Goal: Task Accomplishment & Management: Use online tool/utility

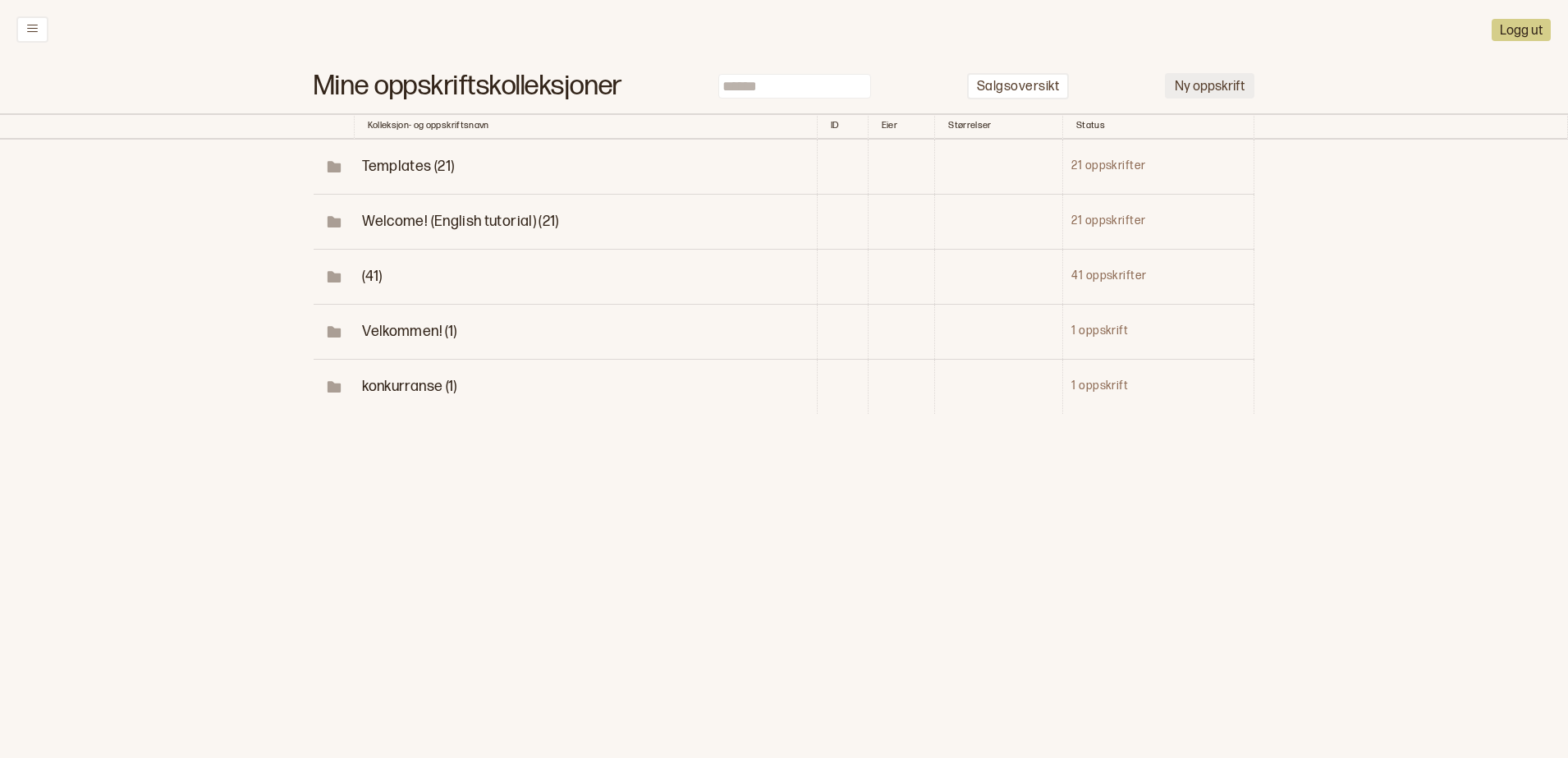
click at [1179, 98] on button "Ny oppskrift" at bounding box center [1209, 85] width 90 height 25
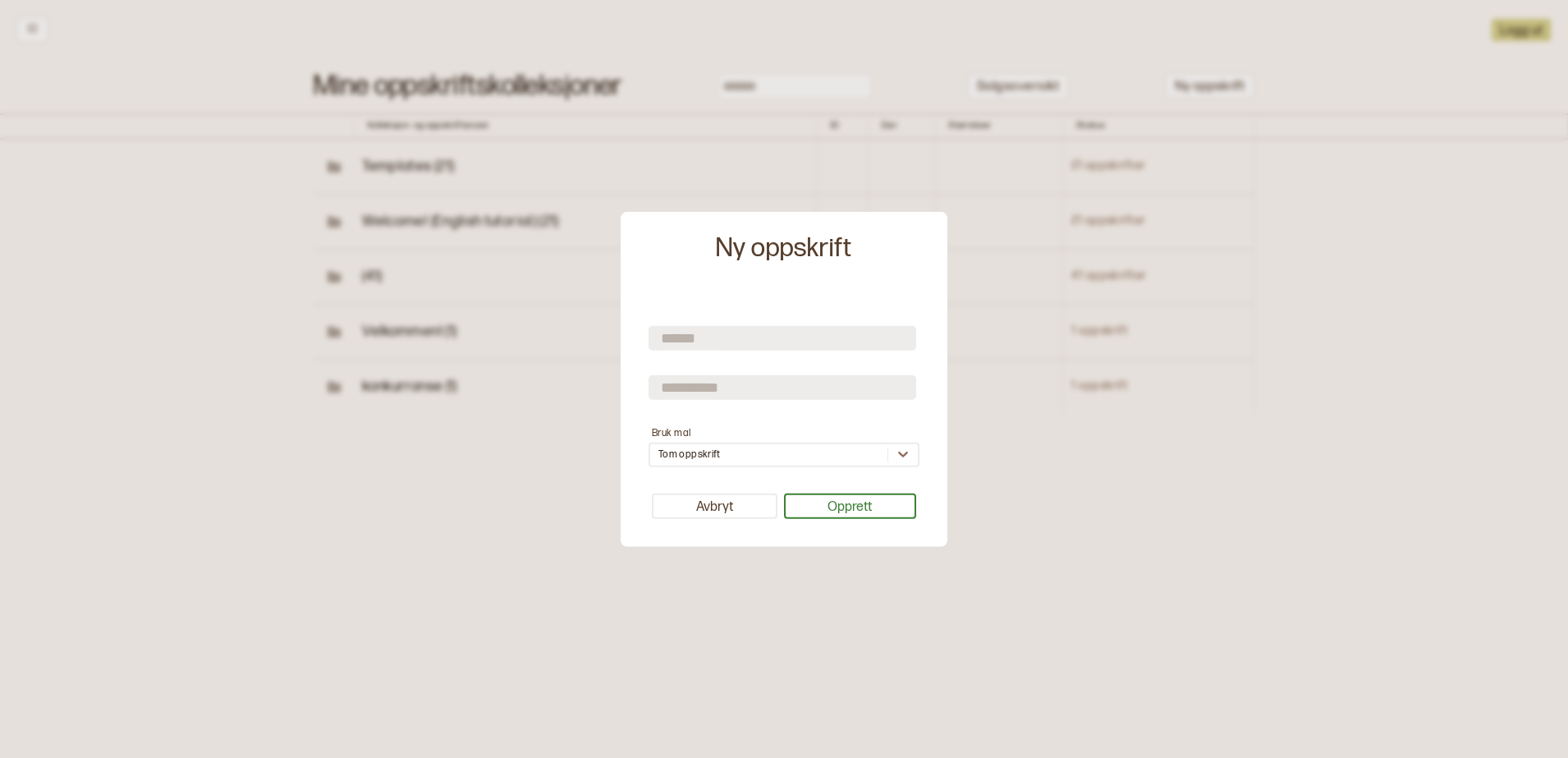
click at [804, 328] on input "text" at bounding box center [782, 337] width 267 height 24
type input "*******"
click at [832, 501] on button "Opprett" at bounding box center [850, 506] width 133 height 25
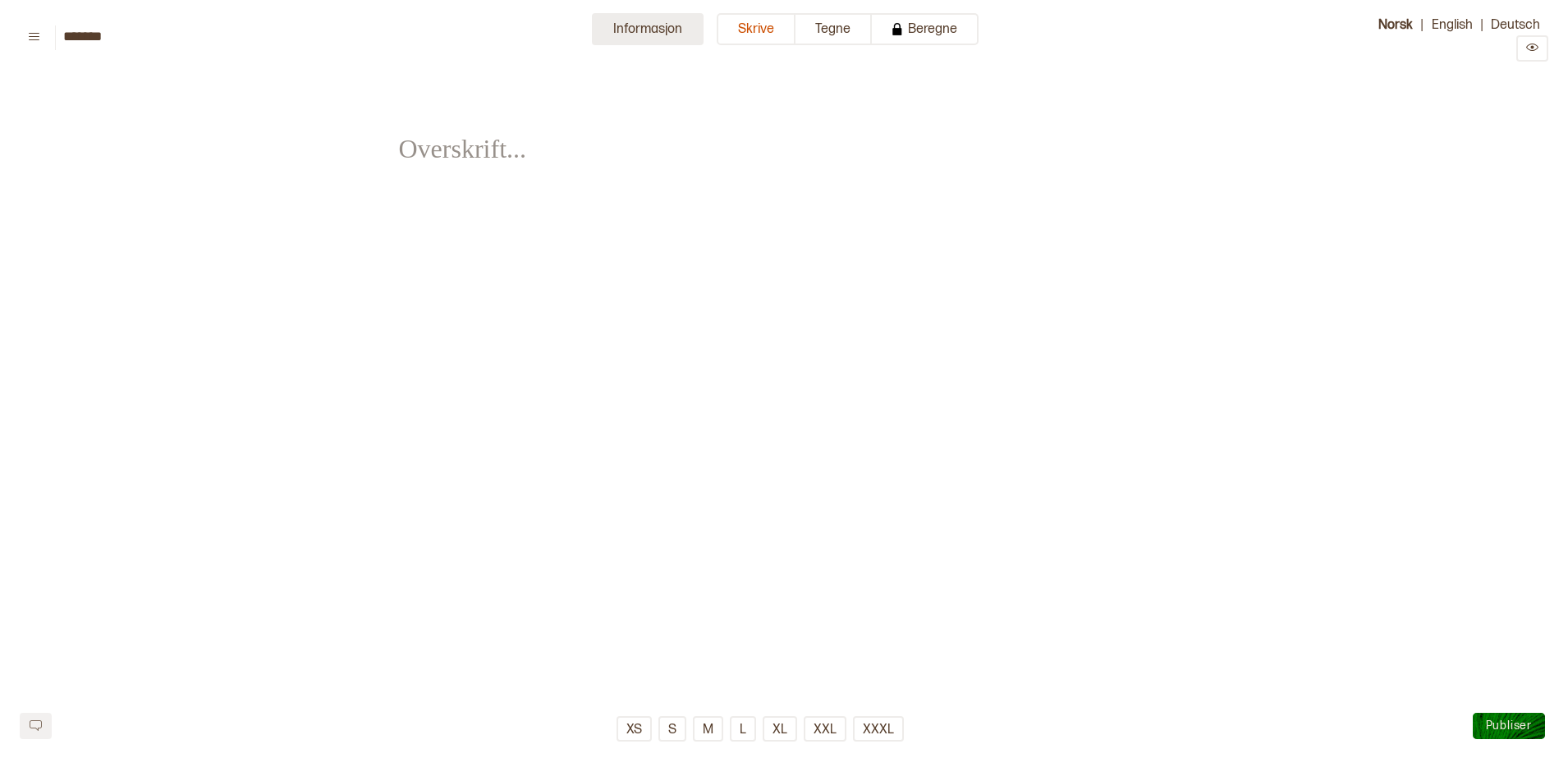
click at [674, 22] on button "Informasjon" at bounding box center [648, 30] width 111 height 32
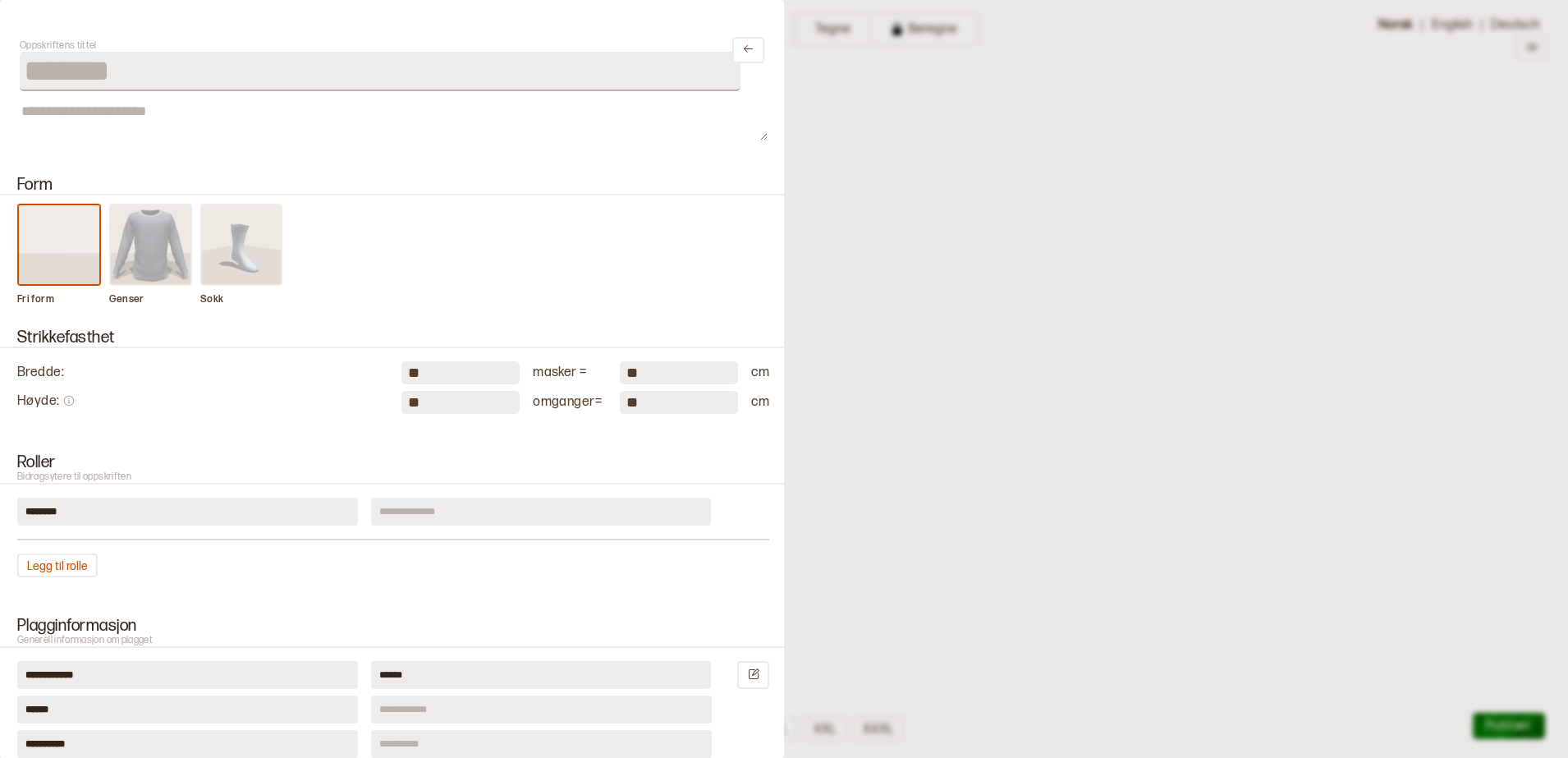
click at [143, 239] on img at bounding box center [152, 245] width 81 height 79
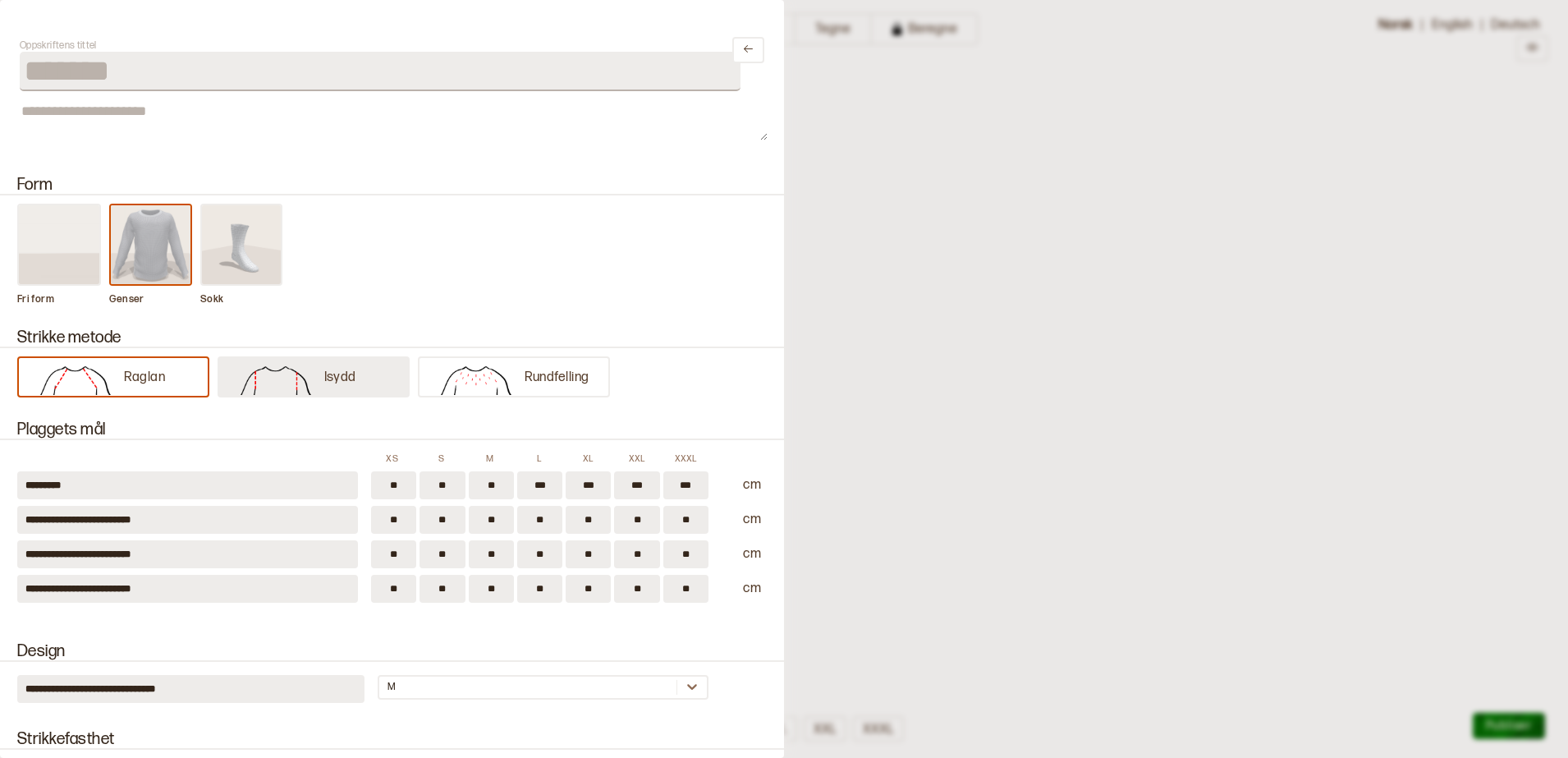
click at [357, 385] on button "Isydd" at bounding box center [313, 377] width 192 height 41
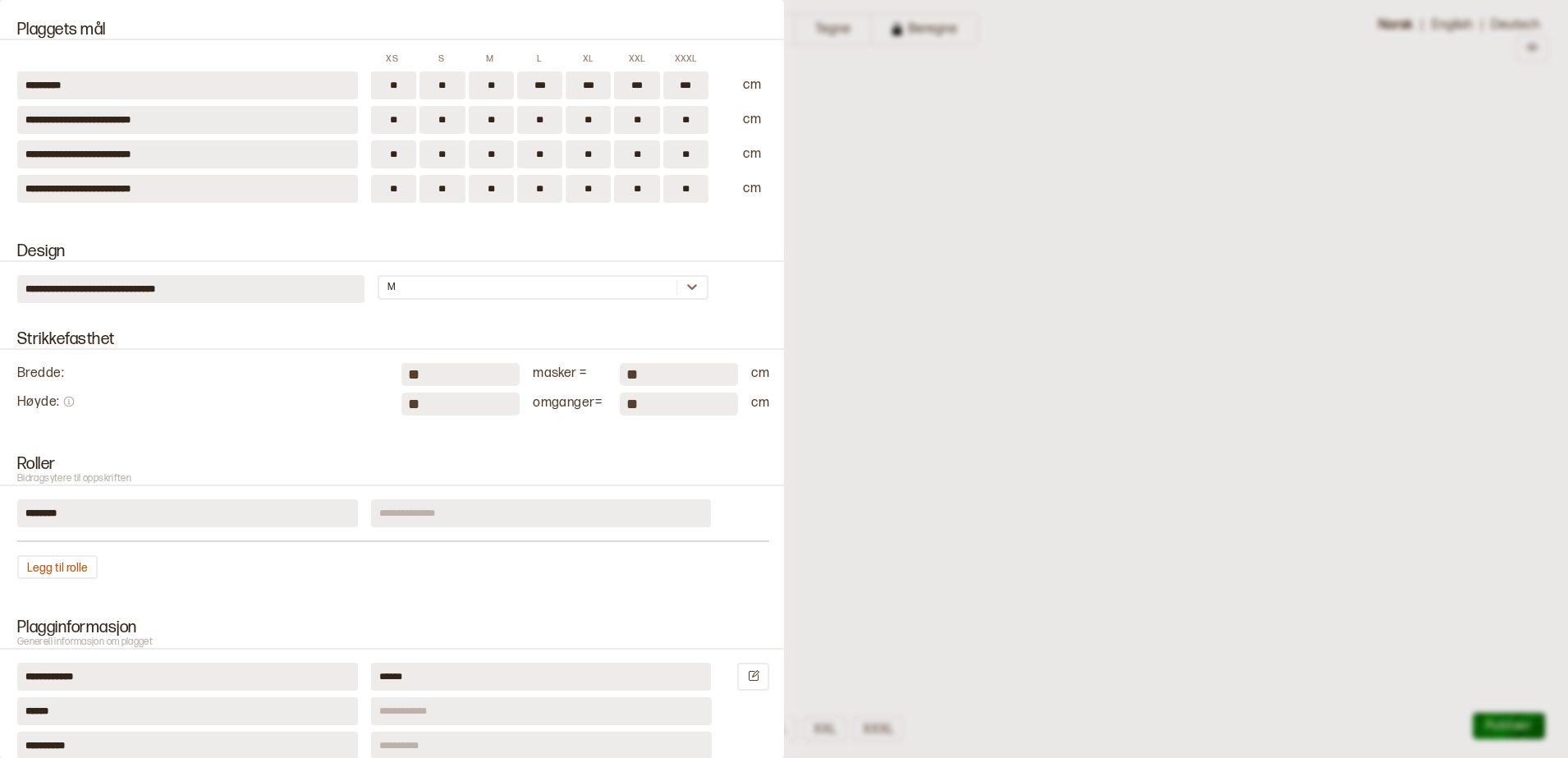
scroll to position [411, 0]
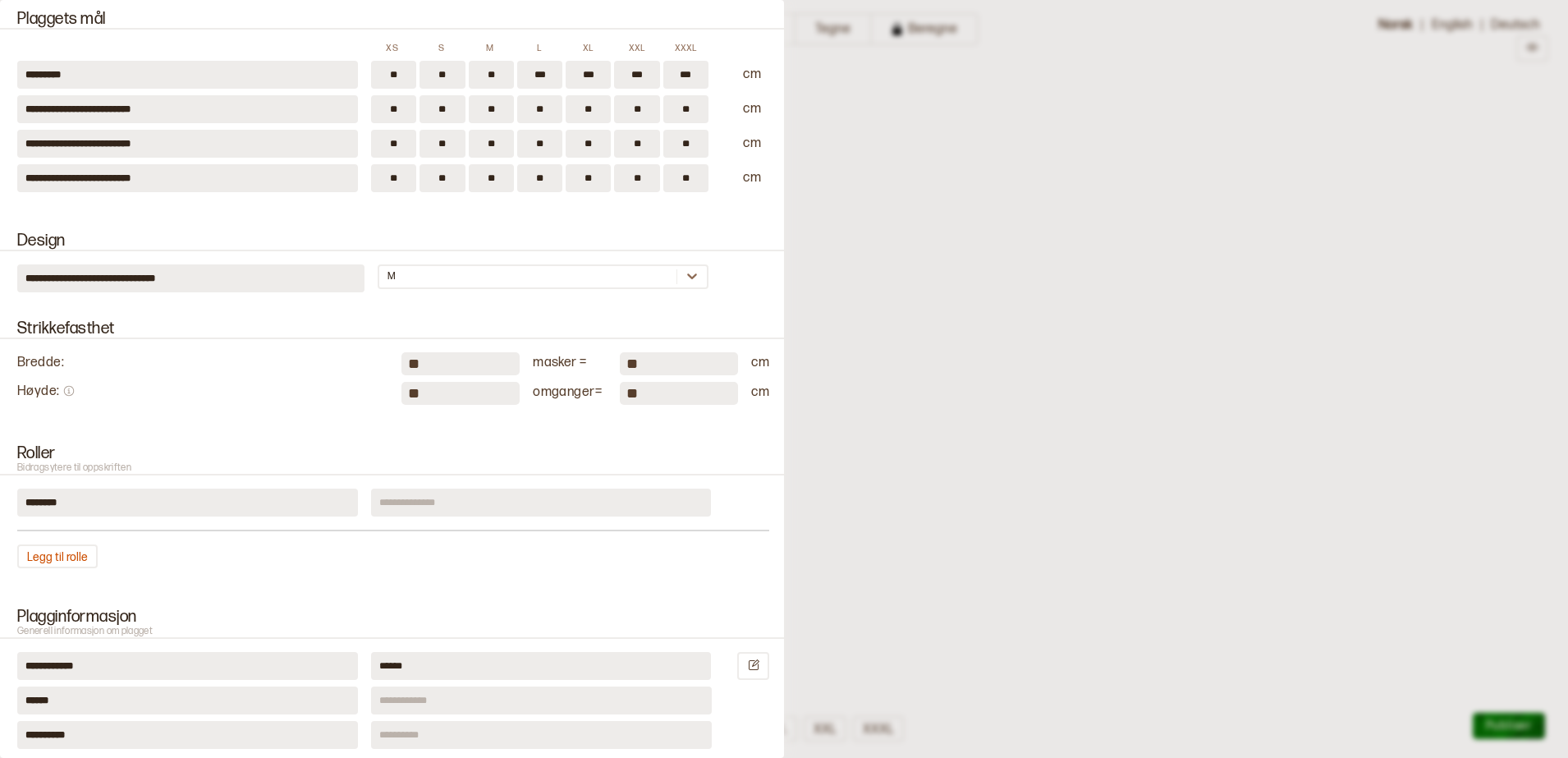
click at [471, 361] on input "**" at bounding box center [460, 364] width 118 height 23
type input "*"
type input "**"
click at [457, 384] on input "**" at bounding box center [460, 394] width 118 height 23
click at [686, 460] on h2 "Roller Bidragsytere til oppskriften" at bounding box center [393, 459] width 791 height 31
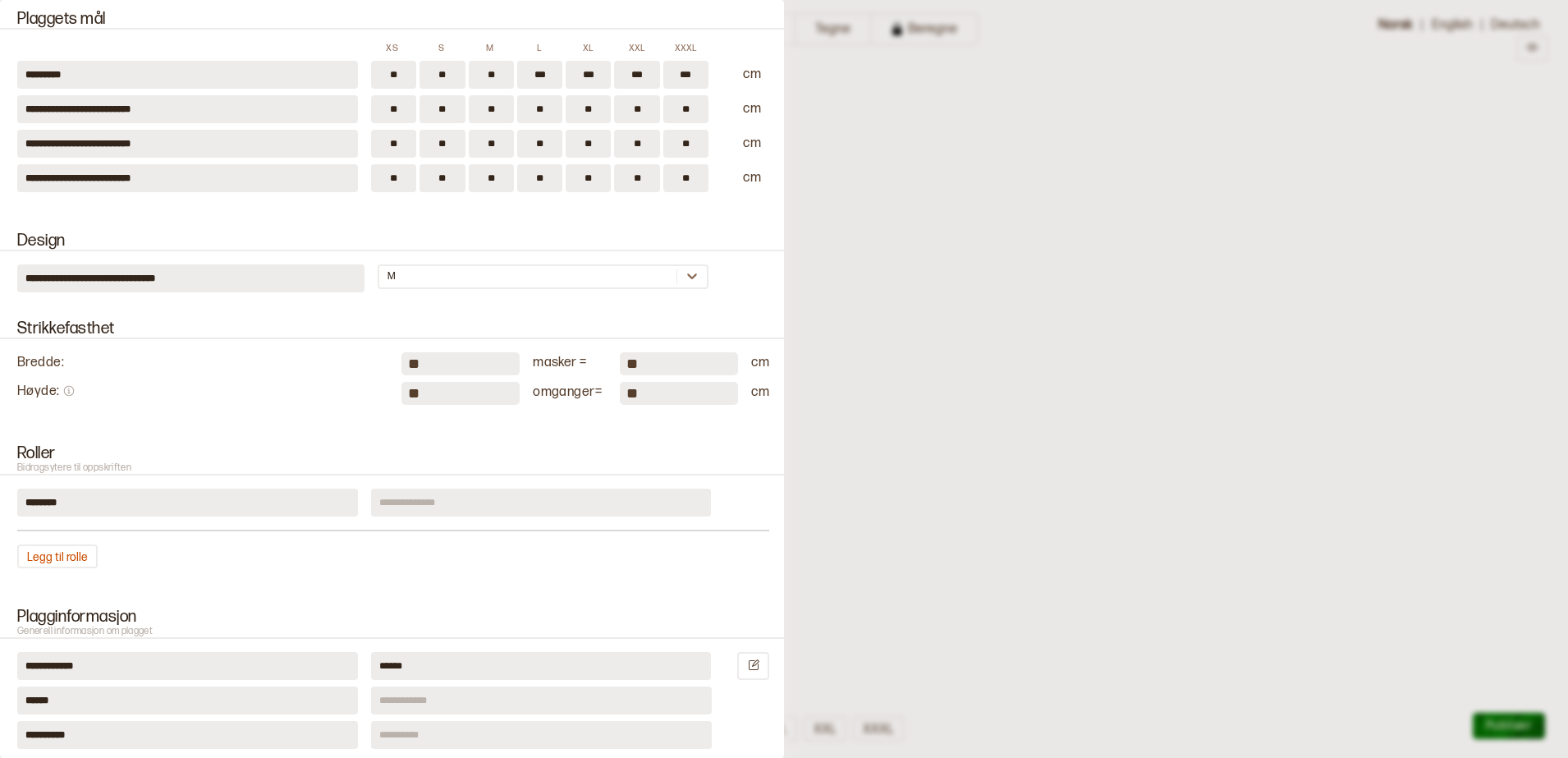
scroll to position [923, 0]
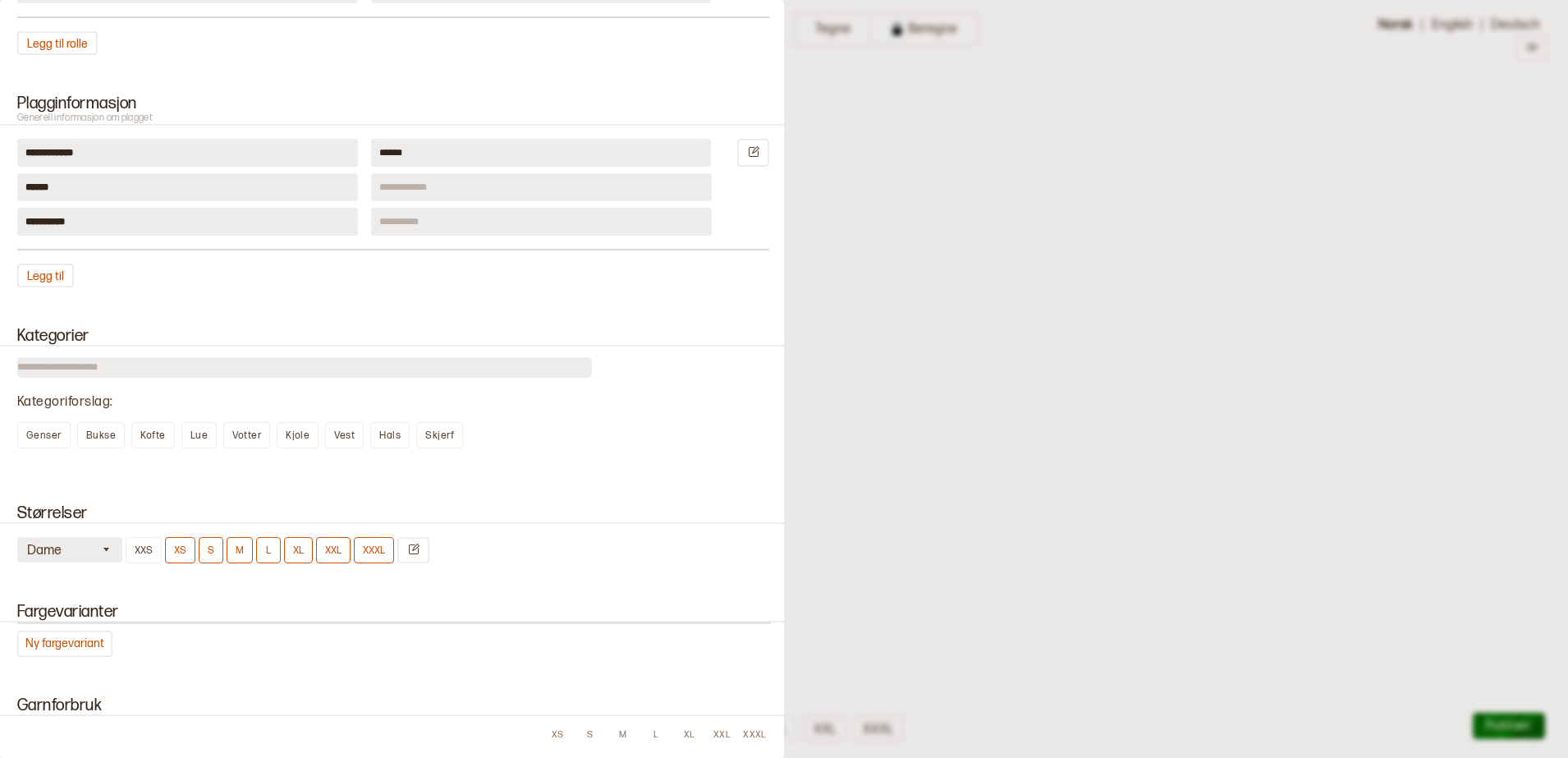
click at [73, 557] on button "Dame" at bounding box center [69, 549] width 105 height 25
click at [28, 639] on div "Unisex" at bounding box center [70, 632] width 105 height 16
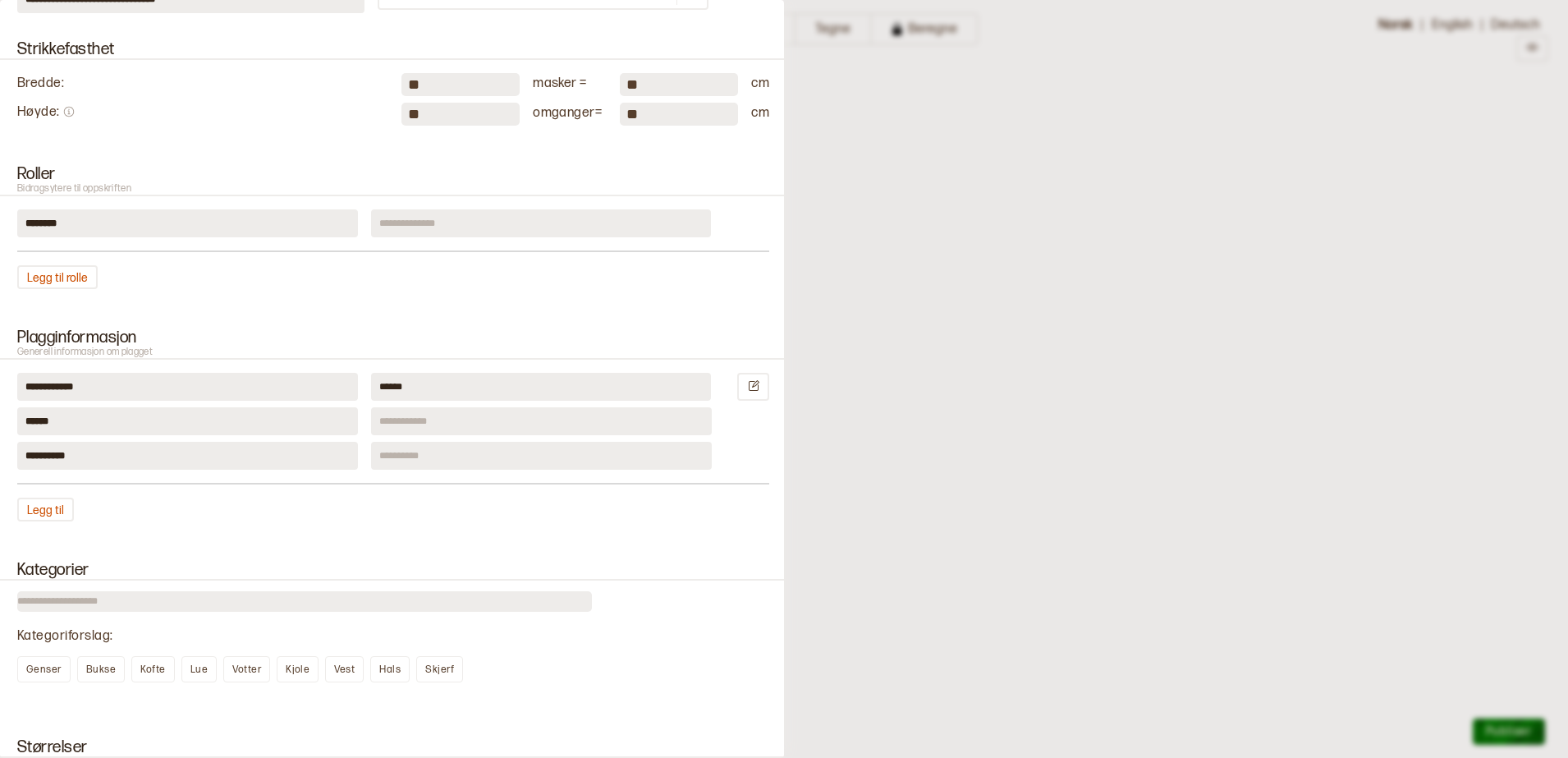
scroll to position [603, 0]
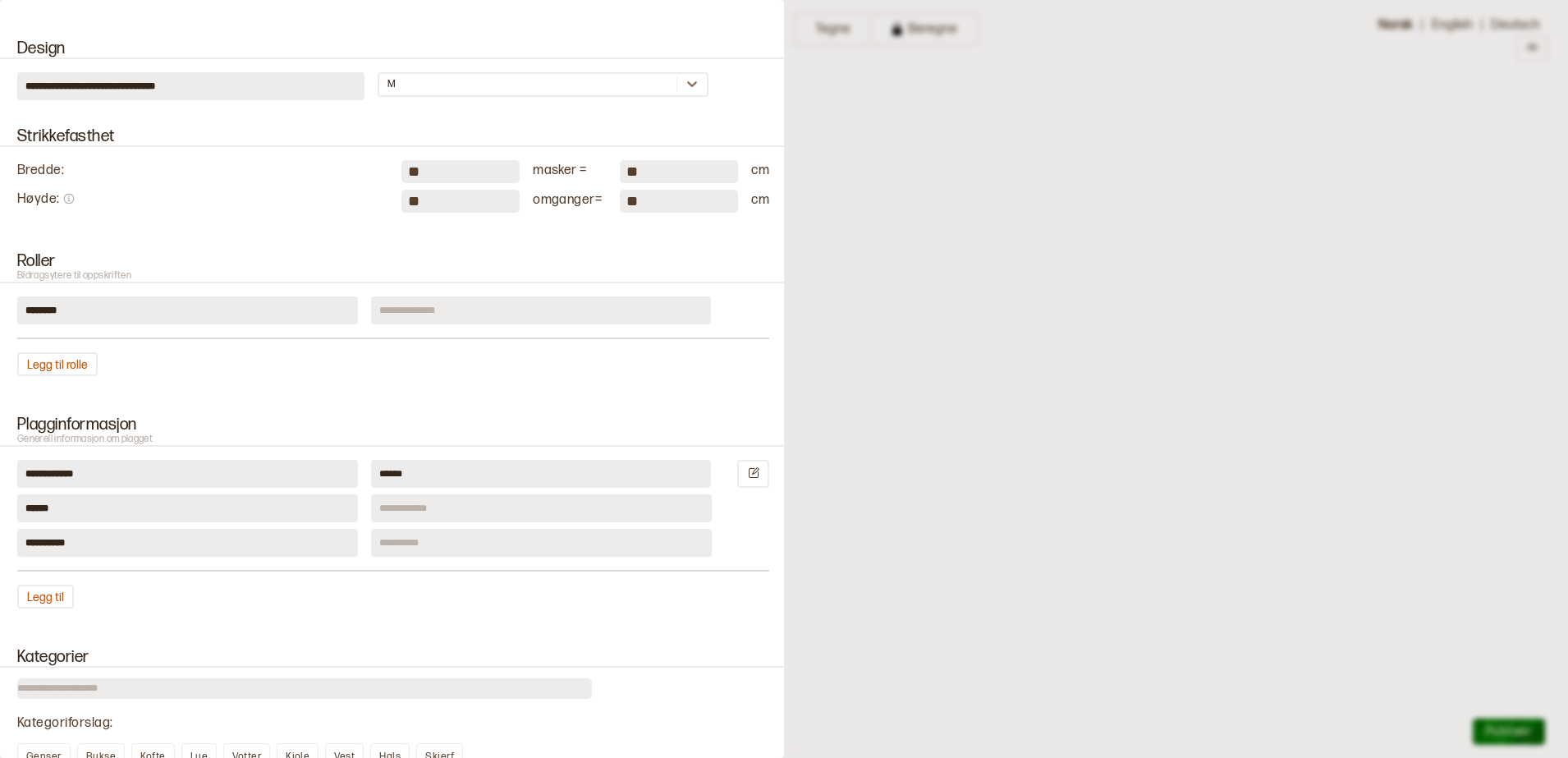
click at [422, 211] on input "**" at bounding box center [460, 201] width 118 height 23
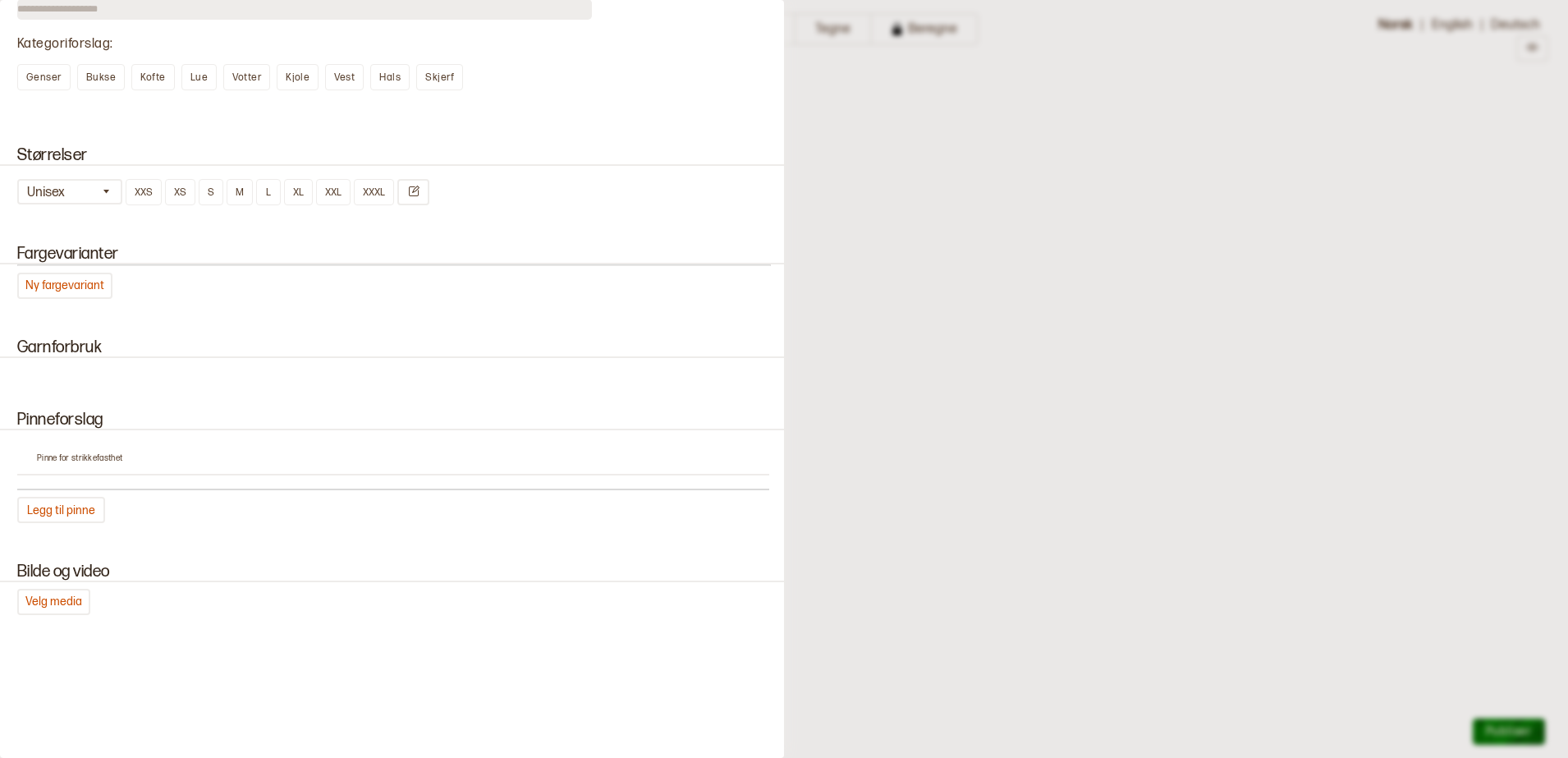
scroll to position [1320, 0]
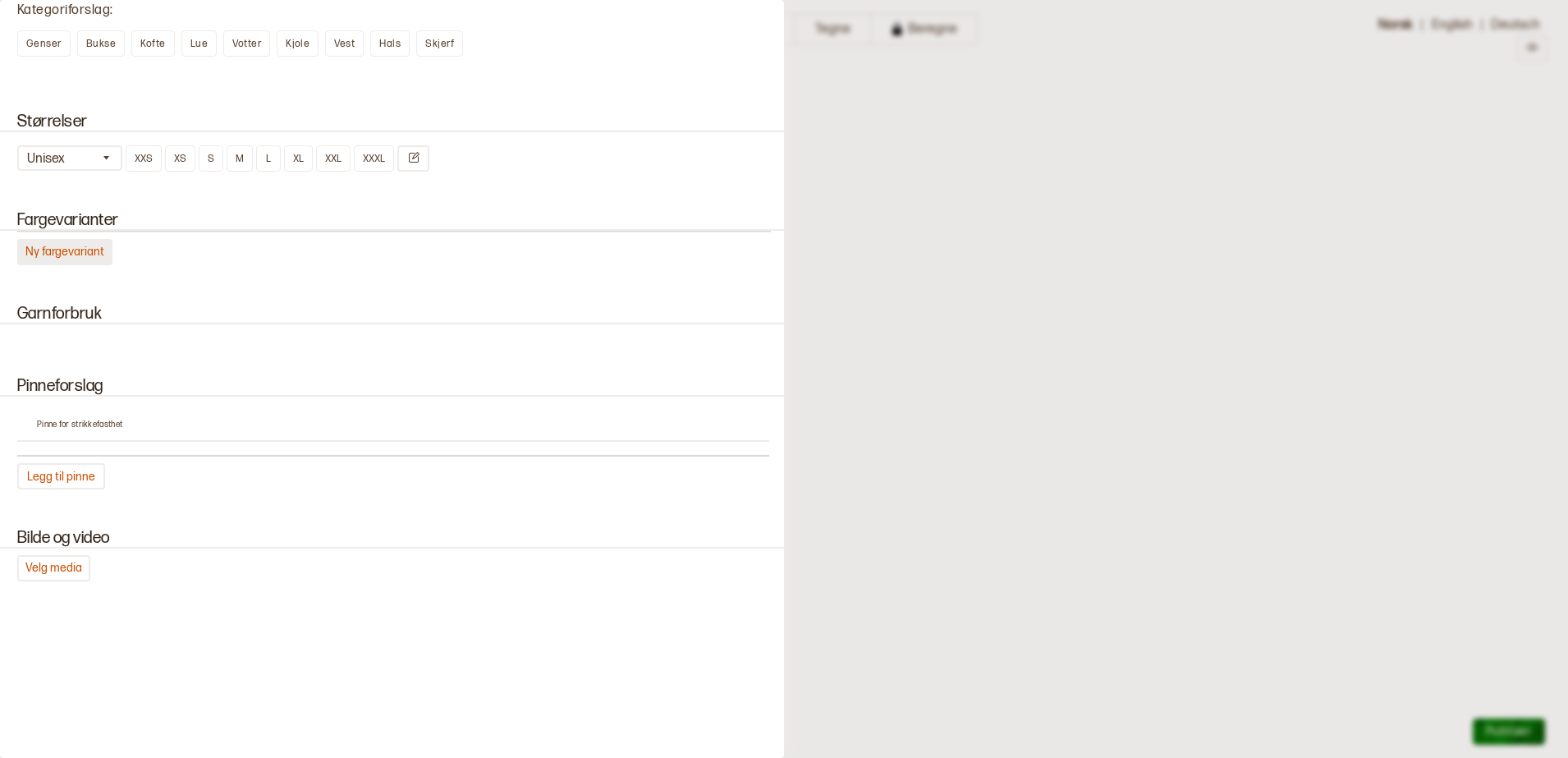
type input "**"
click at [51, 264] on button "Ny fargevariant" at bounding box center [65, 251] width 95 height 26
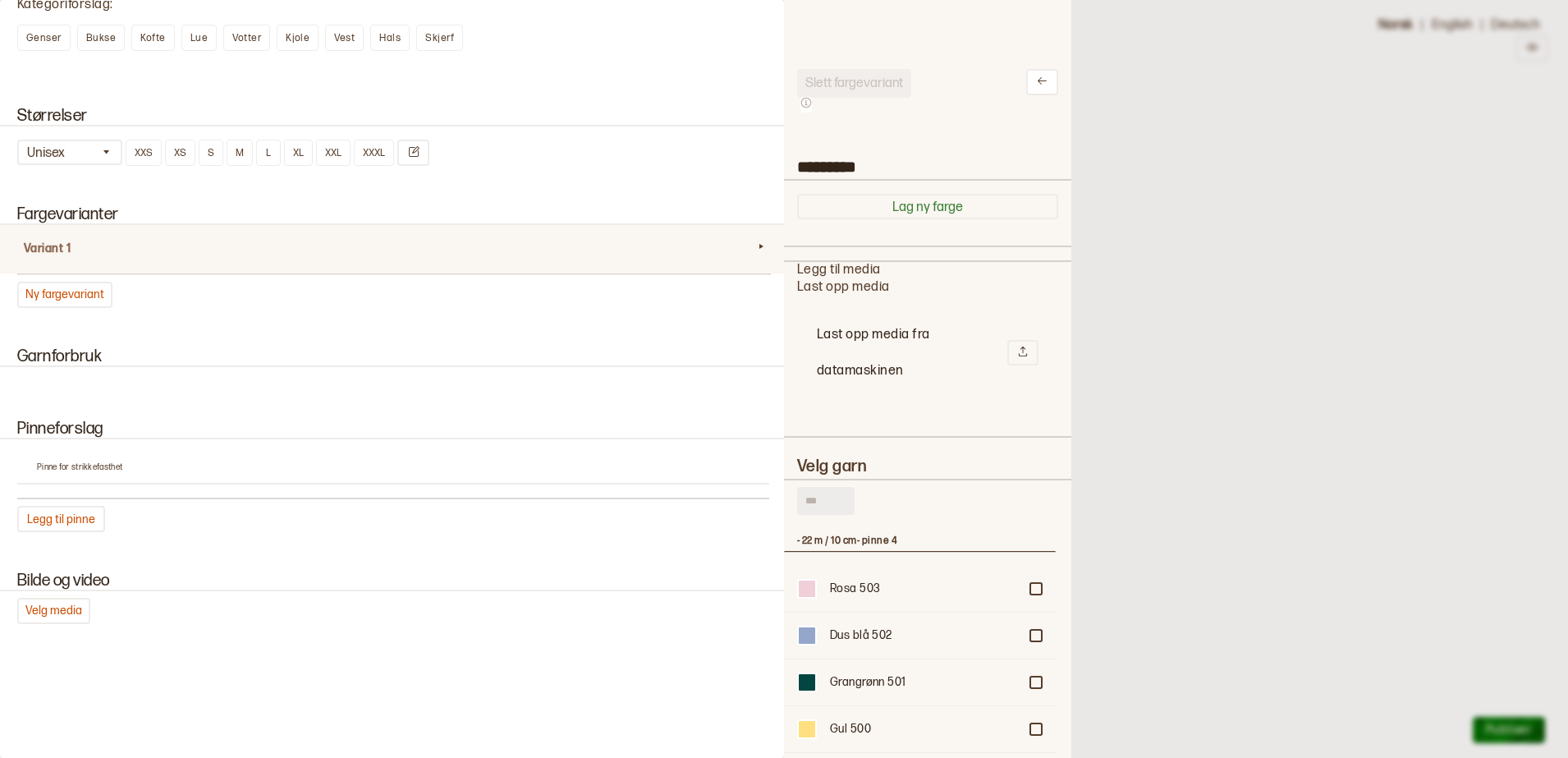
scroll to position [477, 256]
click at [931, 204] on button "Lag ny farge" at bounding box center [928, 206] width 261 height 25
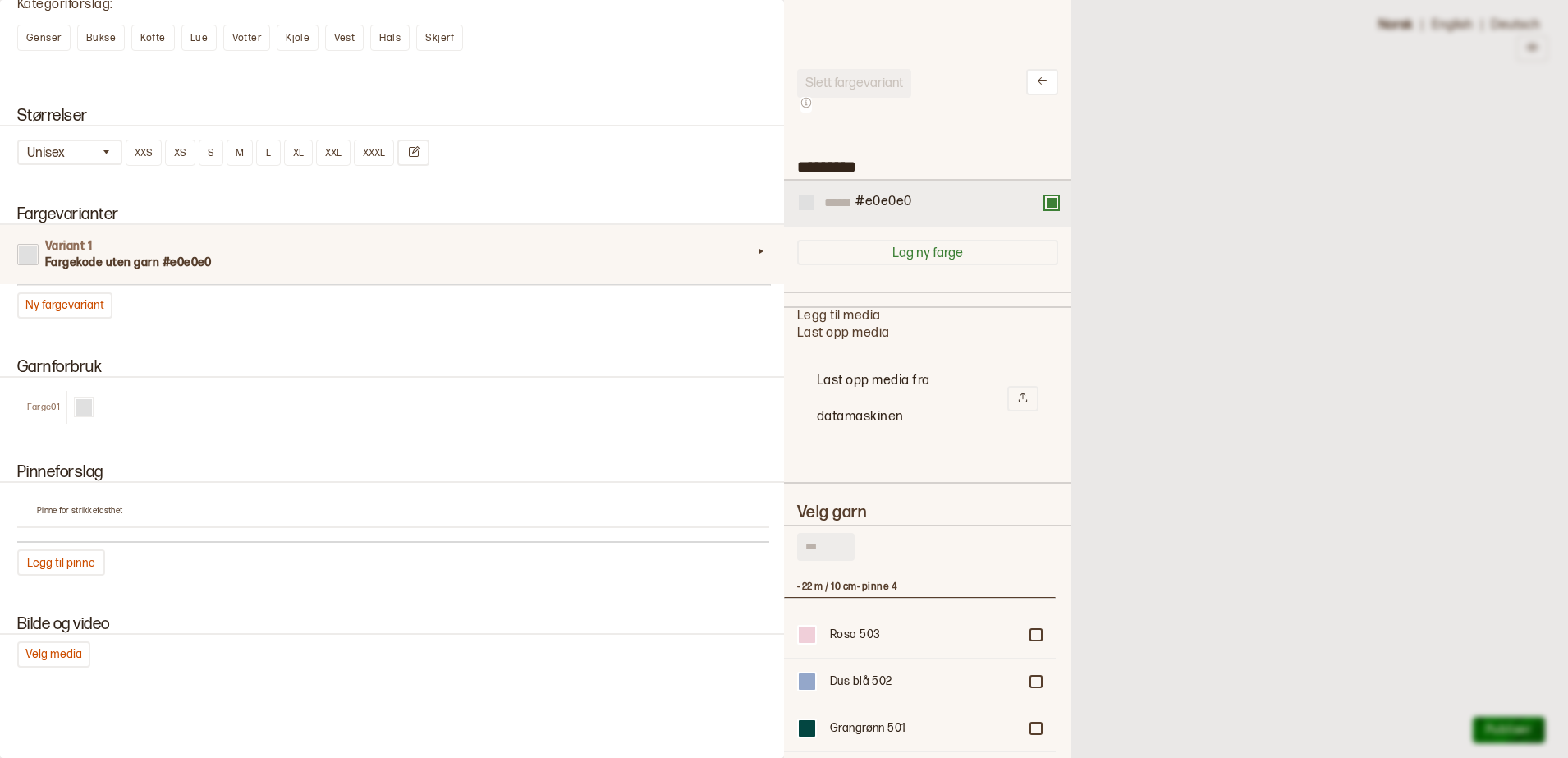
click at [806, 200] on div at bounding box center [806, 203] width 14 height 14
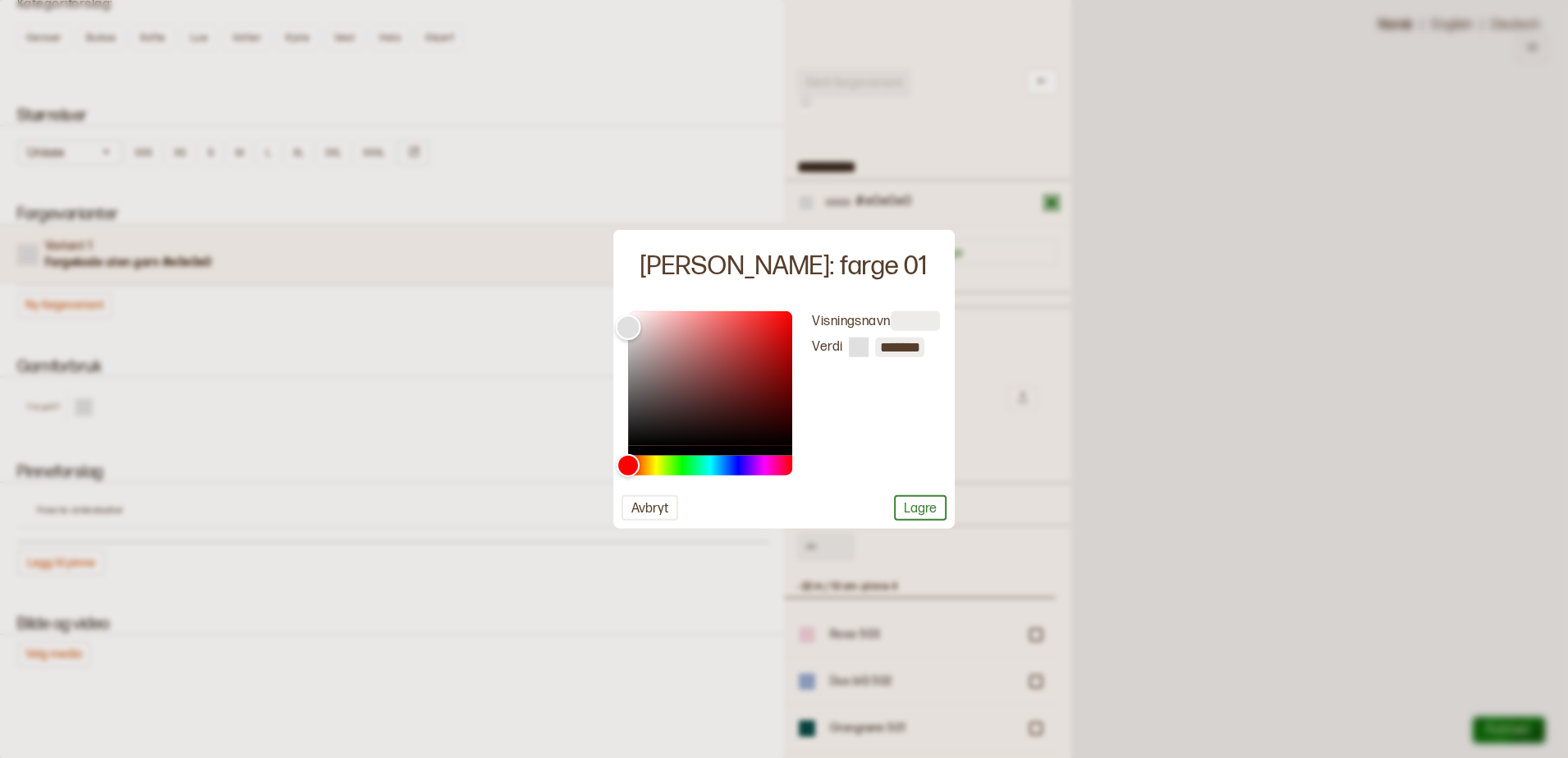
click at [691, 324] on div "Color" at bounding box center [710, 379] width 164 height 135
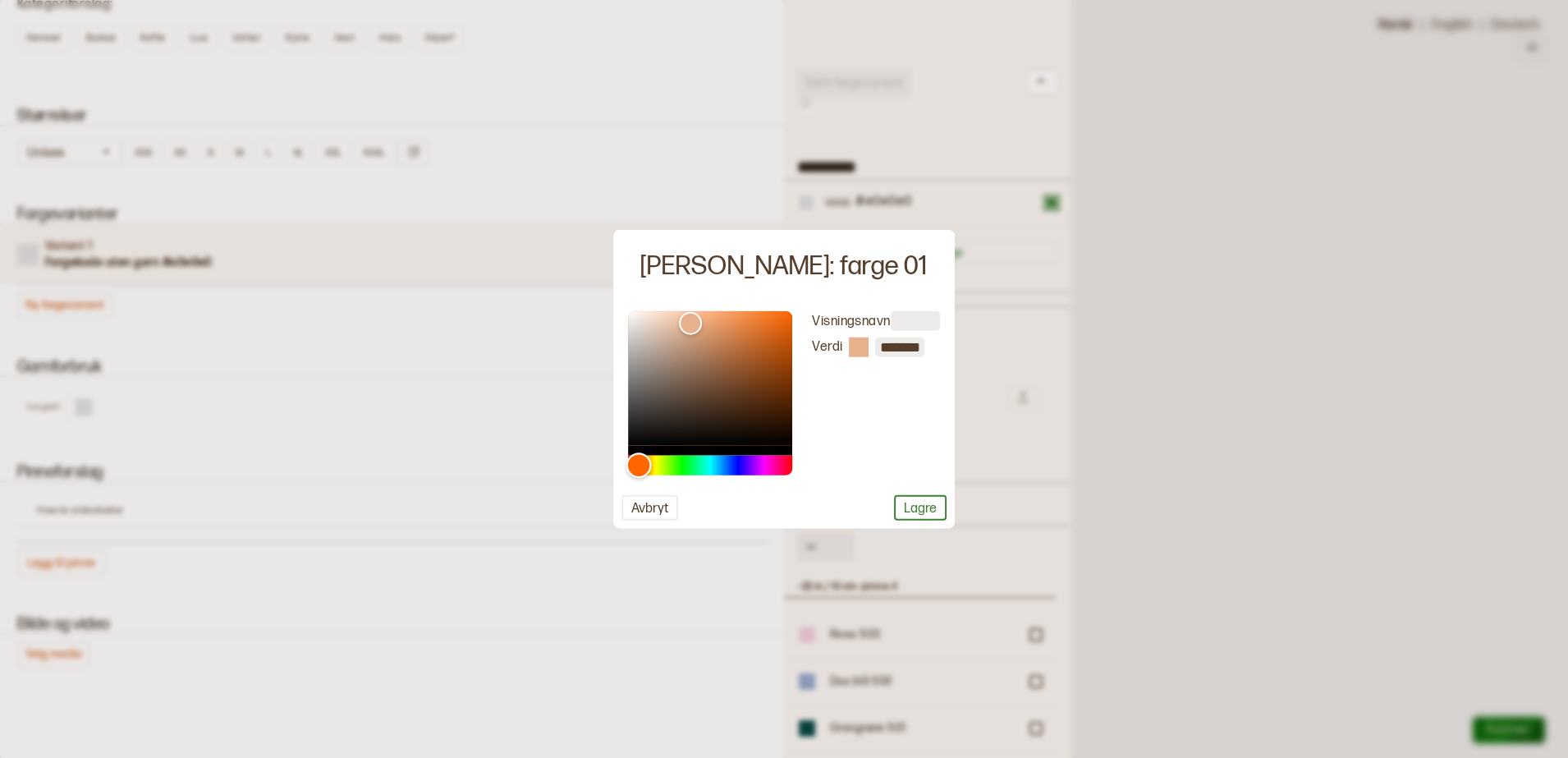
click at [639, 465] on div "Hue" at bounding box center [639, 465] width 25 height 25
click at [725, 328] on div "Color" at bounding box center [710, 379] width 164 height 135
click at [755, 321] on div "Color" at bounding box center [710, 379] width 164 height 135
click at [759, 343] on div "Color" at bounding box center [710, 379] width 164 height 135
click at [767, 343] on div "Color" at bounding box center [760, 343] width 25 height 25
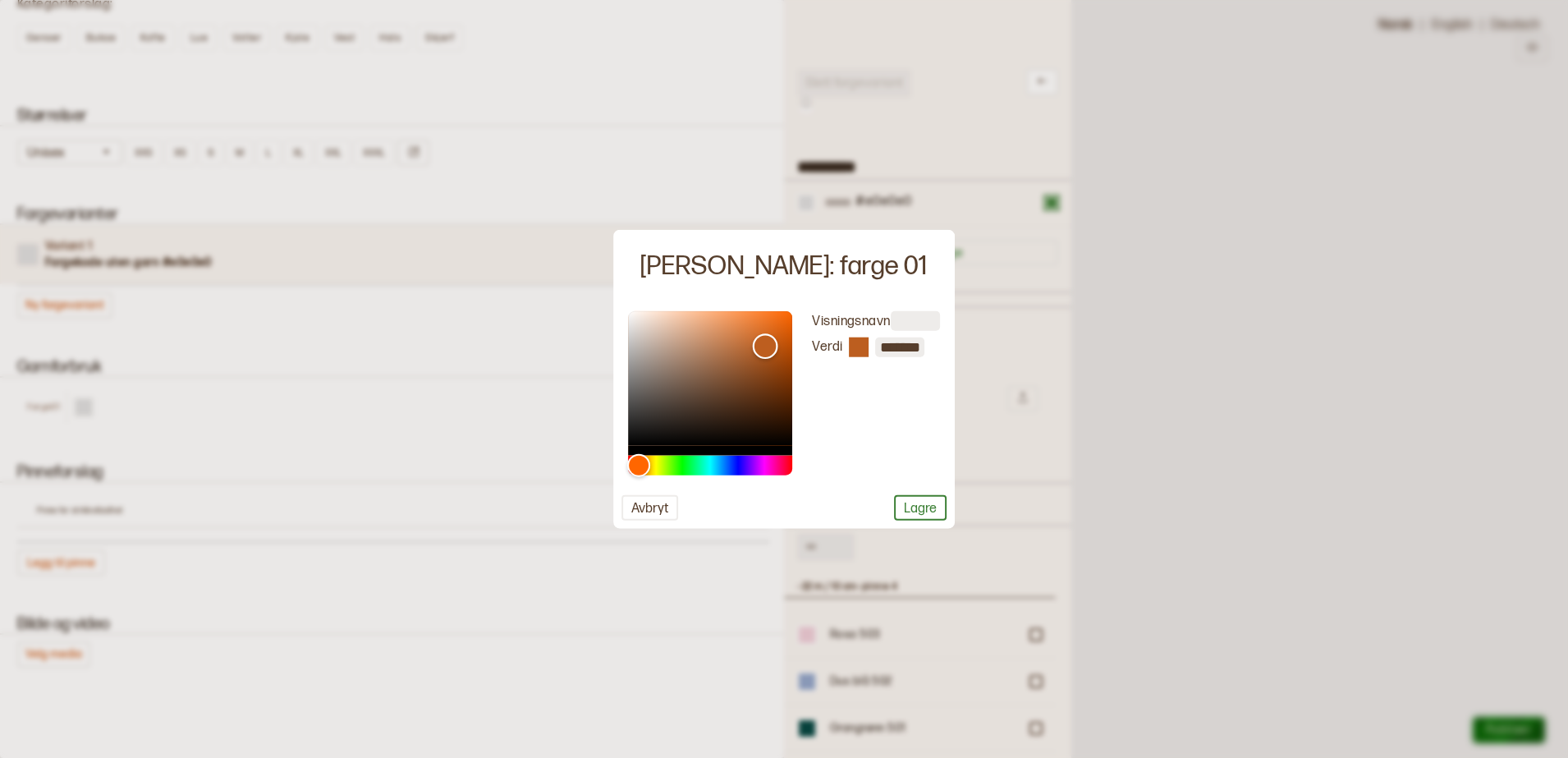
click at [765, 346] on div "Color" at bounding box center [765, 346] width 25 height 25
type input "*******"
click at [745, 341] on div "Color" at bounding box center [710, 379] width 164 height 135
click at [907, 505] on button "Lagre" at bounding box center [920, 508] width 53 height 25
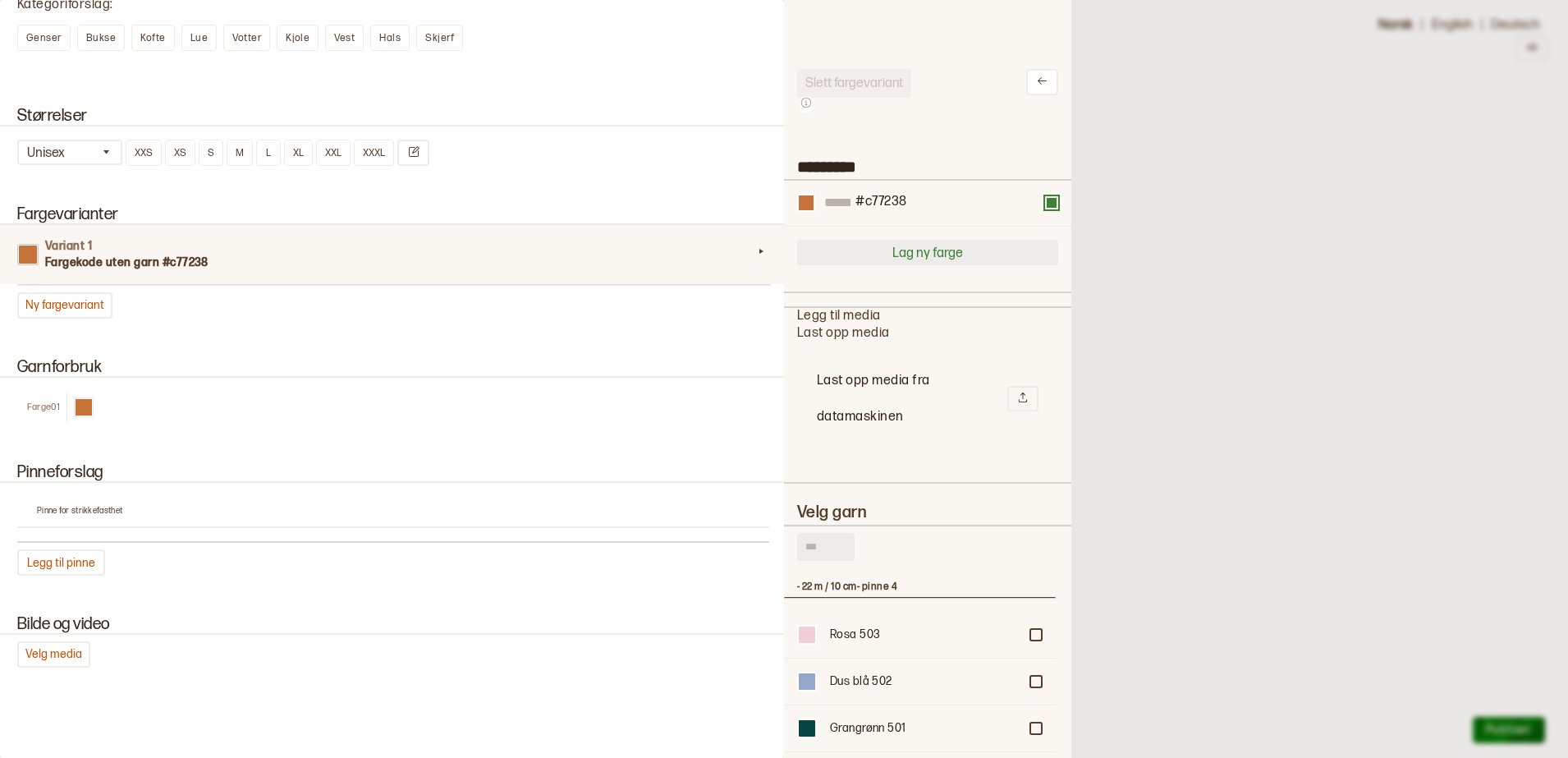
click at [885, 264] on button "Lag ny farge" at bounding box center [928, 252] width 261 height 25
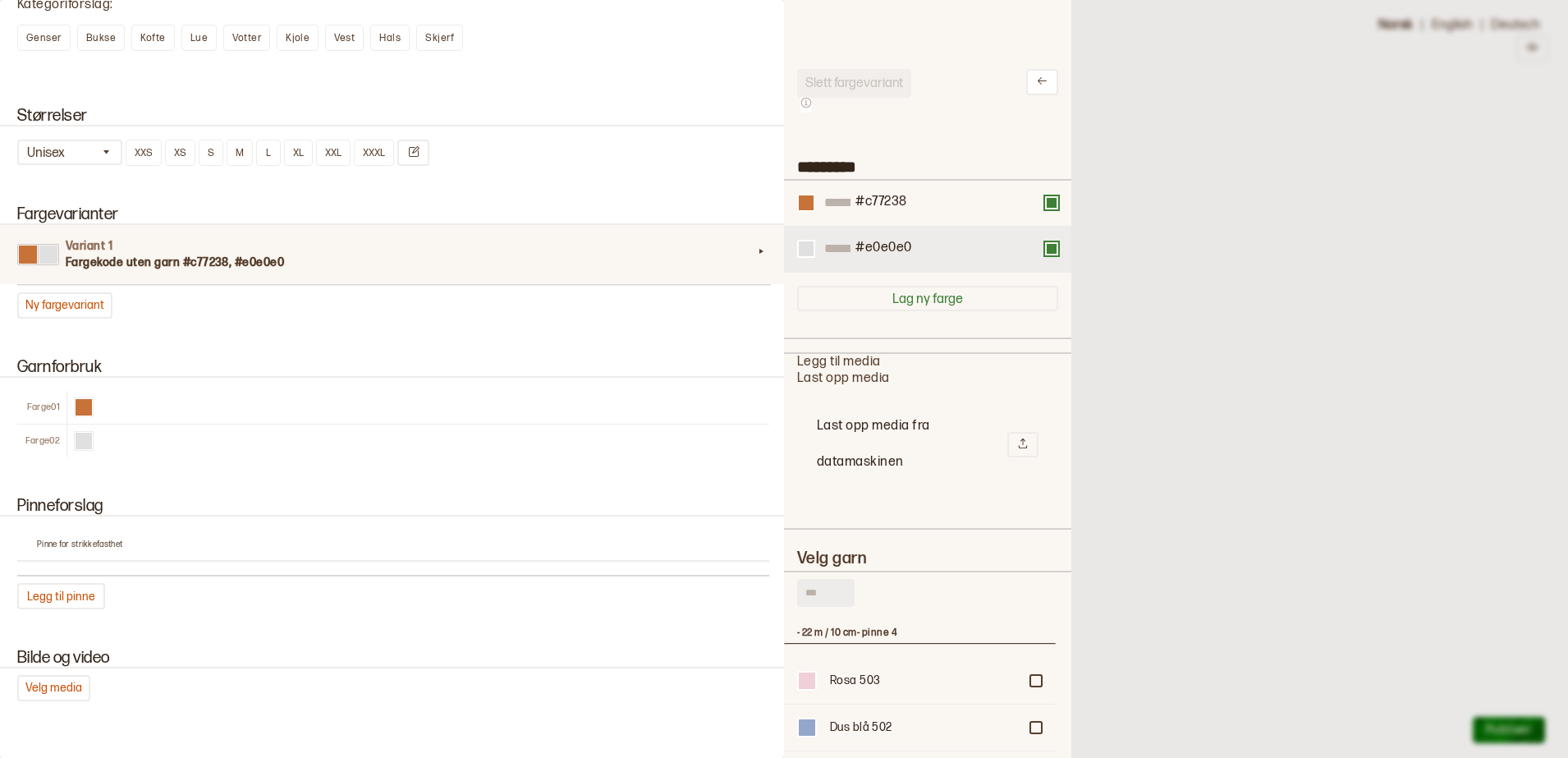
drag, startPoint x: 871, startPoint y: 242, endPoint x: 874, endPoint y: 252, distance: 10.4
click at [874, 252] on div "#c77238 #e0e0e0" at bounding box center [928, 226] width 261 height 91
drag, startPoint x: 1041, startPoint y: 253, endPoint x: 1042, endPoint y: 212, distance: 41.0
click at [1042, 212] on div "#c77238 #e0e0e0" at bounding box center [928, 226] width 261 height 91
drag, startPoint x: 1032, startPoint y: 200, endPoint x: 1014, endPoint y: 242, distance: 45.7
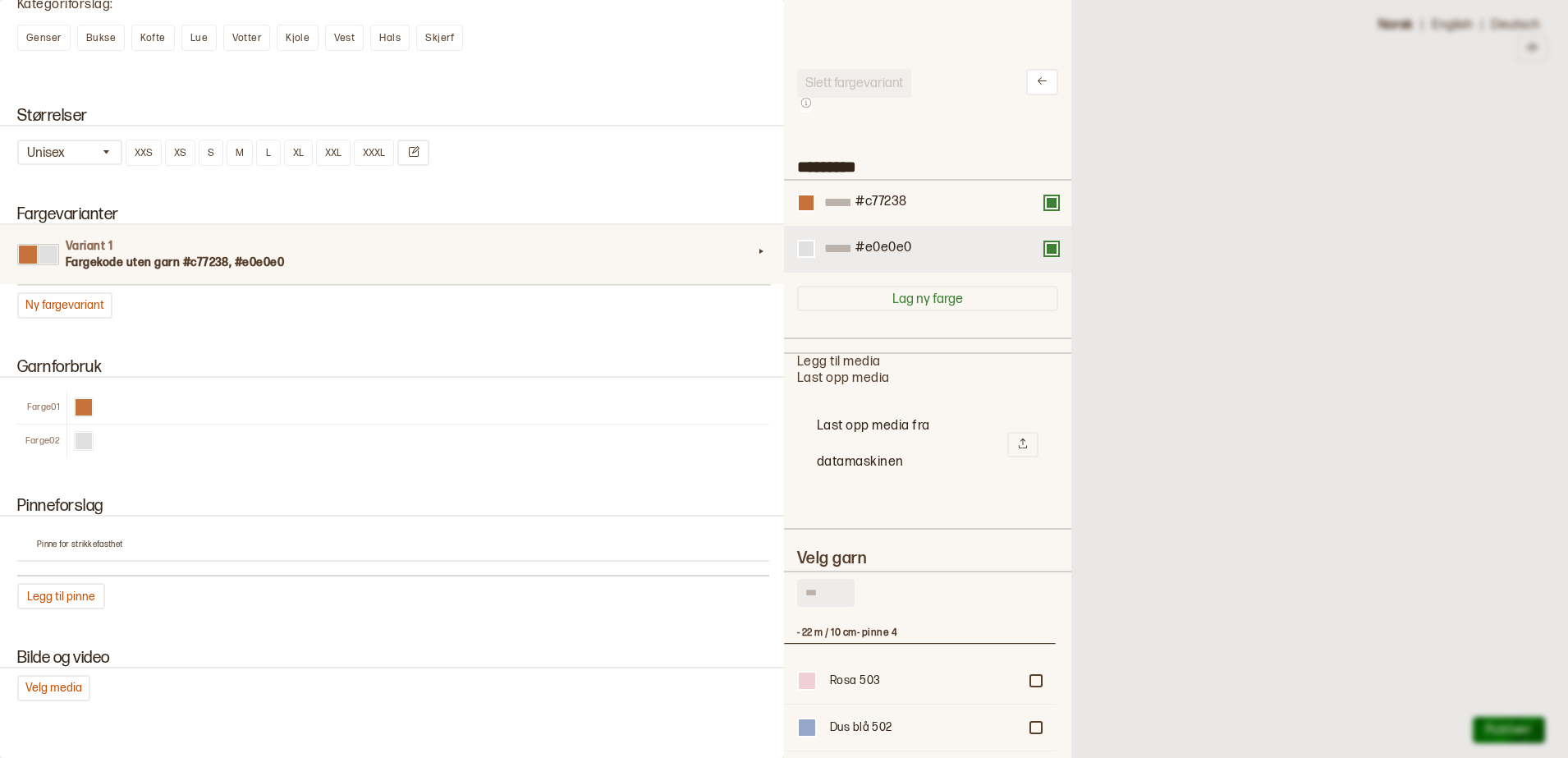
click at [1024, 250] on div "#c77238 #e0e0e0" at bounding box center [928, 226] width 261 height 91
click at [807, 204] on div at bounding box center [806, 203] width 14 height 14
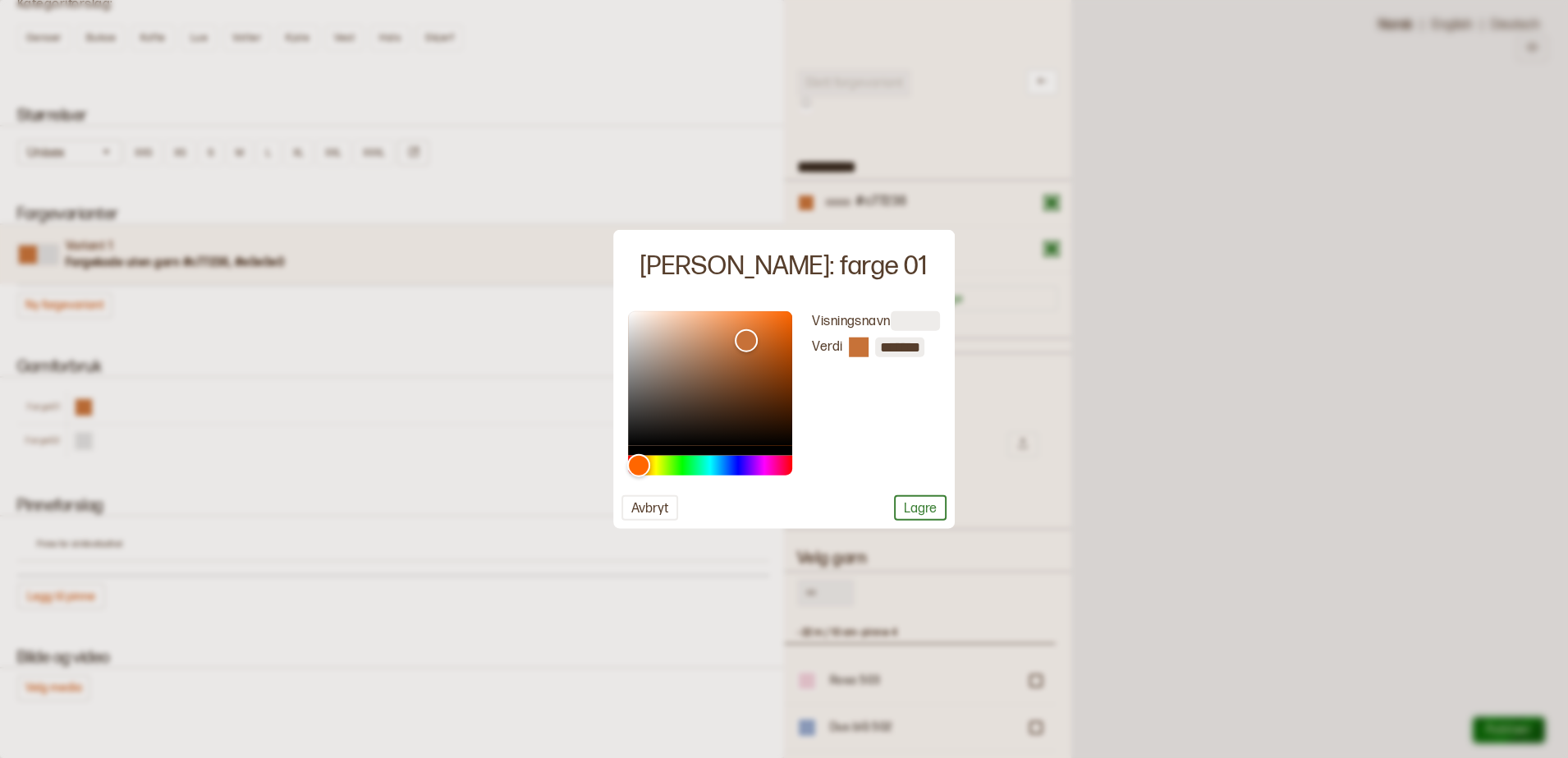
click at [909, 354] on input "*******" at bounding box center [900, 347] width 49 height 20
drag, startPoint x: 658, startPoint y: 502, endPoint x: 706, endPoint y: 485, distance: 50.9
click at [669, 501] on button "Avbryt" at bounding box center [649, 508] width 57 height 25
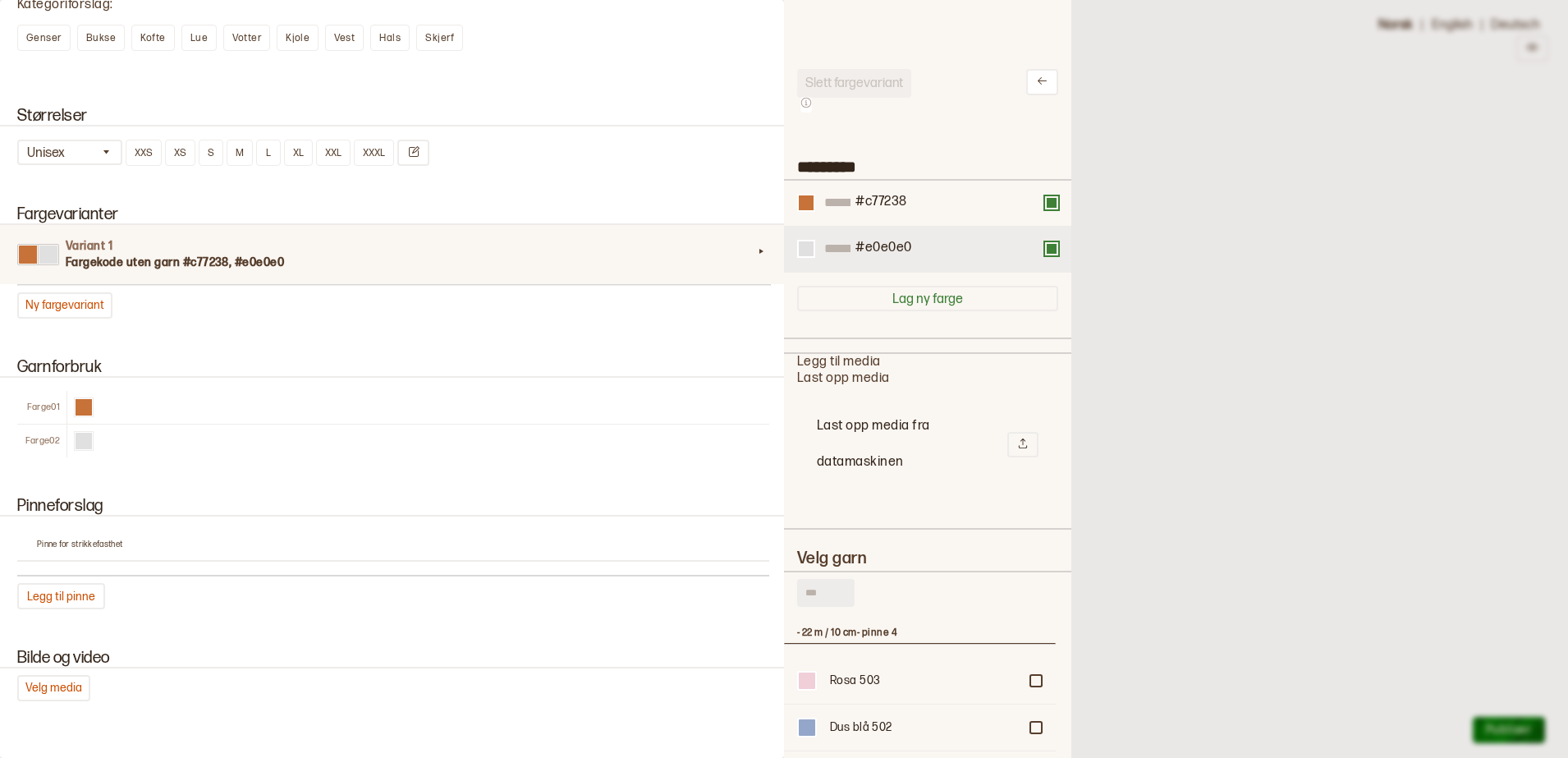
click at [912, 252] on div "#e0e0e0" at bounding box center [883, 248] width 59 height 19
click at [807, 248] on div at bounding box center [806, 248] width 14 height 14
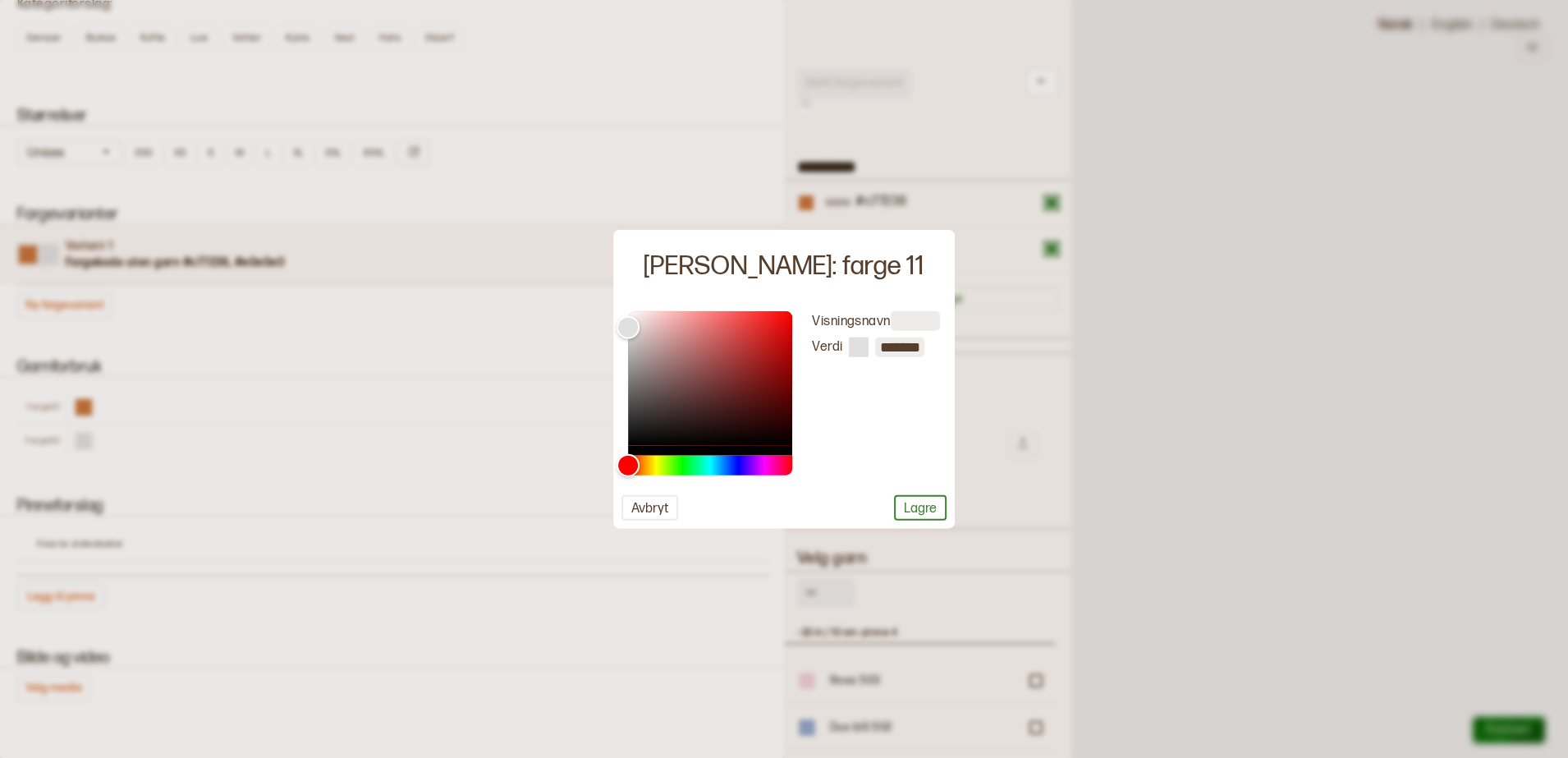
click at [903, 353] on input "*******" at bounding box center [900, 347] width 49 height 20
paste input "text"
type input "*******"
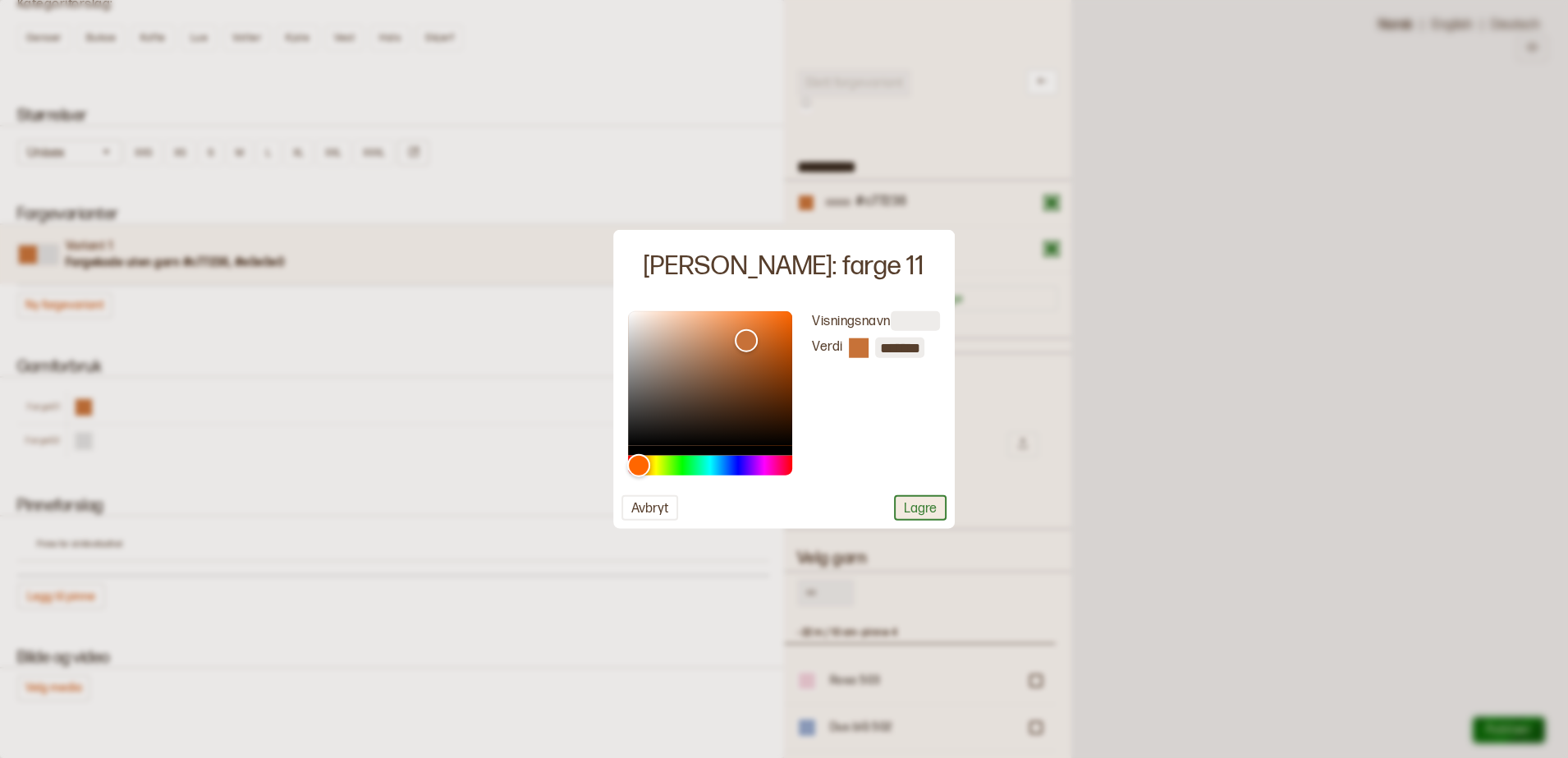
click at [936, 502] on button "Lagre" at bounding box center [920, 508] width 53 height 25
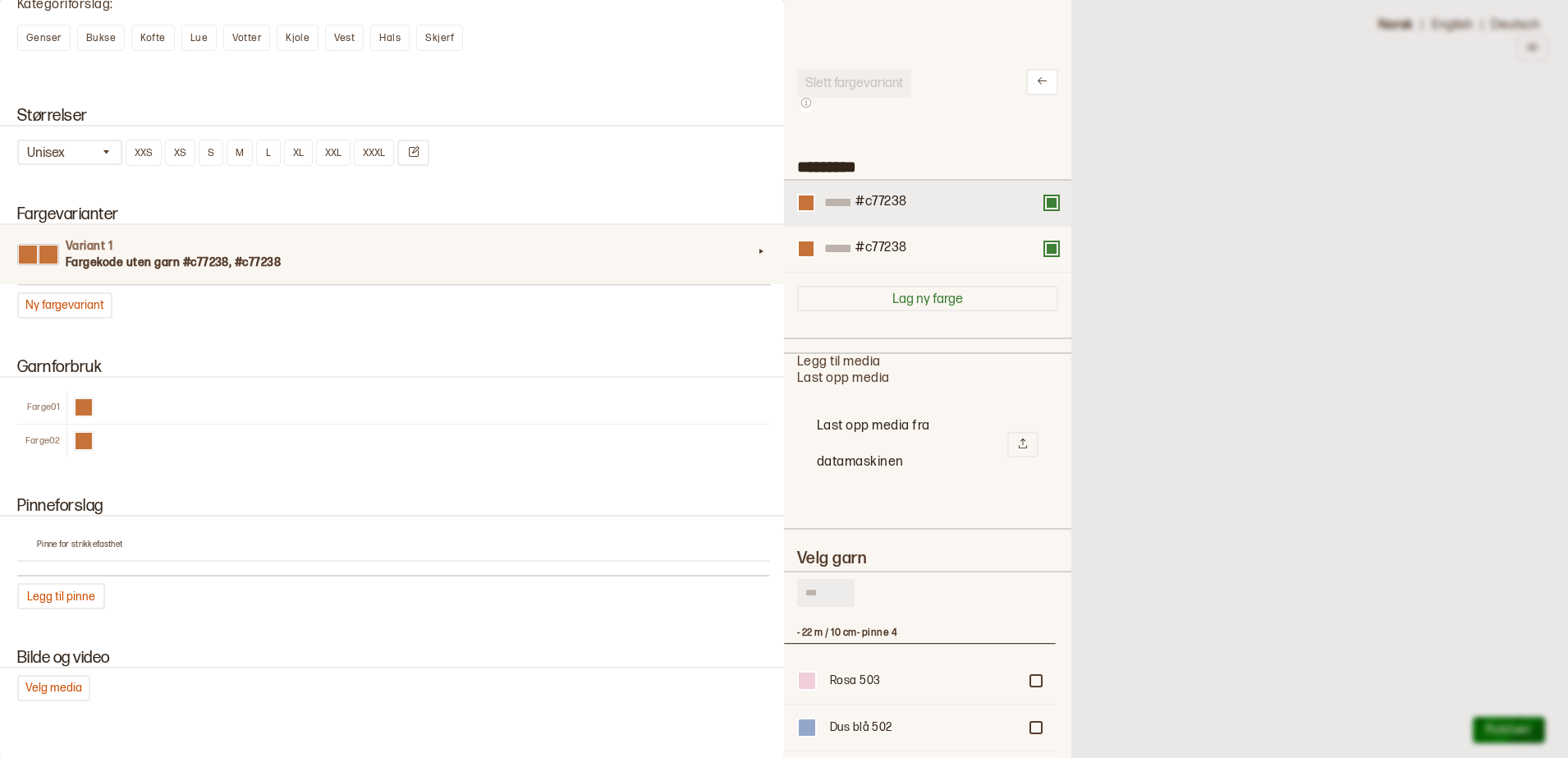
click at [808, 214] on div "#c77238" at bounding box center [928, 203] width 287 height 46
click at [801, 197] on div at bounding box center [806, 203] width 14 height 14
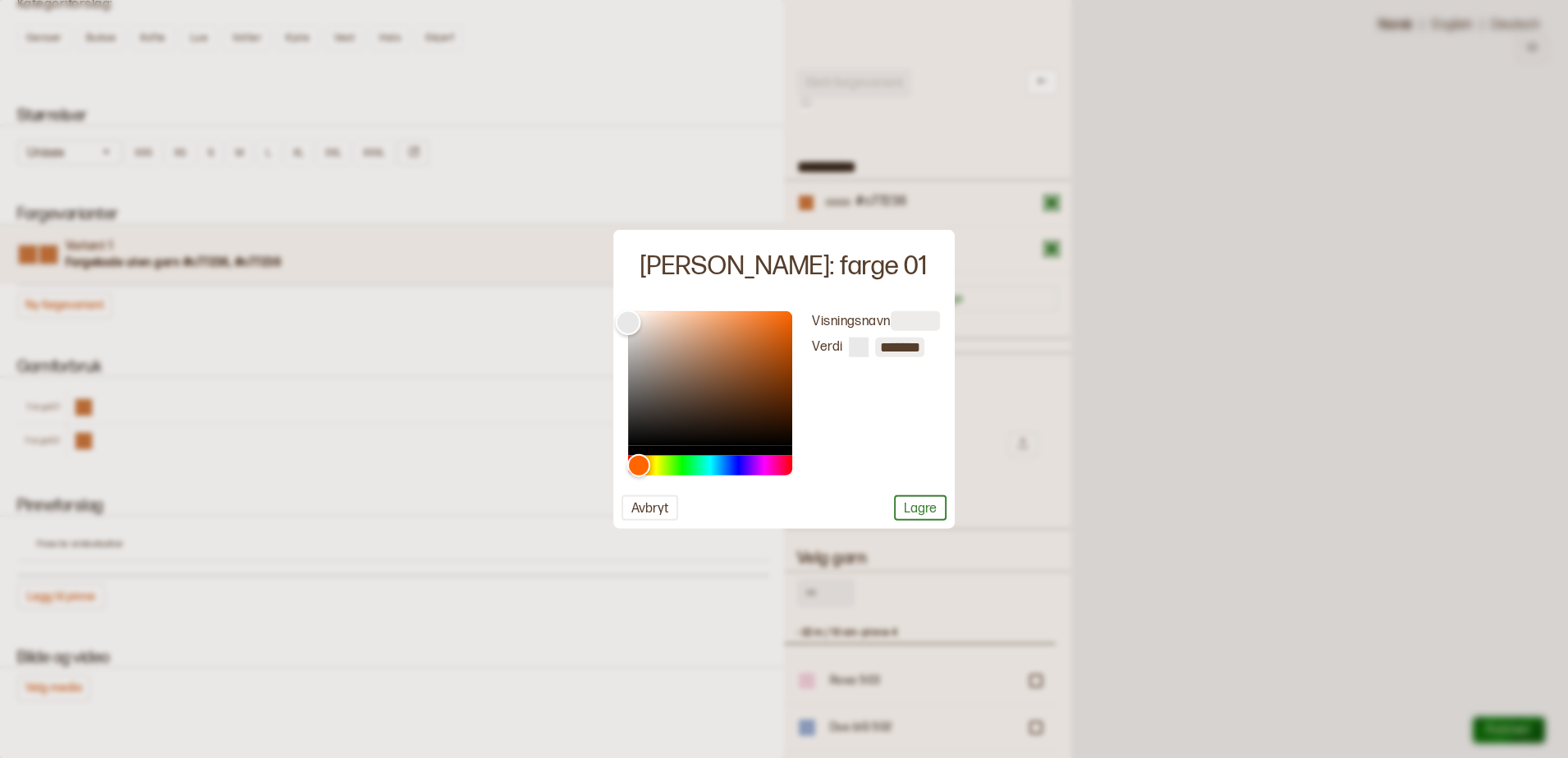
drag, startPoint x: 745, startPoint y: 334, endPoint x: 601, endPoint y: 323, distance: 144.4
click at [601, 323] on body "**********" at bounding box center [784, 337] width 1568 height 510
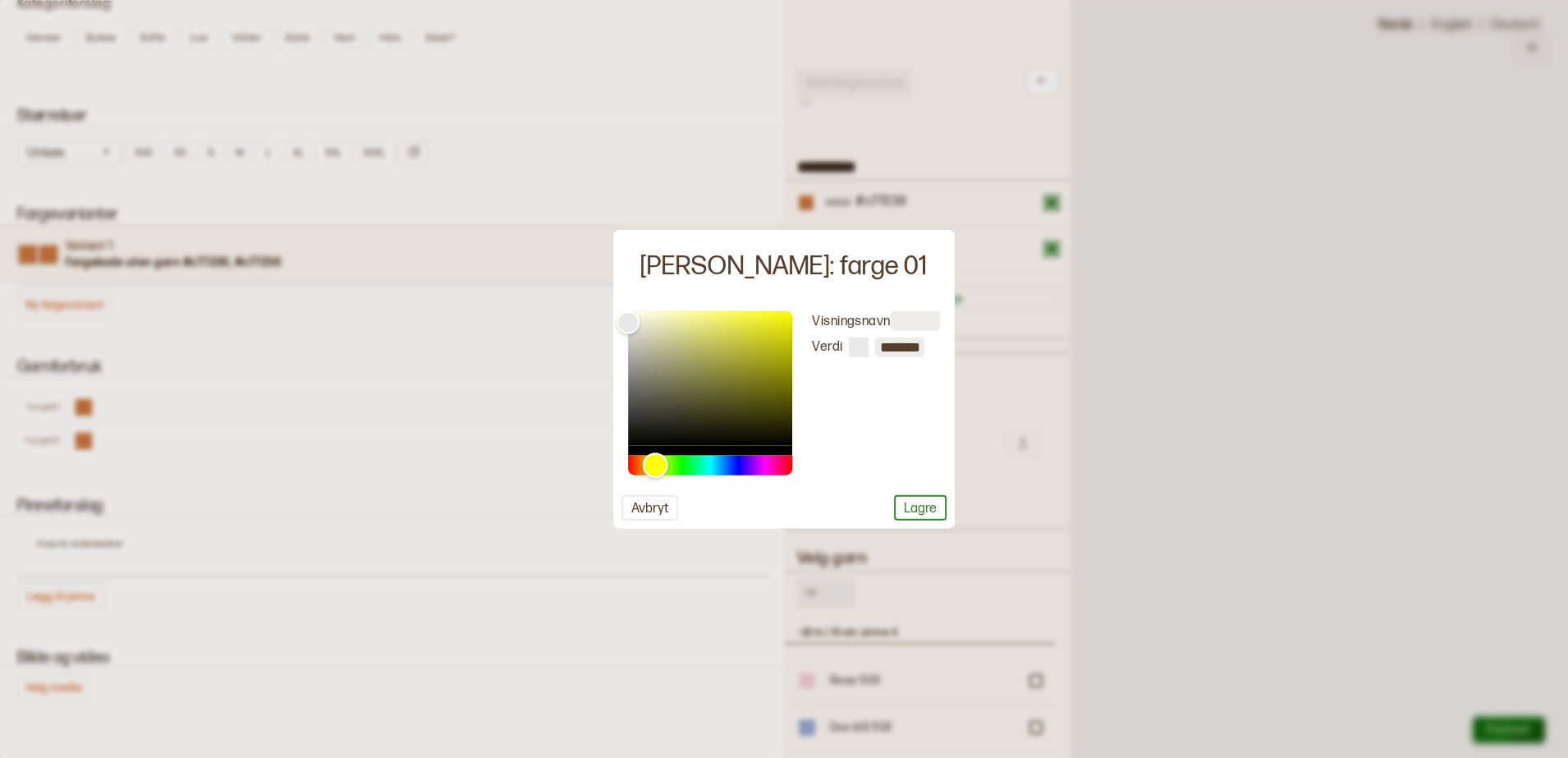
drag, startPoint x: 640, startPoint y: 461, endPoint x: 655, endPoint y: 461, distance: 15.0
click at [655, 461] on div "Hue" at bounding box center [655, 465] width 25 height 25
type input "*******"
drag, startPoint x: 624, startPoint y: 318, endPoint x: 640, endPoint y: 322, distance: 16.5
click at [640, 322] on div "Color" at bounding box center [640, 322] width 25 height 25
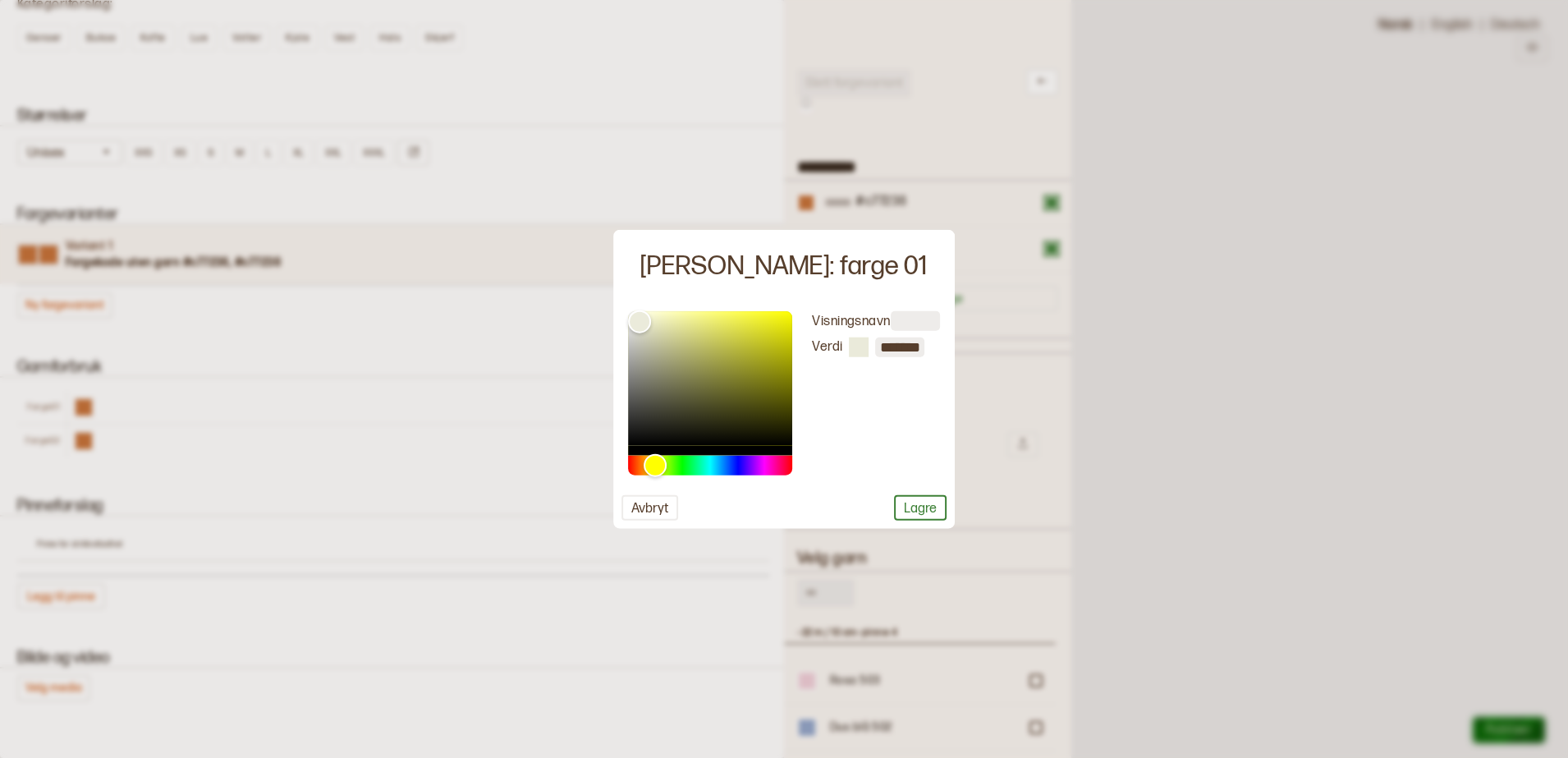
click at [916, 505] on button "Lagre" at bounding box center [920, 508] width 53 height 25
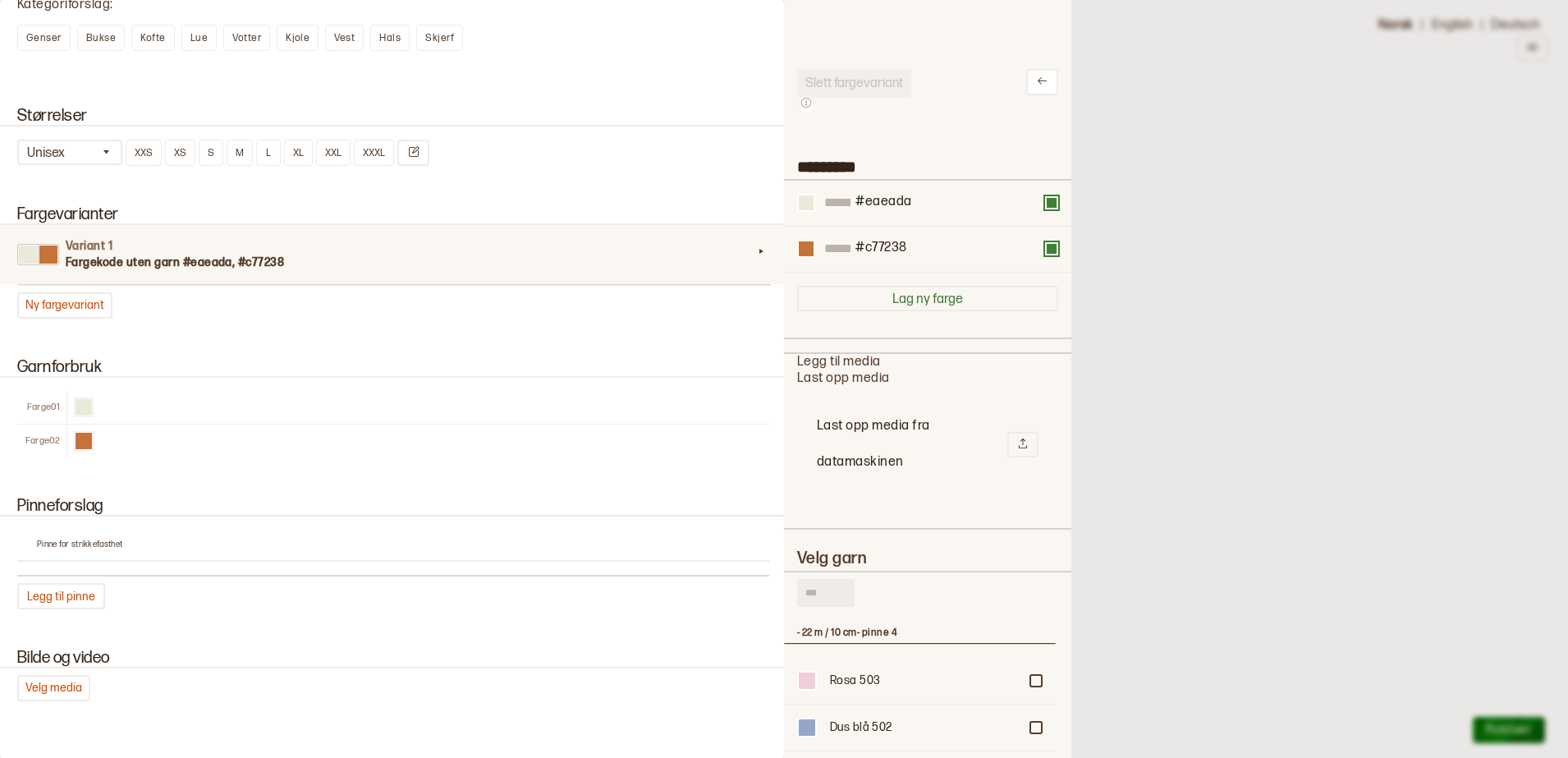
click at [1172, 318] on div at bounding box center [784, 379] width 1568 height 758
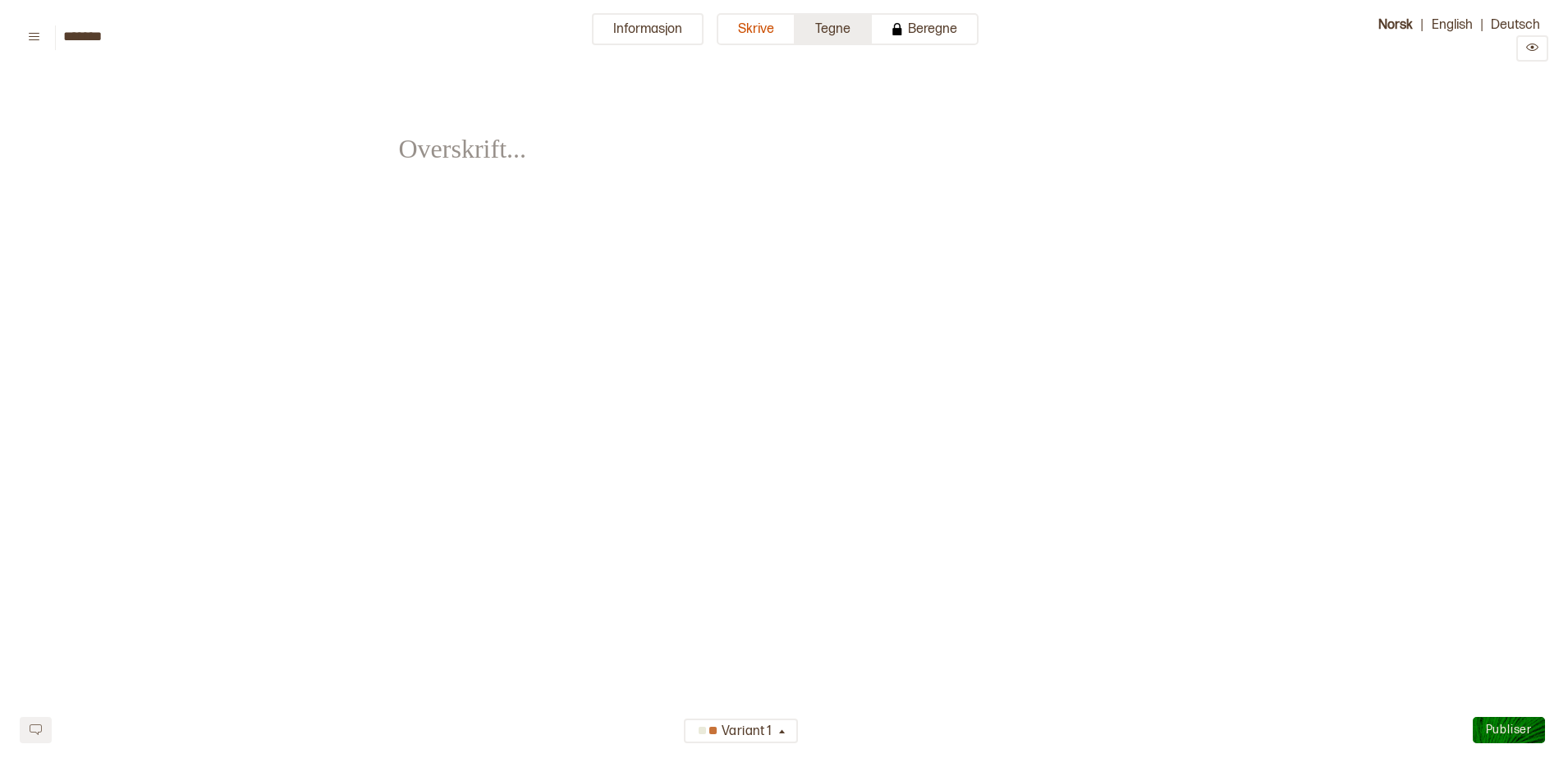
click at [819, 30] on button "Tegne" at bounding box center [833, 30] width 76 height 32
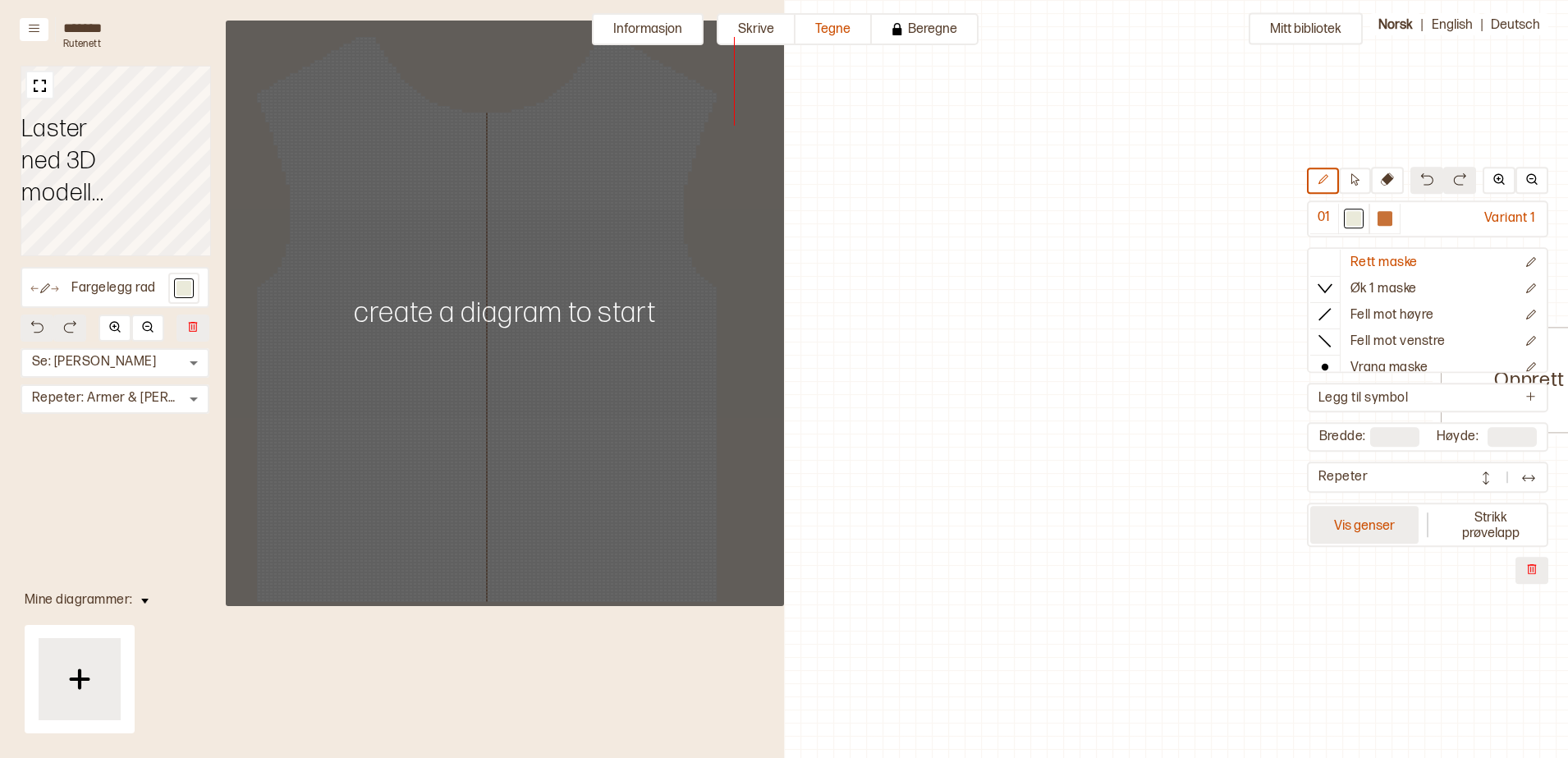
click at [1344, 531] on button "Vis genser" at bounding box center [1363, 526] width 109 height 38
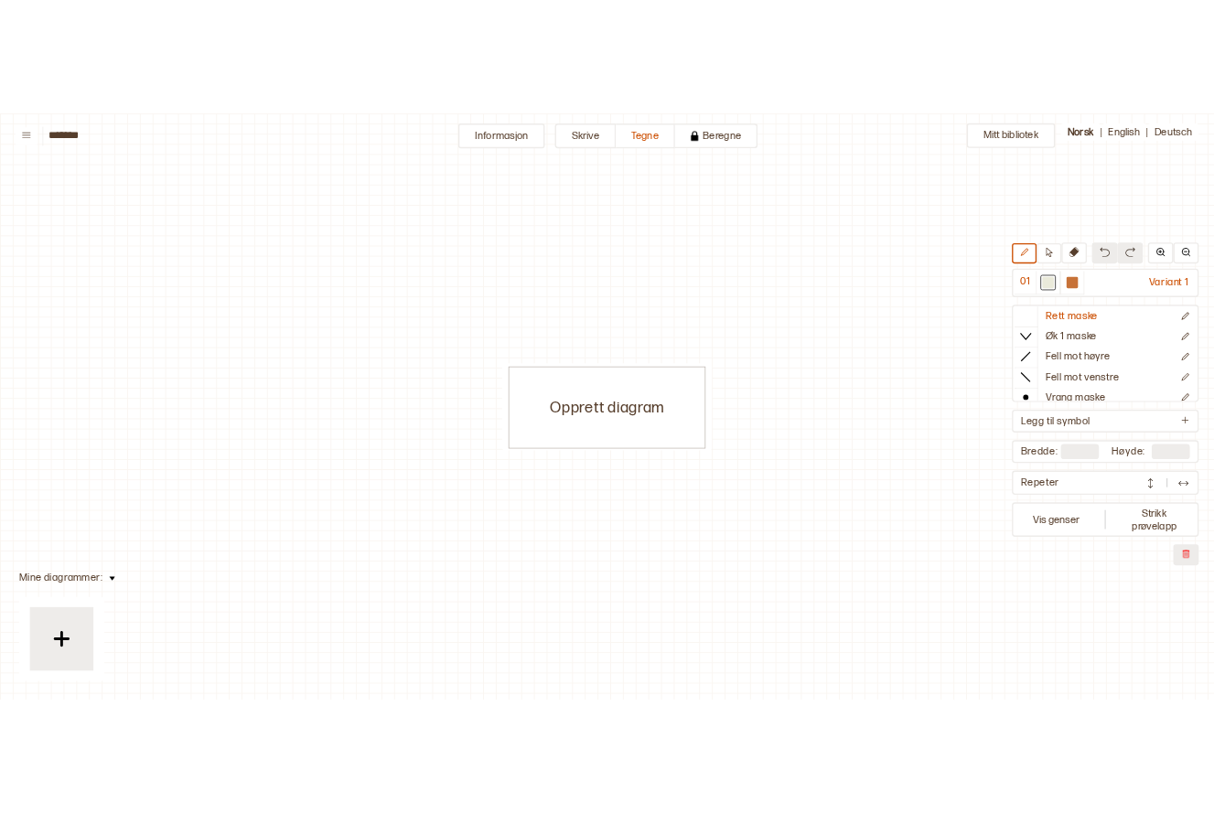
scroll to position [8, 9]
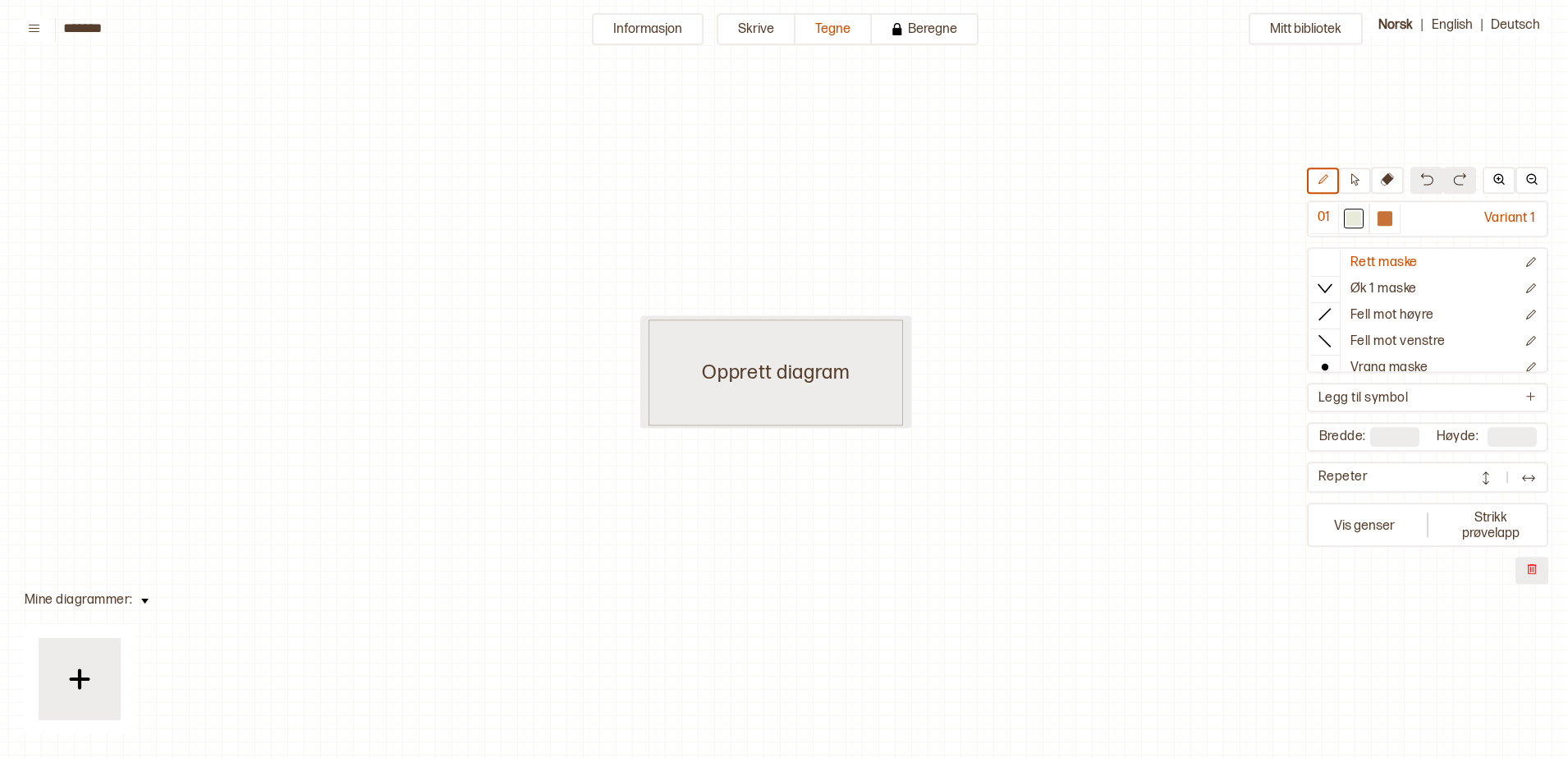
click at [667, 372] on div "Opprett diagram" at bounding box center [776, 372] width 255 height 106
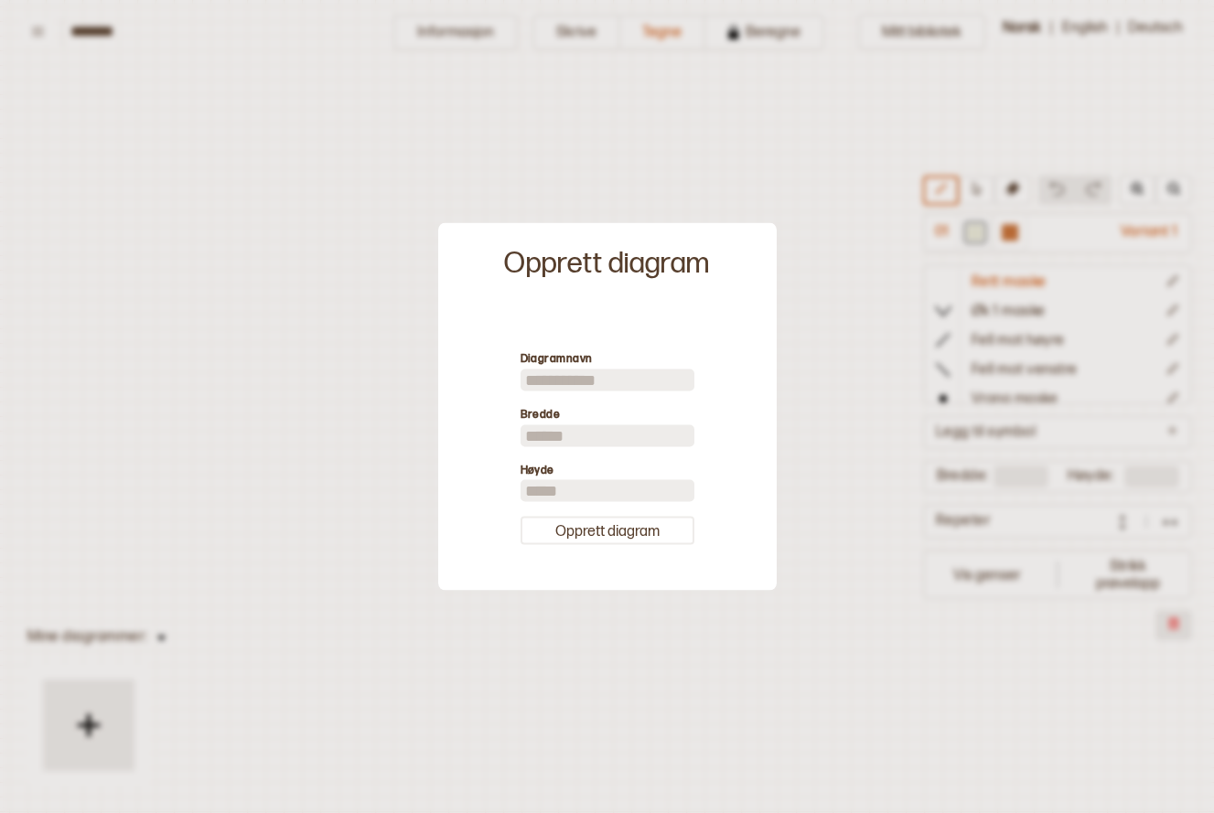
drag, startPoint x: 571, startPoint y: 383, endPoint x: 587, endPoint y: 381, distance: 16.7
click at [572, 383] on input at bounding box center [608, 380] width 174 height 22
click at [613, 533] on button "Opprett diagram" at bounding box center [608, 531] width 174 height 28
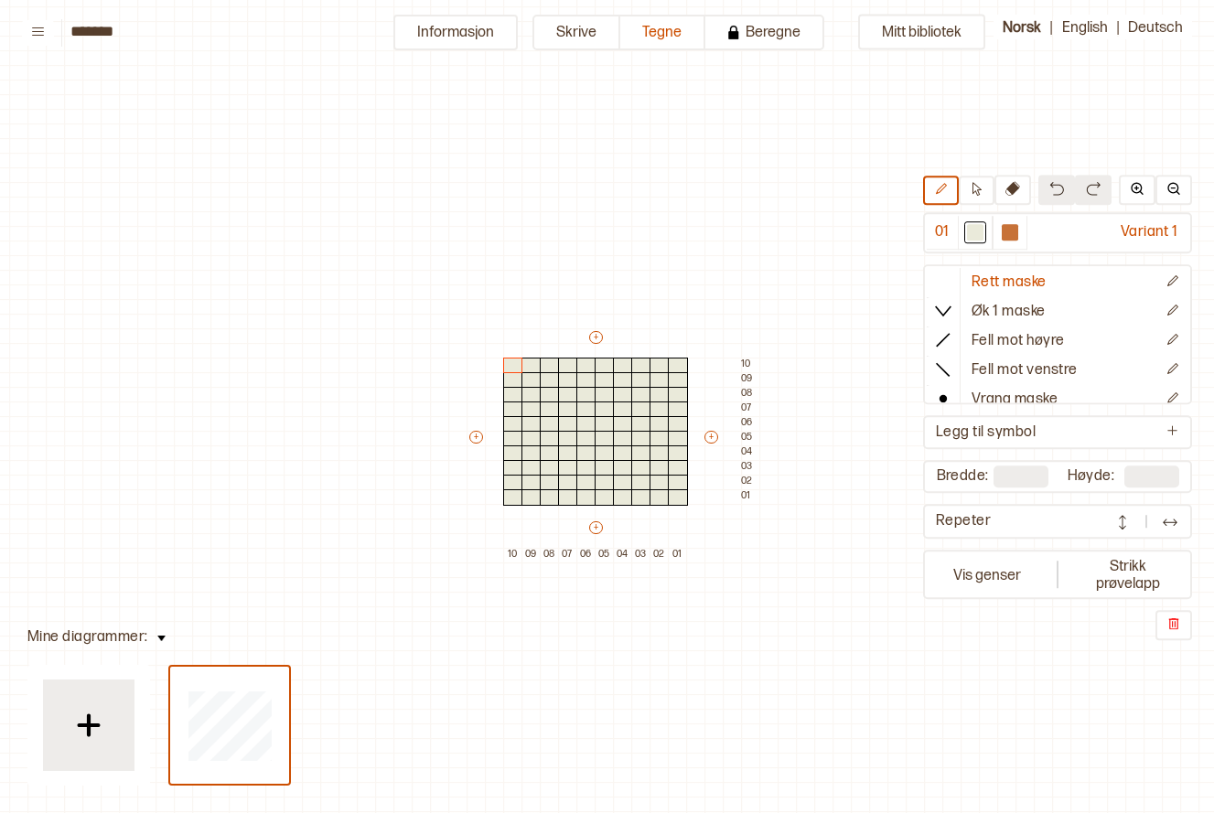
scroll to position [57, 25]
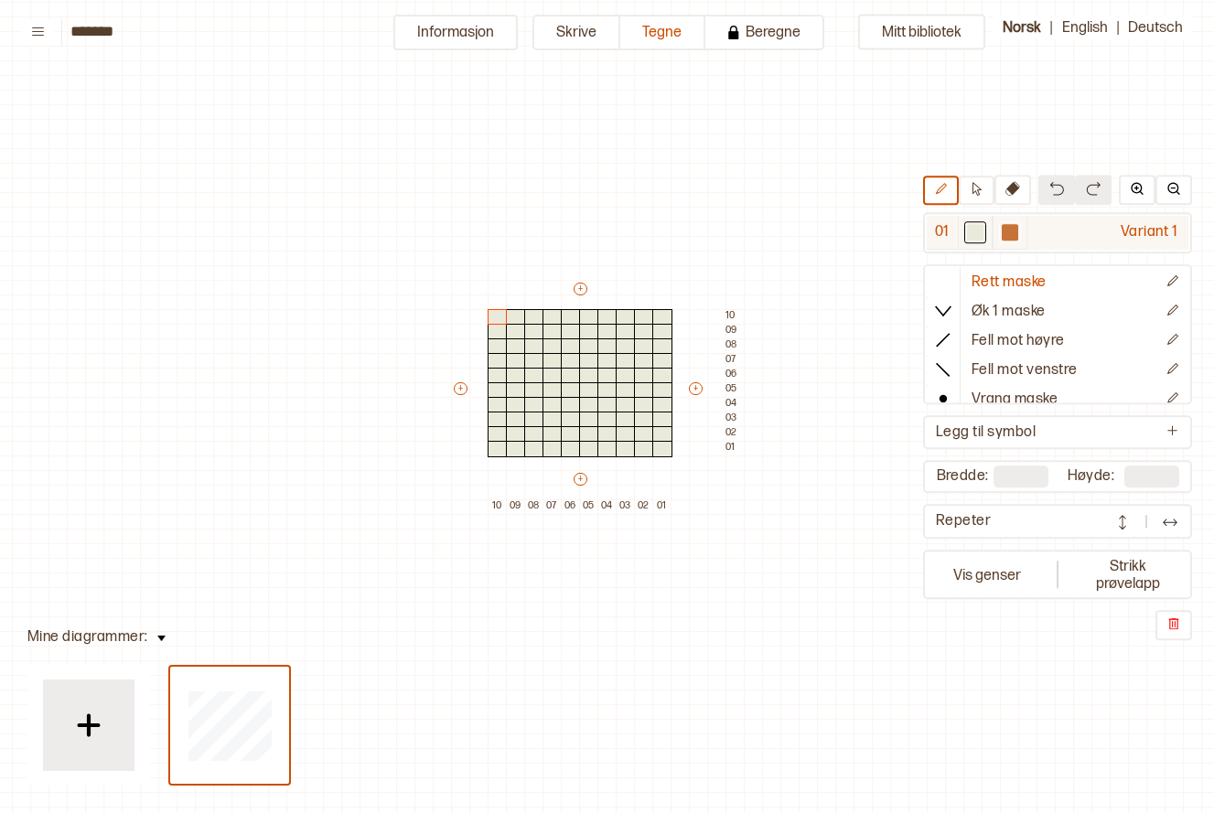
click at [1005, 238] on div at bounding box center [1010, 233] width 16 height 16
click at [659, 447] on div at bounding box center [662, 449] width 20 height 16
drag, startPoint x: 644, startPoint y: 446, endPoint x: 660, endPoint y: 433, distance: 20.2
click at [660, 433] on div "+ + + + 10 09 08 07 06 05 04 03 02 01 10 09 08 07 06 05 04 03 02 01" at bounding box center [597, 397] width 293 height 234
drag, startPoint x: 591, startPoint y: 450, endPoint x: 568, endPoint y: 447, distance: 23.2
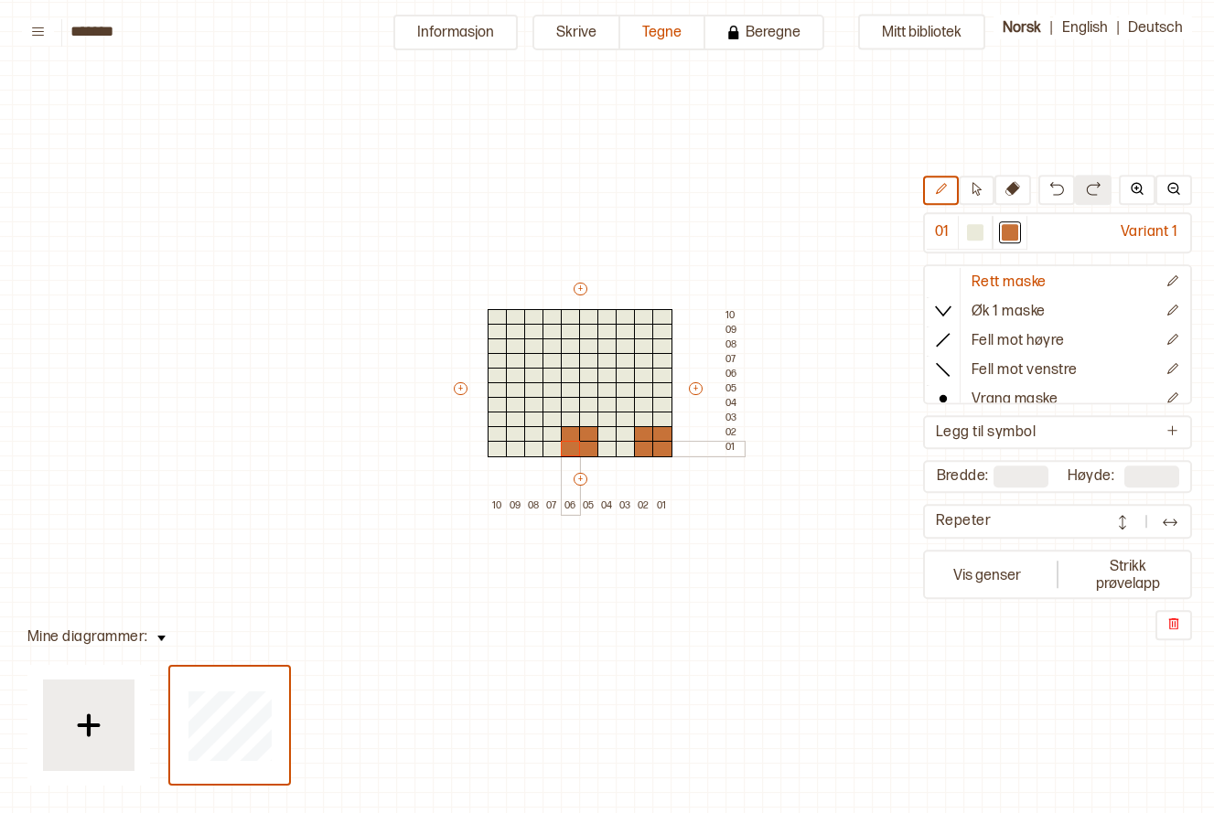
click at [568, 447] on div "+ + + + 10 09 08 07 06 05 04 03 02 01 10 09 08 07 06 05 04 03 02 01" at bounding box center [597, 397] width 293 height 234
click at [534, 437] on div at bounding box center [534, 434] width 20 height 16
drag, startPoint x: 497, startPoint y: 433, endPoint x: 493, endPoint y: 442, distance: 9.9
click at [493, 442] on div "+ + + + 10 09 08 07 06 05 04 03 02 01 10 09 08 07 06 05 04 03 02 01" at bounding box center [597, 397] width 293 height 234
click at [979, 232] on div at bounding box center [975, 233] width 16 height 16
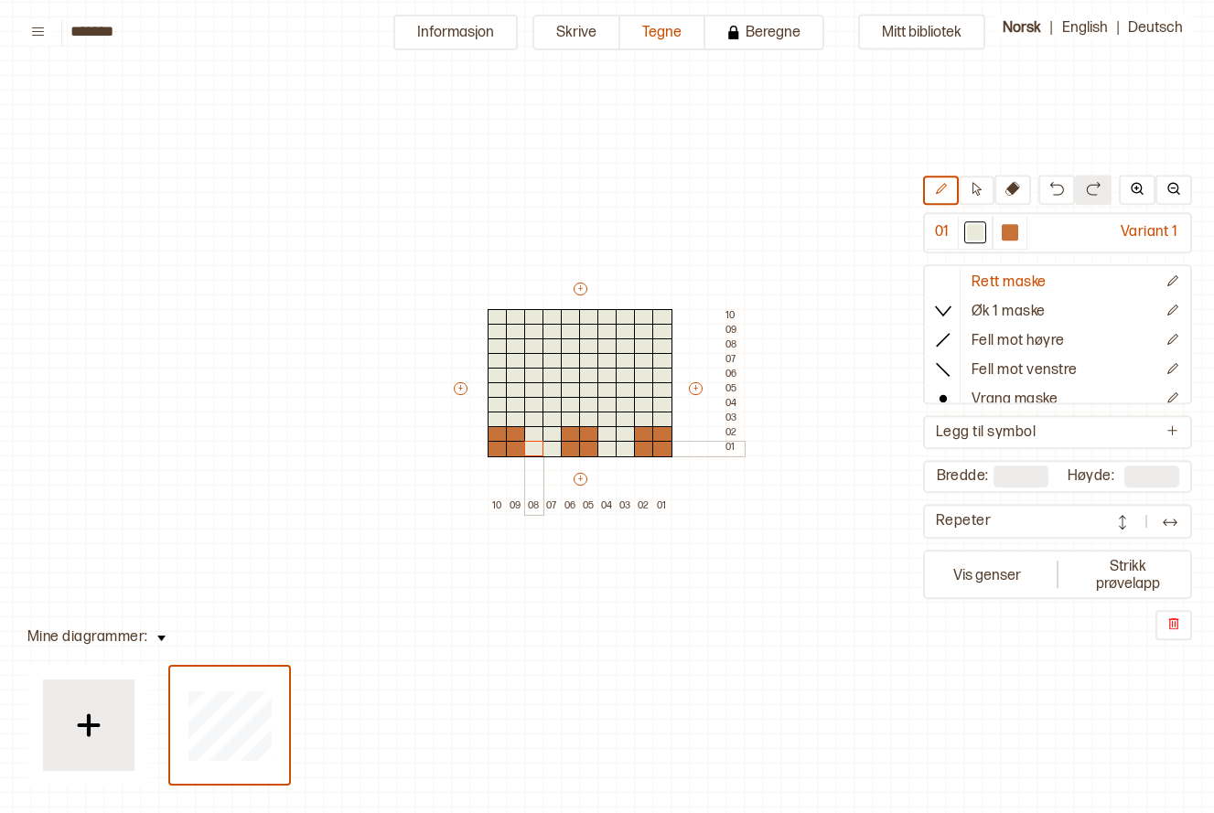
drag, startPoint x: 538, startPoint y: 433, endPoint x: 536, endPoint y: 443, distance: 10.2
click at [536, 443] on div "+ + + + 10 09 08 07 06 05 04 03 02 01 10 09 08 07 06 05 04 03 02 01" at bounding box center [597, 397] width 293 height 234
click at [1012, 233] on div at bounding box center [1010, 233] width 16 height 16
drag, startPoint x: 606, startPoint y: 390, endPoint x: 626, endPoint y: 389, distance: 20.2
click at [626, 389] on div "+ + + + 10 09 08 07 06 05 04 03 02 01 10 09 08 07 06 05 04 03 02 01" at bounding box center [597, 397] width 293 height 234
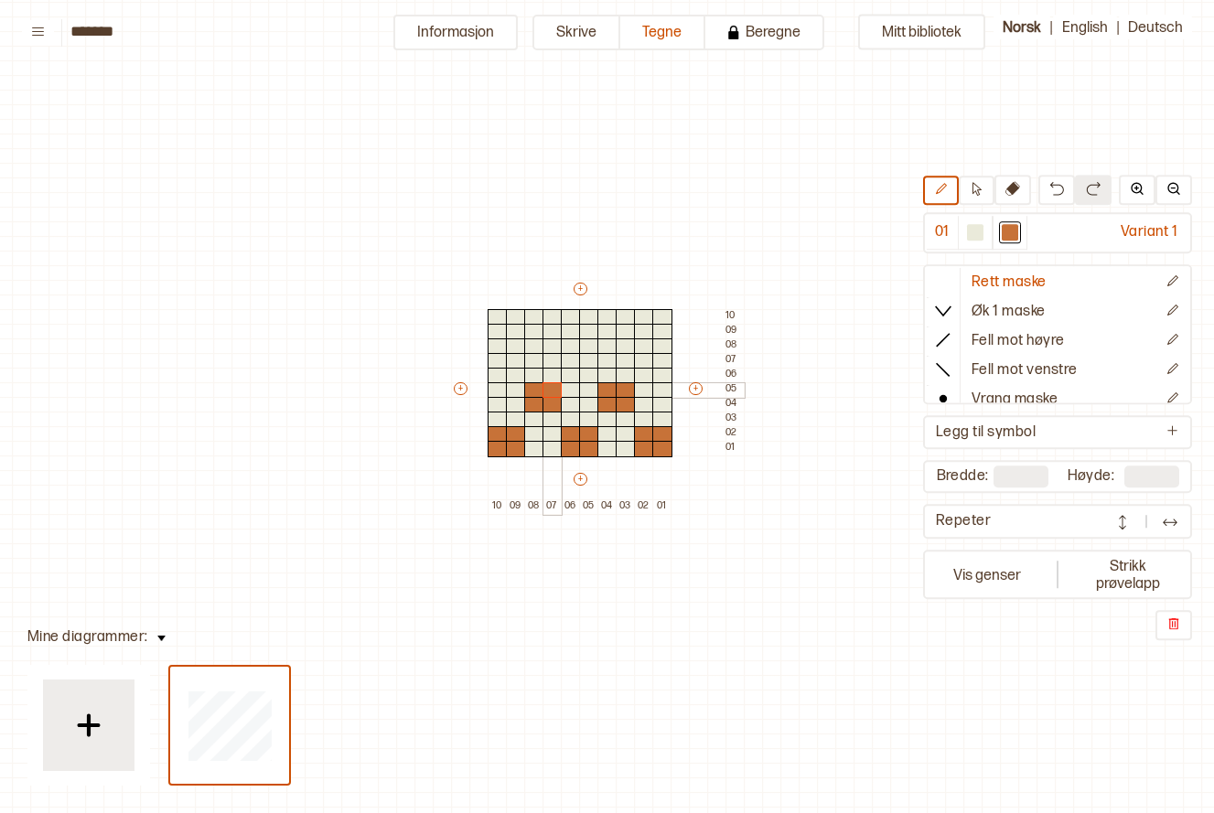
drag, startPoint x: 532, startPoint y: 386, endPoint x: 549, endPoint y: 385, distance: 17.4
click at [549, 385] on div "+ + + + 10 09 08 07 06 05 04 03 02 01 10 09 08 07 06 05 04 03 02 01" at bounding box center [597, 397] width 293 height 234
drag, startPoint x: 501, startPoint y: 357, endPoint x: 508, endPoint y: 347, distance: 11.9
click at [508, 347] on div "+ + + + 10 09 08 07 06 05 04 03 02 01 10 09 08 07 06 05 04 03 02 01" at bounding box center [597, 397] width 293 height 234
drag, startPoint x: 571, startPoint y: 360, endPoint x: 569, endPoint y: 349, distance: 11.1
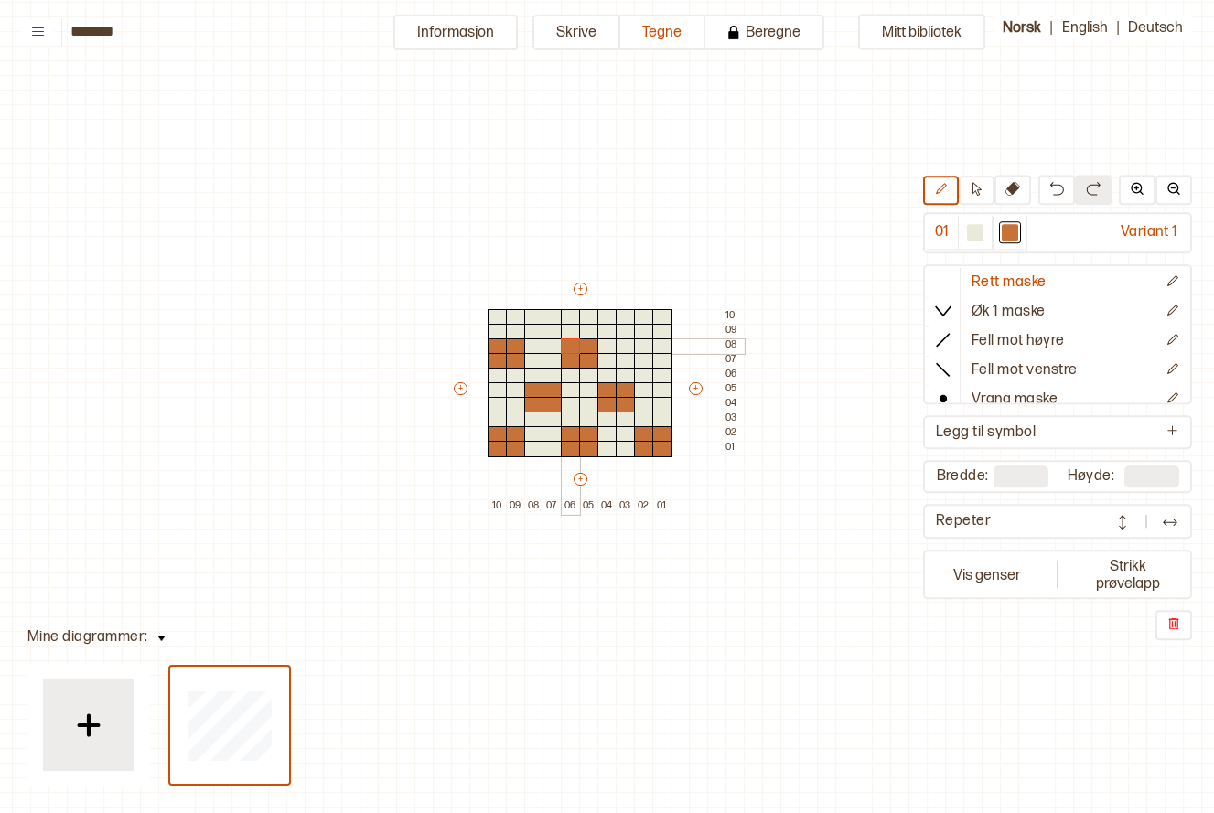
click at [569, 349] on div "+ + + + 10 09 08 07 06 05 04 03 02 01 10 09 08 07 06 05 04 03 02 01" at bounding box center [597, 397] width 293 height 234
click at [654, 344] on div "+ + + + 10 09 08 07 06 05 04 03 02 01 10 09 08 07 06 05 04 03 02 01" at bounding box center [597, 397] width 293 height 234
type input "*"
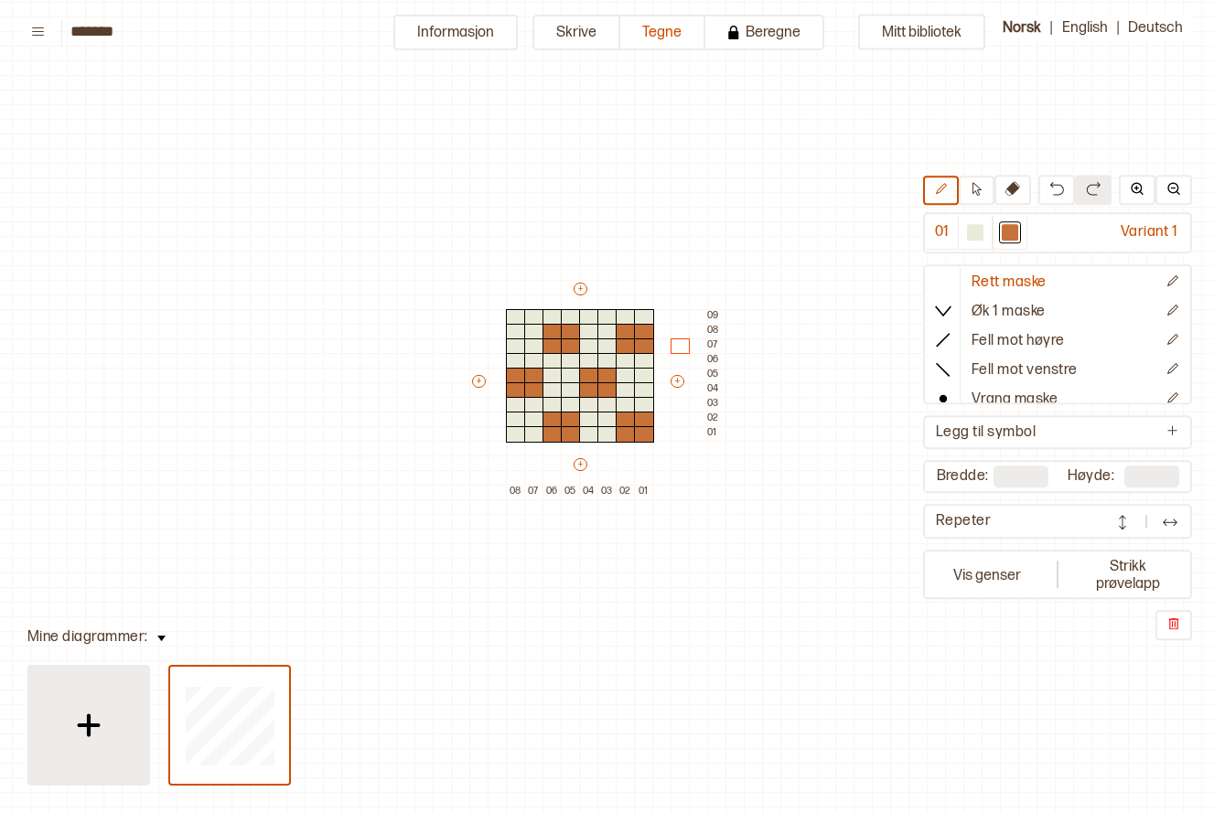
click at [111, 749] on div at bounding box center [89, 726] width 92 height 92
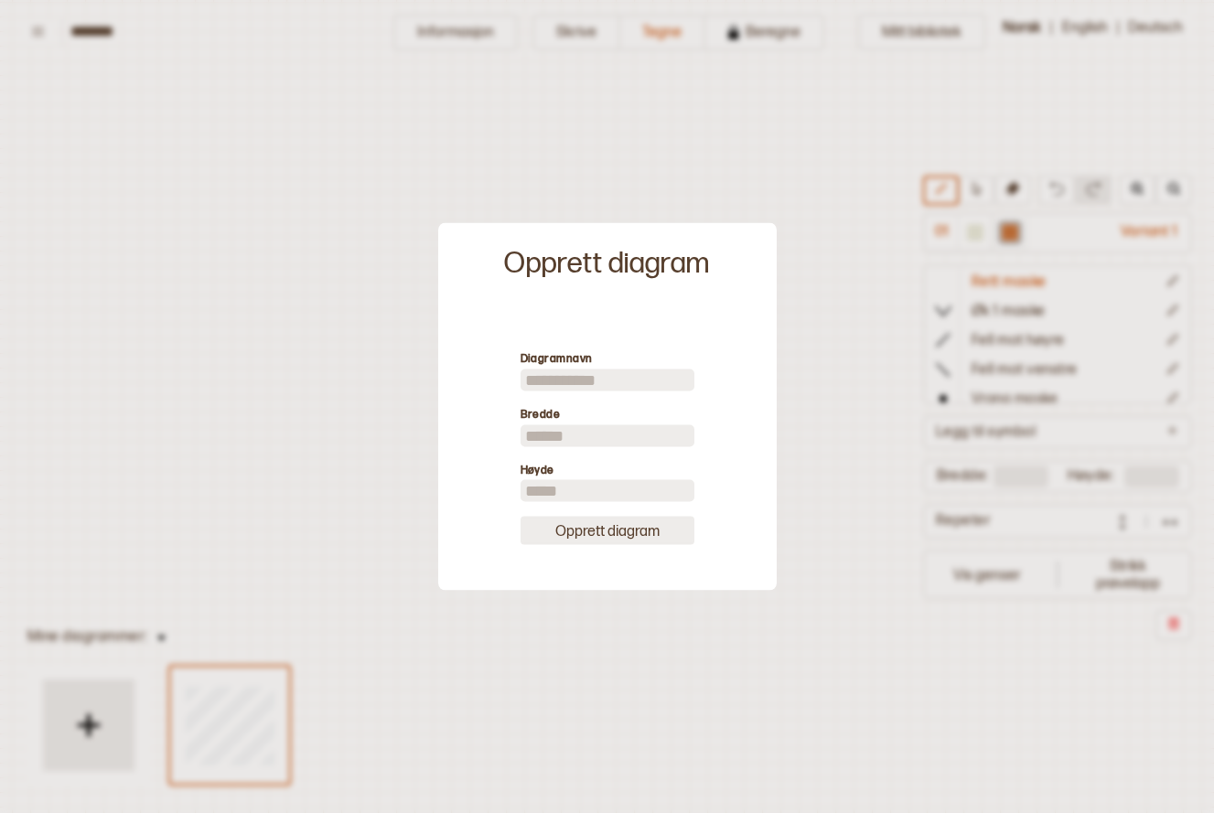
click at [581, 529] on button "Opprett diagram" at bounding box center [608, 531] width 174 height 28
type input "**"
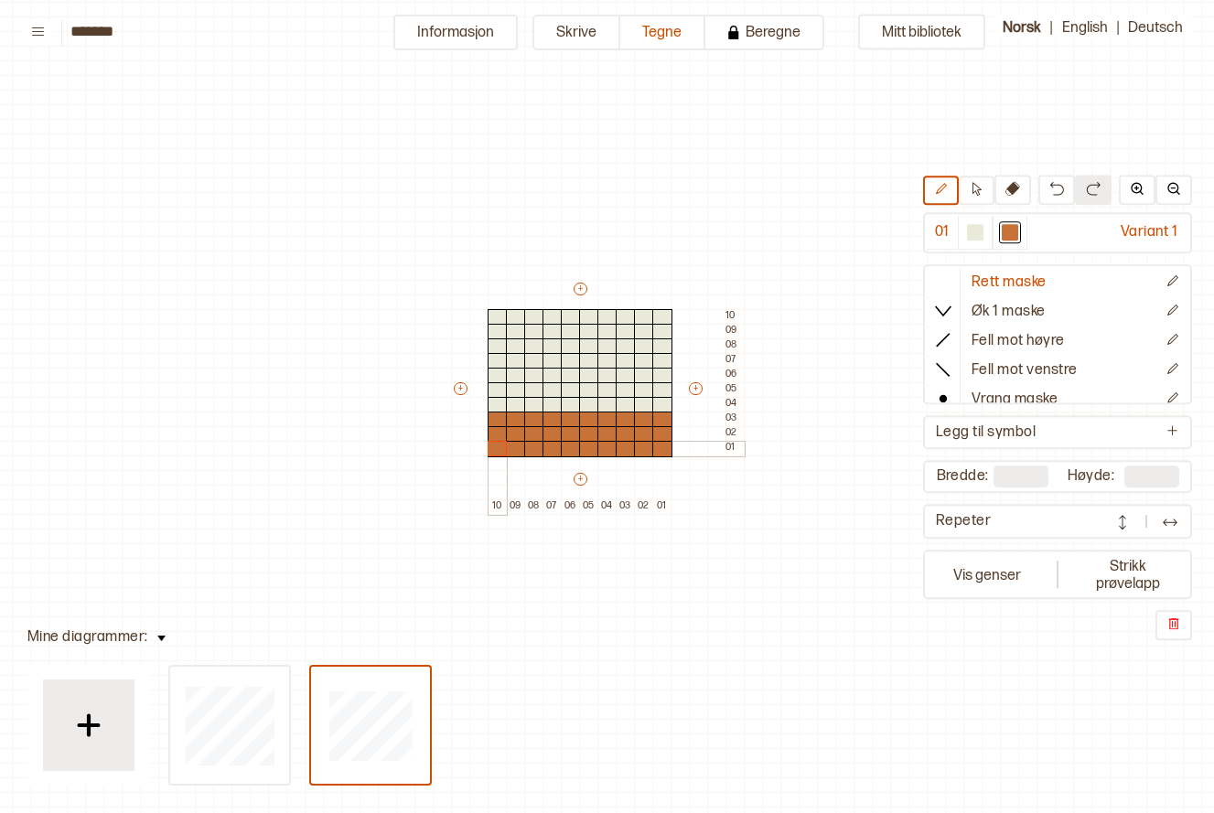
drag, startPoint x: 661, startPoint y: 444, endPoint x: 498, endPoint y: 450, distance: 163.0
click at [498, 450] on div "+ + + + 10 09 08 07 06 05 04 03 02 01 10 09 08 07 06 05 04 03 02 01" at bounding box center [597, 397] width 293 height 234
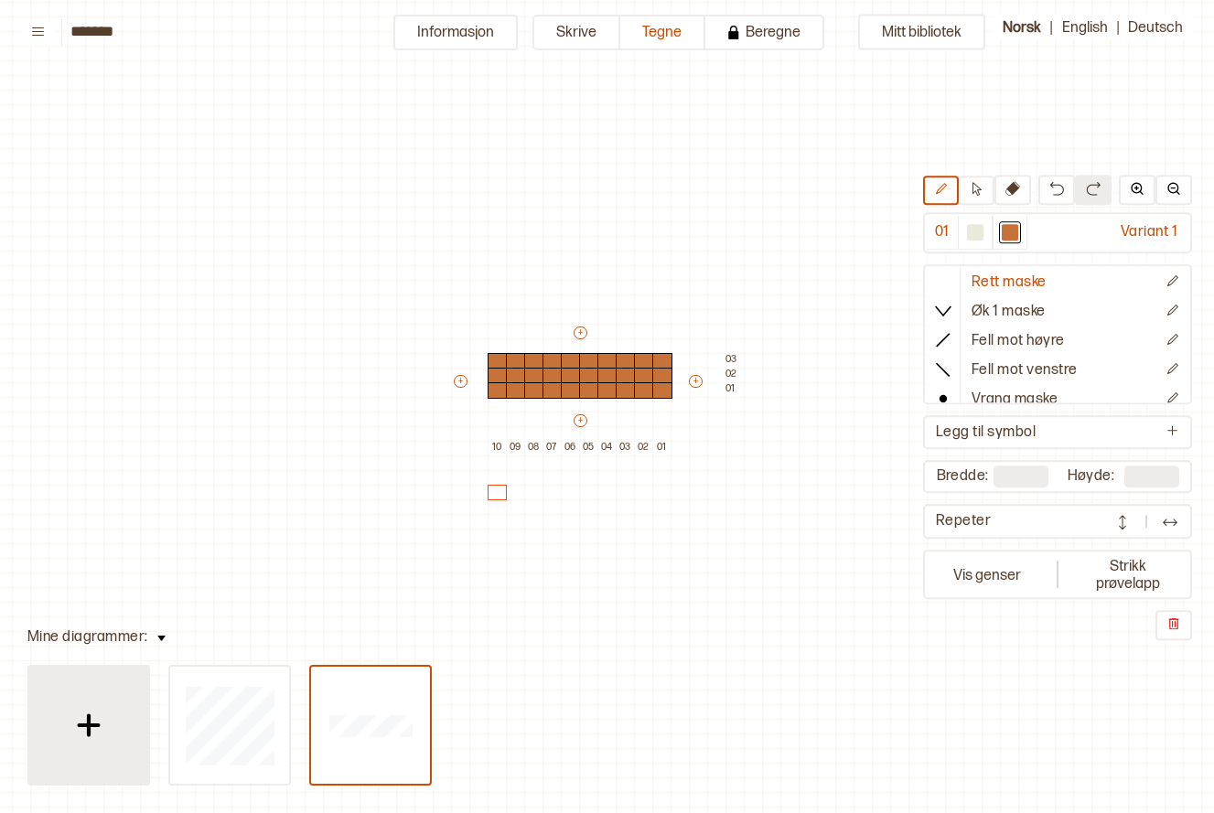
click at [107, 728] on img at bounding box center [89, 726] width 46 height 46
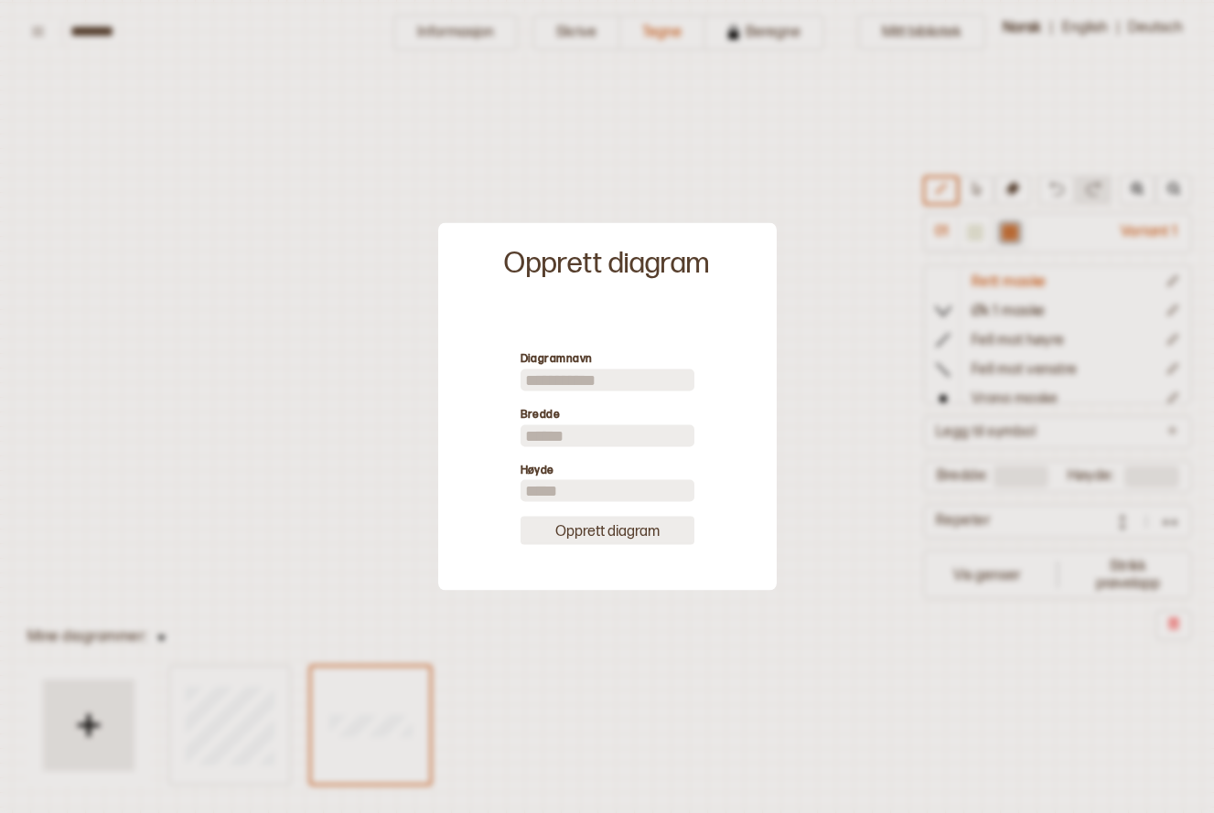
click at [654, 520] on div "Diagramnavn Bredde ** Høyde ** Opprett diagram" at bounding box center [607, 448] width 320 height 268
click at [654, 525] on button "Opprett diagram" at bounding box center [608, 531] width 174 height 28
type input "**"
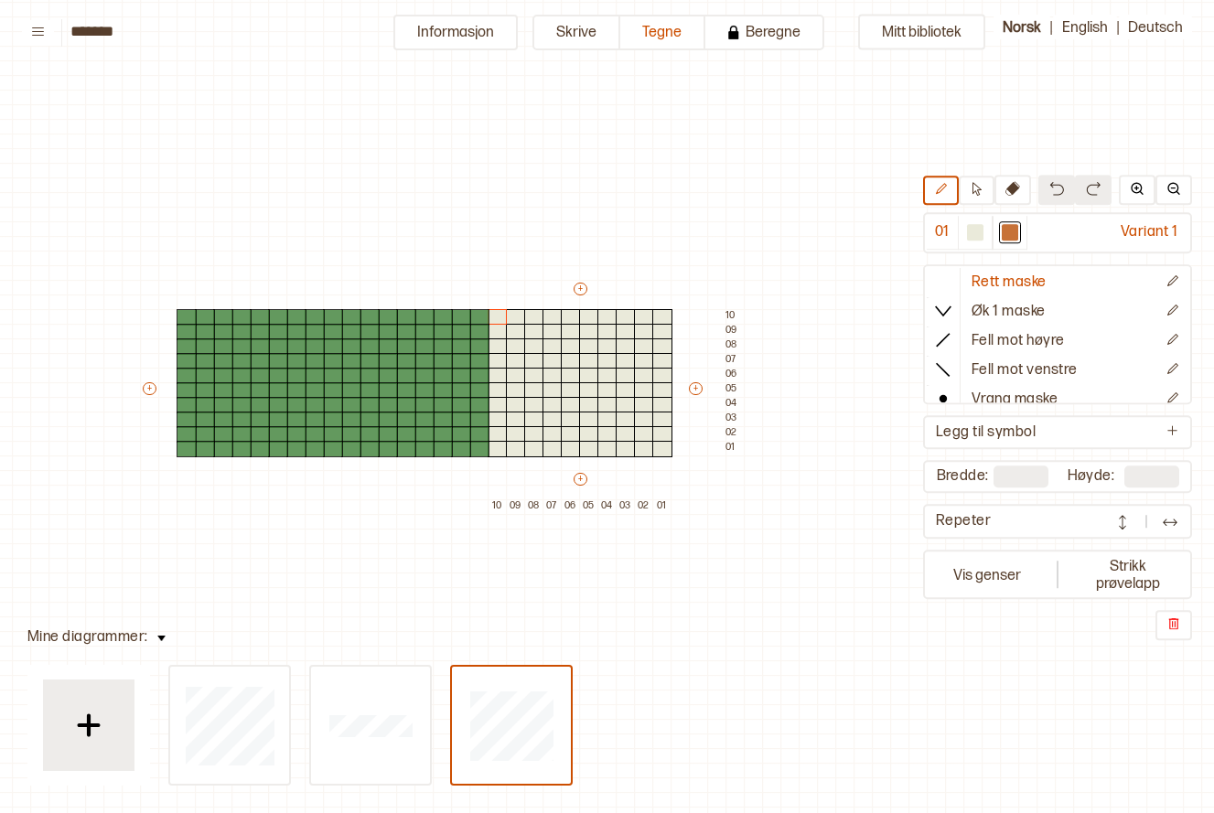
type input "**"
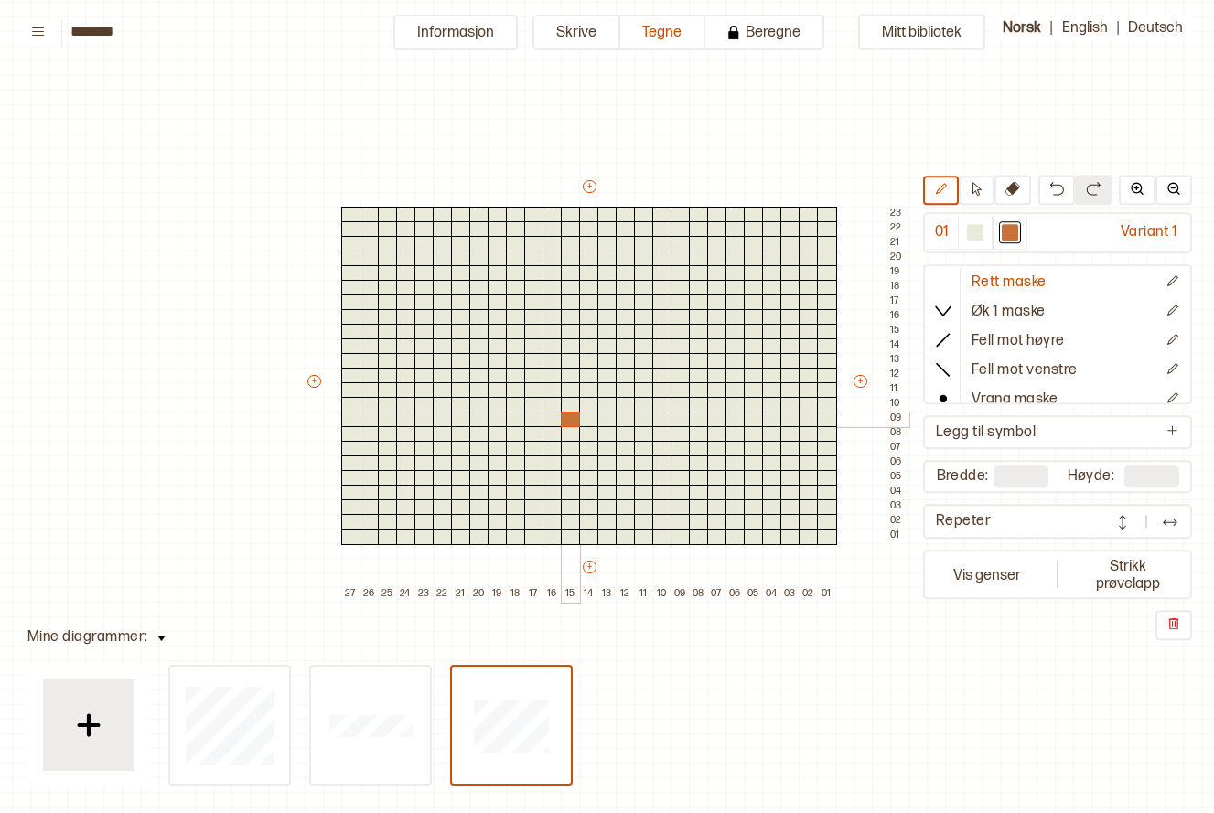
click at [568, 424] on div at bounding box center [571, 420] width 20 height 16
drag, startPoint x: 555, startPoint y: 405, endPoint x: 585, endPoint y: 404, distance: 29.3
click at [585, 404] on div "+ + + + 27 26 25 24 23 22 21 20 19 18 17 16 15 14 13 12 11 10 09 08 07 06 05 04…" at bounding box center [607, 390] width 604 height 425
drag, startPoint x: 544, startPoint y: 388, endPoint x: 522, endPoint y: 389, distance: 22.0
click at [522, 389] on div "+ + + + 27 26 25 24 23 22 21 20 19 18 17 16 15 14 13 12 11 10 09 08 07 06 05 04…" at bounding box center [607, 390] width 604 height 425
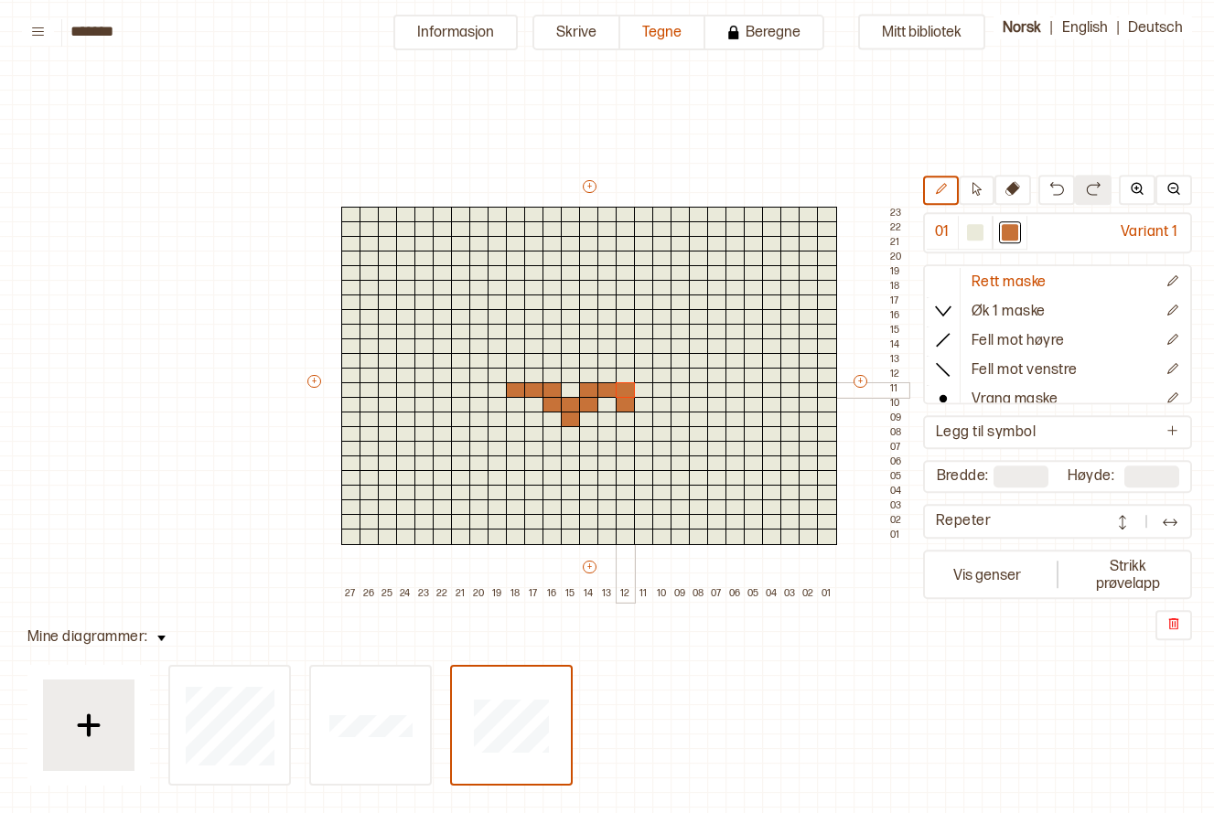
drag, startPoint x: 593, startPoint y: 391, endPoint x: 622, endPoint y: 385, distance: 29.8
click at [622, 385] on div "+ + + + 27 26 25 24 23 22 21 20 19 18 17 16 15 14 13 12 11 10 09 08 07 06 05 04…" at bounding box center [607, 390] width 604 height 425
click at [974, 239] on div at bounding box center [975, 233] width 16 height 16
click at [633, 403] on div at bounding box center [626, 405] width 20 height 16
click at [1017, 239] on div at bounding box center [1010, 233] width 16 height 16
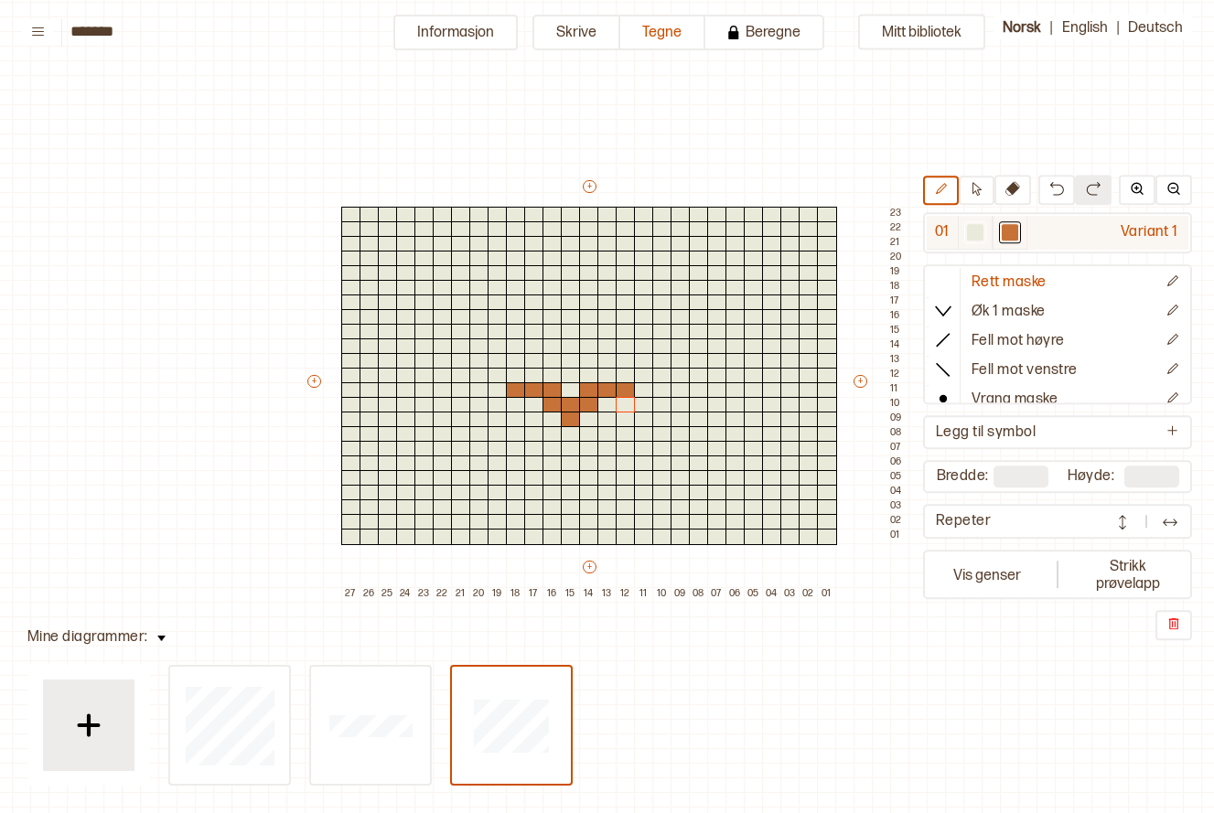
click at [972, 241] on div at bounding box center [975, 233] width 22 height 22
click at [623, 388] on div at bounding box center [626, 390] width 20 height 16
click at [506, 387] on div at bounding box center [516, 390] width 20 height 16
click at [1012, 241] on div at bounding box center [1010, 233] width 22 height 22
drag, startPoint x: 535, startPoint y: 372, endPoint x: 511, endPoint y: 372, distance: 24.7
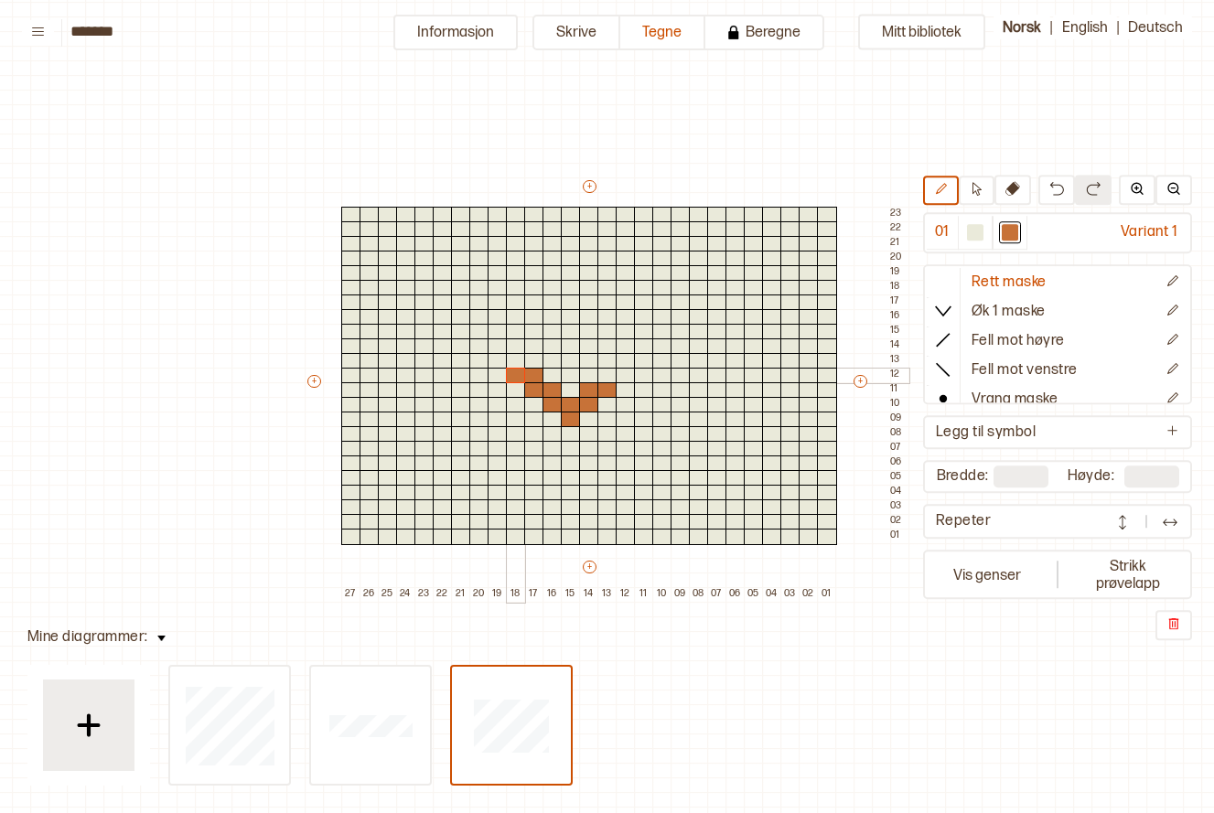
click at [511, 372] on div "+ + + + 27 26 25 24 23 22 21 20 19 18 17 16 15 14 13 12 11 10 09 08 07 06 05 04…" at bounding box center [607, 390] width 604 height 425
drag, startPoint x: 603, startPoint y: 376, endPoint x: 626, endPoint y: 375, distance: 22.9
click at [626, 375] on div "+ + + + 27 26 25 24 23 22 21 20 19 18 17 16 15 14 13 12 11 10 09 08 07 06 05 04…" at bounding box center [607, 390] width 604 height 425
drag, startPoint x: 515, startPoint y: 358, endPoint x: 498, endPoint y: 358, distance: 17.4
click at [498, 358] on div "+ + + + 27 26 25 24 23 22 21 20 19 18 17 16 15 14 13 12 11 10 09 08 07 06 05 04…" at bounding box center [607, 390] width 604 height 425
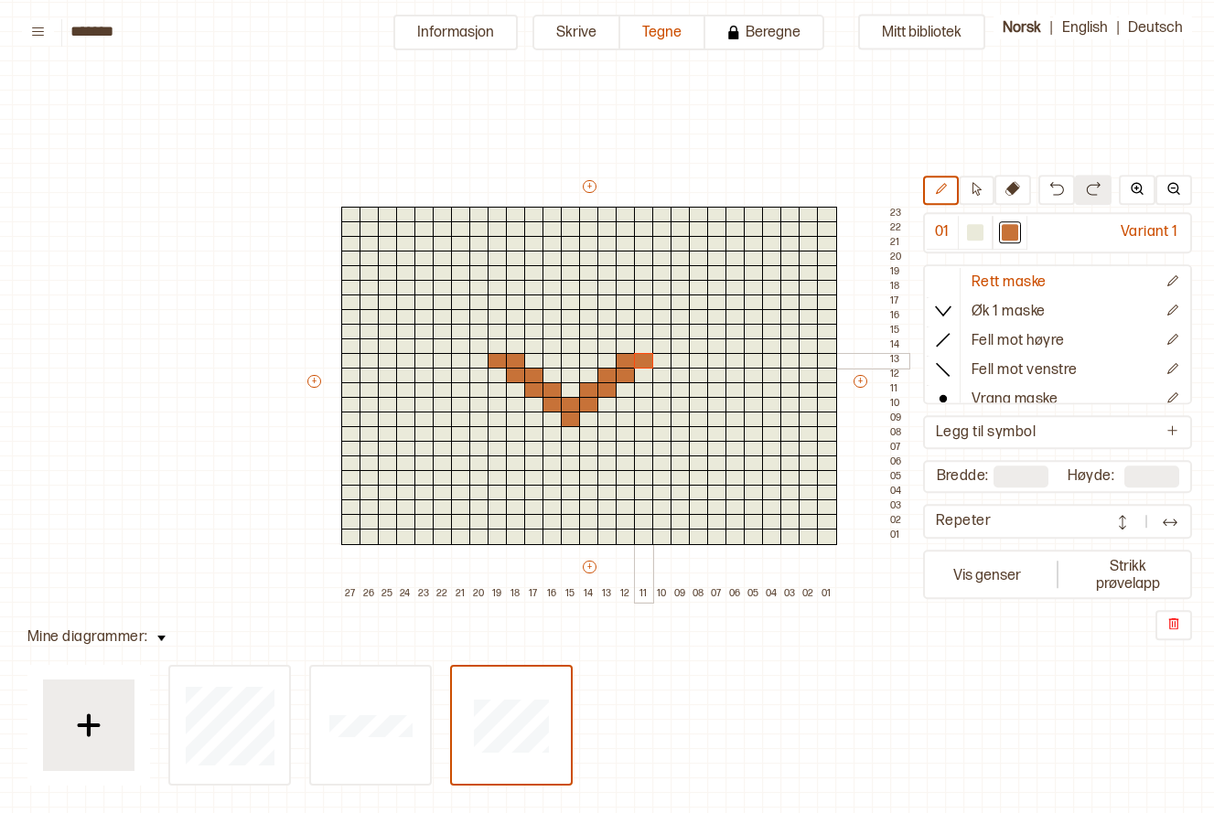
drag, startPoint x: 629, startPoint y: 360, endPoint x: 643, endPoint y: 360, distance: 14.6
click at [643, 360] on div "+ + + + 27 26 25 24 23 22 21 20 19 18 17 16 15 14 13 12 11 10 09 08 07 06 05 04…" at bounding box center [607, 390] width 604 height 425
drag, startPoint x: 500, startPoint y: 339, endPoint x: 480, endPoint y: 341, distance: 19.3
click at [480, 341] on div "+ + + + 27 26 25 24 23 22 21 20 19 18 17 16 15 14 13 12 11 10 09 08 07 06 05 04…" at bounding box center [607, 390] width 604 height 425
drag, startPoint x: 645, startPoint y: 346, endPoint x: 632, endPoint y: 342, distance: 13.3
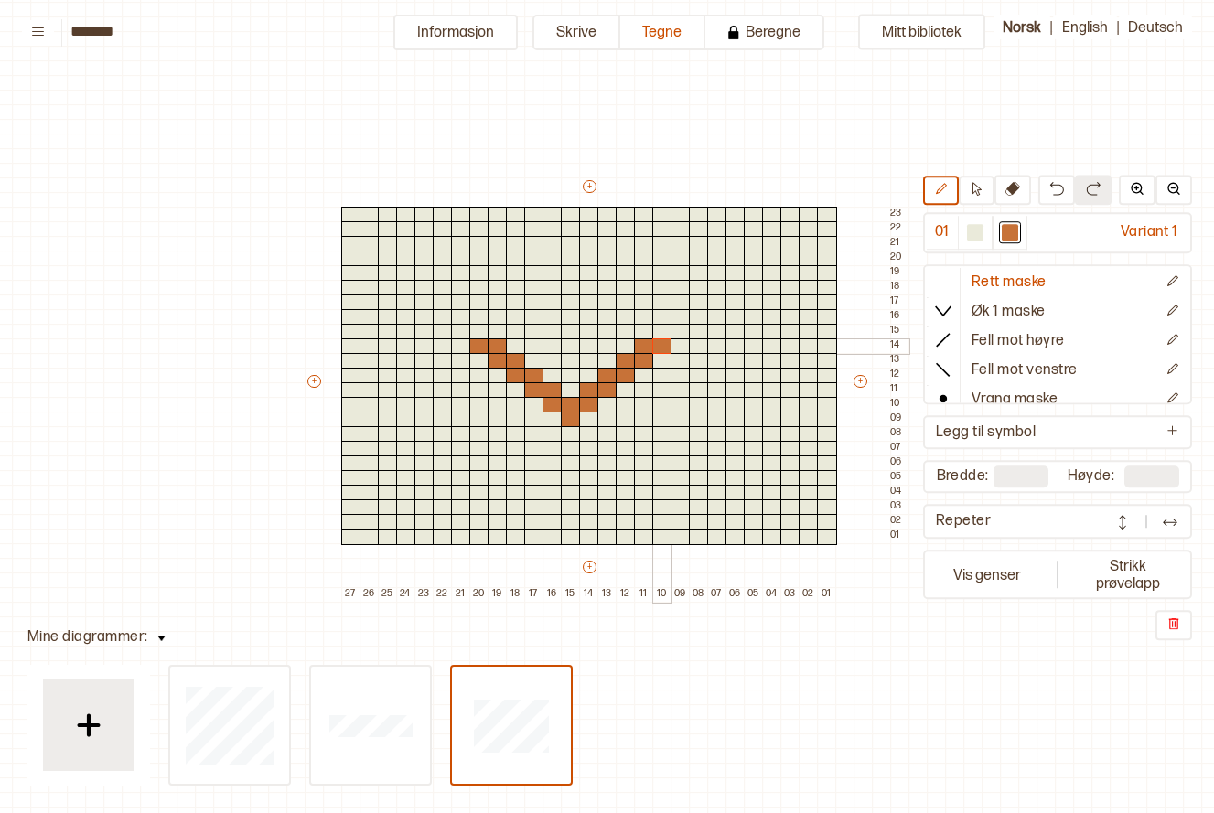
click at [656, 346] on div "+ + + + 27 26 25 24 23 22 21 20 19 18 17 16 15 14 13 12 11 10 09 08 07 06 05 04…" at bounding box center [607, 390] width 604 height 425
drag, startPoint x: 479, startPoint y: 327, endPoint x: 466, endPoint y: 327, distance: 13.7
click at [466, 327] on div "+ + + + 27 26 25 24 23 22 21 20 19 18 17 16 15 14 13 12 11 10 09 08 07 06 05 04…" at bounding box center [607, 390] width 604 height 425
drag, startPoint x: 480, startPoint y: 316, endPoint x: 491, endPoint y: 316, distance: 11.0
click at [491, 316] on div "+ + + + 27 26 25 24 23 22 21 20 19 18 17 16 15 14 13 12 11 10 09 08 07 06 05 04…" at bounding box center [607, 390] width 604 height 425
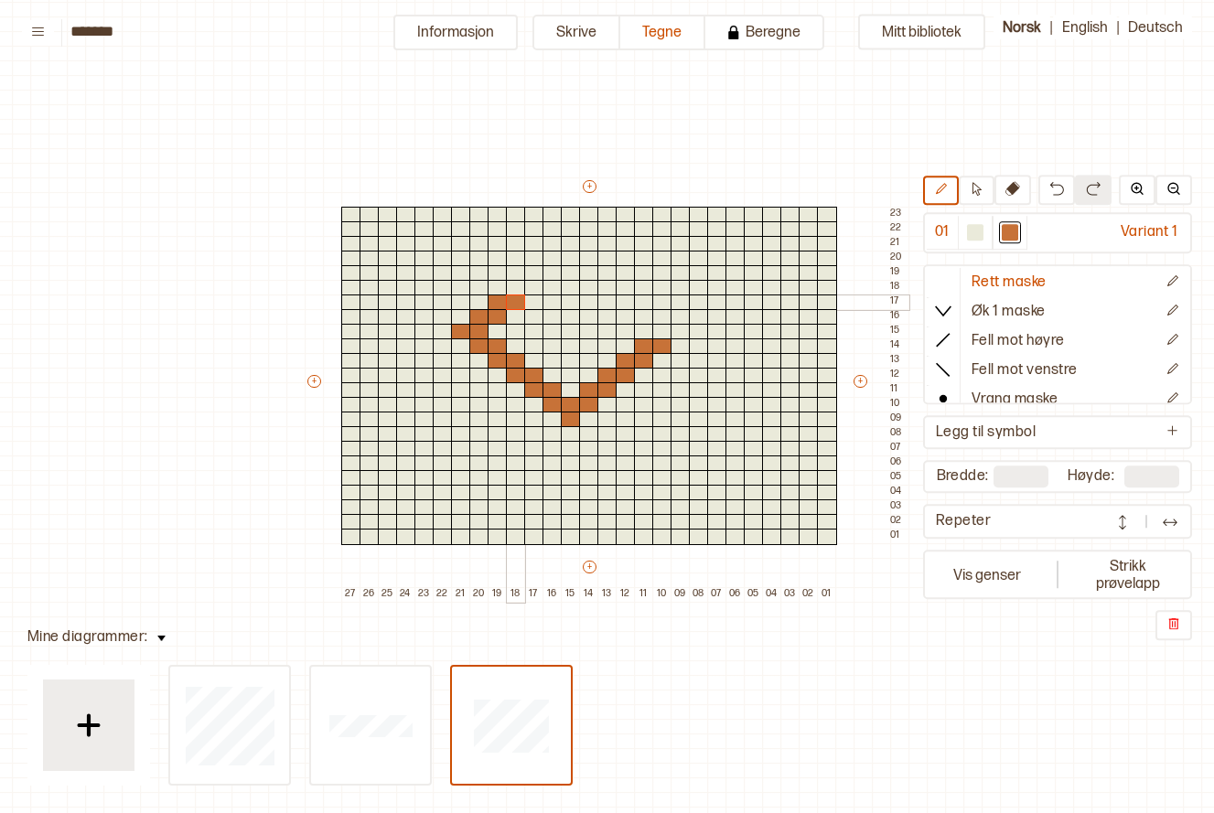
drag, startPoint x: 499, startPoint y: 303, endPoint x: 512, endPoint y: 304, distance: 12.8
click at [512, 304] on div "+ + + + 27 26 25 24 23 22 21 20 19 18 17 16 15 14 13 12 11 10 09 08 07 06 05 04…" at bounding box center [607, 390] width 604 height 425
drag, startPoint x: 516, startPoint y: 290, endPoint x: 528, endPoint y: 290, distance: 11.9
click at [528, 290] on div "+ + + + 27 26 25 24 23 22 21 20 19 18 17 16 15 14 13 12 11 10 09 08 07 06 05 04…" at bounding box center [607, 390] width 604 height 425
drag, startPoint x: 532, startPoint y: 271, endPoint x: 548, endPoint y: 264, distance: 17.7
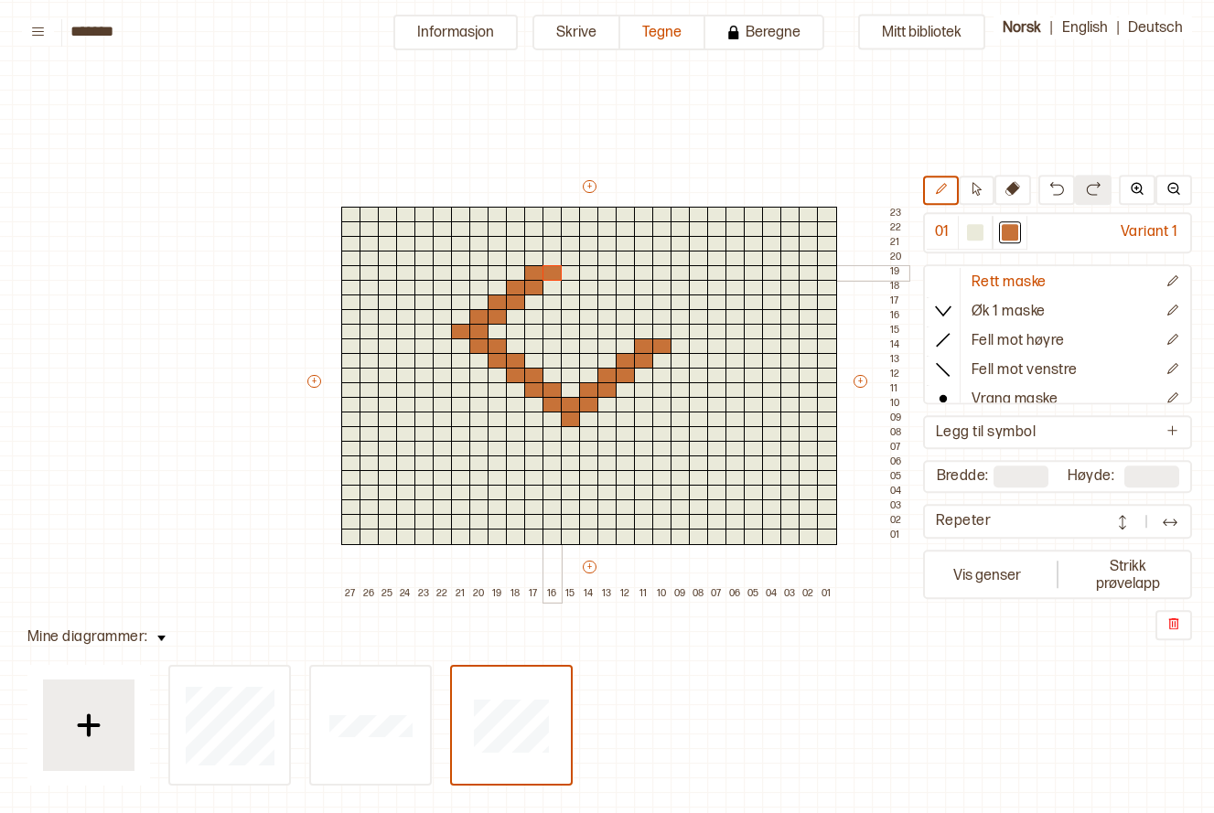
click at [549, 265] on div "+ + + + 27 26 25 24 23 22 21 20 19 18 17 16 15 14 13 12 11 10 09 08 07 06 05 04…" at bounding box center [607, 390] width 604 height 425
drag, startPoint x: 553, startPoint y: 256, endPoint x: 564, endPoint y: 256, distance: 11.0
click at [564, 256] on div "+ + + + 27 26 25 24 23 22 21 20 19 18 17 16 15 14 13 12 11 10 09 08 07 06 05 04…" at bounding box center [607, 390] width 604 height 425
click at [581, 255] on div at bounding box center [589, 259] width 20 height 16
click at [572, 248] on div at bounding box center [571, 244] width 20 height 16
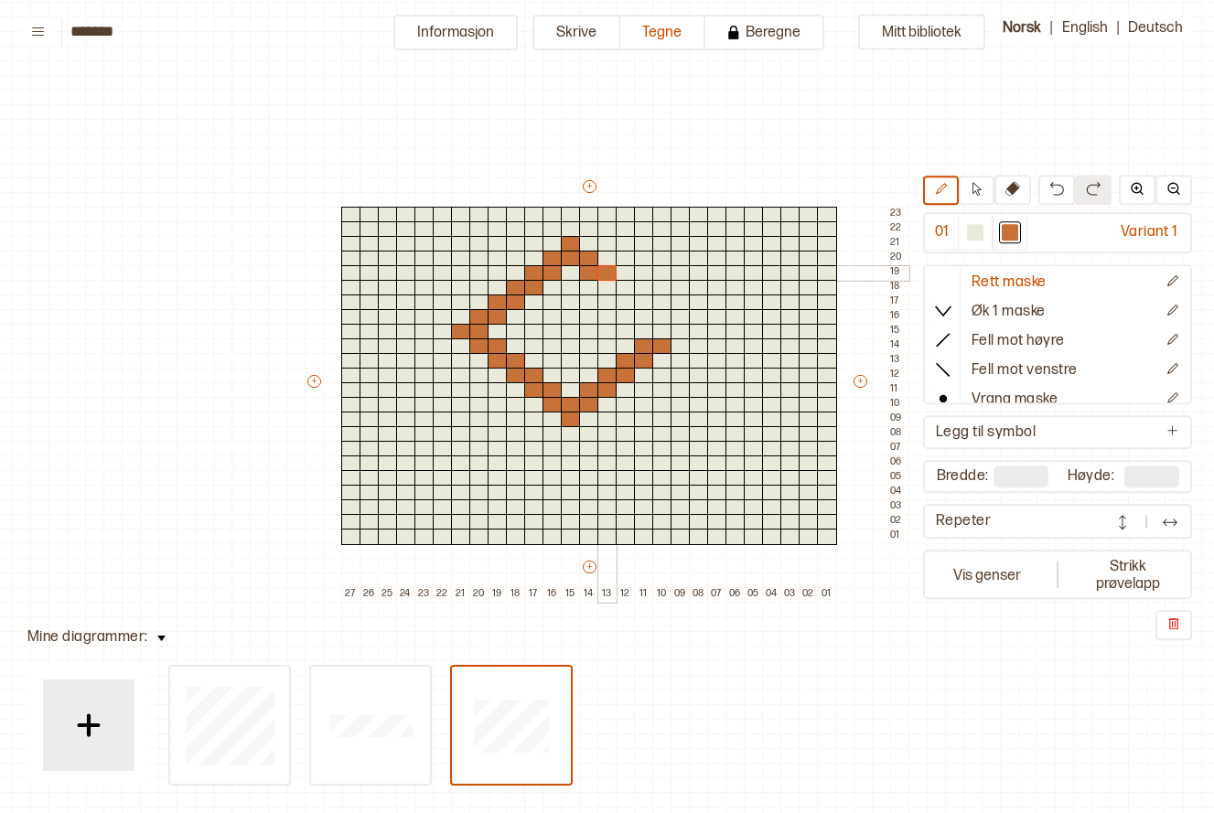
click at [604, 274] on div "+ + + + 27 26 25 24 23 22 21 20 19 18 17 16 15 14 13 12 11 10 09 08 07 06 05 04…" at bounding box center [607, 390] width 604 height 425
drag, startPoint x: 604, startPoint y: 277, endPoint x: 616, endPoint y: 283, distance: 13.1
click at [619, 283] on div "+ + + + 27 26 25 24 23 22 21 20 19 18 17 16 15 14 13 12 11 10 09 08 07 06 05 04…" at bounding box center [607, 390] width 604 height 425
drag, startPoint x: 626, startPoint y: 296, endPoint x: 640, endPoint y: 299, distance: 14.2
click at [640, 299] on div "+ + + + 27 26 25 24 23 22 21 20 19 18 17 16 15 14 13 12 11 10 09 08 07 06 05 04…" at bounding box center [607, 390] width 604 height 425
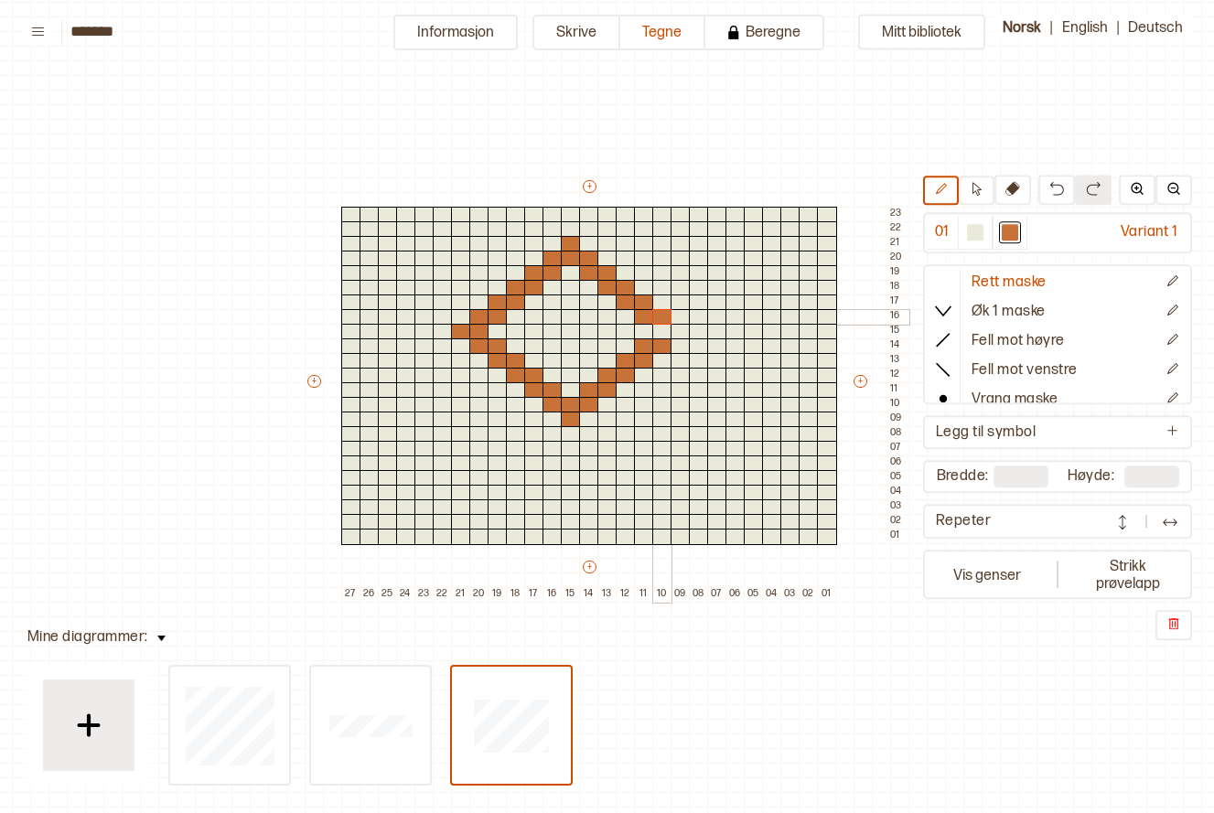
drag, startPoint x: 641, startPoint y: 311, endPoint x: 656, endPoint y: 311, distance: 14.6
click at [656, 311] on div "+ + + + 27 26 25 24 23 22 21 20 19 18 17 16 15 14 13 12 11 10 09 08 07 06 05 04…" at bounding box center [607, 390] width 604 height 425
drag, startPoint x: 659, startPoint y: 326, endPoint x: 674, endPoint y: 321, distance: 16.2
click at [674, 321] on div "+ + + + 27 26 25 24 23 22 21 20 19 18 17 16 15 14 13 12 11 10 09 08 07 06 05 04…" at bounding box center [607, 390] width 604 height 425
click at [677, 326] on div at bounding box center [681, 332] width 20 height 16
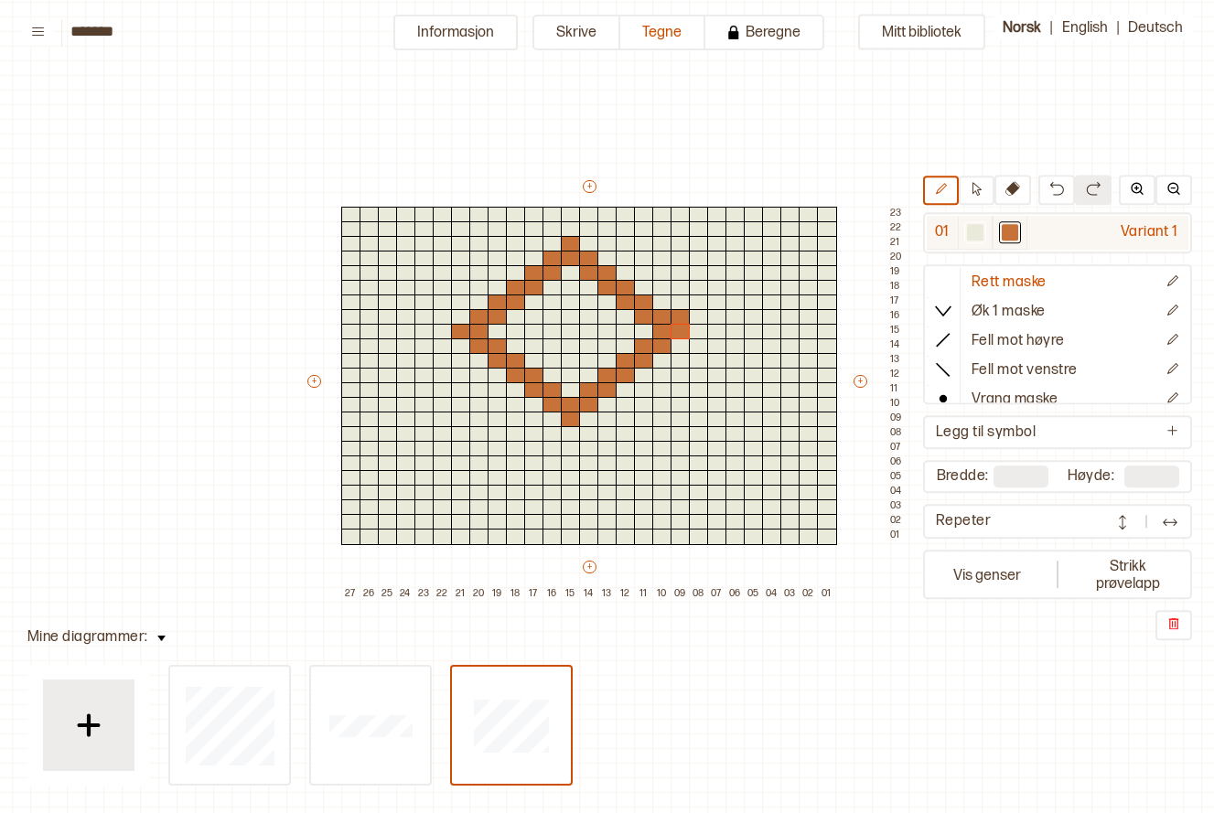
drag, startPoint x: 978, startPoint y: 232, endPoint x: 965, endPoint y: 232, distance: 12.8
click at [978, 232] on div at bounding box center [975, 233] width 16 height 16
click at [684, 316] on div at bounding box center [681, 317] width 20 height 16
click at [1015, 232] on div at bounding box center [1010, 233] width 16 height 16
drag, startPoint x: 969, startPoint y: 233, endPoint x: 958, endPoint y: 210, distance: 25.4
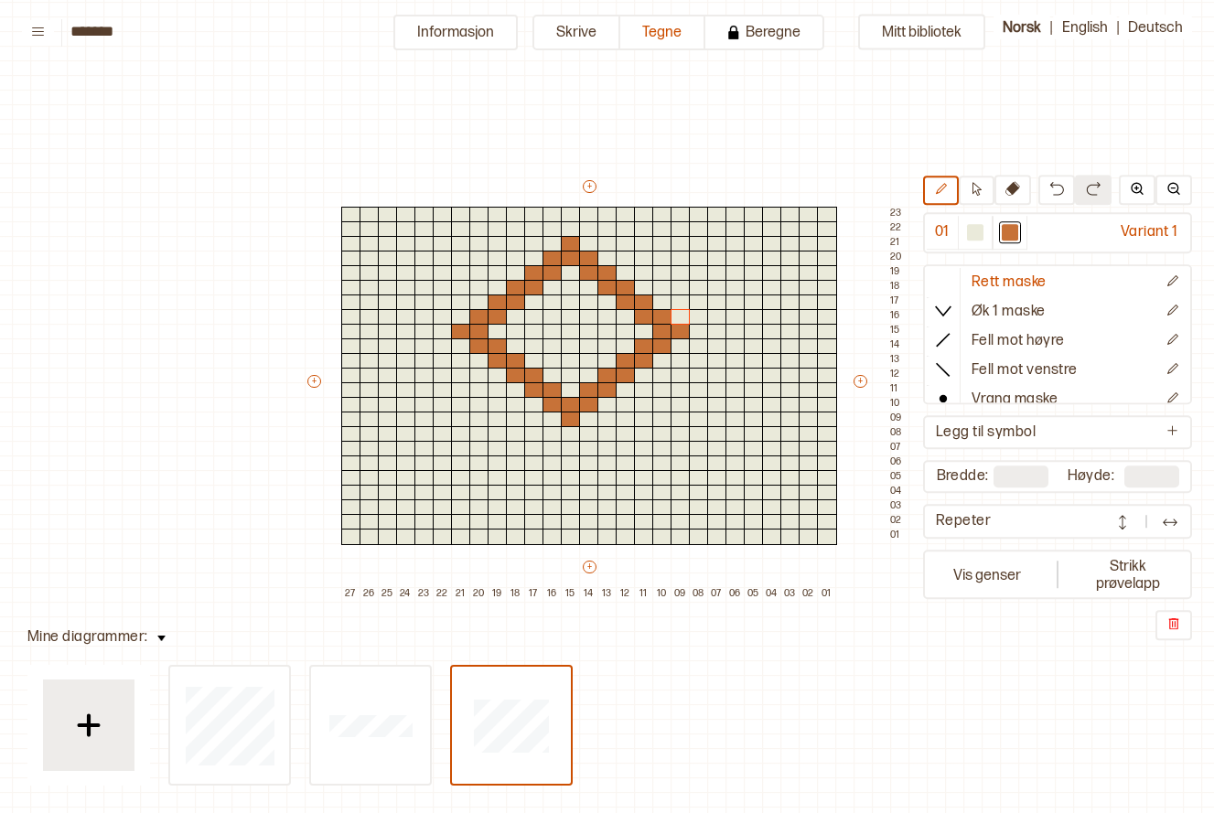
click at [968, 232] on div at bounding box center [975, 233] width 16 height 16
click at [555, 357] on div at bounding box center [553, 361] width 20 height 16
click at [1008, 234] on div at bounding box center [1010, 233] width 16 height 16
click at [554, 357] on div at bounding box center [553, 361] width 20 height 16
click at [586, 357] on div at bounding box center [589, 361] width 20 height 16
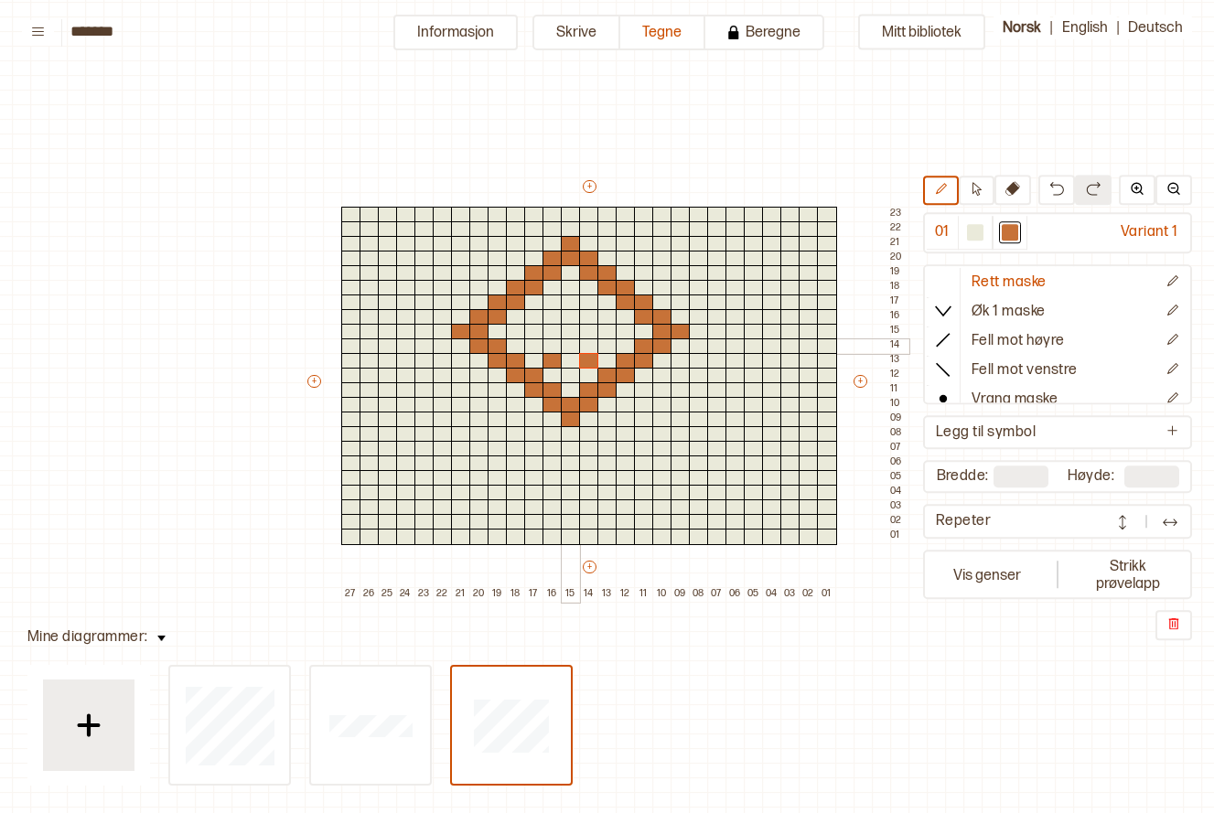
click at [575, 342] on div at bounding box center [571, 347] width 20 height 16
click at [550, 329] on div at bounding box center [553, 332] width 20 height 16
click at [584, 329] on div at bounding box center [589, 332] width 20 height 16
click at [626, 330] on div at bounding box center [626, 332] width 20 height 16
click at [513, 332] on div at bounding box center [516, 332] width 20 height 16
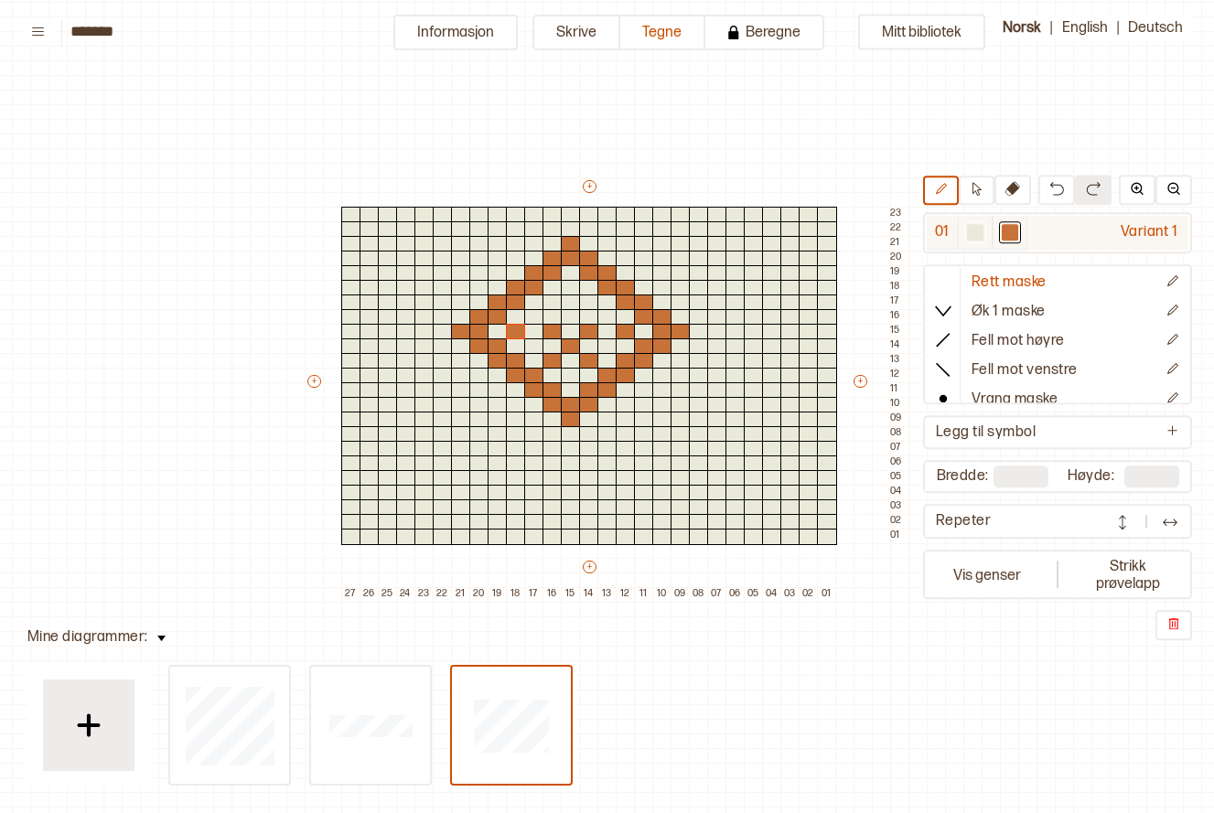
click at [974, 228] on div at bounding box center [975, 233] width 16 height 16
click at [967, 197] on button at bounding box center [977, 191] width 36 height 29
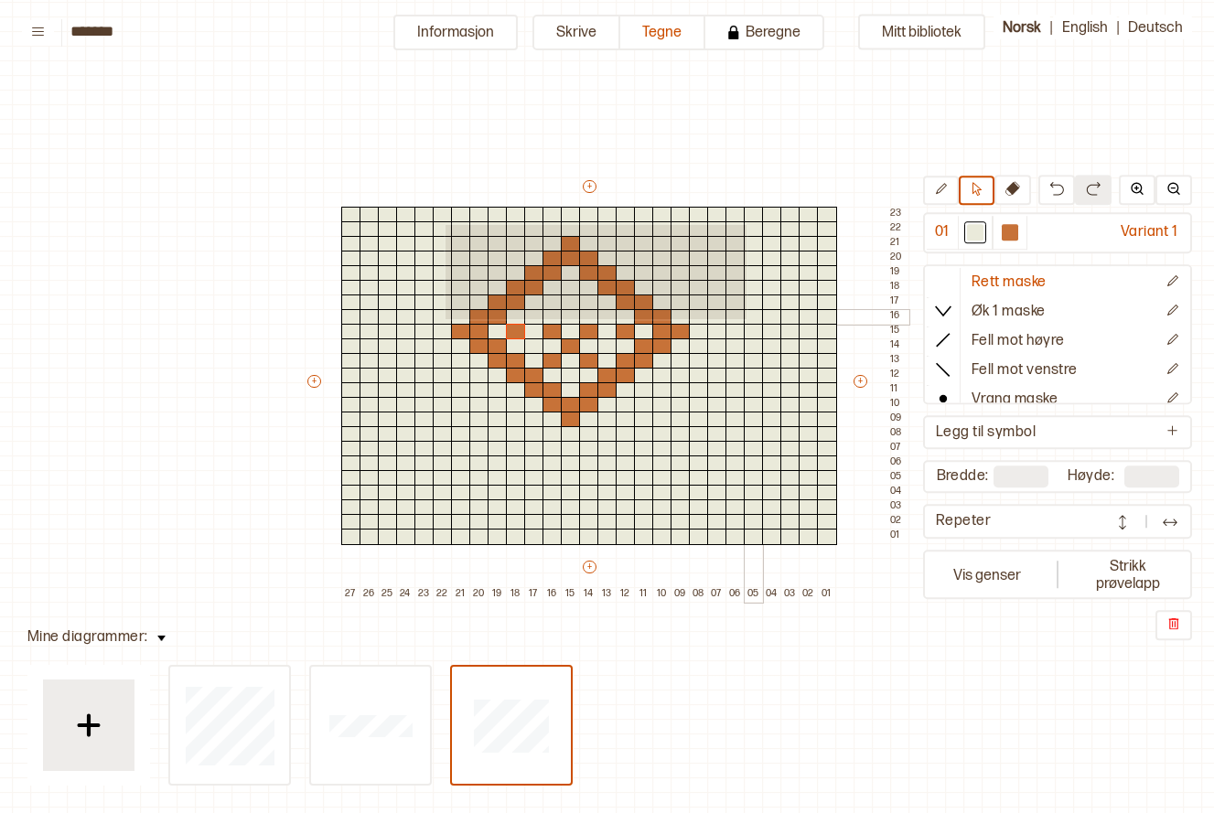
drag, startPoint x: 444, startPoint y: 223, endPoint x: 745, endPoint y: 318, distance: 315.5
click at [745, 318] on div "+ + + + 27 26 25 24 23 22 21 20 19 18 17 16 15 14 13 12 11 10 09 08 07 06 05 04…" at bounding box center [607, 390] width 604 height 425
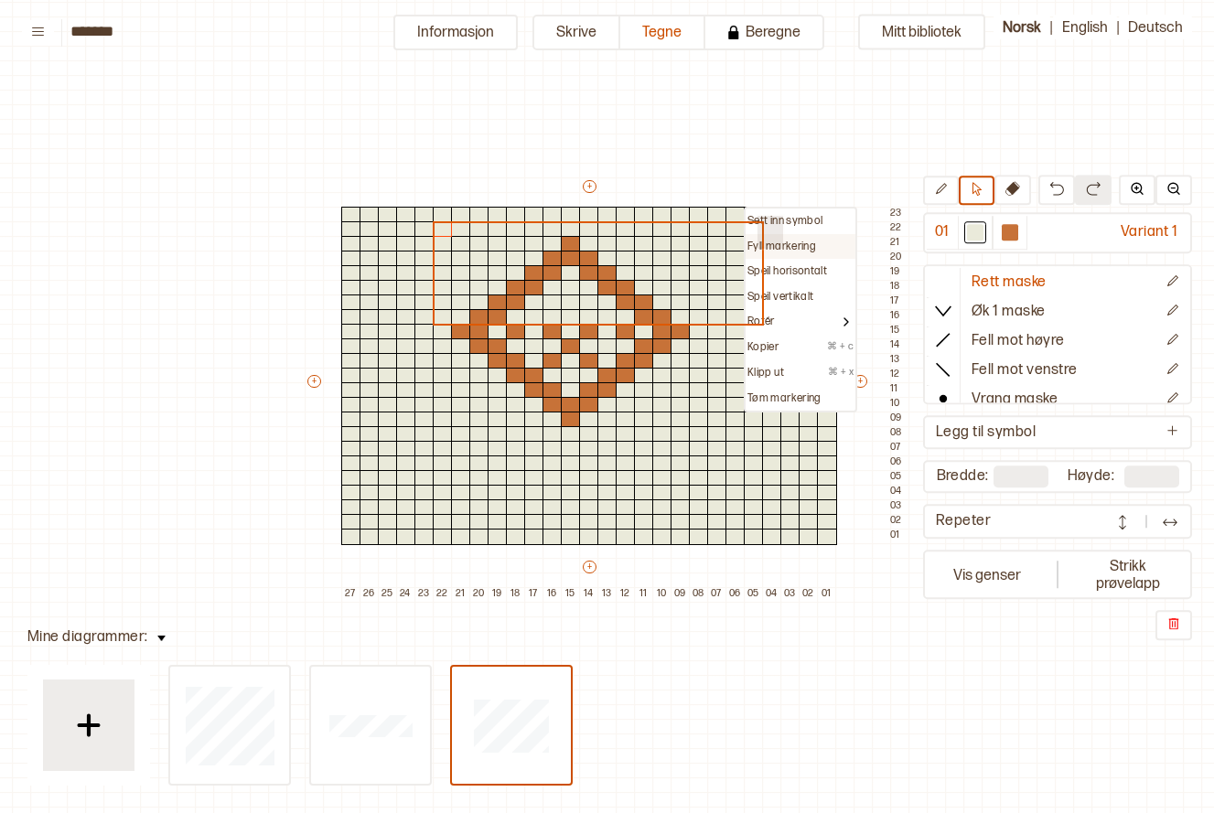
drag, startPoint x: 756, startPoint y: 221, endPoint x: 781, endPoint y: 247, distance: 36.9
click at [781, 247] on div "Sett inn symbol Fyll markering Speil horisontalt Speil vertikalt Rotér Kopier ⌘…" at bounding box center [800, 310] width 113 height 206
click at [782, 247] on p "Fyll markering" at bounding box center [782, 247] width 69 height 15
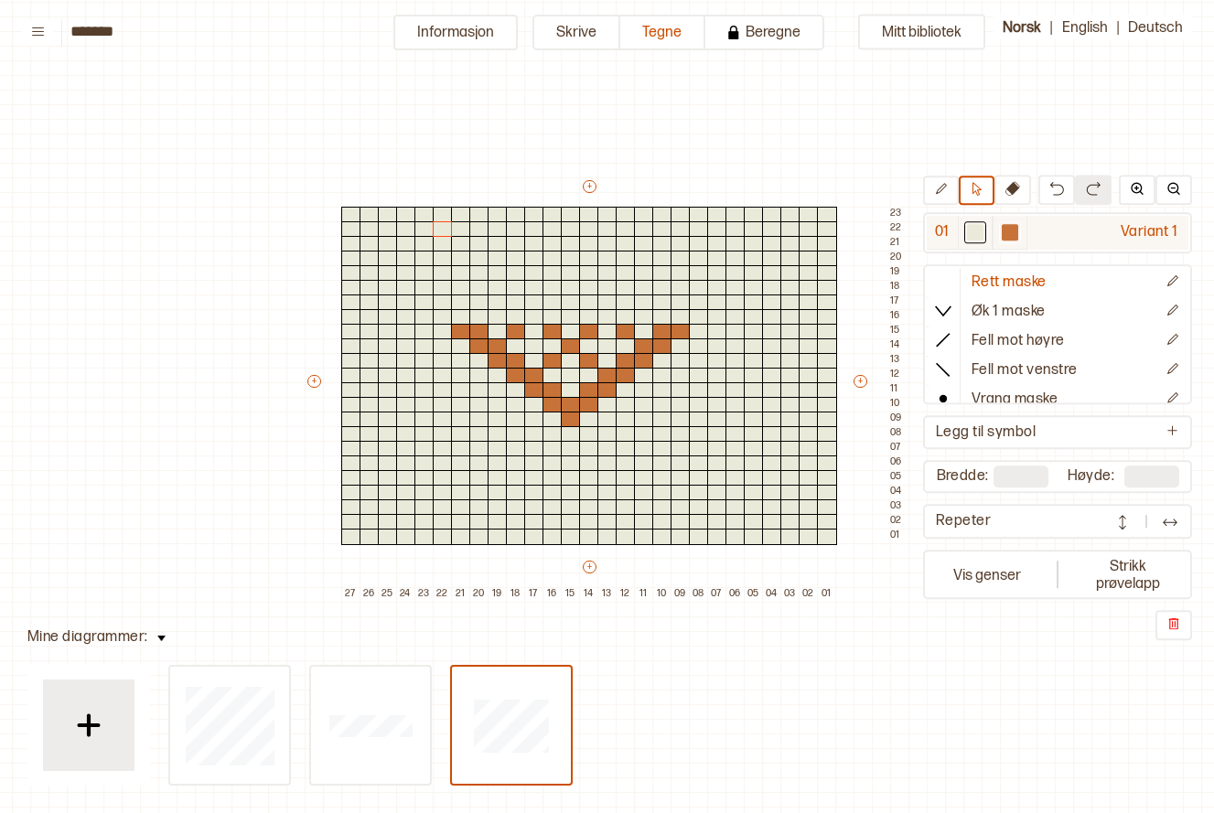
click at [999, 227] on div at bounding box center [1010, 233] width 22 height 22
click at [685, 318] on div at bounding box center [681, 317] width 20 height 16
click at [700, 314] on div at bounding box center [699, 317] width 20 height 16
click at [932, 179] on button at bounding box center [941, 191] width 36 height 29
click at [678, 315] on div at bounding box center [681, 317] width 20 height 16
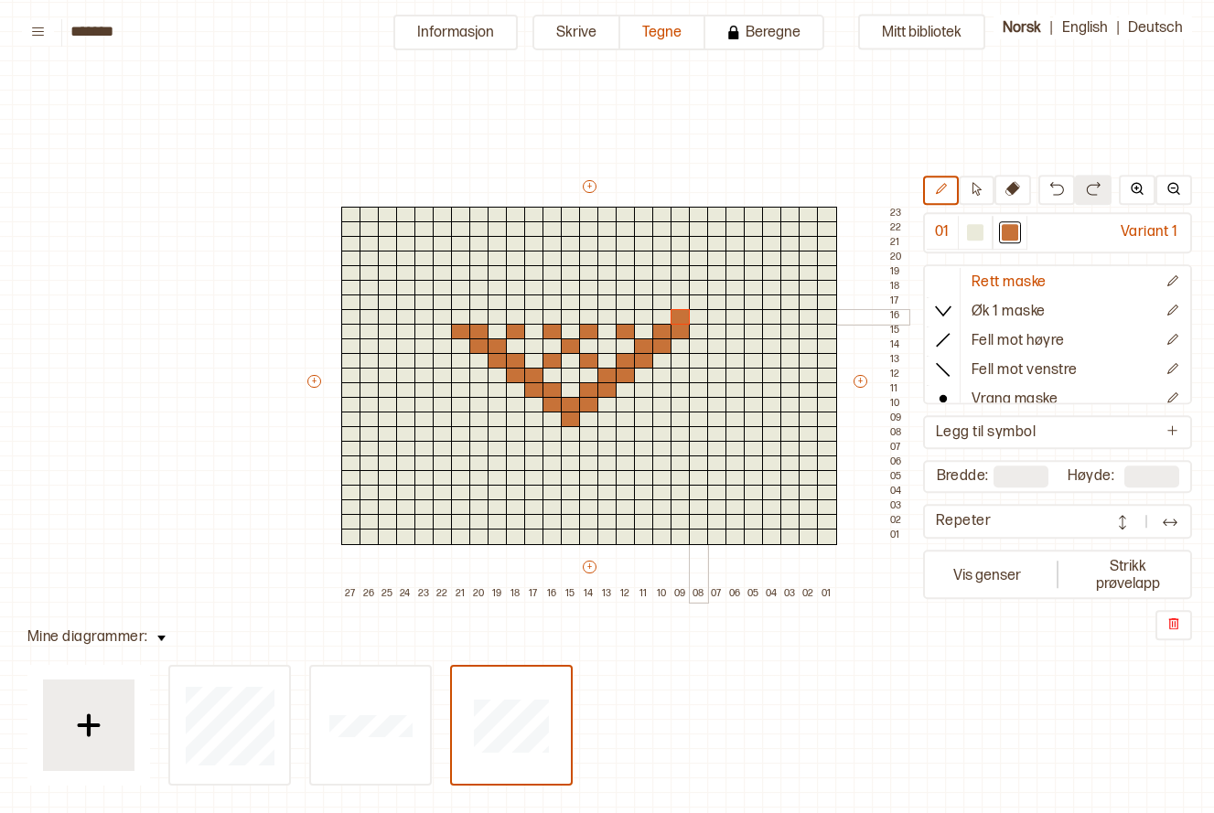
click at [704, 314] on div at bounding box center [699, 317] width 20 height 16
click at [463, 318] on div at bounding box center [461, 317] width 20 height 16
click at [442, 318] on div at bounding box center [443, 317] width 20 height 16
click at [511, 305] on div at bounding box center [516, 303] width 20 height 16
click at [476, 301] on div at bounding box center [479, 303] width 20 height 16
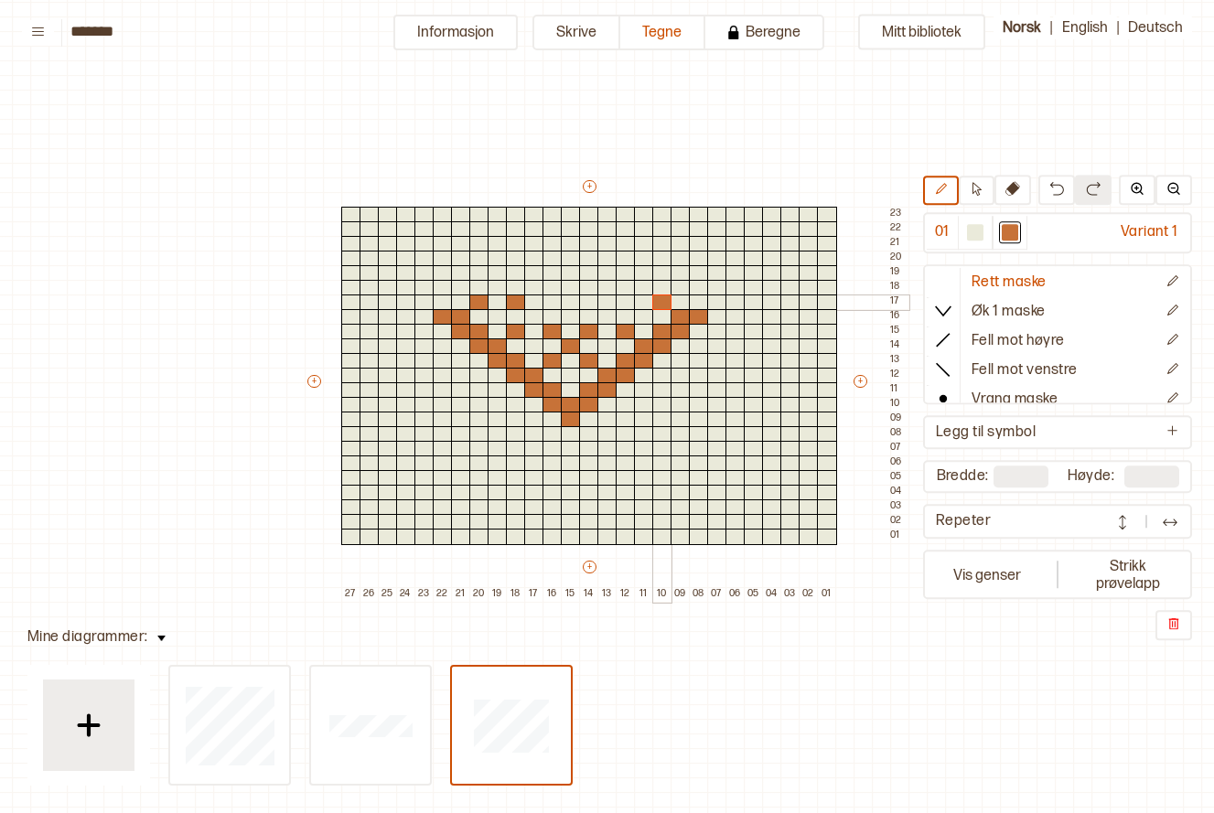
click at [664, 300] on div at bounding box center [662, 303] width 20 height 16
click at [625, 298] on div at bounding box center [626, 303] width 20 height 16
click at [546, 296] on div at bounding box center [553, 303] width 20 height 16
click at [587, 295] on div at bounding box center [589, 303] width 20 height 16
drag, startPoint x: 554, startPoint y: 319, endPoint x: 555, endPoint y: 308, distance: 11.1
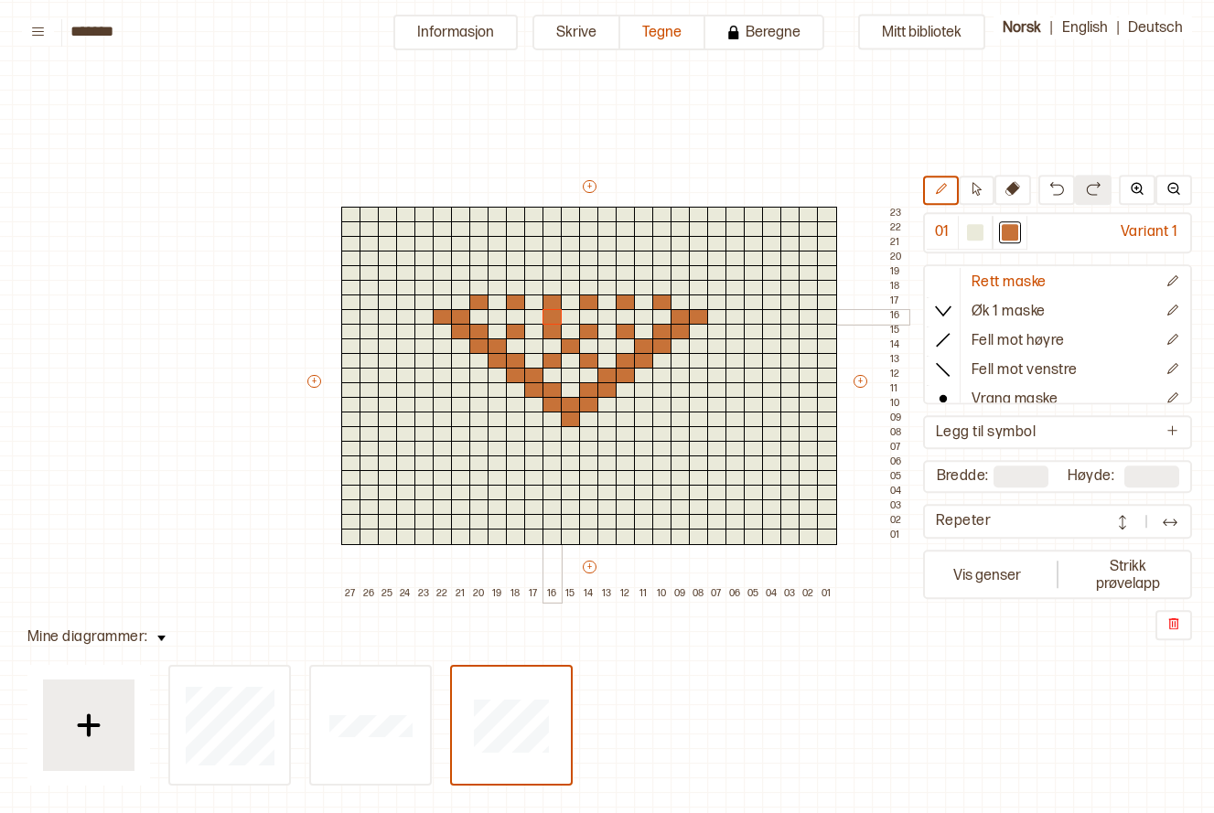
click at [555, 309] on div at bounding box center [553, 317] width 20 height 16
click at [535, 316] on div at bounding box center [534, 317] width 20 height 16
click at [974, 229] on div at bounding box center [975, 233] width 16 height 16
click at [547, 312] on div at bounding box center [553, 317] width 20 height 16
click at [458, 301] on div at bounding box center [461, 303] width 20 height 16
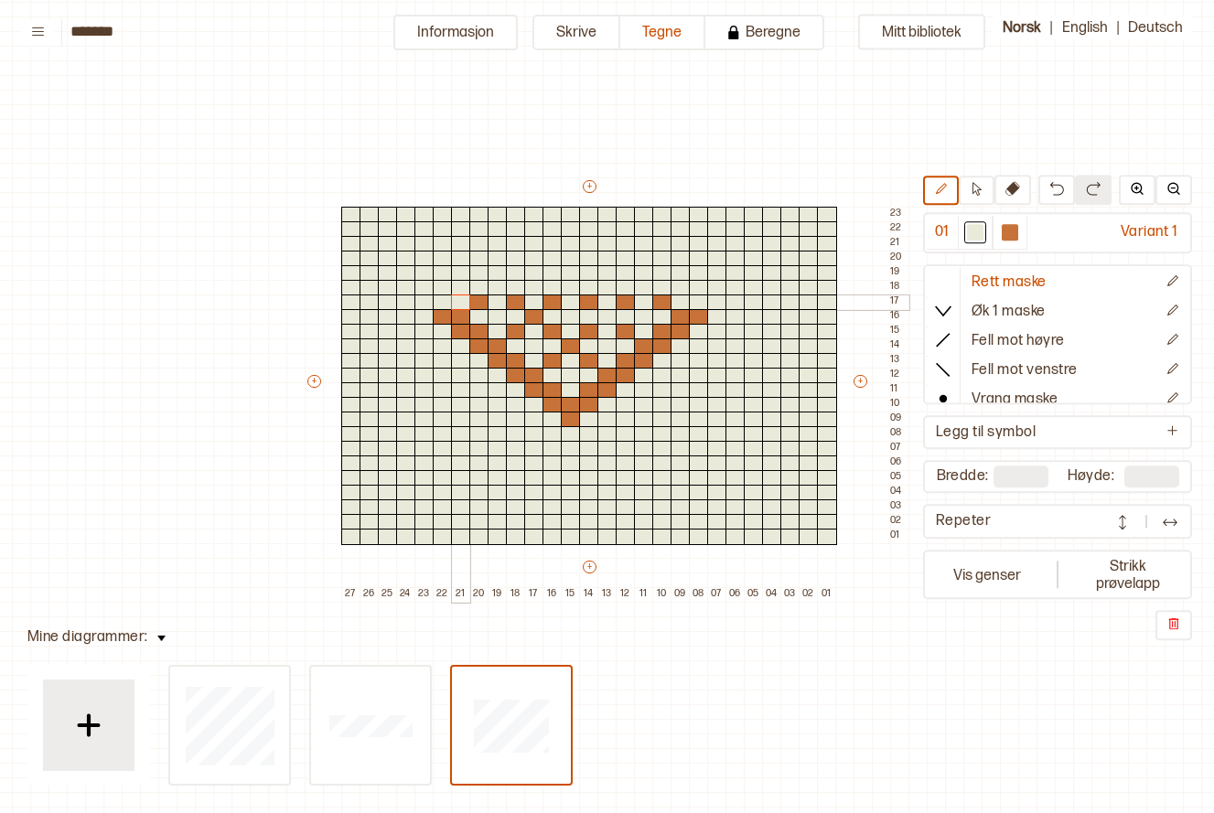
click at [462, 301] on div at bounding box center [461, 303] width 20 height 16
click at [1010, 234] on div at bounding box center [1010, 233] width 16 height 16
click at [461, 302] on div at bounding box center [461, 303] width 20 height 16
click at [675, 301] on div at bounding box center [681, 303] width 20 height 16
click at [479, 288] on div at bounding box center [479, 288] width 20 height 16
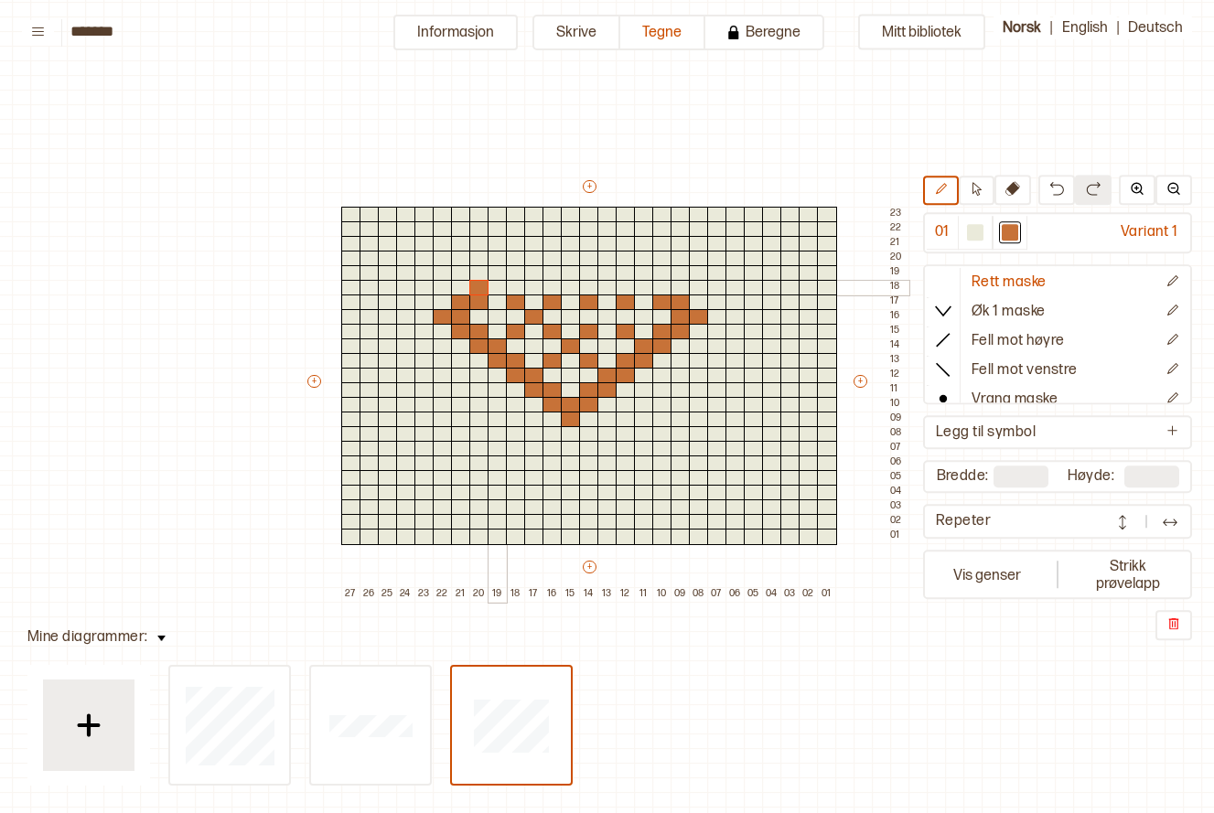
click at [500, 282] on div at bounding box center [498, 288] width 20 height 16
drag, startPoint x: 665, startPoint y: 283, endPoint x: 647, endPoint y: 288, distance: 19.1
click at [665, 283] on div at bounding box center [662, 288] width 20 height 16
click at [635, 288] on div at bounding box center [644, 288] width 20 height 16
click at [648, 265] on div at bounding box center [644, 273] width 20 height 16
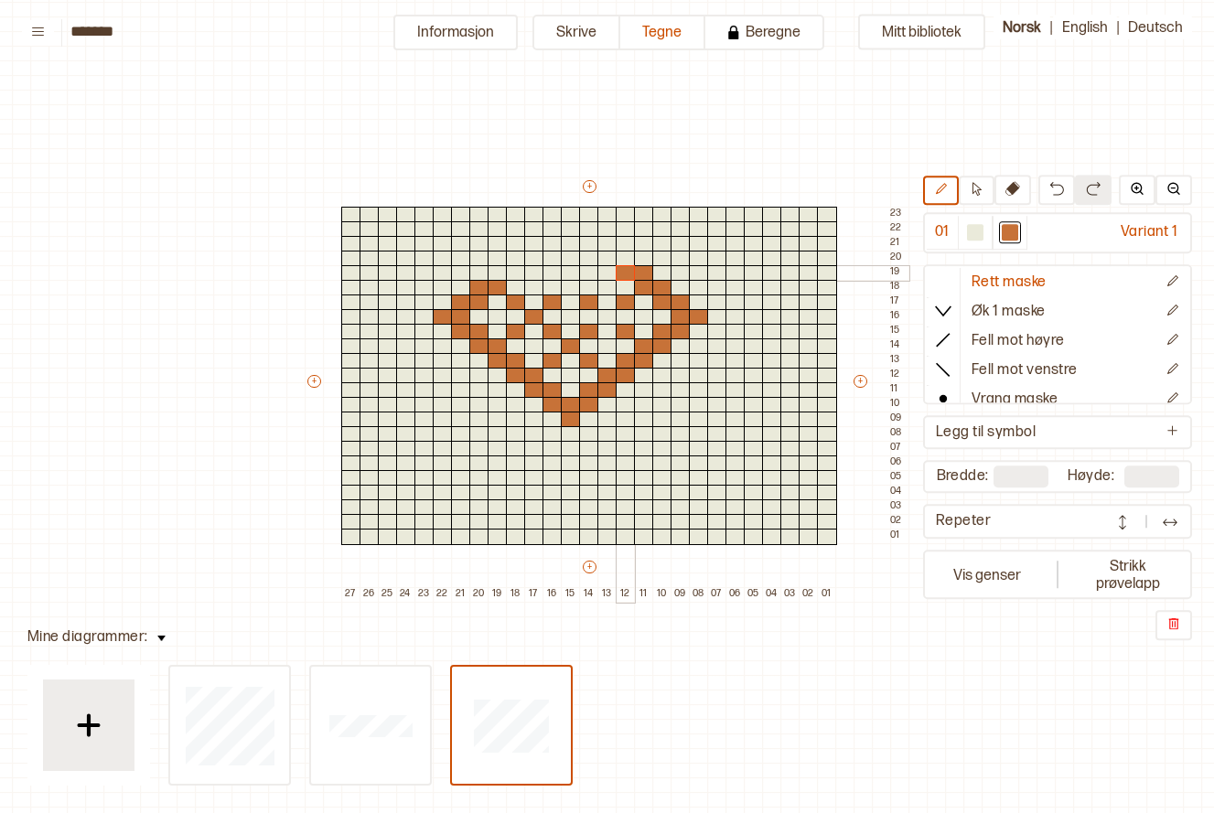
click at [616, 270] on div at bounding box center [626, 273] width 20 height 16
click at [622, 258] on div at bounding box center [626, 259] width 20 height 16
click at [611, 260] on div at bounding box center [608, 259] width 20 height 16
click at [500, 274] on div at bounding box center [498, 273] width 20 height 16
click at [517, 272] on div at bounding box center [516, 273] width 20 height 16
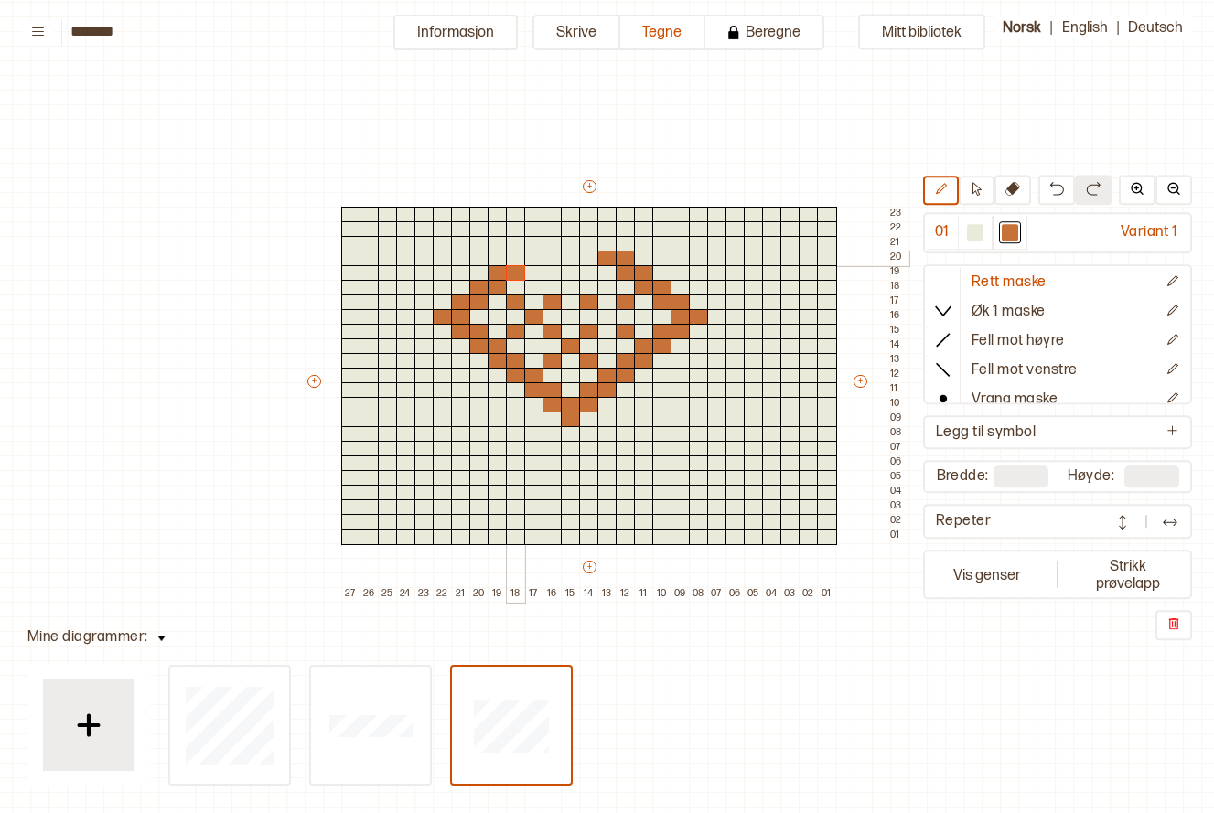
drag, startPoint x: 518, startPoint y: 259, endPoint x: 529, endPoint y: 258, distance: 11.0
click at [519, 259] on div at bounding box center [516, 259] width 20 height 16
click at [539, 255] on div at bounding box center [534, 259] width 20 height 16
click at [533, 243] on div at bounding box center [534, 244] width 20 height 16
click at [544, 240] on div at bounding box center [553, 244] width 20 height 16
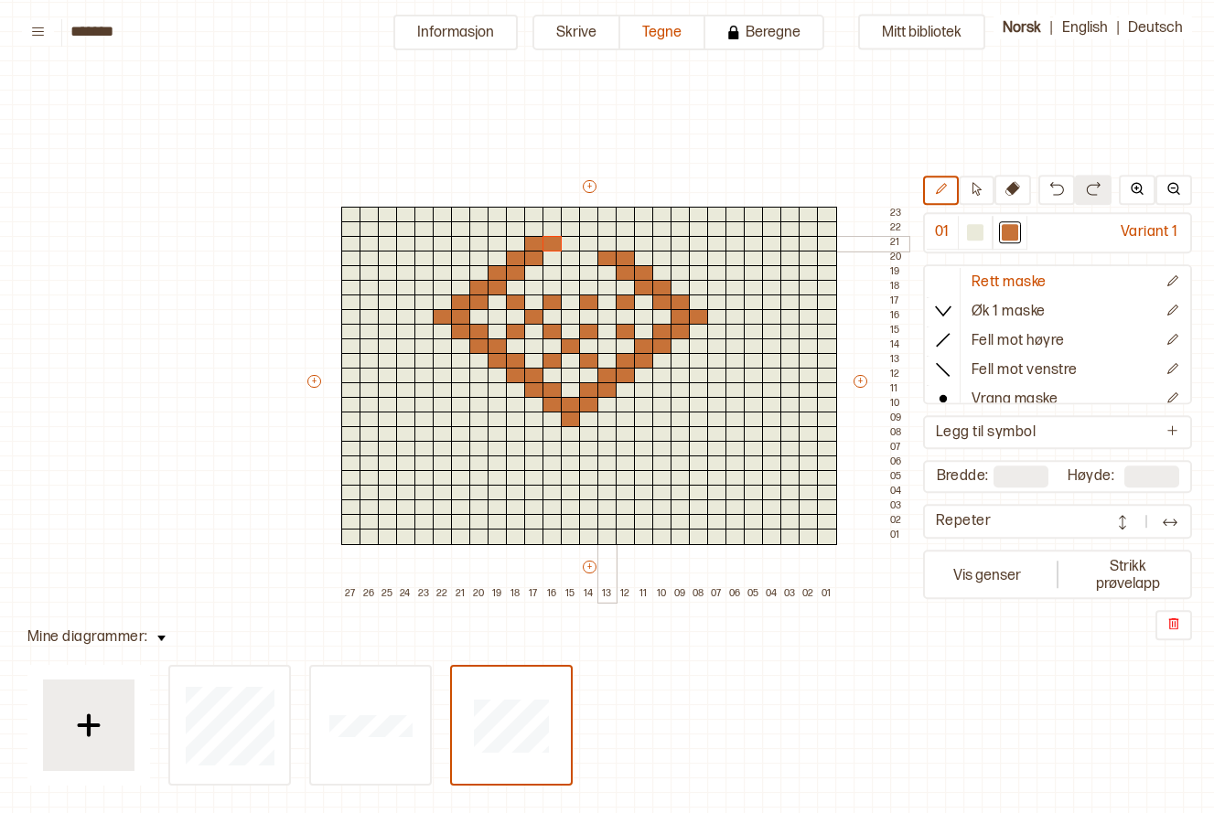
click at [607, 241] on div at bounding box center [608, 244] width 20 height 16
click at [580, 242] on div at bounding box center [589, 244] width 20 height 16
drag, startPoint x: 556, startPoint y: 231, endPoint x: 582, endPoint y: 225, distance: 26.2
click at [582, 226] on div "+ + + + 27 26 25 24 23 22 21 20 19 18 17 16 15 14 13 12 11 10 09 08 07 06 05 04…" at bounding box center [607, 390] width 604 height 425
click at [573, 212] on div at bounding box center [571, 215] width 20 height 16
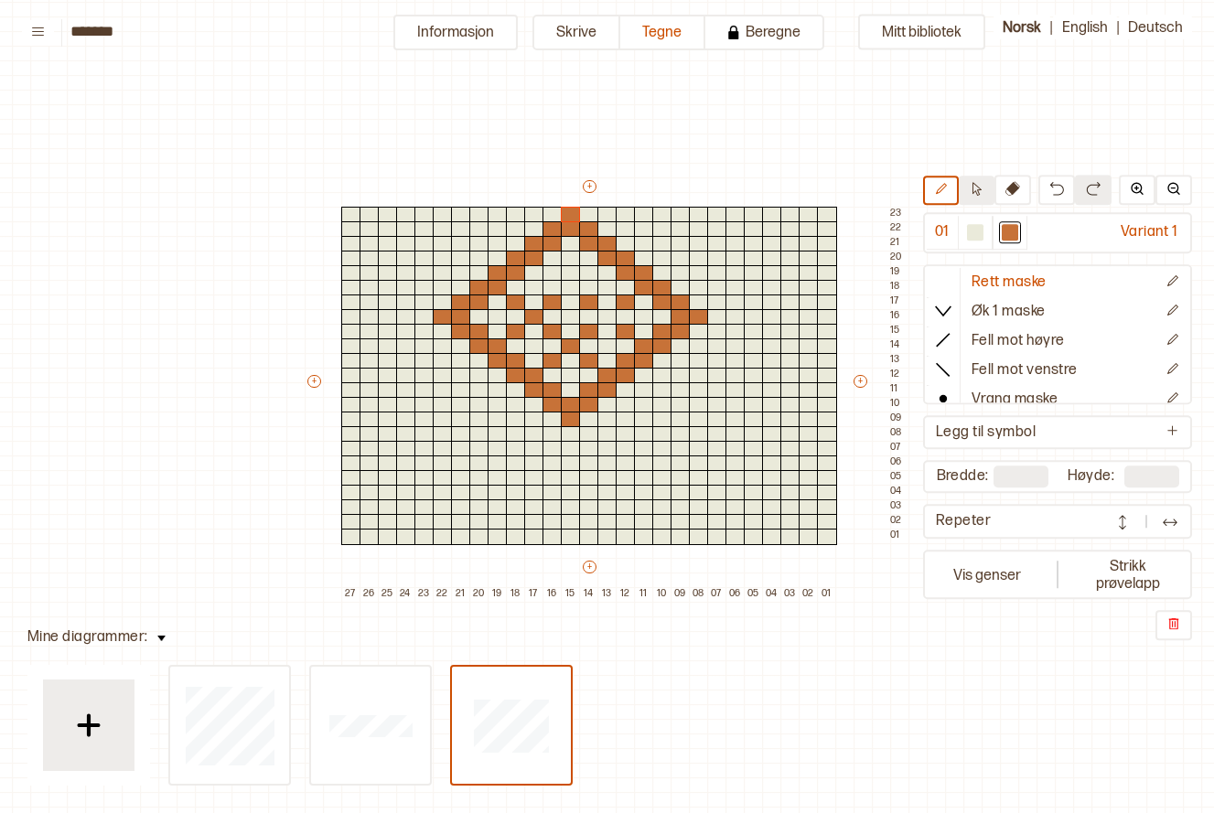
click at [979, 199] on button at bounding box center [977, 191] width 36 height 29
click at [966, 232] on div at bounding box center [975, 233] width 22 height 22
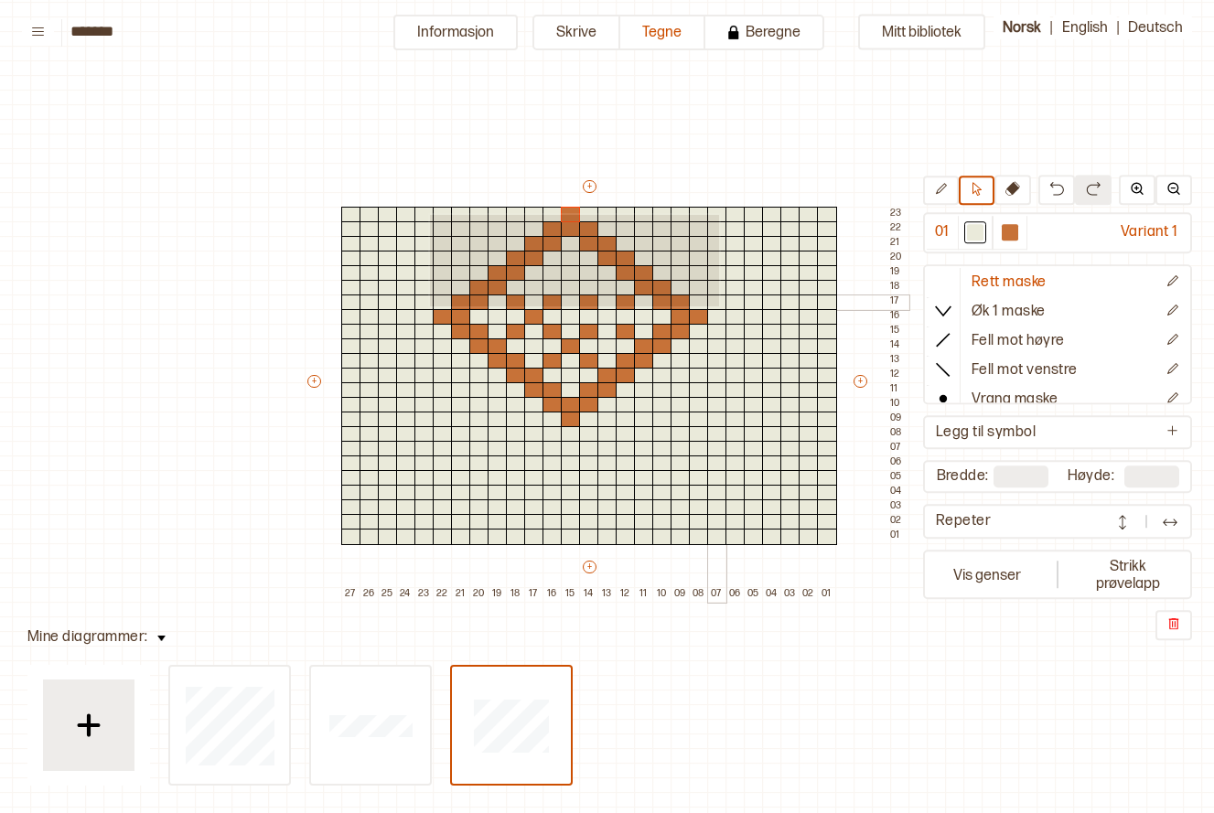
drag, startPoint x: 428, startPoint y: 213, endPoint x: 717, endPoint y: 305, distance: 303.3
click at [717, 305] on div "+ + + + 27 26 25 24 23 22 21 20 19 18 17 16 15 14 13 12 11 10 09 08 07 06 05 04…" at bounding box center [607, 390] width 604 height 425
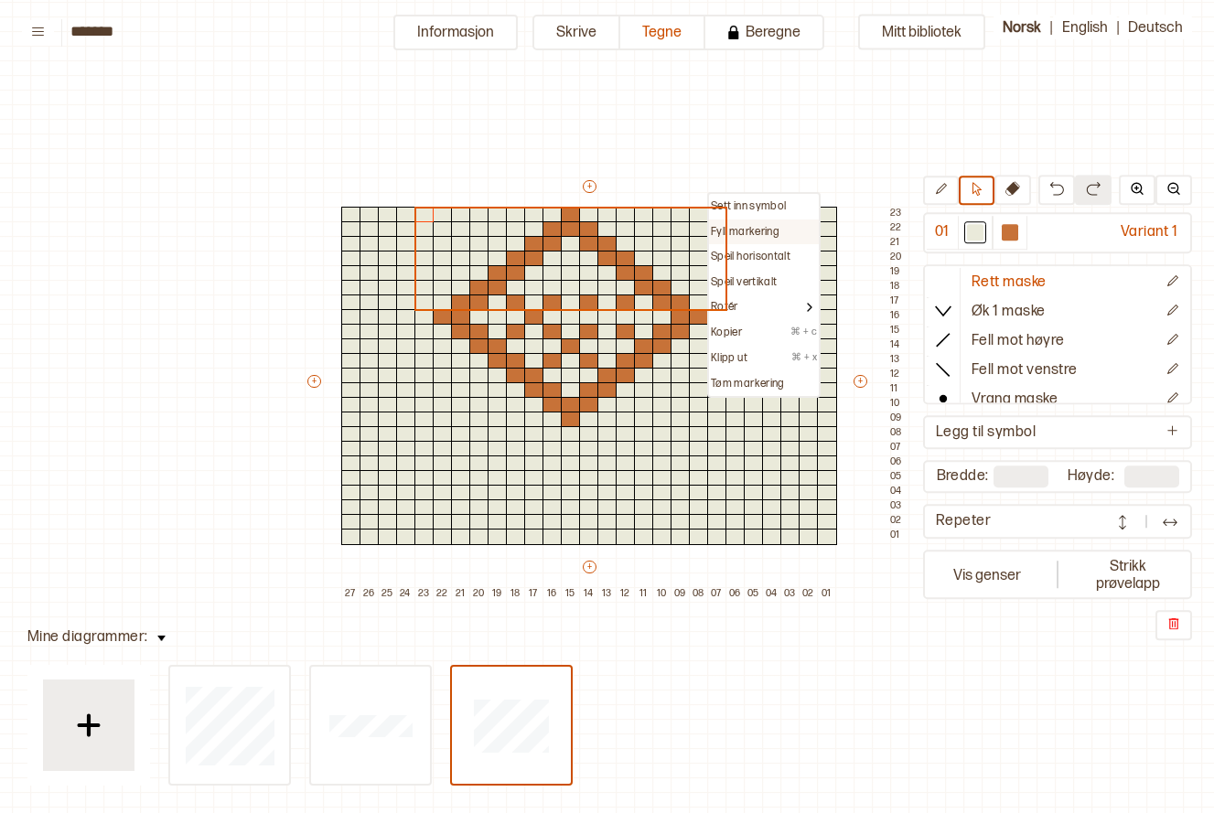
click at [747, 230] on p "Fyll markering" at bounding box center [745, 232] width 69 height 15
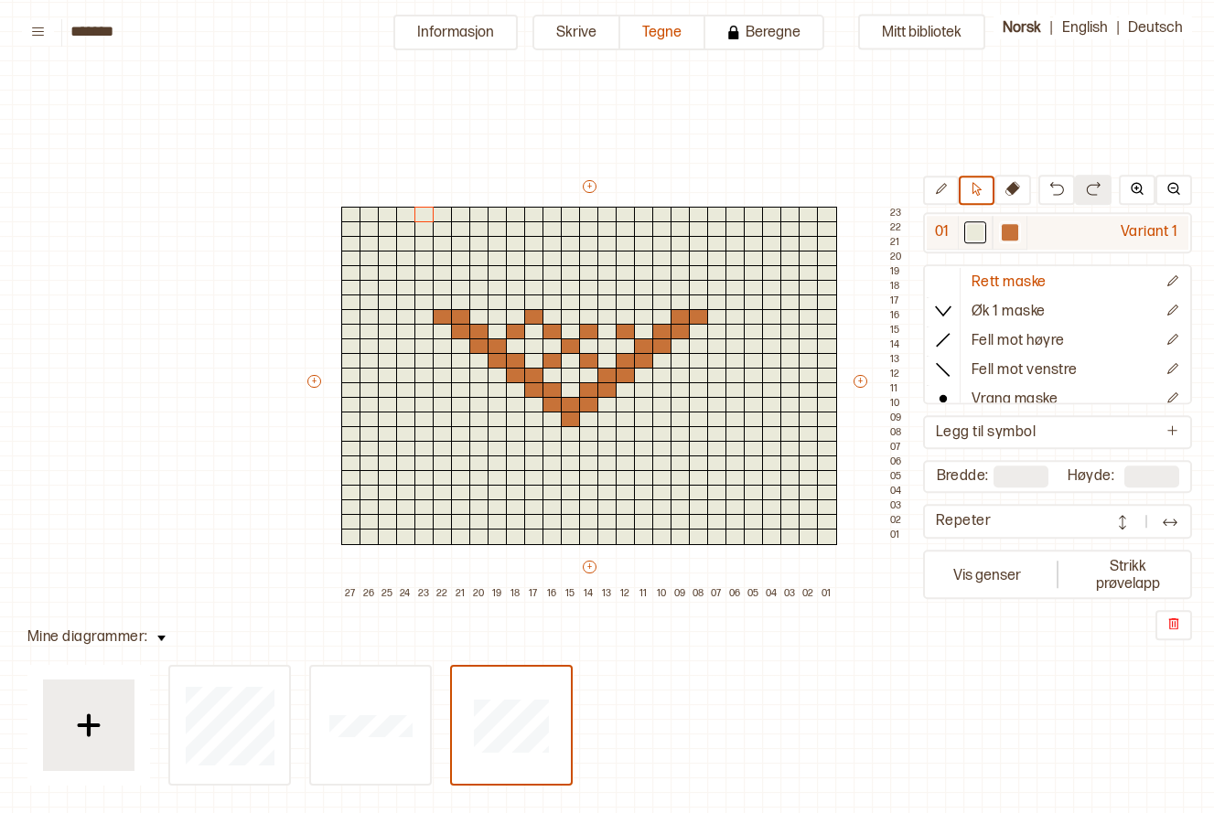
click at [997, 229] on div at bounding box center [1010, 234] width 35 height 34
drag, startPoint x: 987, startPoint y: 232, endPoint x: 999, endPoint y: 232, distance: 11.9
click at [988, 232] on div at bounding box center [975, 234] width 35 height 34
drag, startPoint x: 931, startPoint y: 190, endPoint x: 951, endPoint y: 190, distance: 20.1
click at [932, 190] on button at bounding box center [941, 191] width 36 height 29
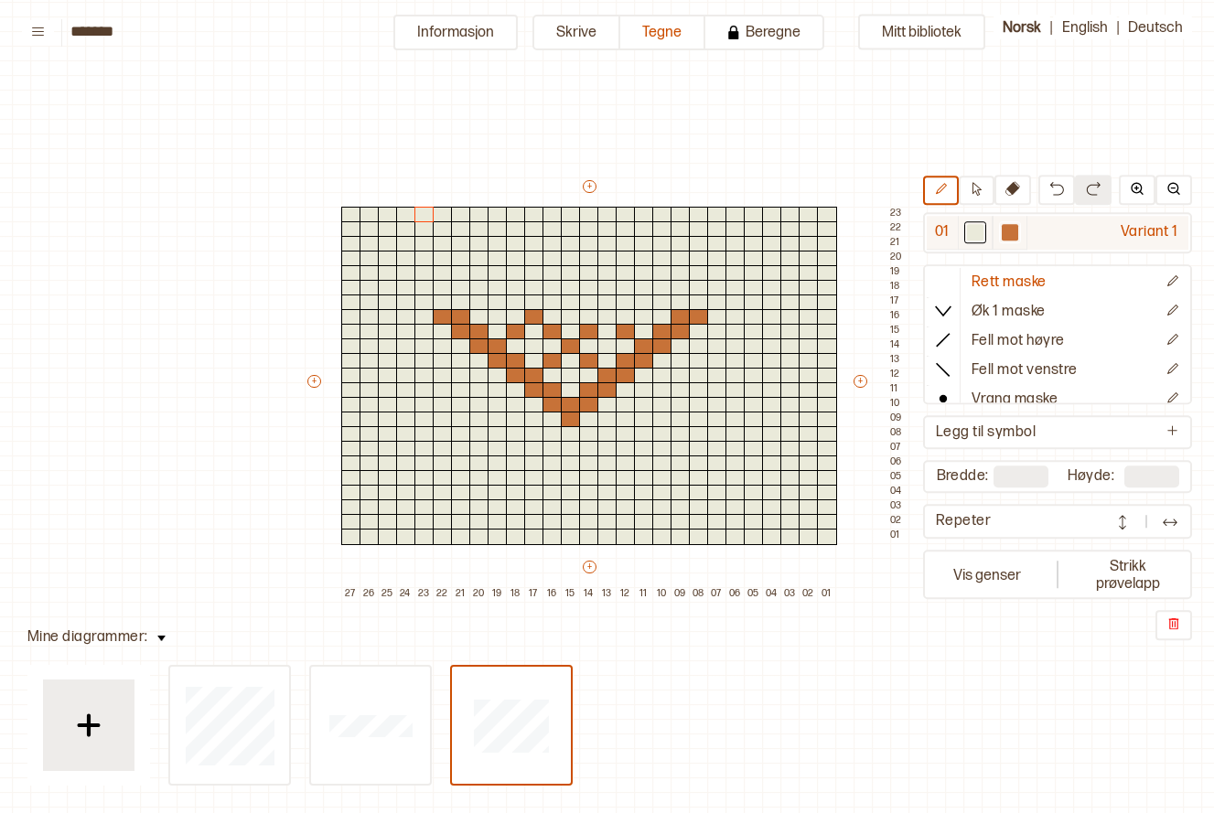
click at [1020, 241] on div at bounding box center [1010, 233] width 22 height 22
click at [975, 229] on div at bounding box center [975, 233] width 16 height 16
drag, startPoint x: 523, startPoint y: 332, endPoint x: 617, endPoint y: 325, distance: 93.6
click at [630, 331] on div "+ + + + 27 26 25 24 23 22 21 20 19 18 17 16 15 14 13 12 11 10 09 08 07 06 05 04…" at bounding box center [607, 390] width 604 height 425
click at [546, 316] on div at bounding box center [553, 317] width 20 height 16
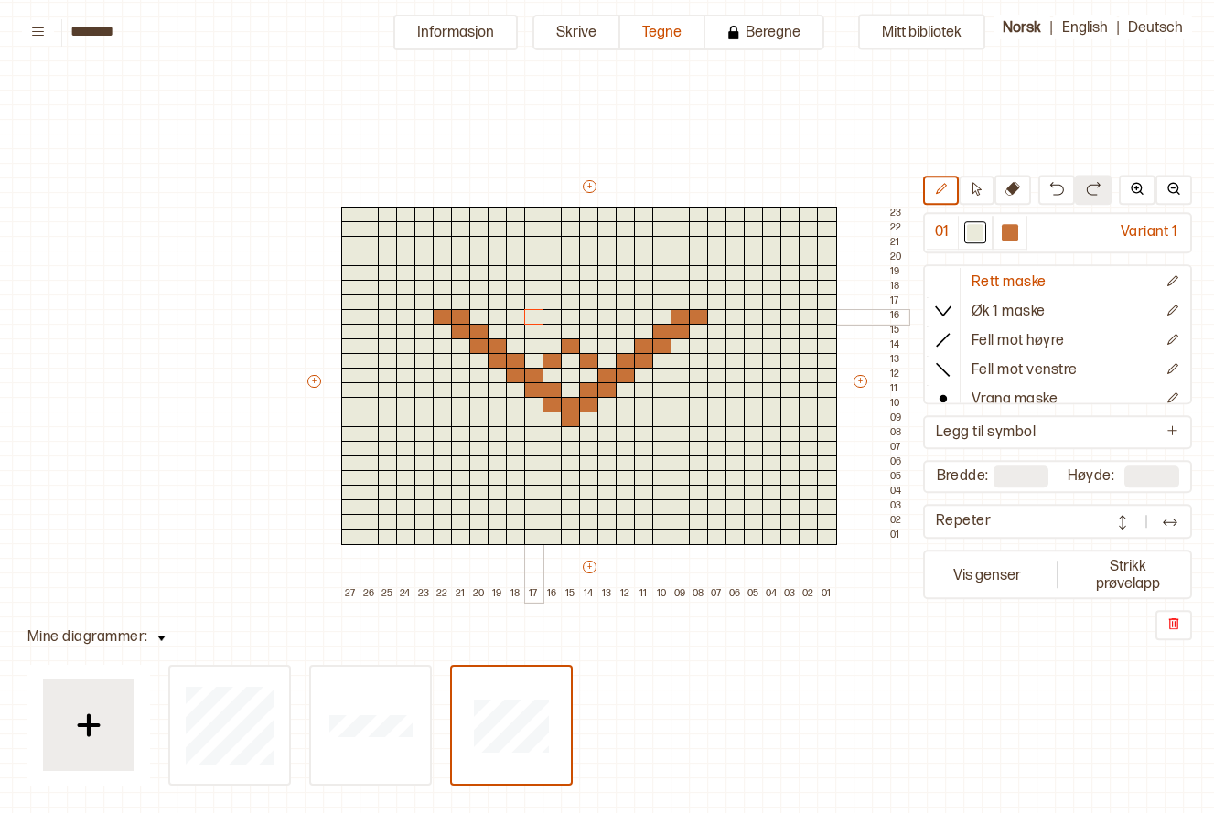
click at [536, 312] on div at bounding box center [534, 317] width 20 height 16
click at [1011, 225] on div at bounding box center [1010, 233] width 16 height 16
drag, startPoint x: 532, startPoint y: 357, endPoint x: 565, endPoint y: 333, distance: 40.6
click at [565, 333] on div "+ + + + 27 26 25 24 23 22 21 20 19 18 17 16 15 14 13 12 11 10 09 08 07 06 05 04…" at bounding box center [607, 390] width 604 height 425
click at [557, 329] on div at bounding box center [553, 332] width 20 height 16
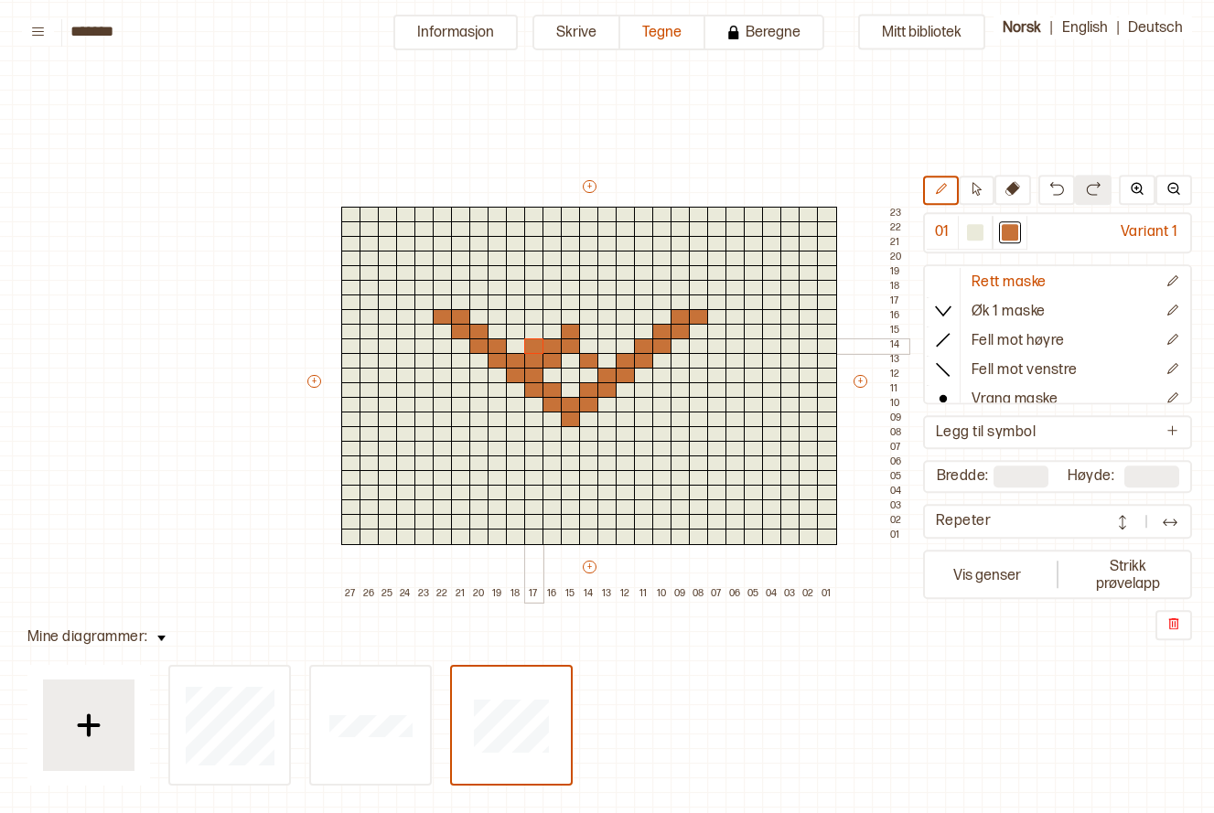
click at [535, 342] on div at bounding box center [534, 347] width 20 height 16
click at [603, 360] on div at bounding box center [608, 361] width 20 height 16
click at [592, 348] on div at bounding box center [589, 347] width 20 height 16
click at [513, 341] on div at bounding box center [516, 347] width 20 height 16
click at [630, 350] on div at bounding box center [626, 347] width 20 height 16
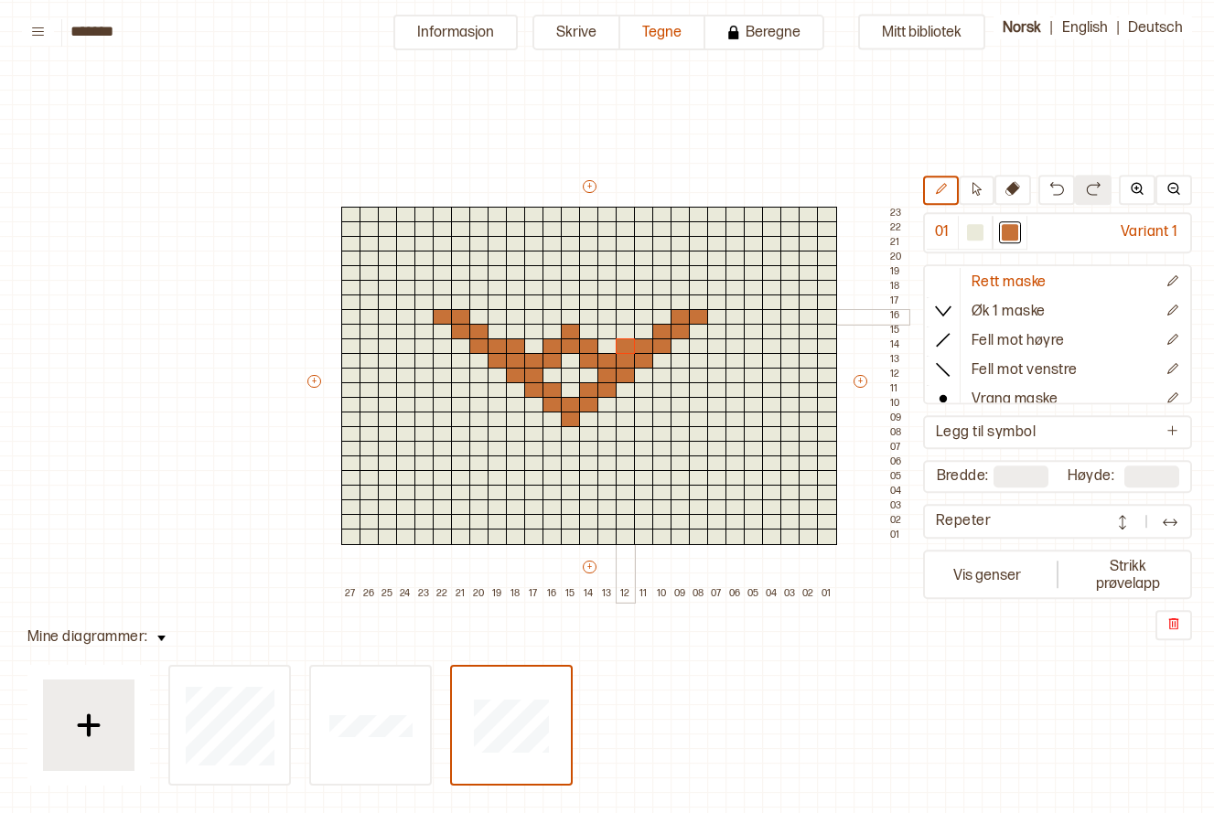
click at [619, 316] on div at bounding box center [626, 317] width 20 height 16
click at [592, 318] on div at bounding box center [589, 317] width 20 height 16
click at [492, 330] on div at bounding box center [498, 332] width 20 height 16
click at [515, 315] on div at bounding box center [516, 317] width 20 height 16
click at [493, 319] on div at bounding box center [498, 317] width 20 height 16
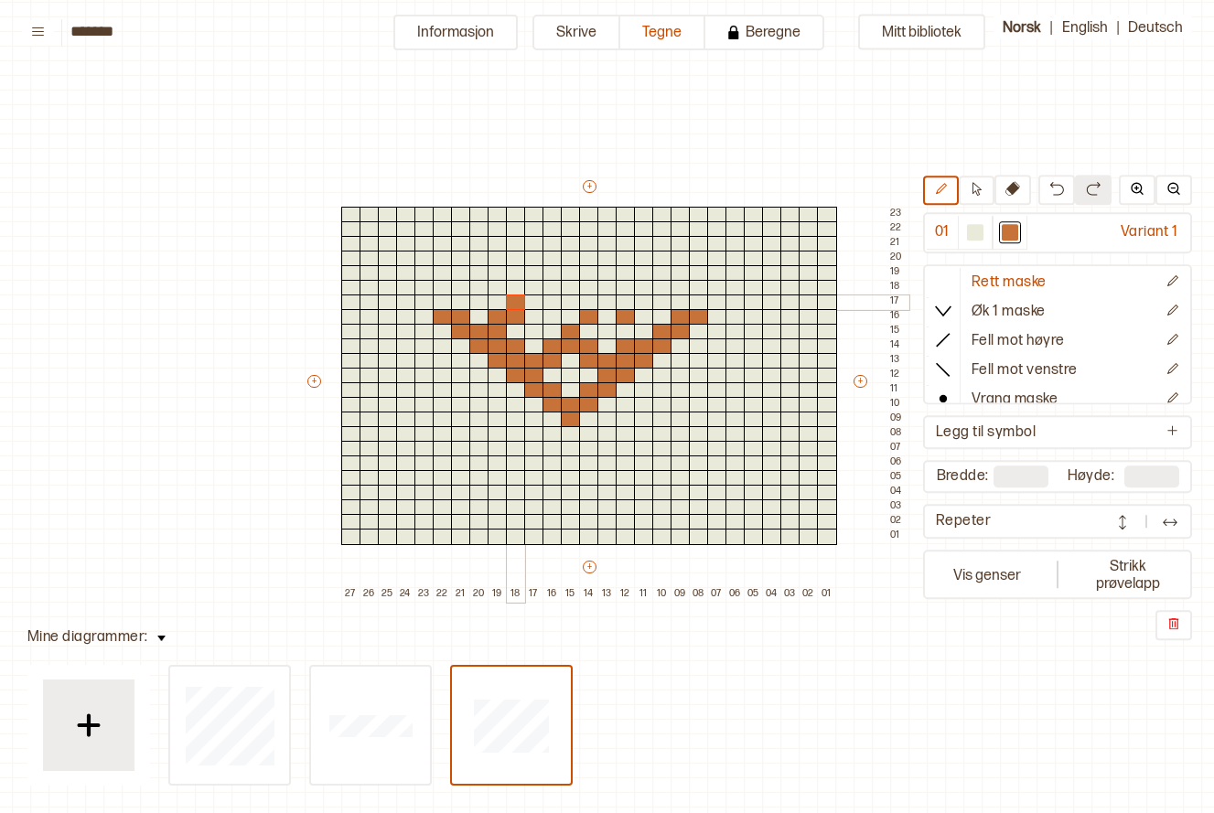
click at [514, 304] on div at bounding box center [516, 303] width 20 height 16
click at [532, 299] on div at bounding box center [534, 303] width 20 height 16
click at [552, 303] on div at bounding box center [553, 303] width 20 height 16
click at [544, 311] on div at bounding box center [553, 317] width 20 height 16
click at [566, 313] on div at bounding box center [571, 317] width 20 height 16
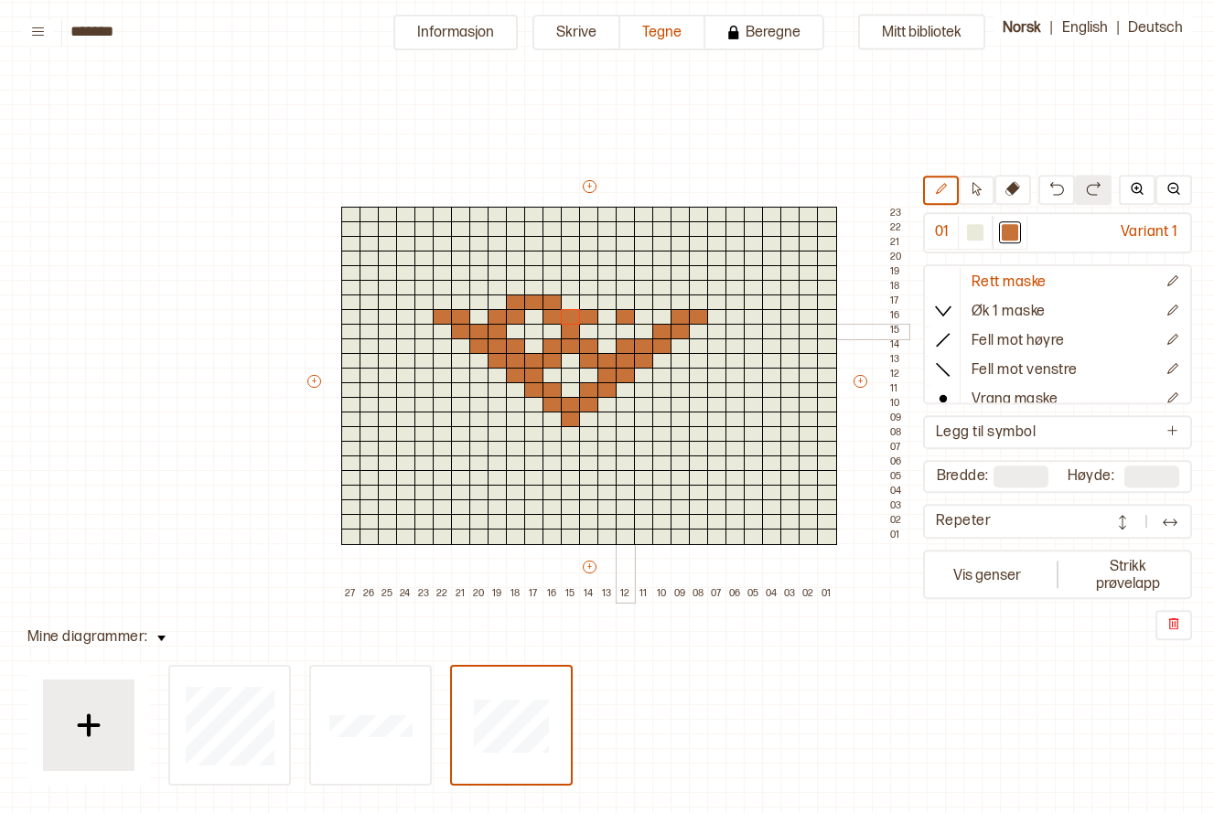
click at [630, 330] on div at bounding box center [626, 332] width 20 height 16
click at [641, 325] on div at bounding box center [644, 332] width 20 height 16
click at [624, 329] on div at bounding box center [626, 332] width 20 height 16
click at [640, 318] on div at bounding box center [644, 317] width 20 height 16
drag, startPoint x: 588, startPoint y: 301, endPoint x: 620, endPoint y: 294, distance: 32.9
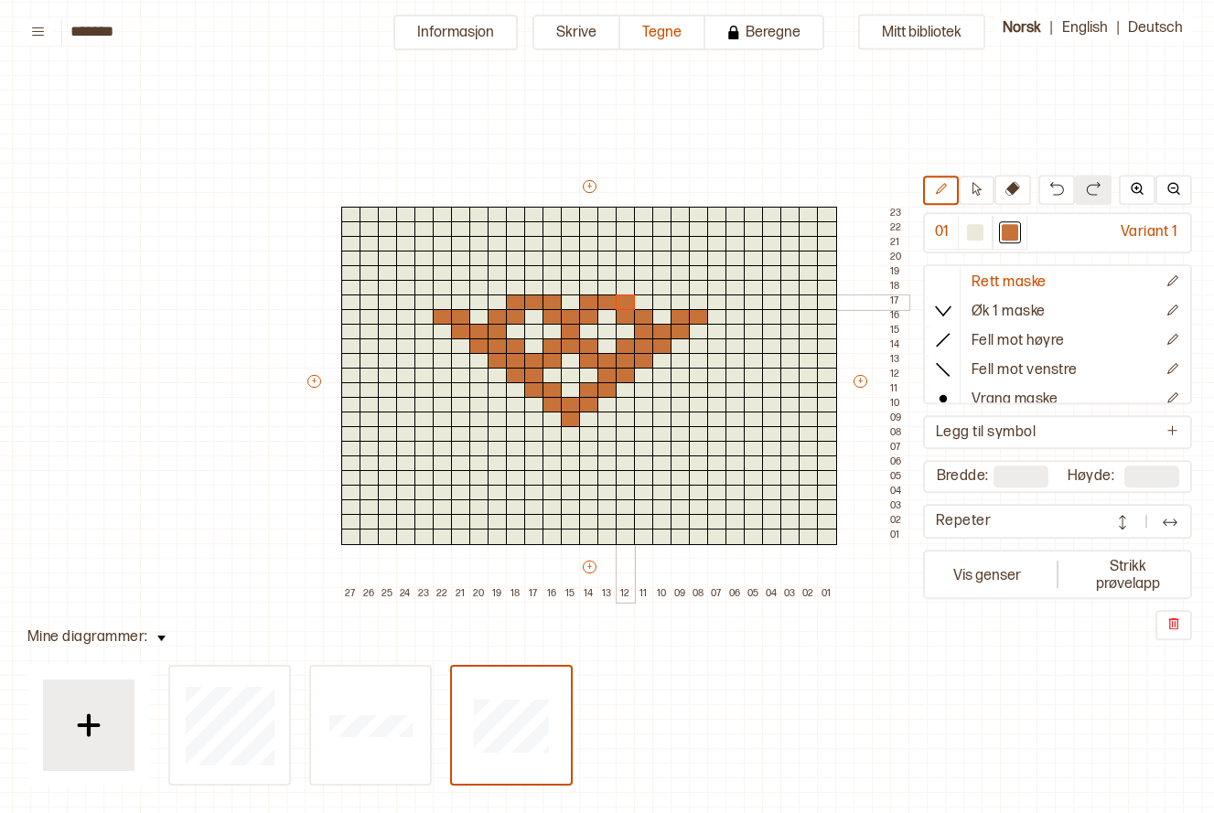
click at [620, 294] on div "+ + + + 27 26 25 24 23 22 21 20 19 18 17 16 15 14 13 12 11 10 09 08 07 06 05 04…" at bounding box center [607, 390] width 604 height 425
drag, startPoint x: 446, startPoint y: 306, endPoint x: 426, endPoint y: 304, distance: 20.2
click at [426, 304] on div "+ + + + 27 26 25 24 23 22 21 20 19 18 17 16 15 14 13 12 11 10 09 08 07 06 05 04…" at bounding box center [607, 390] width 604 height 425
click at [460, 283] on div at bounding box center [461, 288] width 20 height 16
click at [440, 287] on div at bounding box center [443, 288] width 20 height 16
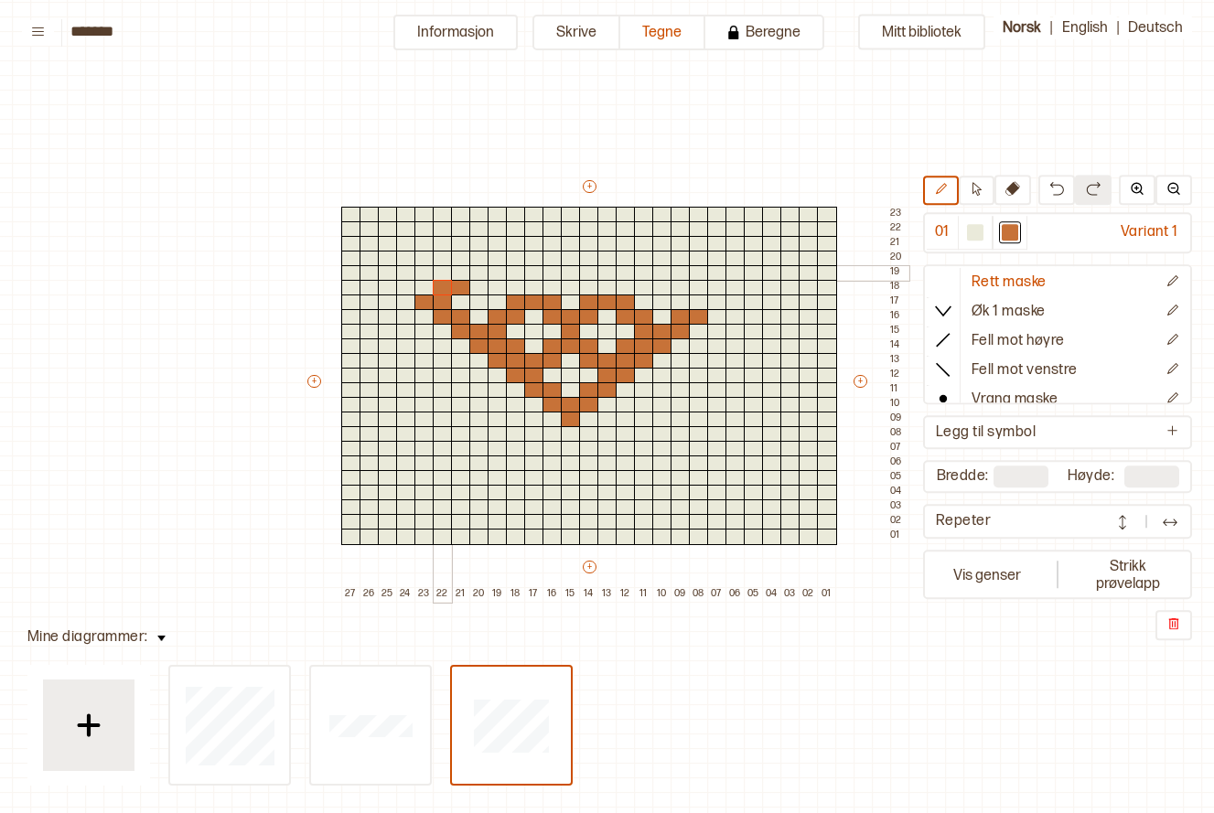
click at [442, 275] on div at bounding box center [443, 273] width 20 height 16
click at [452, 270] on div at bounding box center [461, 273] width 20 height 16
click at [471, 316] on div at bounding box center [479, 317] width 20 height 16
click at [500, 314] on div at bounding box center [498, 317] width 20 height 16
drag, startPoint x: 468, startPoint y: 290, endPoint x: 450, endPoint y: 290, distance: 17.4
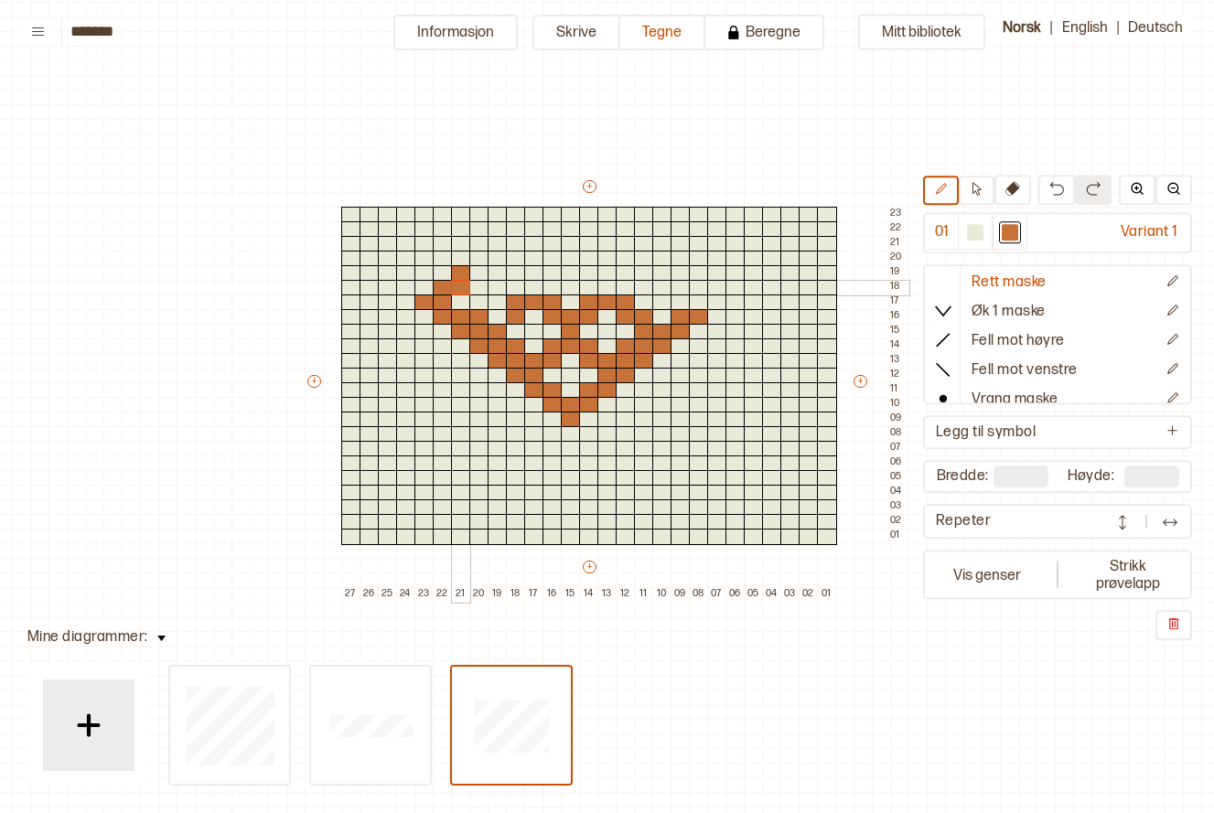
click at [450, 290] on div "+ + + + 27 26 25 24 23 22 21 20 19 18 17 16 15 14 13 12 11 10 09 08 07 06 05 04…" at bounding box center [607, 390] width 604 height 425
click at [465, 285] on div at bounding box center [461, 288] width 20 height 16
click at [464, 274] on div at bounding box center [461, 273] width 20 height 16
click at [458, 282] on div at bounding box center [461, 288] width 20 height 16
click at [445, 297] on div at bounding box center [443, 303] width 20 height 16
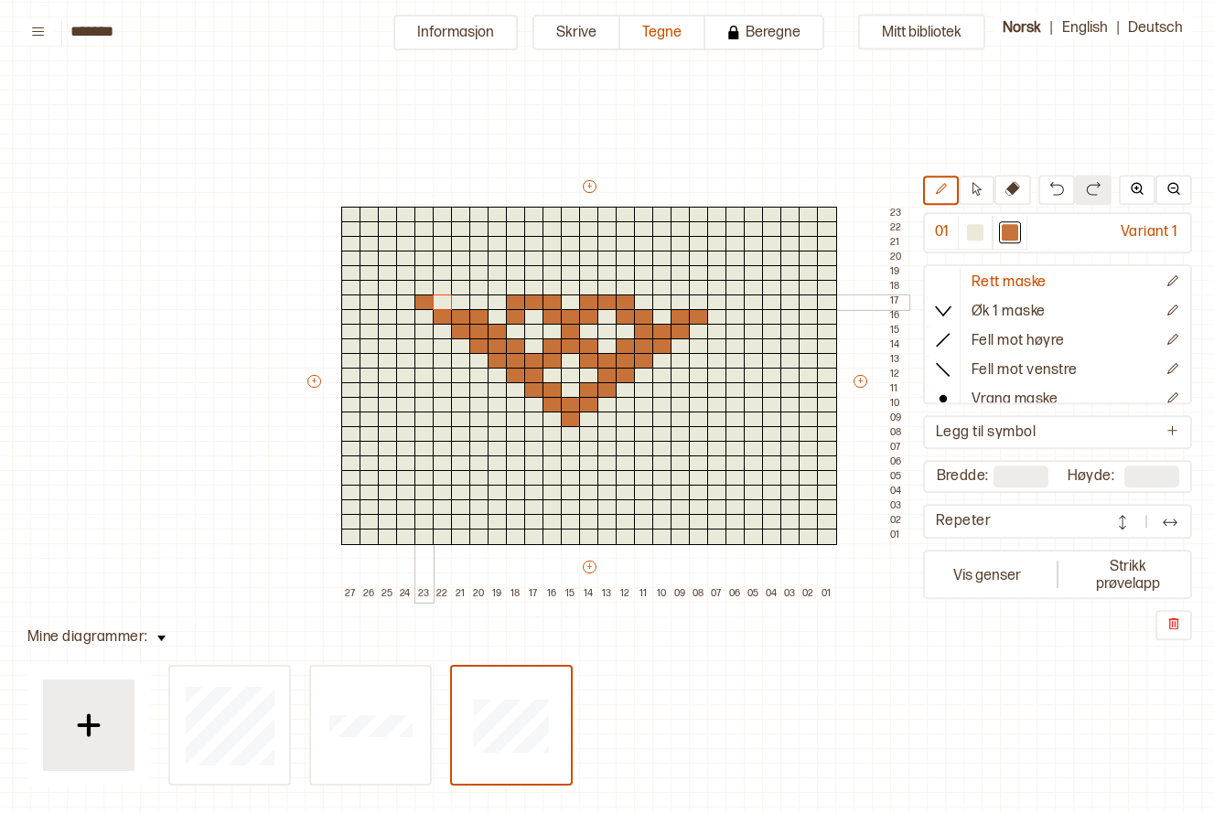
click at [415, 302] on div at bounding box center [425, 303] width 20 height 16
click at [501, 321] on div at bounding box center [498, 317] width 20 height 16
click at [543, 275] on div at bounding box center [553, 273] width 20 height 16
click at [570, 255] on div at bounding box center [571, 259] width 20 height 16
click at [584, 268] on div at bounding box center [589, 273] width 20 height 16
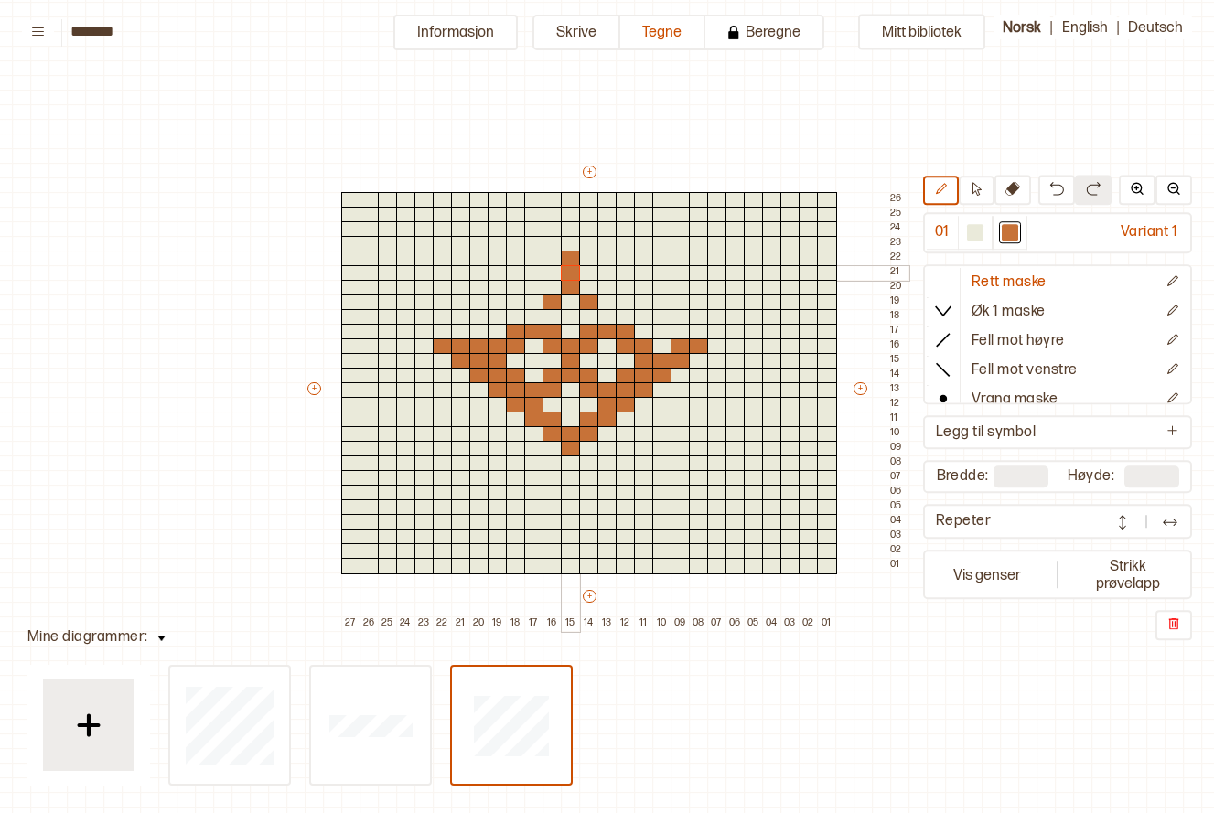
drag, startPoint x: 570, startPoint y: 260, endPoint x: 569, endPoint y: 269, distance: 9.2
click at [569, 269] on div "+ + + + 27 26 25 24 23 22 21 20 19 18 17 16 15 14 13 12 11 10 09 08 07 06 05 04…" at bounding box center [607, 397] width 604 height 469
click at [611, 318] on div at bounding box center [608, 317] width 20 height 16
click at [531, 314] on div at bounding box center [534, 317] width 20 height 16
click at [550, 242] on div at bounding box center [553, 244] width 20 height 16
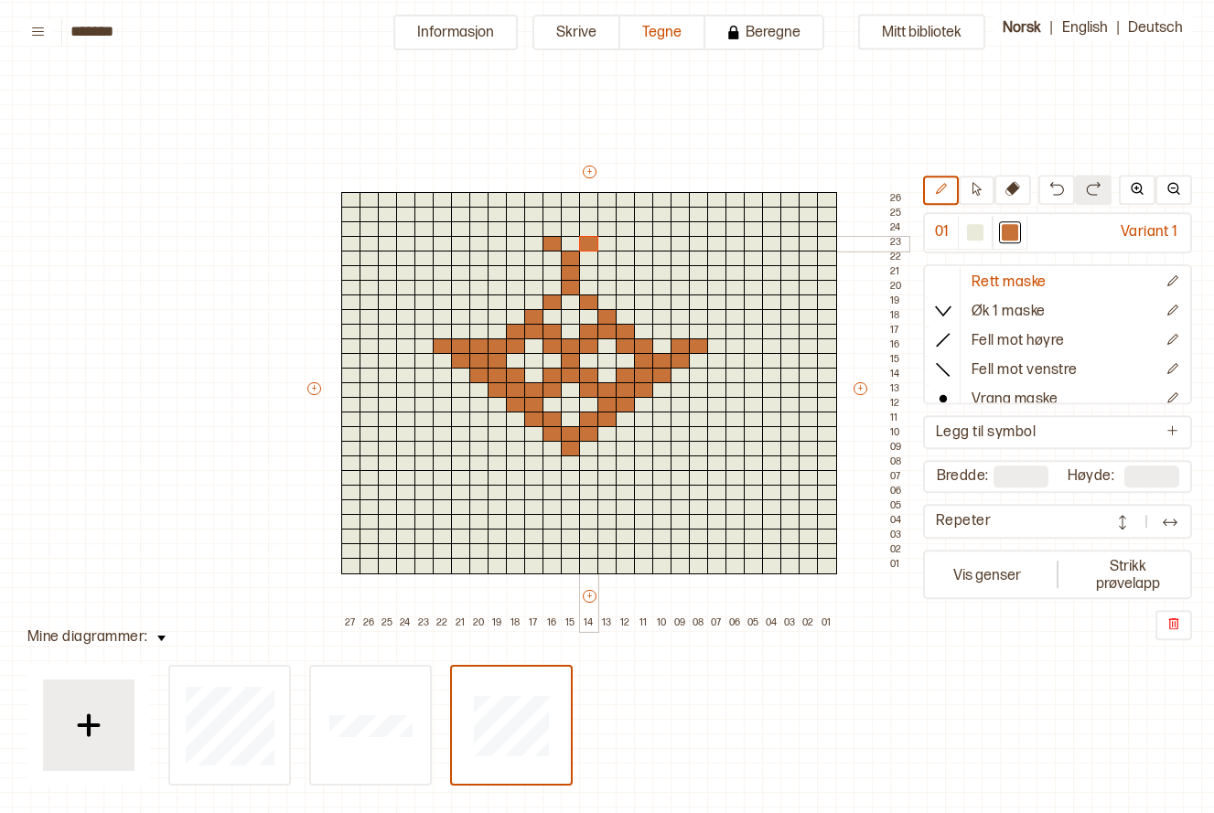
click at [582, 242] on div at bounding box center [589, 244] width 20 height 16
click at [552, 214] on div at bounding box center [553, 215] width 20 height 16
click at [588, 220] on div at bounding box center [589, 215] width 20 height 16
click at [567, 197] on div at bounding box center [571, 200] width 20 height 16
drag, startPoint x: 583, startPoint y: 260, endPoint x: 597, endPoint y: 263, distance: 14.0
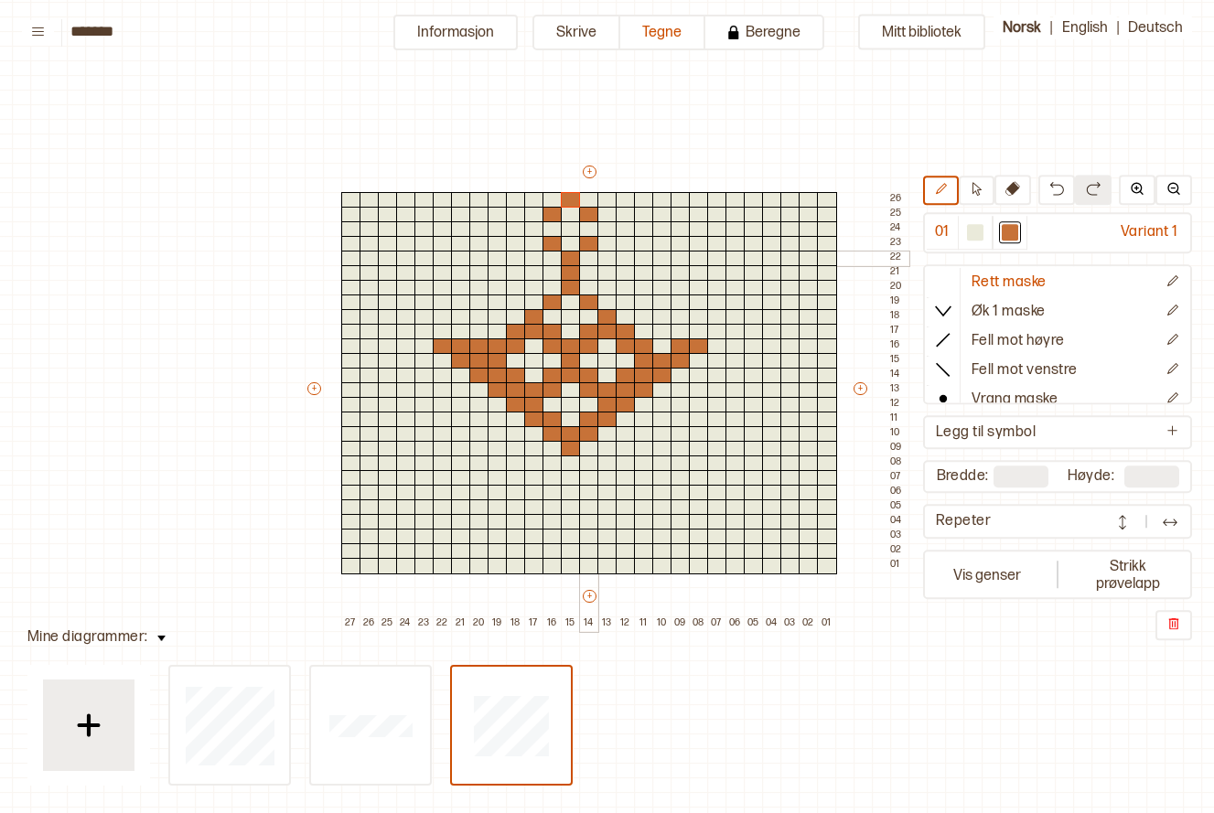
click at [583, 262] on div at bounding box center [589, 259] width 20 height 16
click at [623, 260] on div at bounding box center [626, 259] width 20 height 16
click at [628, 284] on div at bounding box center [626, 288] width 20 height 16
click at [574, 286] on div at bounding box center [571, 288] width 20 height 16
click at [582, 286] on div at bounding box center [589, 288] width 20 height 16
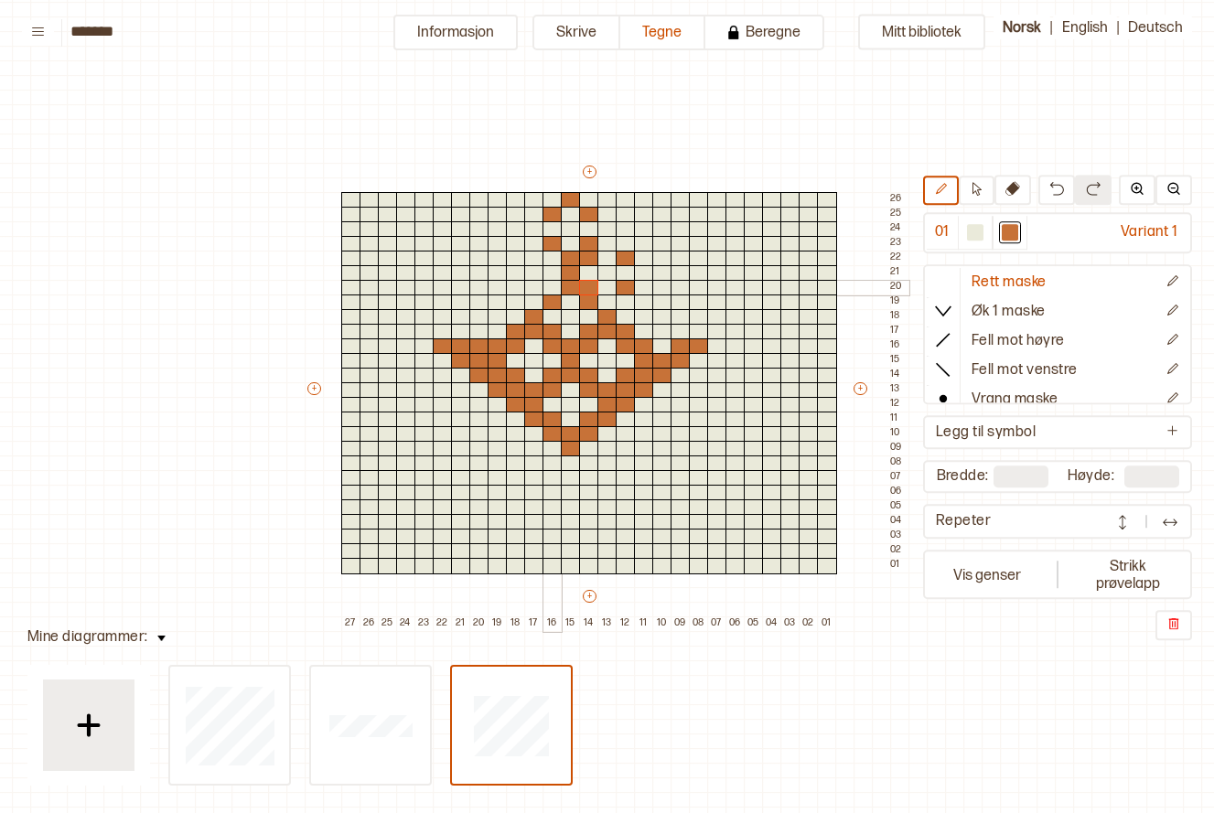
click at [556, 290] on div at bounding box center [553, 288] width 20 height 16
click at [555, 259] on div at bounding box center [553, 259] width 20 height 16
click at [519, 256] on div at bounding box center [516, 259] width 20 height 16
click at [518, 285] on div at bounding box center [516, 288] width 20 height 16
click at [610, 245] on div at bounding box center [608, 244] width 20 height 16
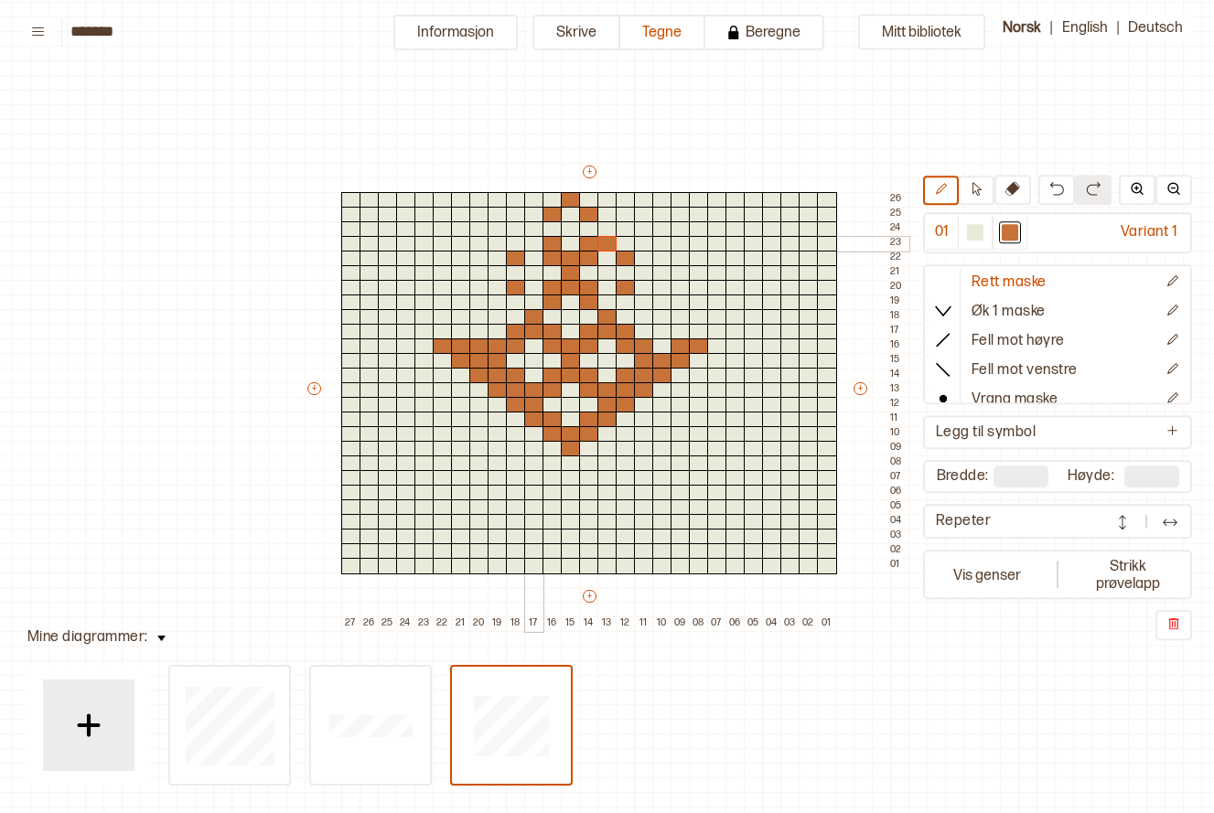
click at [536, 246] on div at bounding box center [534, 244] width 20 height 16
click at [643, 272] on div at bounding box center [644, 273] width 20 height 16
click at [490, 275] on div at bounding box center [498, 273] width 20 height 16
click at [530, 300] on div at bounding box center [534, 303] width 20 height 16
click at [606, 301] on div at bounding box center [608, 303] width 20 height 16
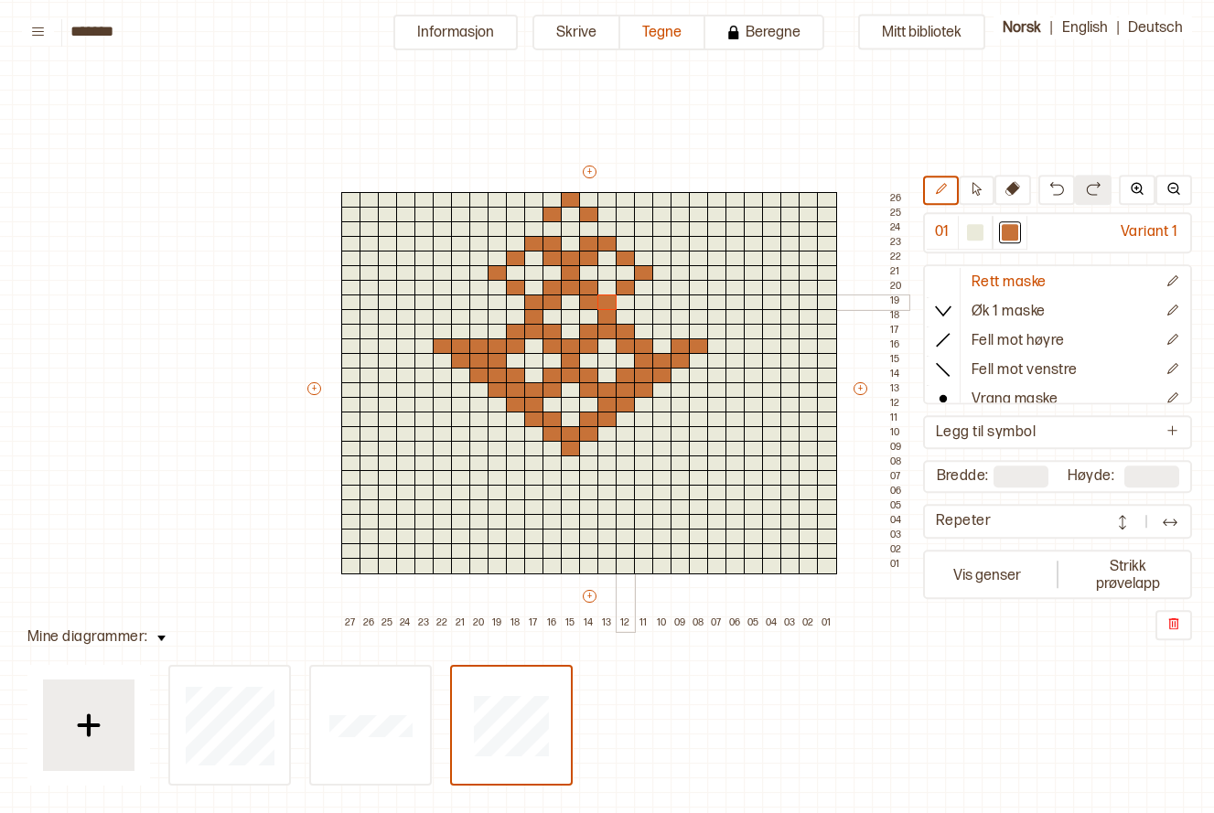
click at [625, 299] on div at bounding box center [626, 303] width 20 height 16
click at [517, 300] on div at bounding box center [516, 303] width 20 height 16
click at [476, 335] on div at bounding box center [479, 332] width 20 height 16
click at [474, 306] on div at bounding box center [479, 303] width 20 height 16
click at [465, 318] on div at bounding box center [461, 317] width 20 height 16
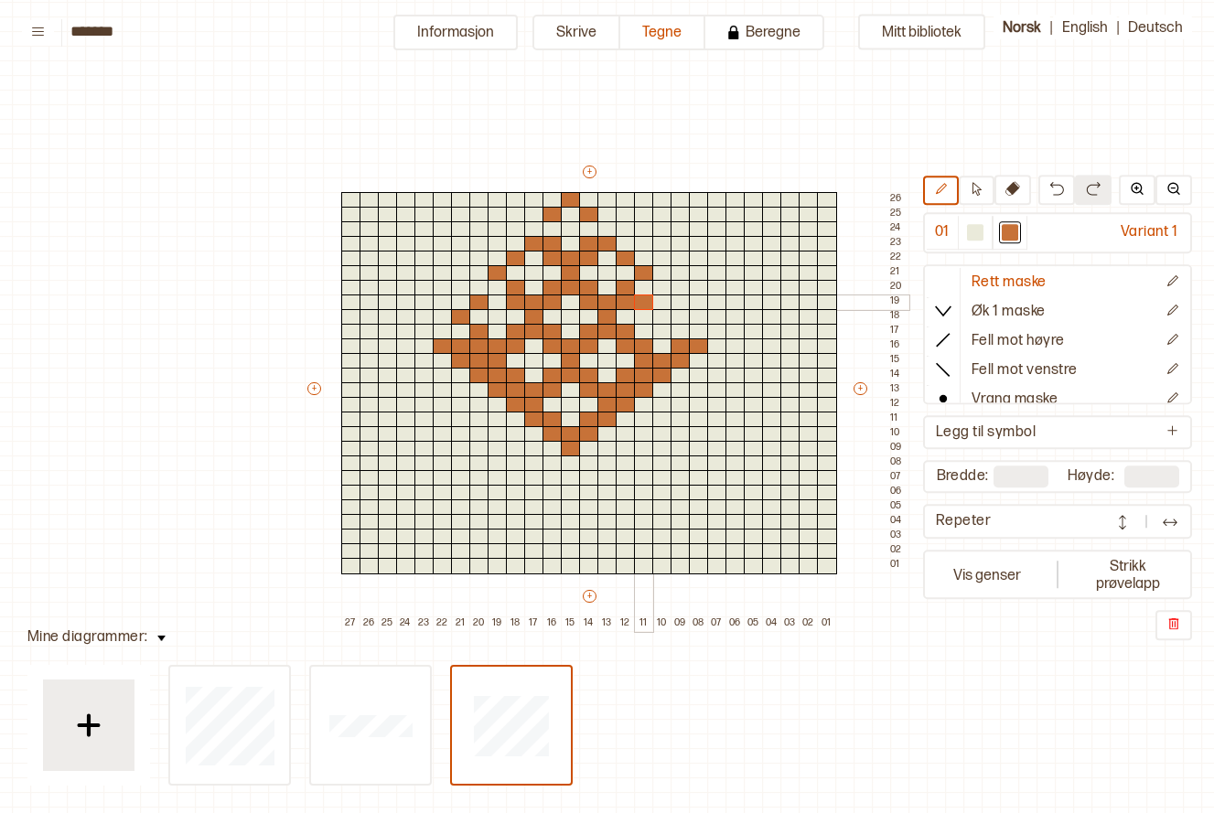
click at [649, 307] on div at bounding box center [644, 303] width 20 height 16
click at [661, 304] on div at bounding box center [662, 303] width 20 height 16
click at [668, 329] on div at bounding box center [662, 332] width 20 height 16
click at [673, 318] on div at bounding box center [681, 317] width 20 height 16
drag, startPoint x: 676, startPoint y: 304, endPoint x: 676, endPoint y: 328, distance: 23.8
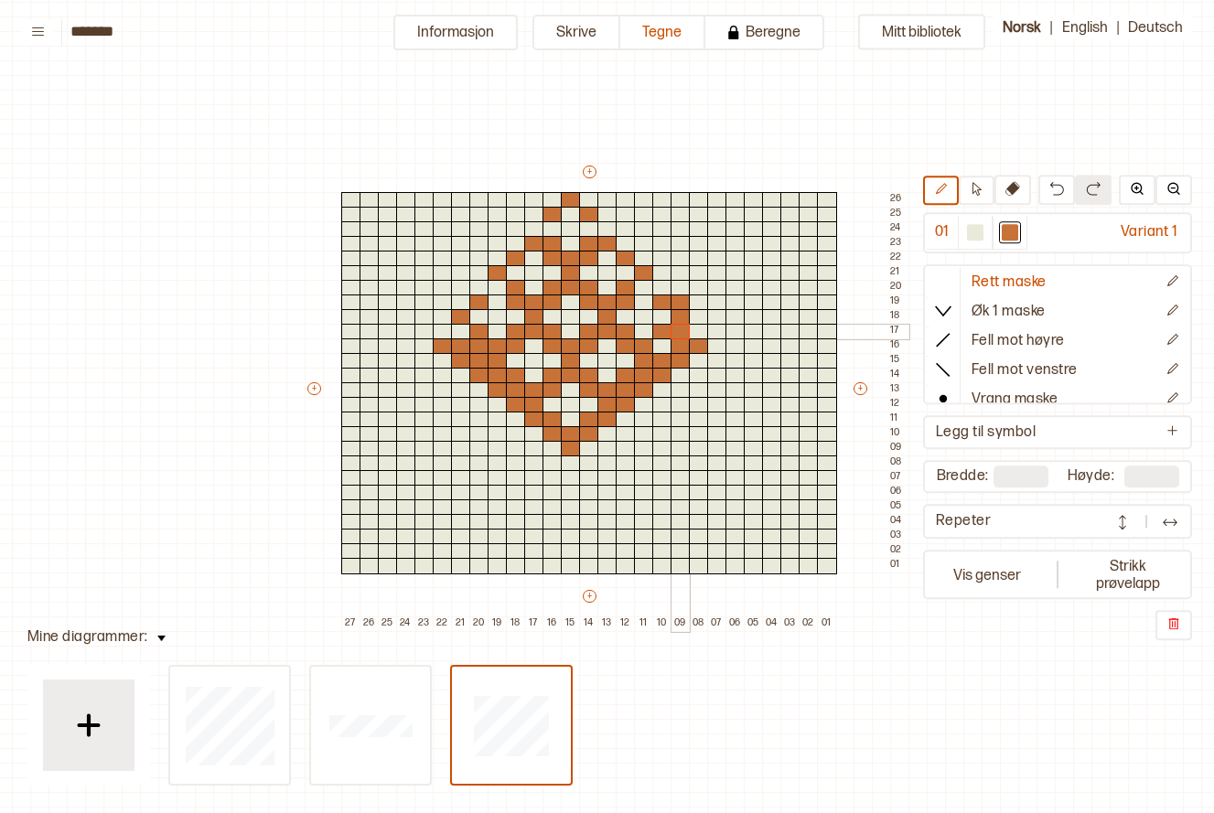
click at [676, 328] on div "+ + + + 27 26 25 24 23 22 21 20 19 18 17 16 15 14 13 12 11 10 09 08 07 06 05 04…" at bounding box center [607, 397] width 604 height 469
click at [597, 172] on div "+ + + + 27 26 25 24 23 22 21 20 19 18 17 16 15 14 13 12 11 10 09 08 07 06 05 04…" at bounding box center [607, 397] width 604 height 469
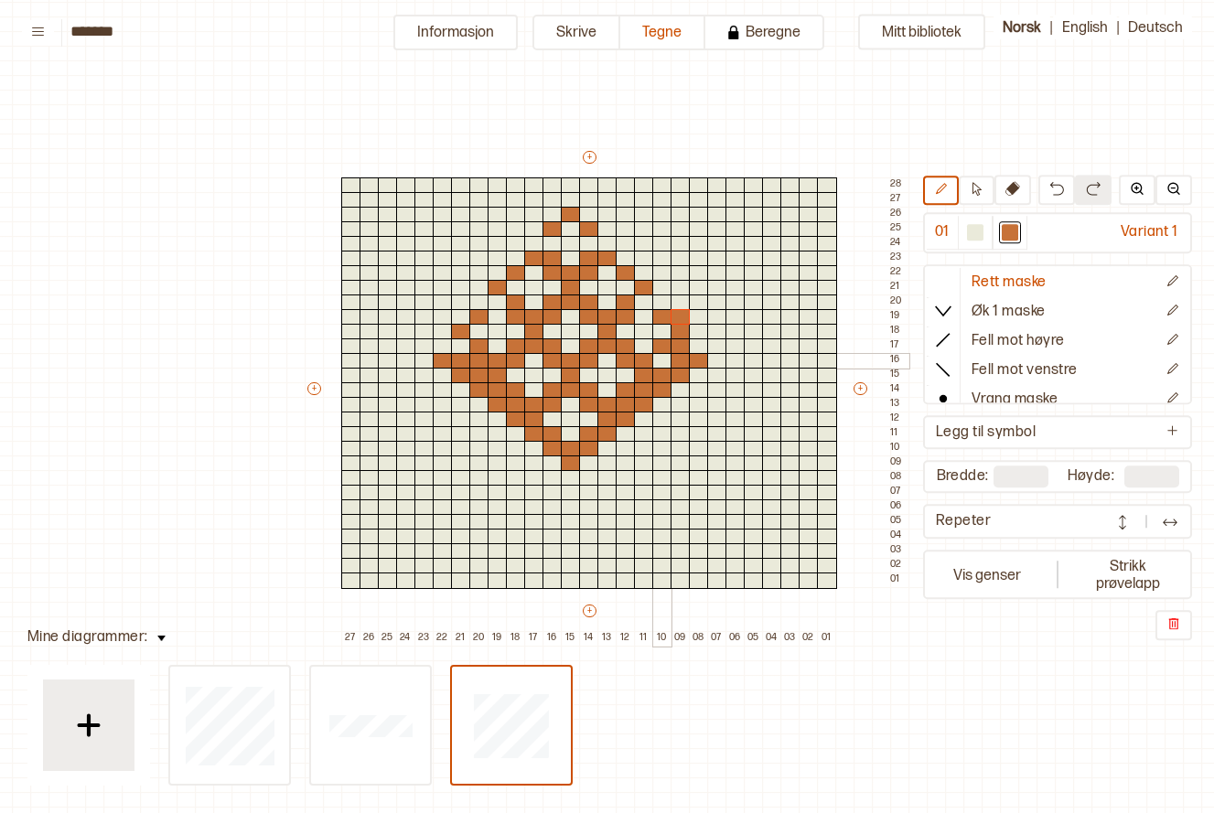
click at [668, 366] on div at bounding box center [662, 361] width 20 height 16
click at [703, 343] on div at bounding box center [699, 347] width 20 height 16
click at [718, 343] on div at bounding box center [717, 347] width 20 height 16
click at [698, 327] on div at bounding box center [699, 332] width 20 height 16
click at [712, 326] on div at bounding box center [717, 332] width 20 height 16
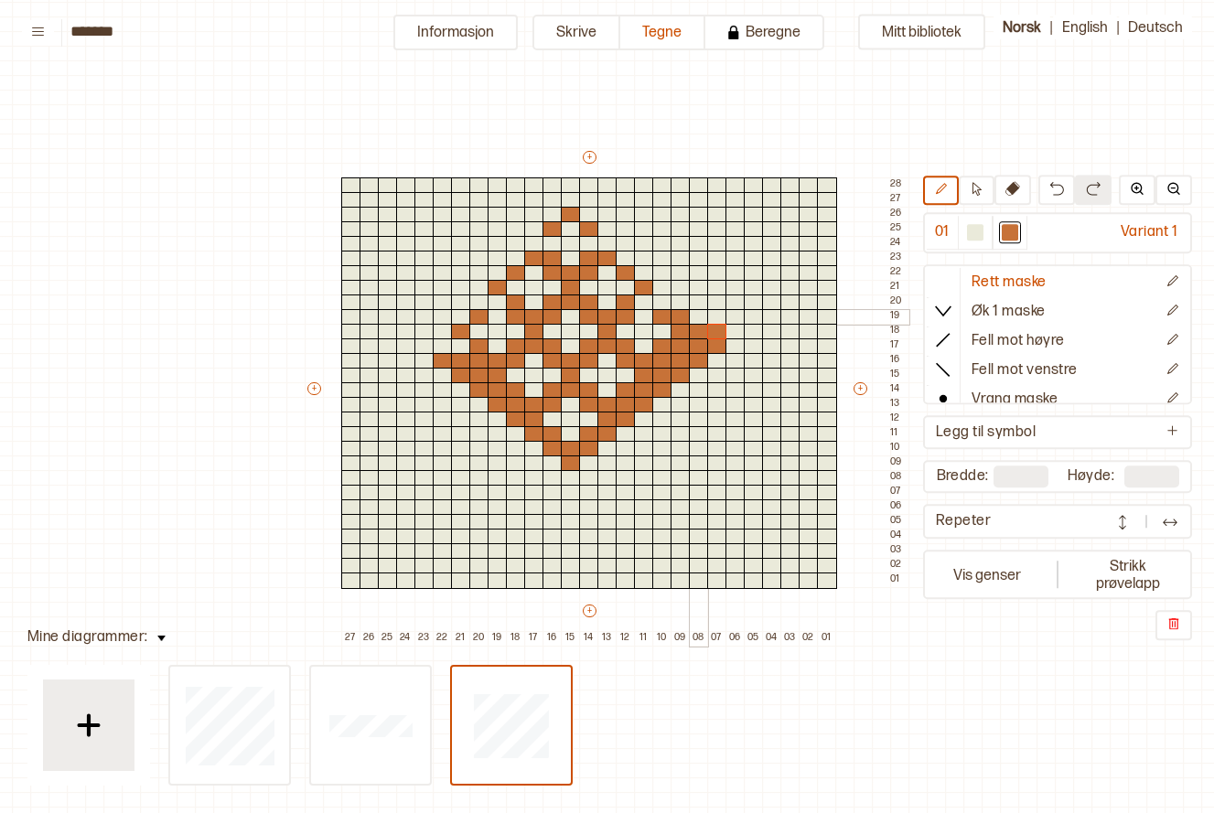
click at [700, 315] on div at bounding box center [699, 317] width 20 height 16
click at [437, 349] on div at bounding box center [443, 347] width 20 height 16
click at [457, 347] on div at bounding box center [461, 347] width 20 height 16
click at [427, 347] on div at bounding box center [425, 347] width 20 height 16
click at [428, 334] on div at bounding box center [425, 332] width 20 height 16
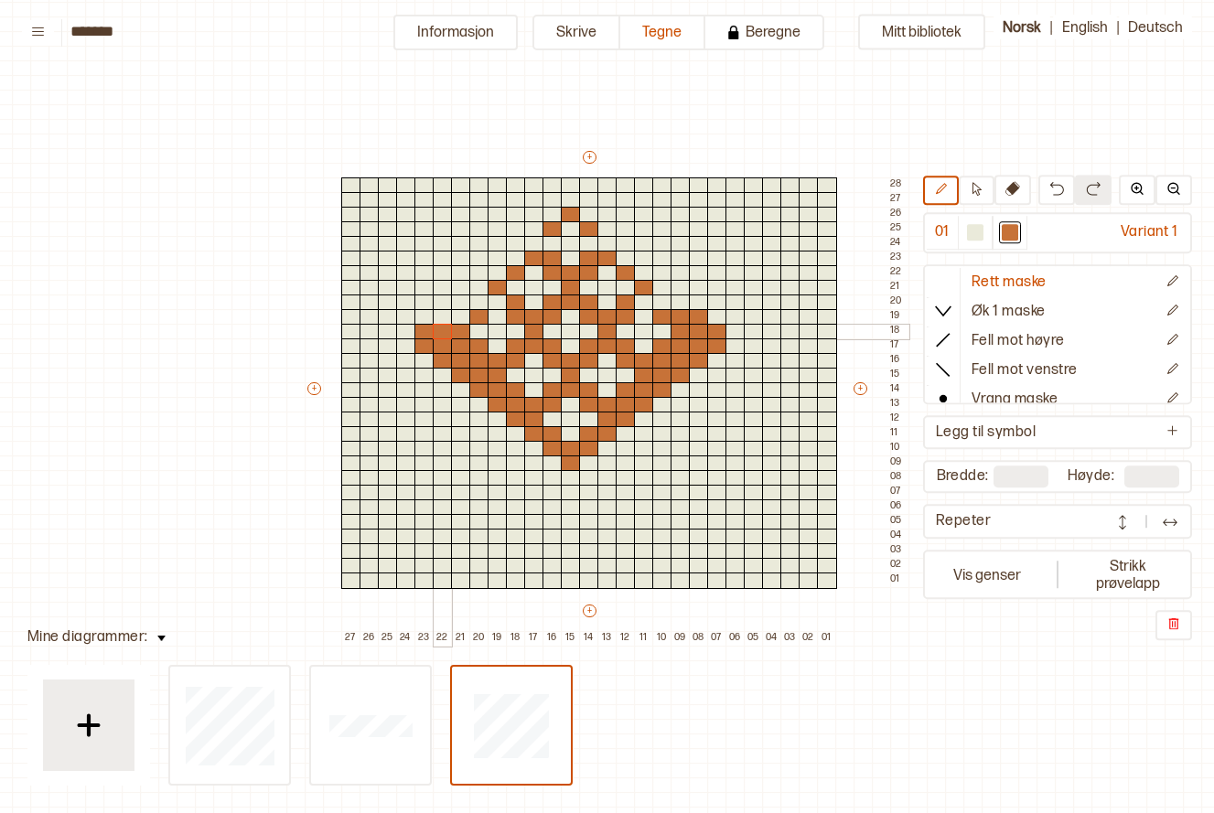
click at [442, 334] on div at bounding box center [443, 332] width 20 height 16
click at [441, 312] on div at bounding box center [443, 317] width 20 height 16
click at [454, 313] on div at bounding box center [461, 317] width 20 height 16
click at [450, 298] on div "+ + + + 27 26 25 24 23 22 21 20 19 18 17 16 15 14 13 12 11 10 09 08 07 06 05 04…" at bounding box center [607, 397] width 604 height 498
click at [470, 297] on div at bounding box center [479, 303] width 20 height 16
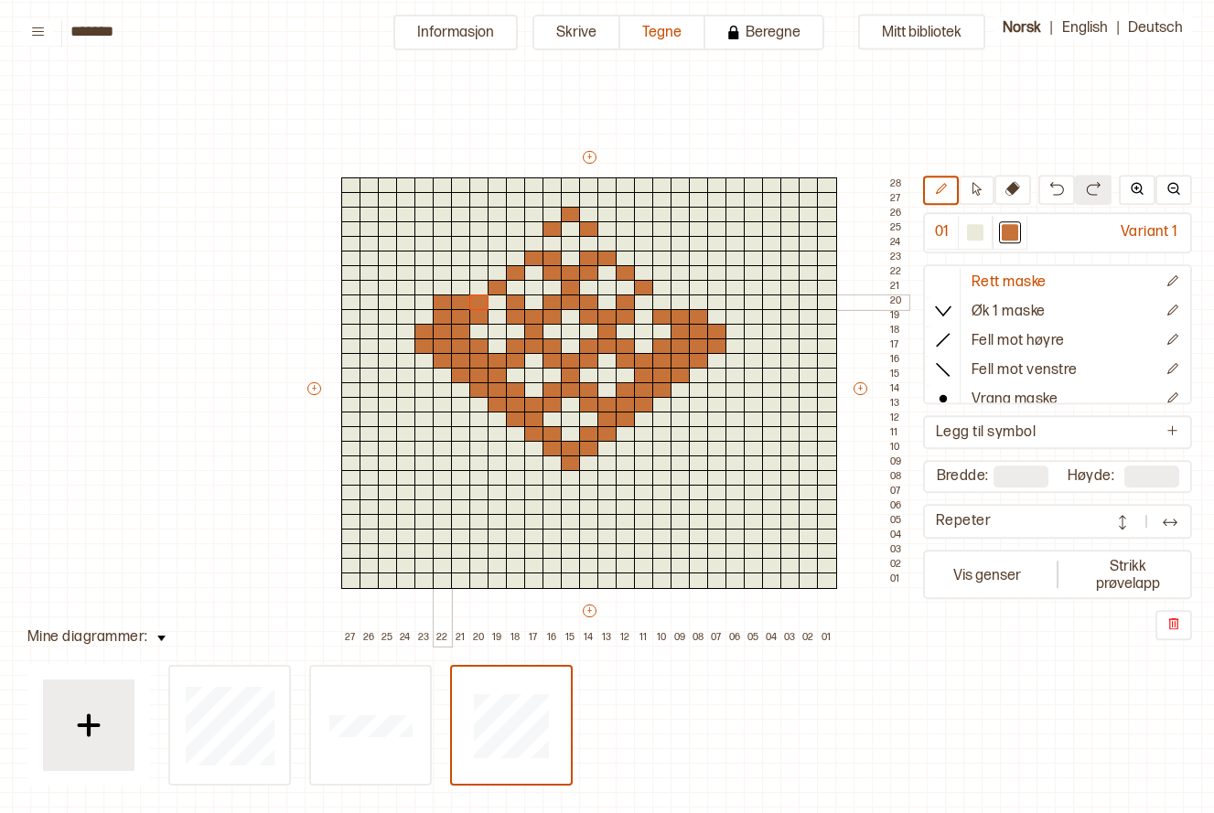
click at [446, 302] on div at bounding box center [443, 303] width 20 height 16
click at [463, 291] on div at bounding box center [461, 288] width 20 height 16
click at [480, 289] on div at bounding box center [479, 288] width 20 height 16
click at [503, 275] on div at bounding box center [498, 273] width 20 height 16
click at [513, 260] on div at bounding box center [516, 259] width 20 height 16
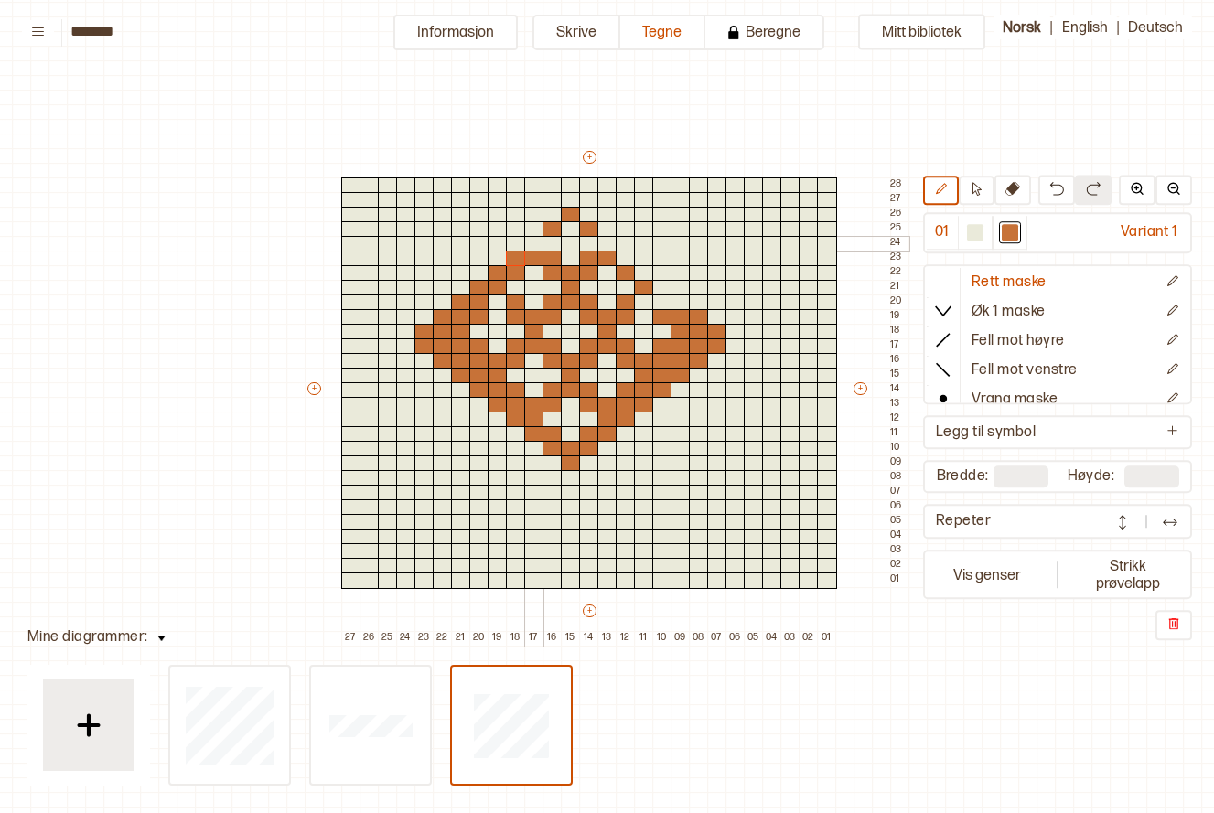
click at [533, 242] on div at bounding box center [534, 244] width 20 height 16
click at [612, 243] on div at bounding box center [608, 244] width 20 height 16
click at [626, 253] on div at bounding box center [626, 259] width 20 height 16
click at [637, 268] on div at bounding box center [644, 273] width 20 height 16
click at [654, 283] on div at bounding box center [662, 288] width 20 height 16
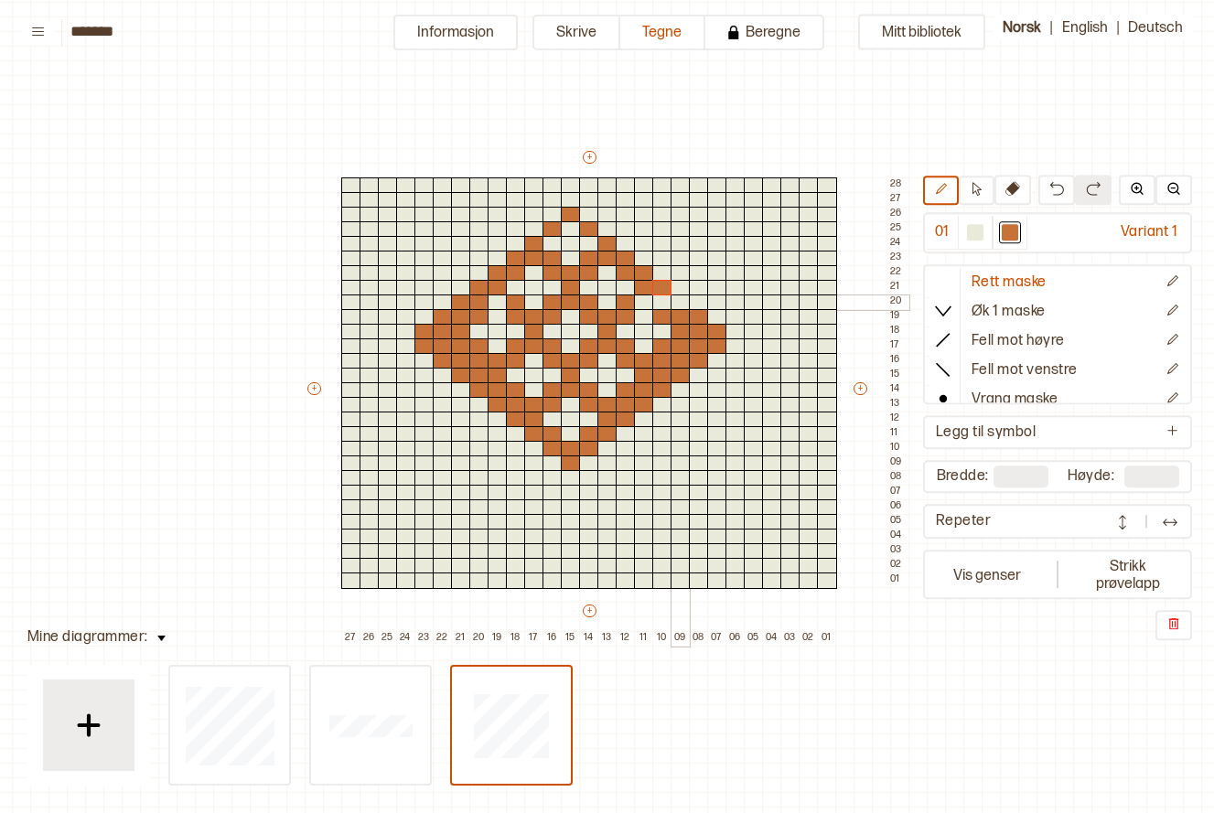
click at [672, 295] on div at bounding box center [681, 303] width 20 height 16
click at [668, 301] on div at bounding box center [662, 303] width 20 height 16
click at [648, 301] on div at bounding box center [644, 303] width 20 height 16
click at [506, 300] on div at bounding box center [516, 303] width 20 height 16
click at [495, 301] on div at bounding box center [498, 303] width 20 height 16
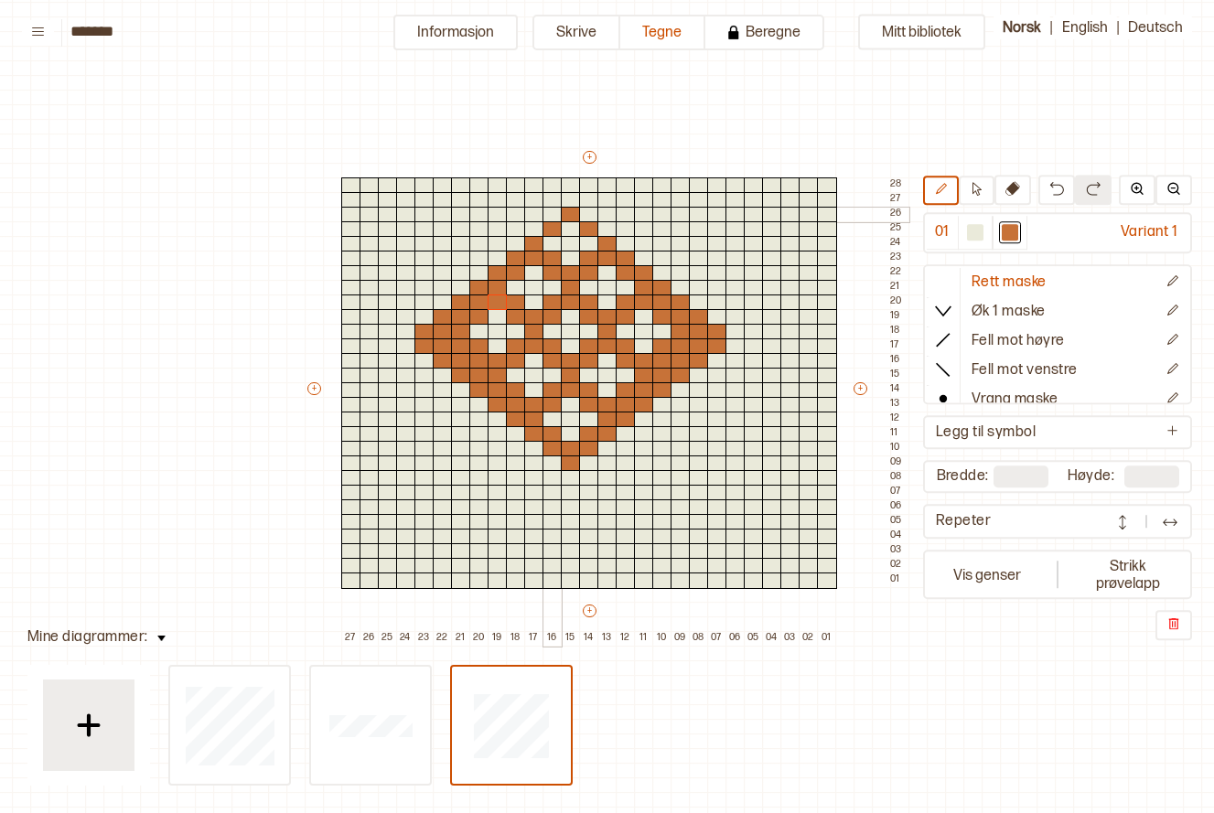
click at [557, 213] on div at bounding box center [553, 215] width 20 height 16
click at [582, 210] on div at bounding box center [589, 215] width 20 height 16
click at [574, 200] on div at bounding box center [571, 200] width 20 height 16
click at [534, 223] on div at bounding box center [534, 229] width 20 height 16
click at [510, 240] on div at bounding box center [516, 244] width 20 height 16
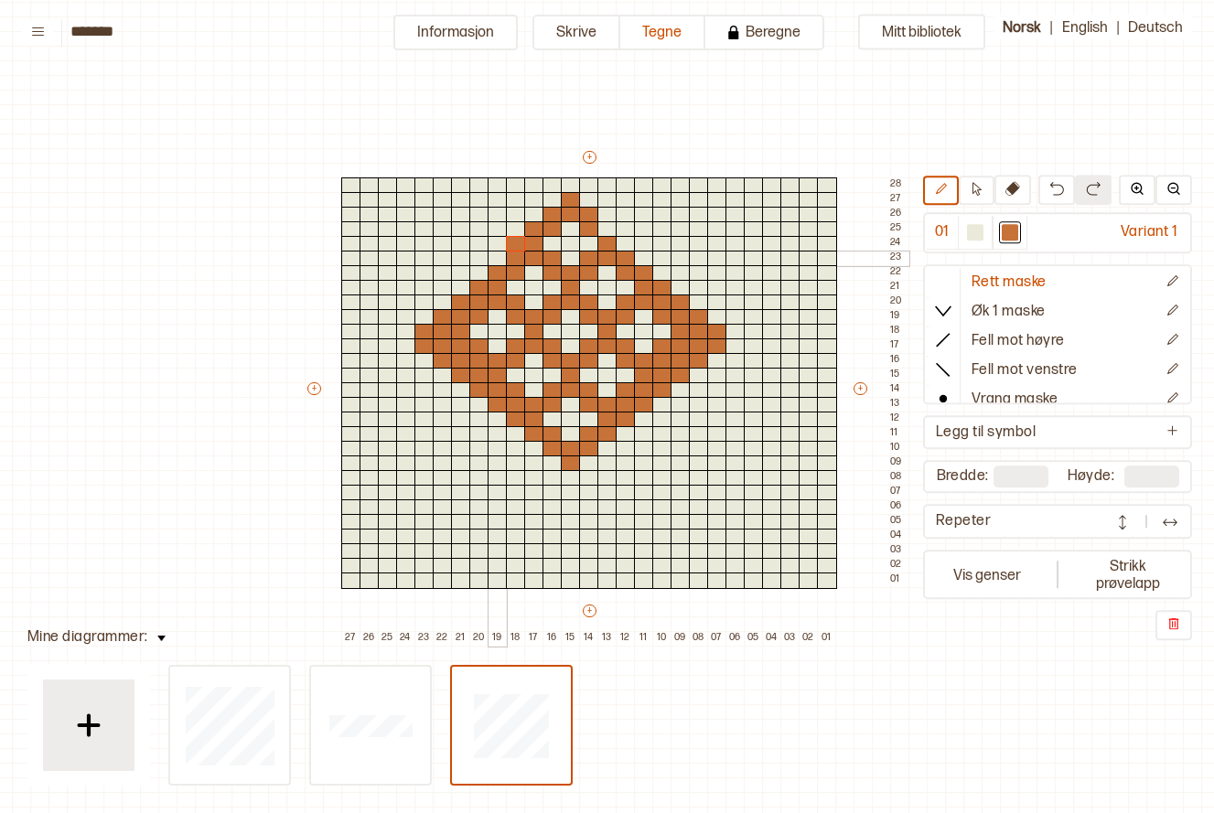
click at [499, 253] on div at bounding box center [498, 259] width 20 height 16
click at [484, 271] on div at bounding box center [479, 273] width 20 height 16
click at [460, 288] on div at bounding box center [461, 288] width 20 height 16
click at [438, 303] on div at bounding box center [443, 303] width 20 height 16
click at [428, 316] on div at bounding box center [425, 317] width 20 height 16
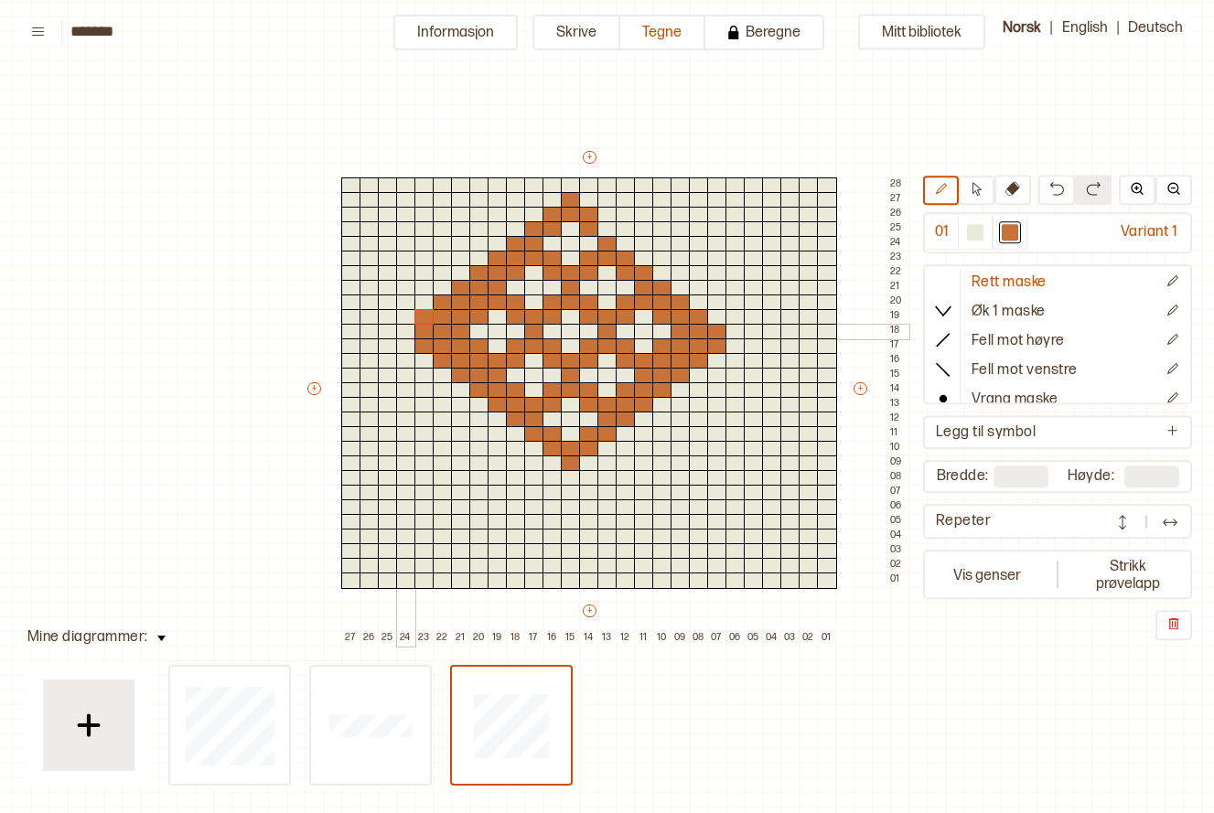
click at [398, 332] on div at bounding box center [406, 332] width 20 height 16
click at [598, 230] on div at bounding box center [608, 229] width 20 height 16
click at [618, 238] on div at bounding box center [626, 244] width 20 height 16
click at [636, 262] on div at bounding box center [644, 259] width 20 height 16
click at [671, 276] on div at bounding box center [681, 273] width 20 height 16
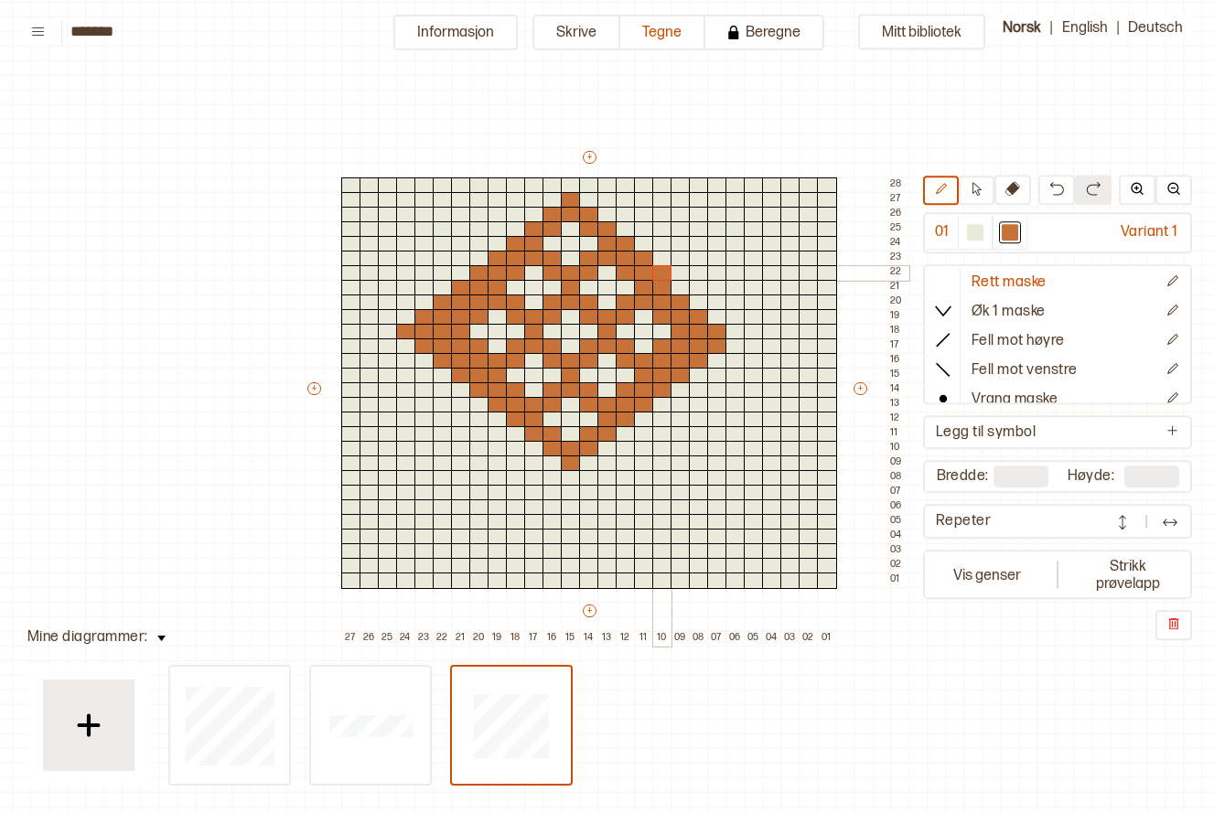
drag, startPoint x: 659, startPoint y: 269, endPoint x: 660, endPoint y: 282, distance: 12.8
click at [660, 270] on div at bounding box center [662, 273] width 20 height 16
click at [674, 285] on div at bounding box center [681, 288] width 20 height 16
click at [688, 299] on div at bounding box center [681, 303] width 20 height 16
click at [701, 304] on div at bounding box center [699, 303] width 20 height 16
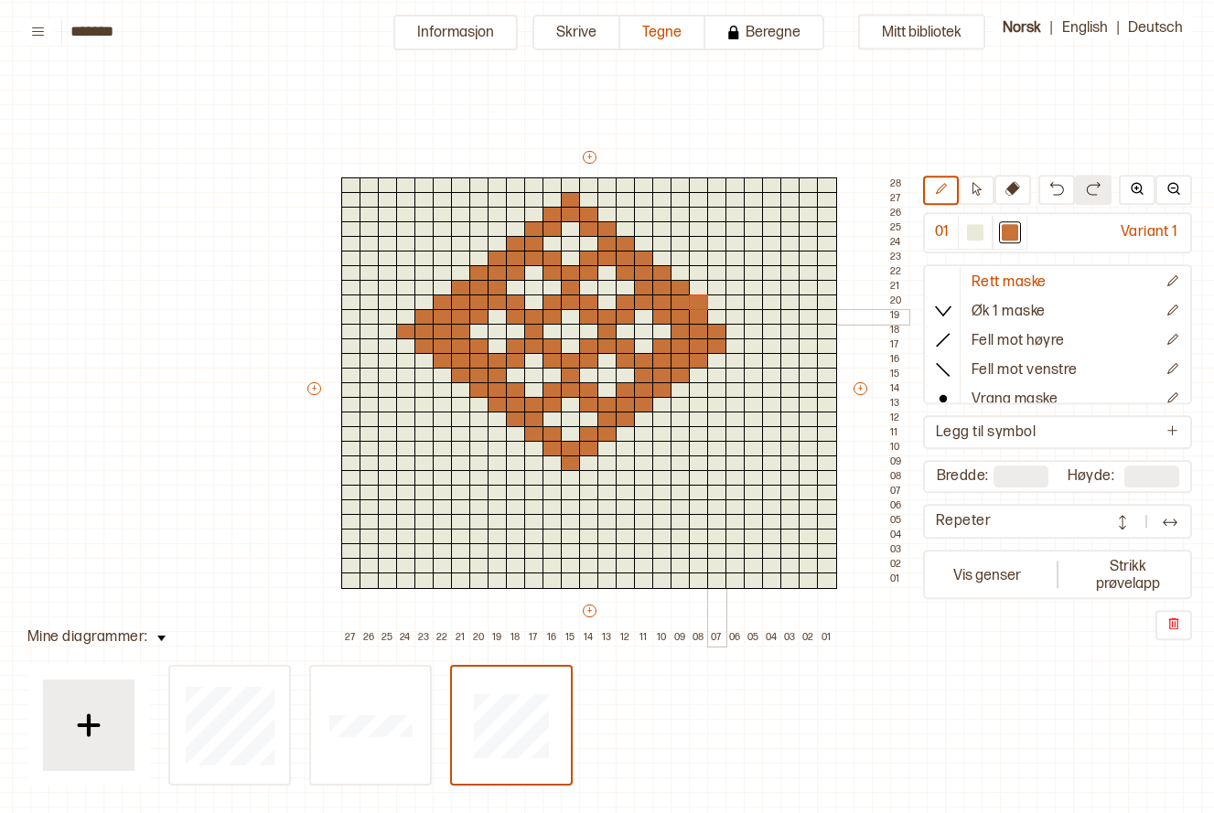
click at [711, 310] on div at bounding box center [717, 317] width 20 height 16
click at [740, 329] on div at bounding box center [736, 332] width 20 height 16
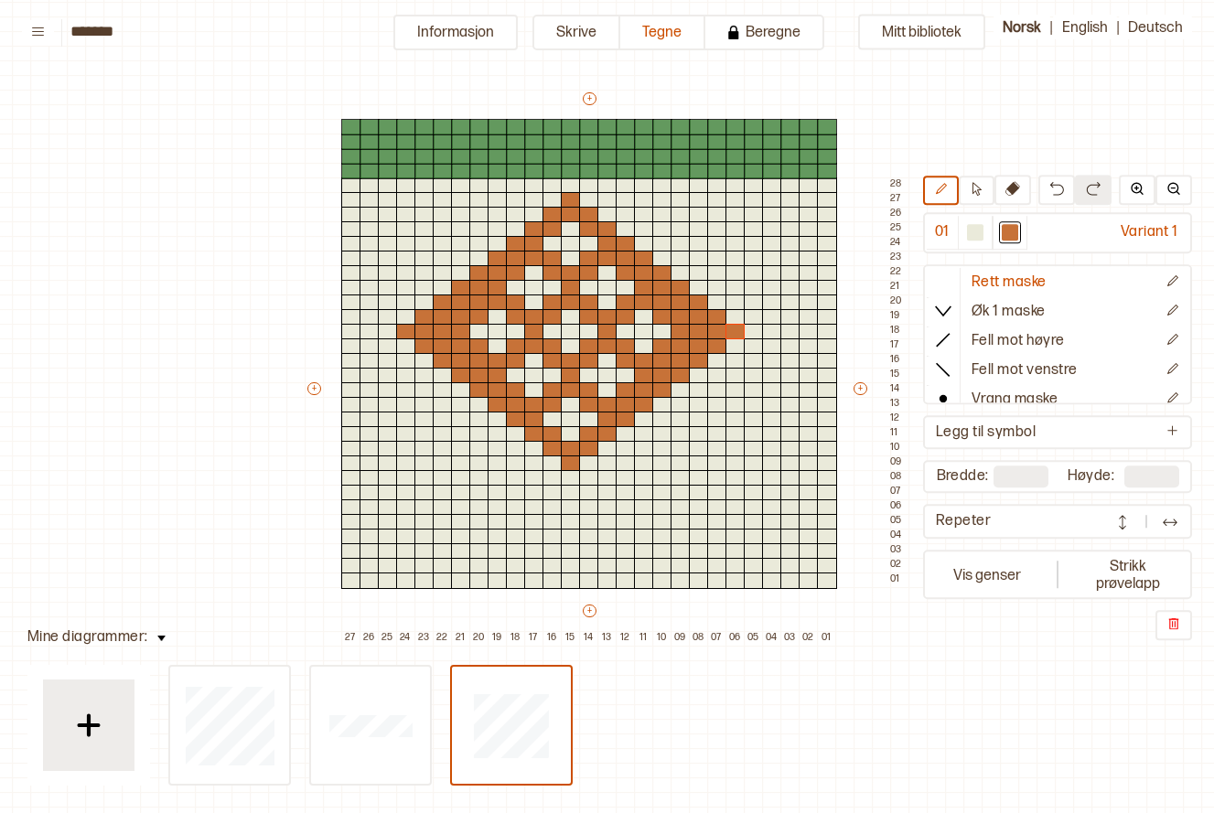
type input "**"
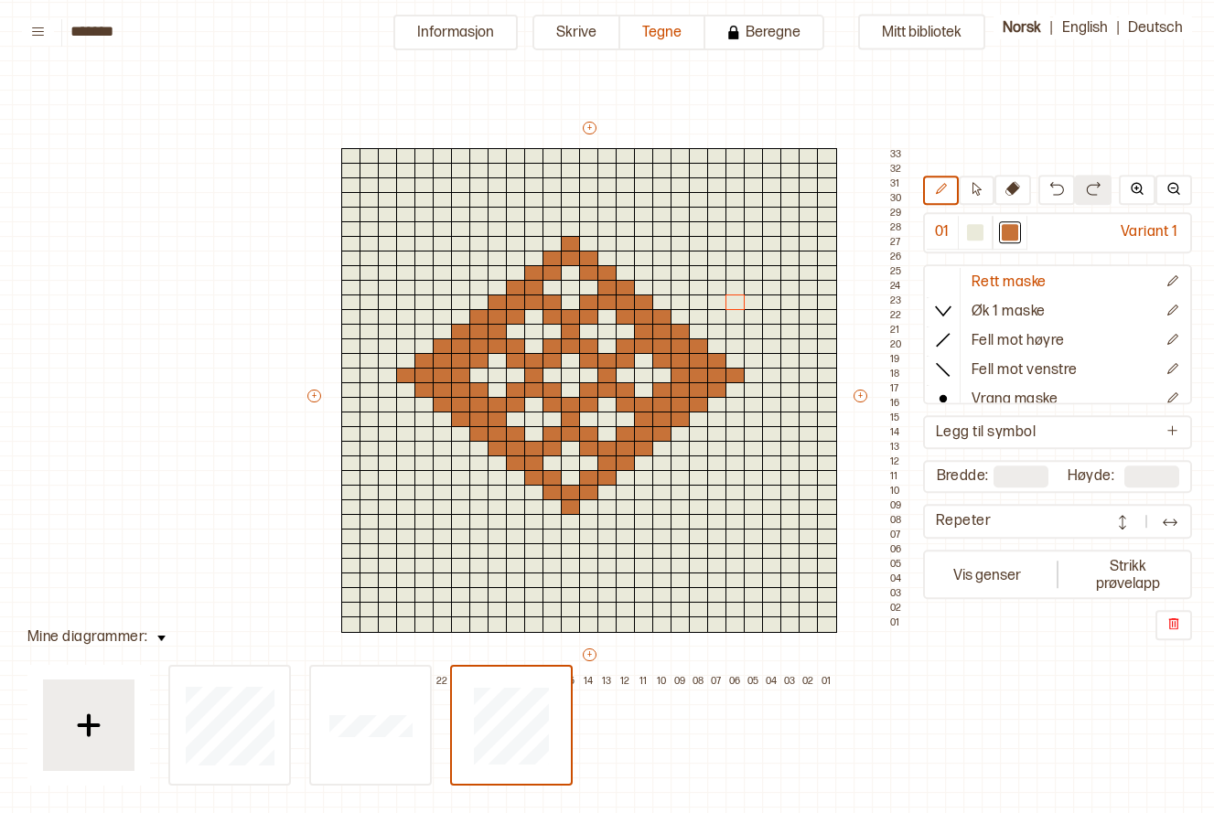
drag, startPoint x: 870, startPoint y: 397, endPoint x: 954, endPoint y: 407, distance: 84.8
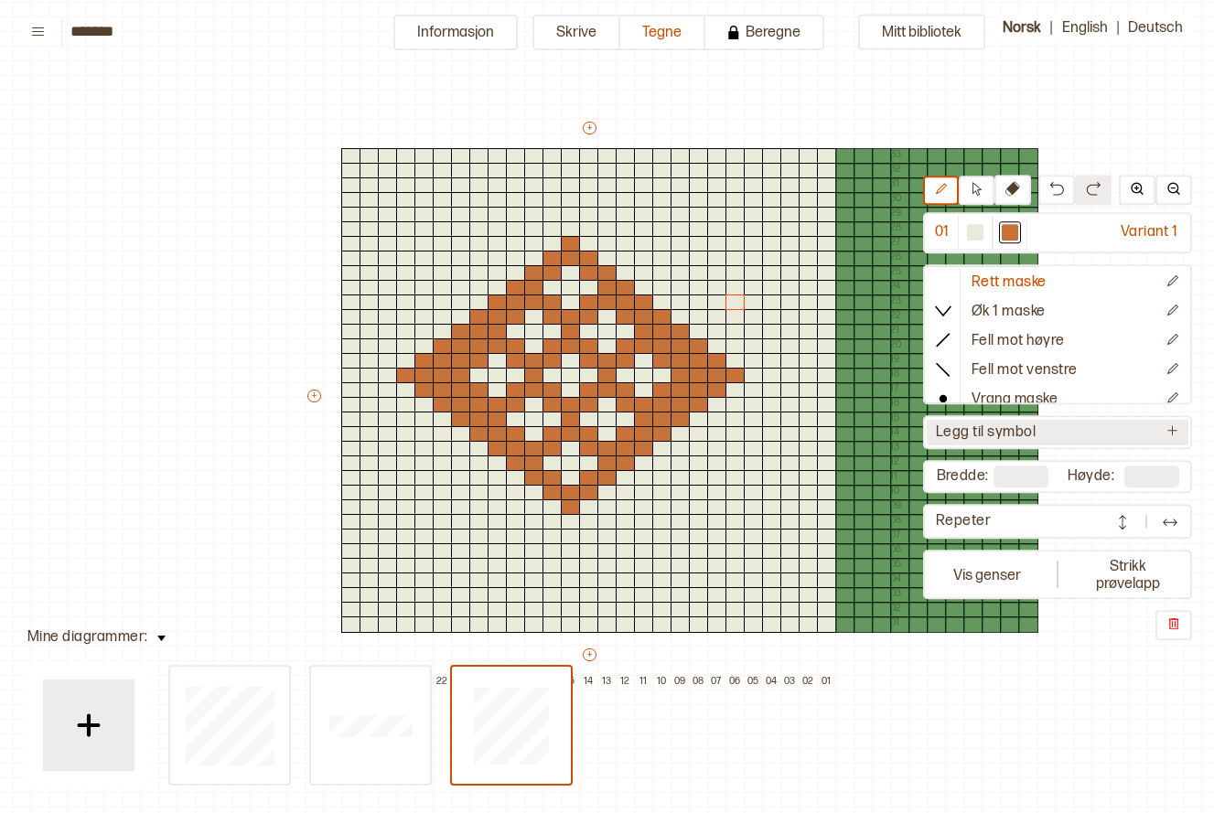
type input "**"
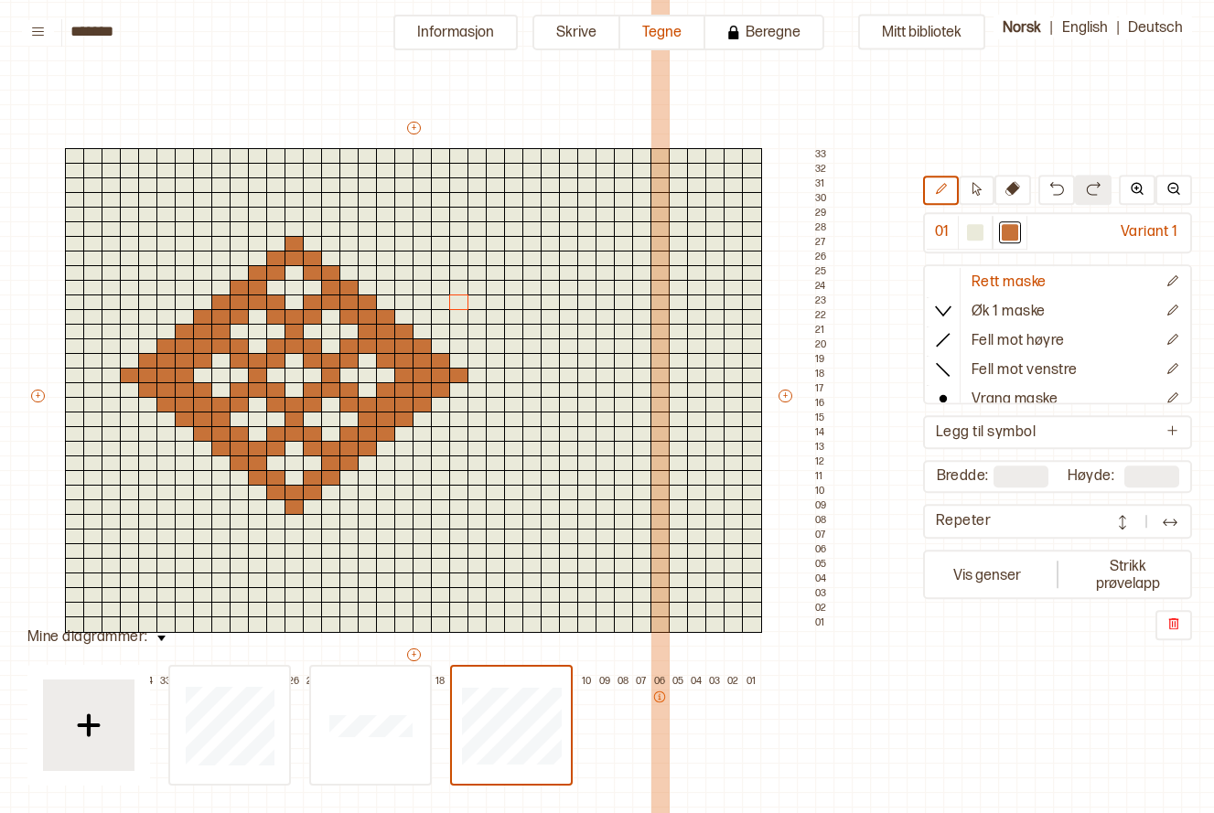
scroll to position [57, 194]
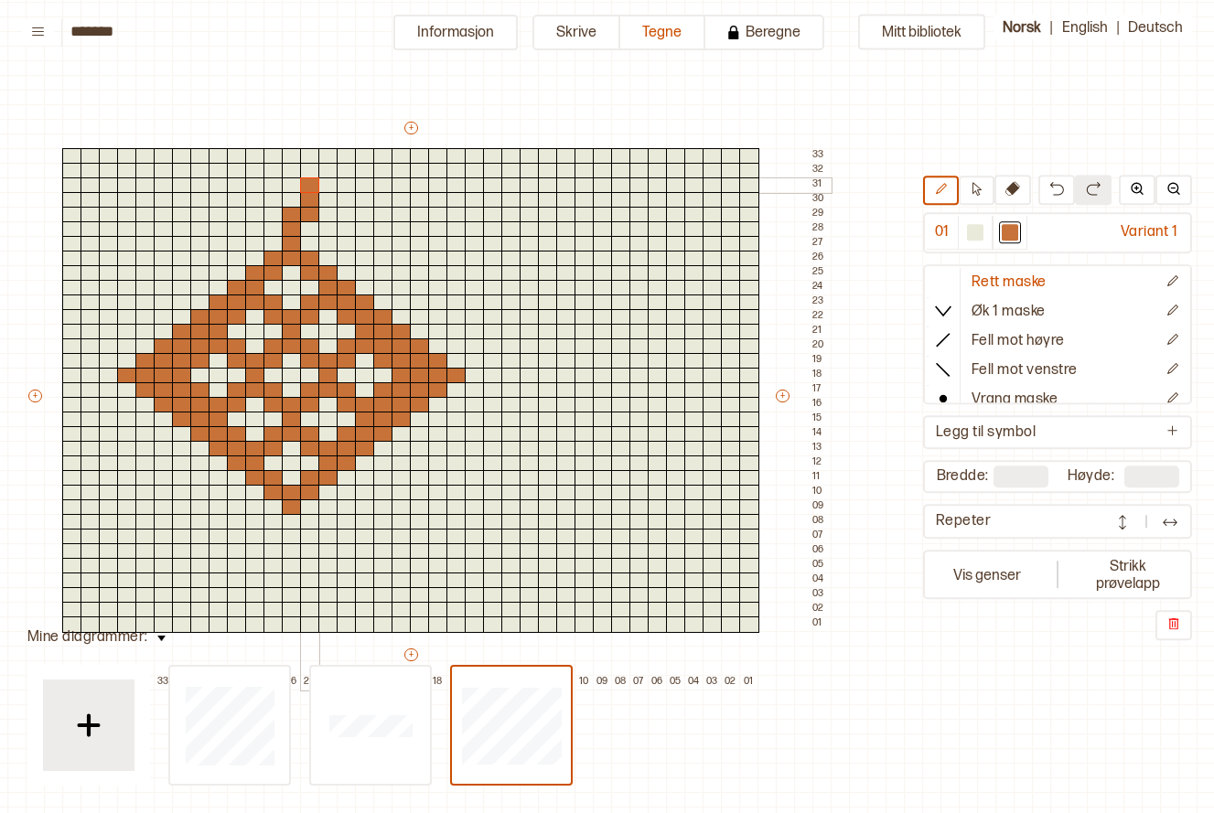
drag, startPoint x: 296, startPoint y: 226, endPoint x: 307, endPoint y: 182, distance: 45.5
click at [307, 182] on div "+ + + + 38 37 36 35 34 33 32 31 30 29 28 27 26 25 24 23 22 21 20 19 18 17 16 15…" at bounding box center [428, 404] width 805 height 571
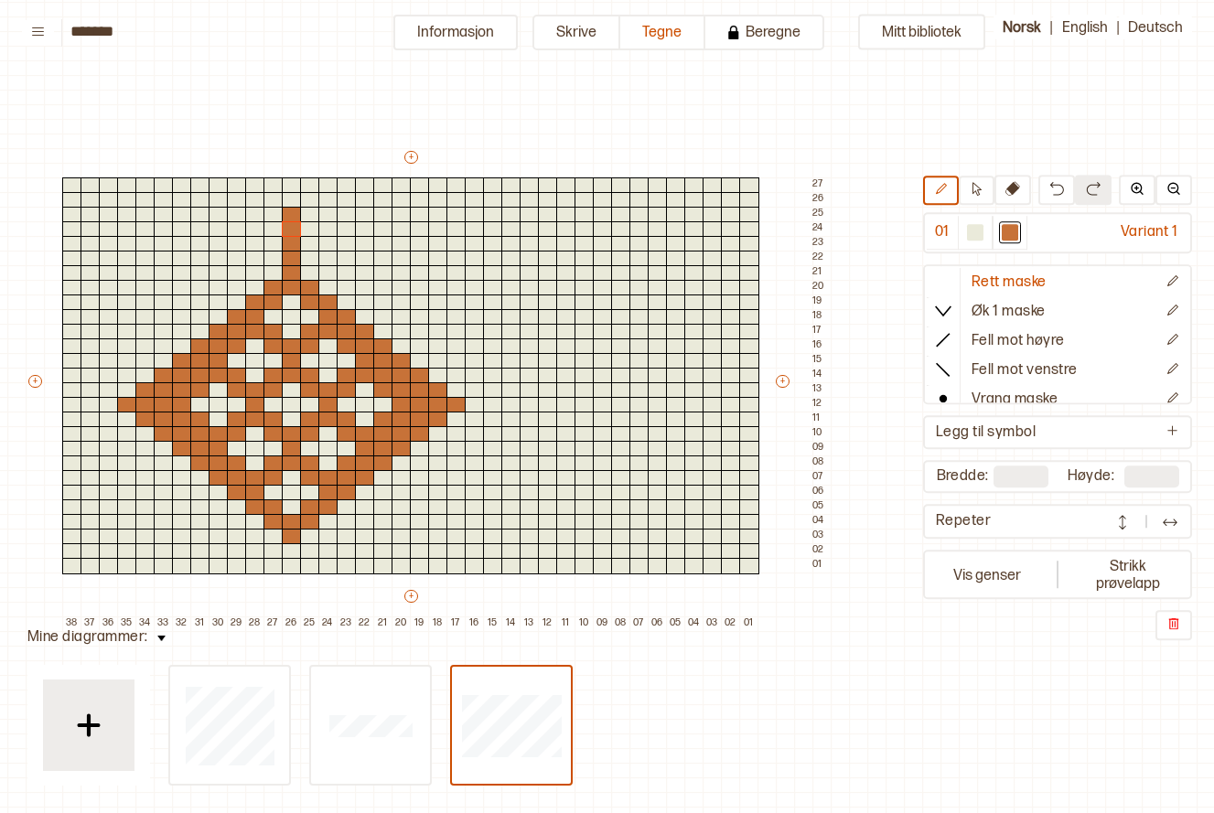
click at [414, 146] on div "Mitt bibliotek 01 Variant 1 Rett maske Øk 1 maske Fell mot høyre Fell mot venst…" at bounding box center [1020, 756] width 2429 height 1627
click at [404, 159] on div "+ + + + 38 37 36 35 34 33 32 31 30 29 28 27 26 25 24 23 22 21 20 19 18 17 16 15…" at bounding box center [428, 389] width 805 height 483
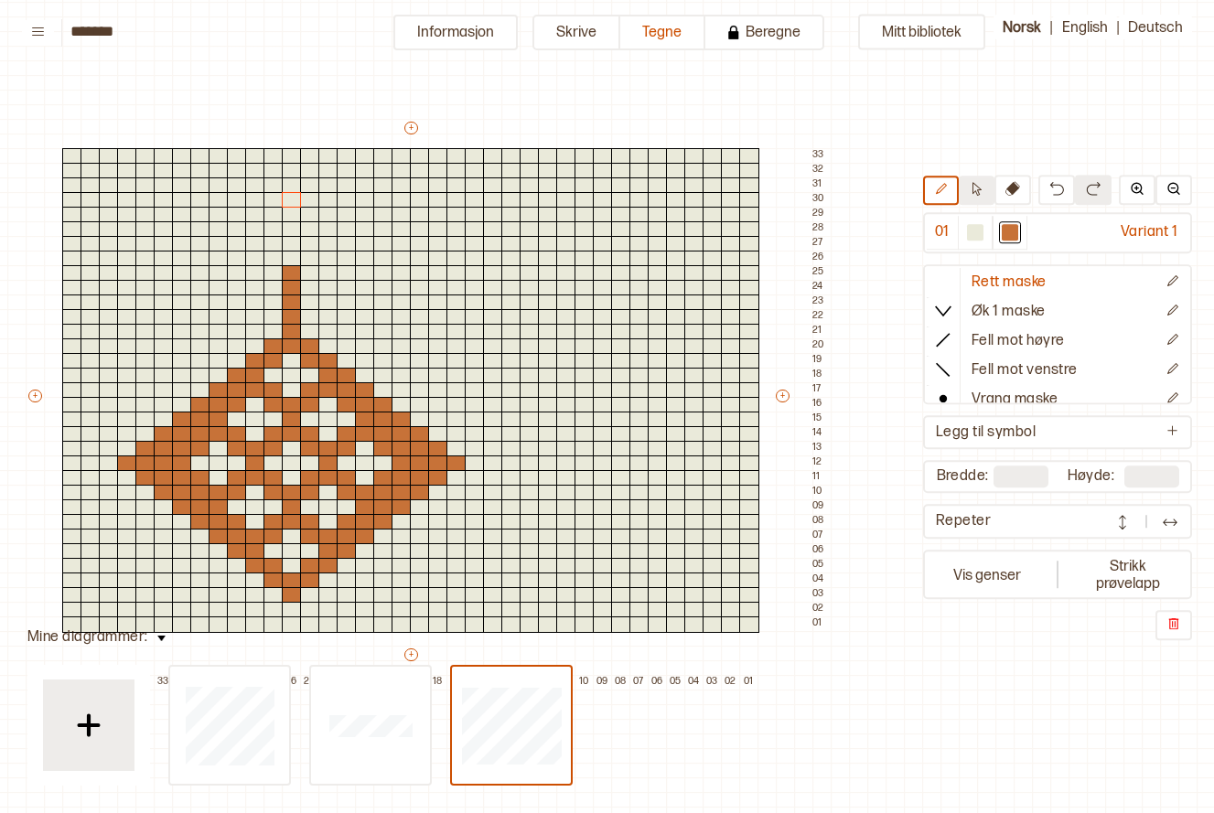
click at [983, 192] on icon at bounding box center [977, 190] width 14 height 14
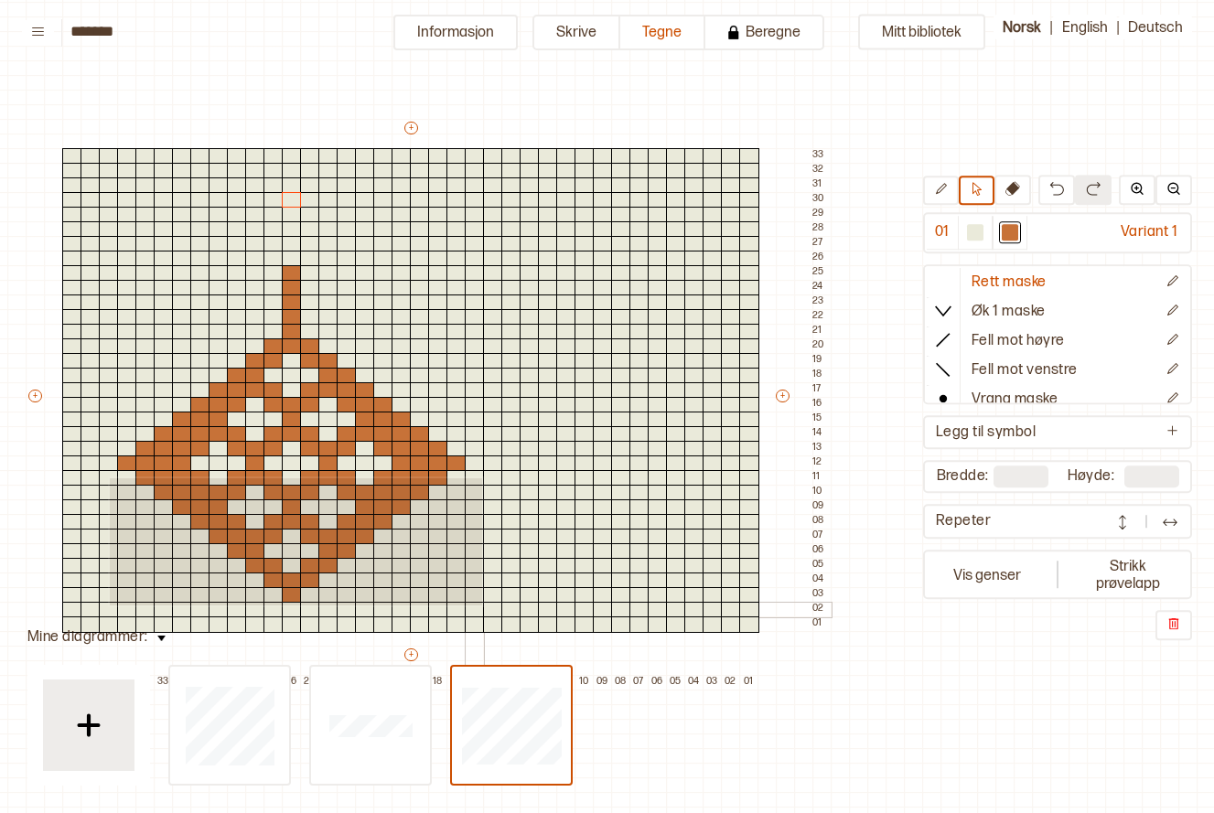
drag, startPoint x: 144, startPoint y: 476, endPoint x: 480, endPoint y: 604, distance: 360.3
click at [480, 604] on div "+ + + + 38 37 36 35 34 33 32 31 30 29 28 27 26 25 24 23 22 21 20 19 18 17 16 15…" at bounding box center [428, 404] width 805 height 571
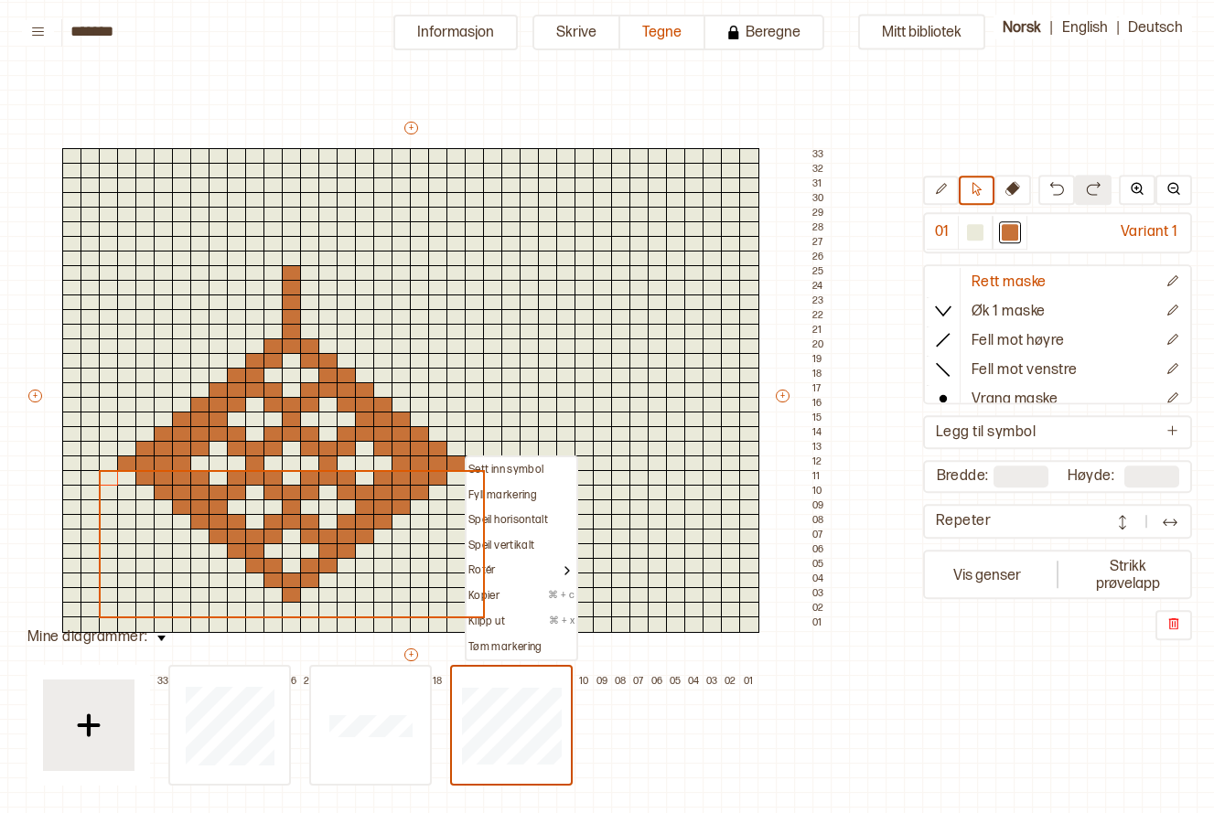
drag, startPoint x: 513, startPoint y: 593, endPoint x: 495, endPoint y: 580, distance: 22.3
click at [513, 594] on div "Kopier ⌘ + c" at bounding box center [522, 596] width 106 height 15
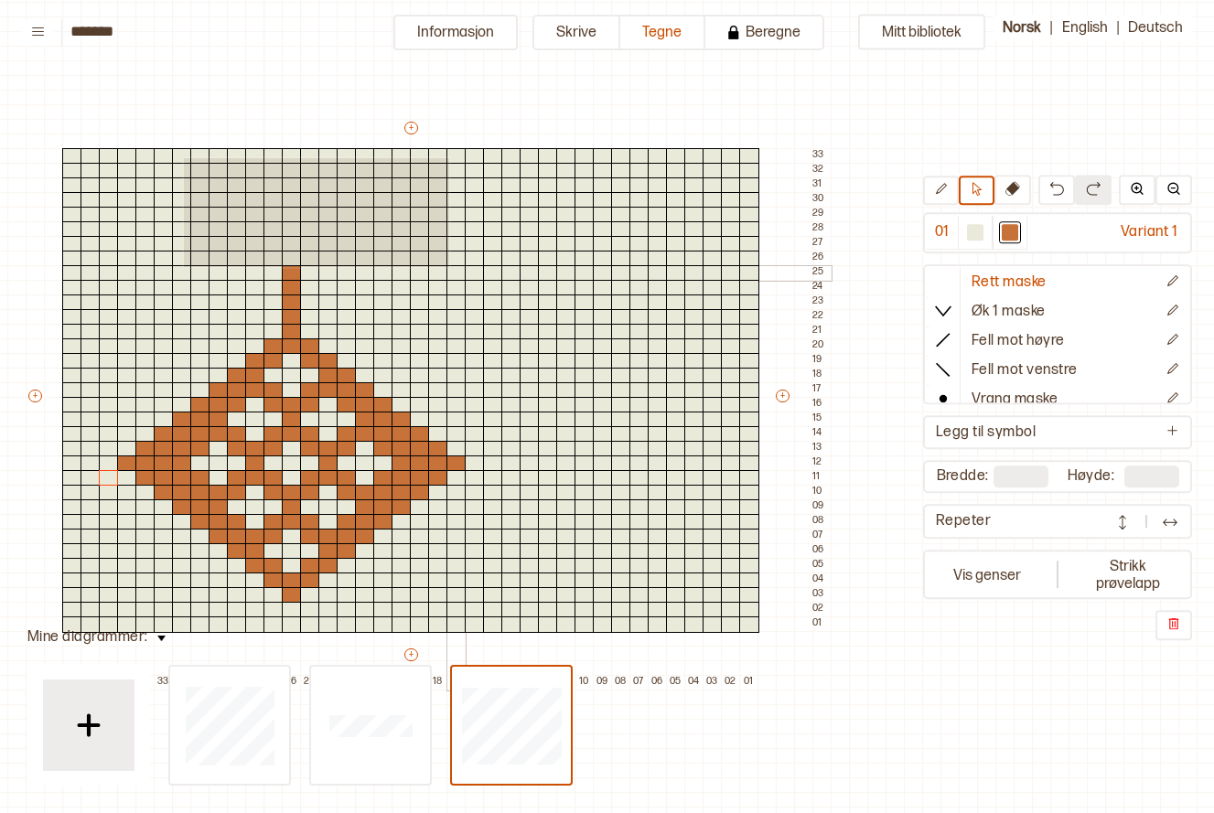
drag, startPoint x: 324, startPoint y: 215, endPoint x: 447, endPoint y: 265, distance: 133.4
click at [447, 265] on div "+ + + + 38 37 36 35 34 33 32 31 30 29 28 27 26 25 24 23 22 21 20 19 18 17 16 15…" at bounding box center [428, 404] width 805 height 571
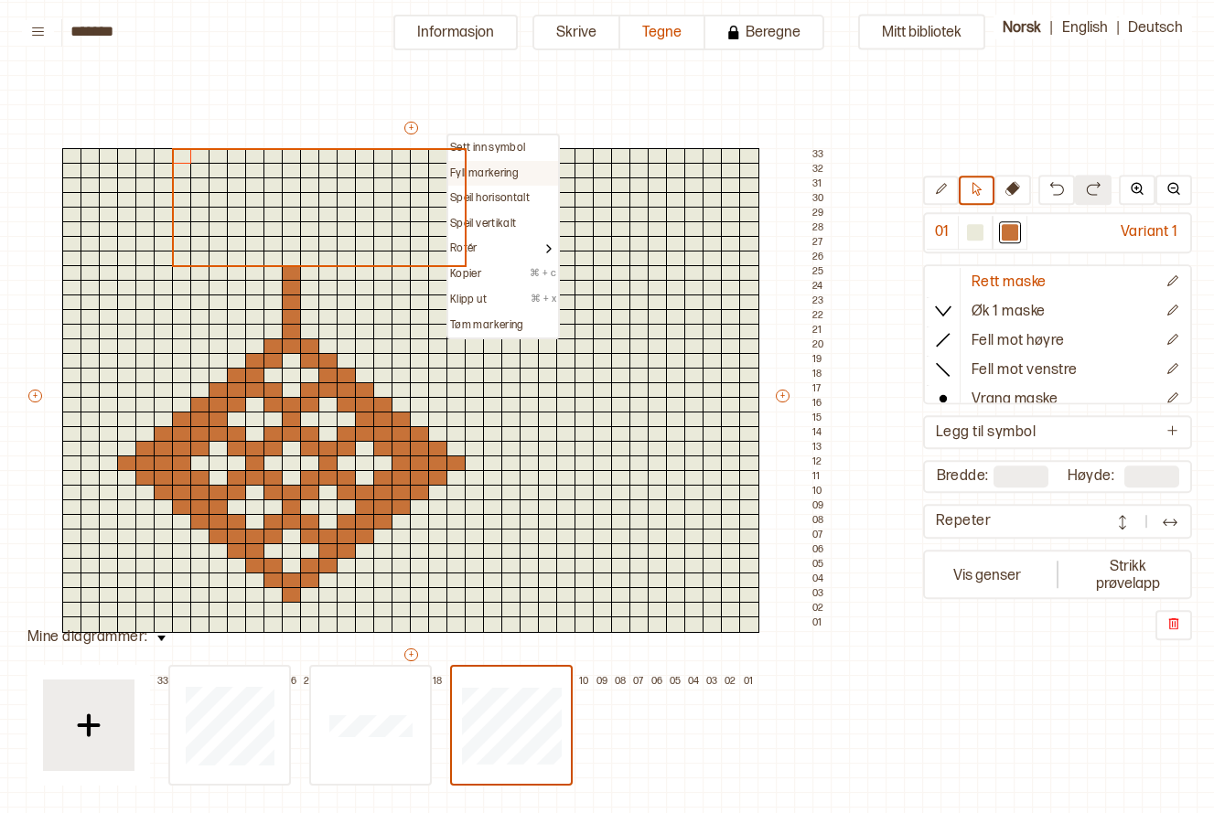
click at [507, 171] on p "Fyll markering" at bounding box center [484, 174] width 69 height 15
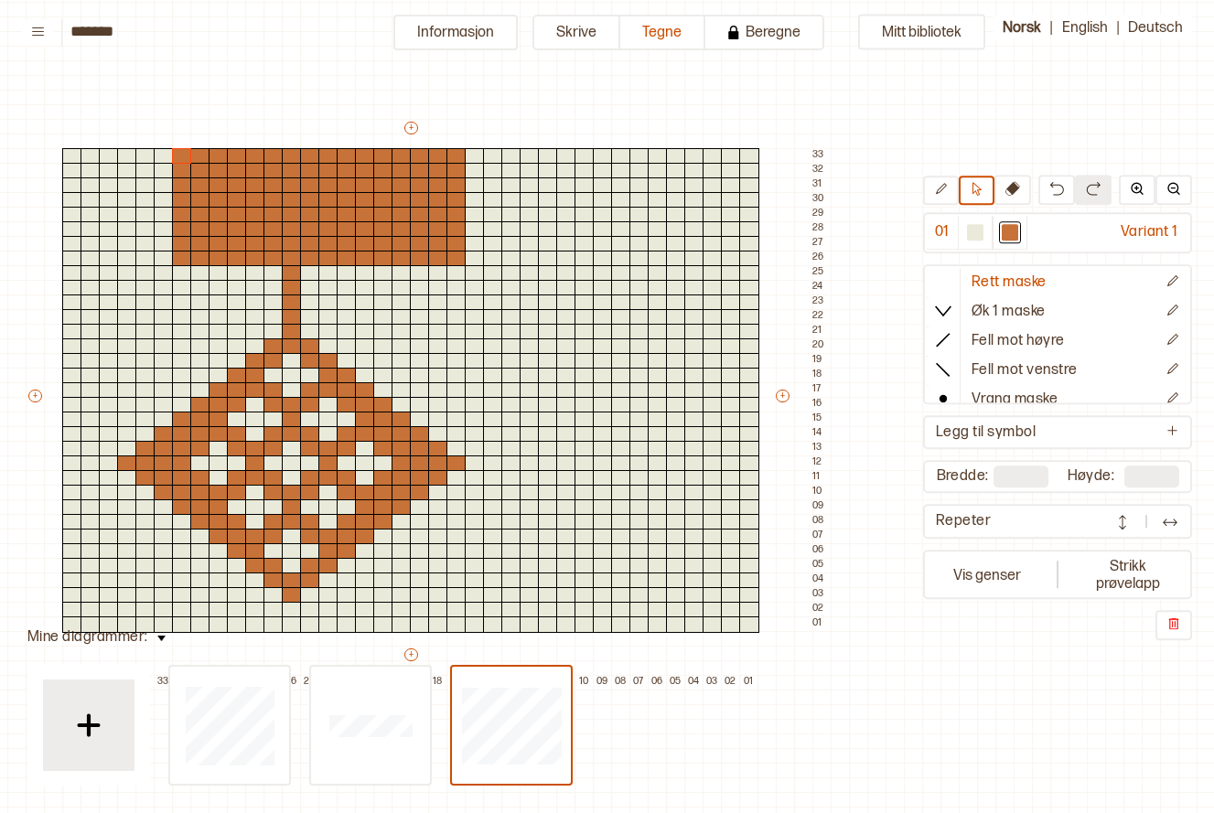
click at [154, 91] on div "Mitt bibliotek 01 Variant 1 Rett maske Øk 1 maske Fell mot høyre Fell mot venst…" at bounding box center [1020, 756] width 2429 height 1627
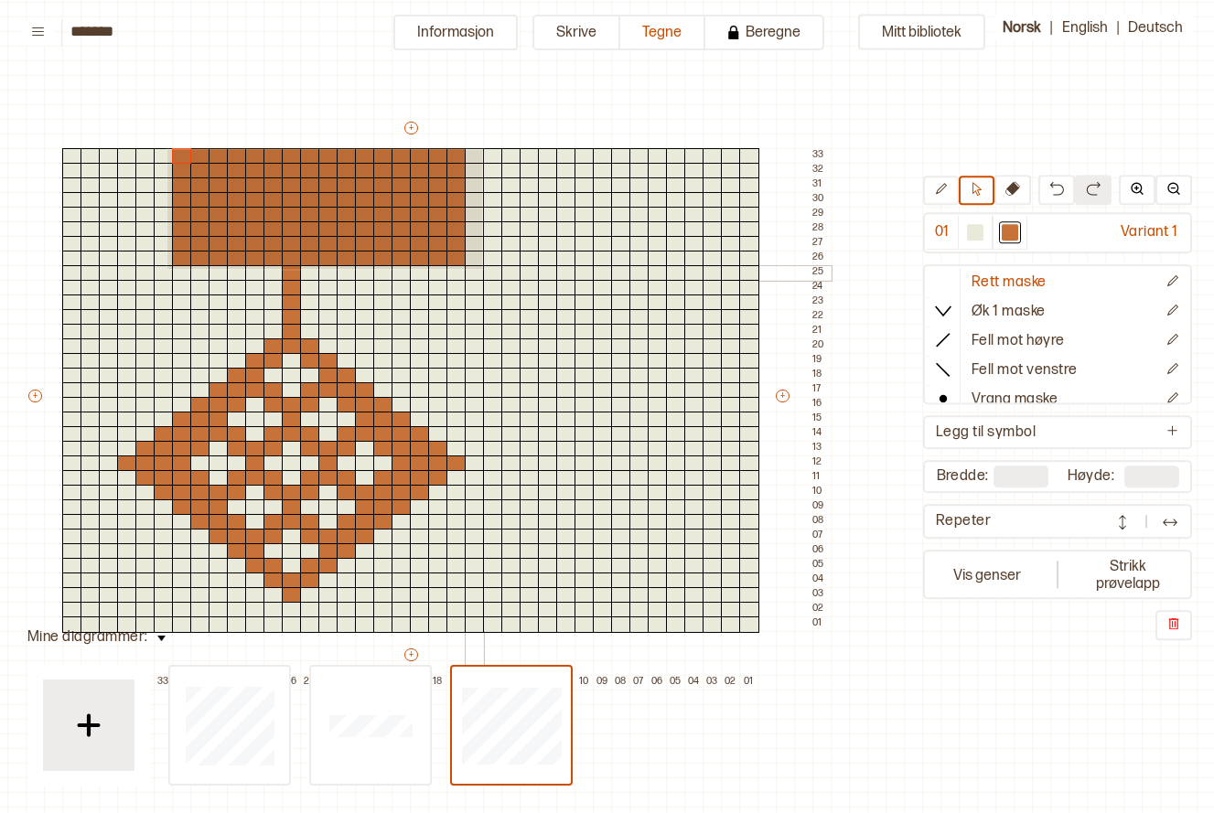
drag, startPoint x: 166, startPoint y: 148, endPoint x: 480, endPoint y: 267, distance: 336.5
click at [480, 267] on div "+ + + + 38 37 36 35 34 33 32 31 30 29 28 27 26 25 24 23 22 21 20 19 18 17 16 15…" at bounding box center [428, 404] width 805 height 571
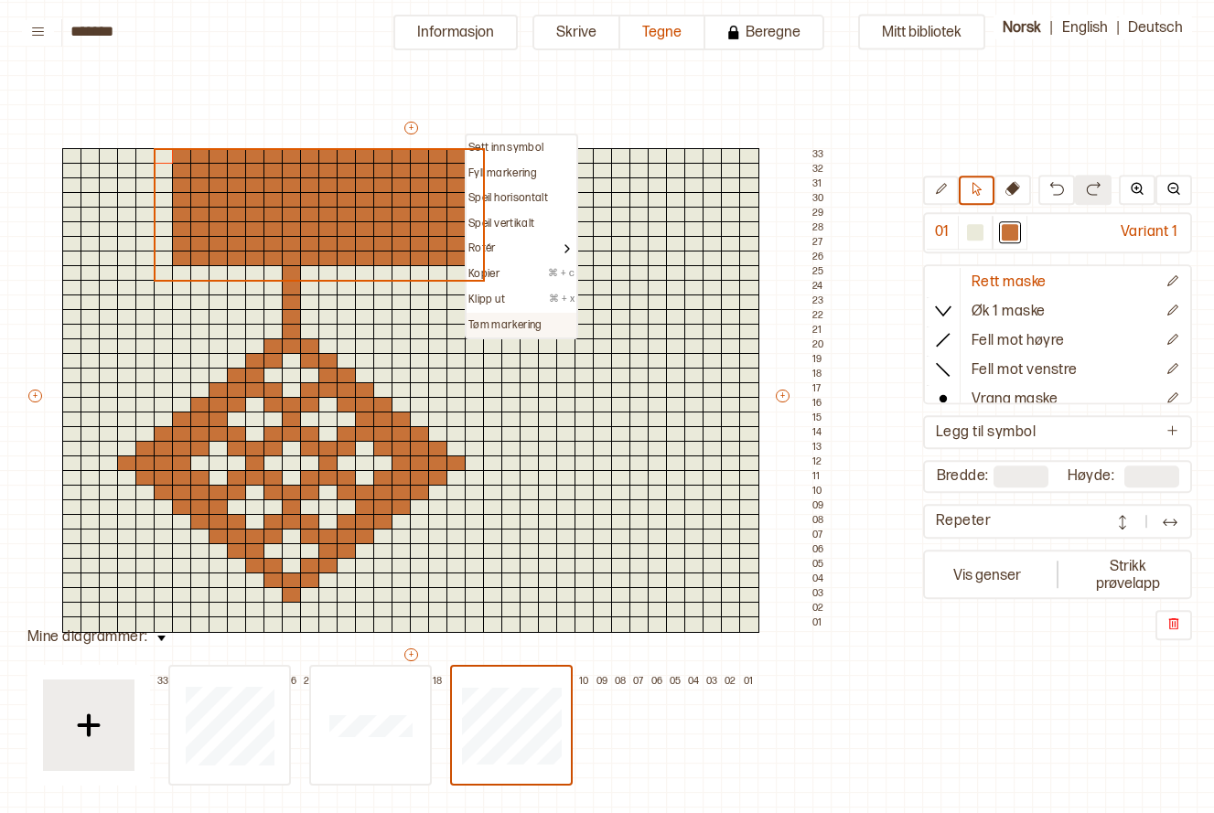
click at [519, 326] on p "Tøm markering" at bounding box center [506, 325] width 74 height 15
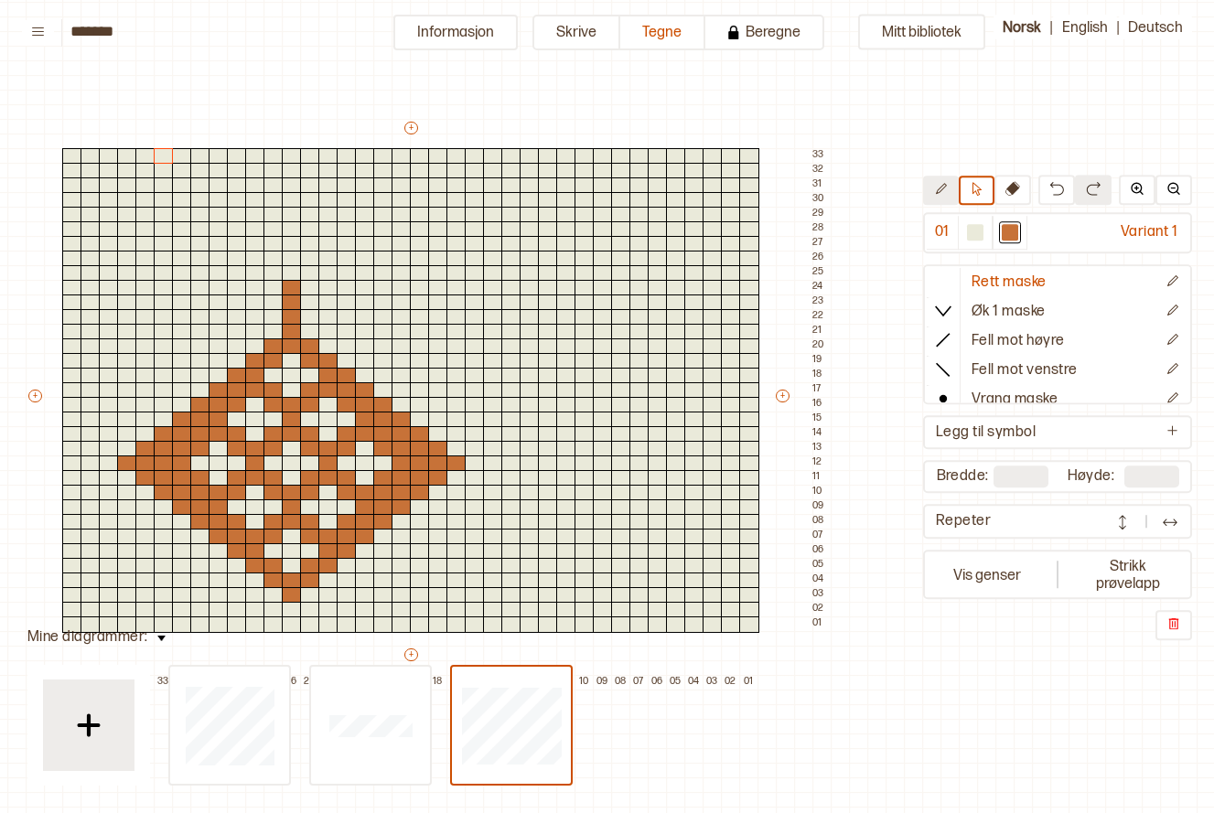
click at [956, 190] on button at bounding box center [941, 191] width 36 height 29
drag, startPoint x: 268, startPoint y: 275, endPoint x: 308, endPoint y: 265, distance: 41.3
click at [307, 265] on div "+ + + + 38 37 36 35 34 33 32 31 30 29 28 27 26 25 24 23 22 21 20 19 18 17 16 15…" at bounding box center [428, 404] width 805 height 571
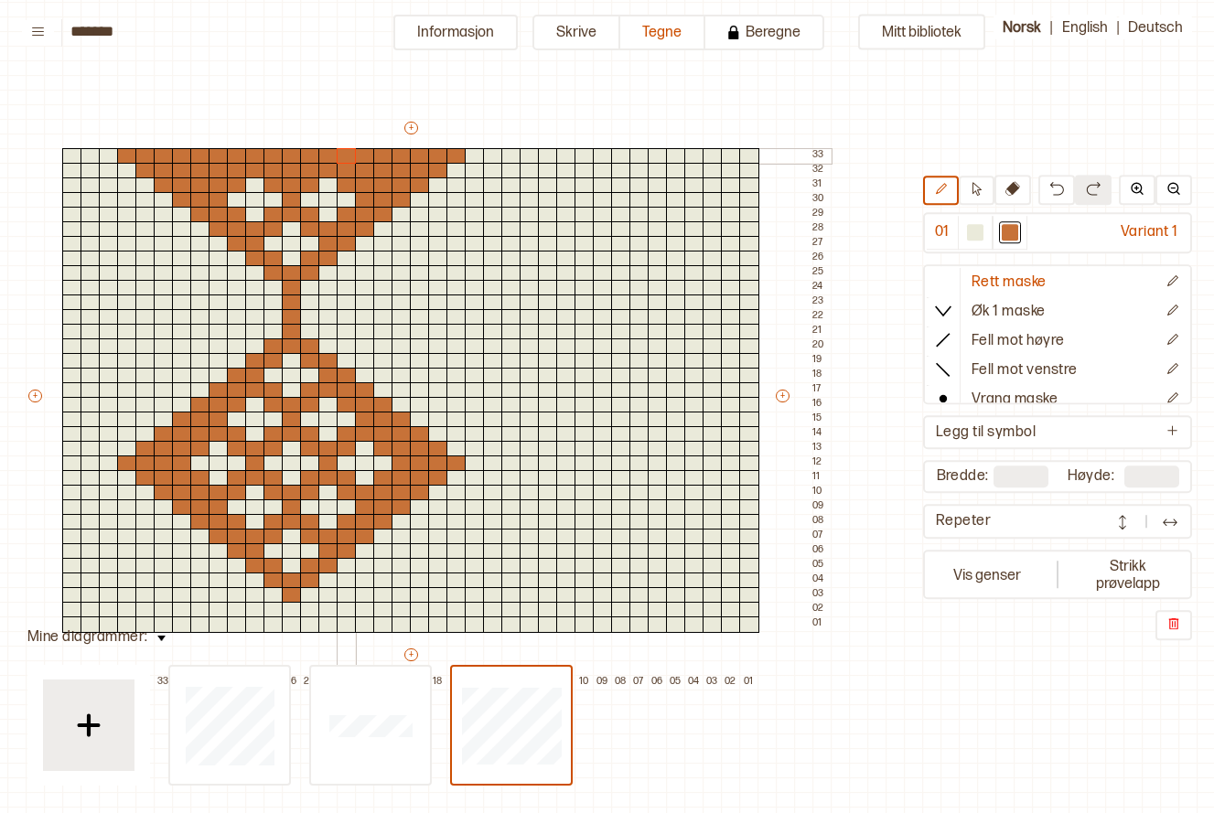
drag, startPoint x: 400, startPoint y: 172, endPoint x: 350, endPoint y: 150, distance: 54.9
click at [350, 150] on div "+ + + + 38 37 36 35 34 33 32 31 30 29 28 27 26 25 24 23 22 21 20 19 18 17 16 15…" at bounding box center [428, 404] width 805 height 571
drag, startPoint x: 970, startPoint y: 233, endPoint x: 949, endPoint y: 229, distance: 21.5
click at [971, 232] on div at bounding box center [975, 233] width 16 height 16
click at [220, 171] on div at bounding box center [219, 171] width 20 height 16
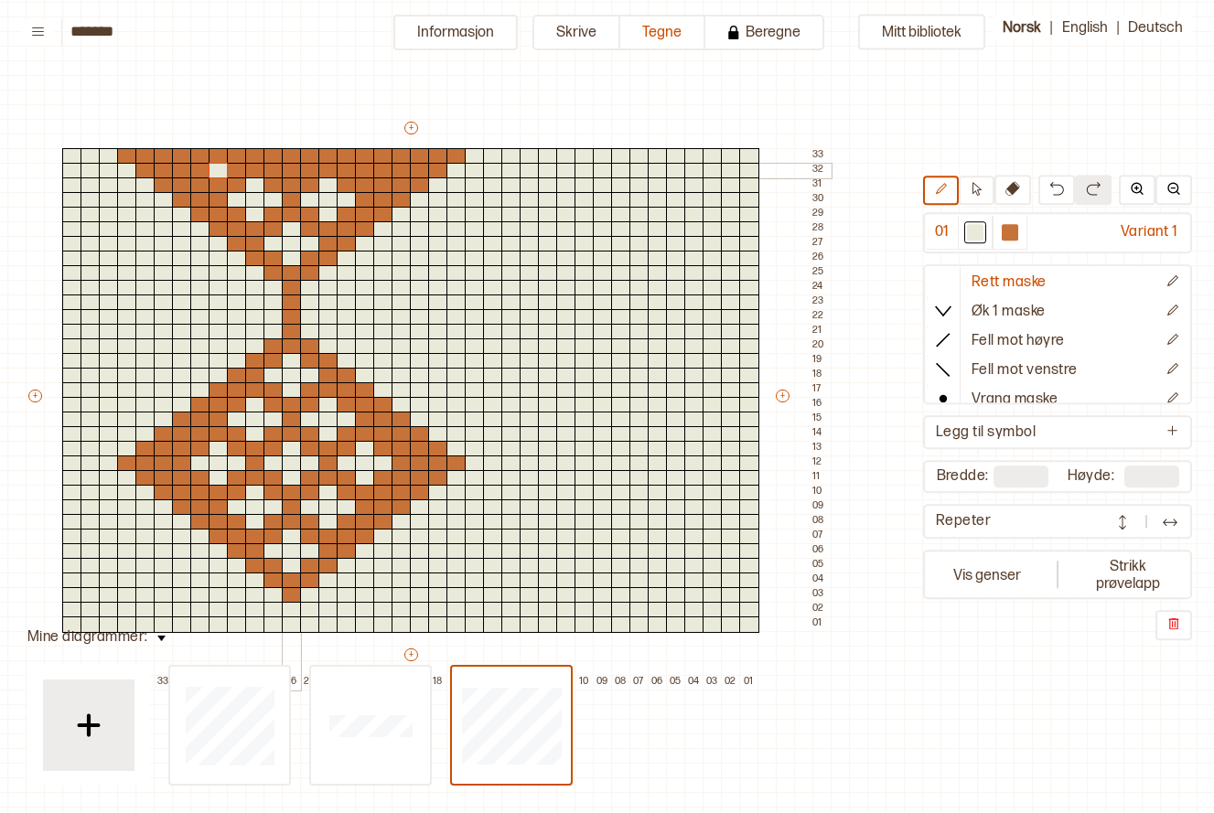
click at [294, 170] on div at bounding box center [292, 171] width 20 height 16
click at [361, 167] on div at bounding box center [365, 171] width 20 height 16
click at [199, 154] on div at bounding box center [200, 156] width 20 height 16
click at [225, 159] on div at bounding box center [219, 156] width 20 height 16
click at [229, 159] on div at bounding box center [237, 156] width 20 height 16
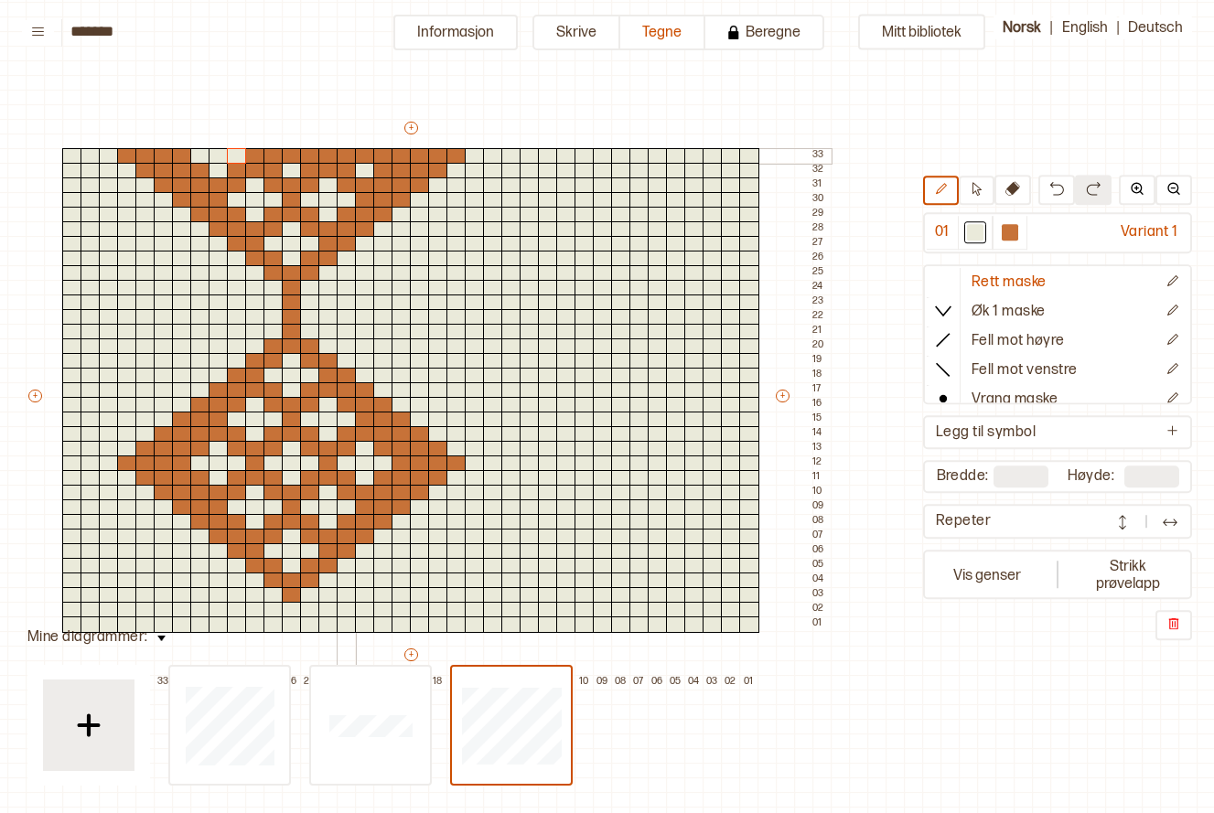
drag, startPoint x: 340, startPoint y: 147, endPoint x: 356, endPoint y: 153, distance: 16.5
click at [340, 148] on div at bounding box center [347, 156] width 20 height 16
click at [363, 154] on div at bounding box center [365, 156] width 20 height 16
click at [383, 155] on div at bounding box center [383, 156] width 20 height 16
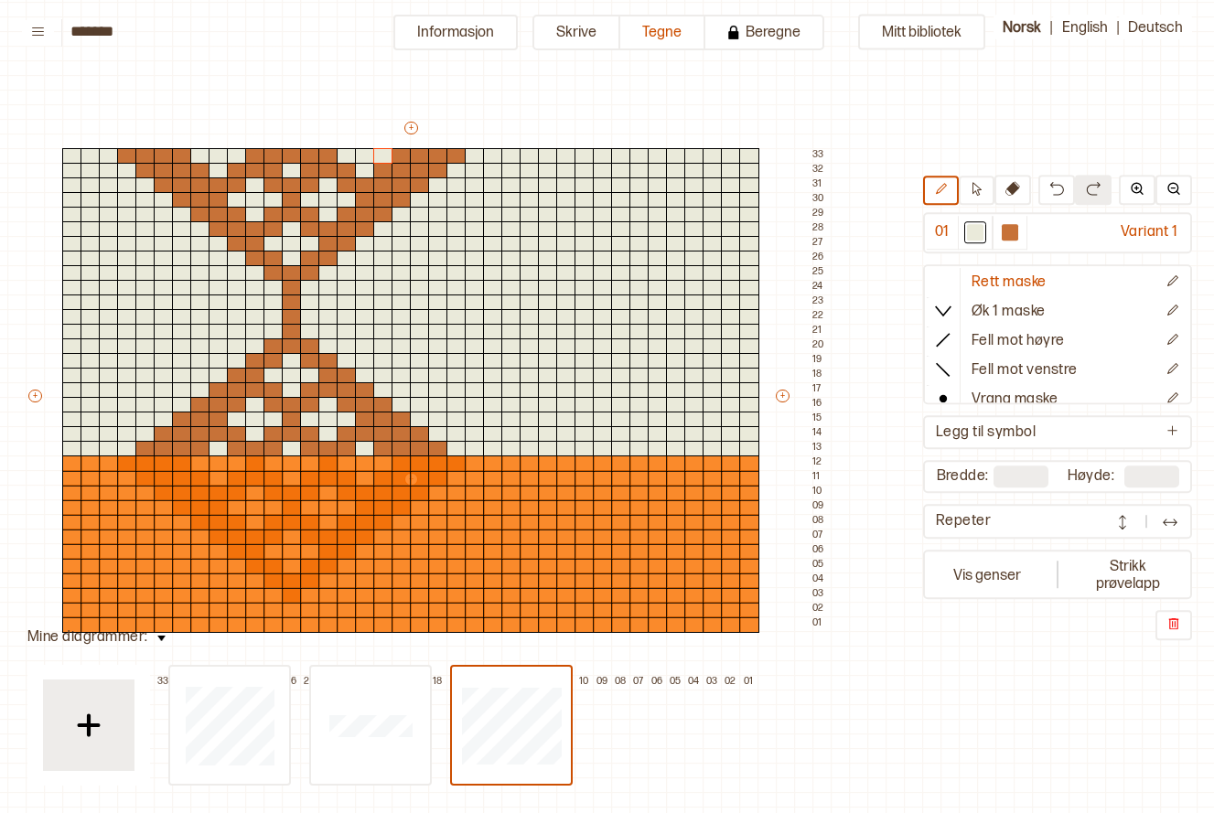
type input "**"
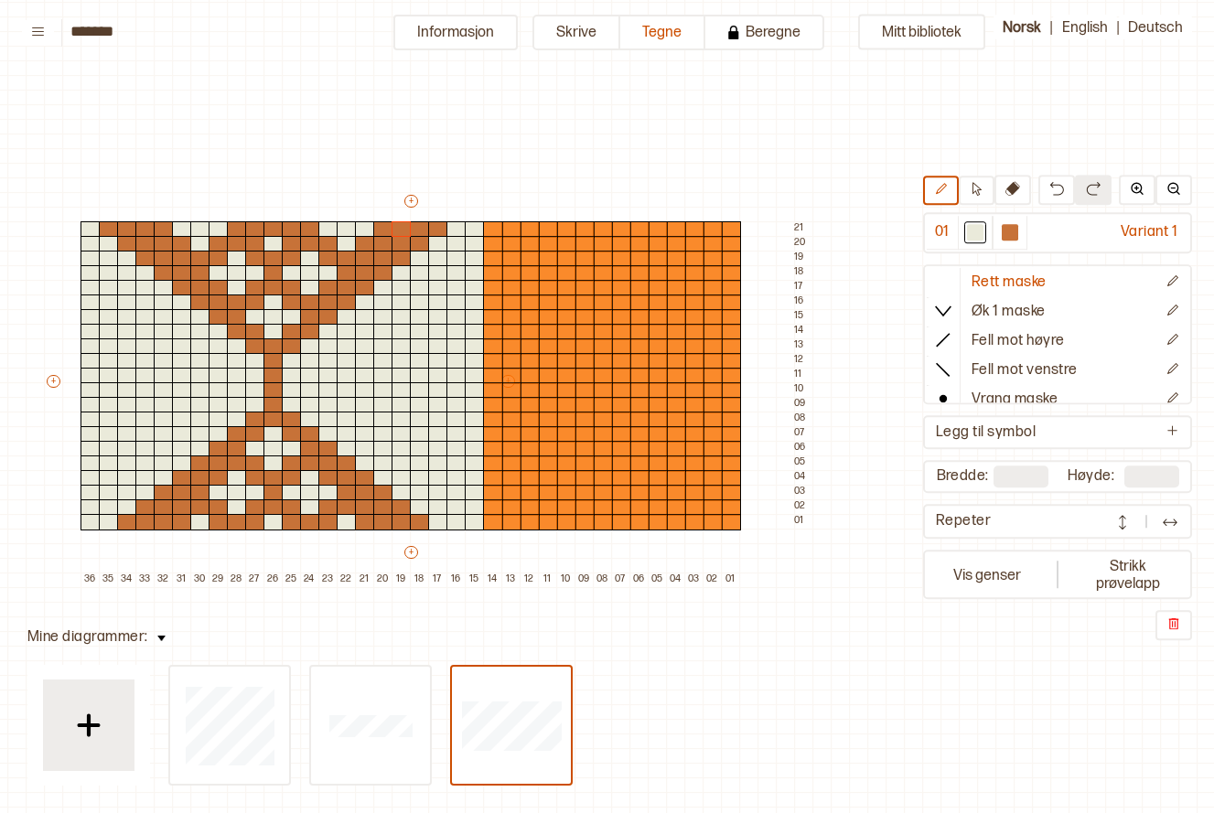
type input "**"
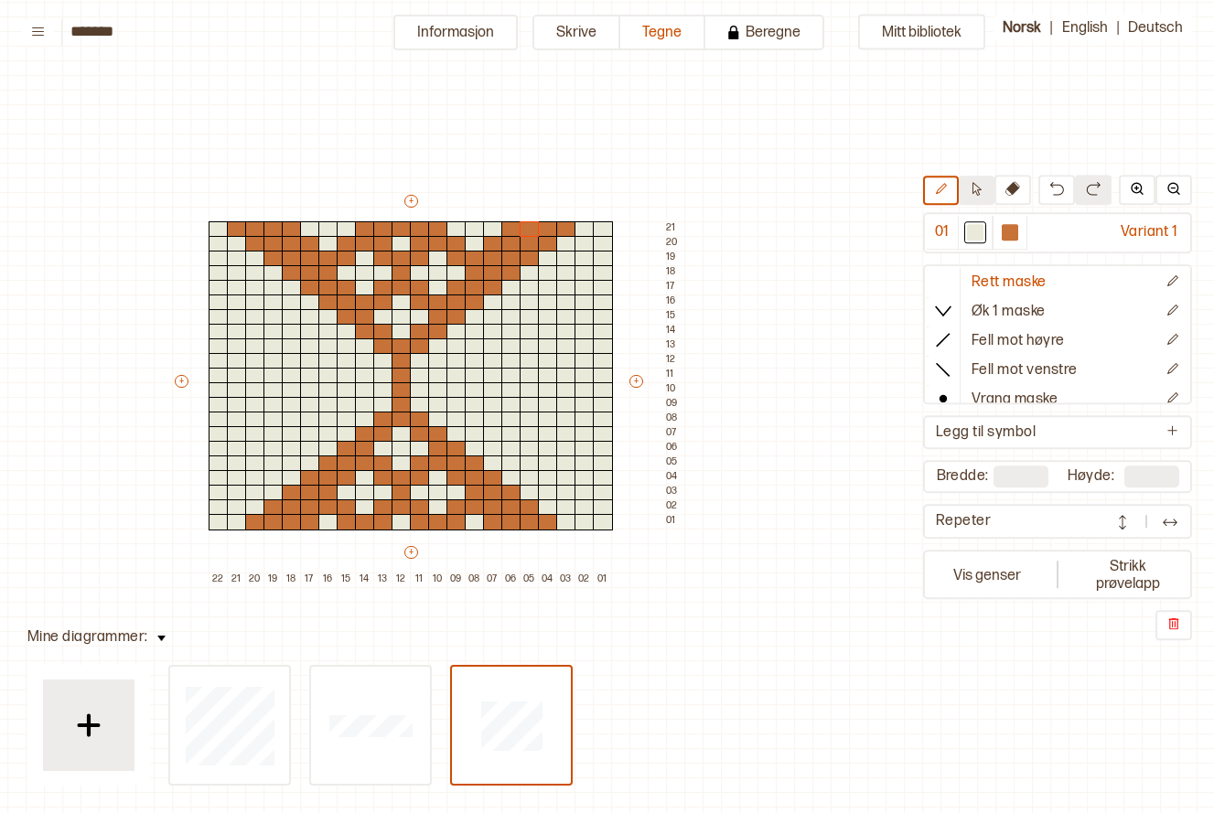
click at [972, 195] on icon at bounding box center [977, 190] width 14 height 14
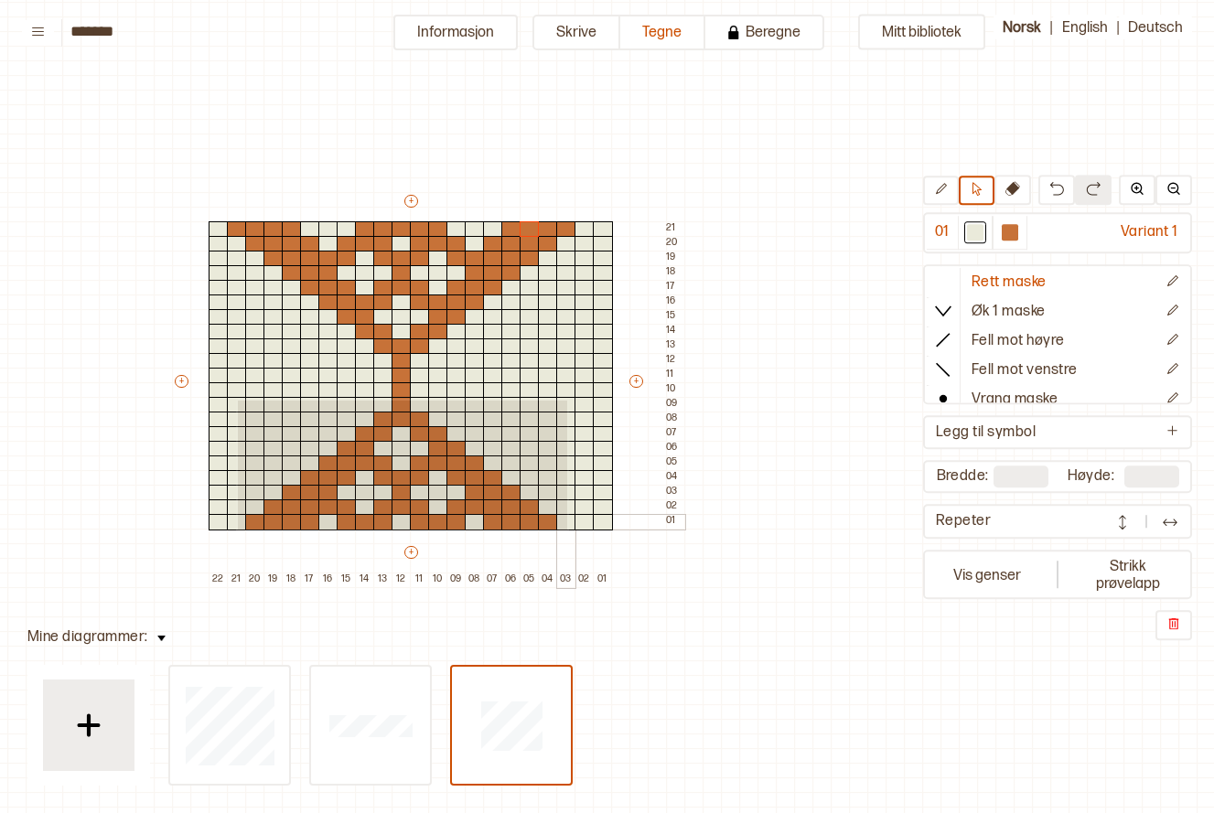
drag, startPoint x: 236, startPoint y: 399, endPoint x: 569, endPoint y: 526, distance: 356.5
click at [569, 526] on div "+ + + + 22 21 20 19 18 17 16 15 14 13 12 11 10 09 08 07 06 05 04 03 02 01 21 20…" at bounding box center [428, 389] width 512 height 395
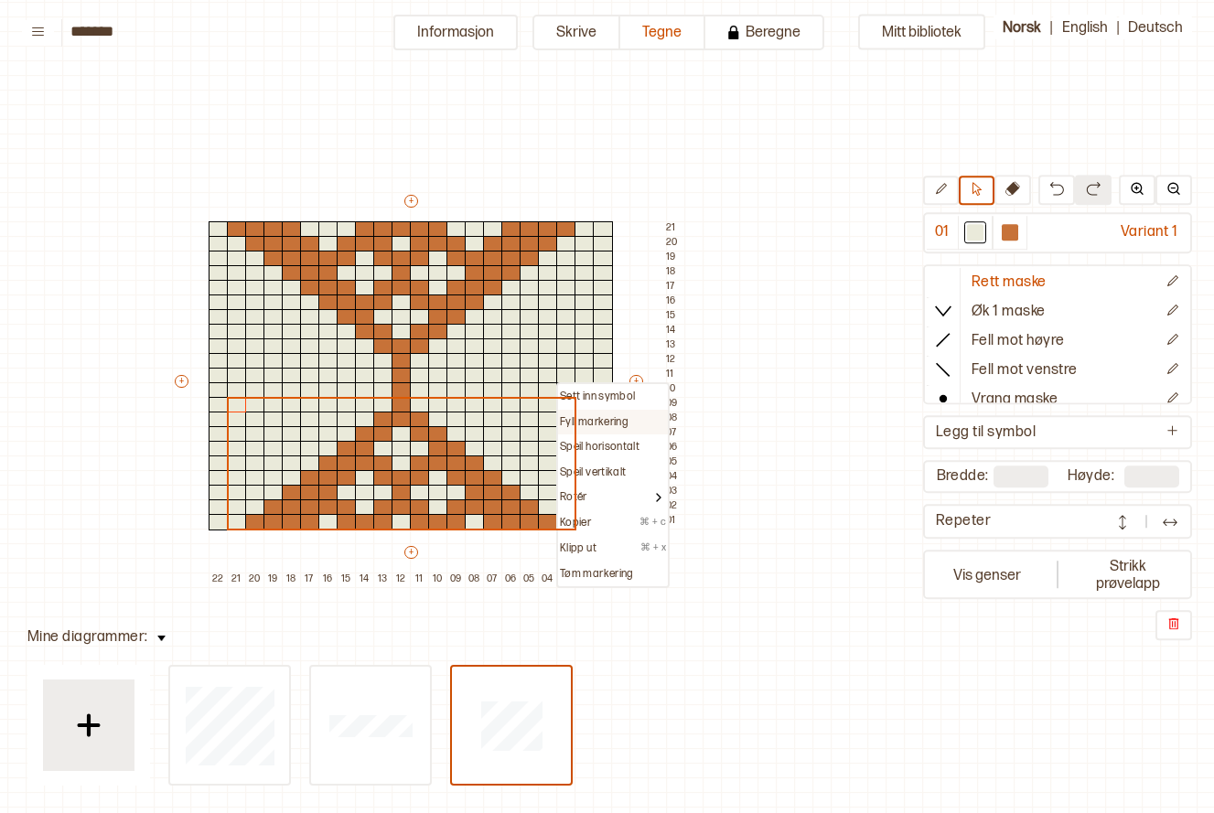
click at [587, 421] on p "Fyll markering" at bounding box center [594, 422] width 69 height 15
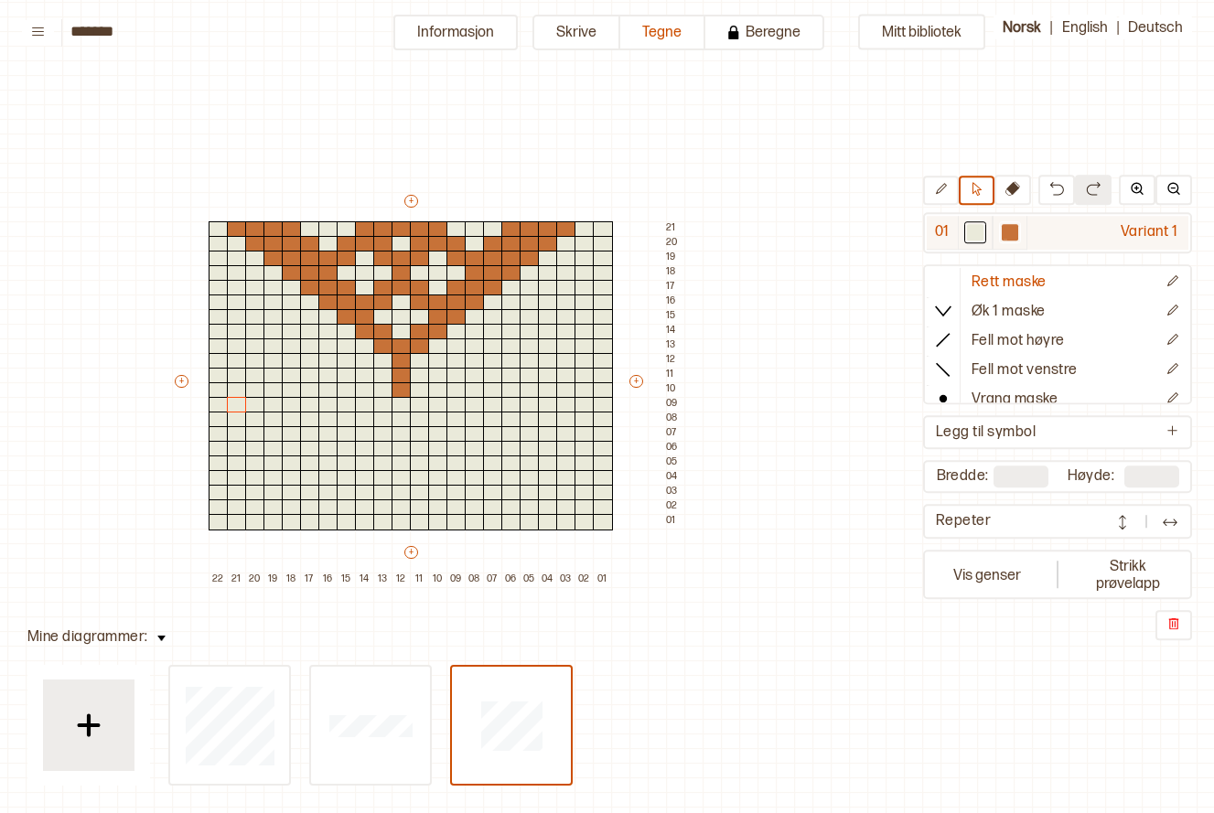
click at [1004, 239] on div at bounding box center [1010, 233] width 16 height 16
click at [935, 193] on icon at bounding box center [941, 190] width 14 height 14
drag, startPoint x: 381, startPoint y: 403, endPoint x: 415, endPoint y: 408, distance: 34.3
click at [415, 408] on div "+ + + + 22 21 20 19 18 17 16 15 14 13 12 11 10 09 08 07 06 05 04 03 02 01 21 20…" at bounding box center [428, 389] width 512 height 395
drag, startPoint x: 420, startPoint y: 418, endPoint x: 436, endPoint y: 418, distance: 15.6
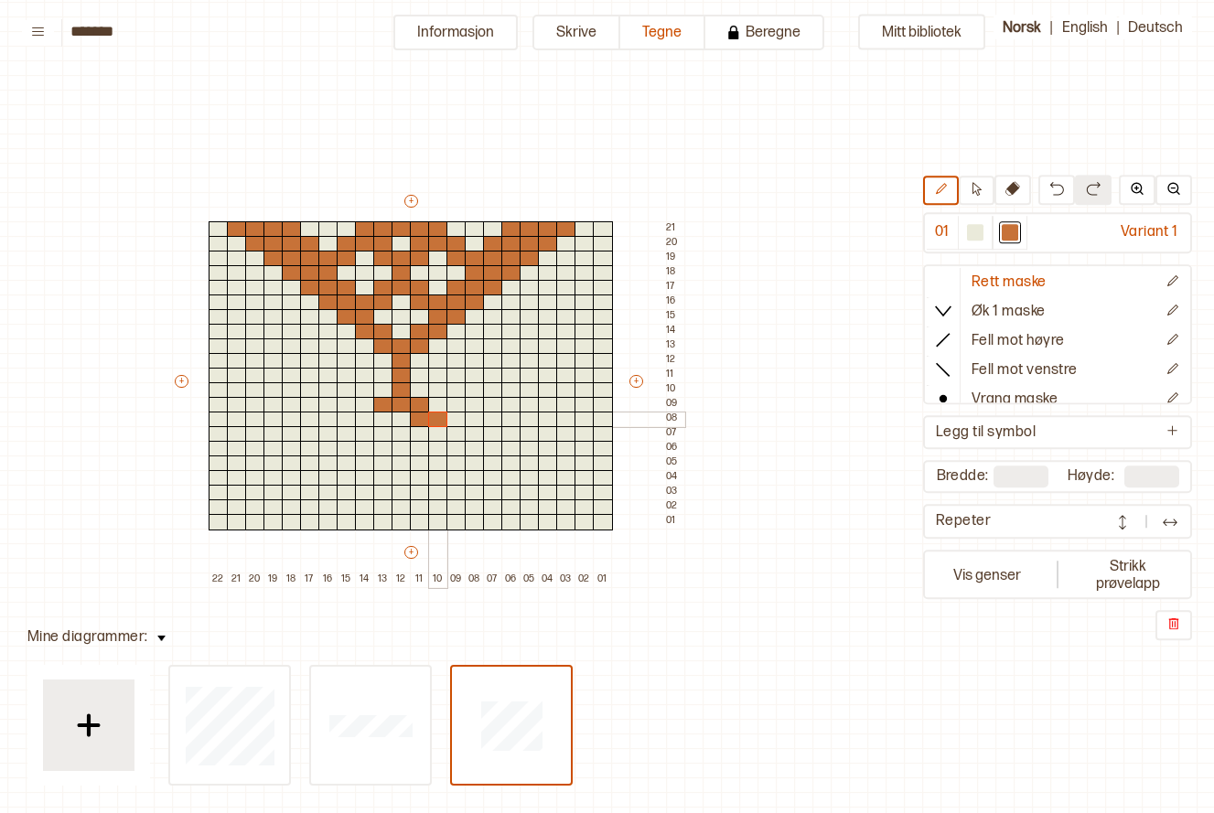
click at [436, 418] on div "+ + + + 22 21 20 19 18 17 16 15 14 13 12 11 10 09 08 07 06 05 04 03 02 01 21 20…" at bounding box center [428, 389] width 512 height 395
drag, startPoint x: 378, startPoint y: 418, endPoint x: 367, endPoint y: 417, distance: 11.0
click at [367, 417] on div "+ + + + 22 21 20 19 18 17 16 15 14 13 12 11 10 09 08 07 06 05 04 03 02 01 21 20…" at bounding box center [428, 389] width 512 height 395
drag, startPoint x: 365, startPoint y: 435, endPoint x: 350, endPoint y: 436, distance: 15.6
click at [350, 436] on div "+ + + + 22 21 20 19 18 17 16 15 14 13 12 11 10 09 08 07 06 05 04 03 02 01 21 20…" at bounding box center [428, 389] width 512 height 395
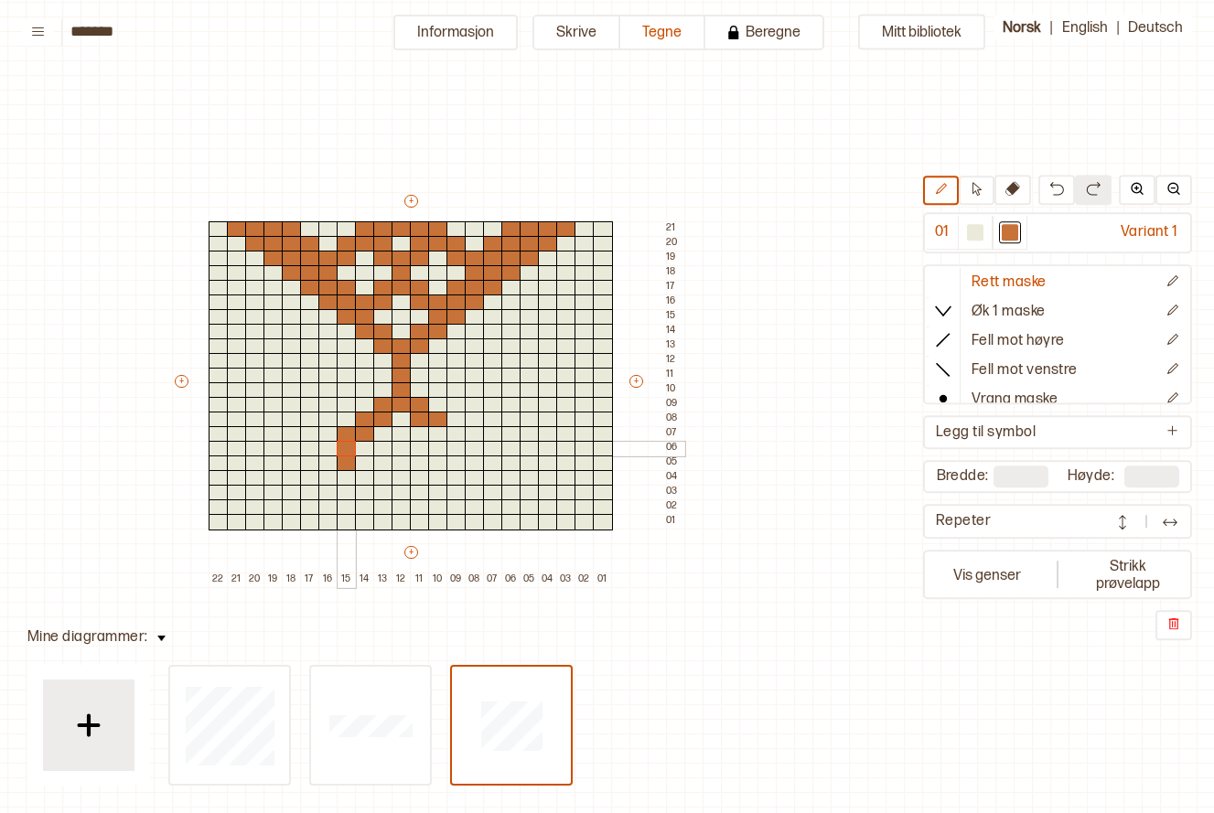
click at [338, 453] on div "+ + + + 22 21 20 19 18 17 16 15 14 13 12 11 10 09 08 07 06 05 04 03 02 01 21 20…" at bounding box center [428, 389] width 512 height 395
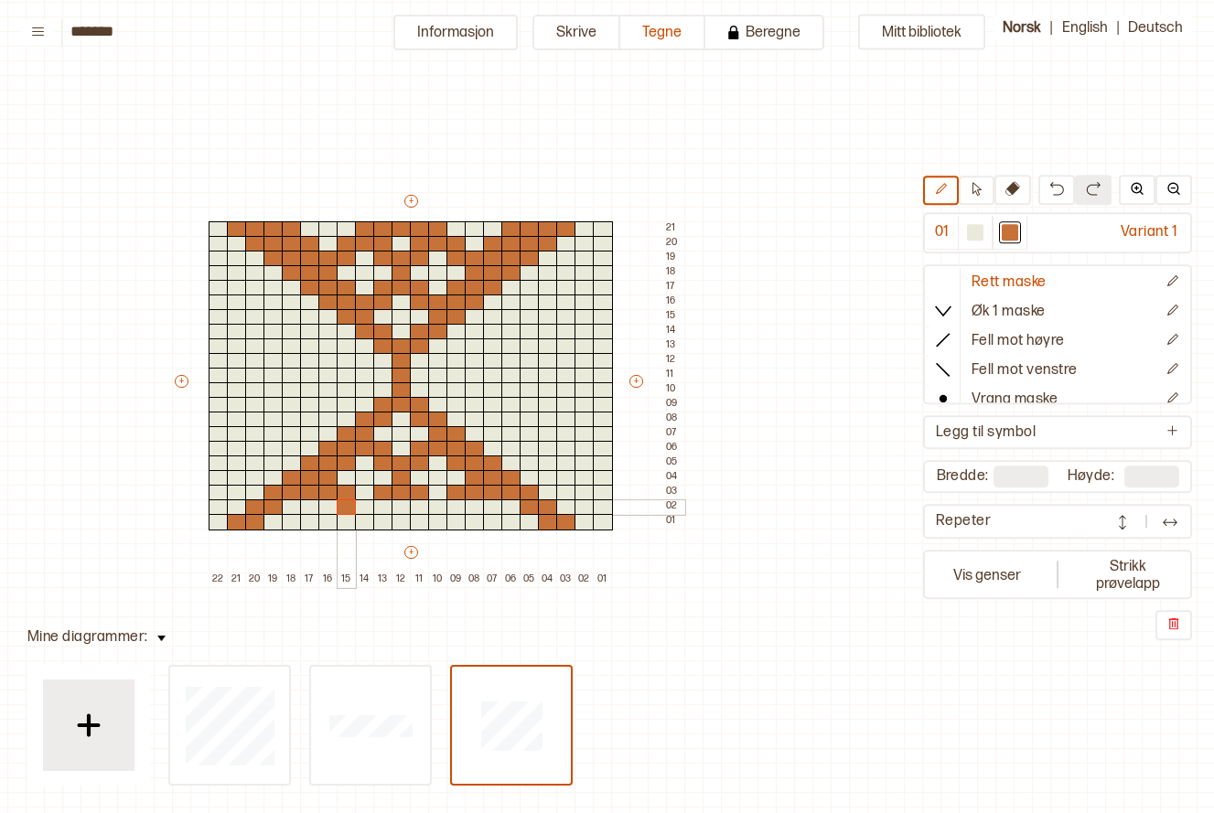
click at [345, 510] on div at bounding box center [347, 508] width 20 height 16
click at [395, 231] on div at bounding box center [402, 229] width 20 height 16
click at [974, 220] on div at bounding box center [975, 234] width 35 height 34
click at [396, 220] on div "+ + + + 22 21 20 19 18 17 16 15 14 13 12 11 10 09 08 07 06 05 04 03 02 01 21 20…" at bounding box center [428, 389] width 512 height 395
click at [396, 229] on div at bounding box center [402, 229] width 20 height 16
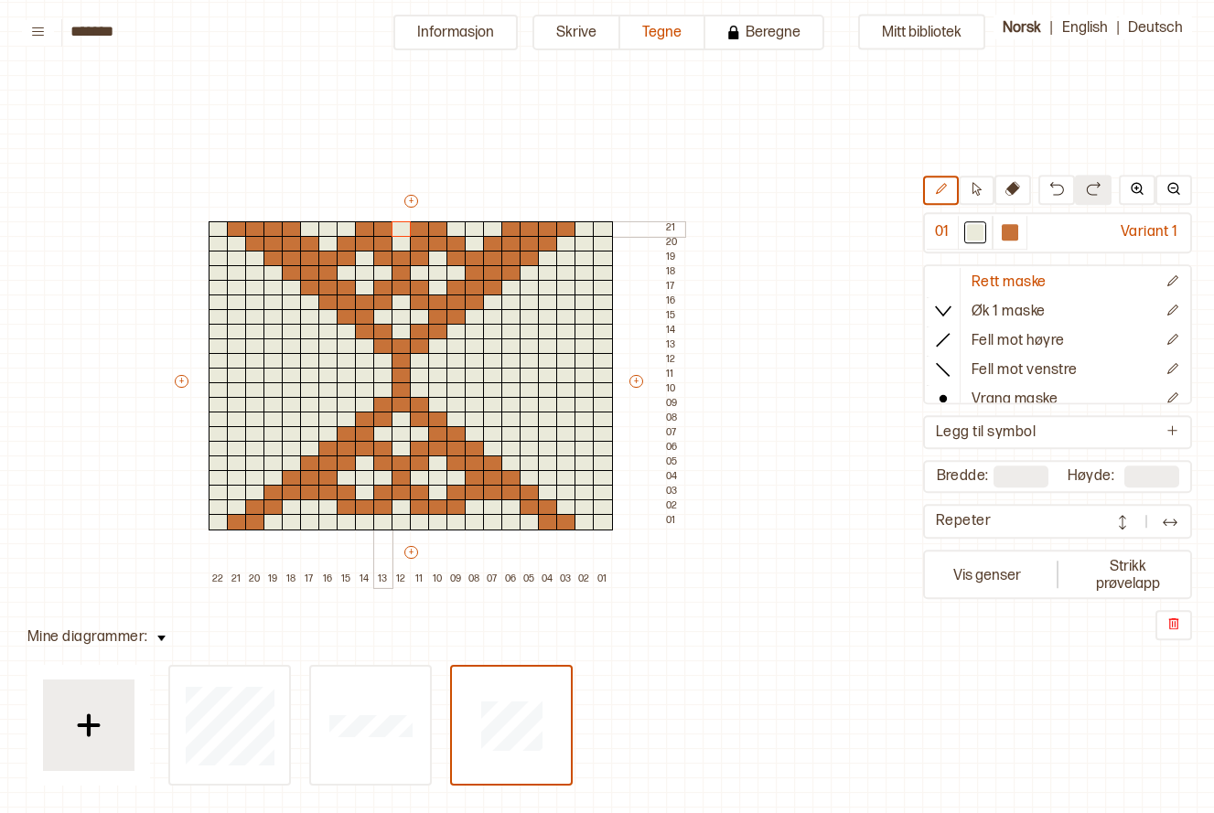
click at [384, 229] on div at bounding box center [383, 229] width 20 height 16
click at [418, 221] on div at bounding box center [420, 229] width 20 height 16
click at [1001, 236] on div at bounding box center [1010, 234] width 35 height 34
click at [512, 505] on div at bounding box center [511, 508] width 20 height 16
click at [500, 508] on div at bounding box center [493, 508] width 20 height 16
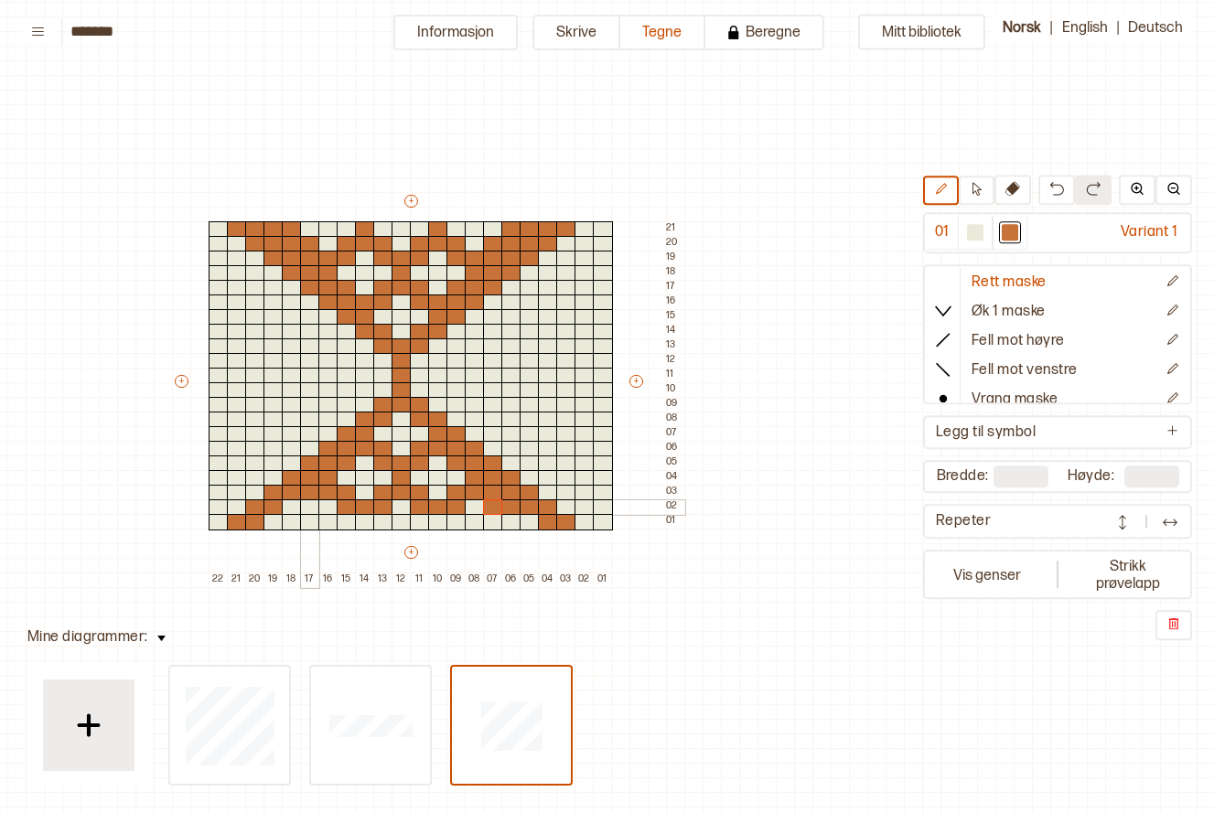
click at [311, 507] on div at bounding box center [310, 508] width 20 height 16
click at [288, 504] on div at bounding box center [292, 508] width 20 height 16
type input "**"
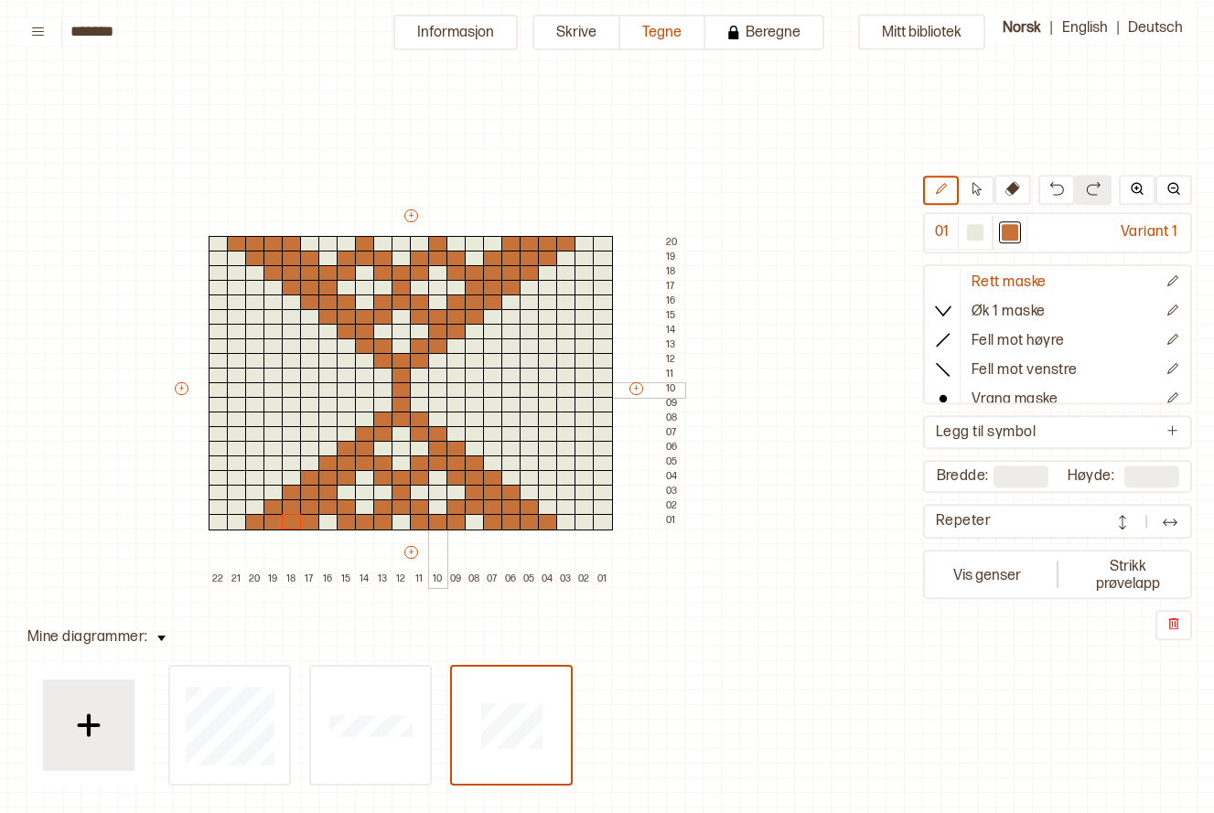
click at [440, 388] on div at bounding box center [438, 390] width 20 height 16
click at [366, 389] on div at bounding box center [365, 390] width 20 height 16
drag, startPoint x: 455, startPoint y: 390, endPoint x: 478, endPoint y: 390, distance: 22.9
click at [478, 390] on div "+ + + + 22 21 20 19 18 17 16 15 14 13 12 11 10 09 08 07 06 05 04 03 02 01 20 19…" at bounding box center [428, 397] width 512 height 381
click at [453, 370] on div at bounding box center [457, 376] width 20 height 16
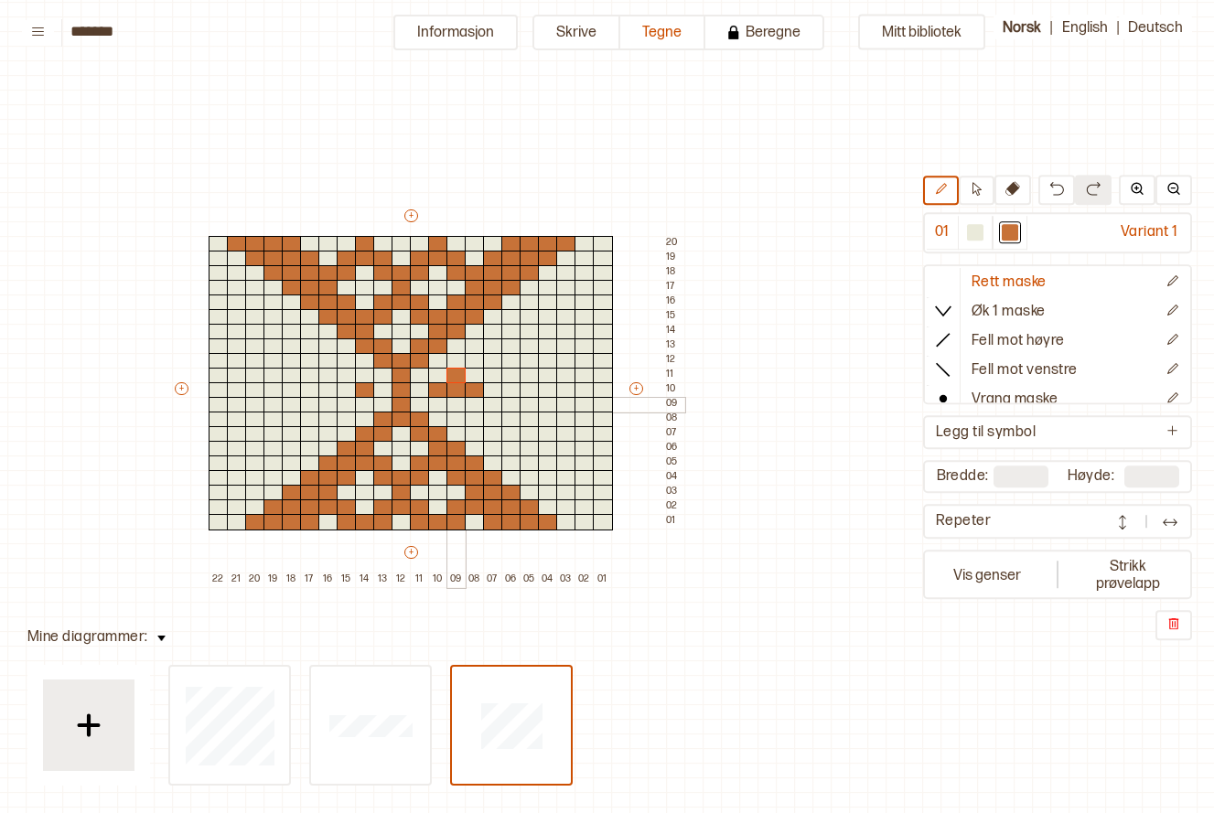
click at [450, 399] on div at bounding box center [457, 405] width 20 height 16
drag, startPoint x: 346, startPoint y: 393, endPoint x: 332, endPoint y: 391, distance: 13.8
click at [332, 391] on div "+ + + + 22 21 20 19 18 17 16 15 14 13 12 11 10 09 08 07 06 05 04 03 02 01 20 19…" at bounding box center [428, 397] width 512 height 381
click at [547, 386] on div at bounding box center [548, 390] width 20 height 16
click at [559, 386] on div at bounding box center [566, 390] width 20 height 16
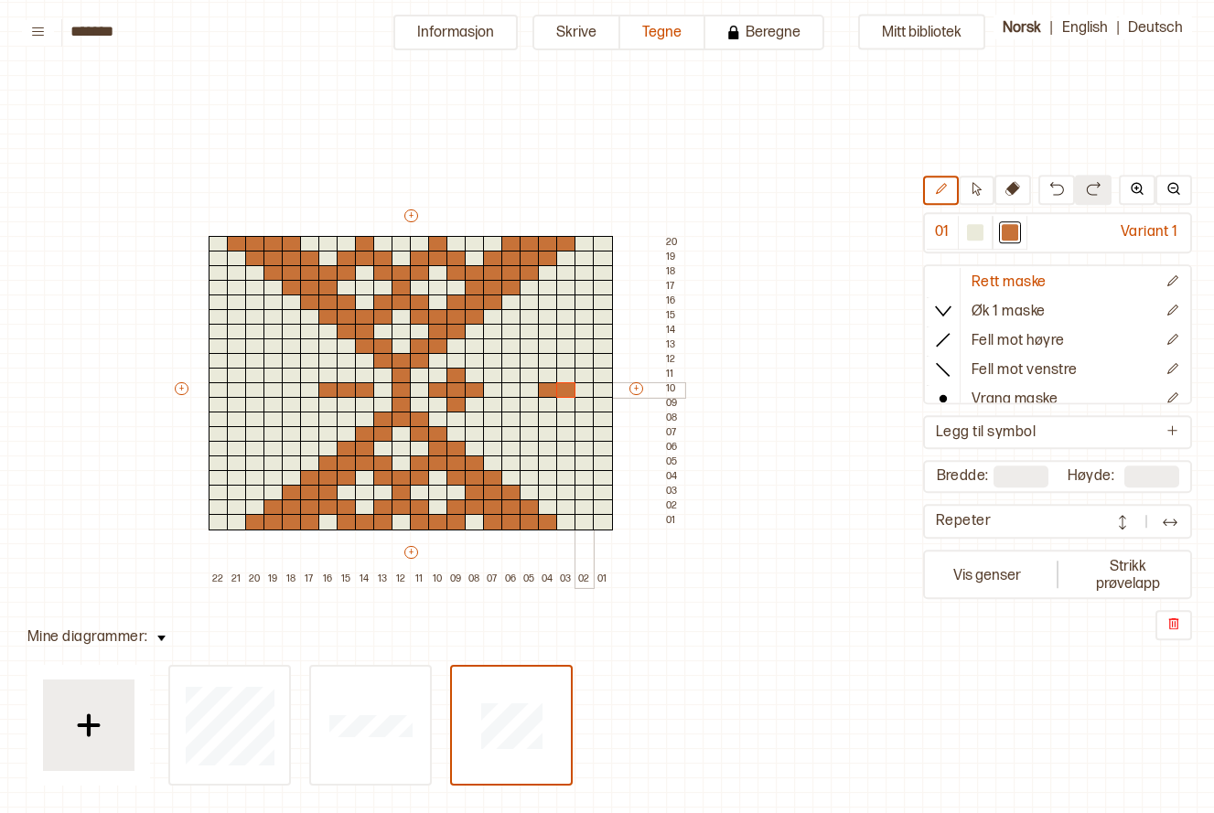
click at [582, 391] on div at bounding box center [585, 390] width 20 height 16
click at [571, 377] on div at bounding box center [566, 376] width 20 height 16
click at [566, 400] on div at bounding box center [566, 405] width 20 height 16
click at [512, 374] on div at bounding box center [511, 376] width 20 height 16
drag, startPoint x: 498, startPoint y: 360, endPoint x: 521, endPoint y: 357, distance: 23.0
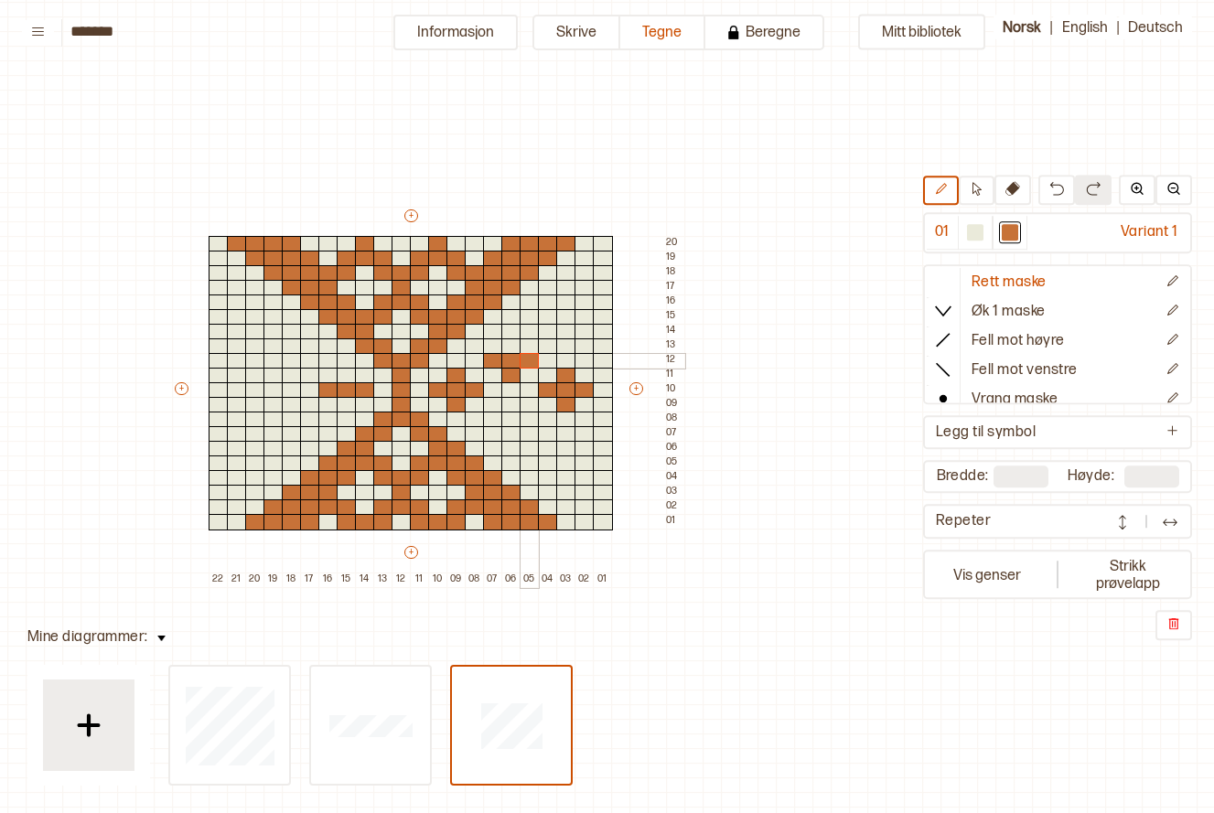
click at [521, 357] on div "+ + + + 22 21 20 19 18 17 16 15 14 13 12 11 10 09 08 07 06 05 04 03 02 01 20 19…" at bounding box center [428, 397] width 512 height 381
click at [511, 340] on div at bounding box center [511, 347] width 20 height 16
click at [514, 419] on div at bounding box center [511, 420] width 20 height 16
drag, startPoint x: 493, startPoint y: 432, endPoint x: 522, endPoint y: 429, distance: 28.5
click at [522, 429] on div "+ + + + 22 21 20 19 18 17 16 15 14 13 12 11 10 09 08 07 06 05 04 03 02 01 20 19…" at bounding box center [428, 397] width 512 height 381
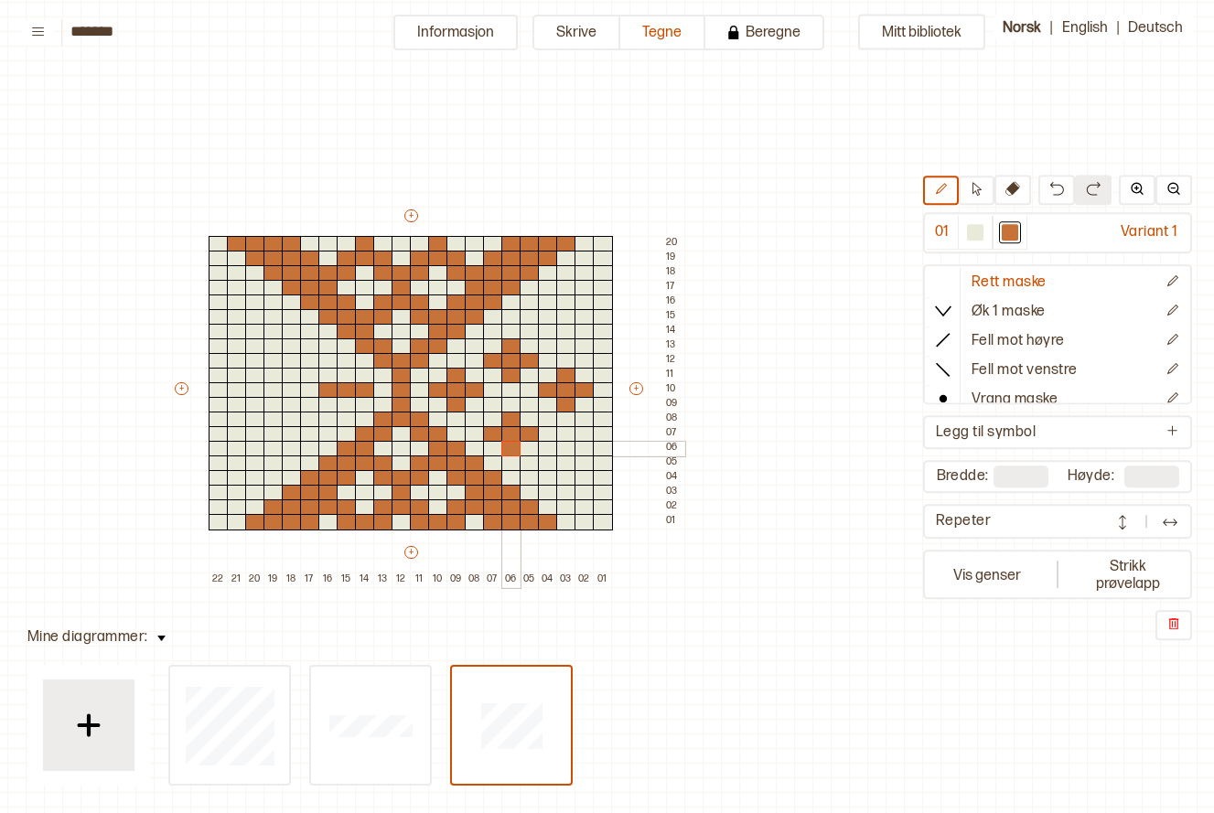
click at [511, 444] on div at bounding box center [511, 449] width 20 height 16
click at [599, 360] on div at bounding box center [603, 361] width 20 height 16
click at [566, 314] on div at bounding box center [566, 317] width 20 height 16
drag, startPoint x: 543, startPoint y: 297, endPoint x: 578, endPoint y: 302, distance: 36.0
click at [578, 302] on div "+ + + + 22 21 20 19 18 17 16 15 14 13 12 11 10 09 08 07 06 05 04 03 02 01 20 19…" at bounding box center [428, 397] width 512 height 381
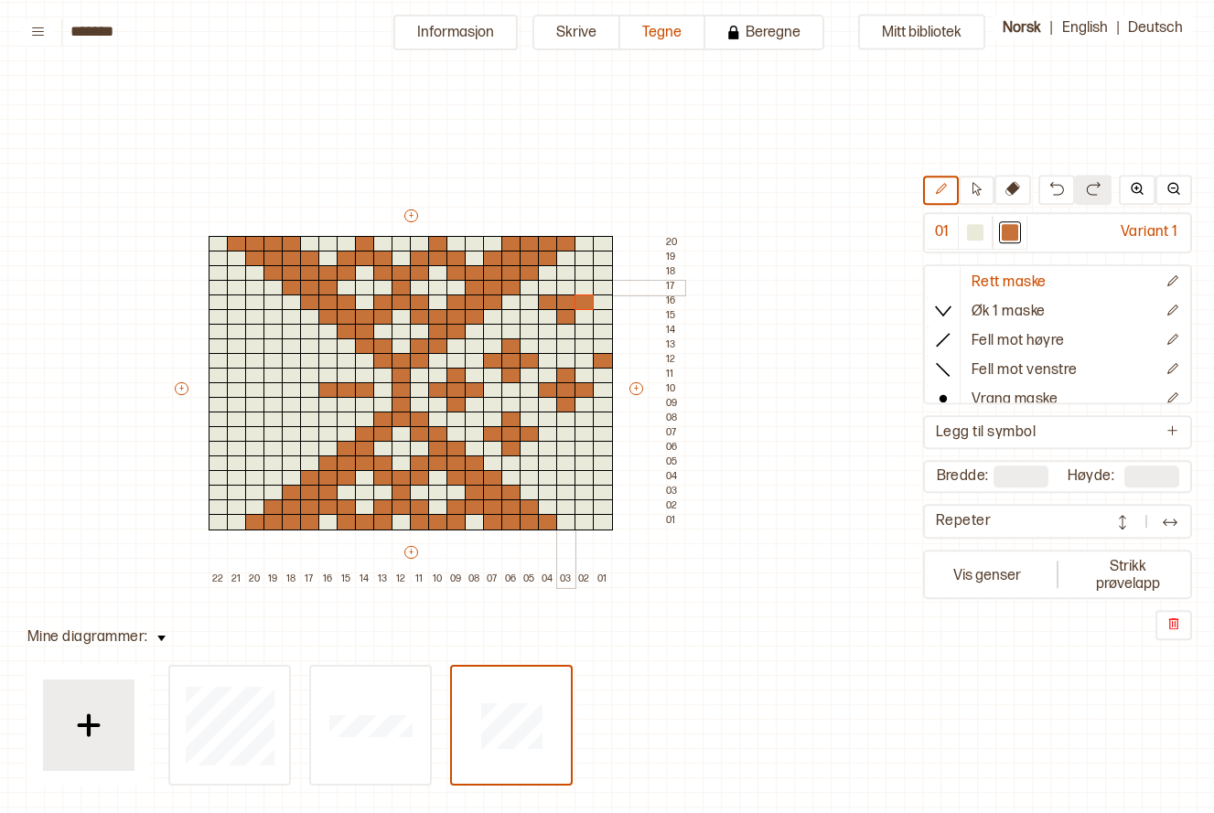
click at [561, 288] on div at bounding box center [566, 288] width 20 height 16
click at [563, 458] on div at bounding box center [566, 464] width 20 height 16
drag, startPoint x: 552, startPoint y: 480, endPoint x: 576, endPoint y: 485, distance: 25.1
click at [582, 479] on div "+ + + + 22 21 20 19 18 17 16 15 14 13 12 11 10 09 08 07 06 05 04 03 02 01 20 19…" at bounding box center [428, 397] width 512 height 381
click at [568, 493] on div at bounding box center [566, 493] width 20 height 16
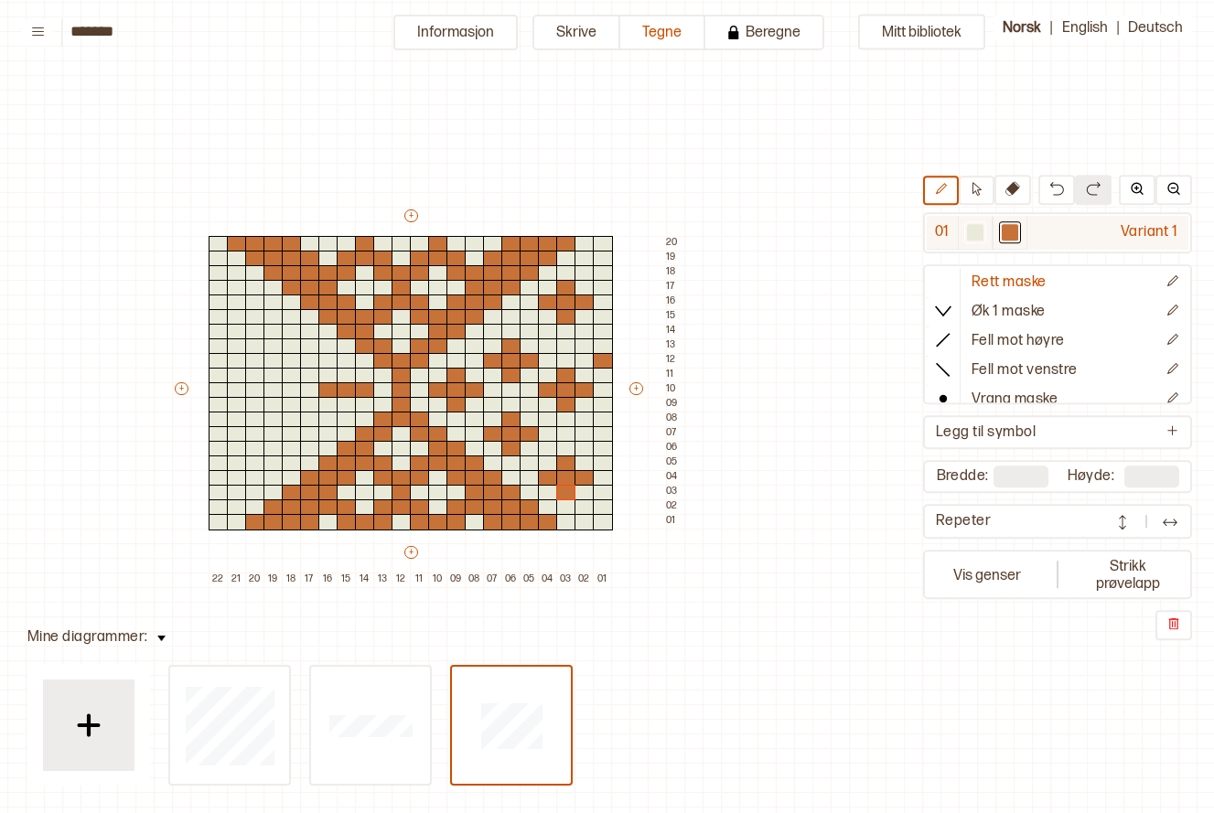
click at [984, 230] on div at bounding box center [975, 233] width 22 height 22
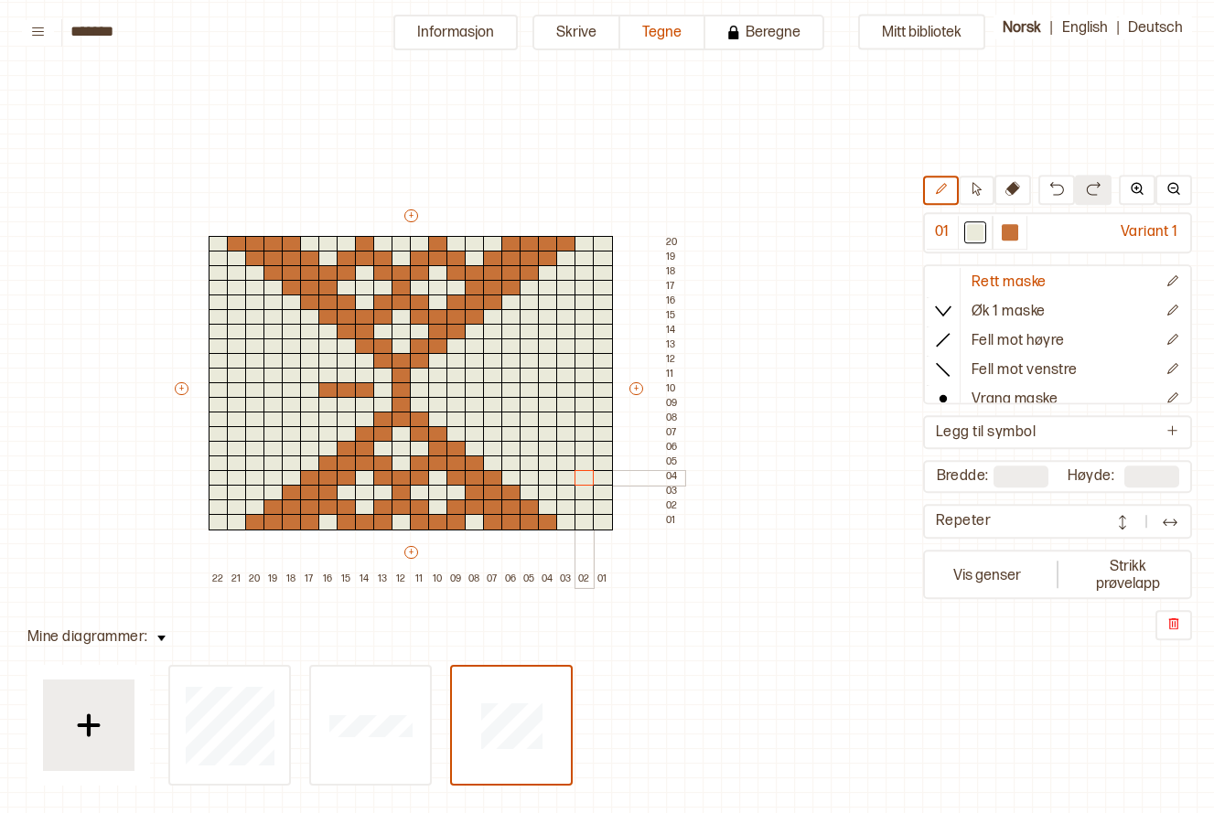
drag, startPoint x: 567, startPoint y: 296, endPoint x: 579, endPoint y: 480, distance: 184.3
click at [579, 480] on div "+ + + + 22 21 20 19 18 17 16 15 14 13 12 11 10 09 08 07 06 05 04 03 02 01 20 19…" at bounding box center [428, 397] width 512 height 381
click at [315, 388] on div "+ + + + 22 21 20 19 18 17 16 15 14 13 12 11 10 09 08 07 06 05 04 03 02 01 20 19…" at bounding box center [428, 397] width 512 height 381
click at [1002, 240] on div at bounding box center [1010, 233] width 16 height 16
drag, startPoint x: 590, startPoint y: 389, endPoint x: 621, endPoint y: 393, distance: 31.3
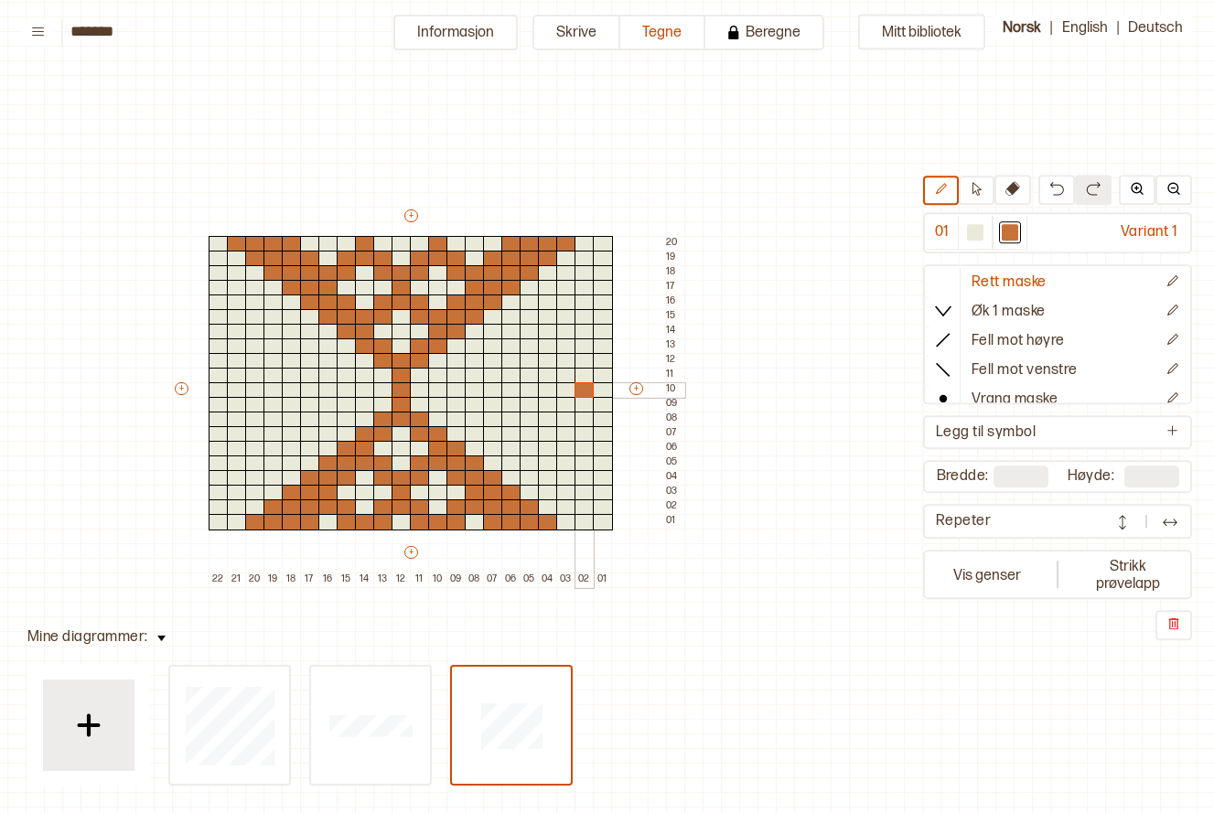
click at [621, 393] on div "+ + + + 22 21 20 19 18 17 16 15 14 13 12 11 10 09 08 07 06 05 04 03 02 01 20 19…" at bounding box center [428, 397] width 512 height 381
click at [607, 377] on div at bounding box center [603, 376] width 20 height 16
click at [600, 412] on div at bounding box center [603, 420] width 20 height 16
click at [600, 404] on div at bounding box center [603, 405] width 20 height 16
click at [215, 389] on div at bounding box center [219, 390] width 20 height 16
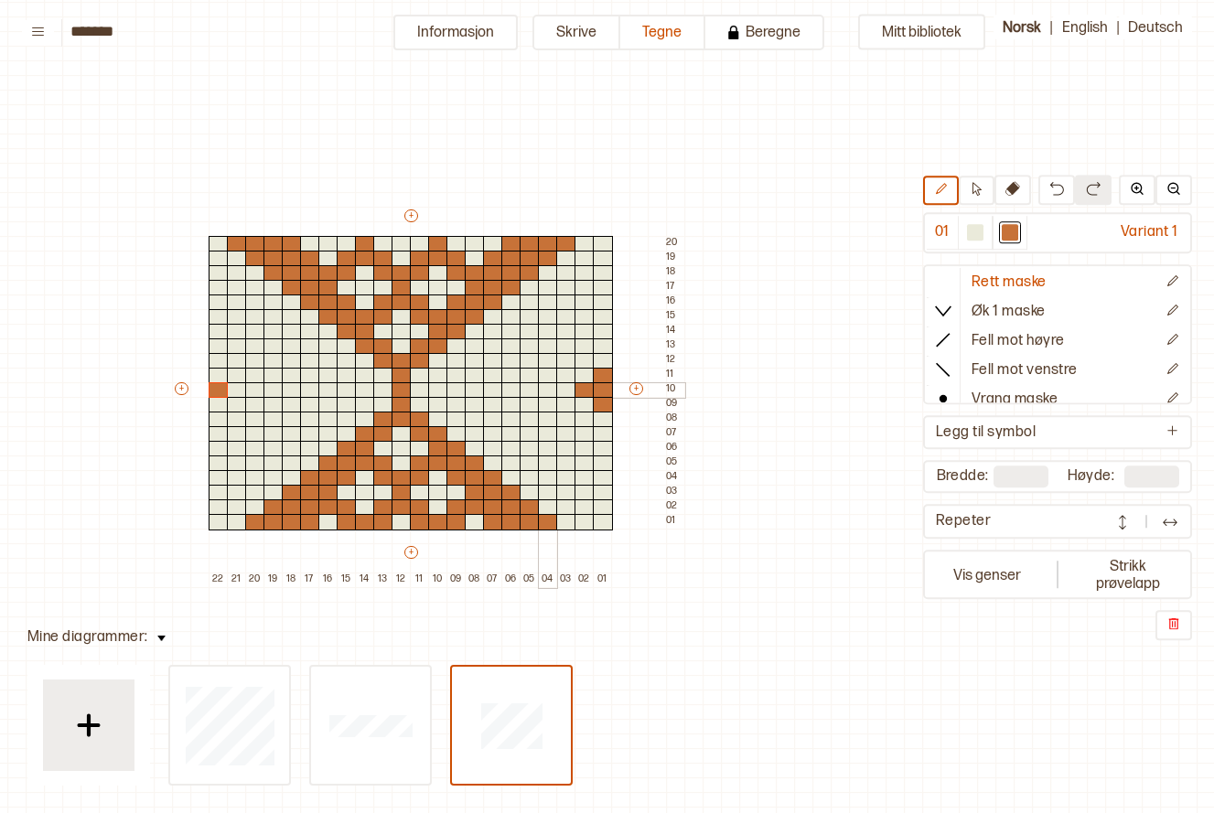
click at [540, 390] on div at bounding box center [548, 390] width 20 height 16
drag, startPoint x: 518, startPoint y: 390, endPoint x: 530, endPoint y: 388, distance: 12.0
click at [530, 388] on div "+ + + + 22 21 20 19 18 17 16 15 14 13 12 11 10 09 08 07 06 05 04 03 02 01 20 19…" at bounding box center [428, 397] width 512 height 381
drag, startPoint x: 533, startPoint y: 377, endPoint x: 520, endPoint y: 401, distance: 27.0
click at [532, 377] on div at bounding box center [530, 376] width 20 height 16
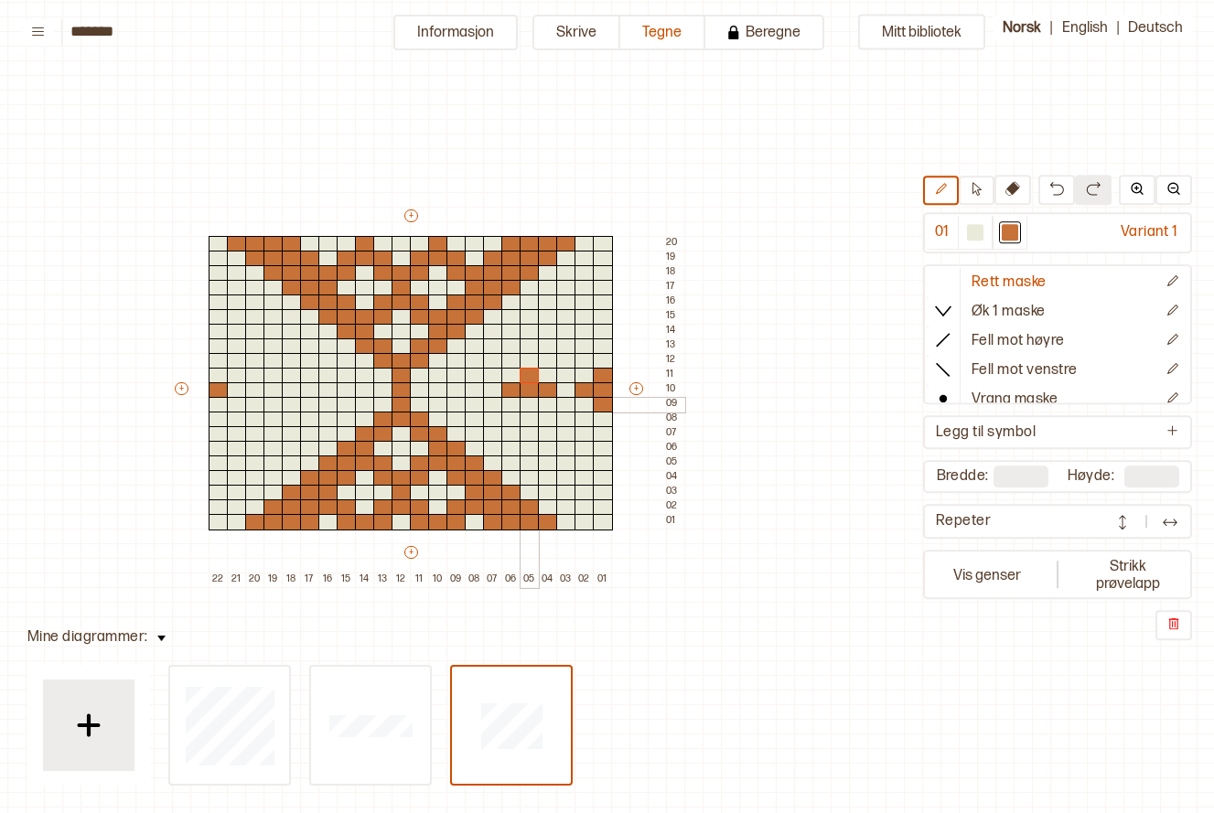
click at [523, 401] on div at bounding box center [530, 405] width 20 height 16
drag, startPoint x: 262, startPoint y: 393, endPoint x: 287, endPoint y: 388, distance: 26.0
click at [287, 388] on div "+ + + + 22 21 20 19 18 17 16 15 14 13 12 11 10 09 08 07 06 05 04 03 02 01 20 19…" at bounding box center [428, 397] width 512 height 381
click at [275, 378] on div at bounding box center [274, 376] width 20 height 16
click at [270, 397] on div at bounding box center [274, 405] width 20 height 16
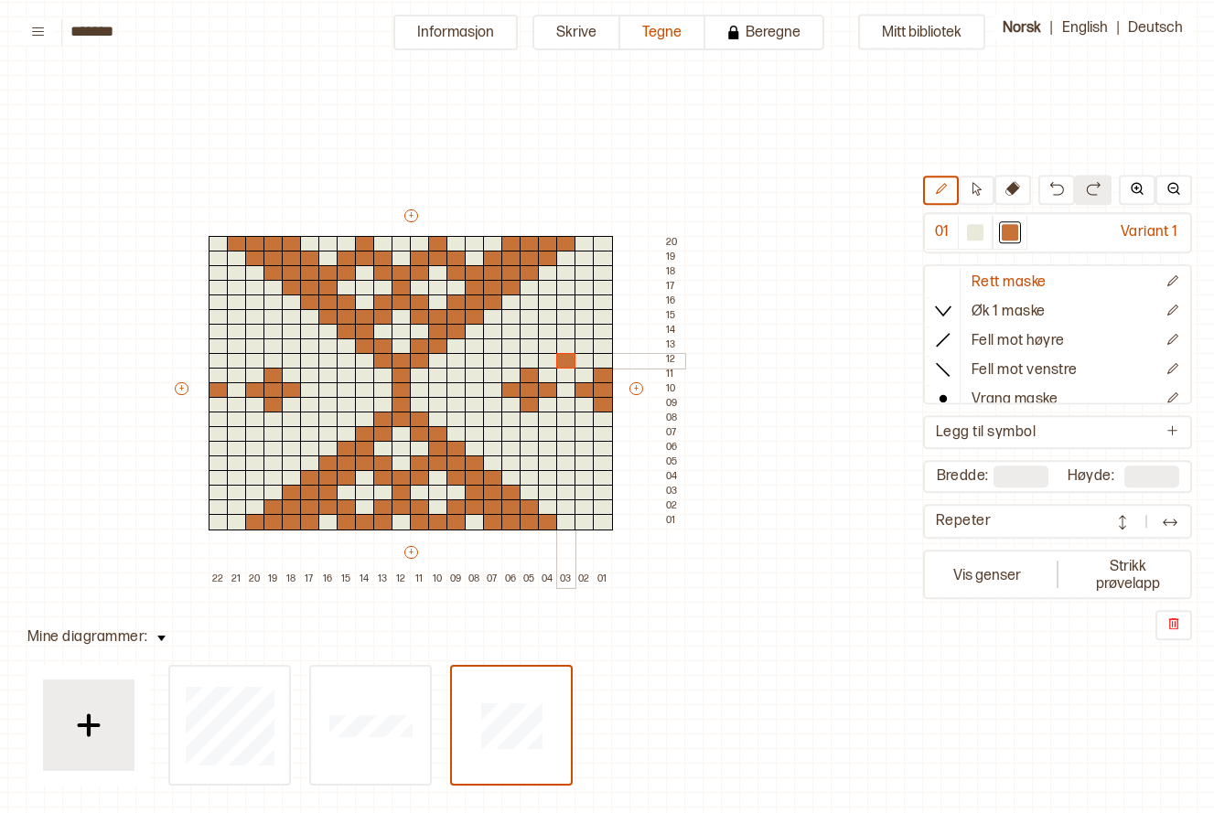
click at [569, 362] on div at bounding box center [566, 361] width 20 height 16
click at [566, 345] on div at bounding box center [566, 347] width 20 height 16
click at [562, 330] on div at bounding box center [566, 332] width 20 height 16
click at [549, 345] on div at bounding box center [548, 347] width 20 height 16
click at [585, 350] on div at bounding box center [585, 347] width 20 height 16
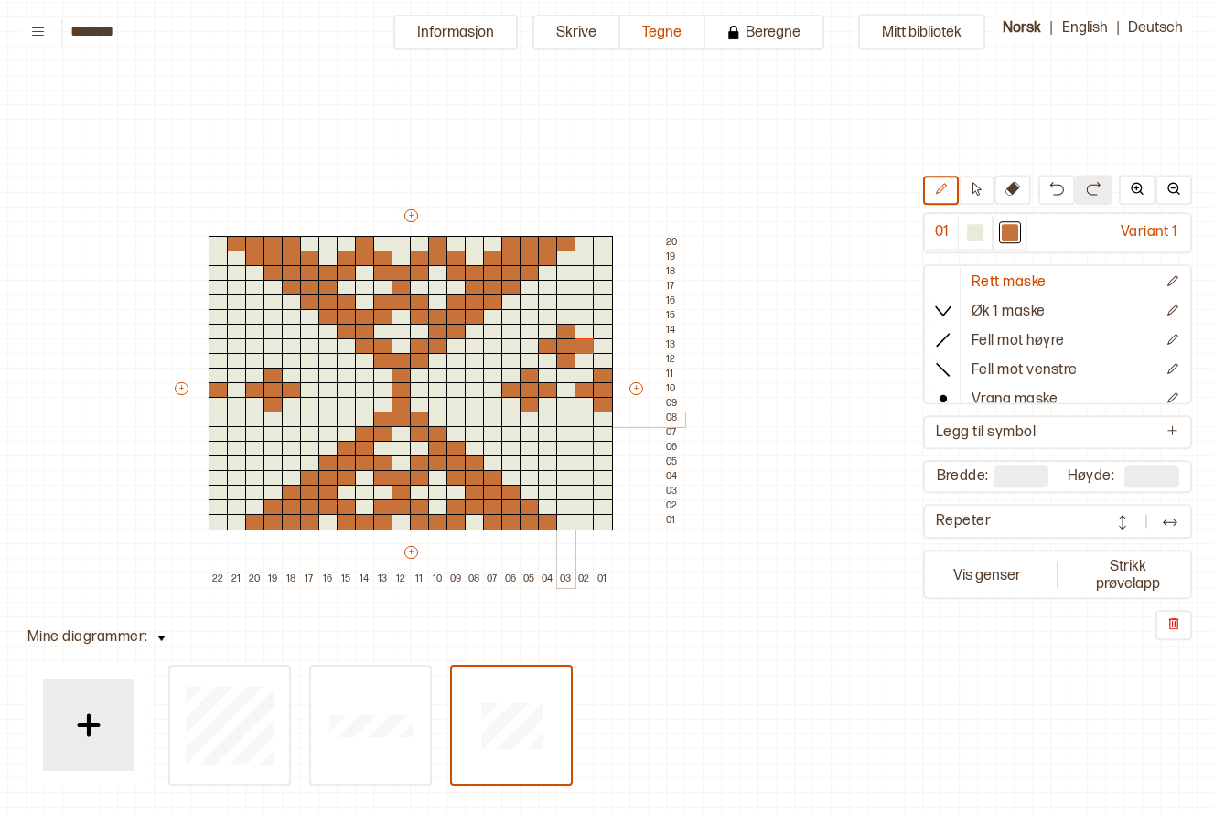
click at [566, 416] on div at bounding box center [566, 420] width 20 height 16
drag, startPoint x: 547, startPoint y: 431, endPoint x: 583, endPoint y: 437, distance: 36.3
click at [583, 437] on div "+ + + + 22 21 20 19 18 17 16 15 14 13 12 11 10 09 08 07 06 05 04 03 02 01 20 19…" at bounding box center [428, 397] width 512 height 381
click at [565, 449] on div at bounding box center [566, 449] width 20 height 16
click at [233, 419] on div at bounding box center [237, 420] width 20 height 16
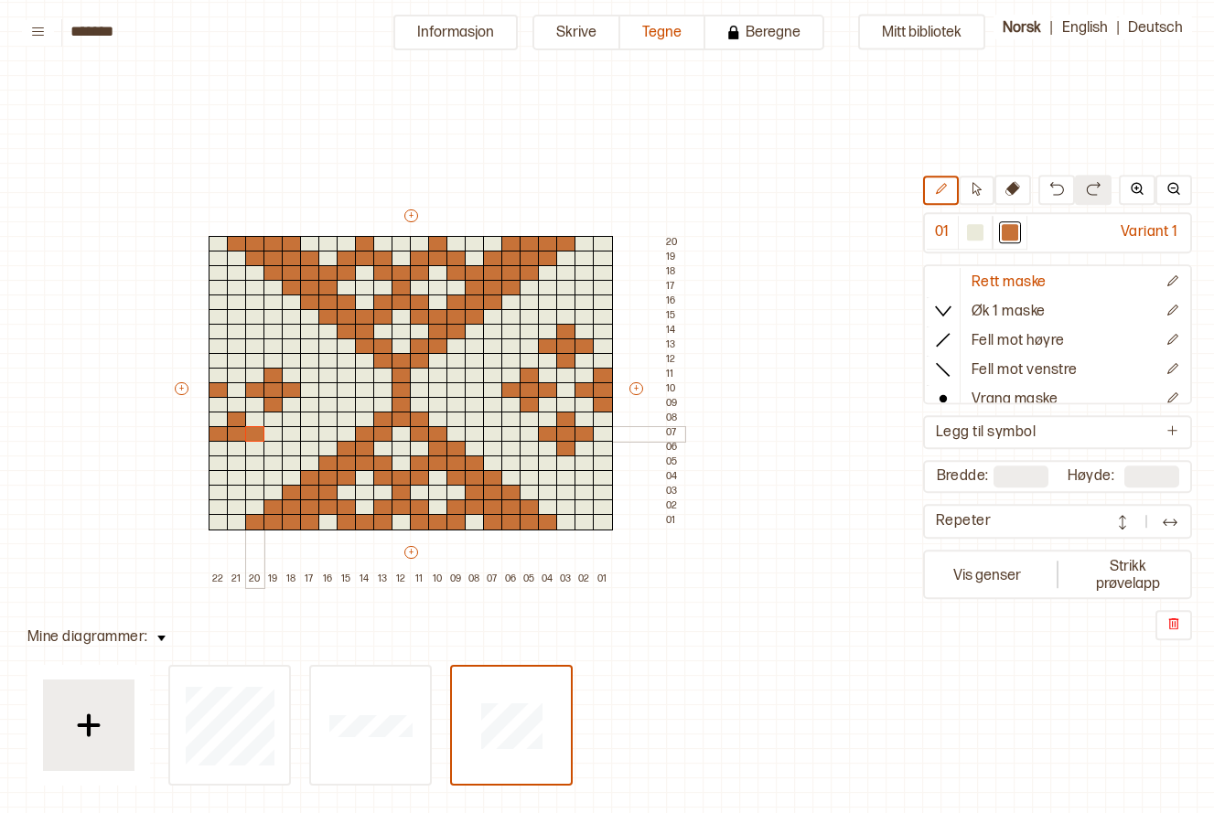
drag, startPoint x: 220, startPoint y: 429, endPoint x: 255, endPoint y: 432, distance: 35.8
click at [255, 432] on div "+ + + + 22 21 20 19 18 17 16 15 14 13 12 11 10 09 08 07 06 05 04 03 02 01 20 19…" at bounding box center [428, 397] width 512 height 381
click at [237, 449] on div at bounding box center [237, 449] width 20 height 16
click at [239, 363] on div at bounding box center [237, 361] width 20 height 16
click at [235, 341] on div at bounding box center [237, 347] width 20 height 16
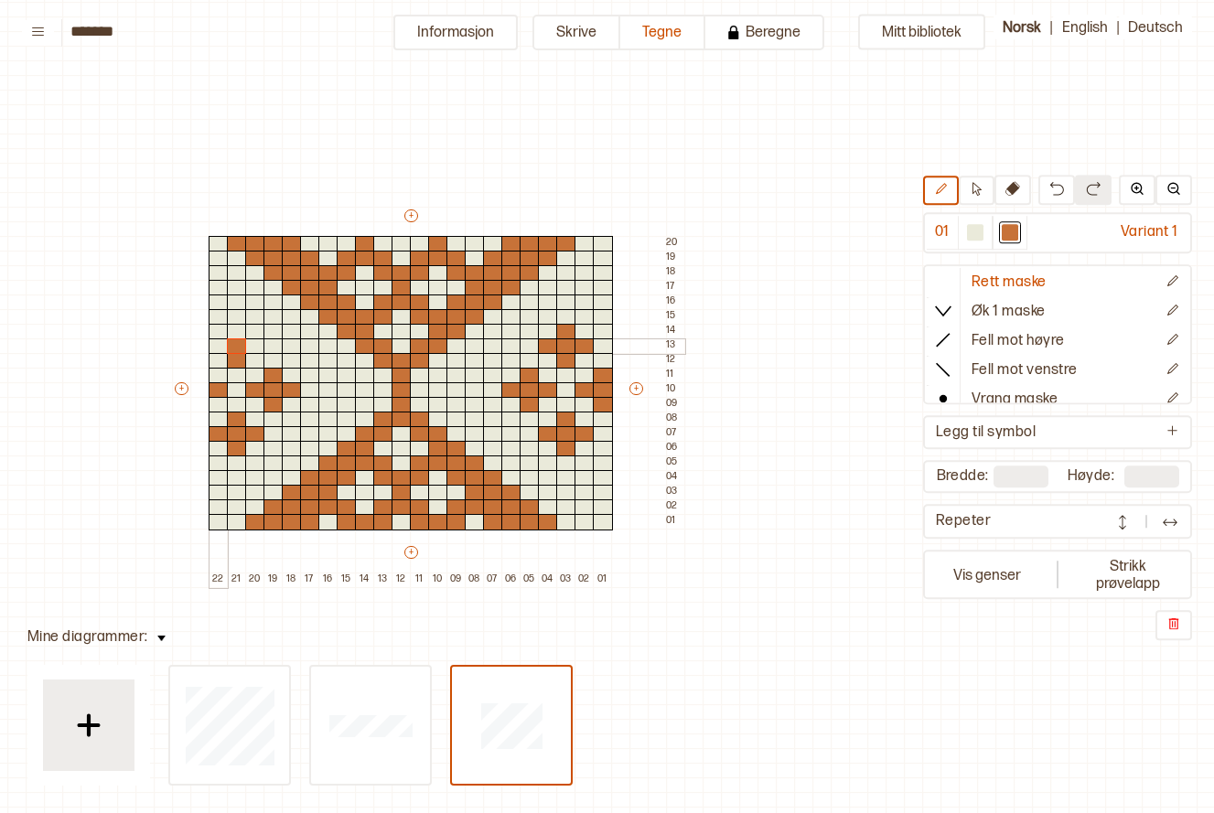
click at [213, 349] on div at bounding box center [219, 347] width 20 height 16
click at [257, 347] on div at bounding box center [255, 347] width 20 height 16
click at [233, 332] on div at bounding box center [237, 332] width 20 height 16
click at [605, 462] on div at bounding box center [603, 464] width 20 height 16
click at [603, 479] on div at bounding box center [603, 478] width 20 height 16
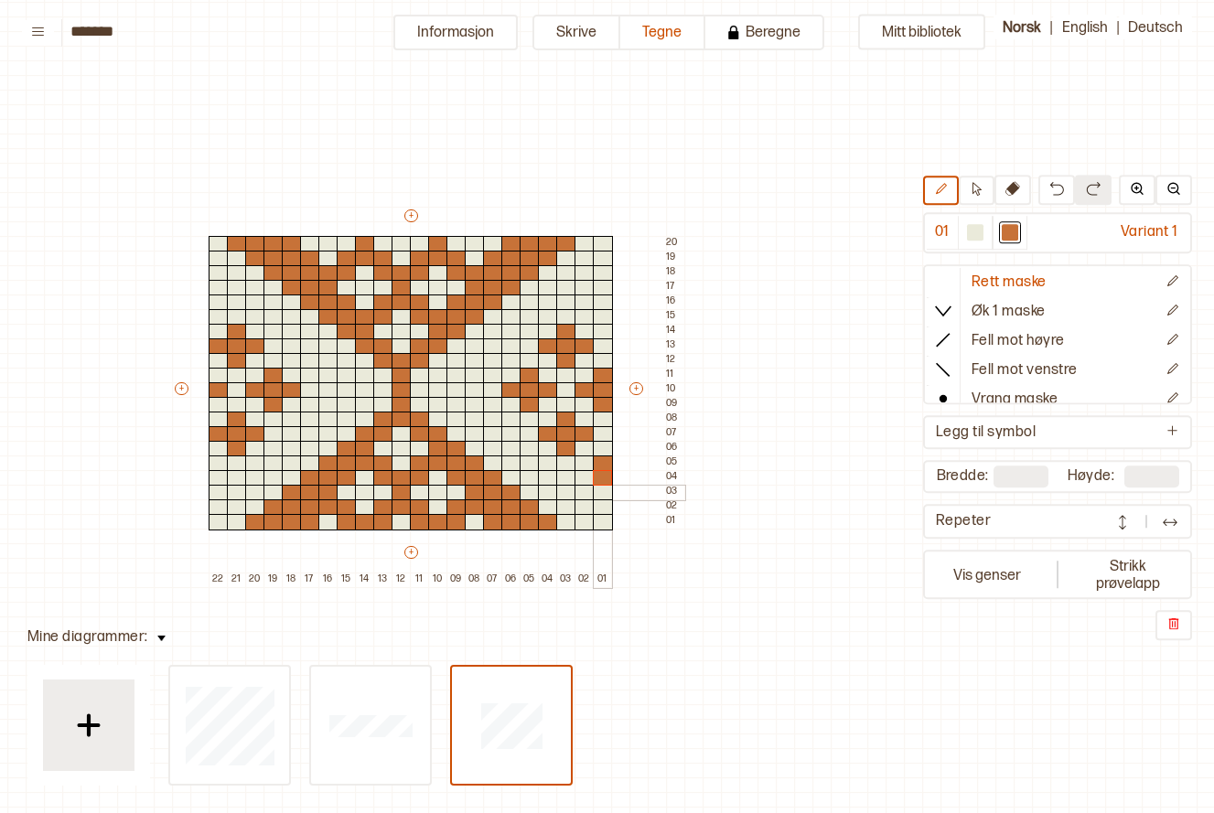
click at [597, 493] on div at bounding box center [603, 493] width 20 height 16
click at [602, 318] on div at bounding box center [603, 317] width 20 height 16
click at [607, 299] on div at bounding box center [603, 303] width 20 height 16
click at [607, 285] on div at bounding box center [603, 288] width 20 height 16
click at [587, 300] on div at bounding box center [585, 303] width 20 height 16
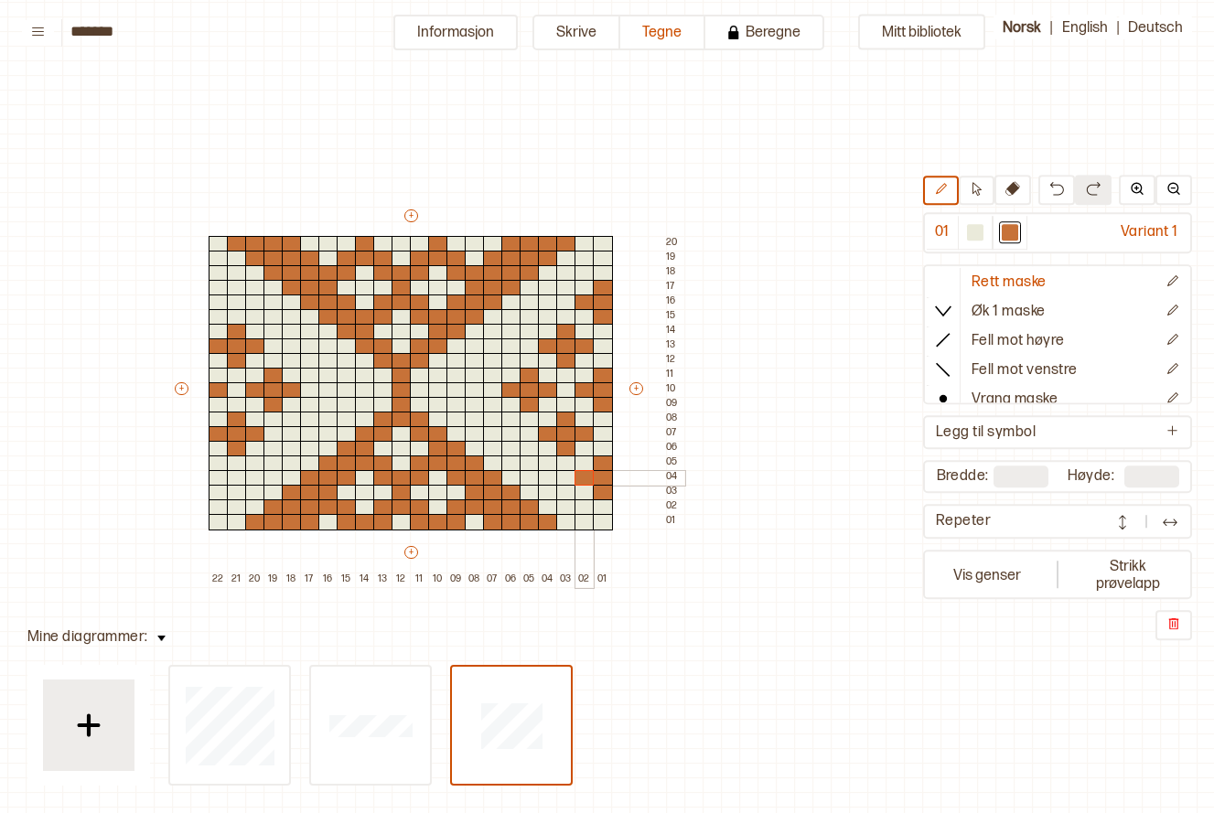
click at [584, 474] on div at bounding box center [585, 478] width 20 height 16
click at [210, 474] on div at bounding box center [219, 478] width 20 height 16
click at [222, 474] on div at bounding box center [219, 478] width 20 height 16
click at [219, 467] on div at bounding box center [219, 464] width 20 height 16
click at [216, 301] on div at bounding box center [219, 303] width 20 height 16
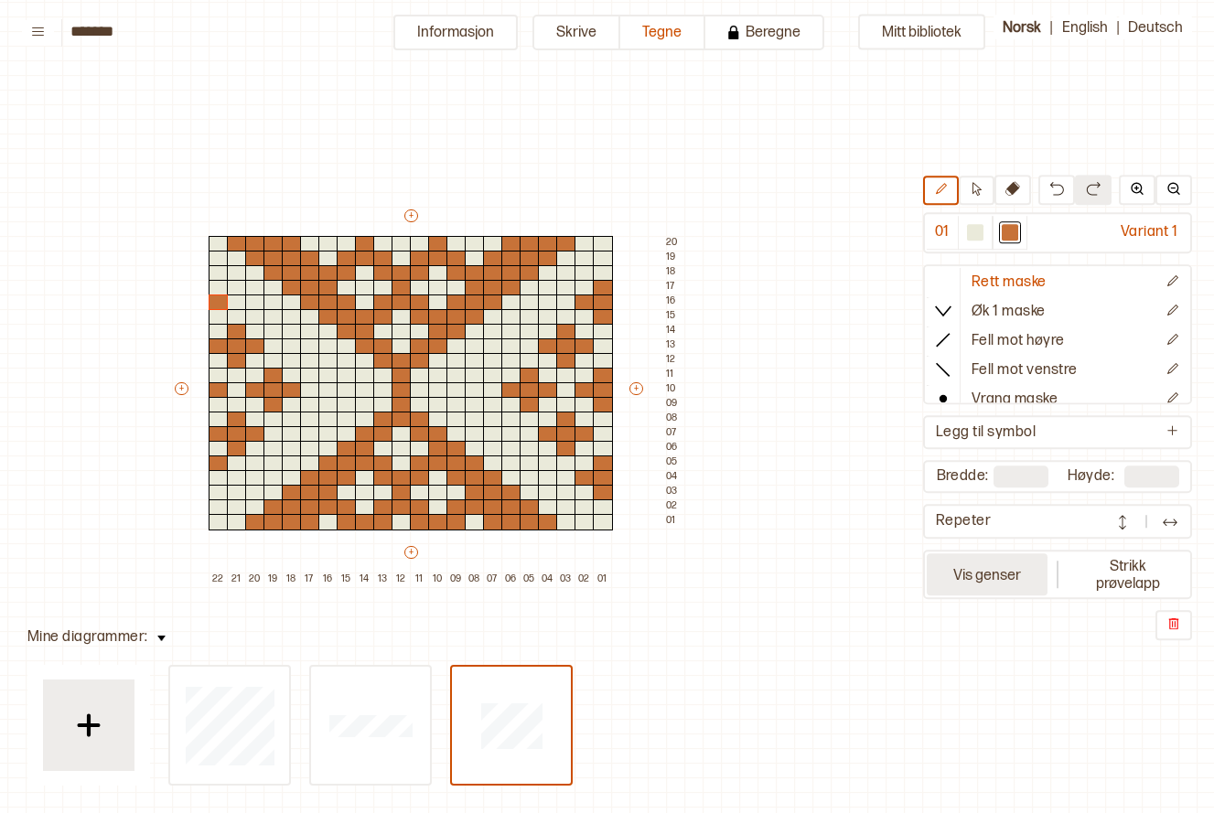
click at [1013, 579] on button "Vis genser" at bounding box center [987, 575] width 121 height 42
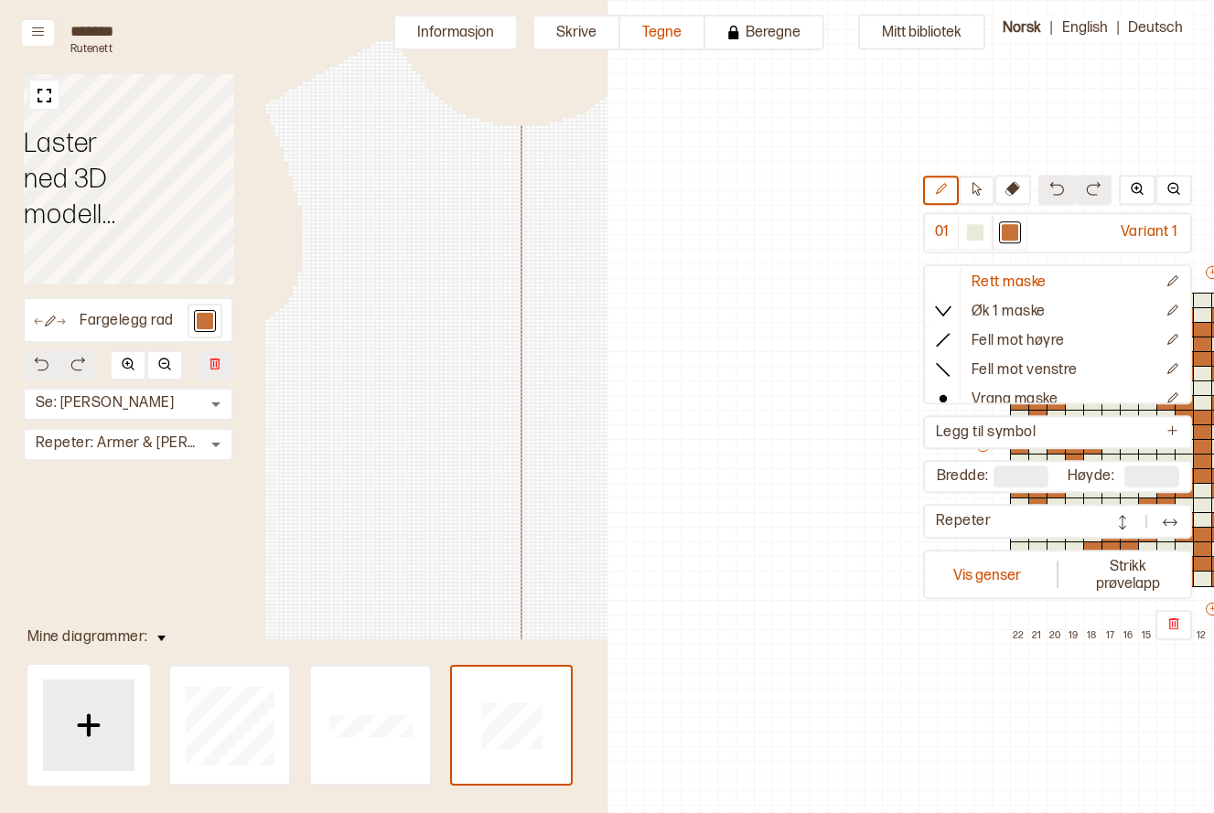
scroll to position [57, 584]
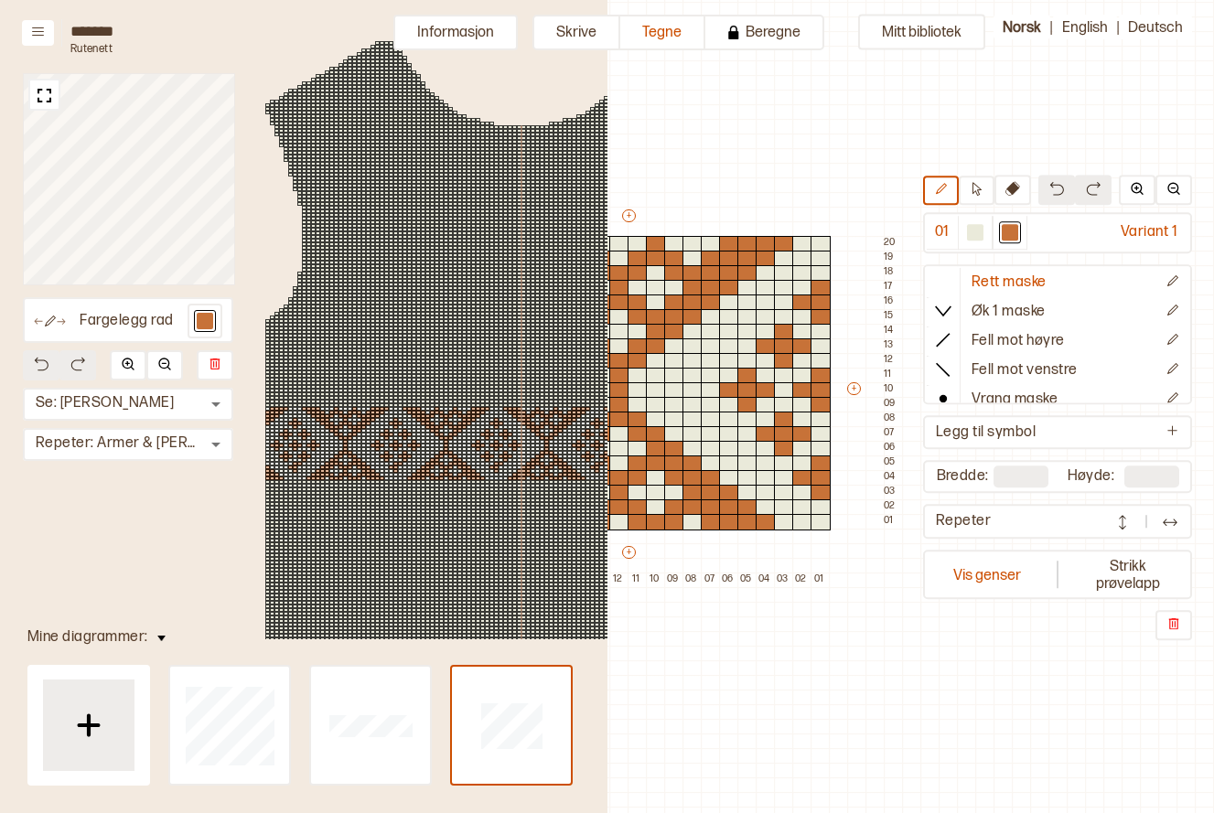
click at [445, 440] on div at bounding box center [446, 442] width 5 height 4
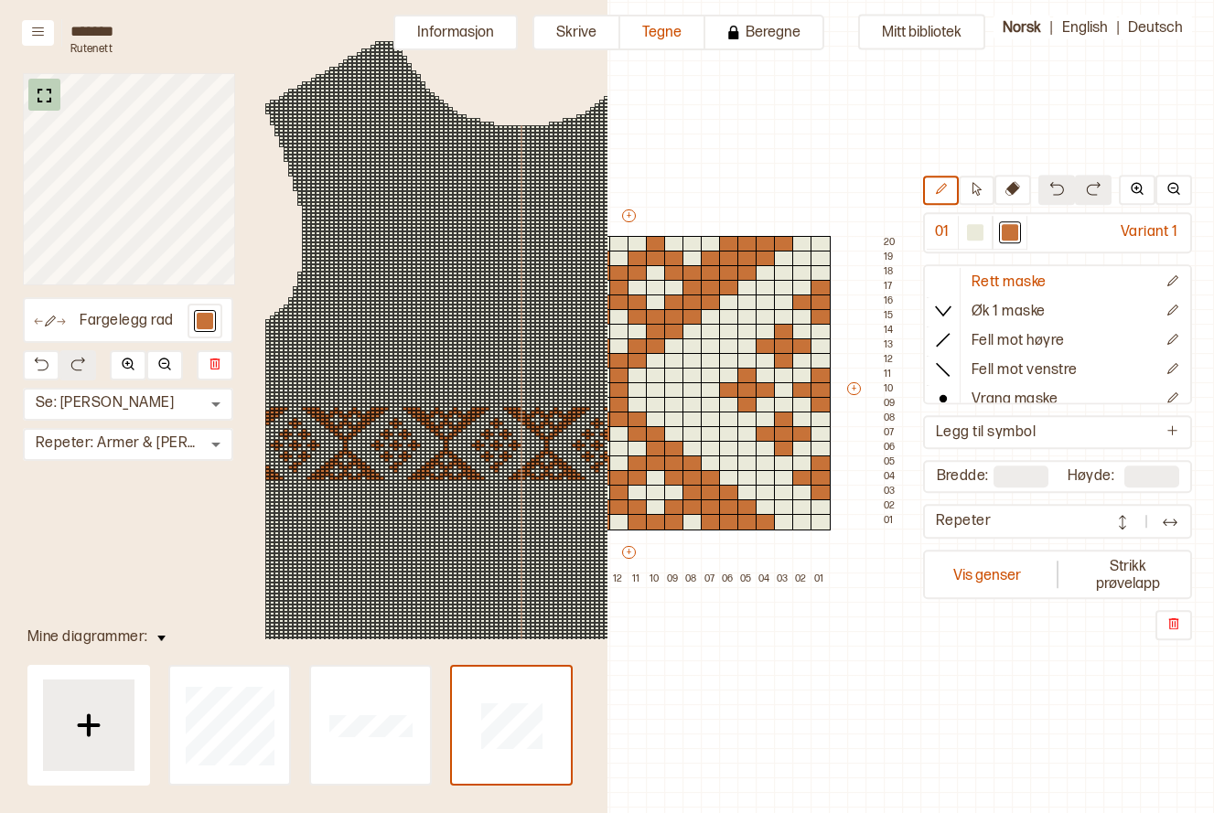
click at [37, 70] on div "Fargelegg rad Se: Fremre Torso * ​ Repeter: Armer & Torso * ​ 96 77" at bounding box center [304, 333] width 608 height 667
click at [46, 87] on img at bounding box center [44, 95] width 23 height 23
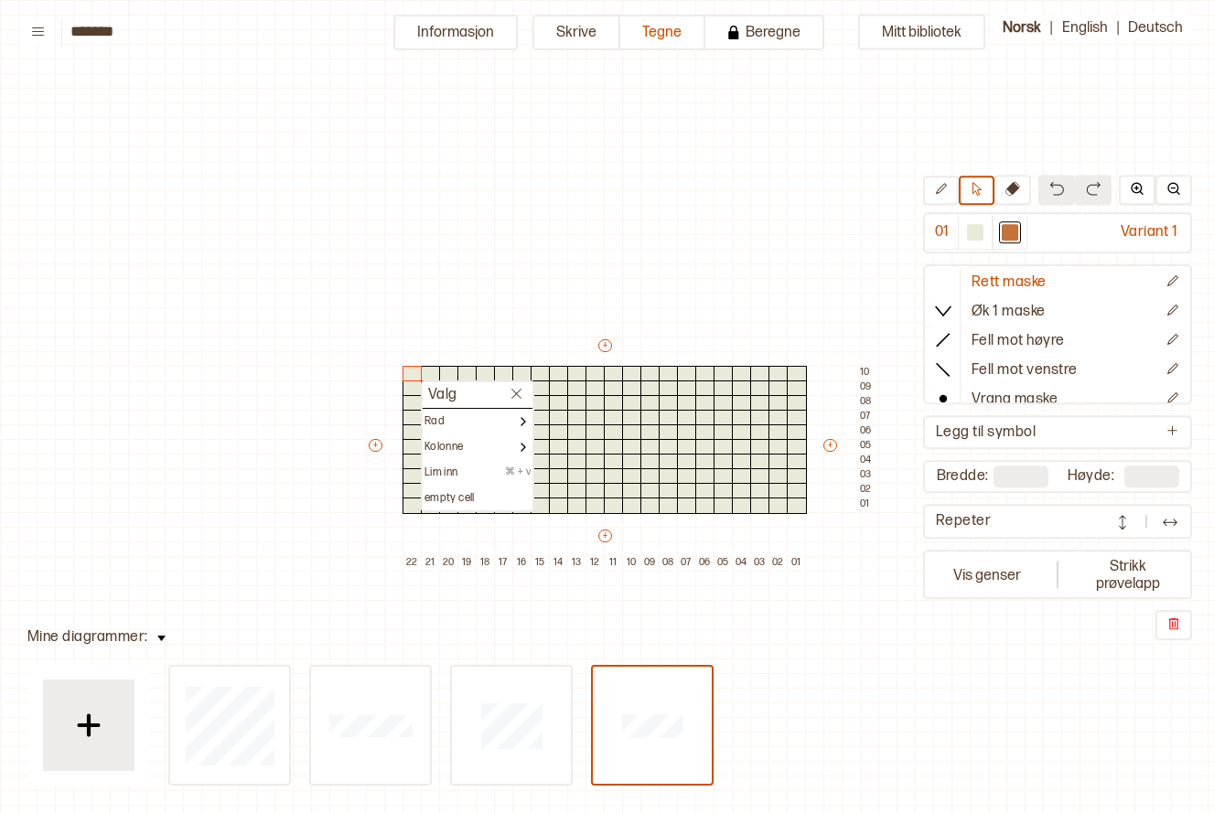
click at [436, 466] on div "Lim inn ⌘ + v" at bounding box center [478, 473] width 106 height 15
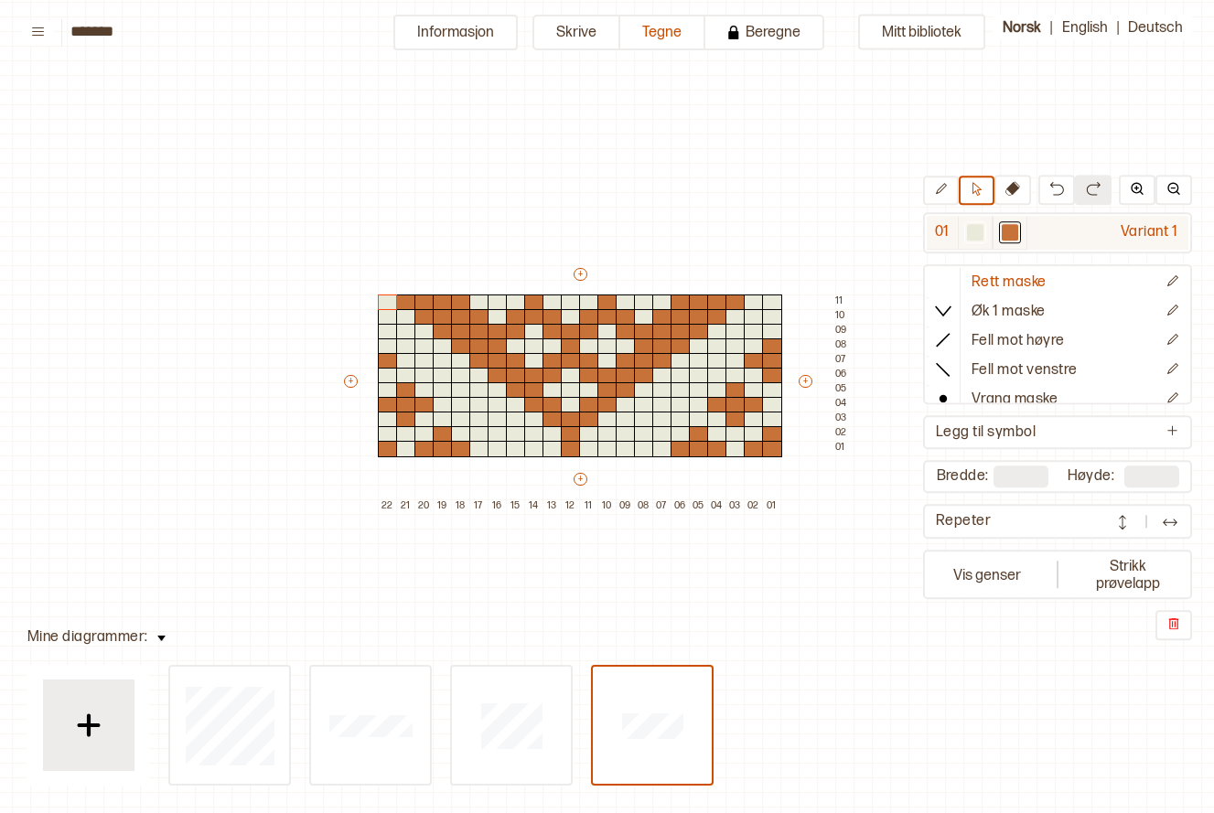
click at [974, 232] on div at bounding box center [975, 233] width 16 height 16
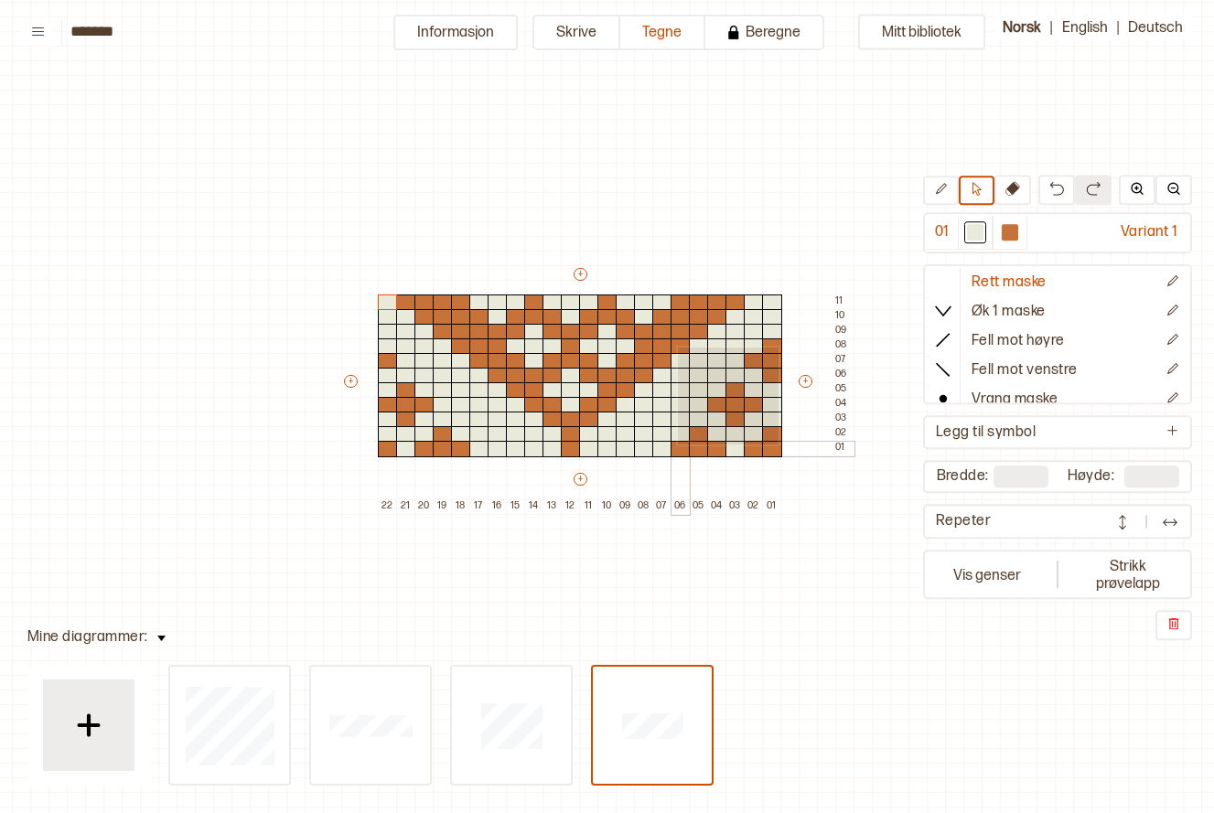
drag, startPoint x: 772, startPoint y: 350, endPoint x: 677, endPoint y: 443, distance: 133.3
click at [677, 443] on div "+ + + + 22 21 20 19 18 17 16 15 14 13 12 11 10 09 08 07 06 05 04 03 02 01 11 10…" at bounding box center [597, 389] width 512 height 249
click at [947, 191] on icon at bounding box center [941, 190] width 14 height 14
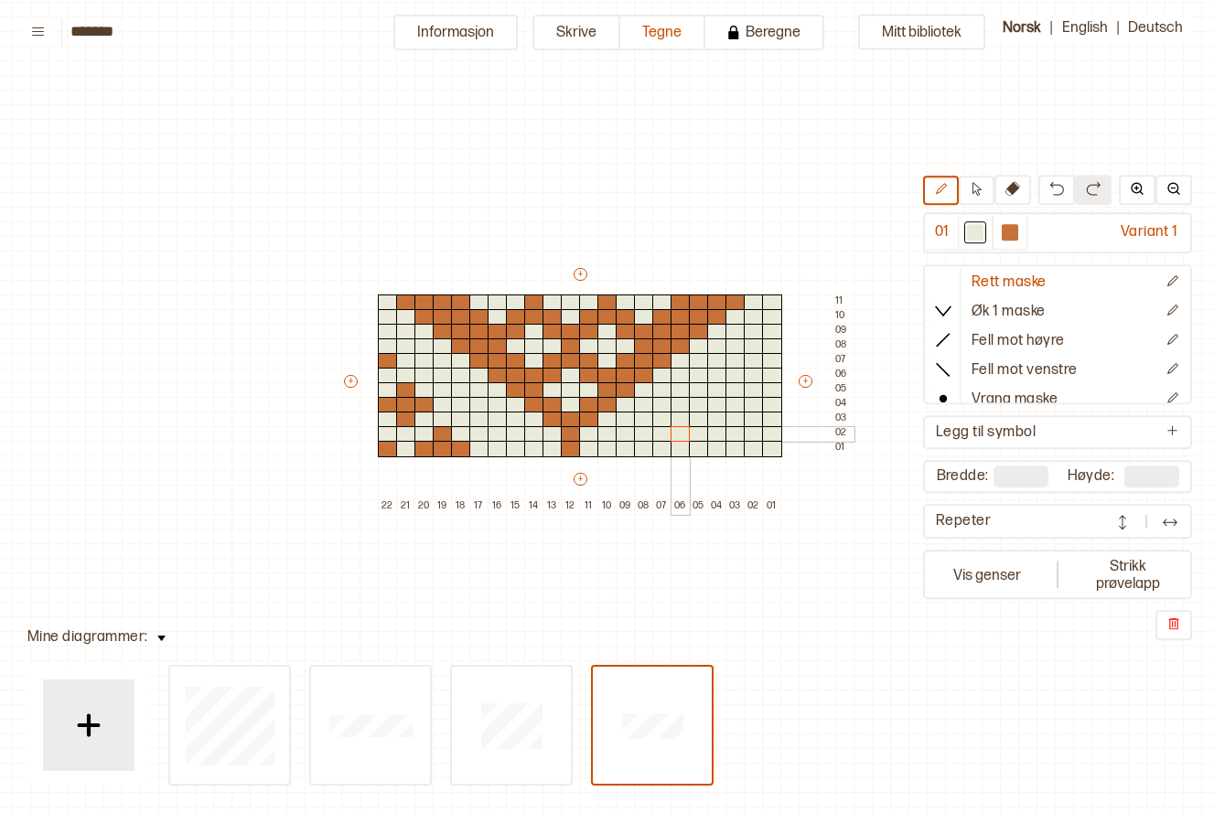
drag, startPoint x: 743, startPoint y: 352, endPoint x: 481, endPoint y: 431, distance: 273.3
click at [658, 448] on div "+ + + + 22 21 20 19 18 17 16 15 14 13 12 11 10 09 08 07 06 05 04 03 02 01 11 10…" at bounding box center [597, 389] width 512 height 249
drag, startPoint x: 391, startPoint y: 414, endPoint x: 408, endPoint y: 393, distance: 26.6
click at [403, 383] on div at bounding box center [406, 390] width 20 height 16
drag, startPoint x: 388, startPoint y: 362, endPoint x: 421, endPoint y: 415, distance: 61.7
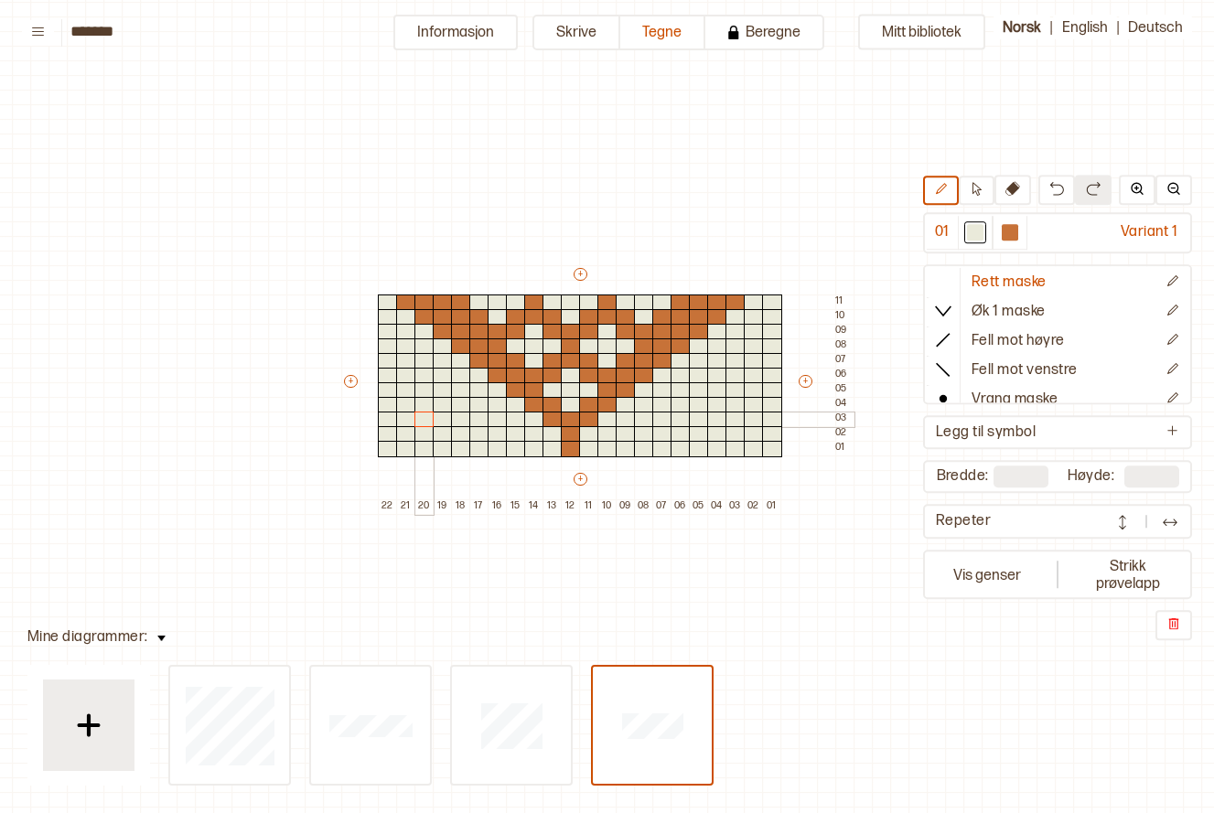
click at [421, 415] on div "+ + + + 22 21 20 19 18 17 16 15 14 13 12 11 10 09 08 07 06 05 04 03 02 01 11 10…" at bounding box center [597, 389] width 512 height 249
click at [572, 449] on div at bounding box center [571, 449] width 20 height 16
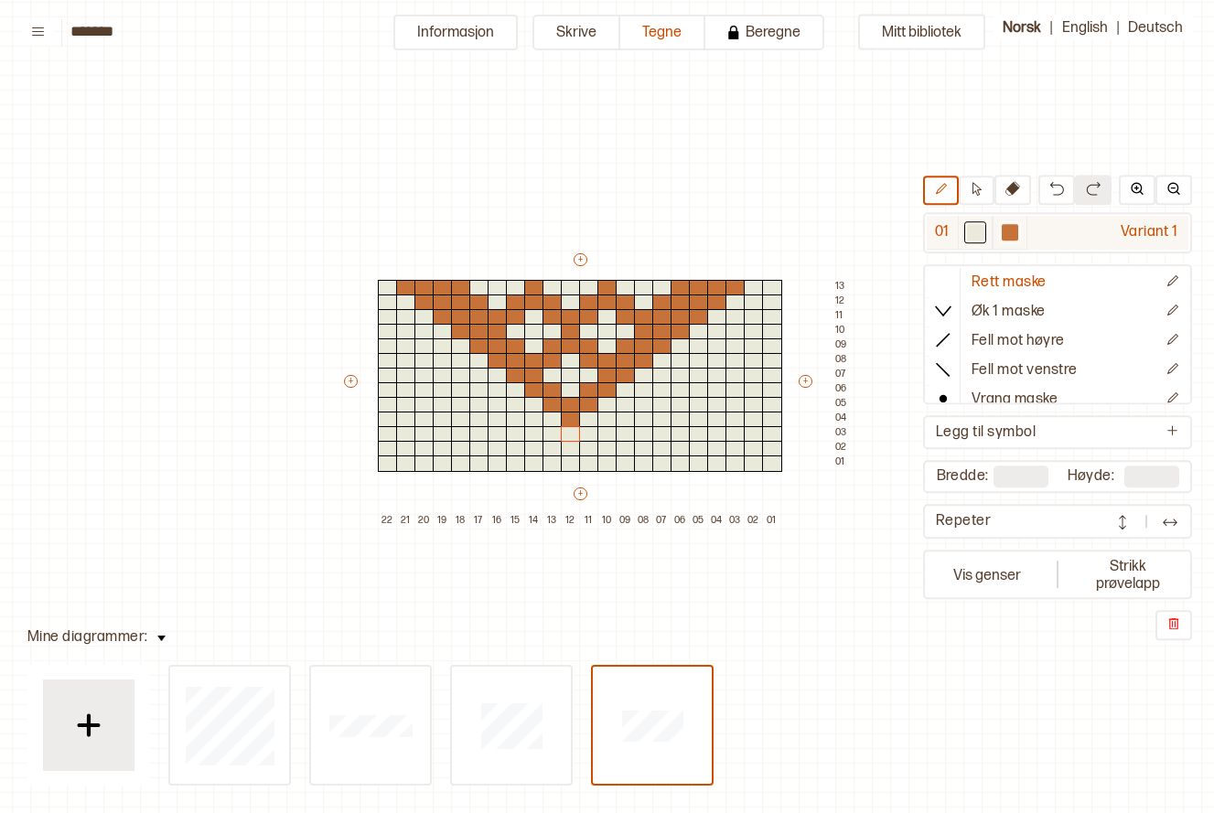
click at [1018, 244] on div at bounding box center [1010, 234] width 35 height 34
click at [777, 303] on div at bounding box center [772, 303] width 20 height 16
click at [773, 318] on div at bounding box center [772, 317] width 20 height 16
click at [756, 320] on div at bounding box center [754, 317] width 20 height 16
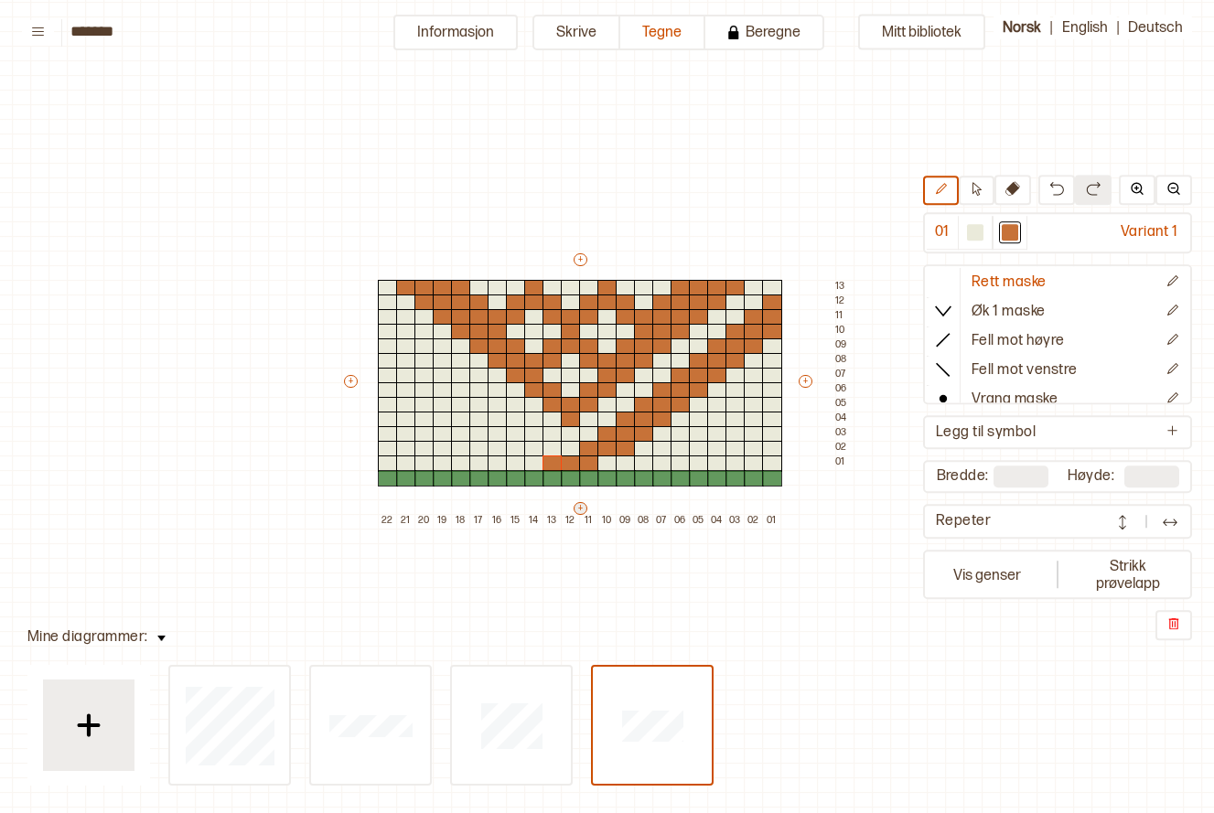
type input "**"
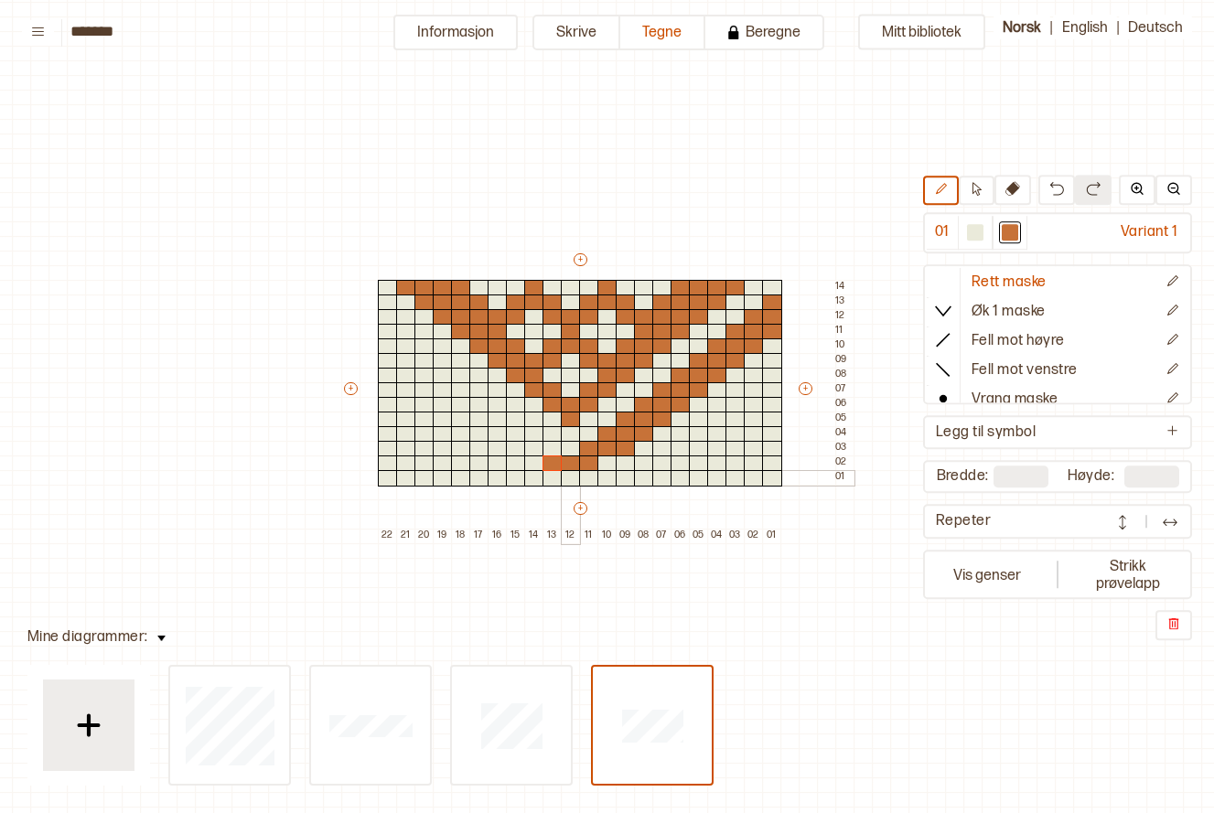
click at [568, 479] on div at bounding box center [571, 478] width 20 height 16
click at [549, 447] on div at bounding box center [553, 449] width 20 height 16
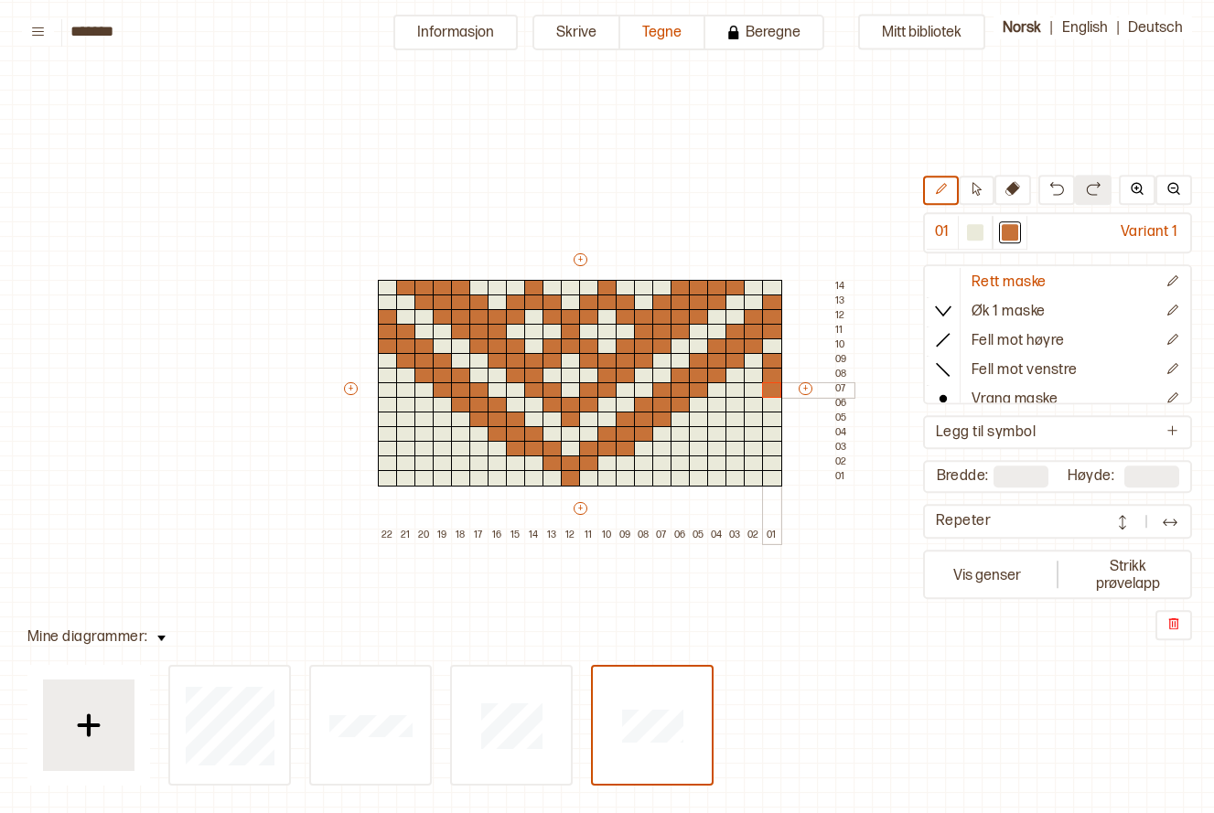
drag, startPoint x: 780, startPoint y: 365, endPoint x: 775, endPoint y: 390, distance: 25.1
click at [775, 390] on div "+ + + + 22 21 20 19 18 17 16 15 14 13 12 11 10 09 08 07 06 05 04 03 02 01 14 13…" at bounding box center [597, 397] width 512 height 293
click at [758, 376] on div at bounding box center [754, 376] width 20 height 16
click at [382, 380] on div at bounding box center [388, 376] width 20 height 16
drag, startPoint x: 772, startPoint y: 435, endPoint x: 773, endPoint y: 458, distance: 22.9
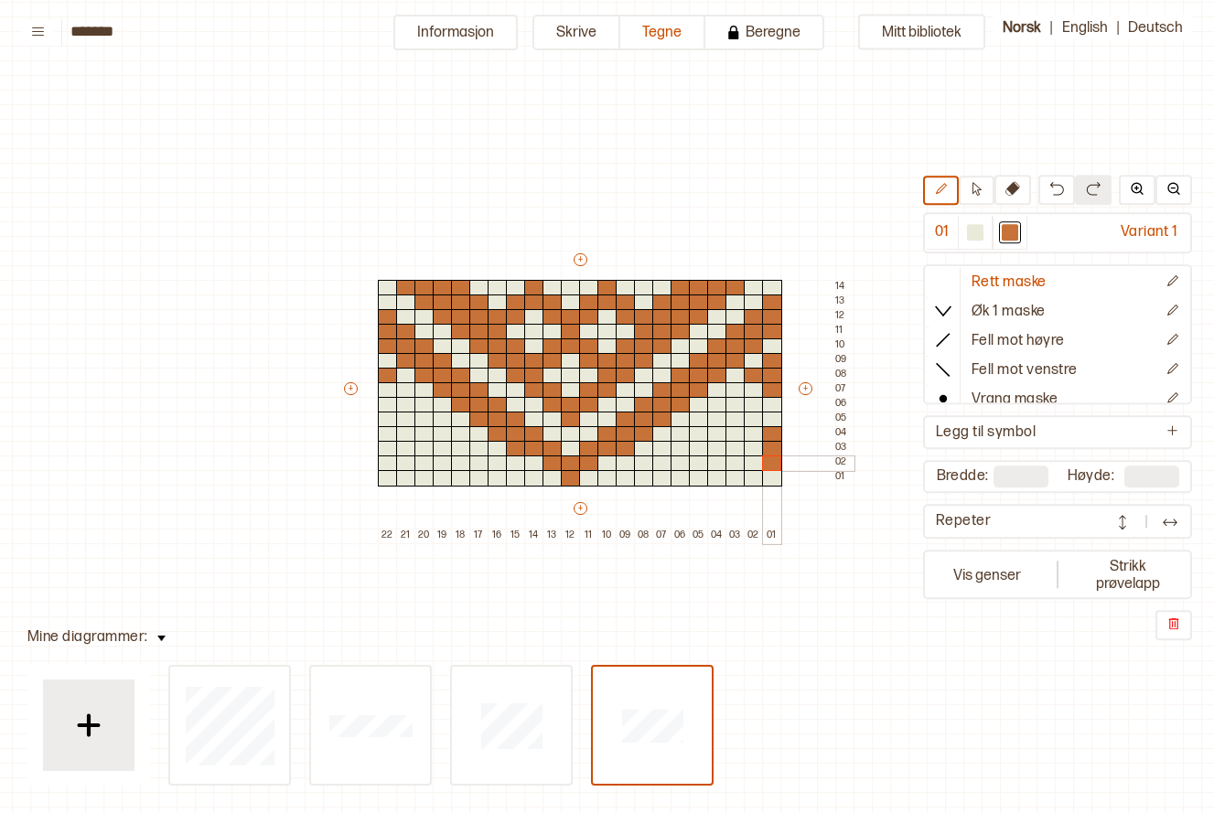
click at [773, 458] on div "+ + + + 22 21 20 19 18 17 16 15 14 13 12 11 10 09 08 07 06 05 04 03 02 01 14 13…" at bounding box center [597, 397] width 512 height 293
click at [753, 441] on div at bounding box center [754, 449] width 20 height 16
click at [393, 449] on div at bounding box center [388, 449] width 20 height 16
drag, startPoint x: 737, startPoint y: 404, endPoint x: 734, endPoint y: 426, distance: 22.1
click at [734, 426] on div "+ + + + 22 21 20 19 18 17 16 15 14 13 12 11 10 09 08 07 06 05 04 03 02 01 14 13…" at bounding box center [597, 397] width 512 height 293
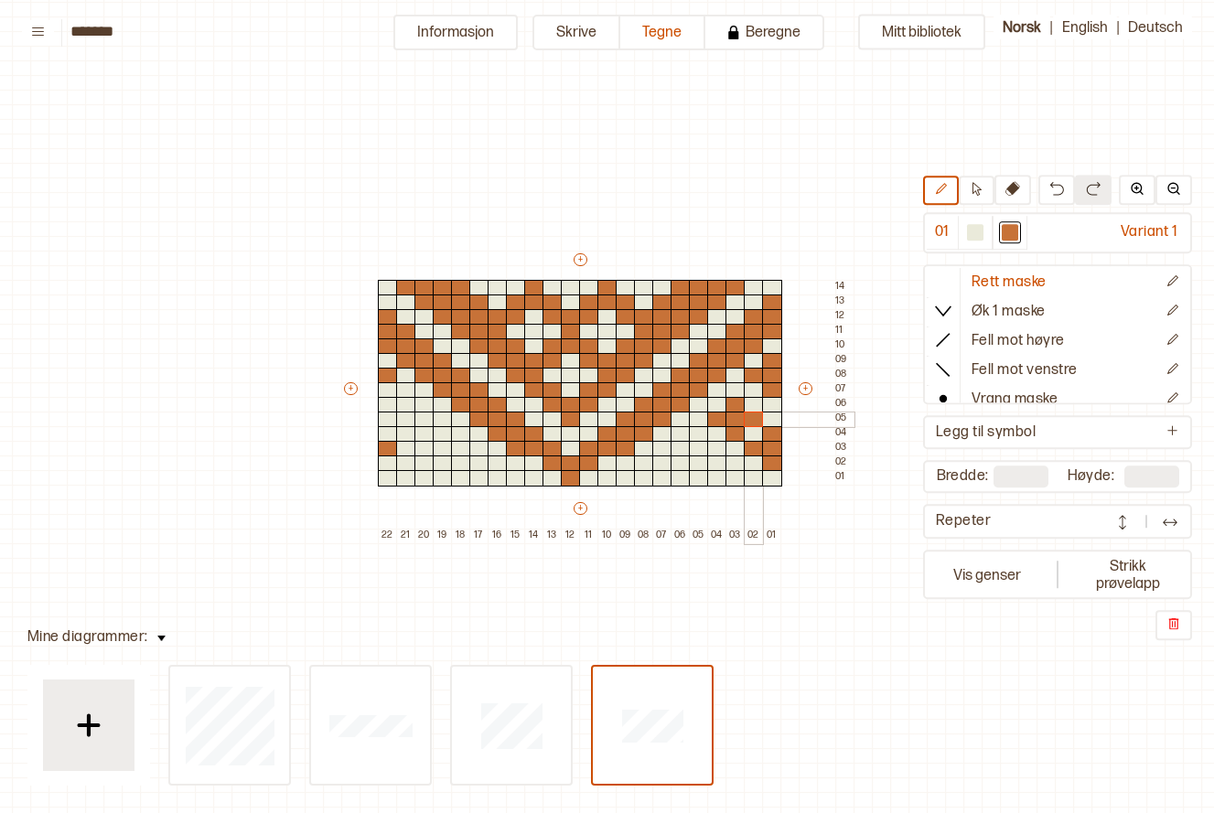
drag, startPoint x: 716, startPoint y: 415, endPoint x: 749, endPoint y: 416, distance: 33.9
click at [749, 416] on div "+ + + + 22 21 20 19 18 17 16 15 14 13 12 11 10 09 08 07 06 05 04 03 02 01 14 13…" at bounding box center [597, 397] width 512 height 293
drag, startPoint x: 692, startPoint y: 448, endPoint x: 692, endPoint y: 470, distance: 22.0
click at [692, 470] on div "+ + + + 22 21 20 19 18 17 16 15 14 13 12 11 10 09 08 07 06 05 04 03 02 01 14 13…" at bounding box center [597, 397] width 512 height 293
drag, startPoint x: 683, startPoint y: 463, endPoint x: 714, endPoint y: 469, distance: 31.6
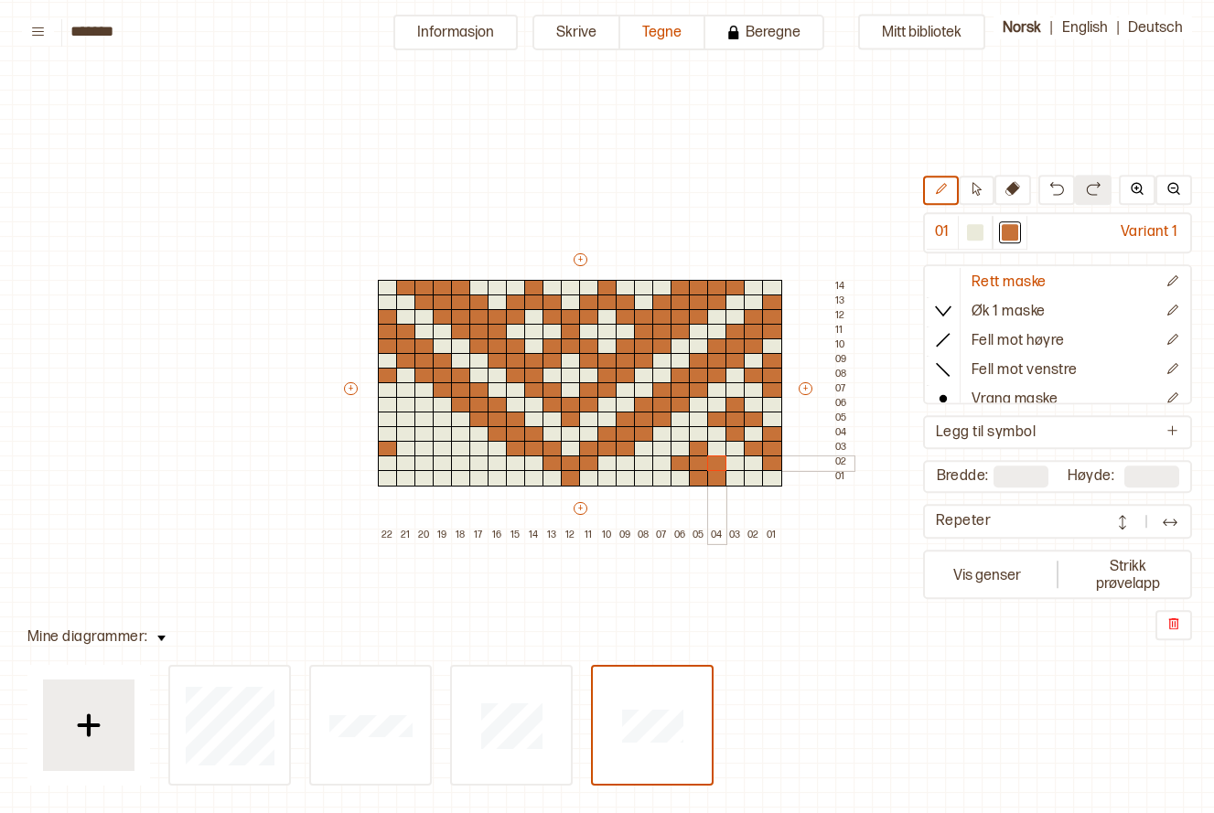
click at [714, 469] on div "+ + + + 22 21 20 19 18 17 16 15 14 13 12 11 10 09 08 07 06 05 04 03 02 01 14 13…" at bounding box center [597, 397] width 512 height 293
click at [714, 463] on div at bounding box center [717, 464] width 20 height 16
click at [720, 487] on div "+ + + + 22 21 20 19 18 17 16 15 14 13 12 11 10 09 08 07 06 05 04 03 02 01 14 13…" at bounding box center [597, 397] width 512 height 293
click at [721, 479] on div at bounding box center [717, 478] width 20 height 16
click at [464, 462] on div at bounding box center [461, 464] width 20 height 16
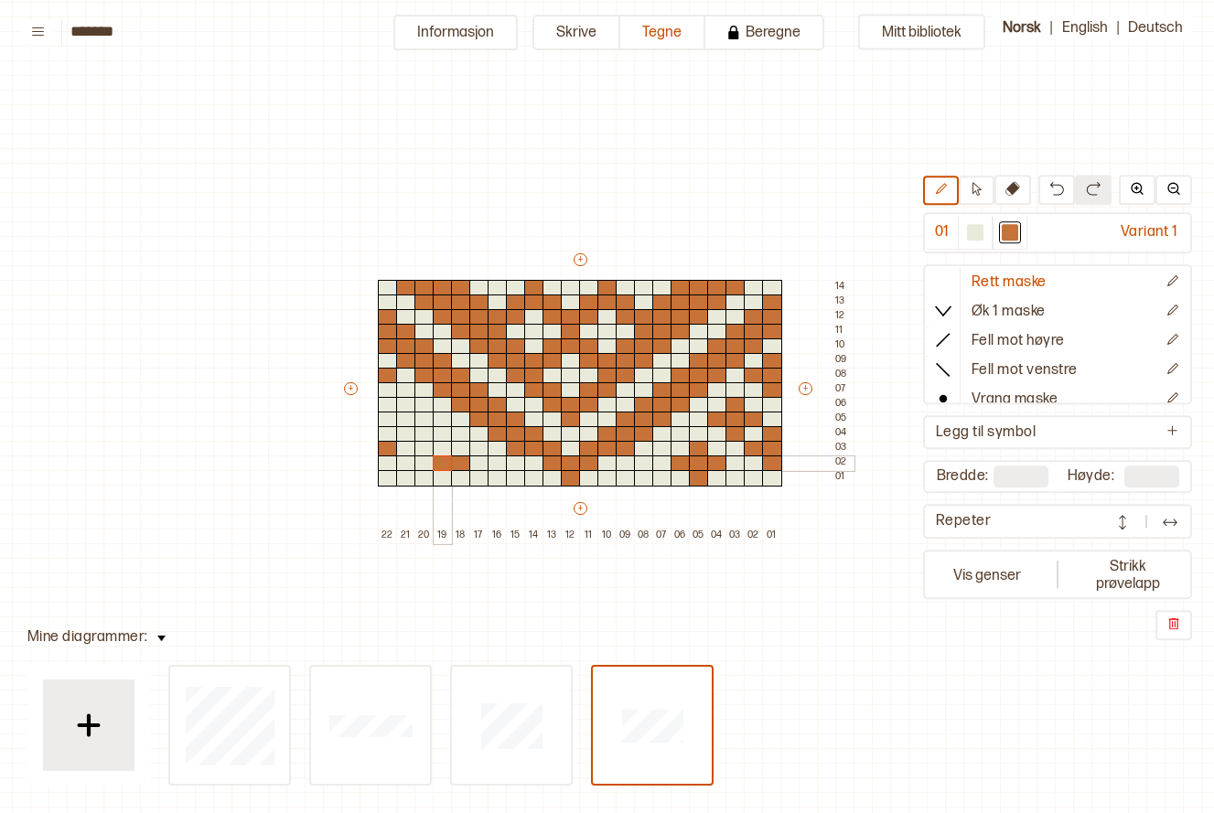
click at [447, 458] on div at bounding box center [443, 464] width 20 height 16
click at [426, 458] on div at bounding box center [425, 464] width 20 height 16
click at [436, 474] on div at bounding box center [443, 478] width 20 height 16
click at [440, 447] on div at bounding box center [443, 449] width 20 height 16
click at [769, 479] on div at bounding box center [772, 478] width 20 height 16
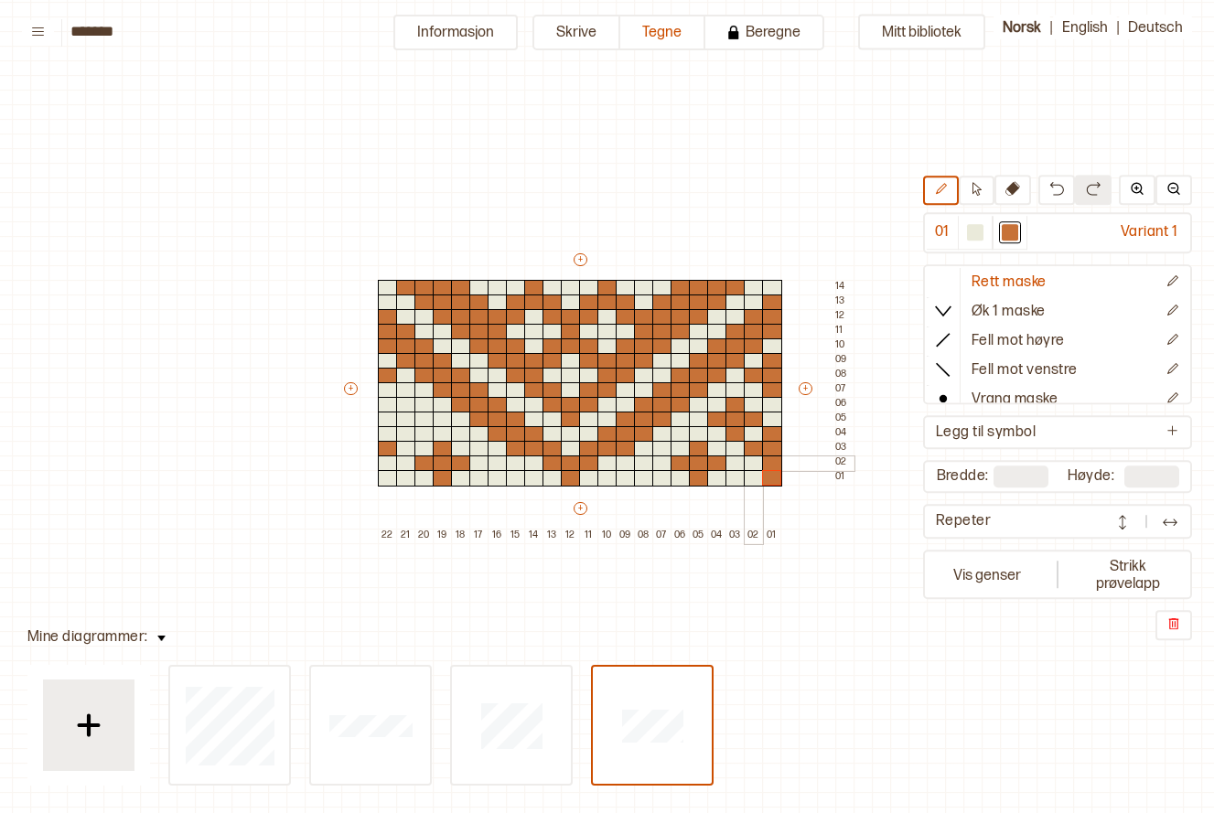
click at [749, 463] on div at bounding box center [754, 464] width 20 height 16
click at [760, 446] on div at bounding box center [754, 449] width 20 height 16
click at [777, 436] on div at bounding box center [772, 434] width 20 height 16
click at [391, 446] on div at bounding box center [388, 449] width 20 height 16
click at [388, 461] on div at bounding box center [388, 464] width 20 height 16
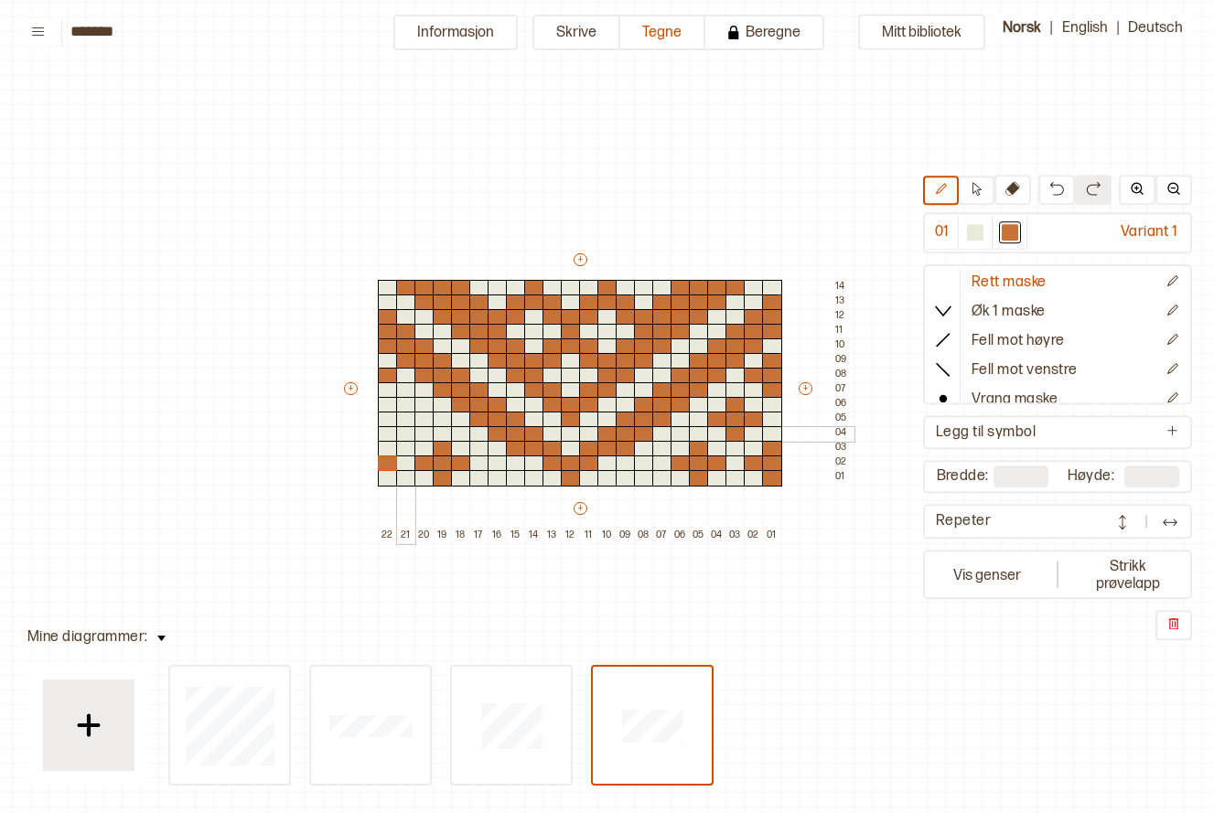
click at [407, 432] on div at bounding box center [406, 434] width 20 height 16
click at [390, 420] on div at bounding box center [388, 420] width 20 height 16
click at [408, 417] on div at bounding box center [406, 420] width 20 height 16
click at [425, 417] on div at bounding box center [425, 420] width 20 height 16
click at [405, 408] on div at bounding box center [406, 405] width 20 height 16
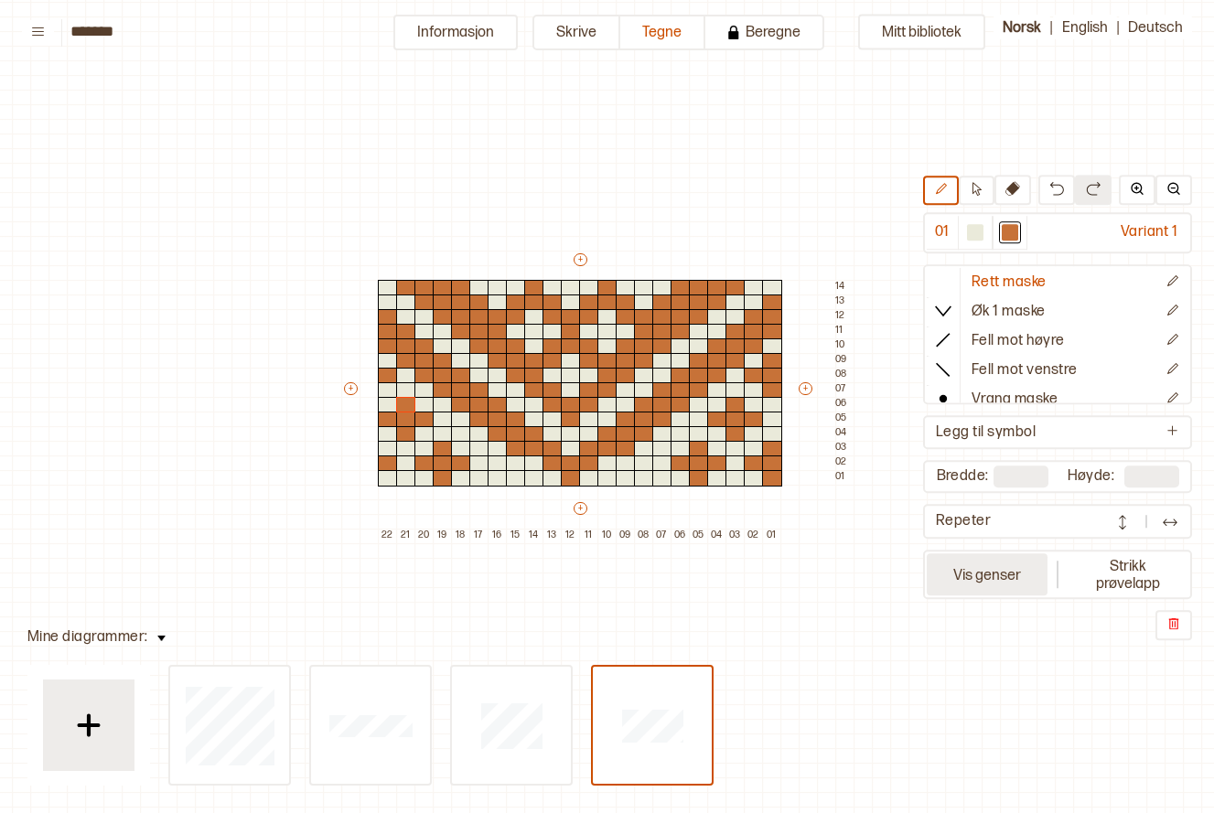
click at [985, 566] on button "Vis genser" at bounding box center [987, 575] width 121 height 42
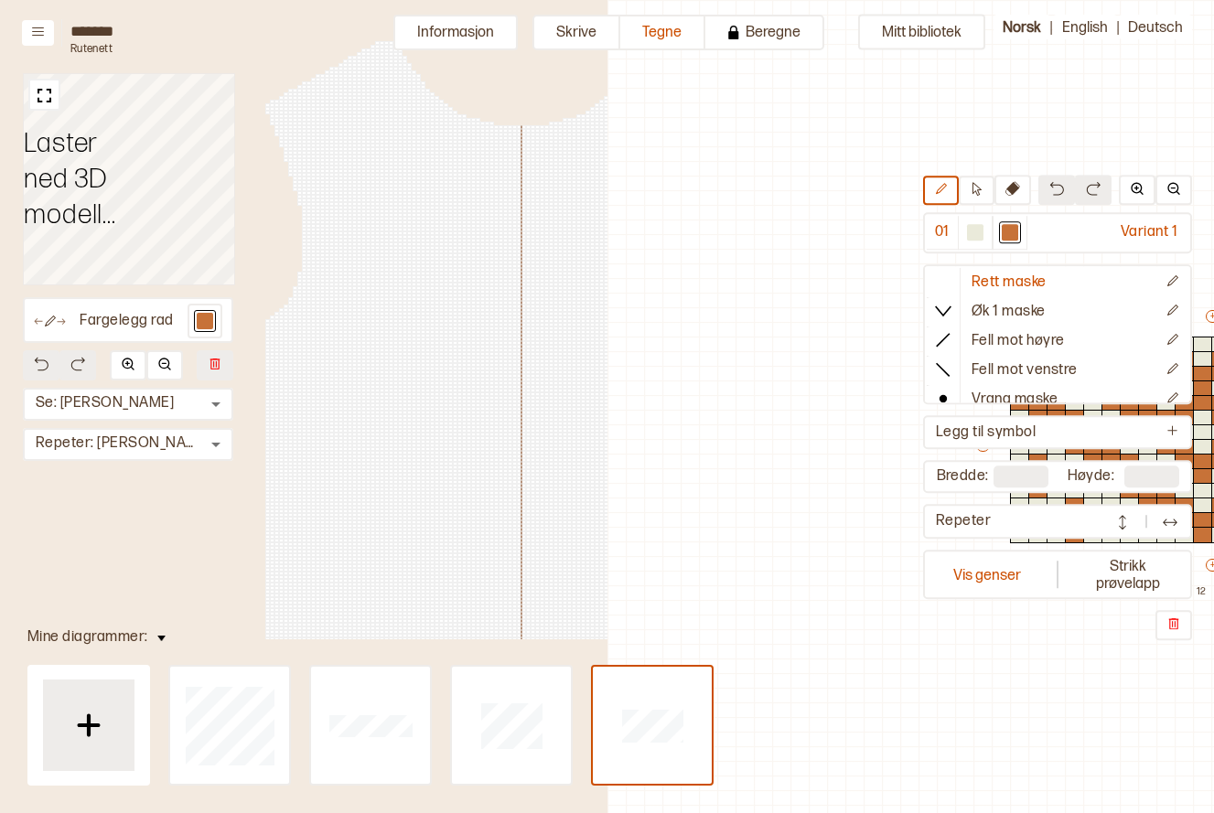
scroll to position [57, 584]
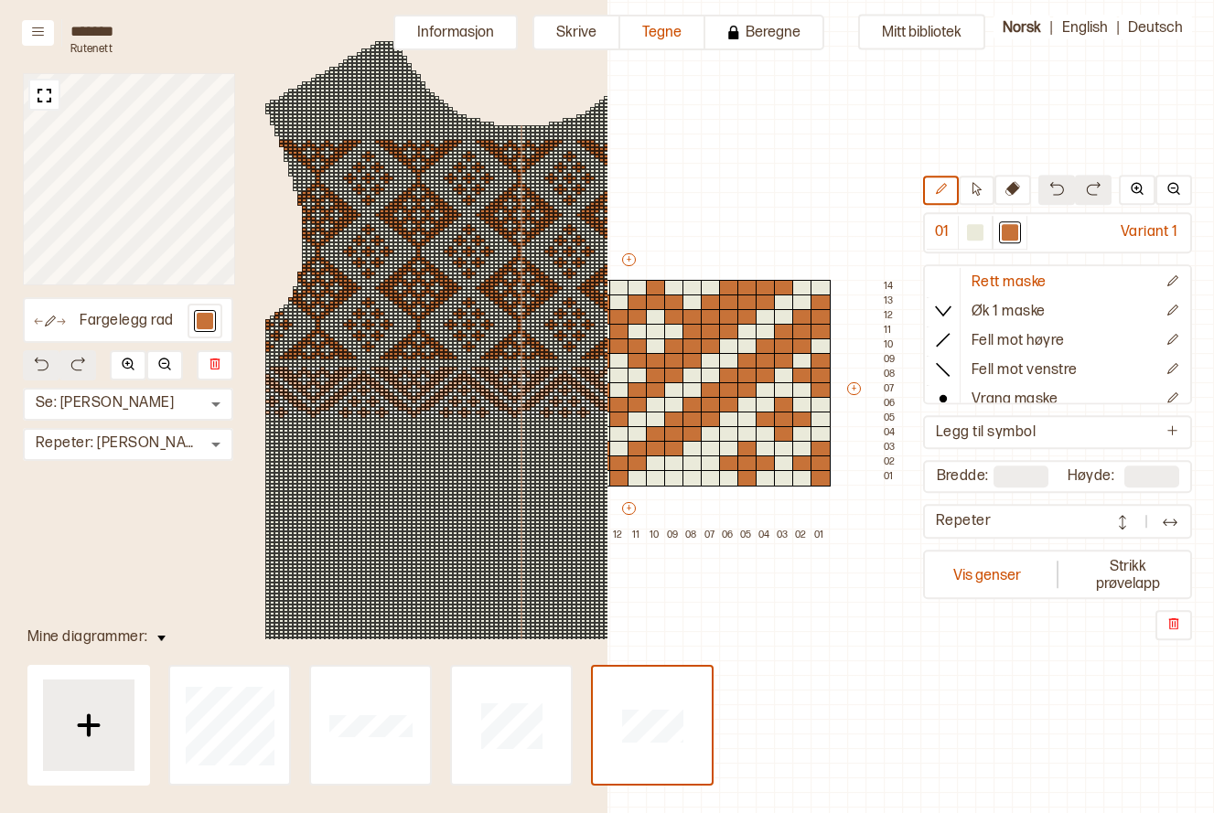
click at [516, 389] on div at bounding box center [514, 391] width 5 height 4
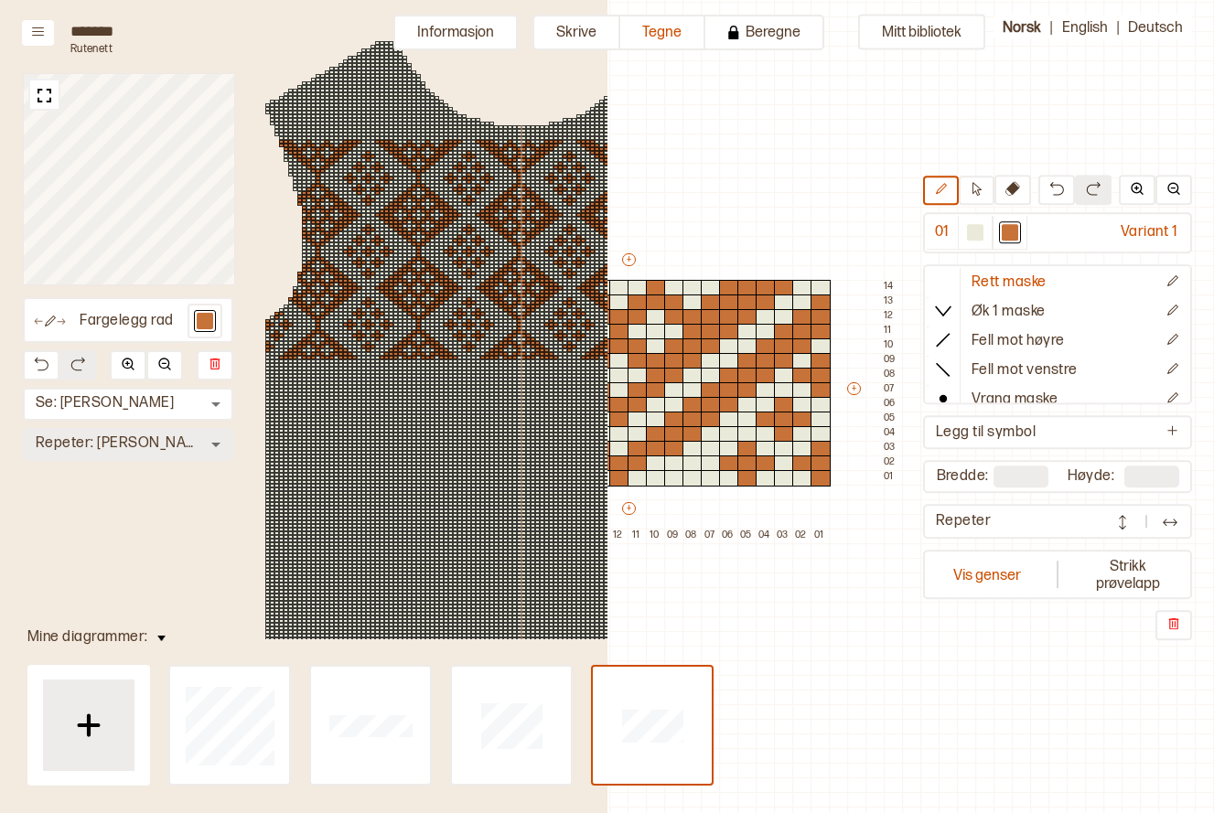
click at [169, 436] on body "**********" at bounding box center [607, 406] width 1214 height 813
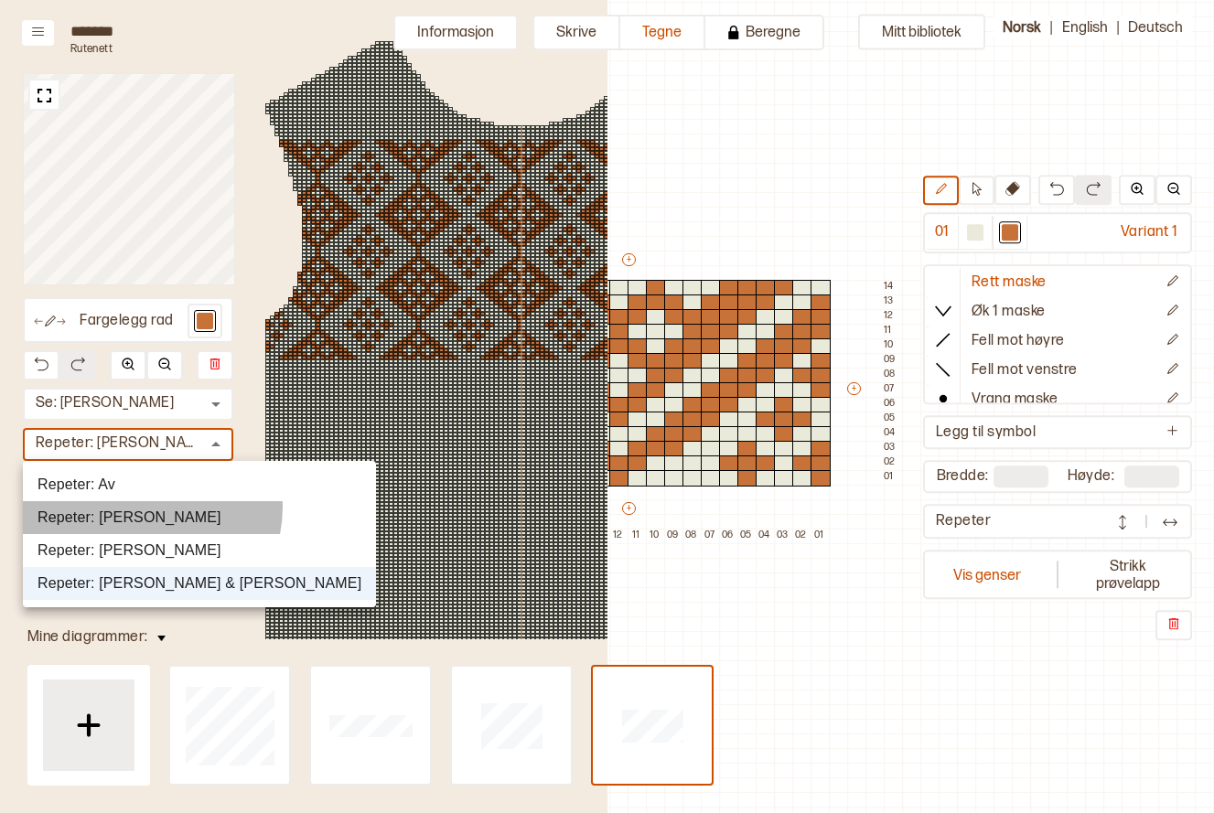
click at [151, 508] on li "Repeter: Fremre Torso" at bounding box center [199, 517] width 353 height 33
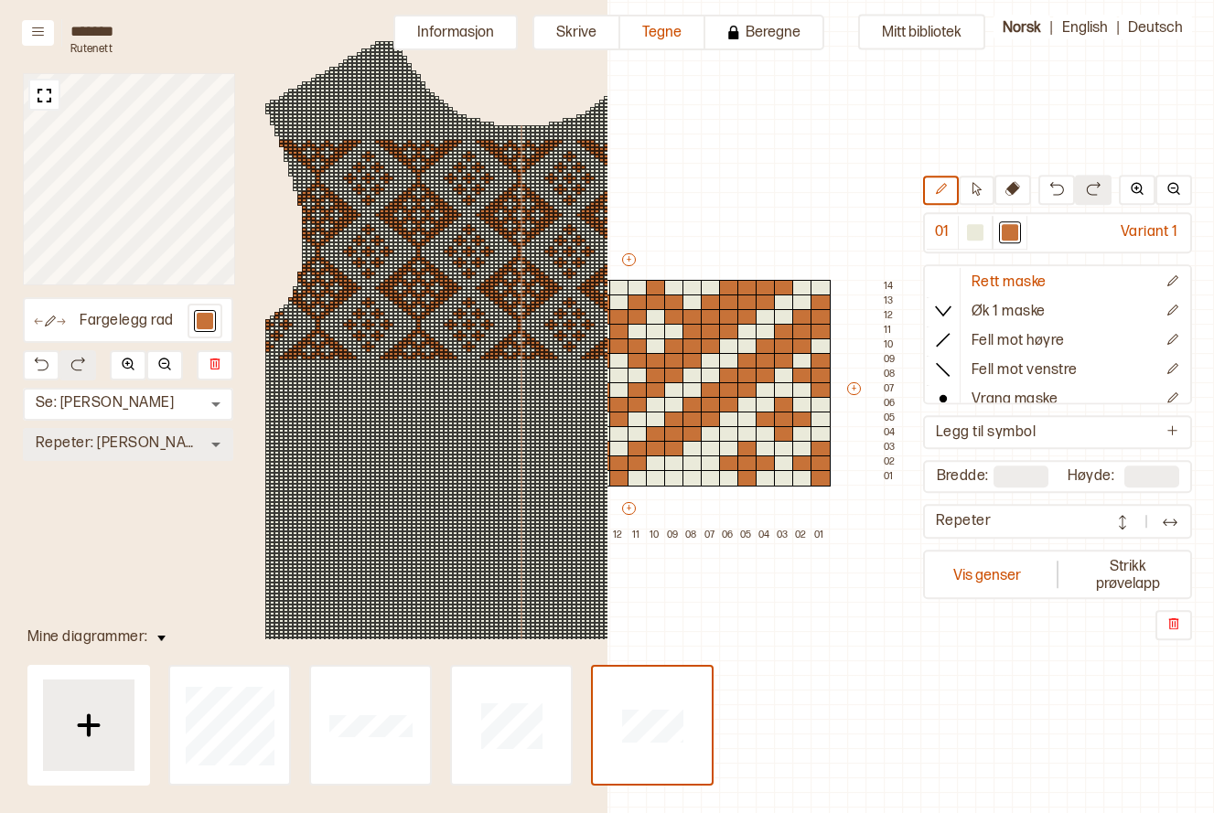
click at [117, 444] on body "**********" at bounding box center [607, 406] width 1214 height 813
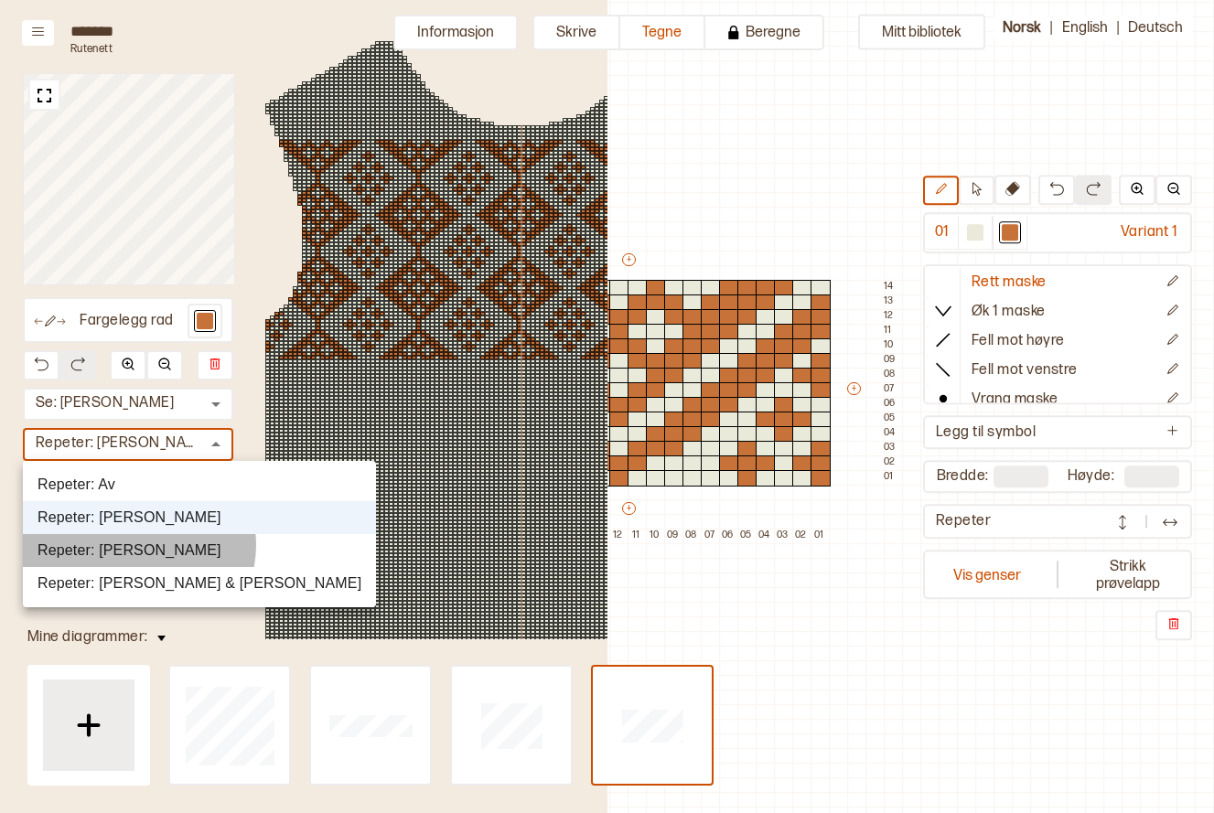
click at [138, 545] on li "Repeter: Hele Torso" at bounding box center [199, 550] width 353 height 33
type input "*"
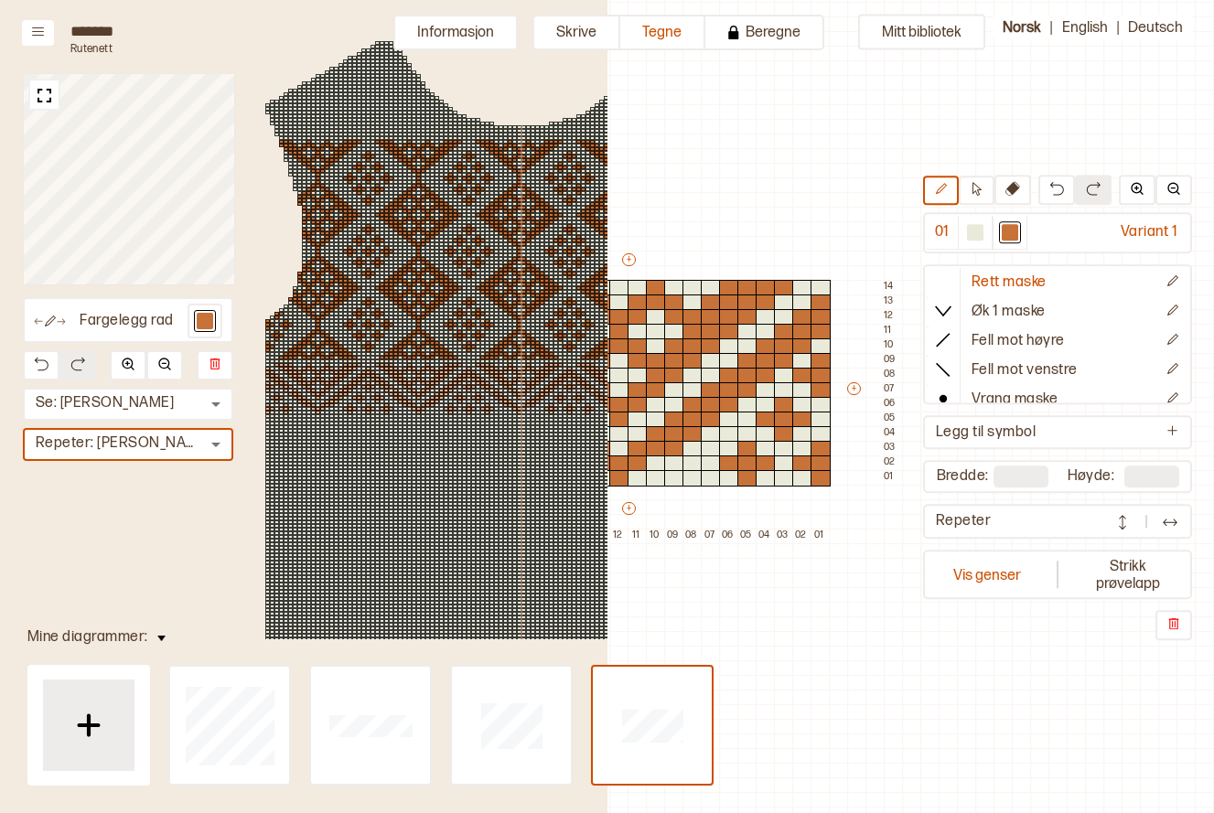
click at [519, 386] on div at bounding box center [519, 387] width 5 height 4
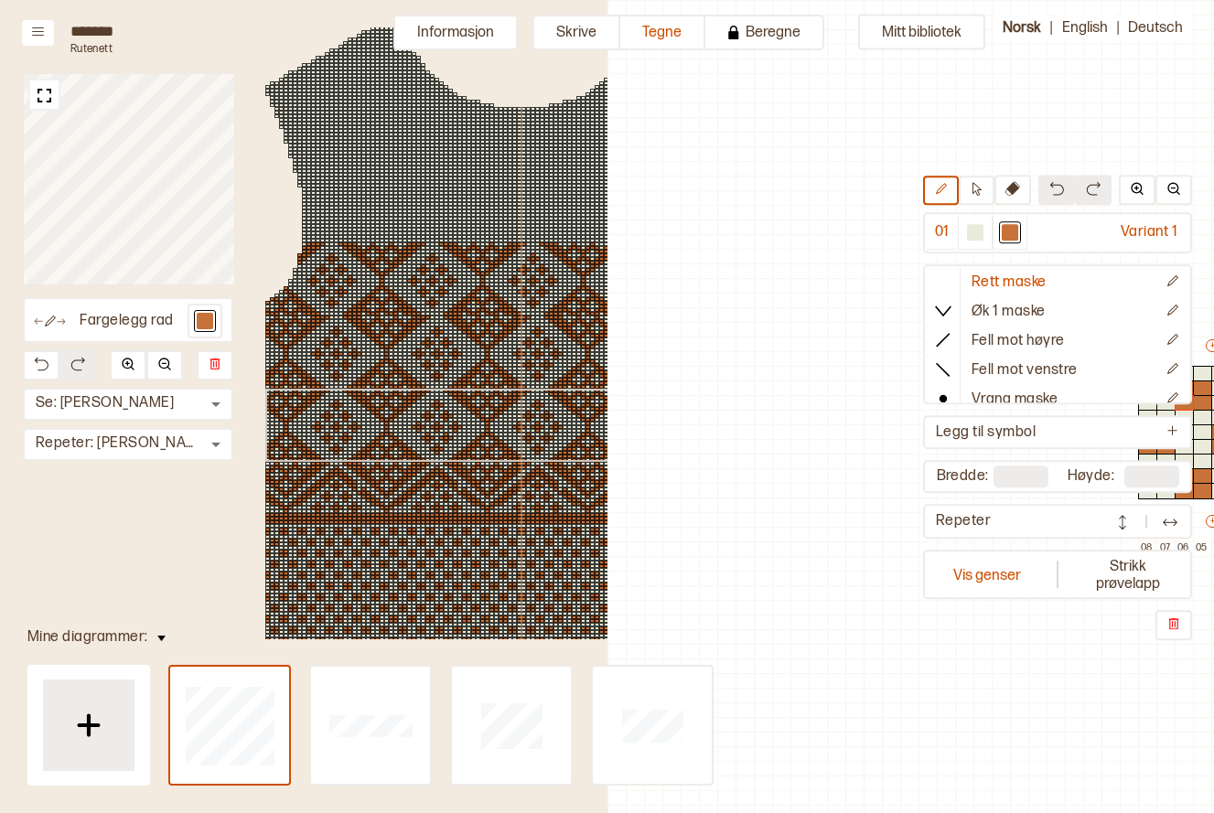
scroll to position [57, 584]
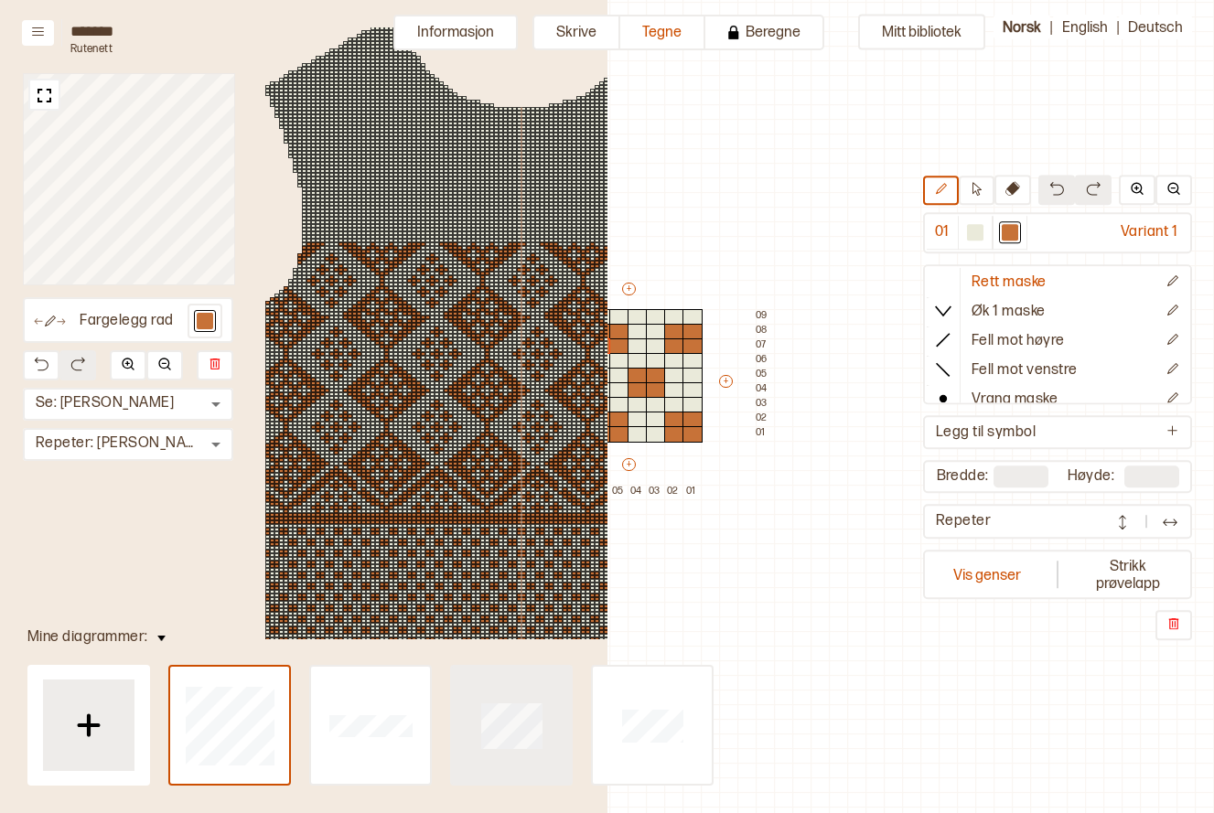
click at [430, 697] on div at bounding box center [370, 725] width 119 height 117
type input "**"
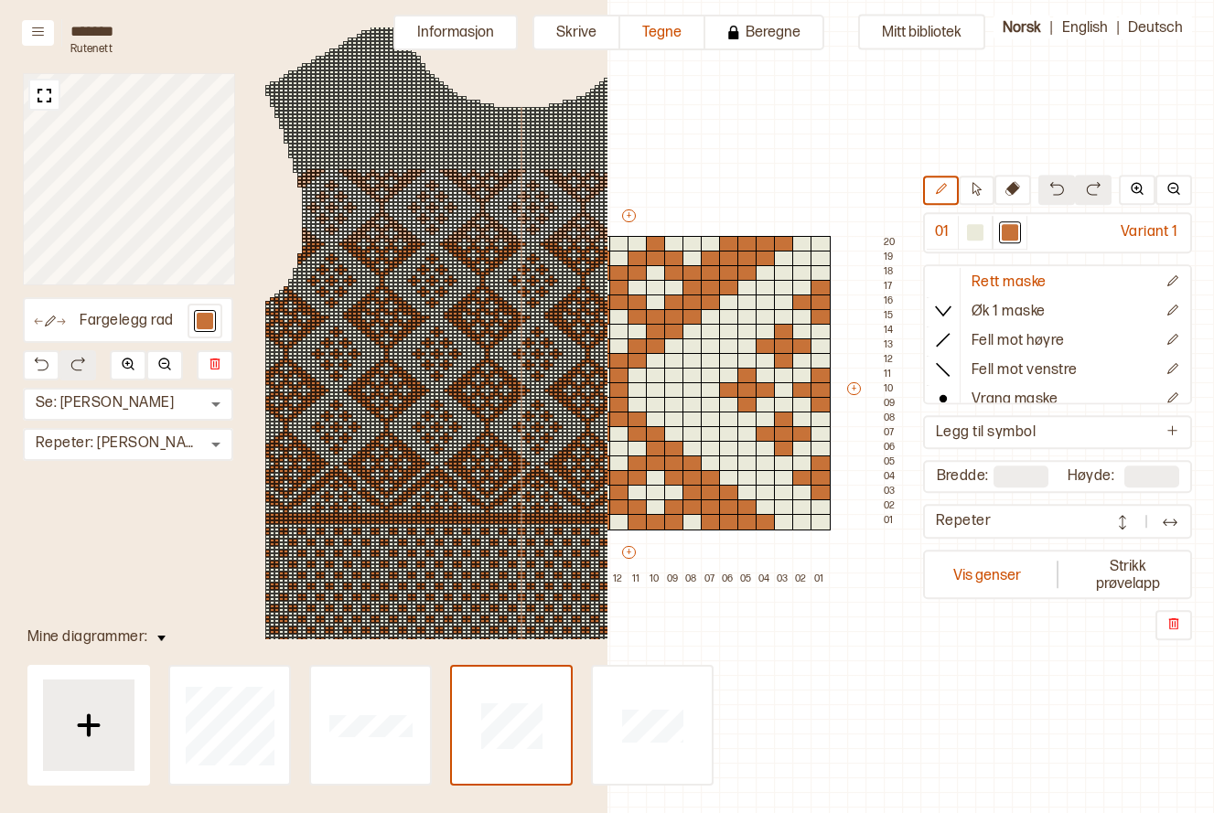
click at [480, 202] on div at bounding box center [482, 204] width 5 height 4
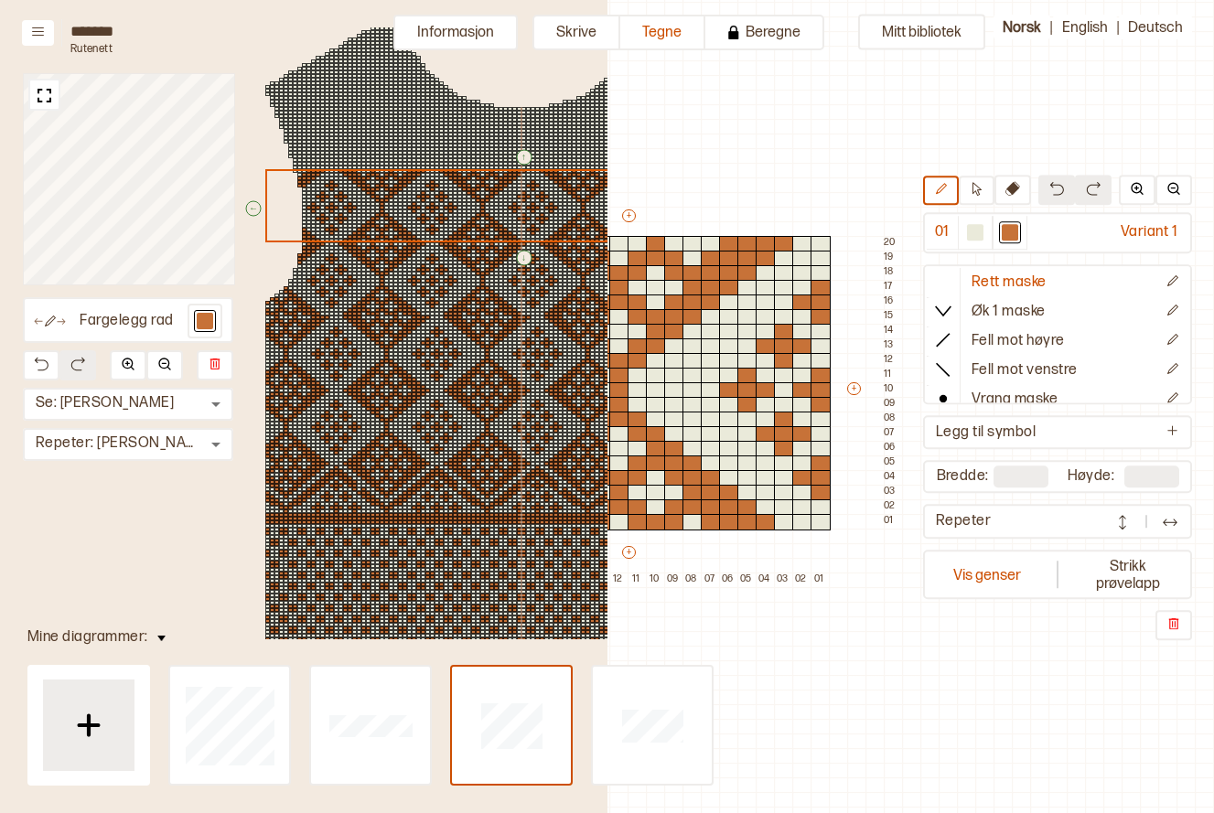
click at [237, 48] on div "↑ ← ↓ → 156 137 136 117 116 97 96 77 76 63 62 59 51 50 42 41 33 32 24 23 15 13 …" at bounding box center [521, 381] width 622 height 745
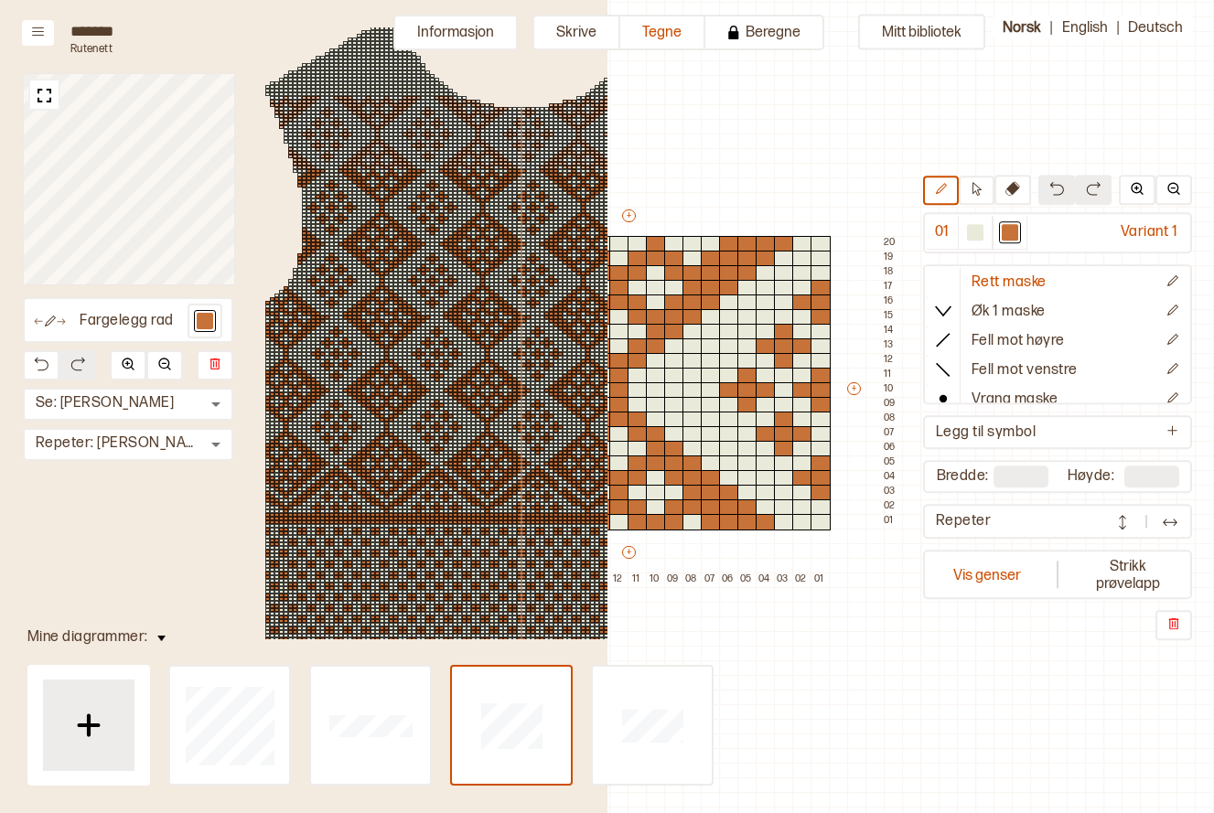
click at [375, 130] on div at bounding box center [377, 131] width 5 height 4
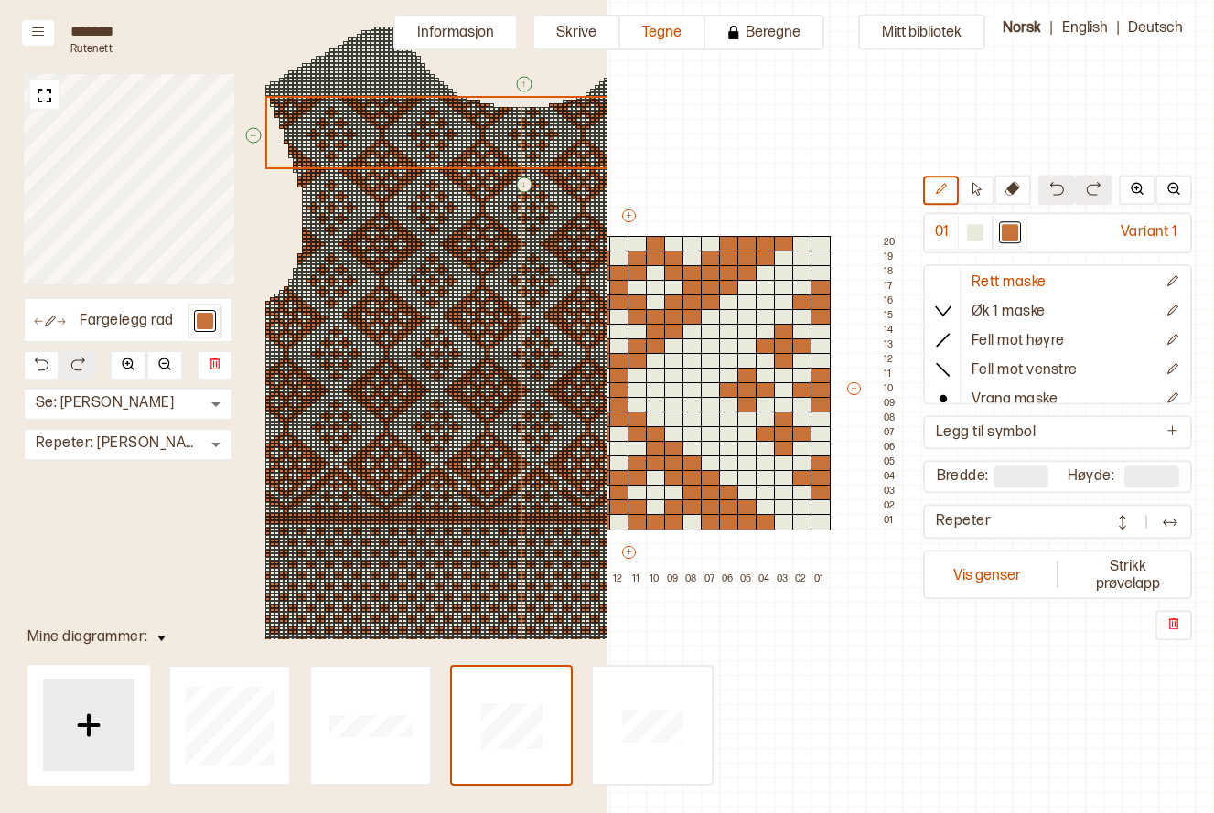
click at [406, 90] on div at bounding box center [405, 91] width 5 height 4
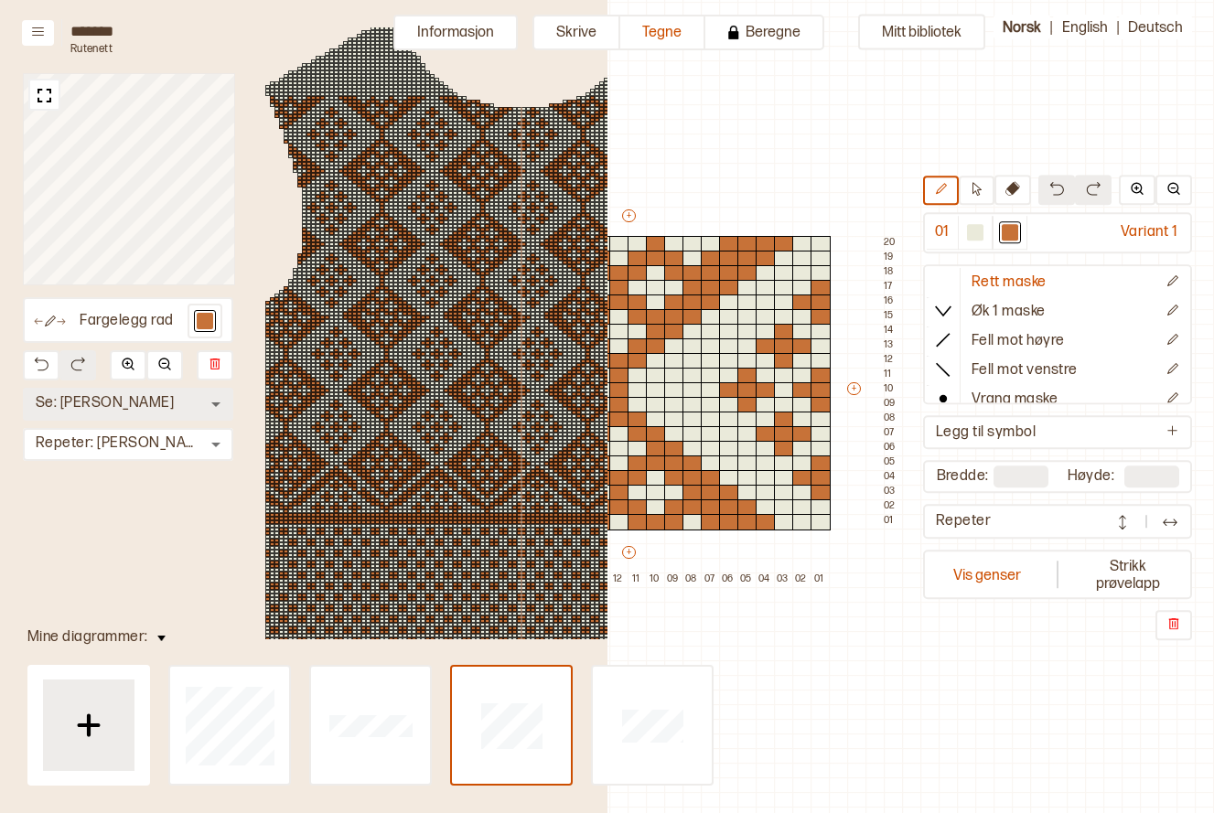
click at [99, 399] on body "**********" at bounding box center [607, 406] width 1214 height 813
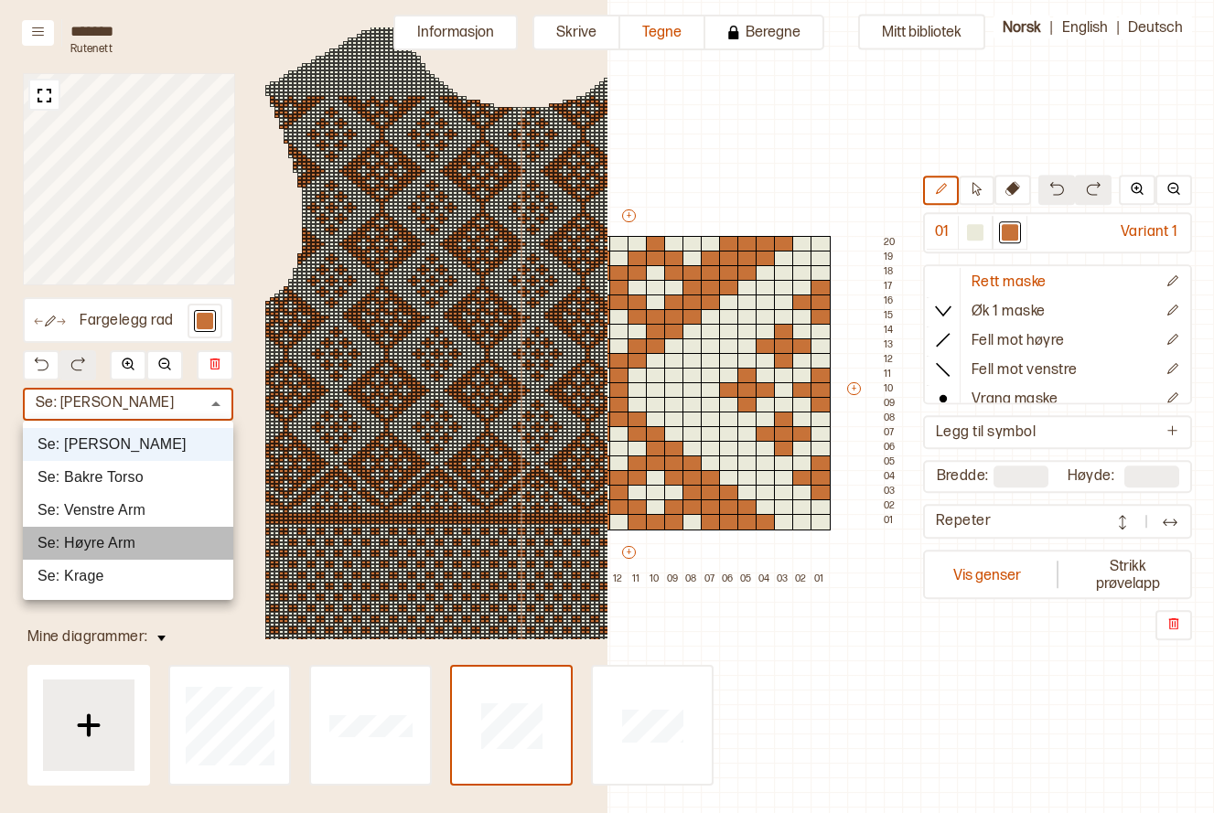
click at [168, 535] on li "Se: Høyre Arm" at bounding box center [128, 543] width 210 height 33
type input "*"
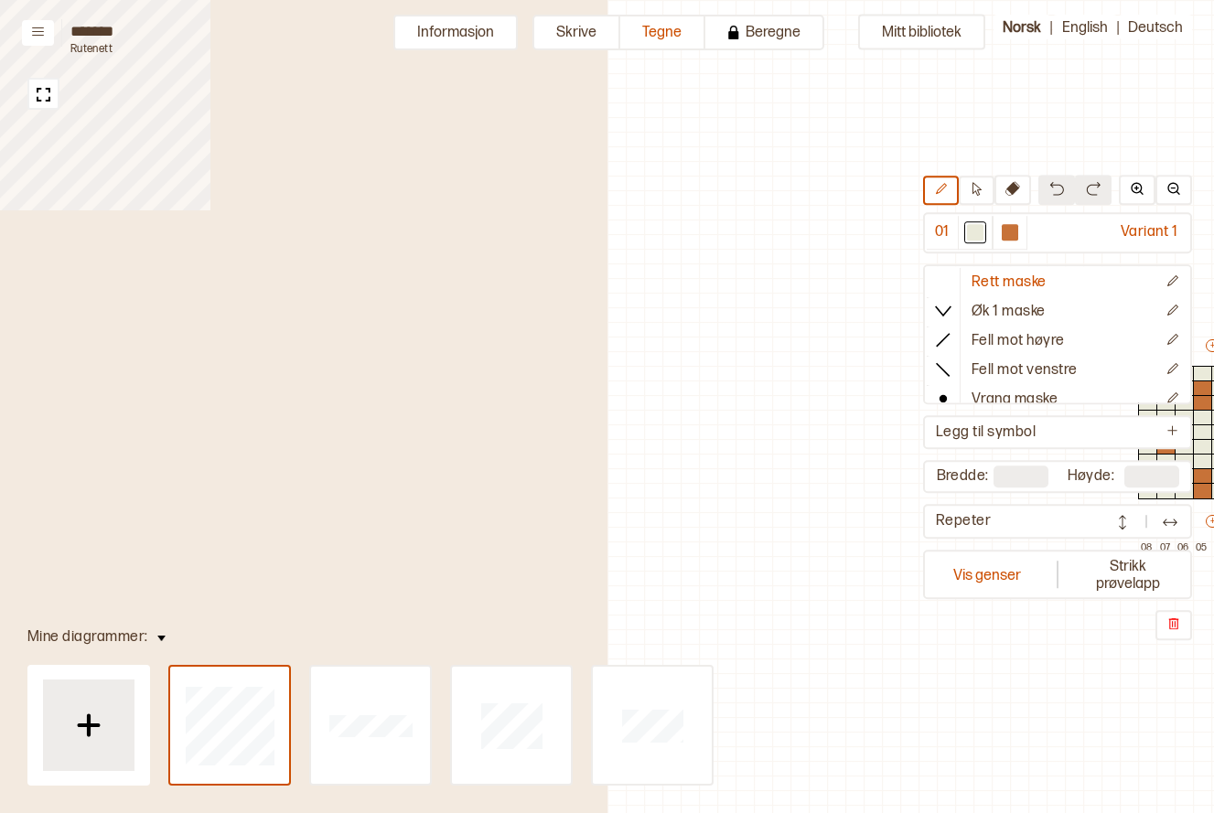
scroll to position [49, 456]
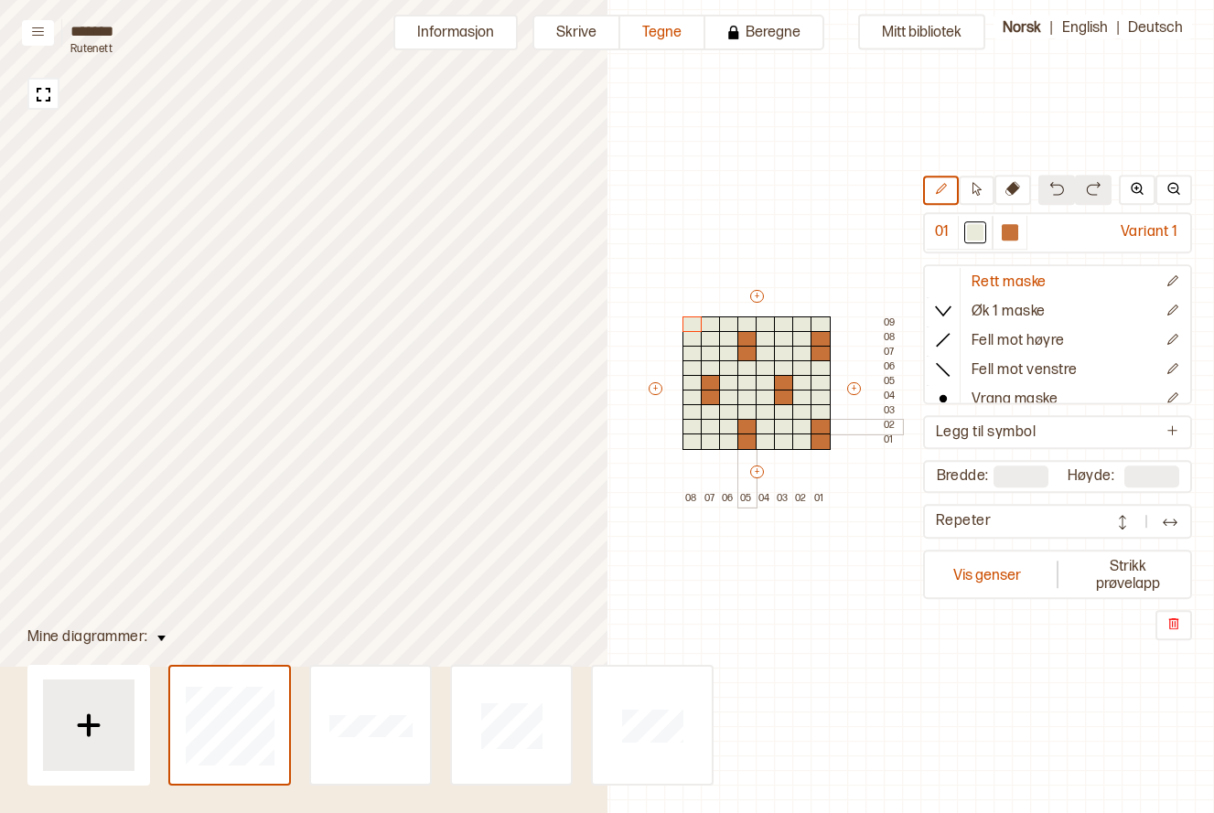
click at [744, 425] on div at bounding box center [748, 427] width 20 height 16
click at [820, 426] on div at bounding box center [821, 427] width 20 height 16
click at [781, 377] on div at bounding box center [784, 383] width 20 height 16
click at [709, 379] on div at bounding box center [711, 383] width 20 height 16
click at [745, 339] on div at bounding box center [748, 339] width 20 height 16
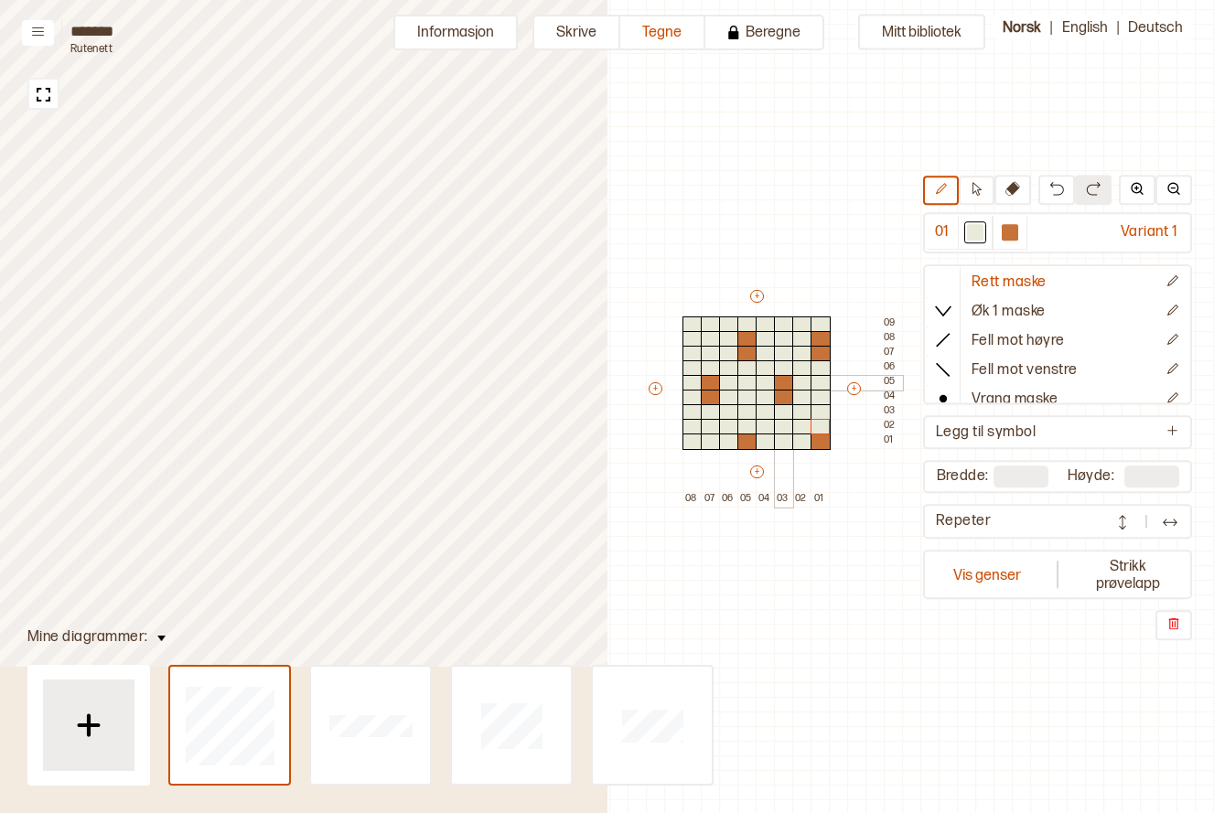
click at [818, 335] on div at bounding box center [821, 339] width 20 height 16
click at [1006, 230] on div at bounding box center [1010, 233] width 16 height 16
click at [1007, 233] on div at bounding box center [1010, 233] width 16 height 16
click at [800, 340] on div at bounding box center [802, 339] width 20 height 16
click at [691, 342] on div at bounding box center [693, 339] width 20 height 16
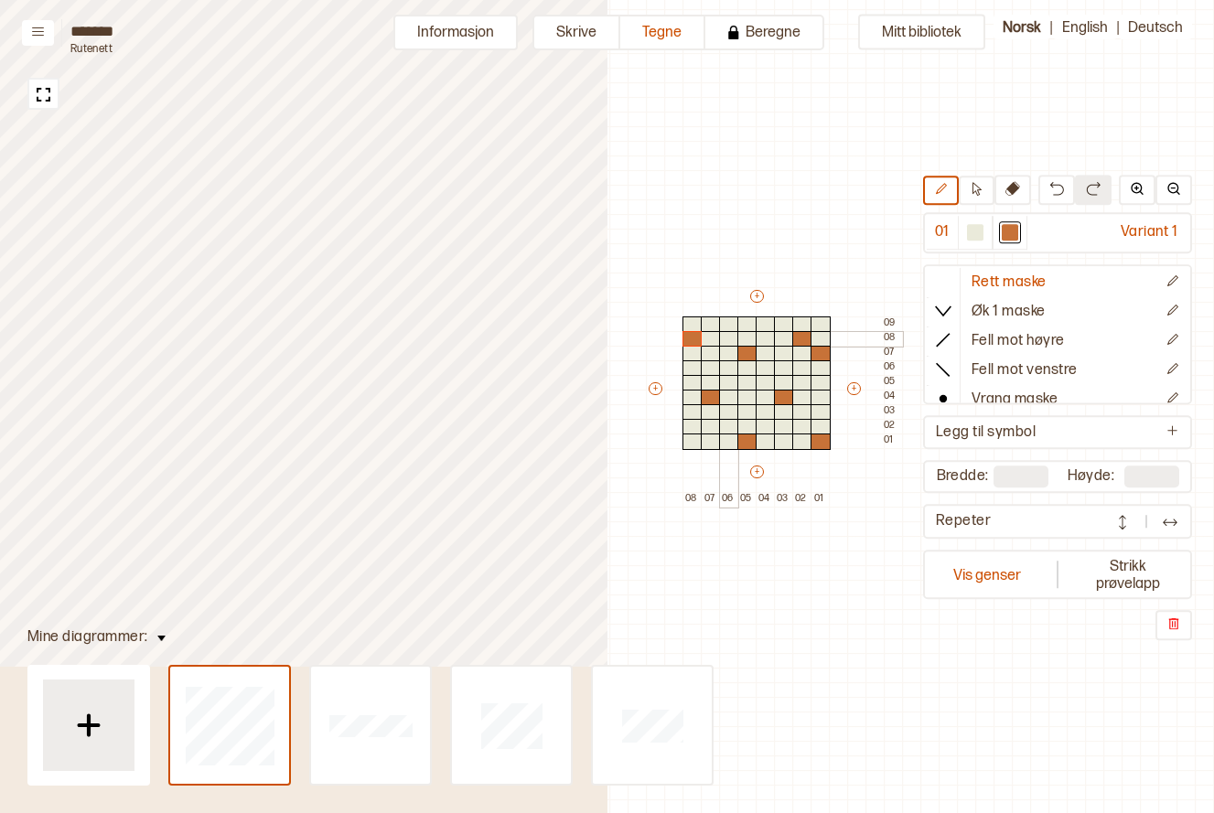
click at [731, 341] on div at bounding box center [729, 339] width 20 height 16
click at [761, 341] on div at bounding box center [766, 339] width 20 height 16
click at [721, 428] on div at bounding box center [729, 427] width 20 height 16
click at [766, 431] on div at bounding box center [766, 427] width 20 height 16
click at [802, 425] on div at bounding box center [802, 427] width 20 height 16
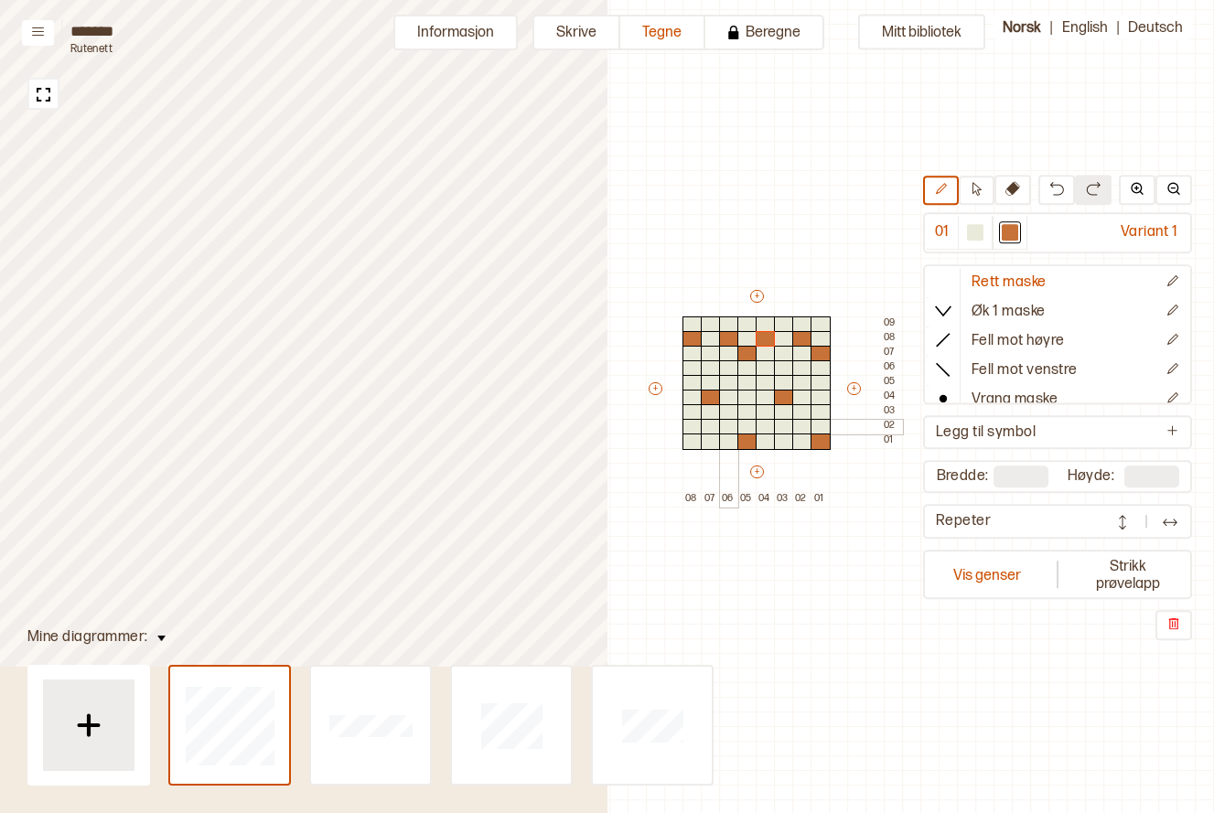
click at [713, 431] on div at bounding box center [711, 427] width 20 height 16
click at [694, 428] on div at bounding box center [693, 427] width 20 height 16
drag, startPoint x: 714, startPoint y: 384, endPoint x: 788, endPoint y: 384, distance: 74.1
click at [714, 384] on div at bounding box center [711, 383] width 20 height 16
click at [788, 384] on div at bounding box center [784, 383] width 20 height 16
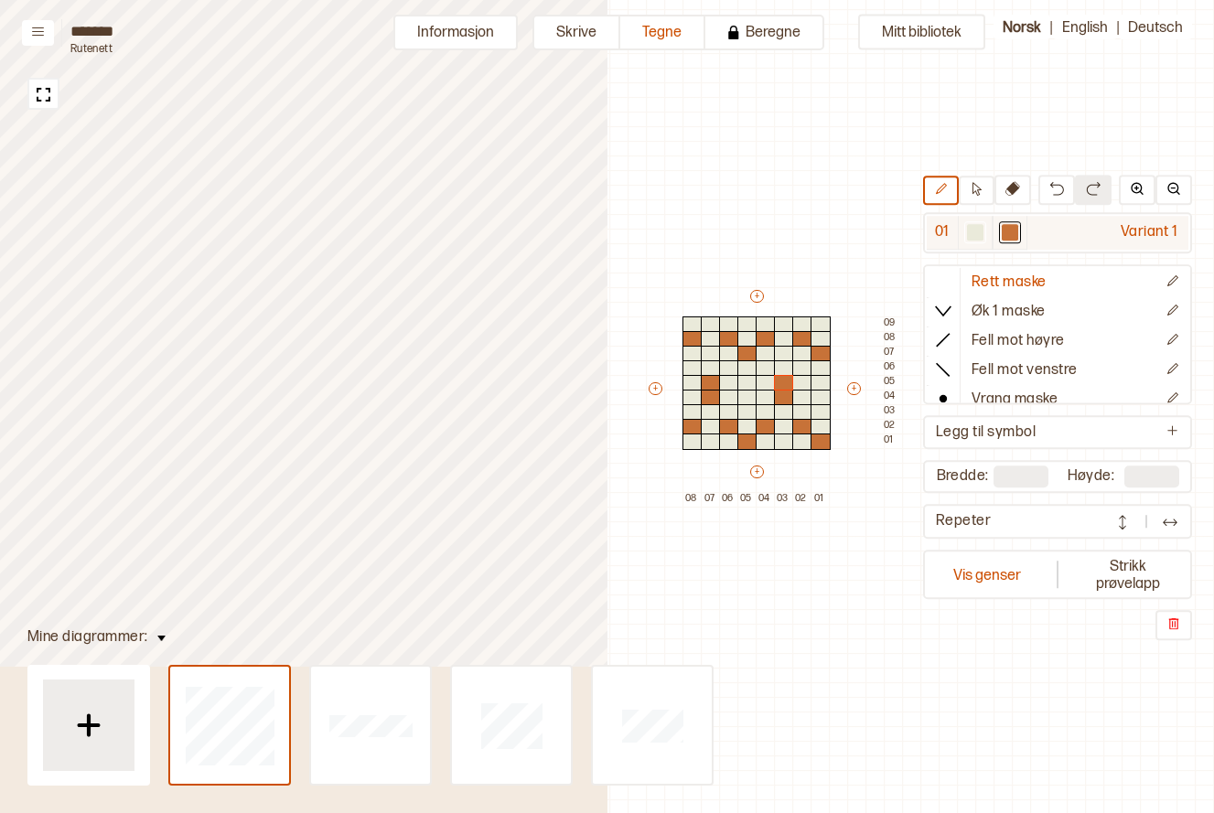
click at [974, 236] on div at bounding box center [975, 233] width 16 height 16
click at [976, 227] on div at bounding box center [975, 233] width 16 height 16
click at [781, 393] on div at bounding box center [784, 398] width 20 height 16
click at [708, 402] on div at bounding box center [711, 398] width 20 height 16
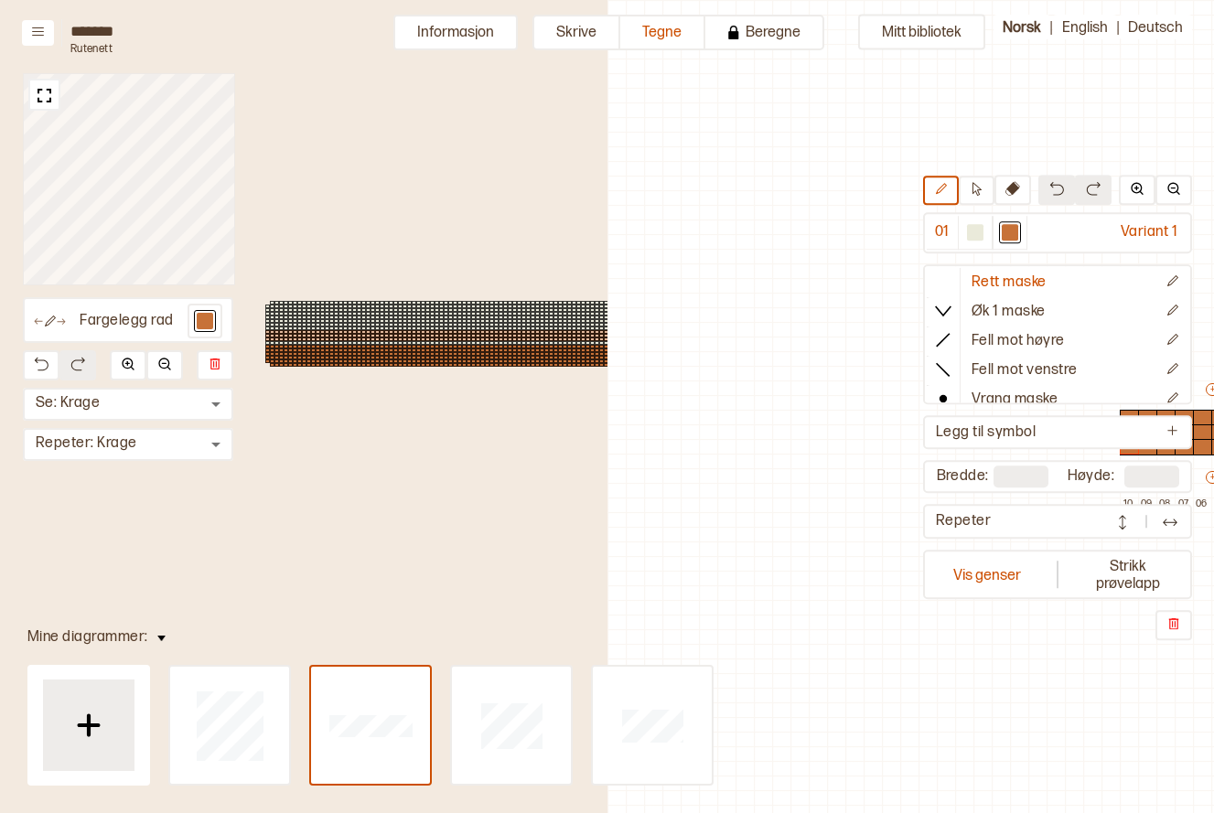
scroll to position [57, 456]
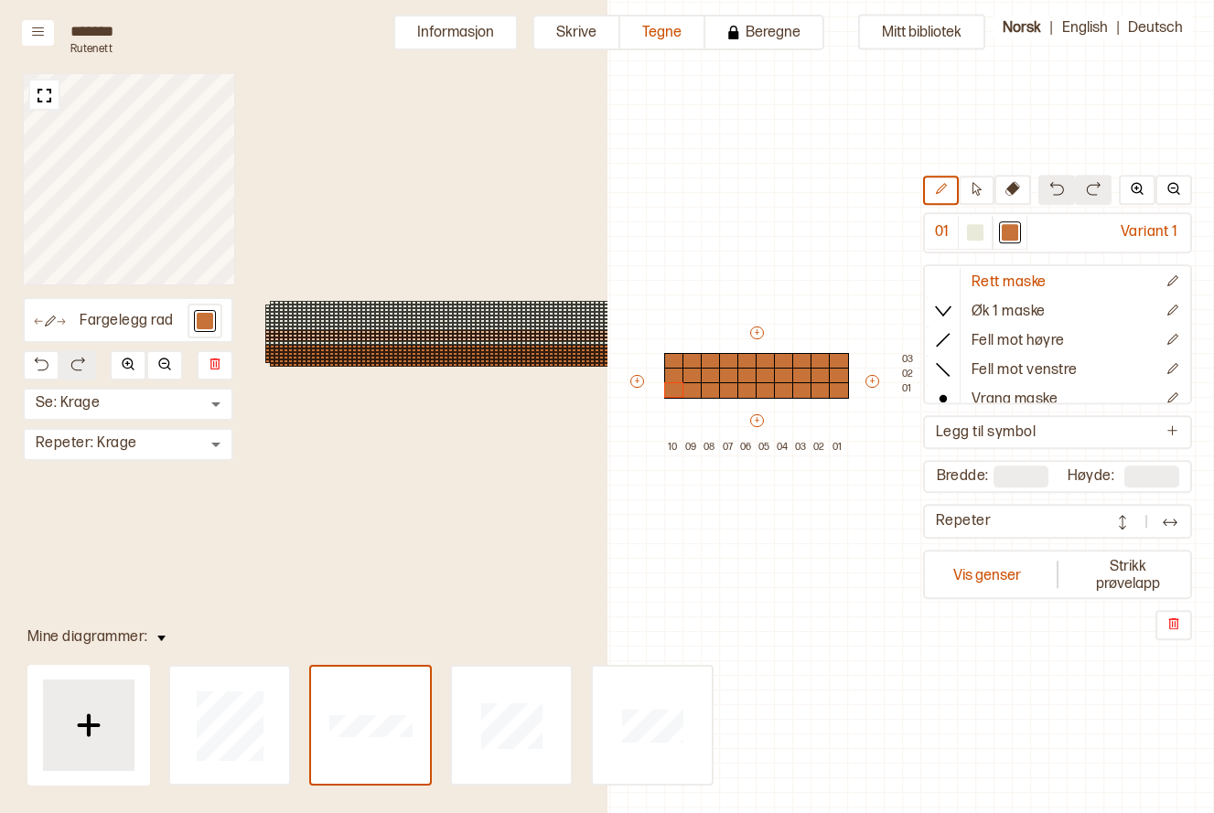
click at [508, 334] on div at bounding box center [510, 336] width 5 height 4
click at [508, 320] on div at bounding box center [510, 321] width 5 height 4
click at [508, 328] on div at bounding box center [510, 329] width 5 height 4
click at [508, 316] on div at bounding box center [510, 318] width 5 height 4
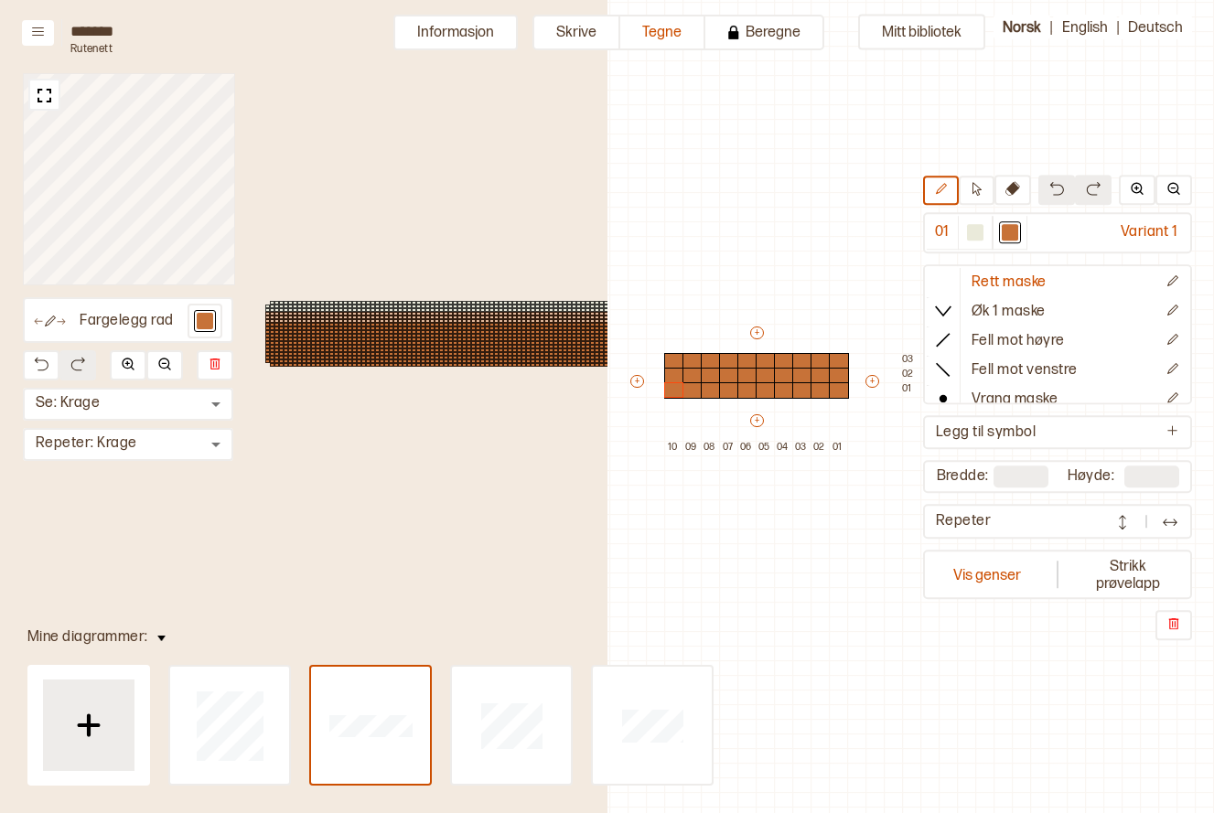
click at [508, 316] on div at bounding box center [510, 318] width 5 height 4
click at [508, 305] on div at bounding box center [510, 307] width 5 height 4
click at [508, 306] on div at bounding box center [510, 307] width 5 height 4
click at [50, 89] on img at bounding box center [44, 95] width 23 height 23
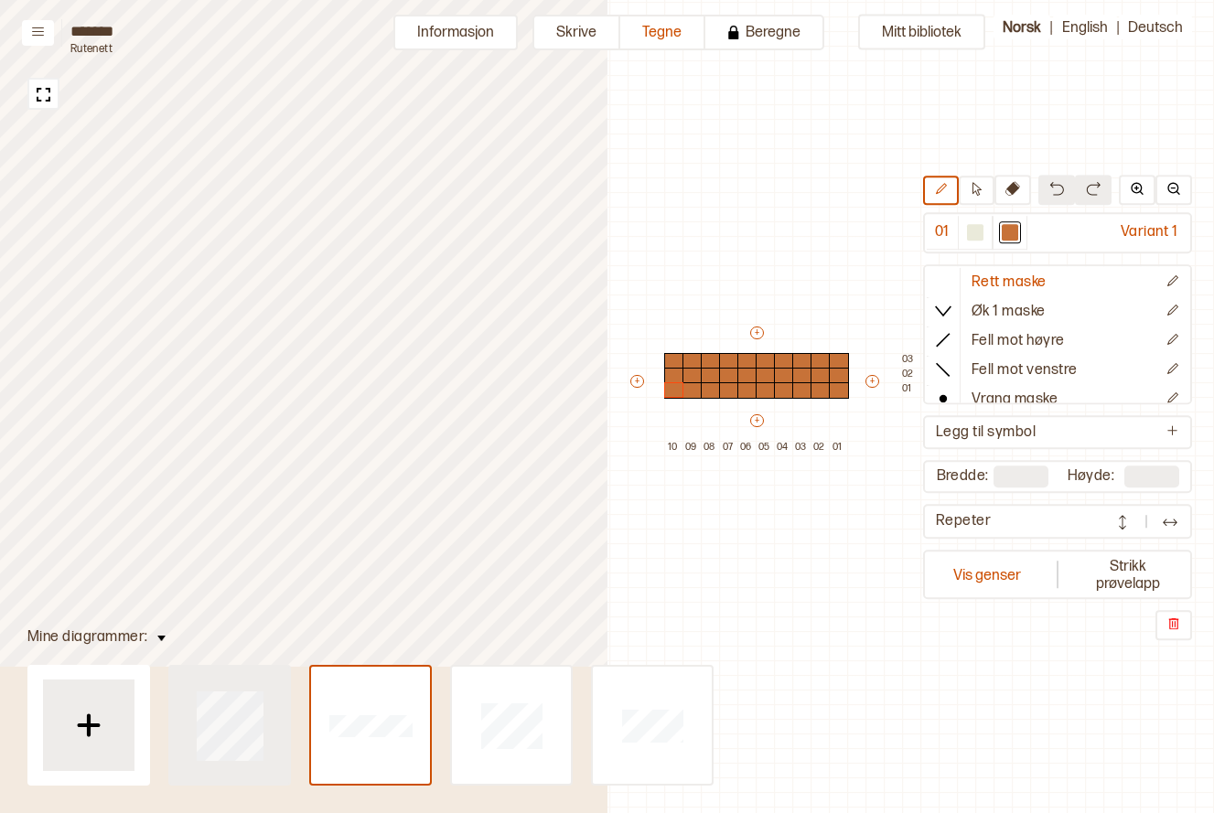
type input "*"
type input "**"
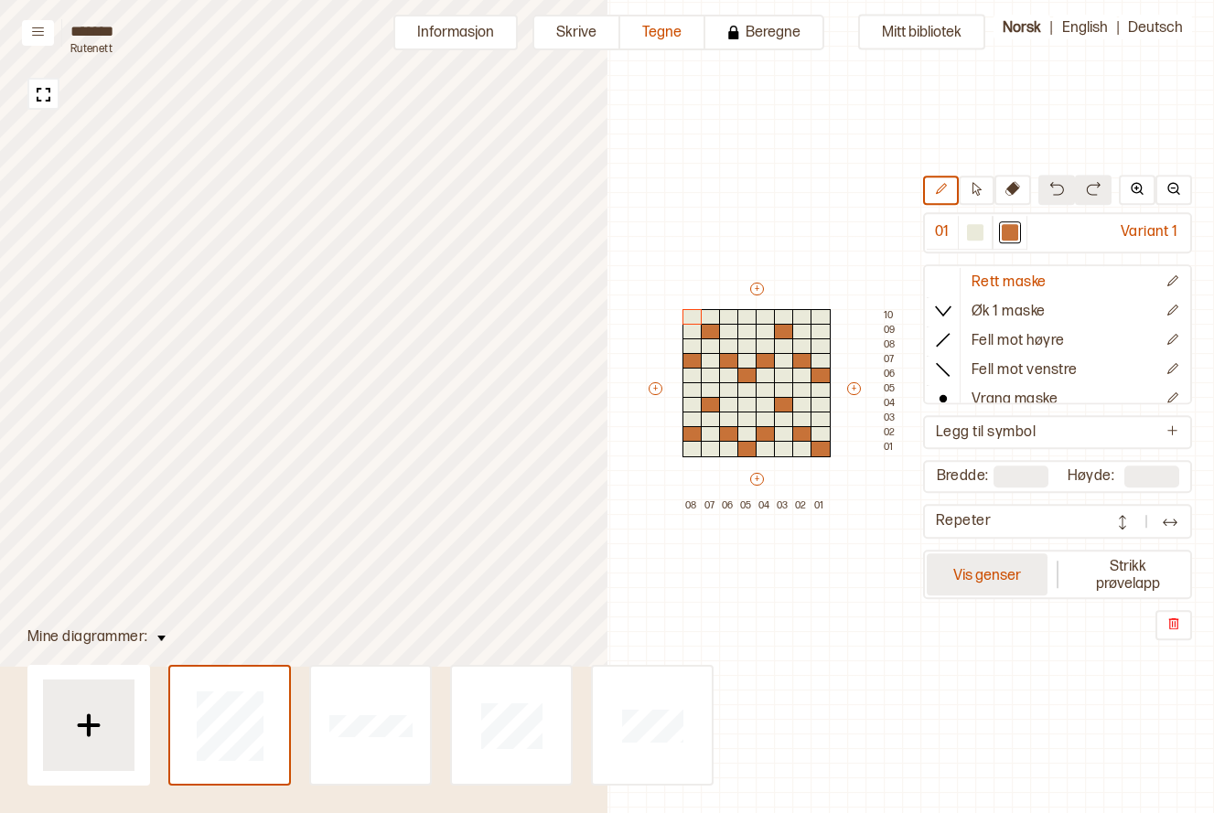
click at [983, 574] on button "Vis genser" at bounding box center [987, 575] width 121 height 42
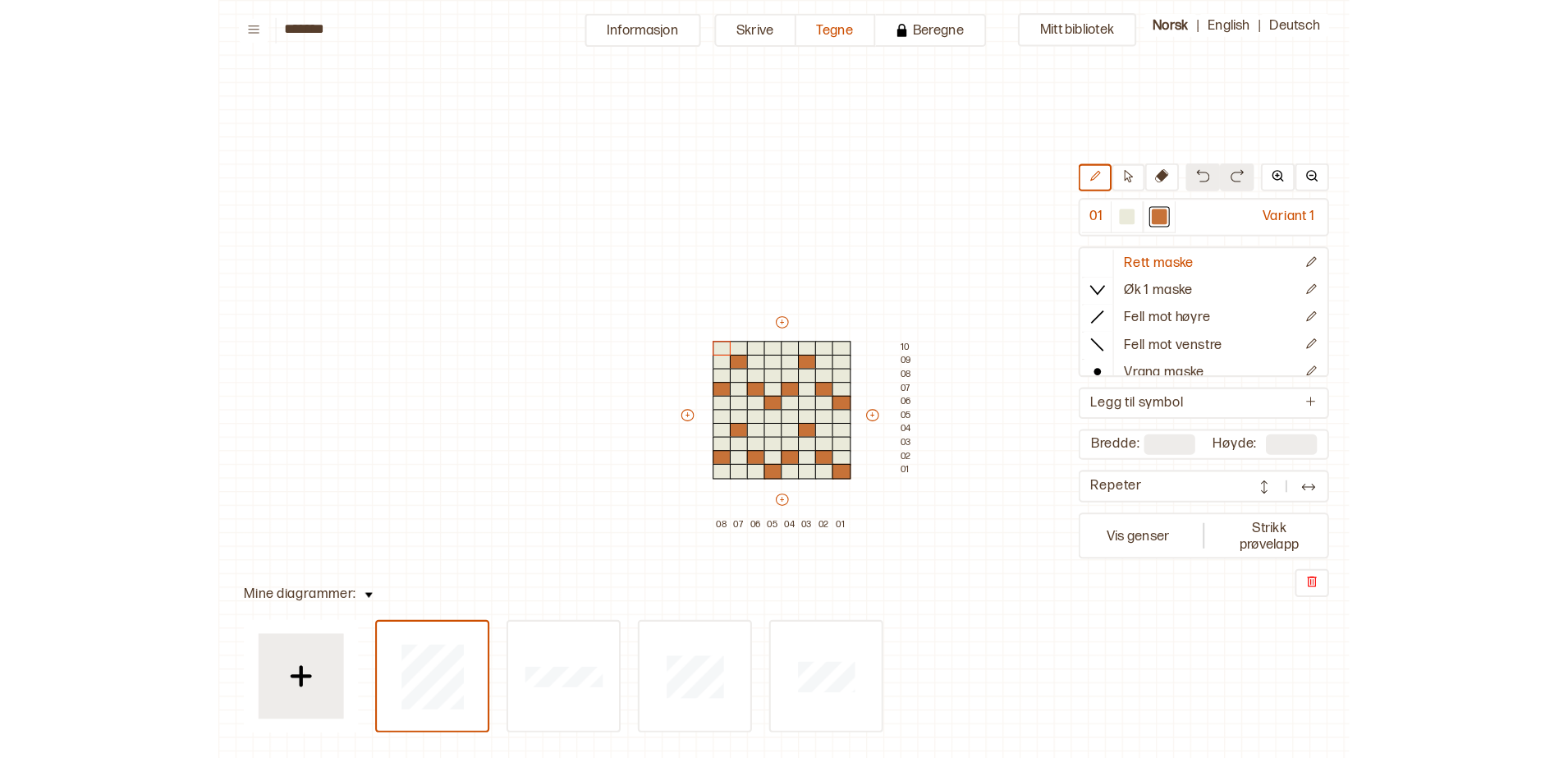
scroll to position [51, 22]
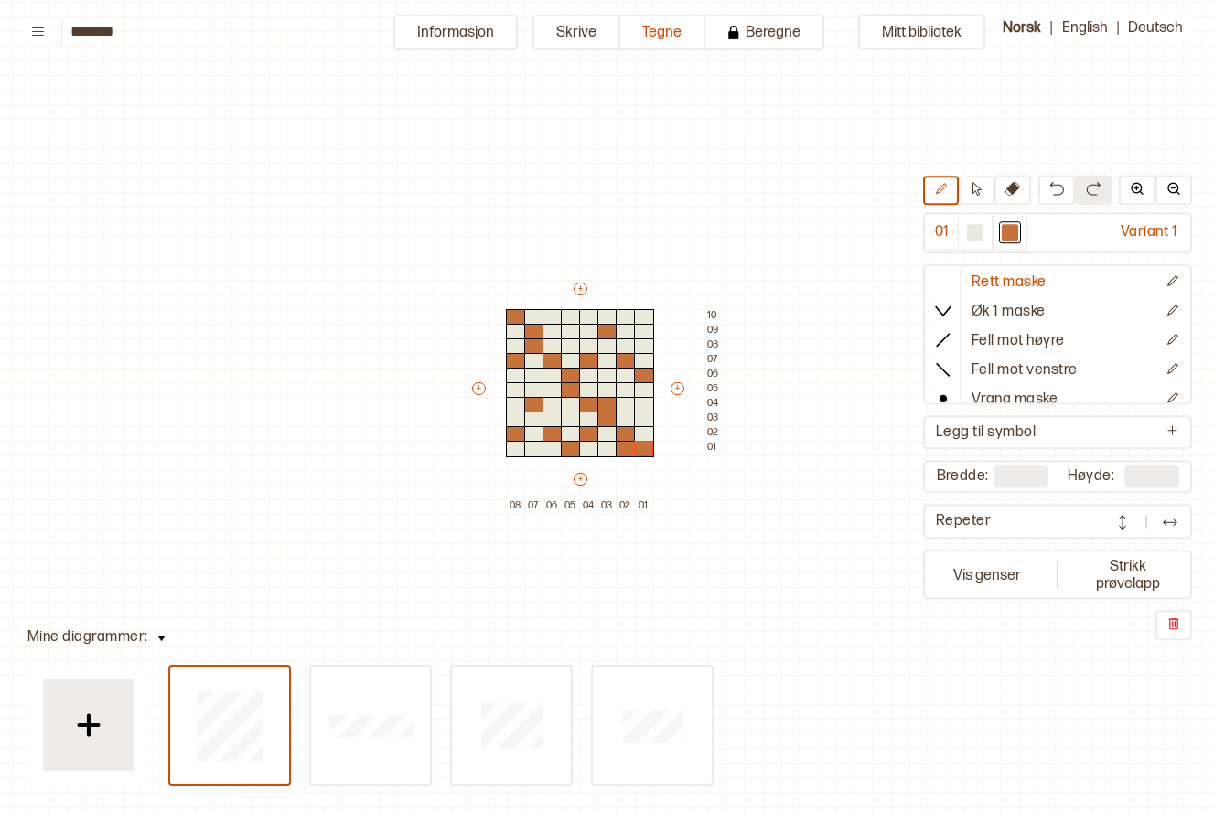
drag, startPoint x: 447, startPoint y: 224, endPoint x: 644, endPoint y: 456, distance: 303.8
click at [646, 458] on div "Mitt bibliotek 01 Variant 1 Rett maske Øk 1 maske Fell mot høyre Fell mot venst…" at bounding box center [1189, 756] width 2429 height 1627
click at [985, 237] on div at bounding box center [975, 233] width 22 height 22
click at [529, 347] on div at bounding box center [534, 347] width 20 height 16
click at [566, 383] on div at bounding box center [571, 390] width 20 height 16
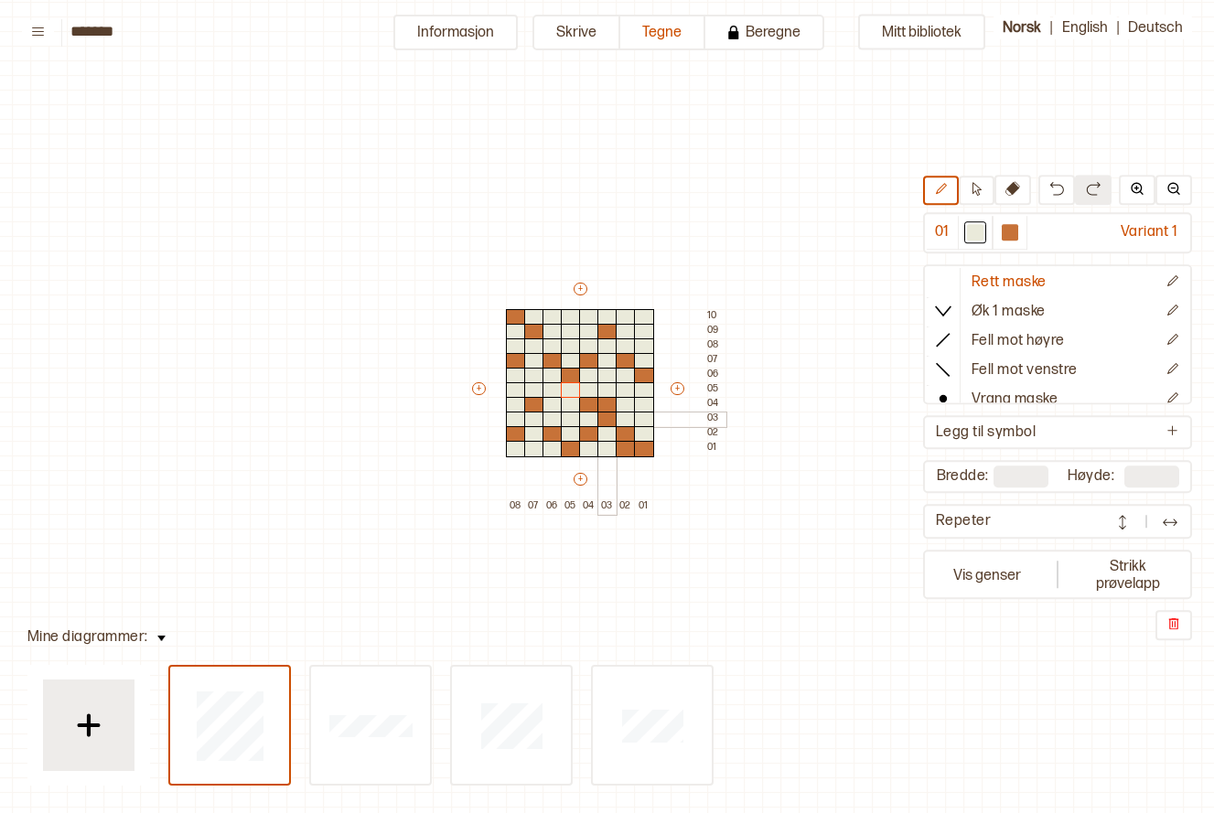
click at [610, 417] on div at bounding box center [608, 420] width 20 height 16
click at [588, 400] on div at bounding box center [589, 405] width 20 height 16
click at [519, 313] on div at bounding box center [516, 317] width 20 height 16
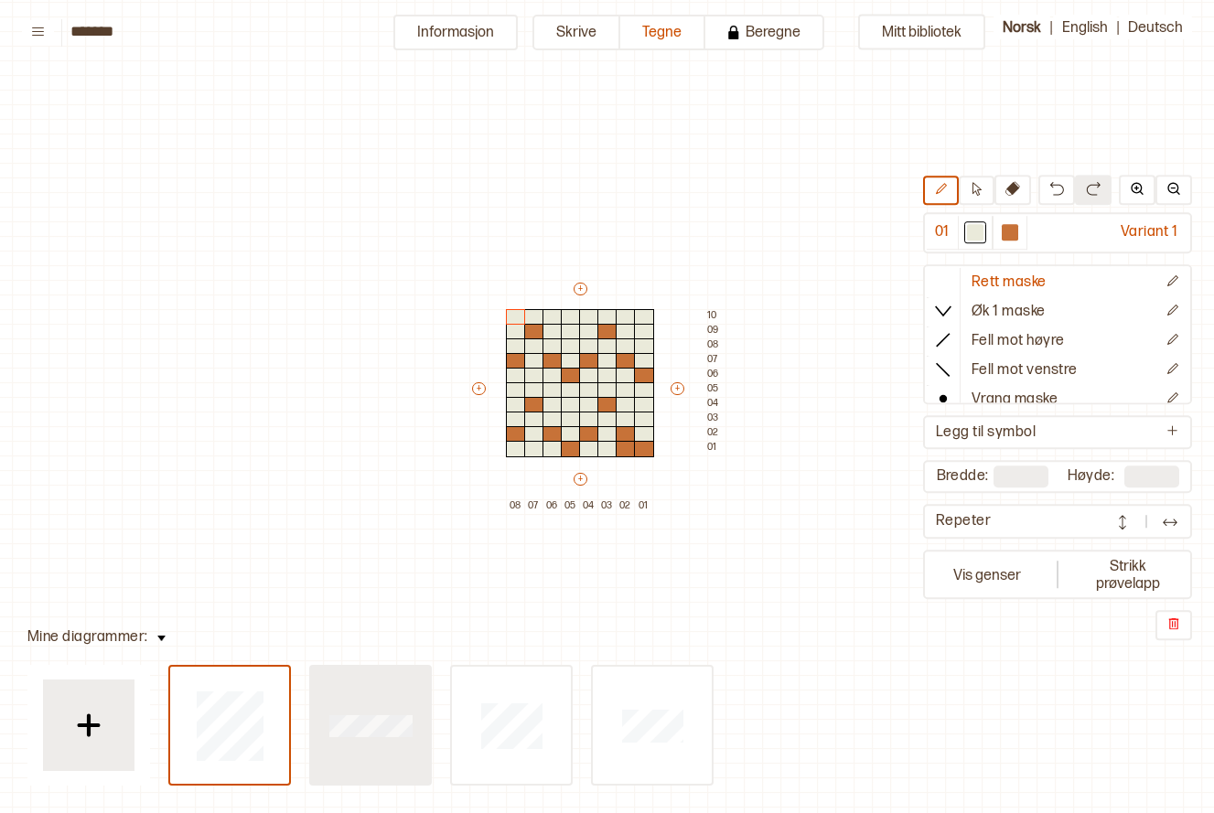
click at [423, 703] on div at bounding box center [370, 725] width 119 height 117
type input "**"
type input "*"
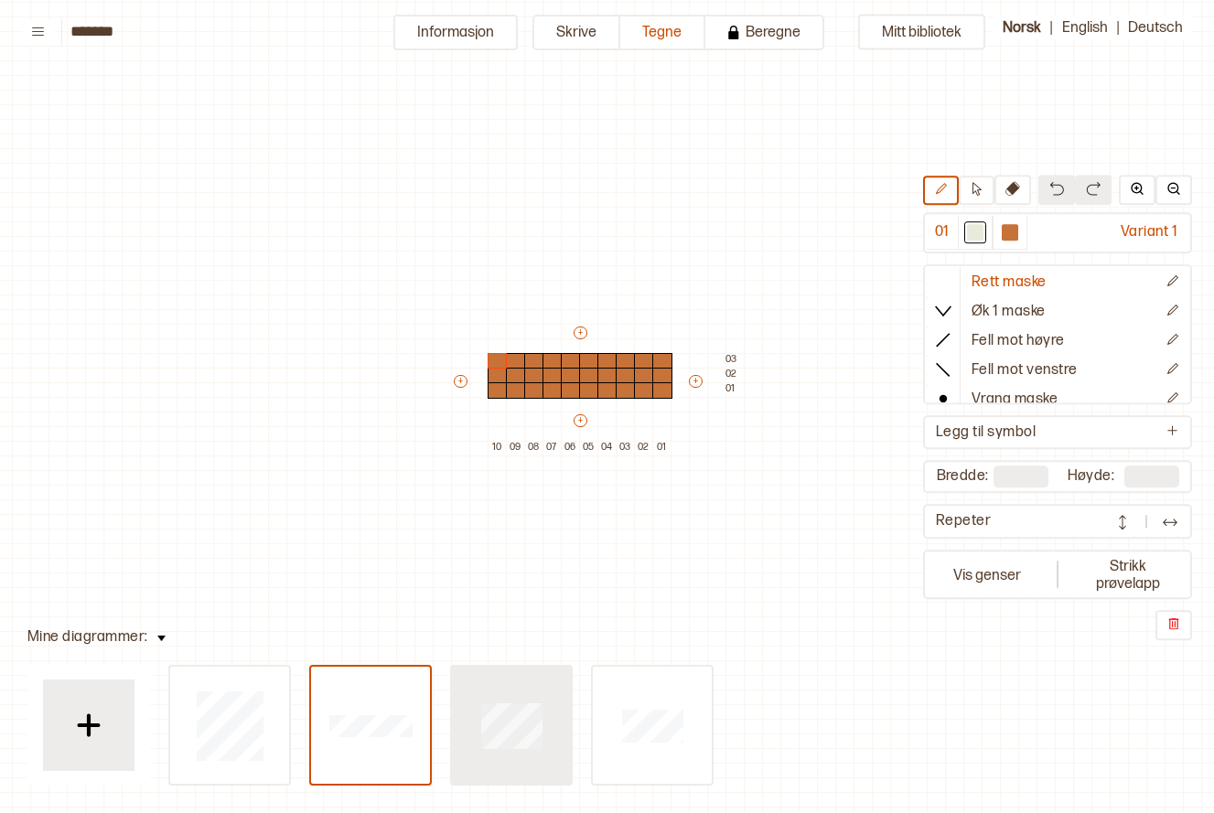
click at [289, 767] on div at bounding box center [229, 725] width 119 height 117
type input "**"
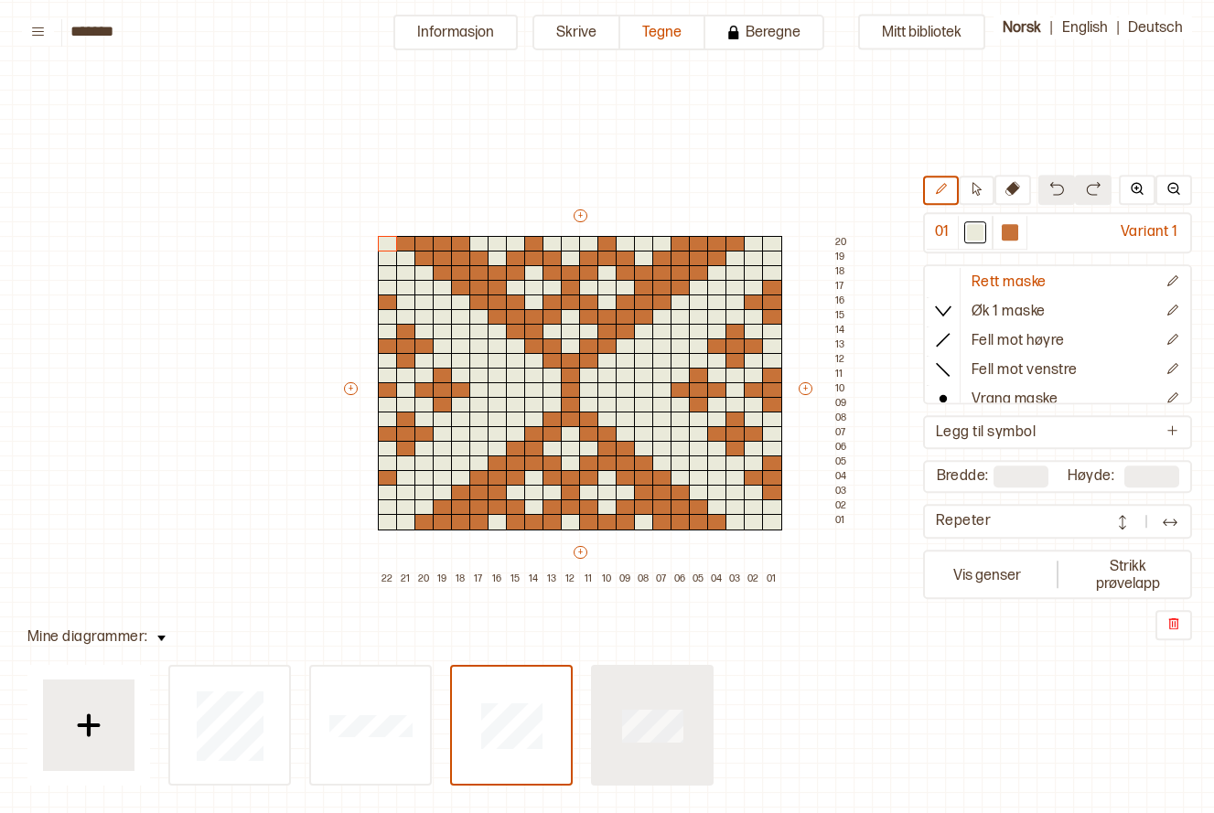
click at [289, 706] on div at bounding box center [229, 725] width 119 height 117
type input "**"
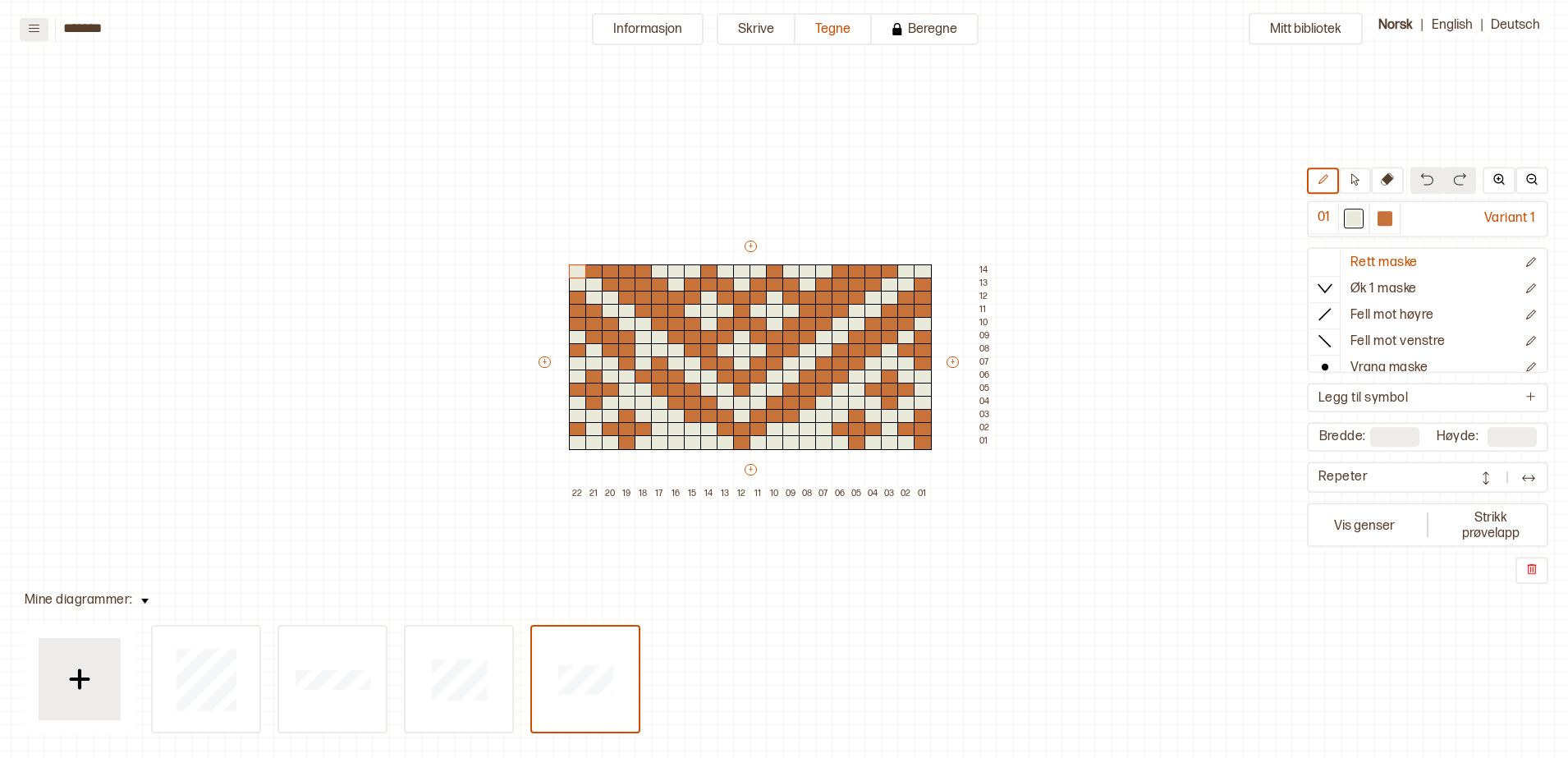
click at [41, 26] on button at bounding box center [34, 30] width 29 height 23
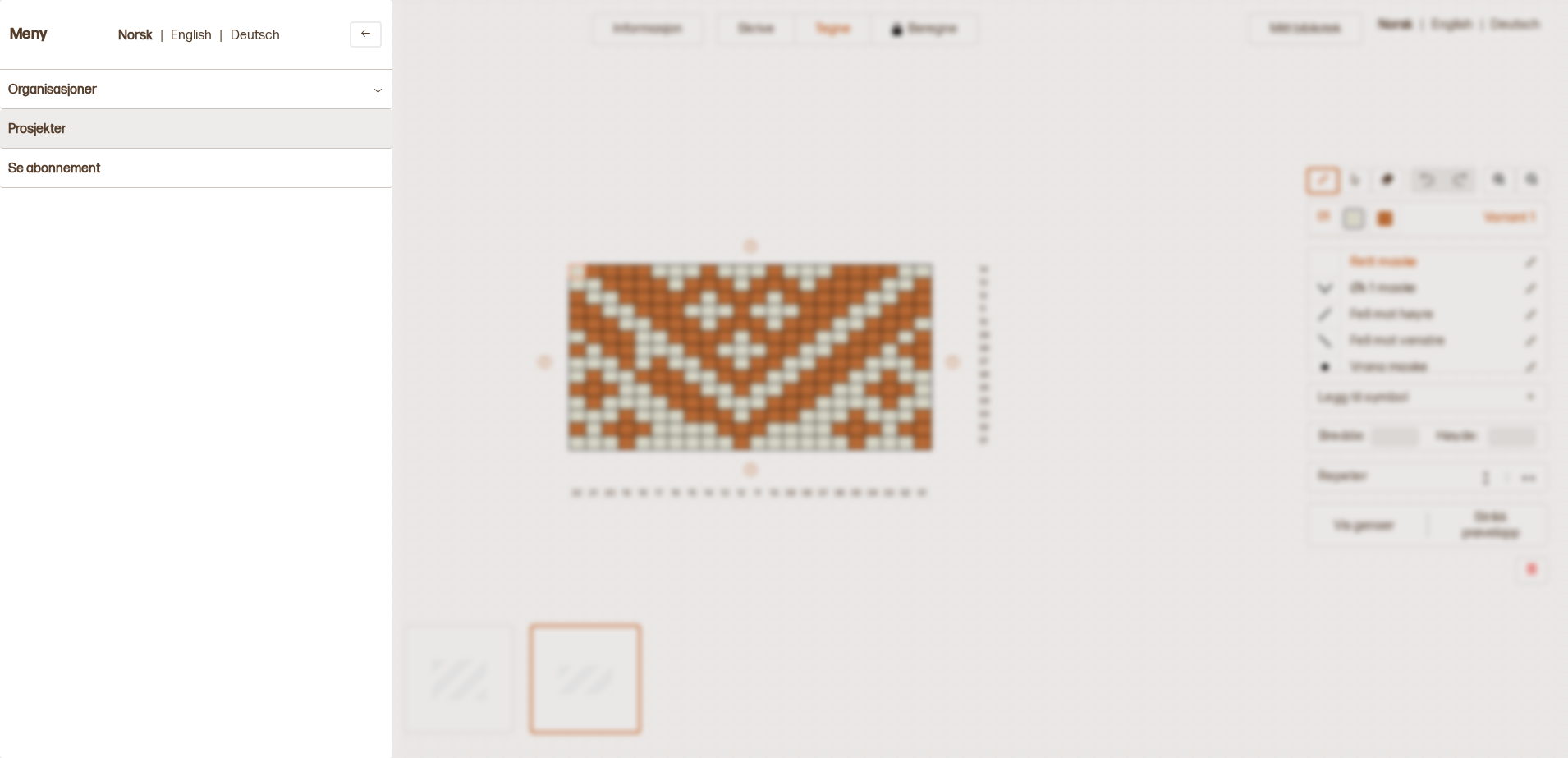
click at [63, 122] on h4 "Prosjekter" at bounding box center [37, 128] width 58 height 15
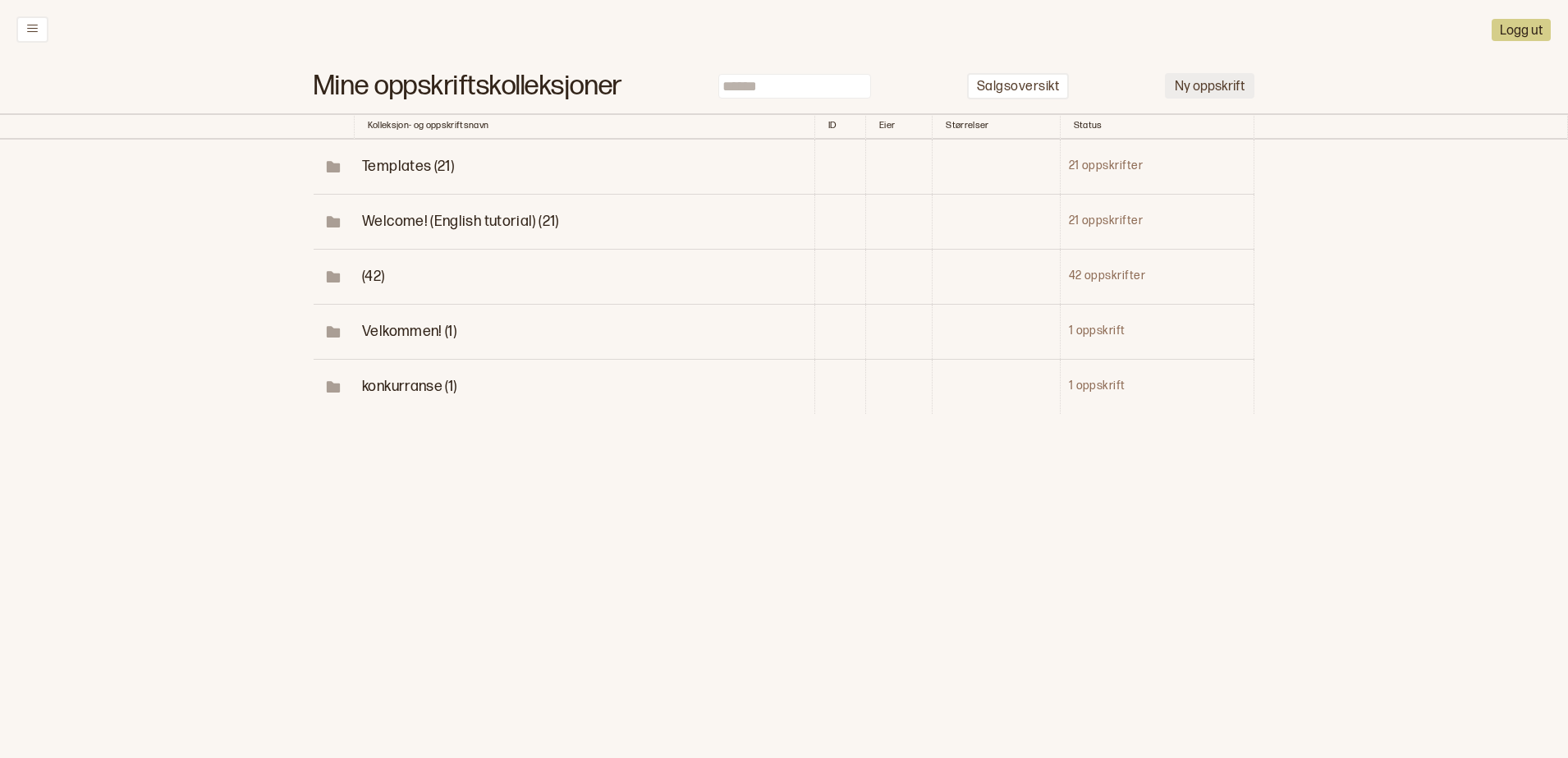
click at [1088, 83] on button "Ny oppskrift" at bounding box center [1209, 85] width 90 height 25
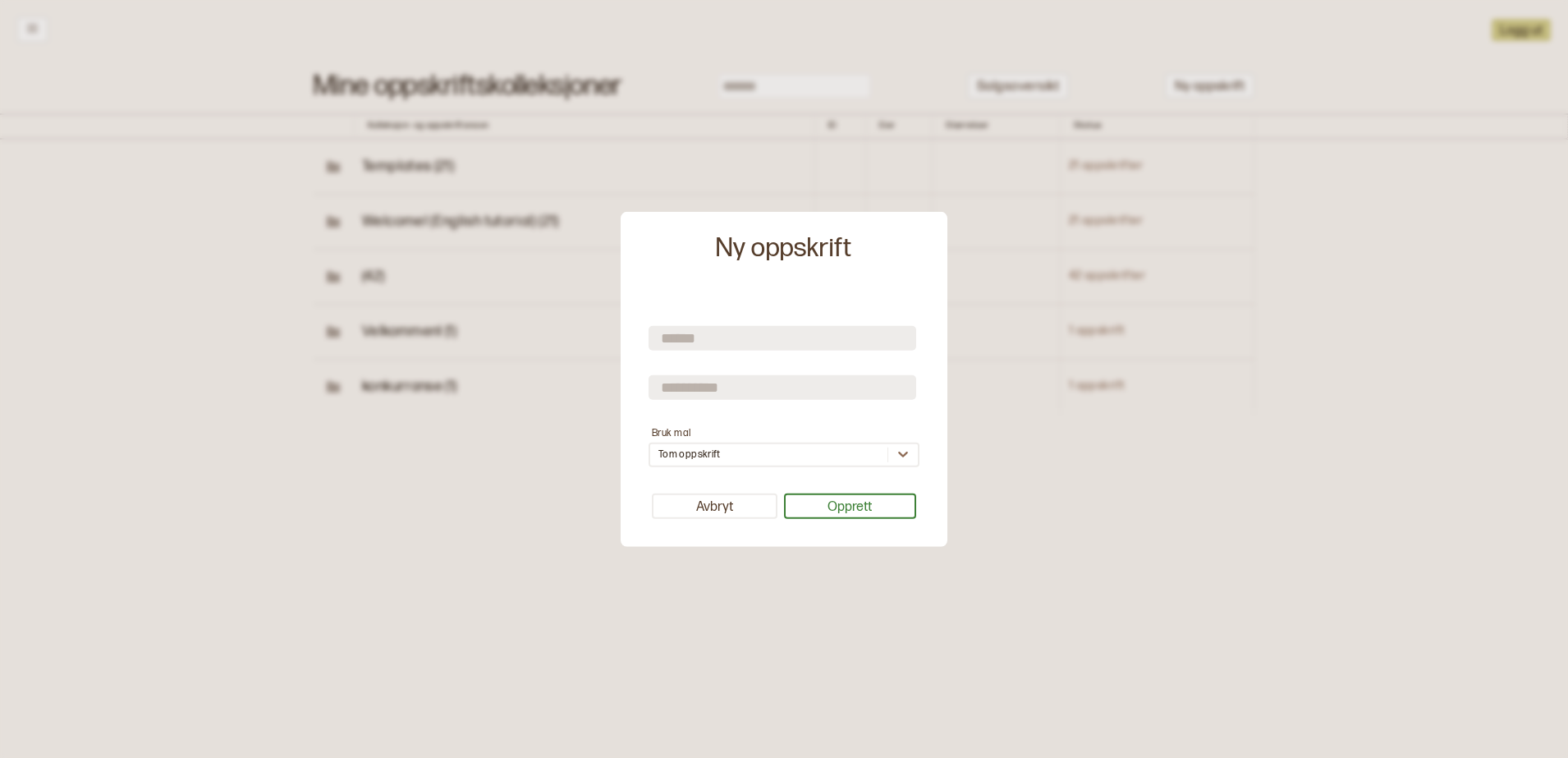
click at [735, 337] on input "text" at bounding box center [782, 337] width 267 height 24
type input "**********"
click at [849, 489] on div "**********" at bounding box center [784, 420] width 310 height 237
click at [846, 508] on button "Opprett" at bounding box center [850, 506] width 133 height 25
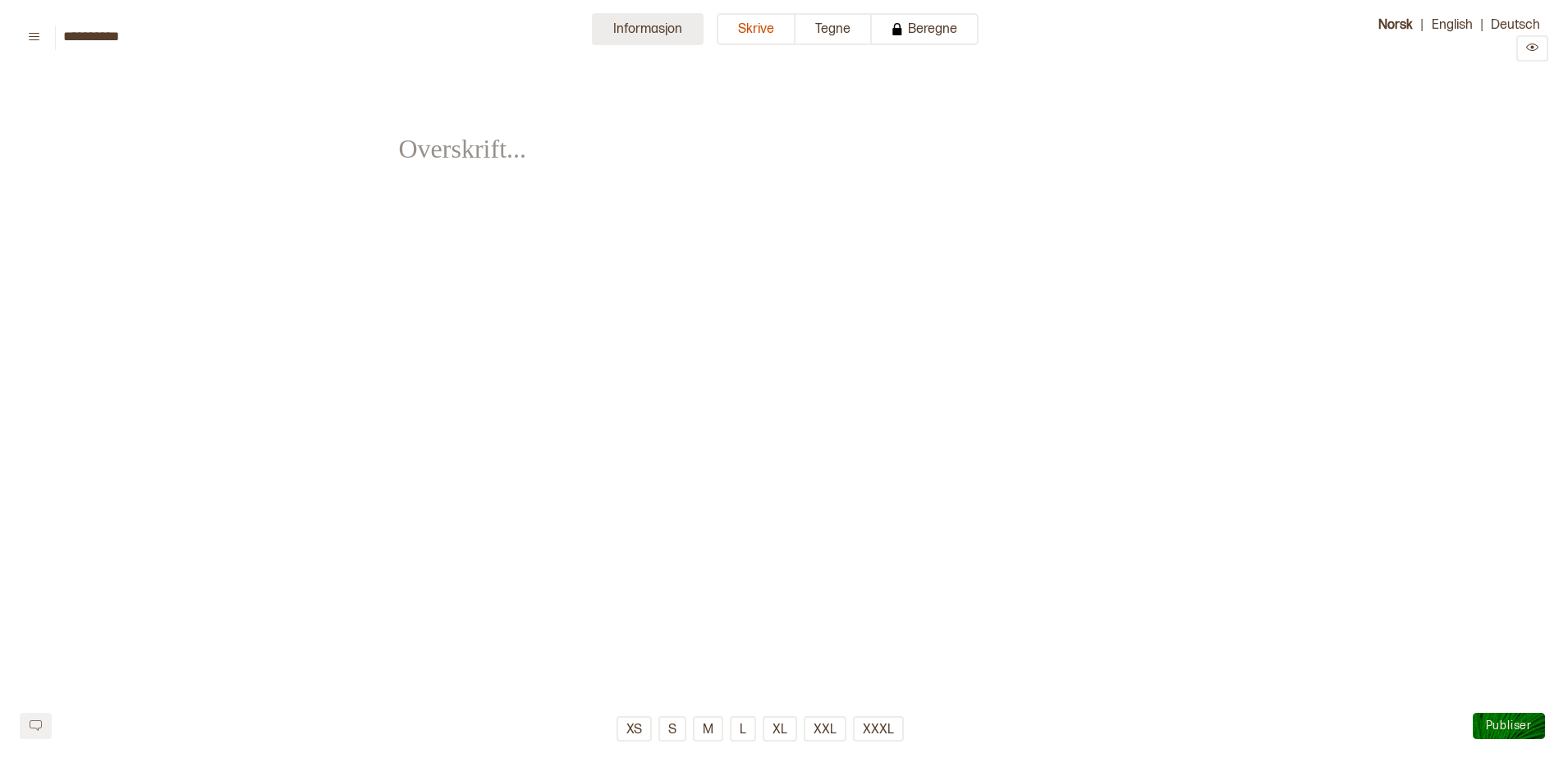
click at [647, 27] on button "Informasjon" at bounding box center [648, 30] width 111 height 32
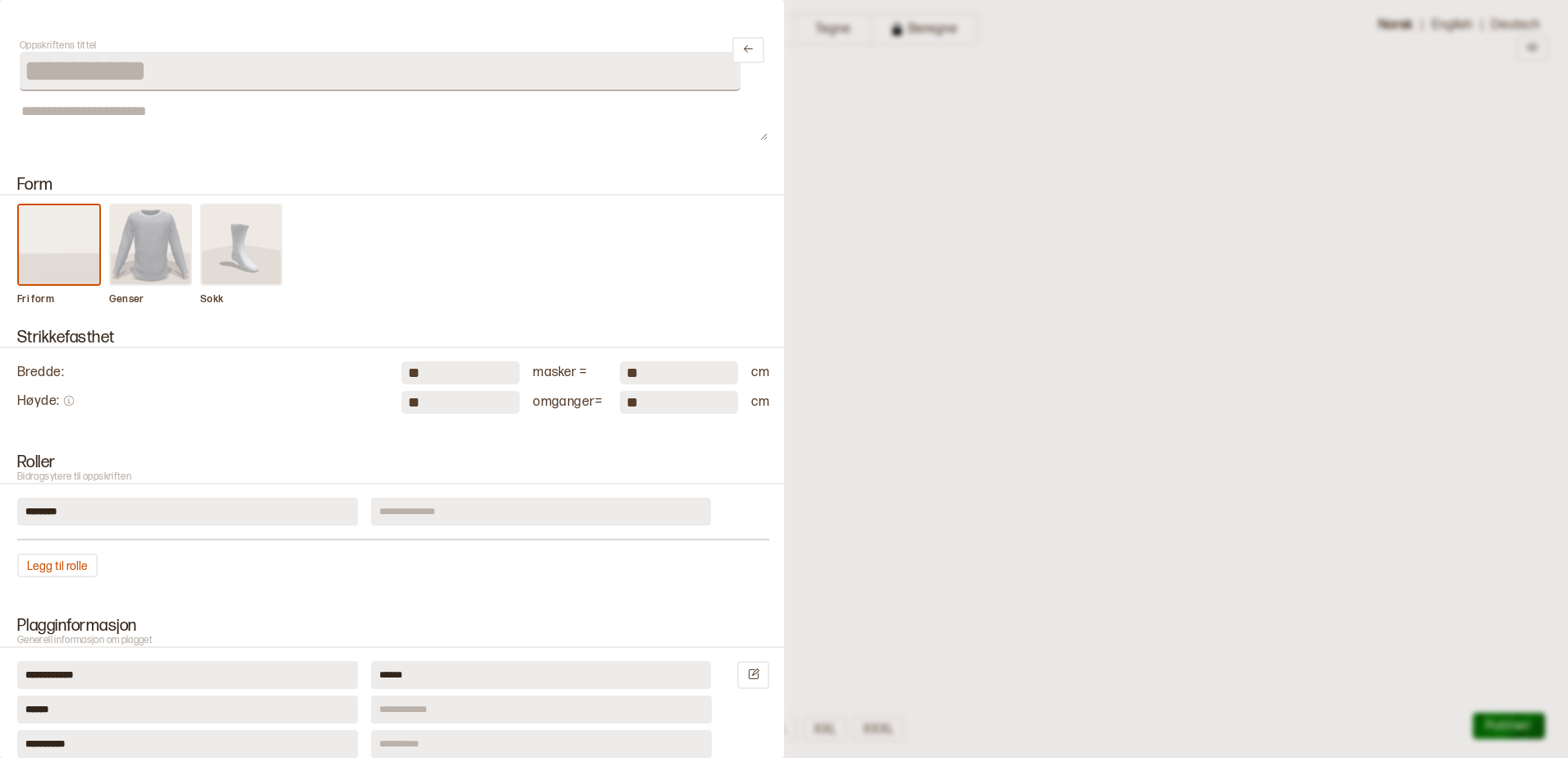
click at [168, 234] on img at bounding box center [152, 245] width 81 height 79
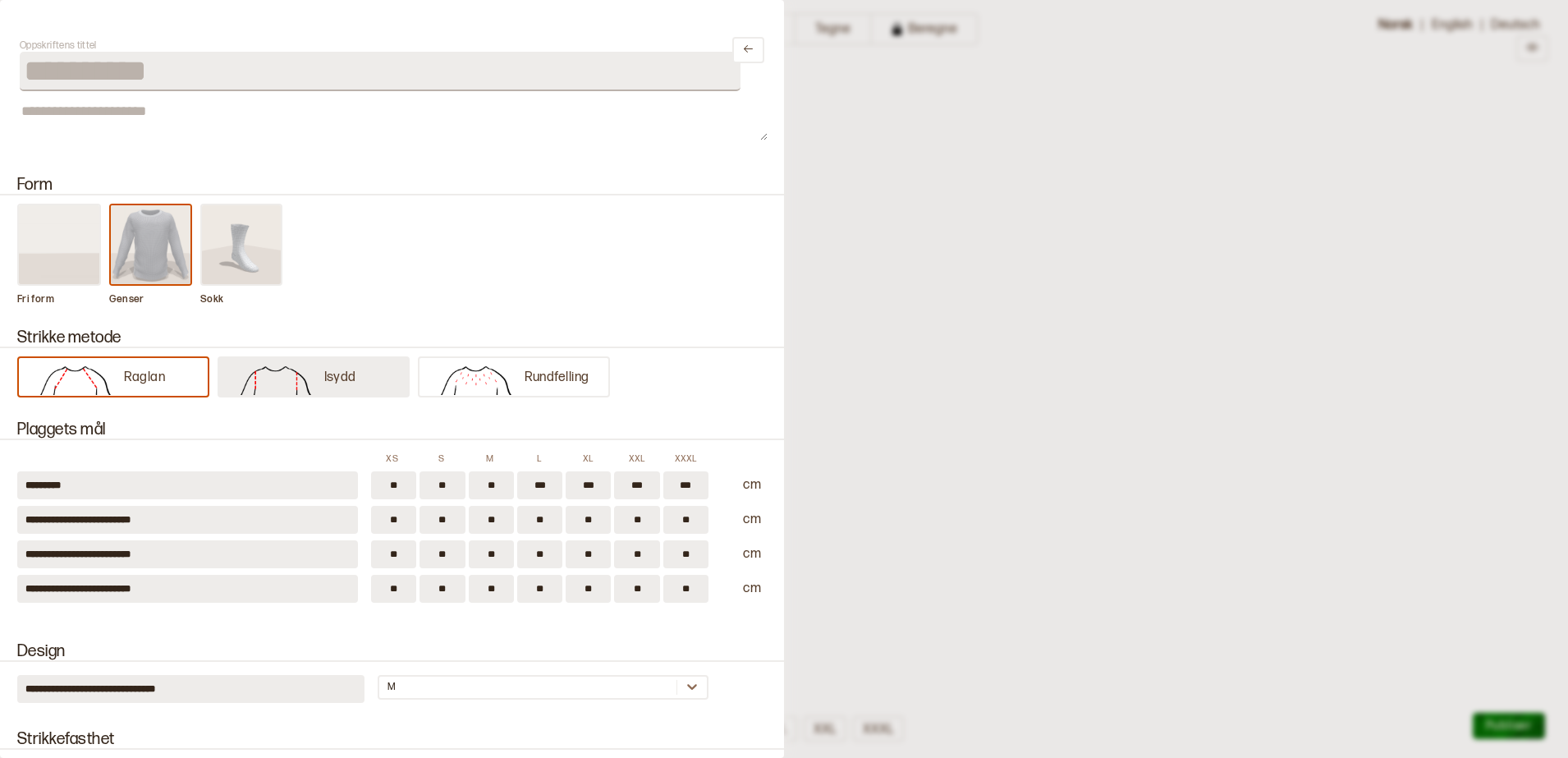
click at [283, 386] on img at bounding box center [275, 379] width 97 height 33
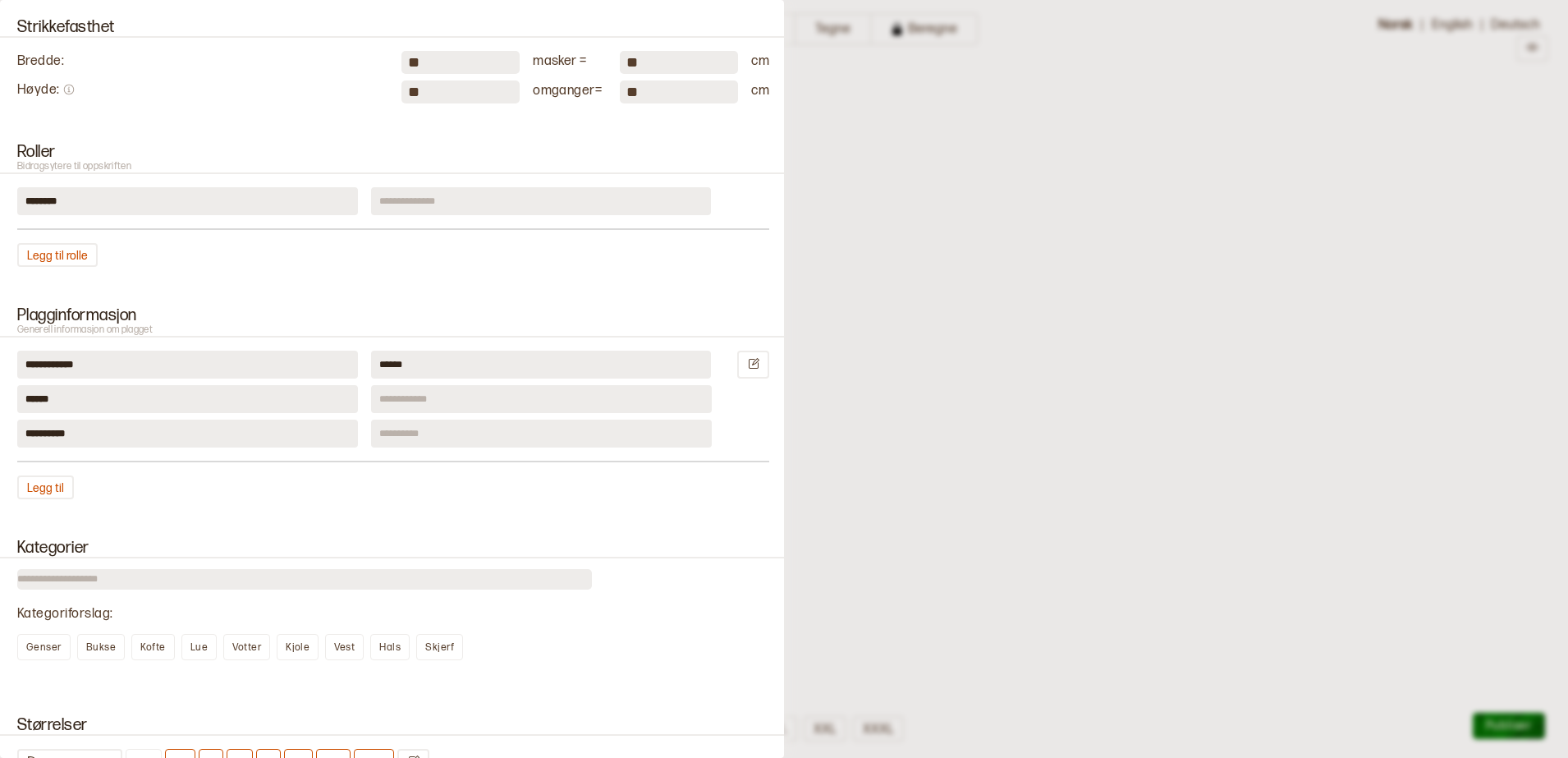
scroll to position [719, 0]
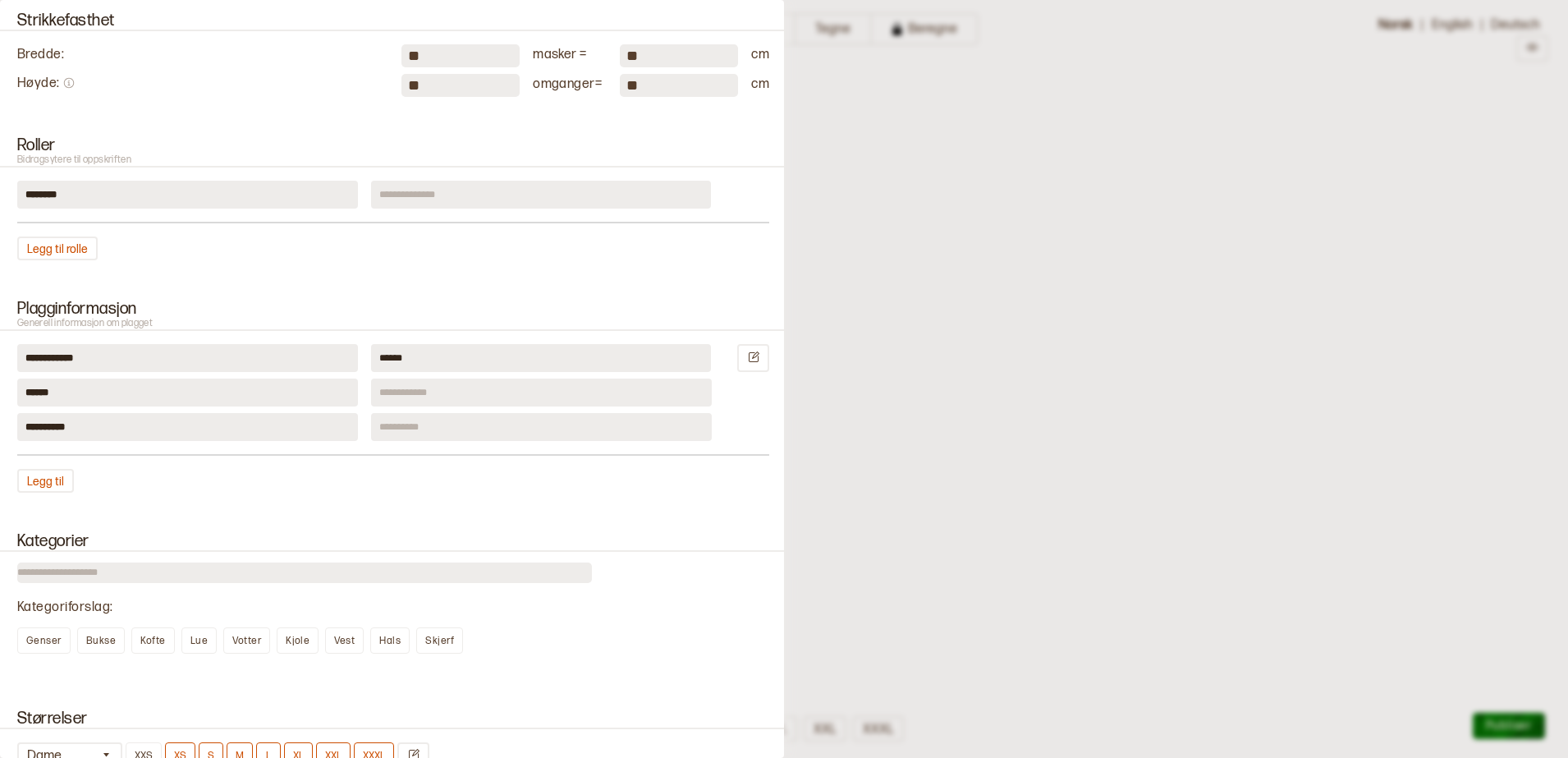
click at [441, 83] on input "**" at bounding box center [460, 85] width 118 height 23
click at [448, 62] on input "**" at bounding box center [460, 56] width 118 height 23
type input "*"
type input "**"
drag, startPoint x: 451, startPoint y: 90, endPoint x: 455, endPoint y: 78, distance: 12.6
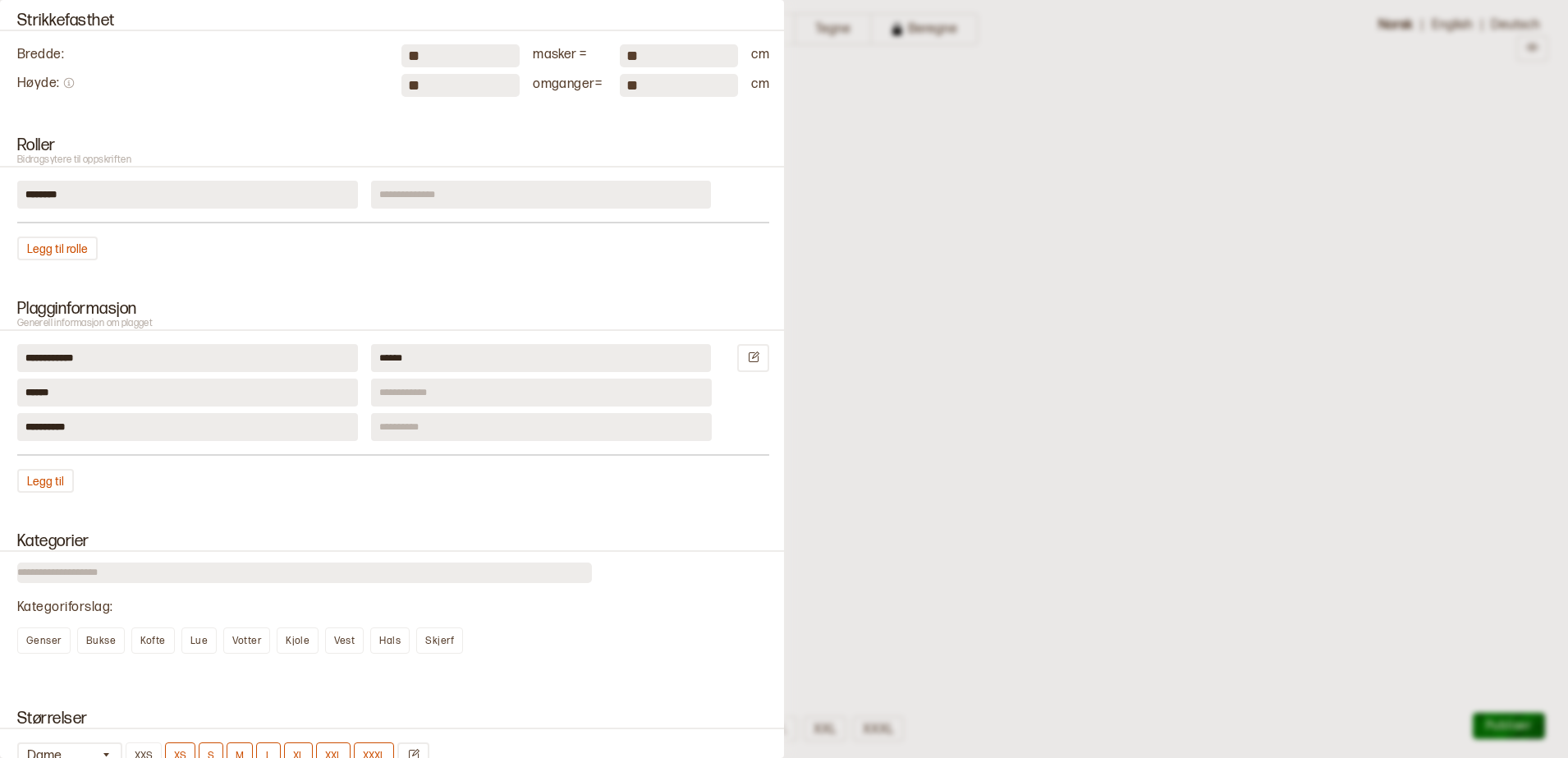
click at [455, 82] on input "**" at bounding box center [460, 85] width 118 height 23
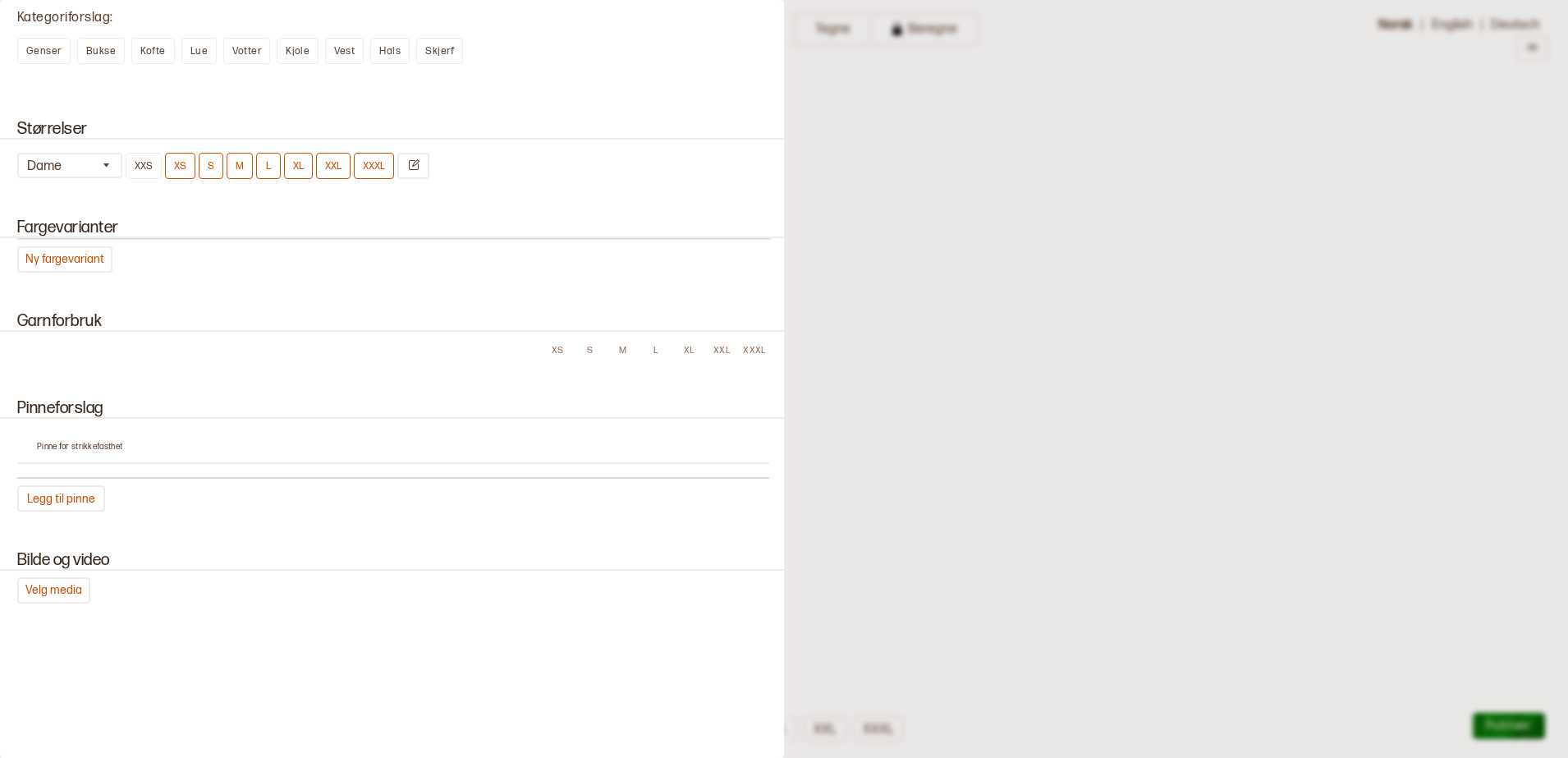
scroll to position [1334, 0]
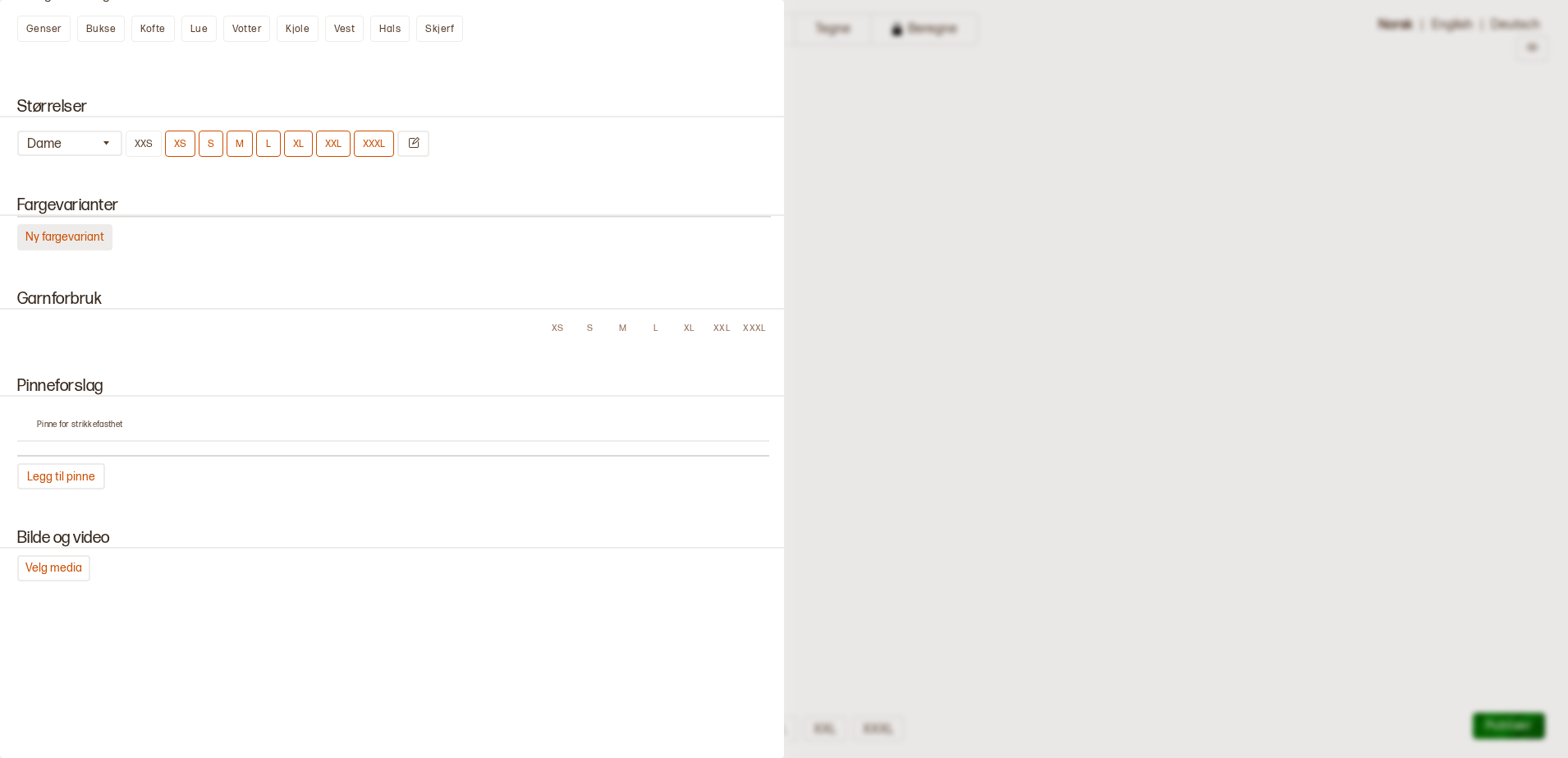
type input "**"
click at [73, 241] on button "Ny fargevariant" at bounding box center [65, 237] width 95 height 26
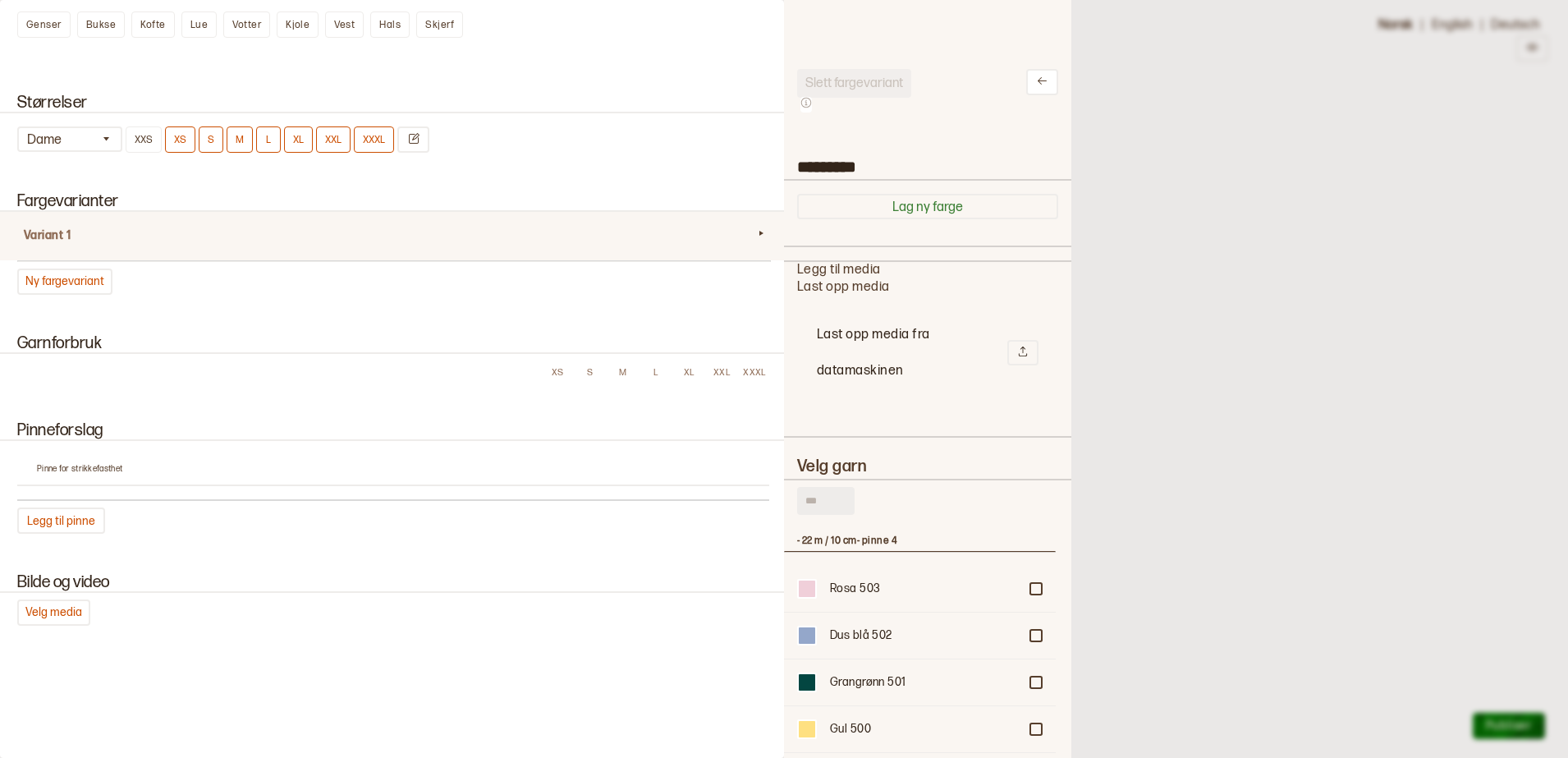
scroll to position [477, 256]
click at [866, 206] on button "Lag ny farge" at bounding box center [928, 206] width 261 height 25
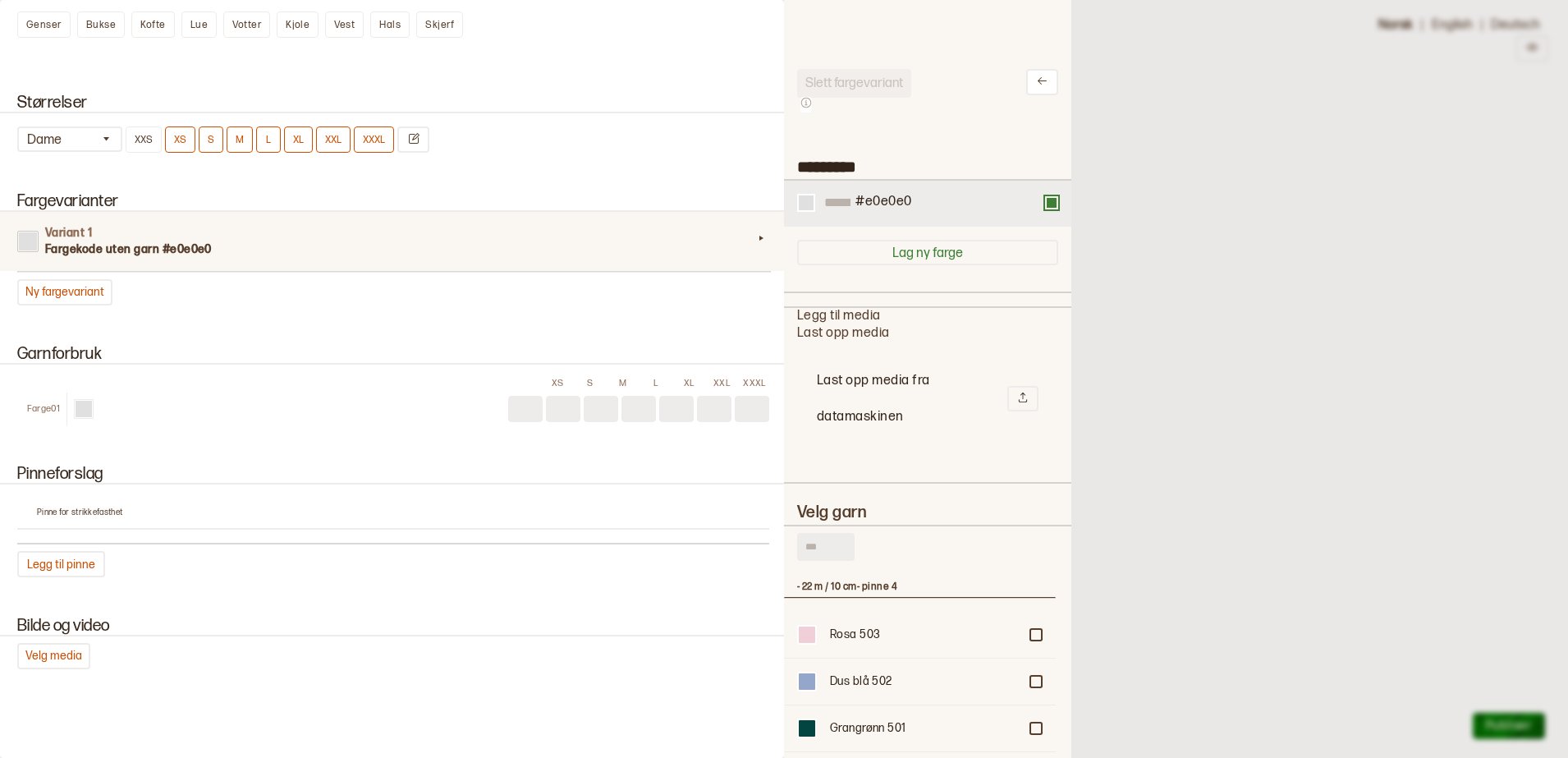
click at [815, 205] on div "#e0e0e0" at bounding box center [928, 203] width 261 height 19
click at [806, 205] on div at bounding box center [806, 203] width 14 height 14
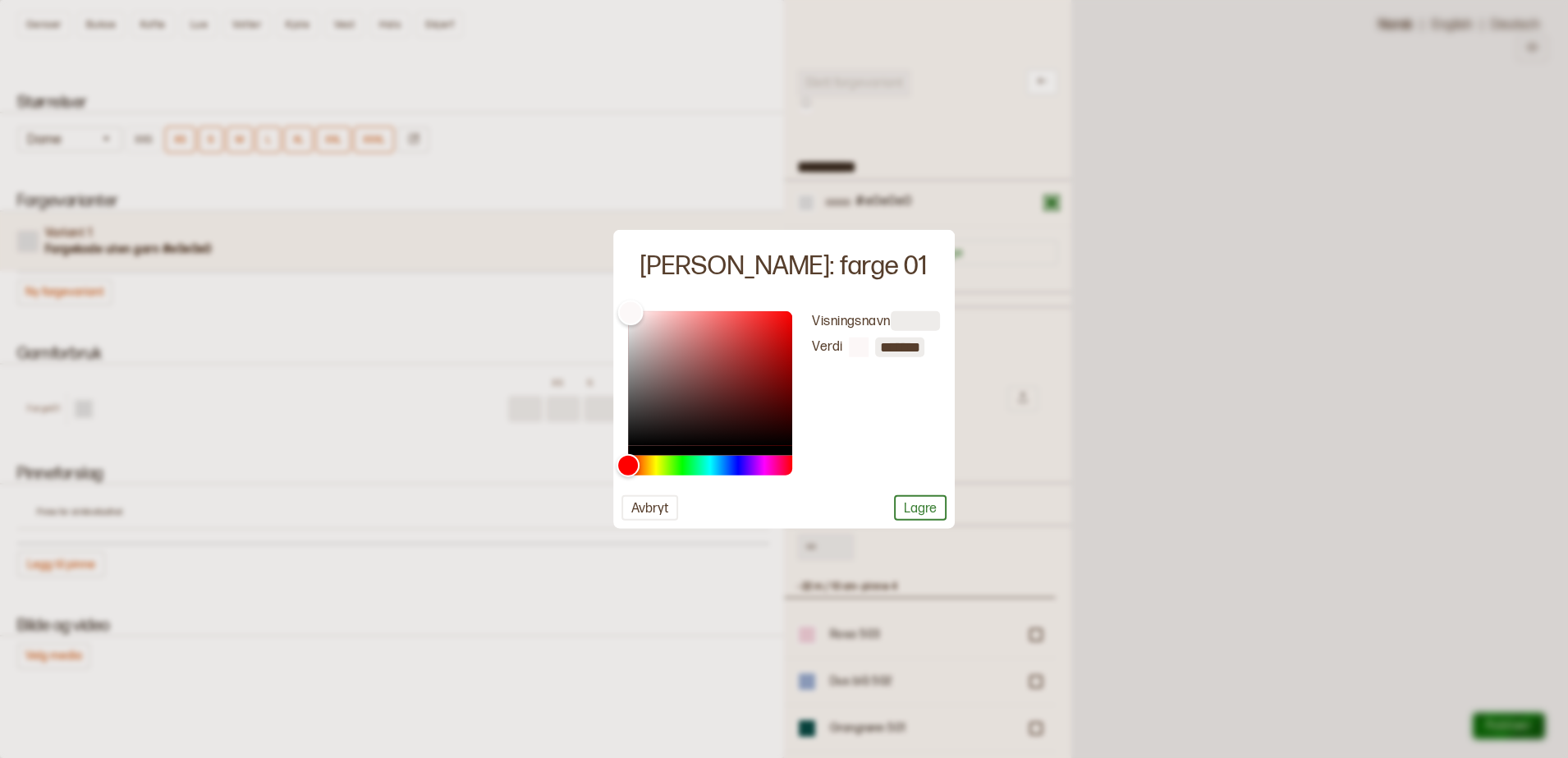
type input "*******"
drag, startPoint x: 628, startPoint y: 323, endPoint x: 632, endPoint y: 314, distance: 9.8
click at [632, 314] on div "Color" at bounding box center [632, 315] width 25 height 25
drag, startPoint x: 907, startPoint y: 514, endPoint x: 896, endPoint y: 440, distance: 74.8
click at [908, 512] on button "Lagre" at bounding box center [920, 508] width 53 height 25
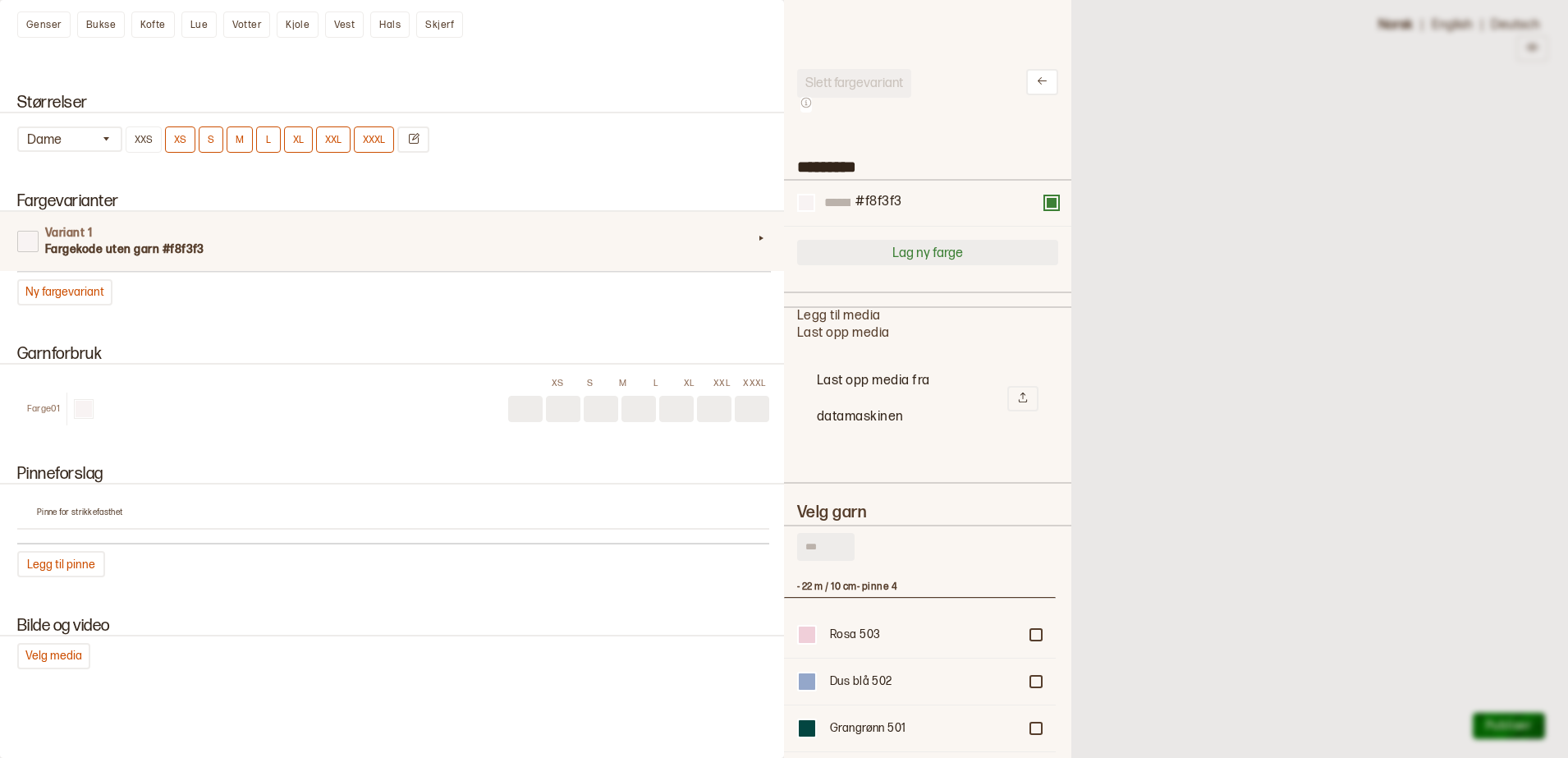
click at [855, 257] on button "Lag ny farge" at bounding box center [928, 252] width 261 height 25
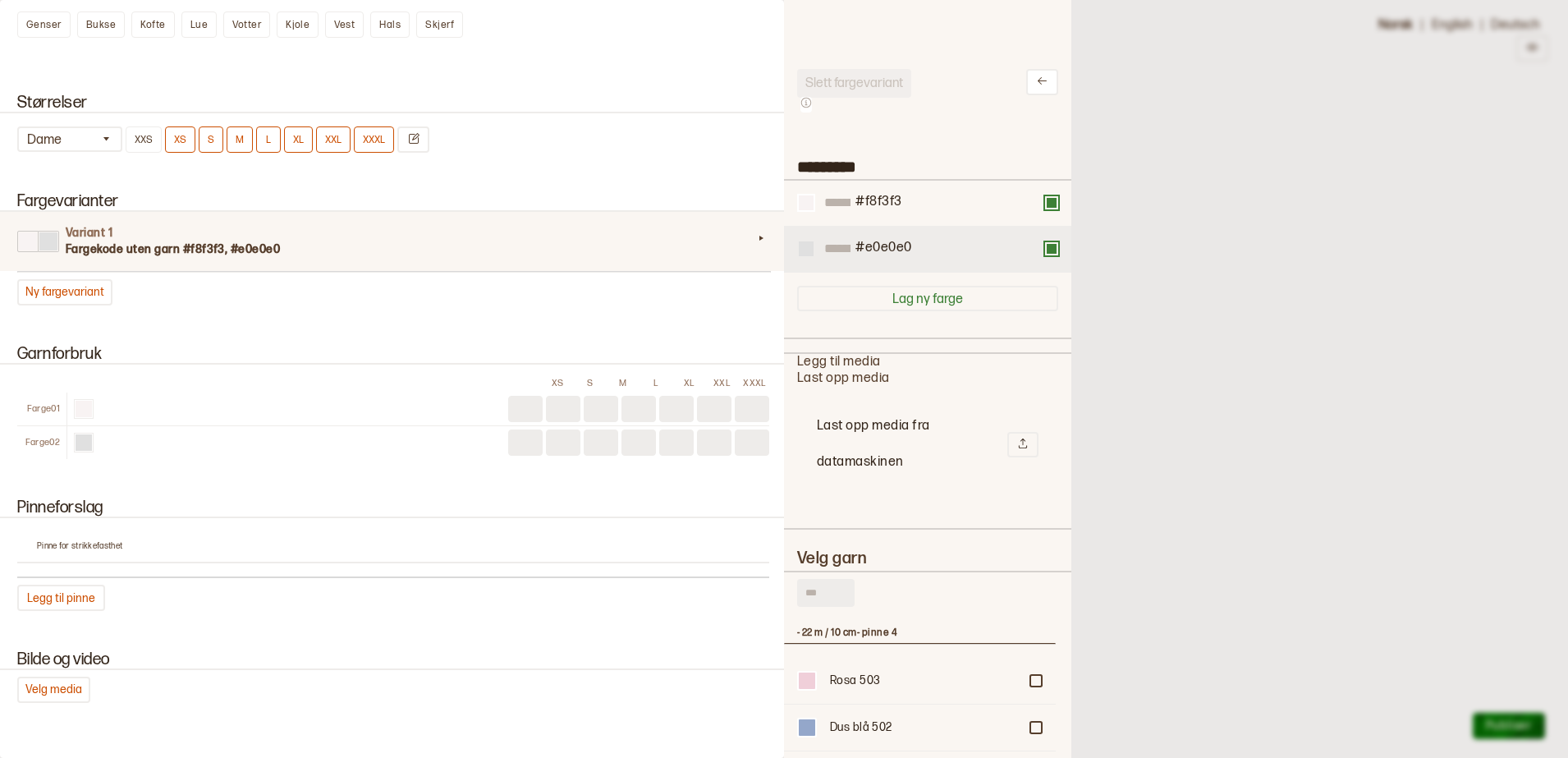
click at [808, 249] on div at bounding box center [806, 248] width 14 height 14
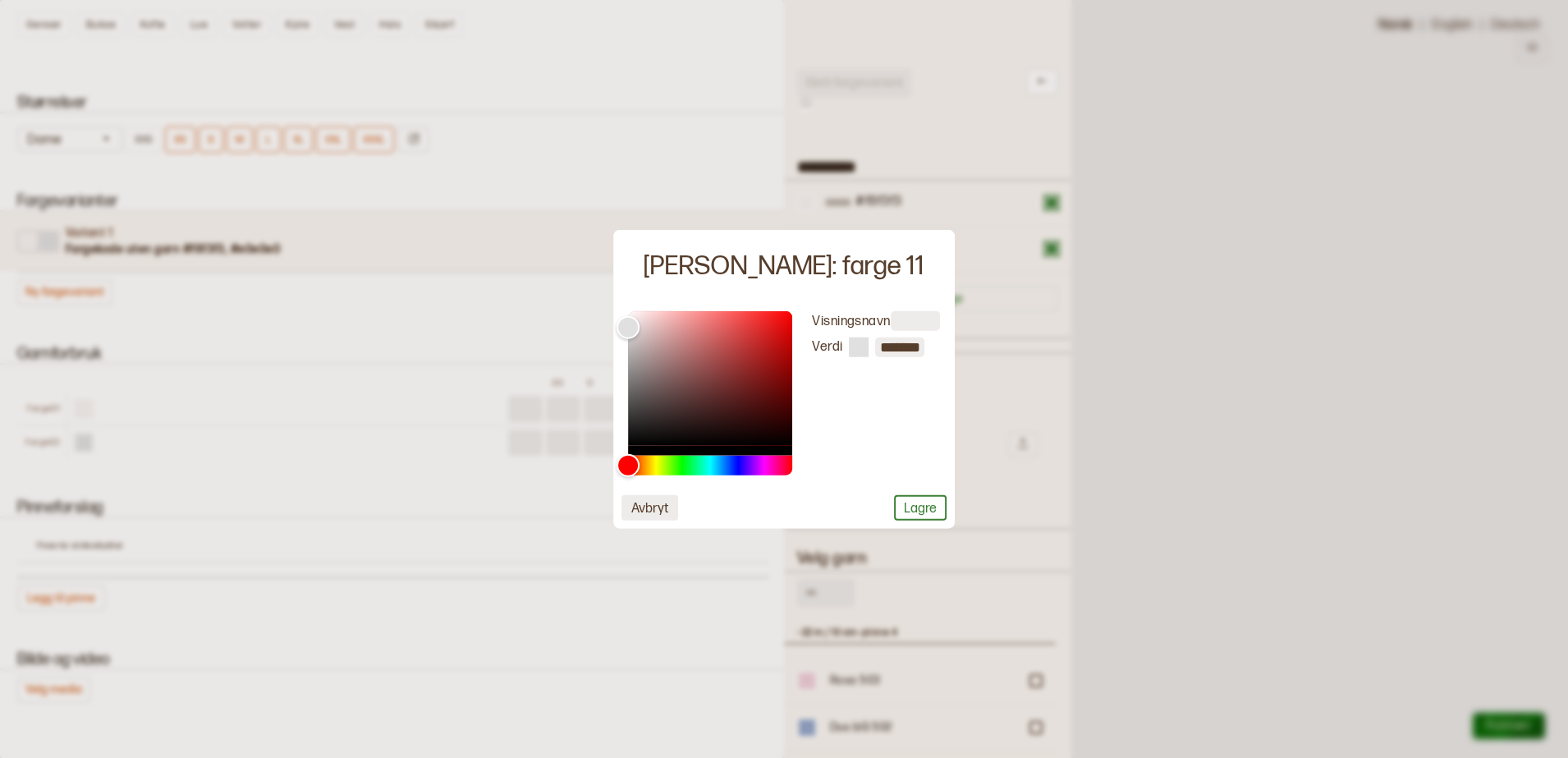
click at [656, 499] on button "Avbryt" at bounding box center [649, 508] width 57 height 25
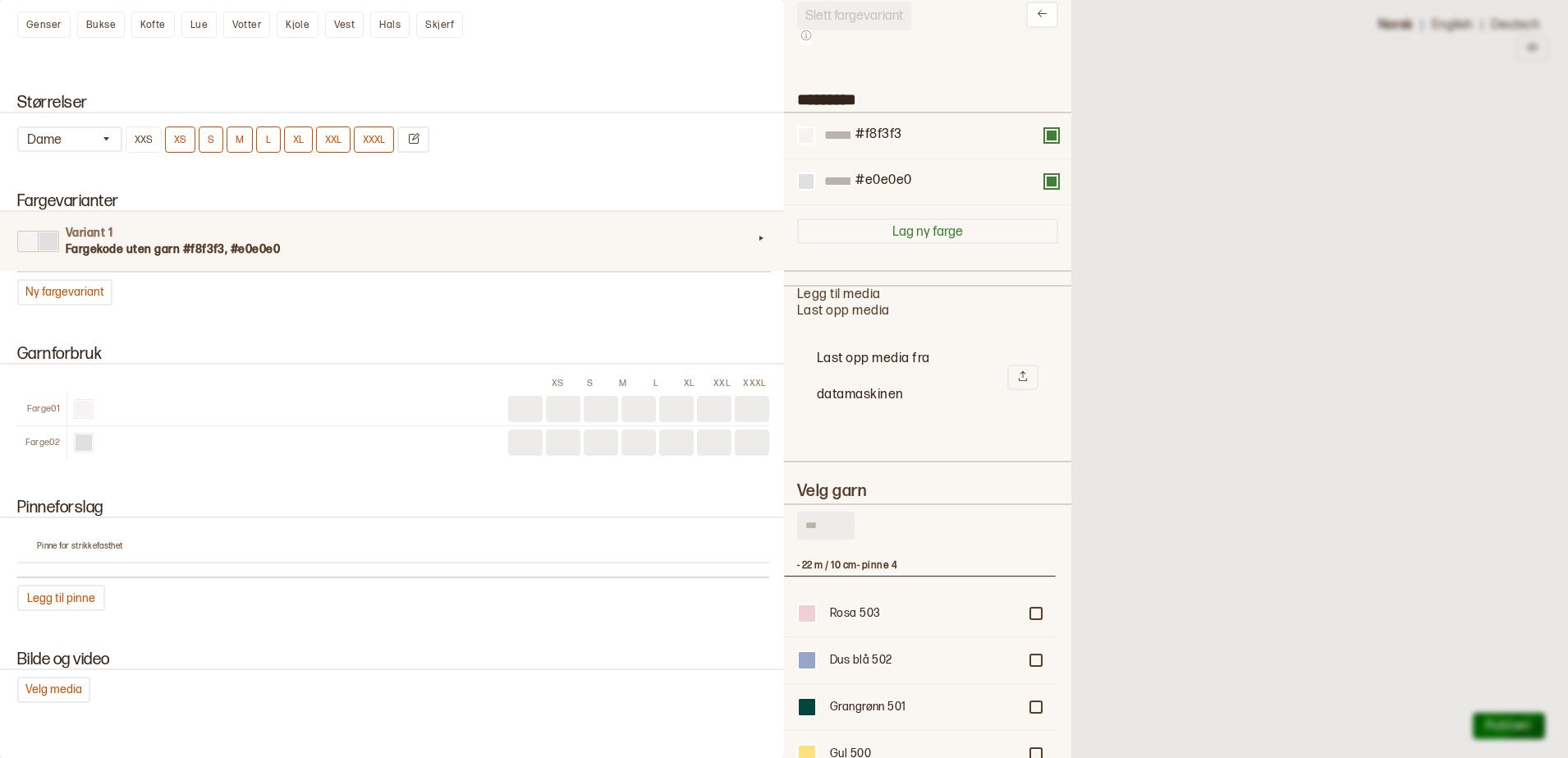
scroll to position [102, 0]
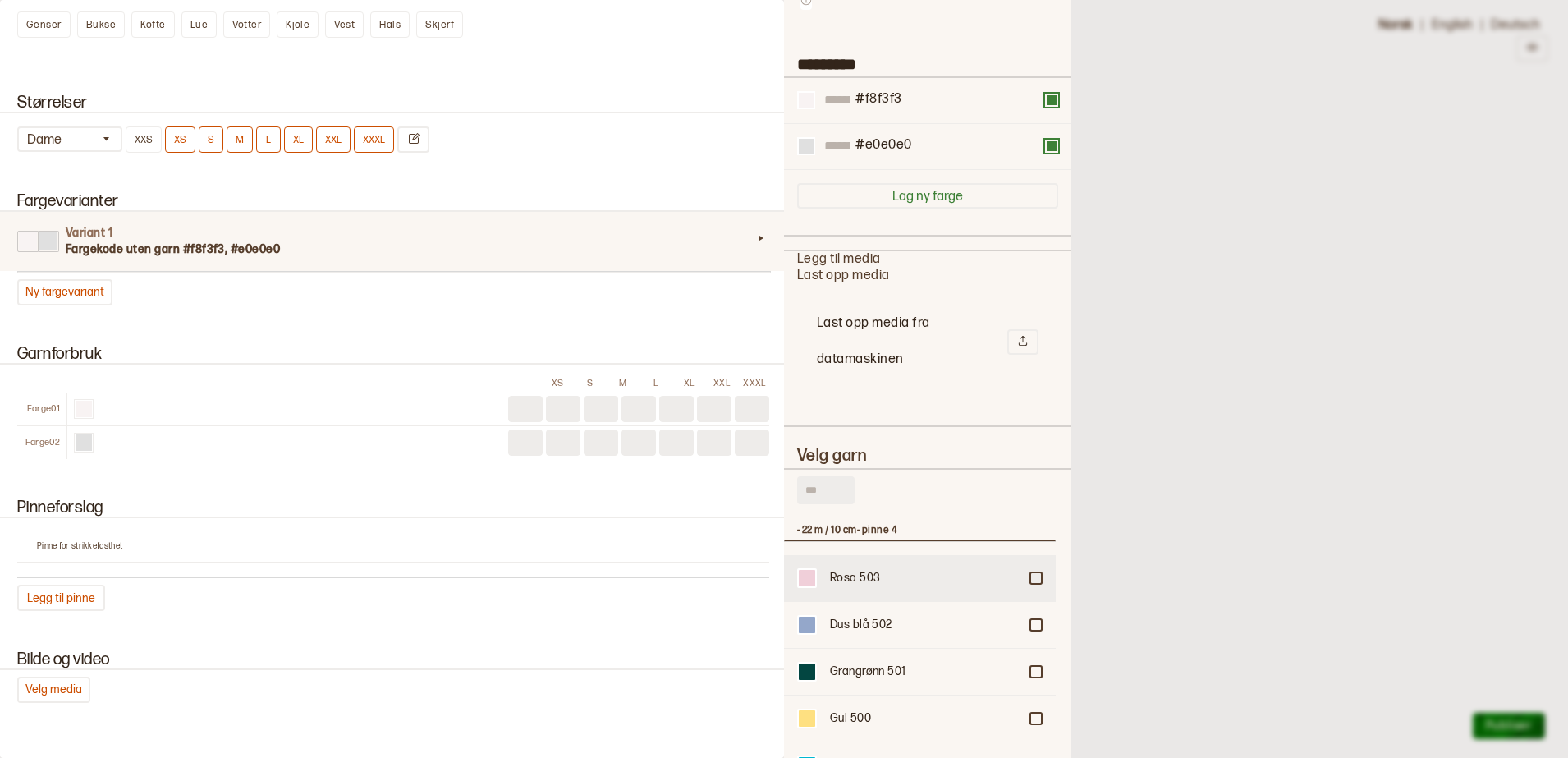
click at [857, 579] on div "Rosa 503" at bounding box center [924, 578] width 188 height 16
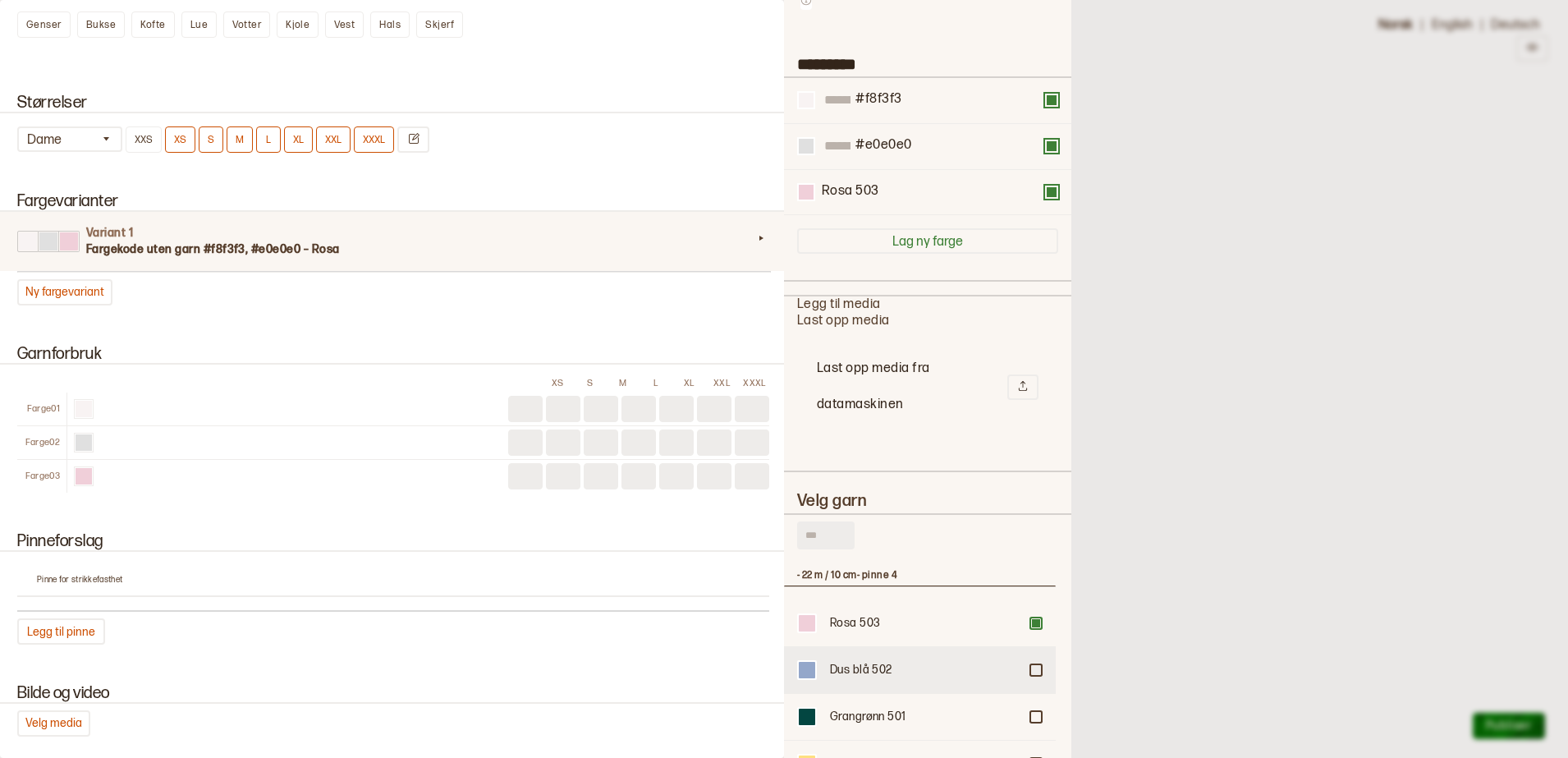
click at [880, 672] on div "Dus blå 502" at bounding box center [924, 670] width 188 height 16
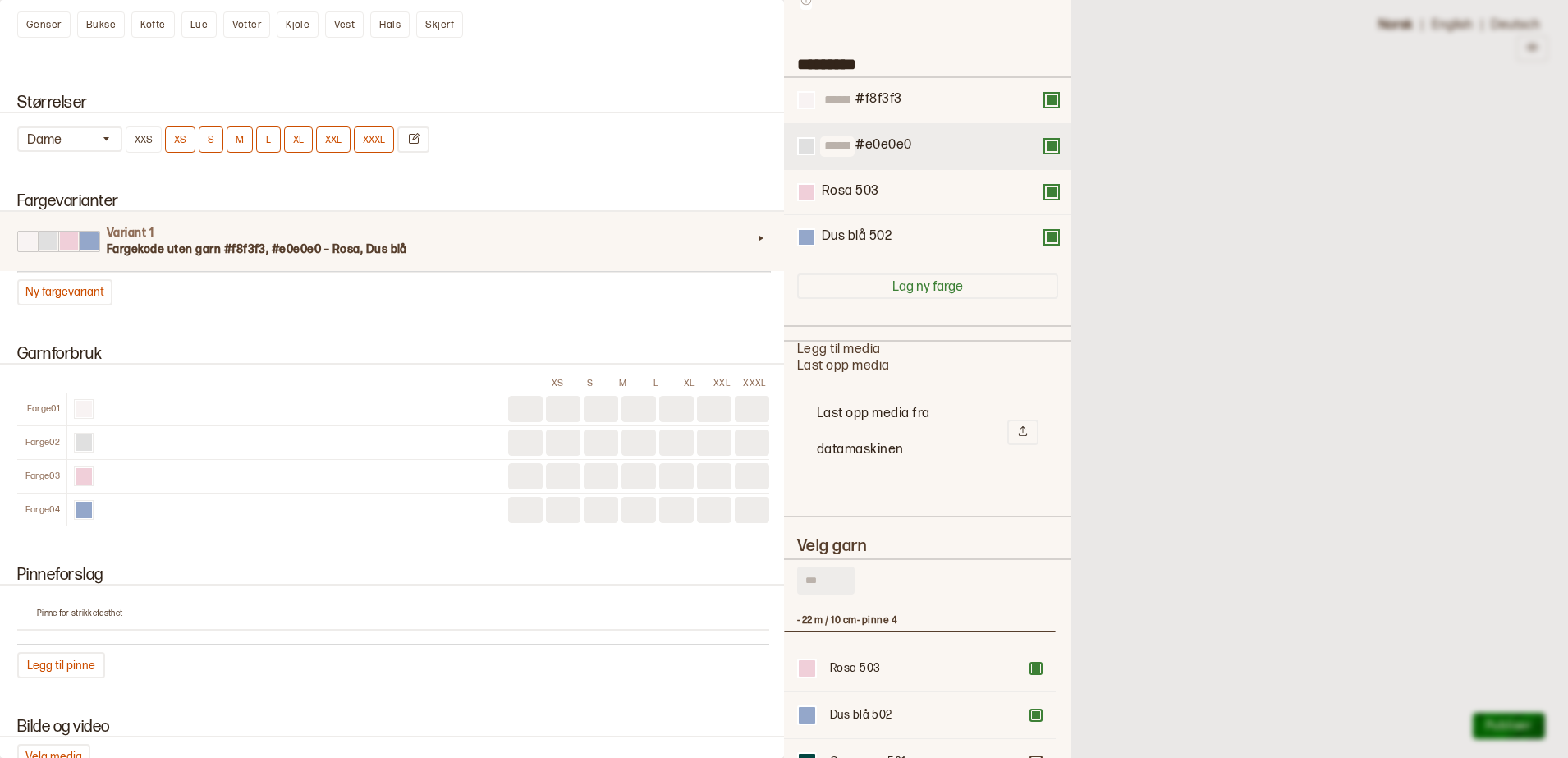
click at [846, 140] on input at bounding box center [837, 146] width 34 height 21
click at [982, 159] on div "#e0e0e0" at bounding box center [928, 146] width 287 height 46
drag, startPoint x: 980, startPoint y: 150, endPoint x: 814, endPoint y: 150, distance: 166.0
click at [814, 150] on button at bounding box center [806, 146] width 18 height 18
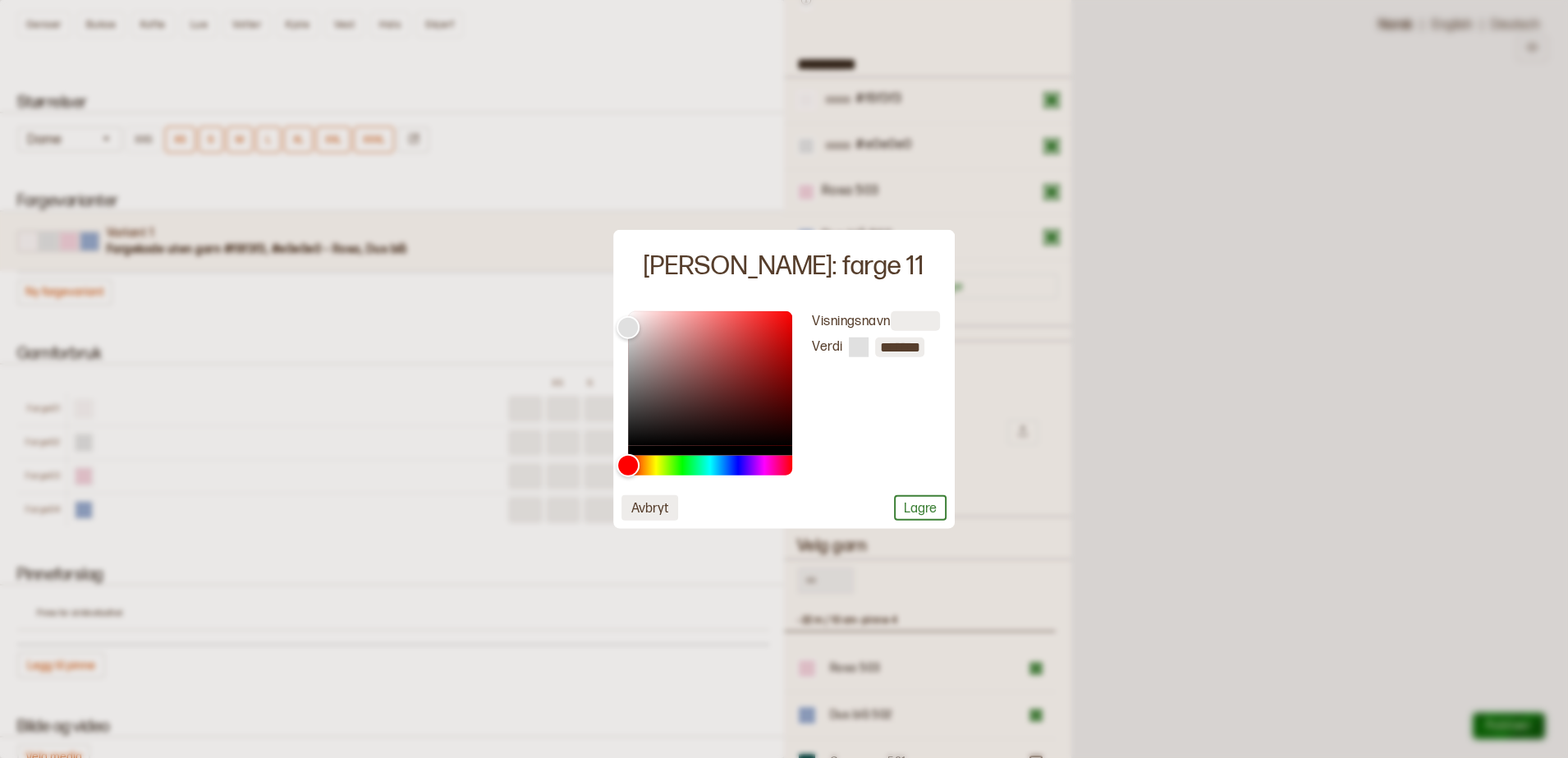
click at [658, 514] on button "Avbryt" at bounding box center [649, 508] width 57 height 25
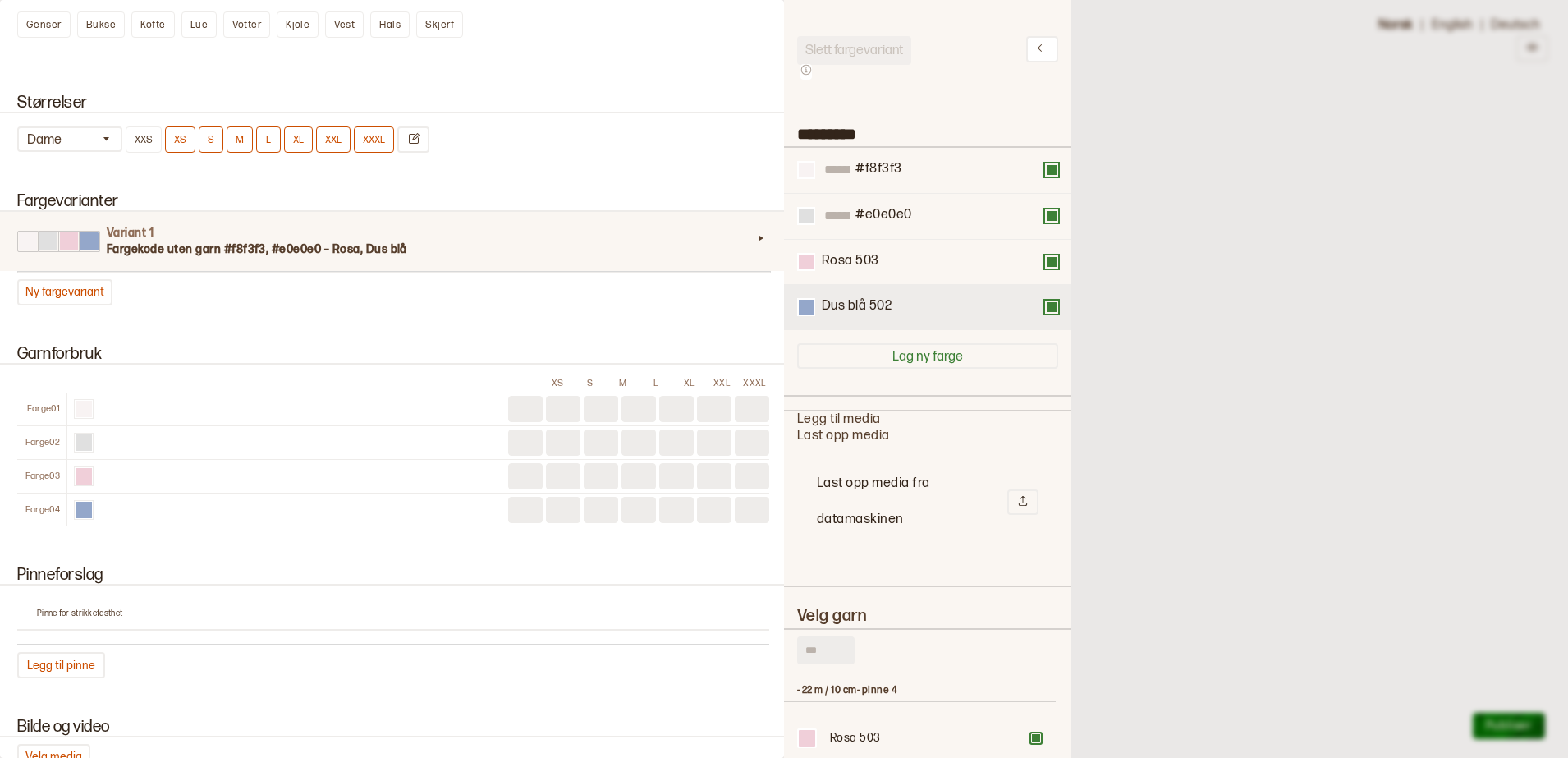
scroll to position [0, 0]
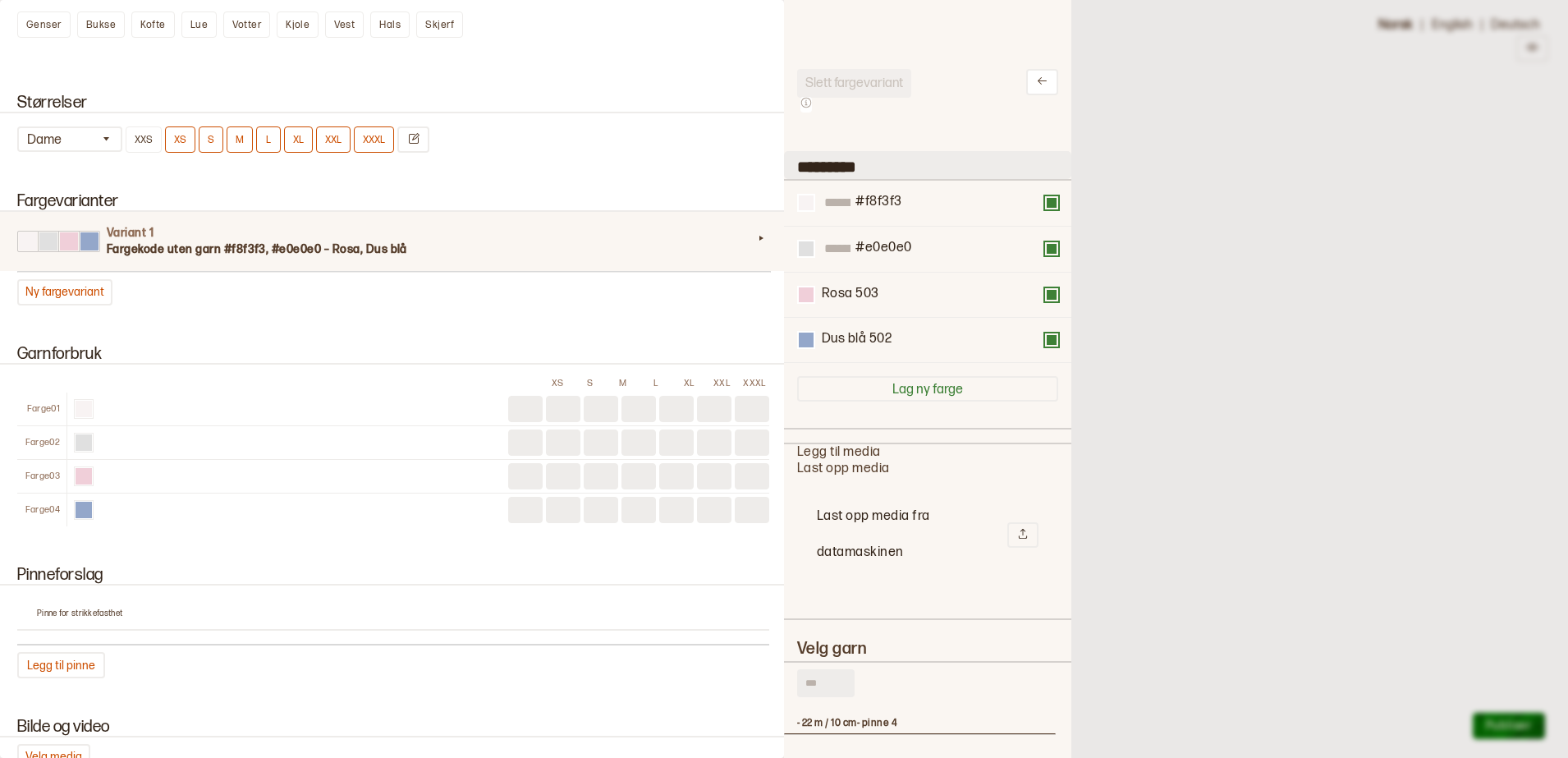
click at [820, 159] on input "*********" at bounding box center [928, 164] width 287 height 28
click at [42, 292] on button "Ny fargevariant" at bounding box center [65, 292] width 95 height 26
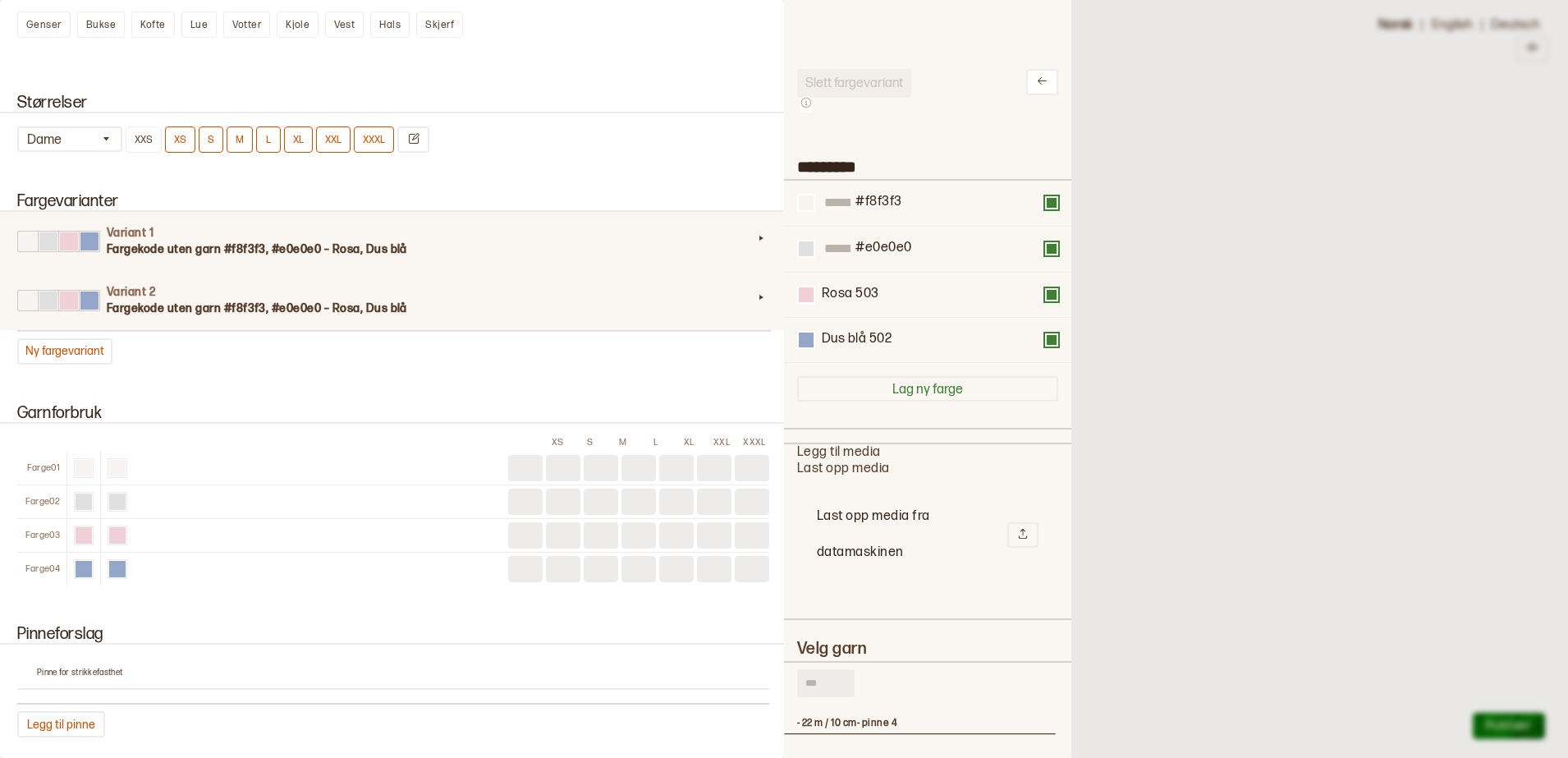
click at [753, 247] on icon at bounding box center [761, 238] width 16 height 16
type input "*********"
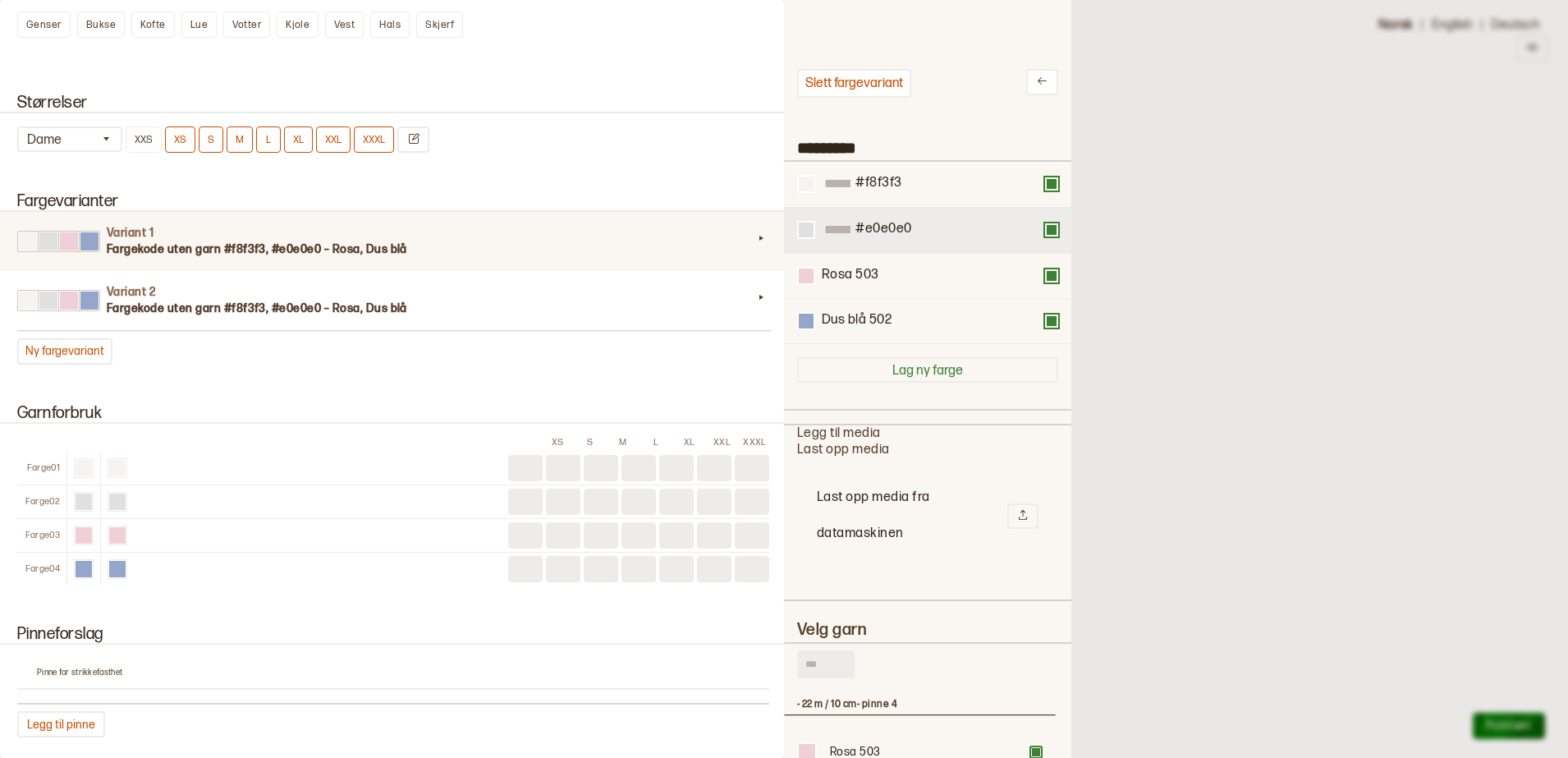
click at [1038, 237] on div "#e0e0e0" at bounding box center [928, 230] width 261 height 19
click at [1045, 187] on button at bounding box center [1051, 184] width 13 height 13
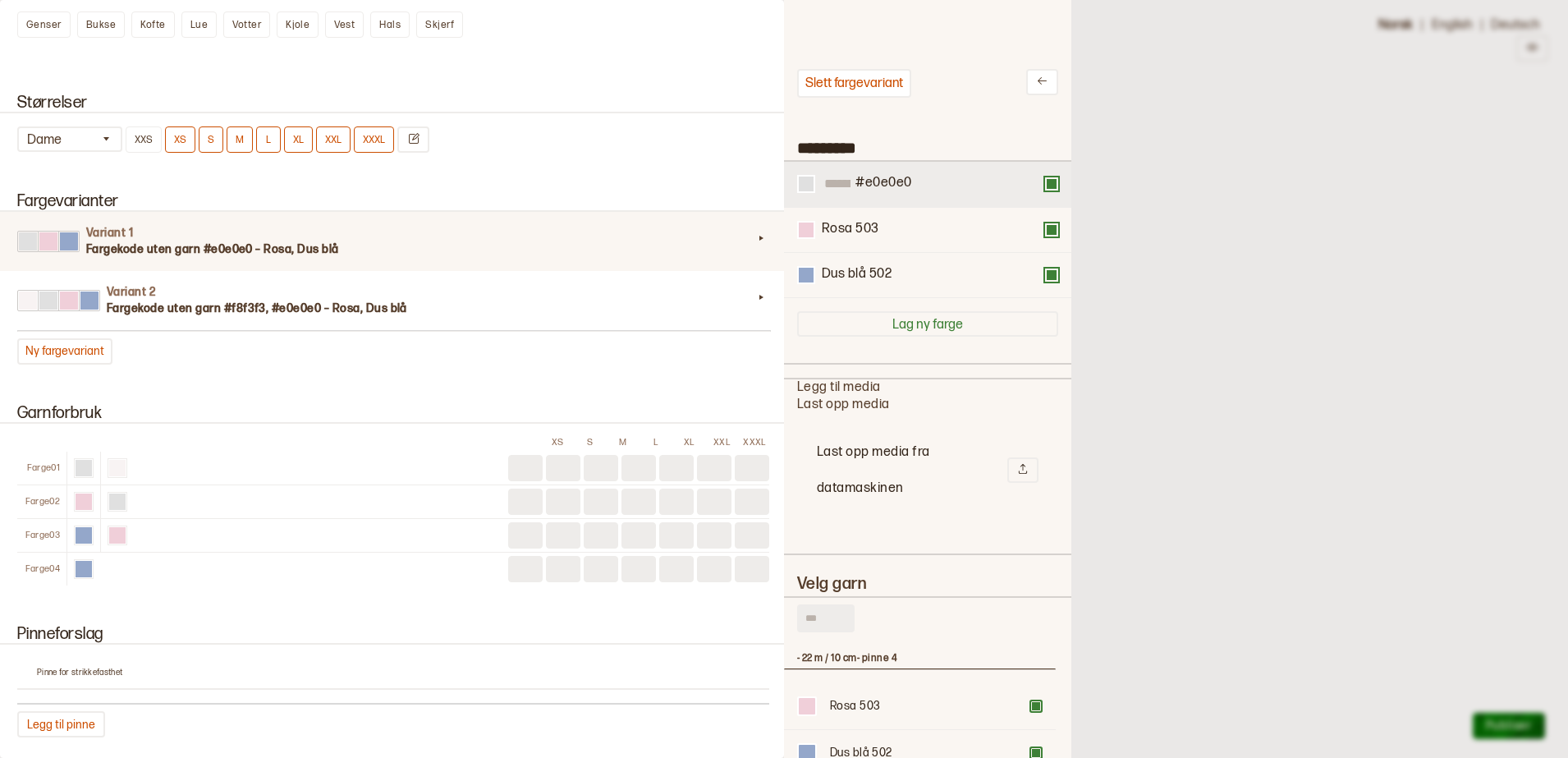
click at [1045, 182] on button at bounding box center [1051, 184] width 13 height 13
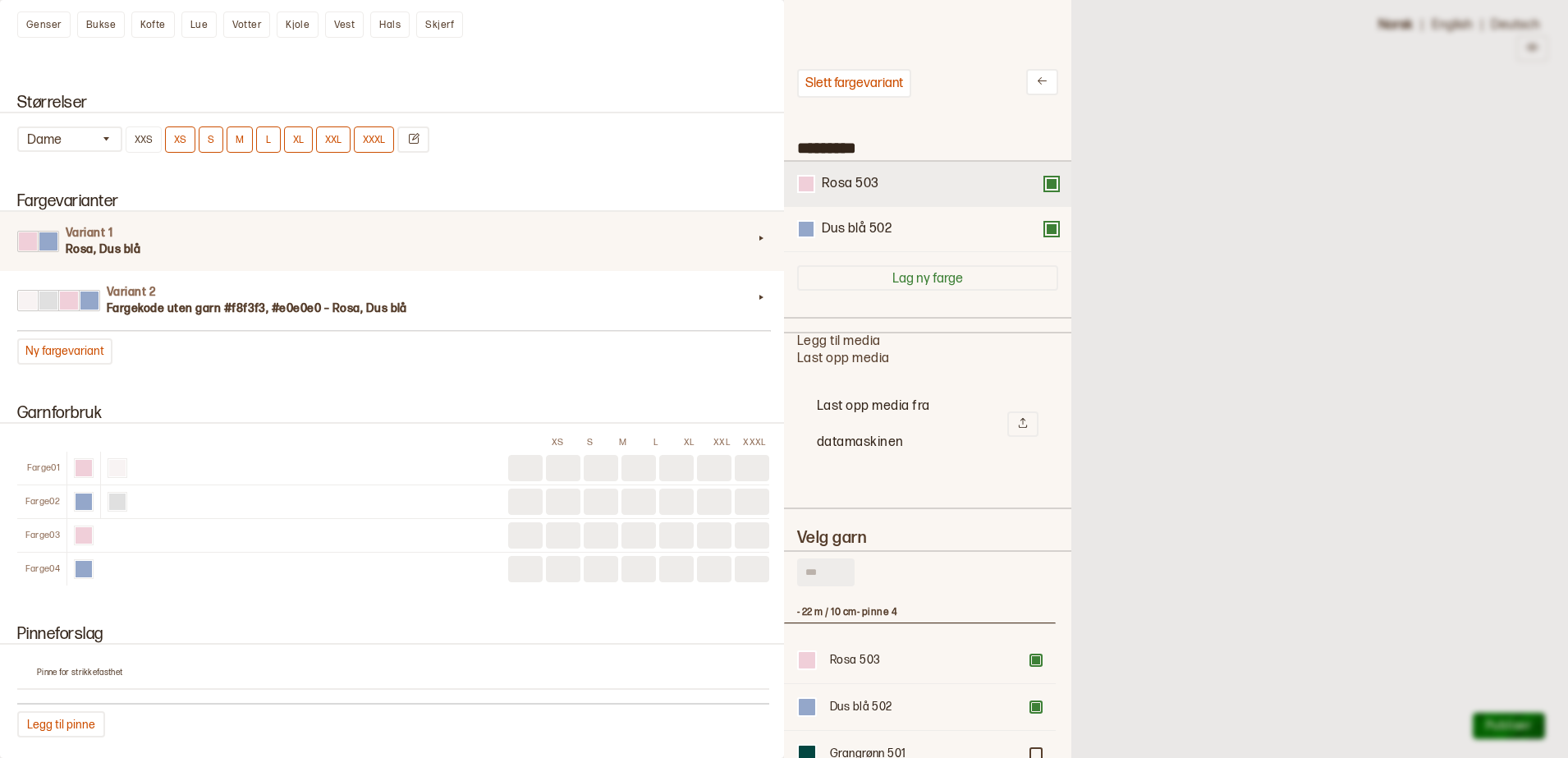
click at [928, 185] on div at bounding box center [962, 184] width 166 height 17
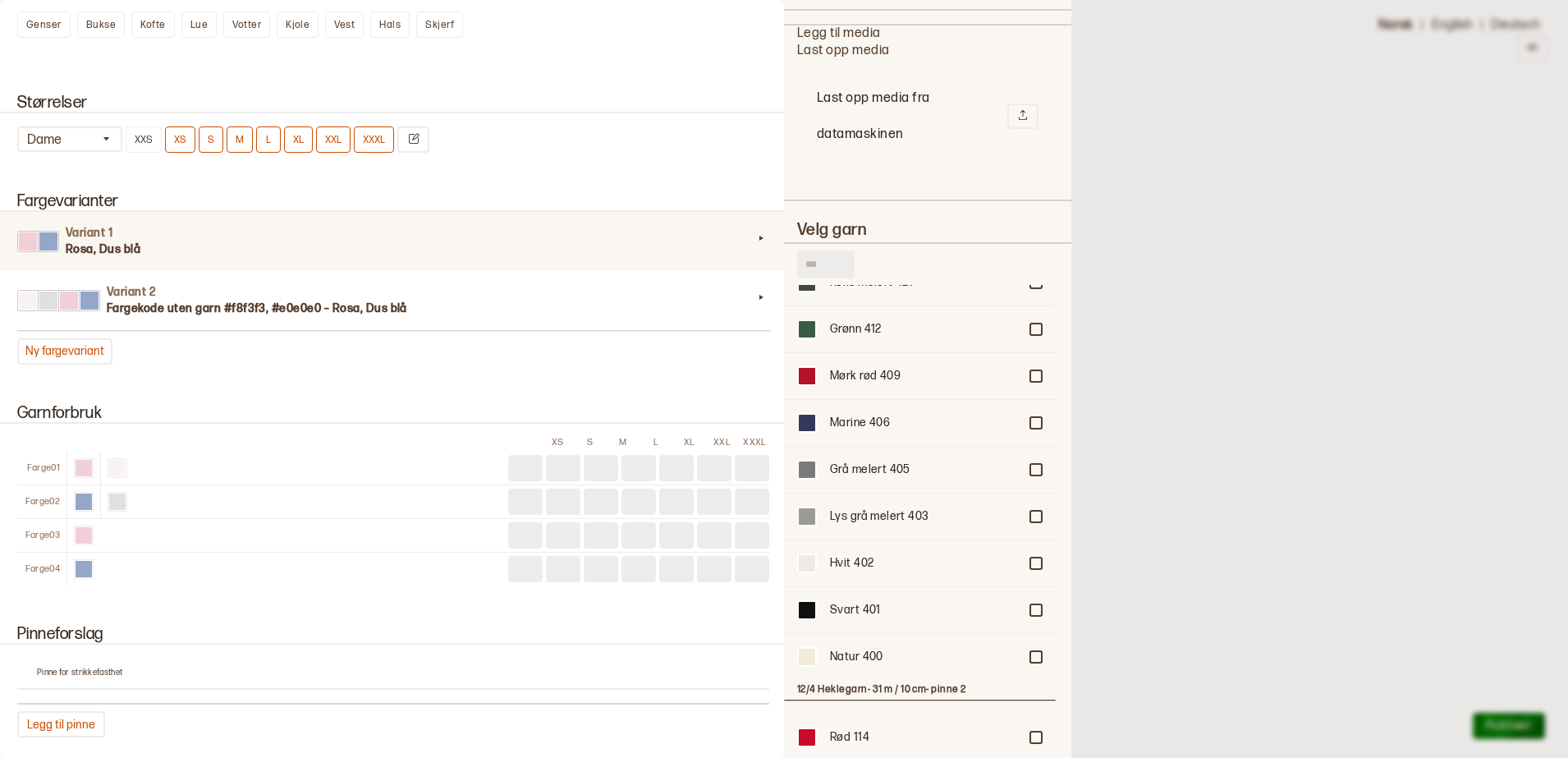
scroll to position [821, 0]
click at [932, 647] on div "Natur 400" at bounding box center [924, 654] width 188 height 16
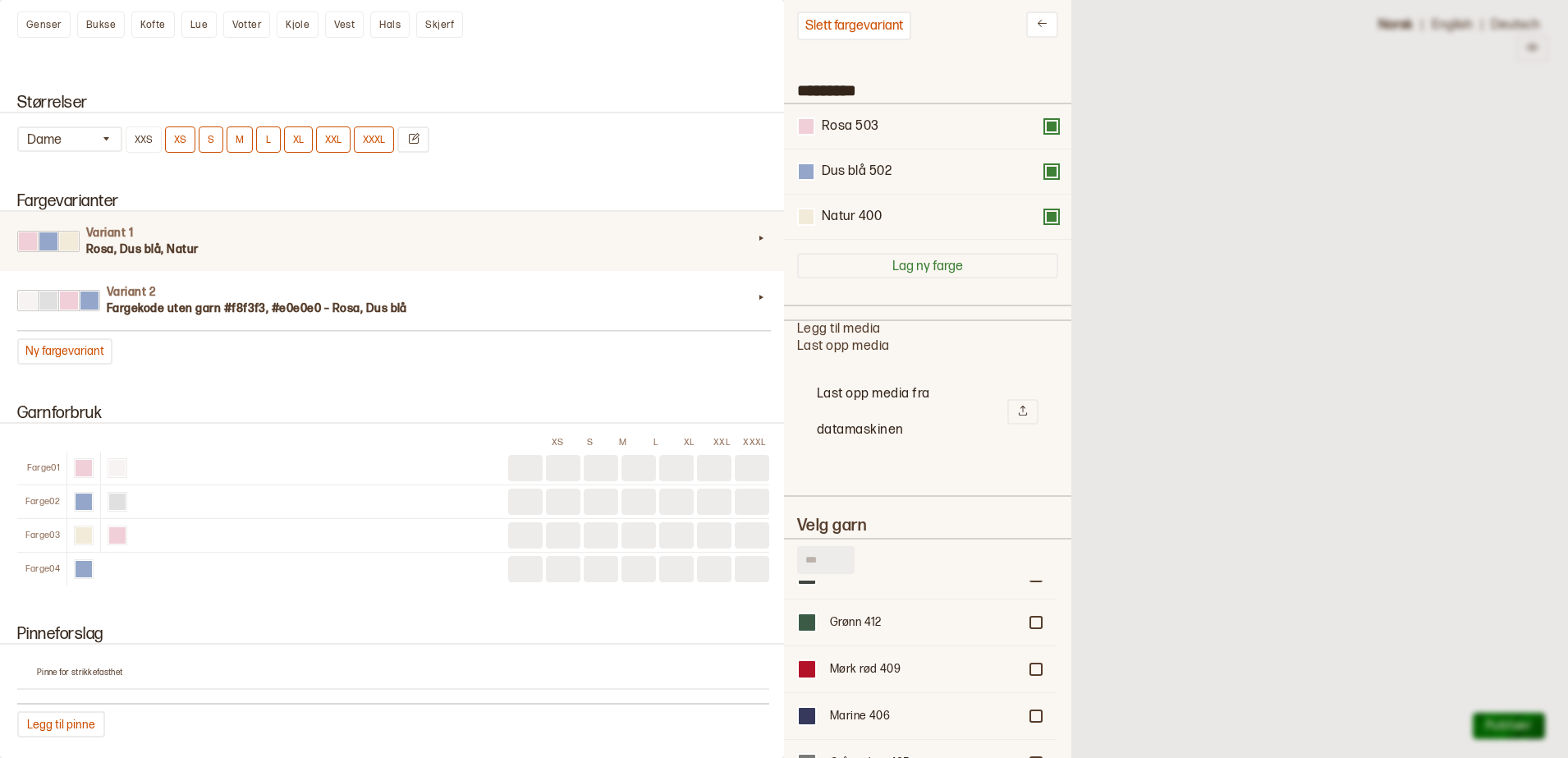
scroll to position [0, 0]
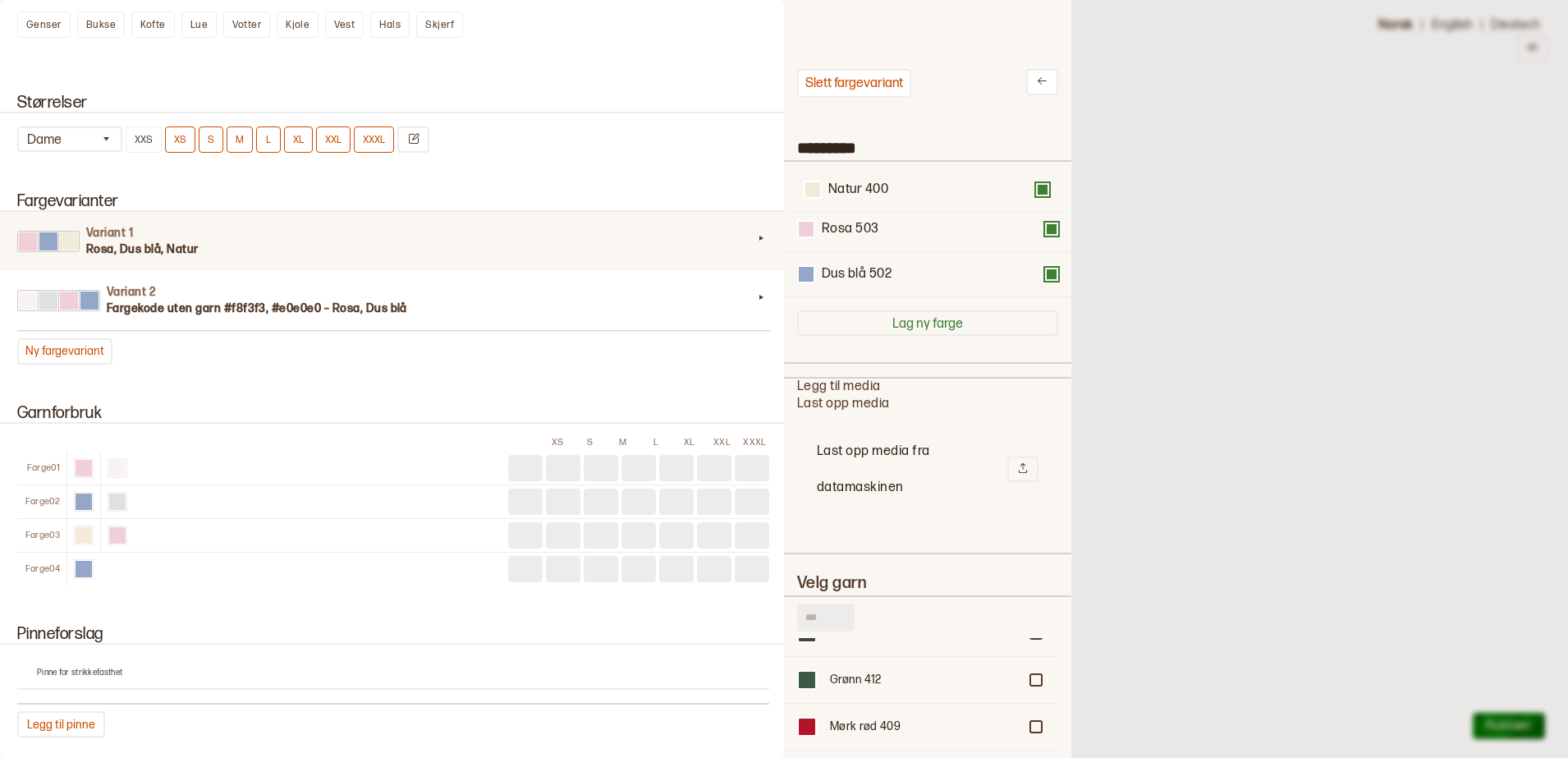
drag, startPoint x: 867, startPoint y: 274, endPoint x: 874, endPoint y: 186, distance: 88.3
click at [874, 186] on div "Rosa 503 Dus blå 502 Natur 400" at bounding box center [928, 229] width 261 height 135
click at [1163, 111] on div at bounding box center [784, 379] width 1568 height 758
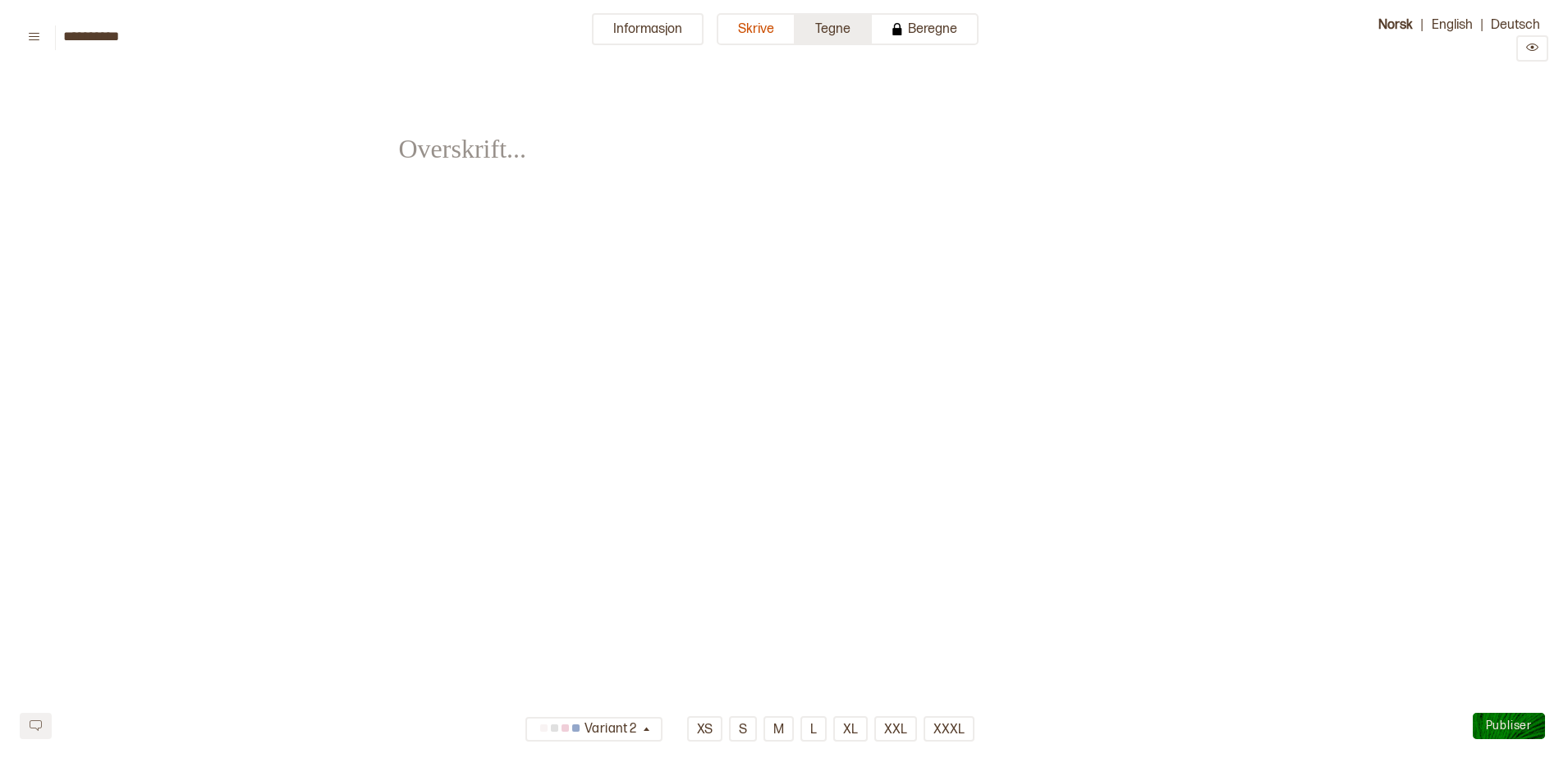
click at [818, 27] on button "Tegne" at bounding box center [833, 30] width 76 height 32
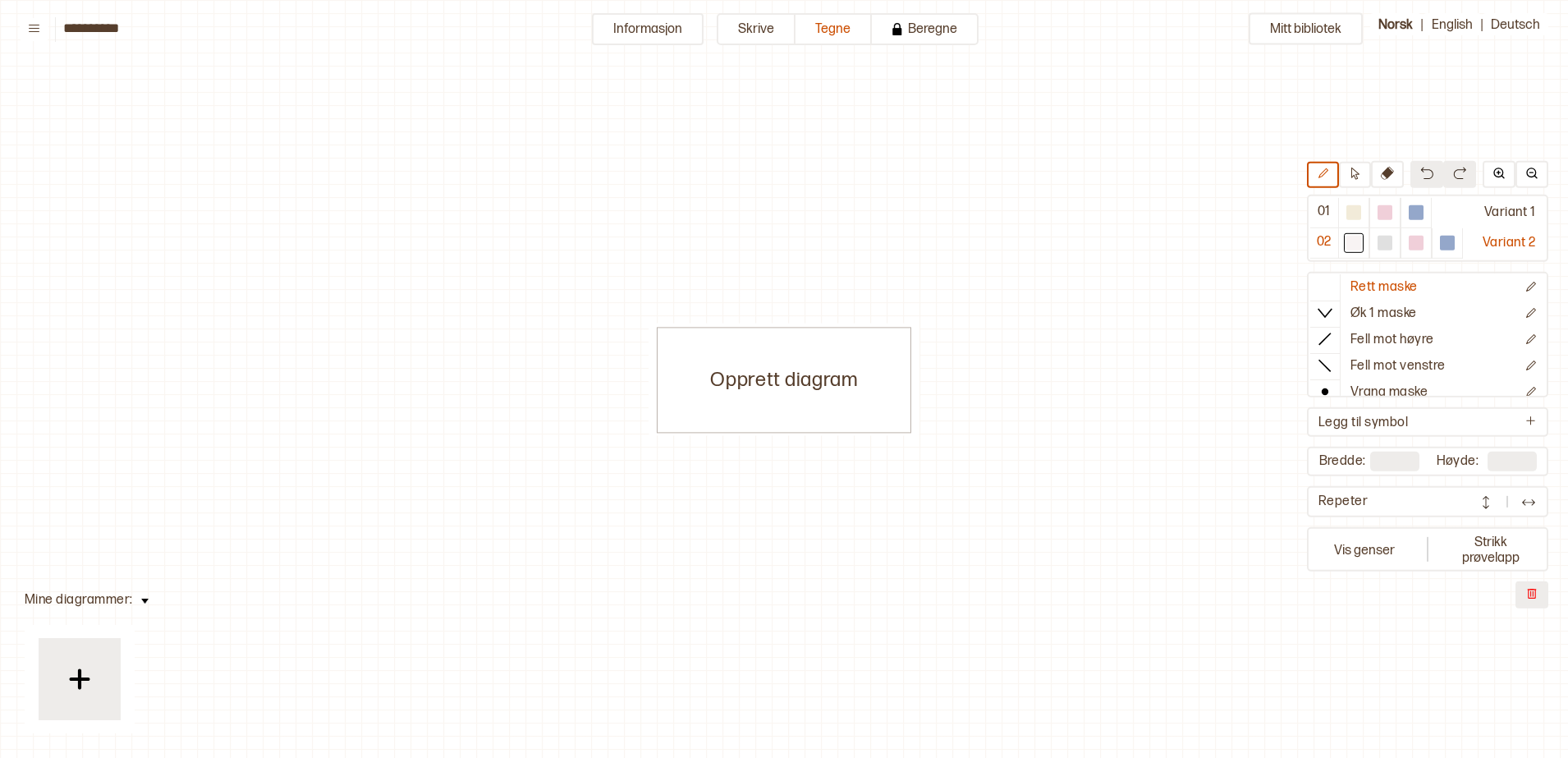
scroll to position [7, 8]
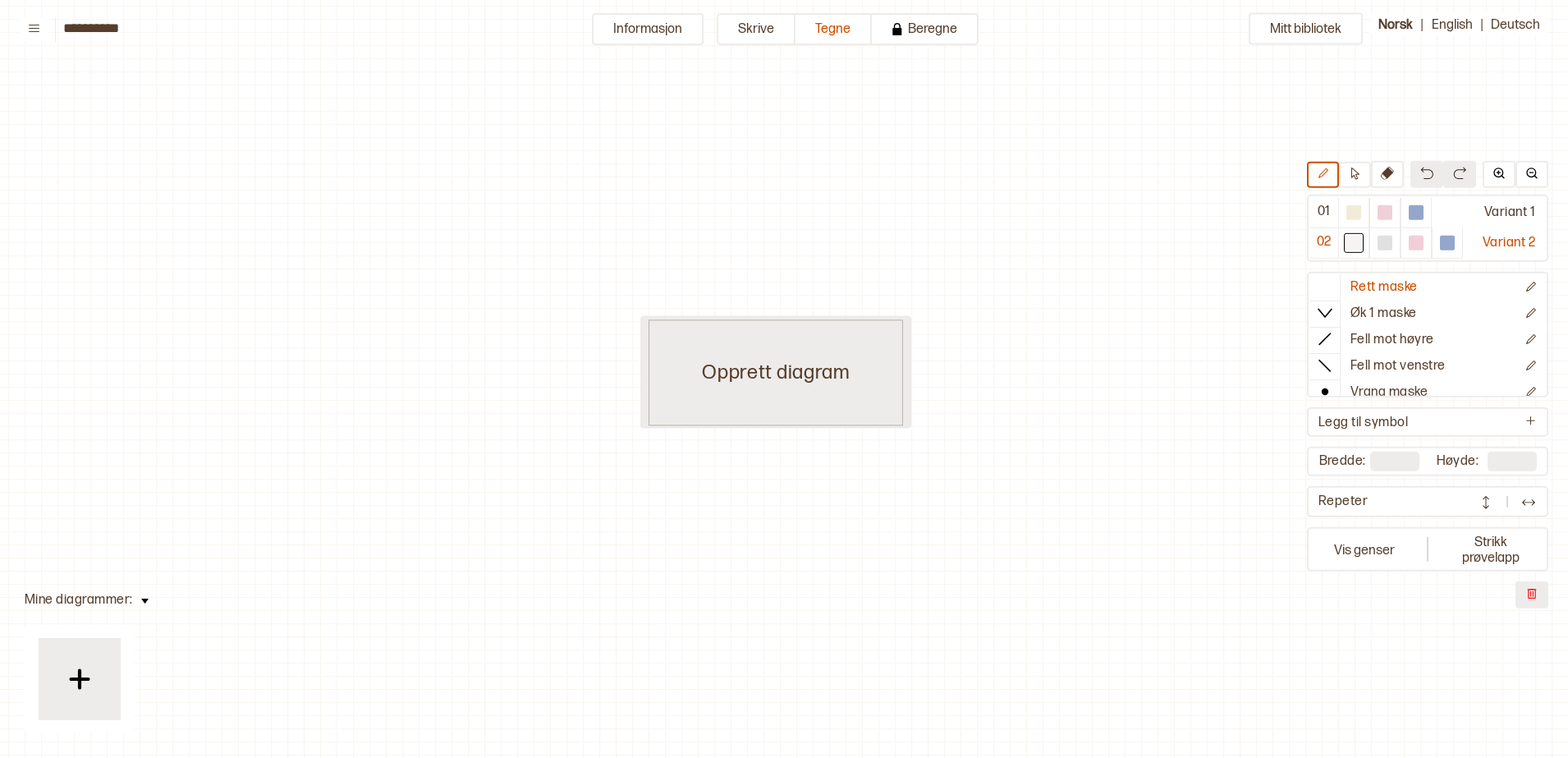
click at [824, 390] on div "Opprett diagram" at bounding box center [776, 372] width 255 height 106
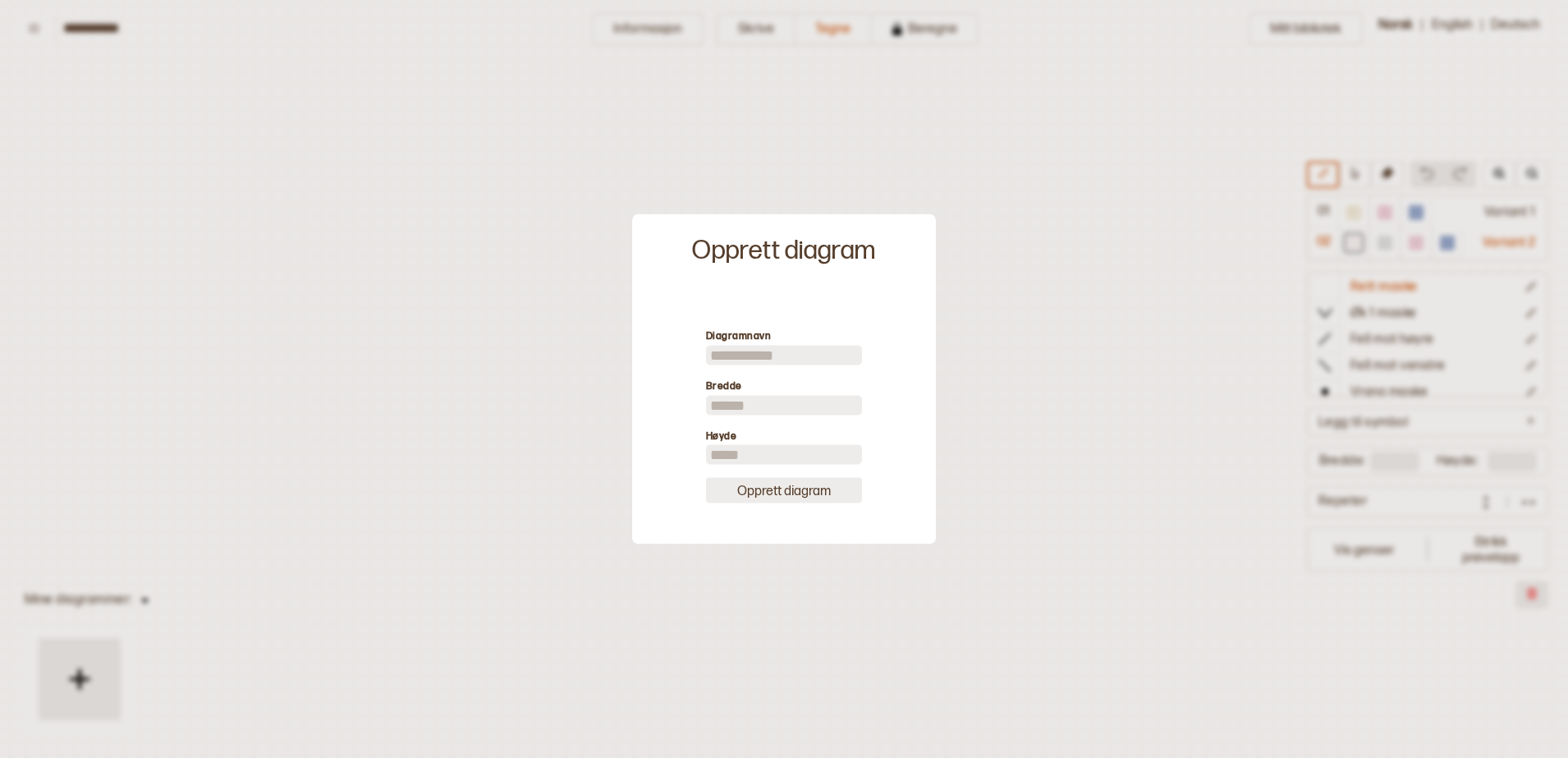
click at [815, 496] on button "Opprett diagram" at bounding box center [784, 491] width 156 height 25
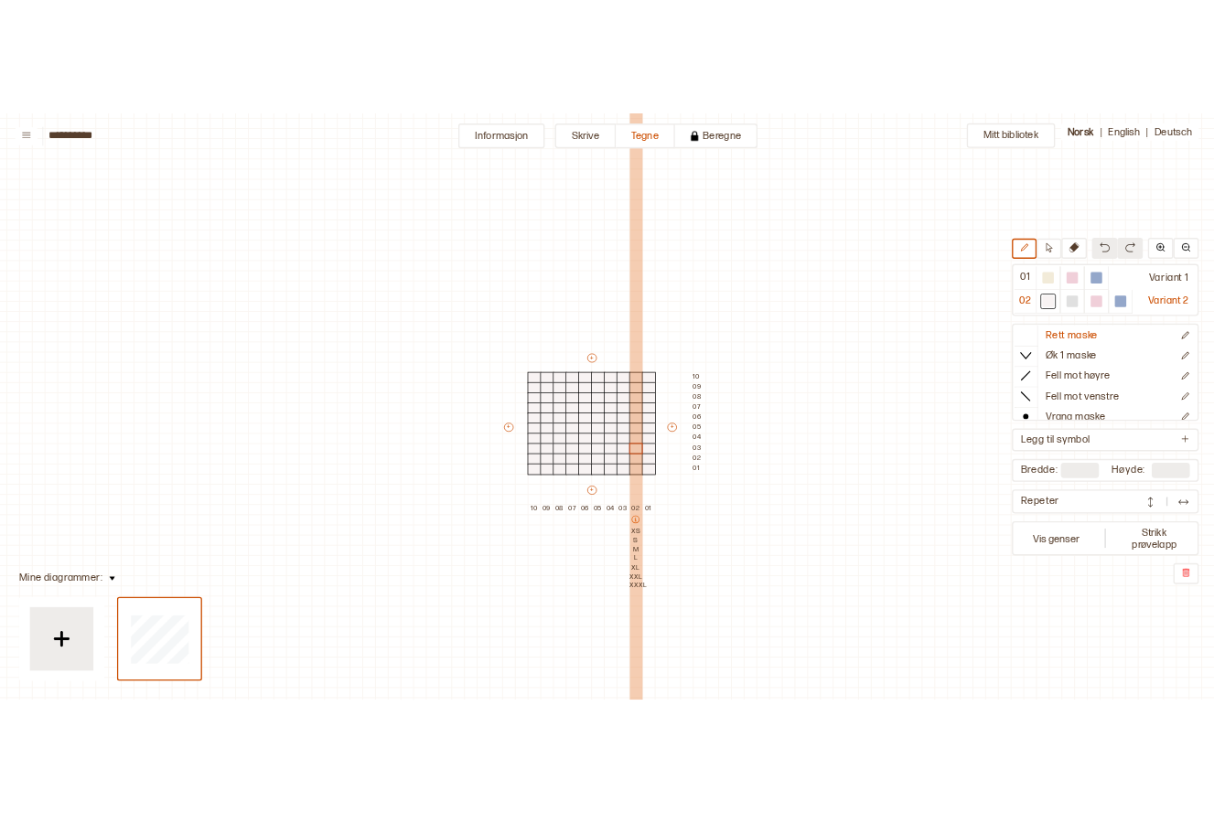
scroll to position [56, 14]
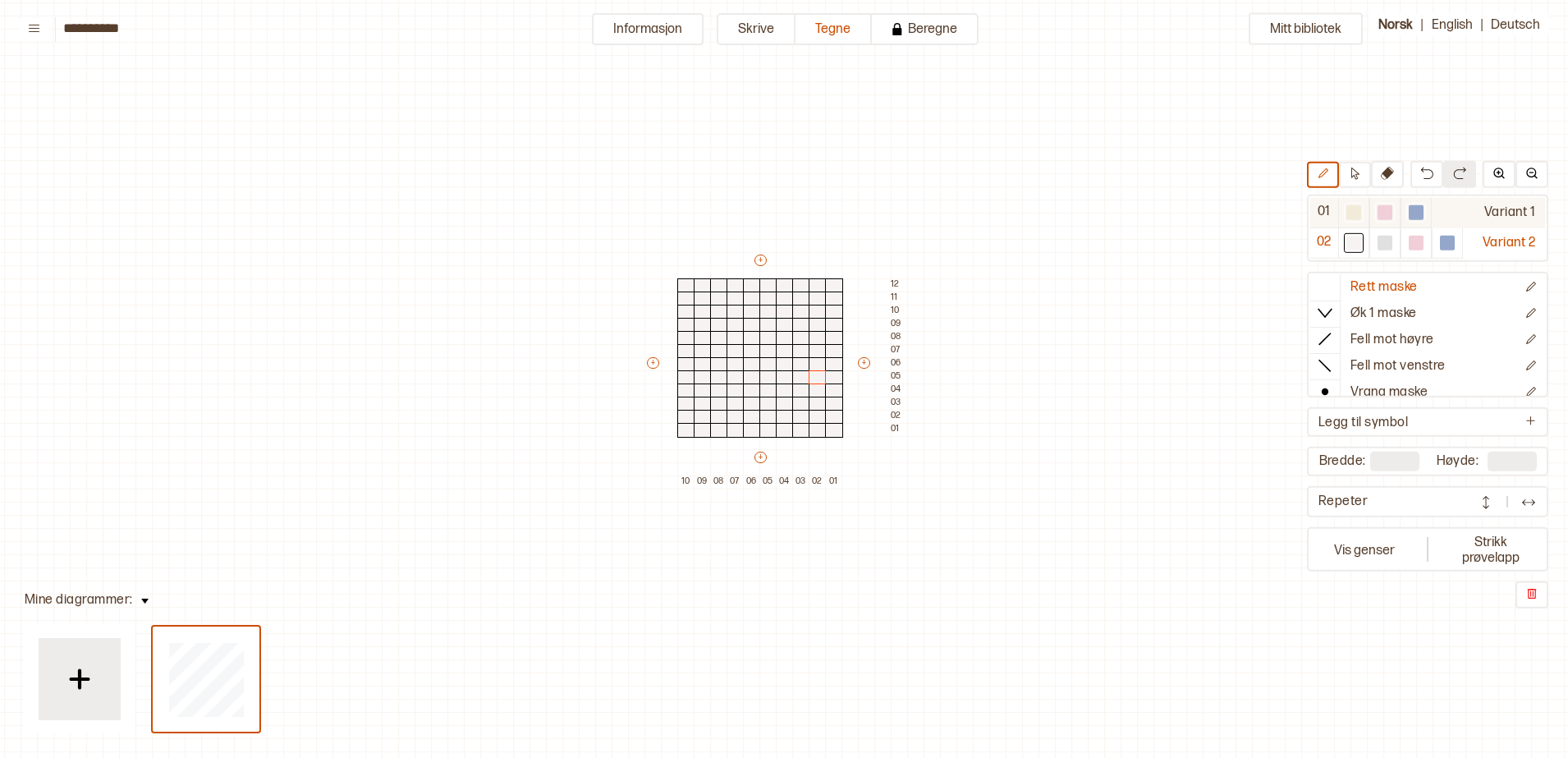
click at [1358, 217] on div at bounding box center [1354, 212] width 14 height 14
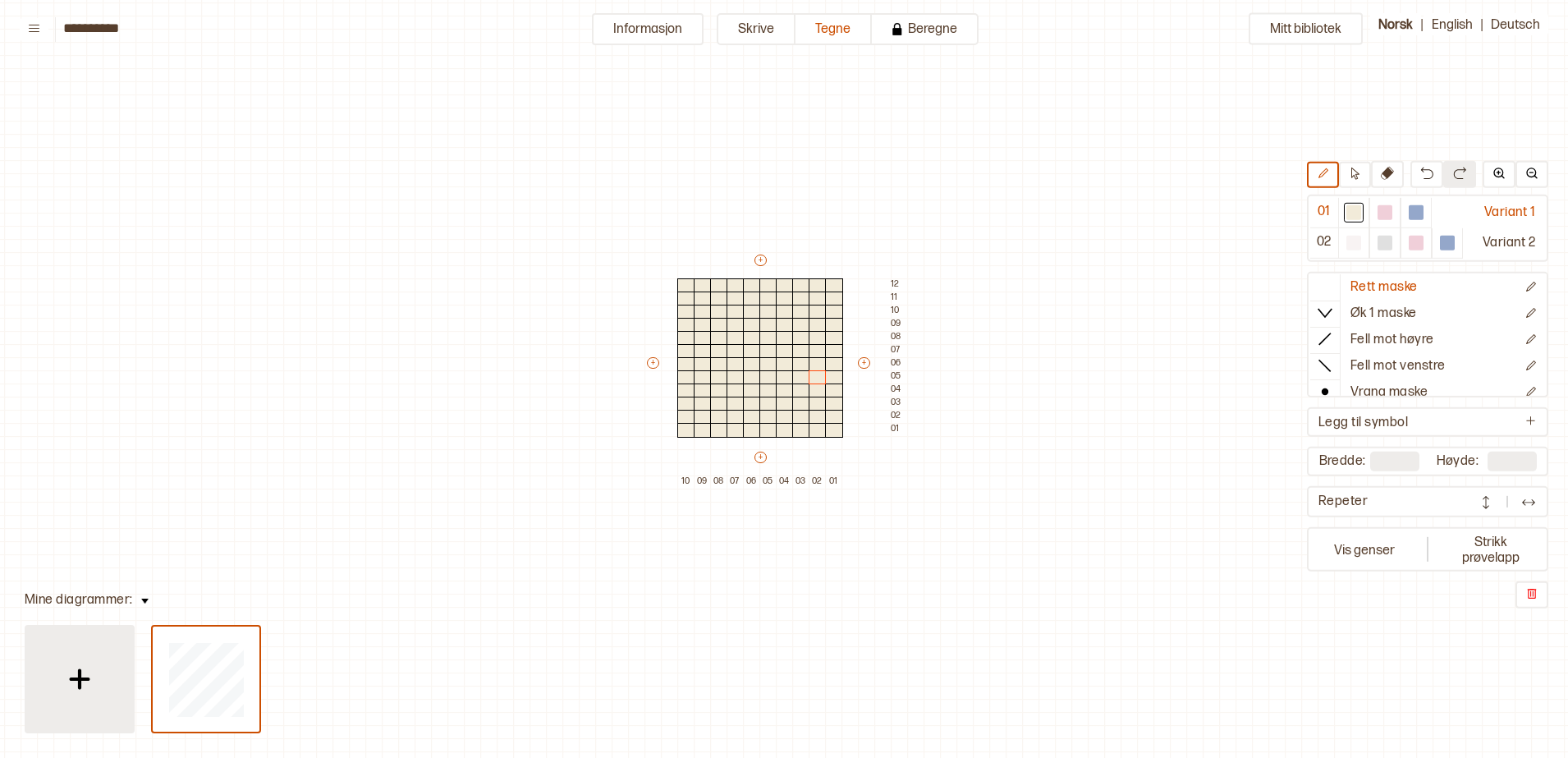
click at [98, 679] on img at bounding box center [80, 679] width 41 height 41
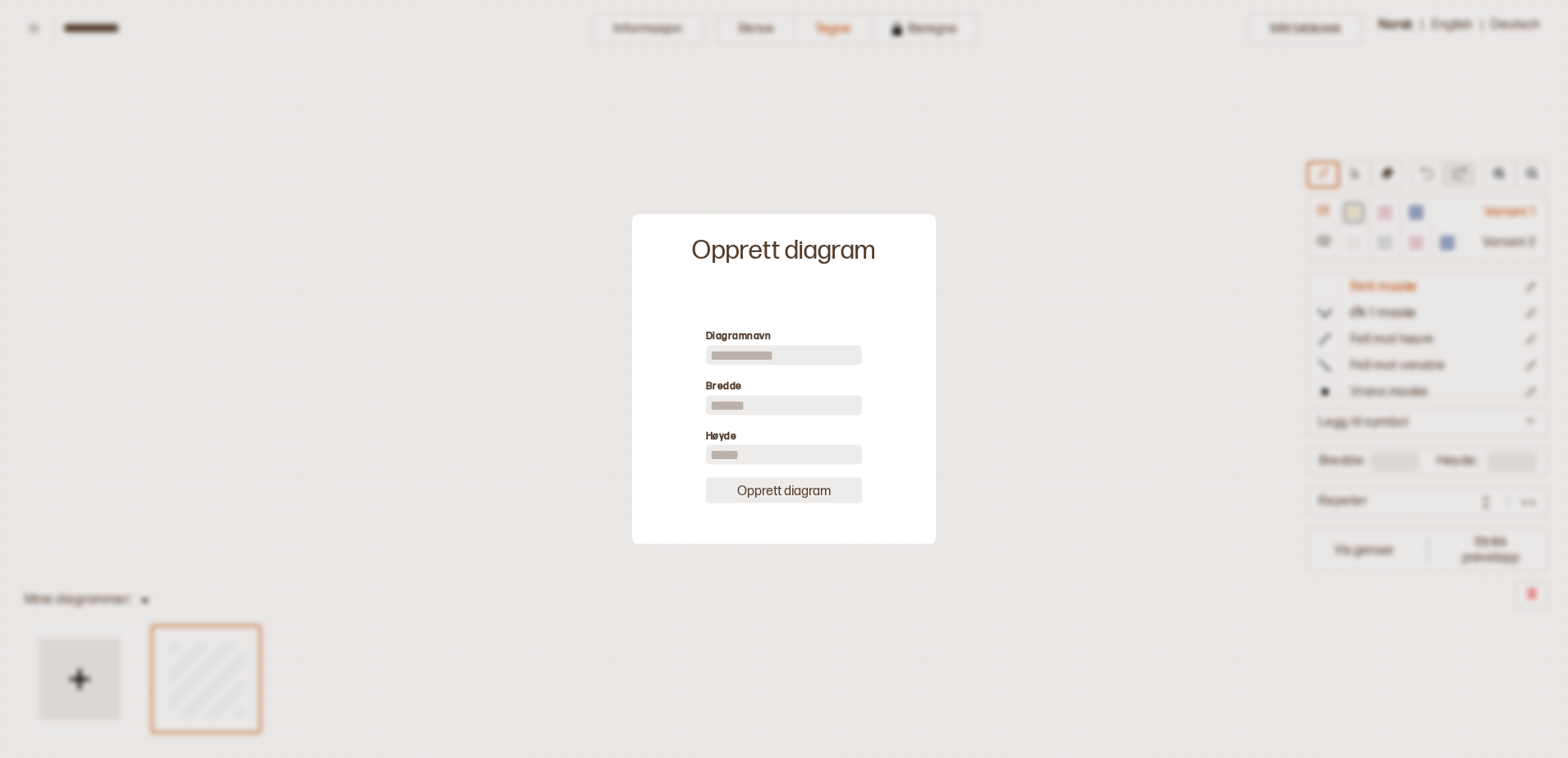
click at [806, 492] on button "Opprett diagram" at bounding box center [784, 491] width 156 height 25
type input "**"
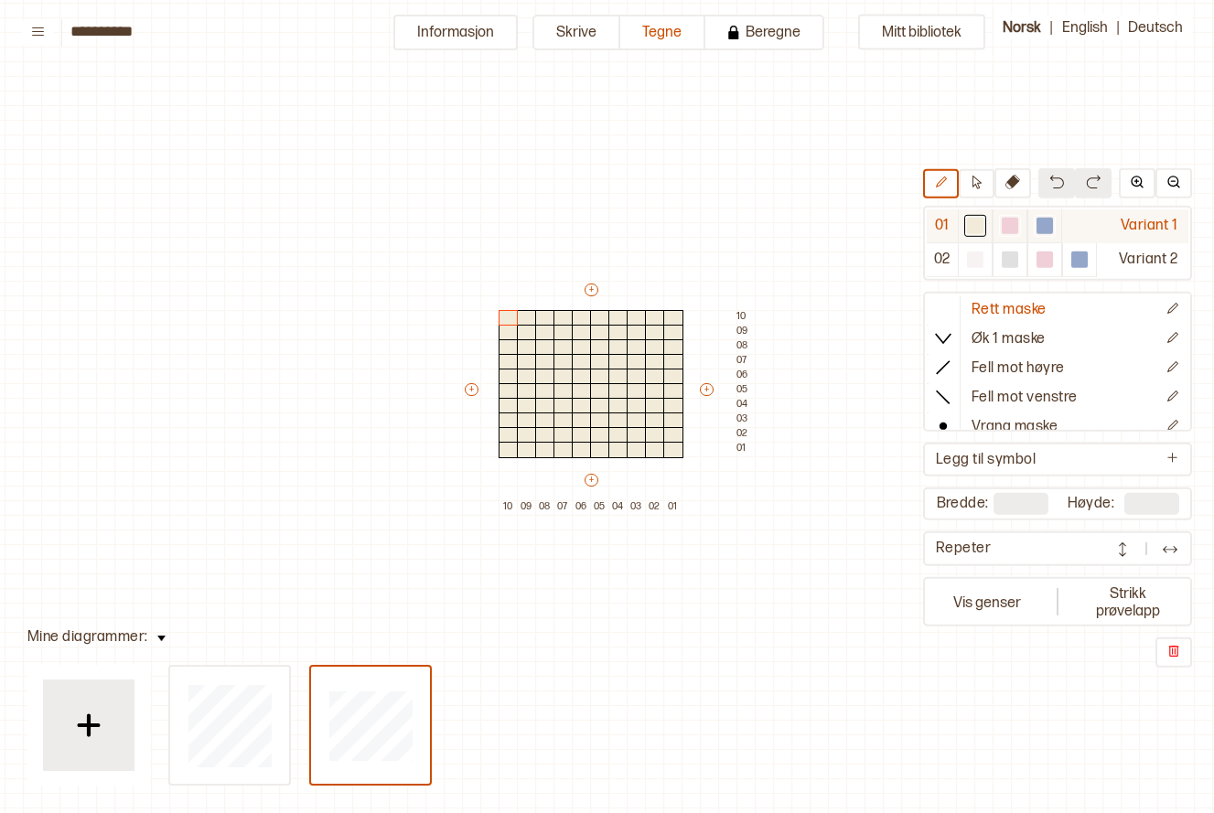
click at [1040, 232] on div at bounding box center [1045, 226] width 16 height 16
drag, startPoint x: 507, startPoint y: 316, endPoint x: 643, endPoint y: 370, distance: 146.6
click at [656, 350] on div "+ + + + 10 09 08 07 06 05 04 03 02 01 10 09 08 07 06 05 04 03 02 01" at bounding box center [608, 398] width 293 height 234
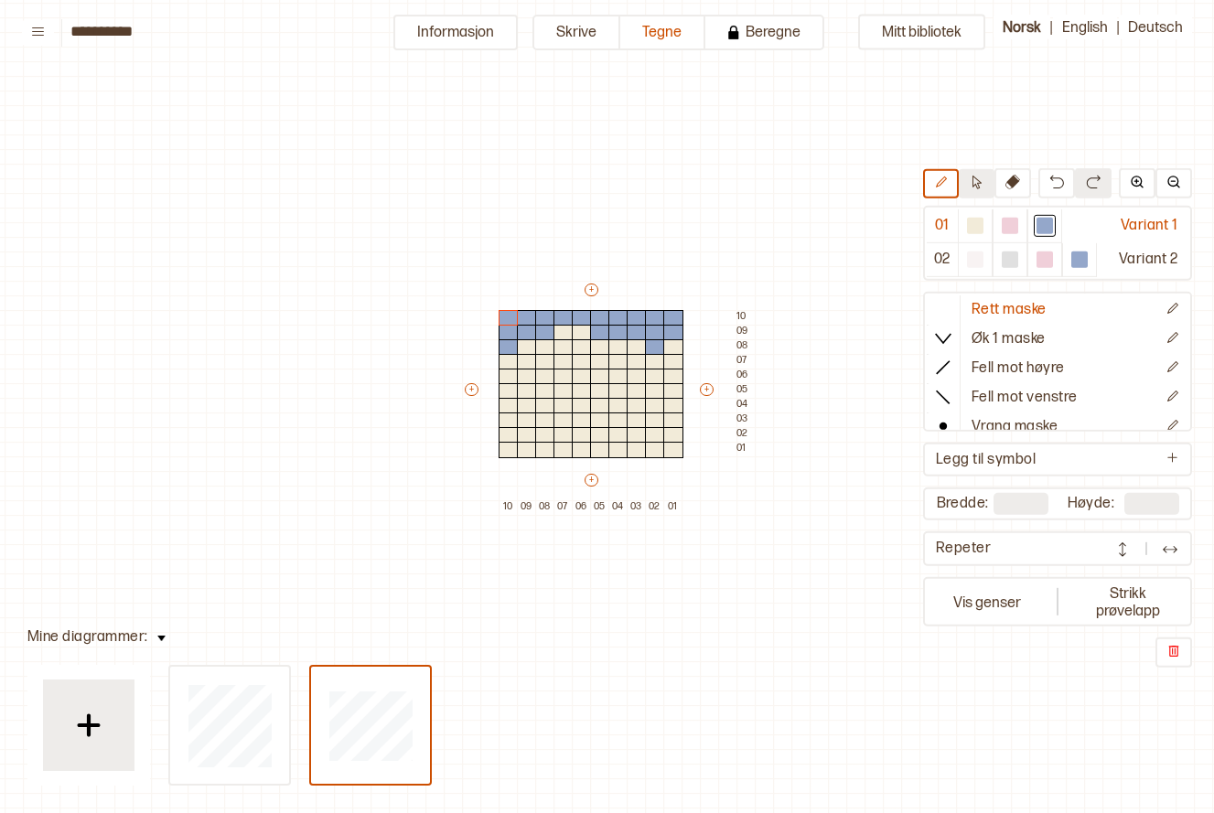
click at [976, 185] on icon at bounding box center [977, 183] width 9 height 14
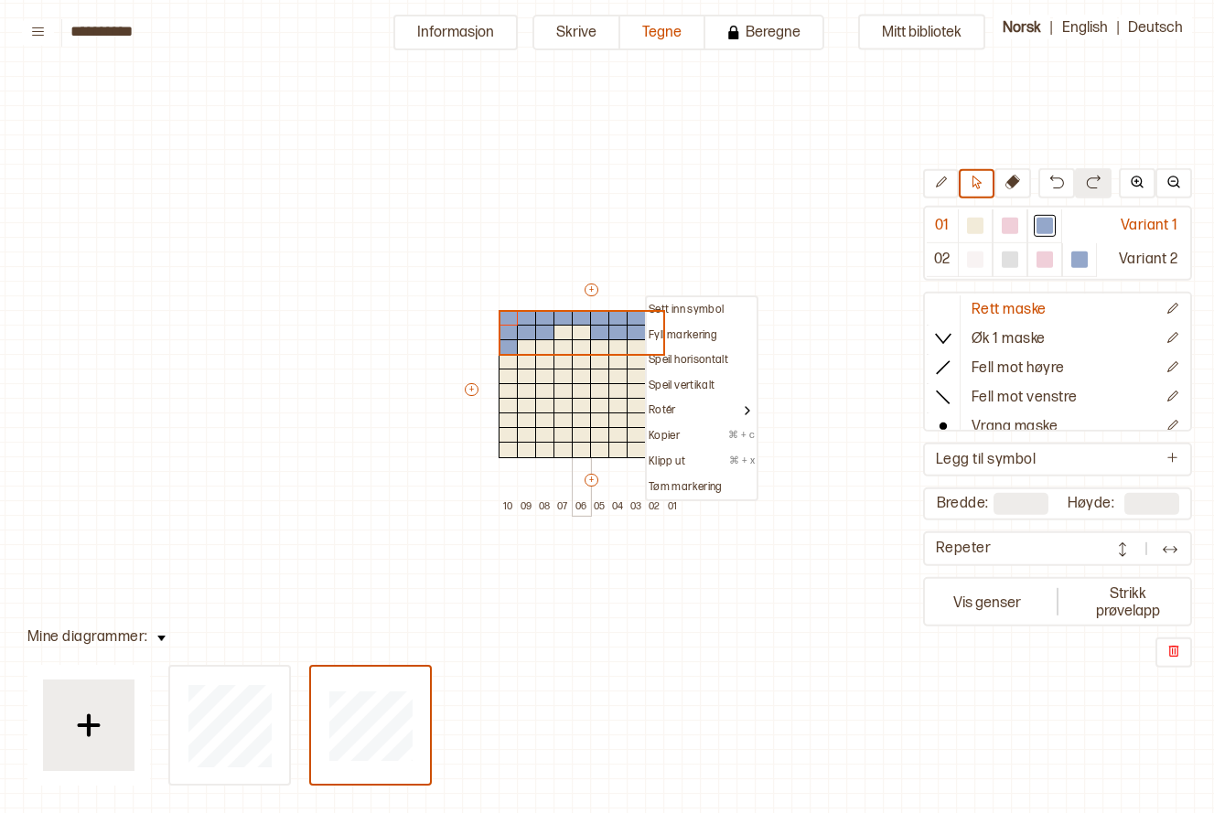
click at [579, 356] on div at bounding box center [582, 362] width 20 height 16
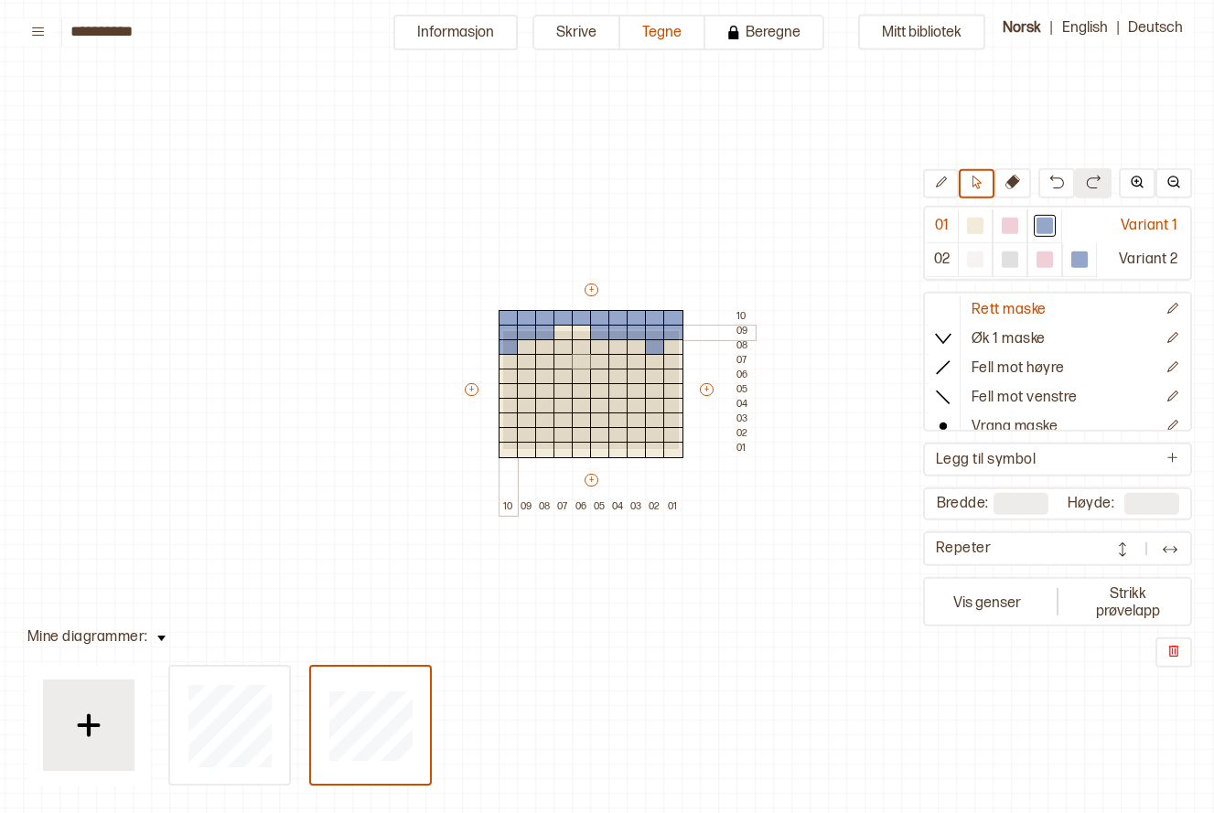
drag, startPoint x: 677, startPoint y: 447, endPoint x: 501, endPoint y: 329, distance: 211.7
click at [501, 329] on div "+ + + + 10 09 08 07 06 05 04 03 02 01 10 09 08 07 06 05 04 03 02 01" at bounding box center [608, 398] width 293 height 234
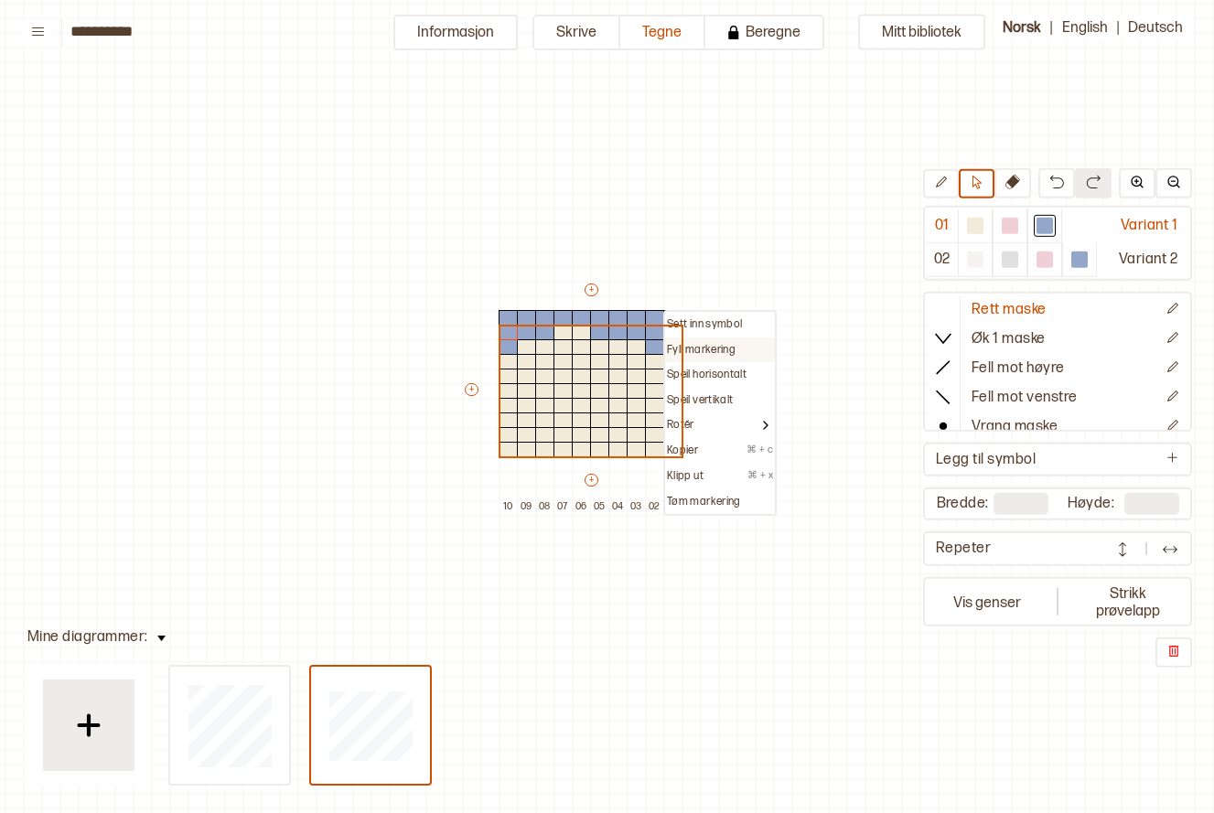
click at [695, 349] on p "Fyll markering" at bounding box center [701, 350] width 69 height 15
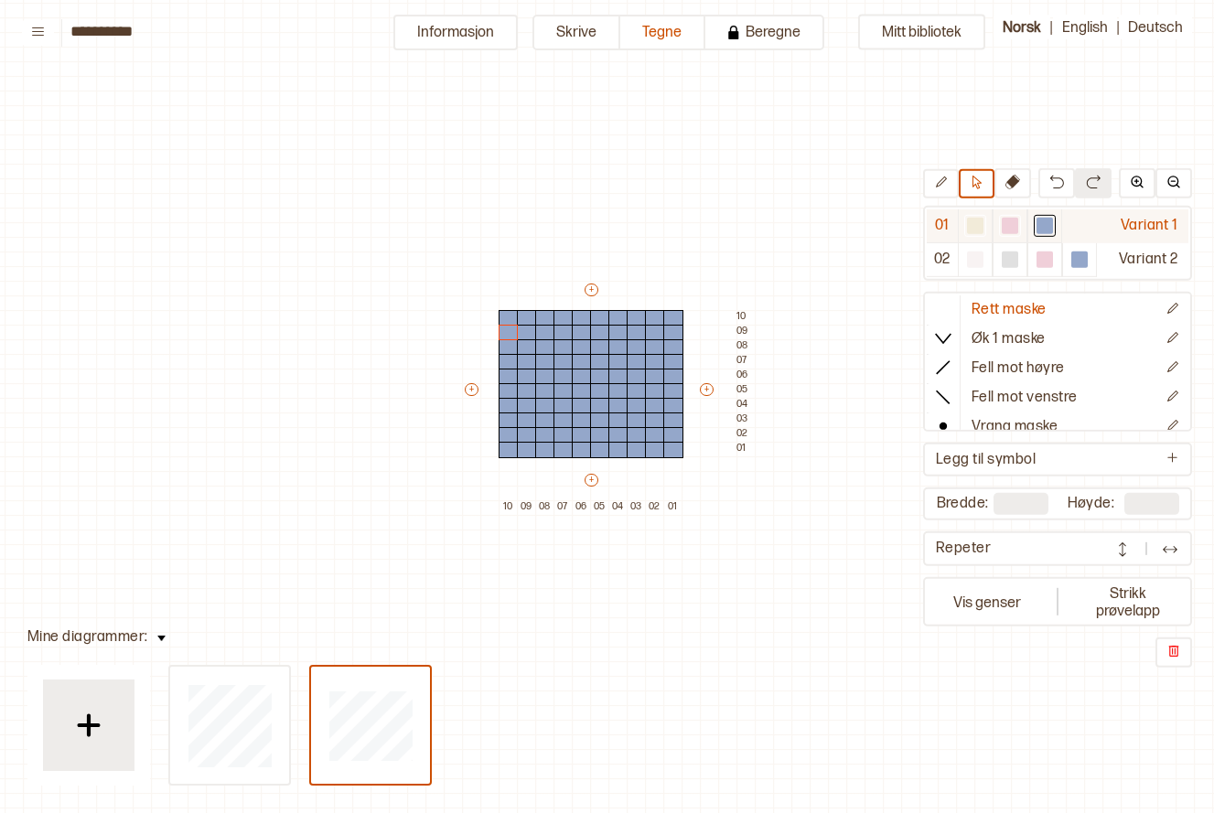
click at [970, 229] on div at bounding box center [975, 226] width 16 height 16
click at [1006, 225] on div at bounding box center [1010, 226] width 16 height 16
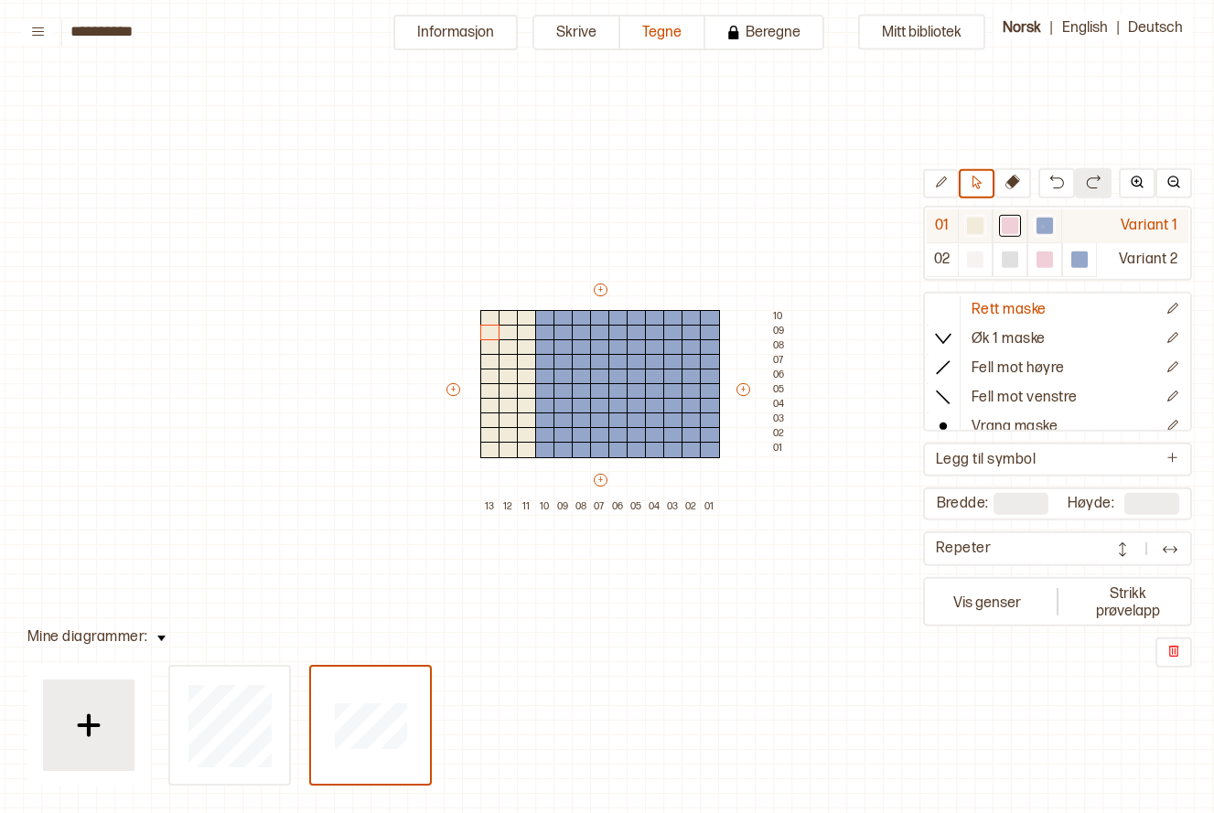
click at [1041, 225] on div at bounding box center [1045, 226] width 16 height 16
drag, startPoint x: 527, startPoint y: 314, endPoint x: 504, endPoint y: 410, distance: 98.8
click at [504, 410] on div "+ + + + 13 12 11 10 09 08 07 06 05 04 03 02 01 10 09 08 07 06 05 04 03 02 01" at bounding box center [618, 398] width 348 height 234
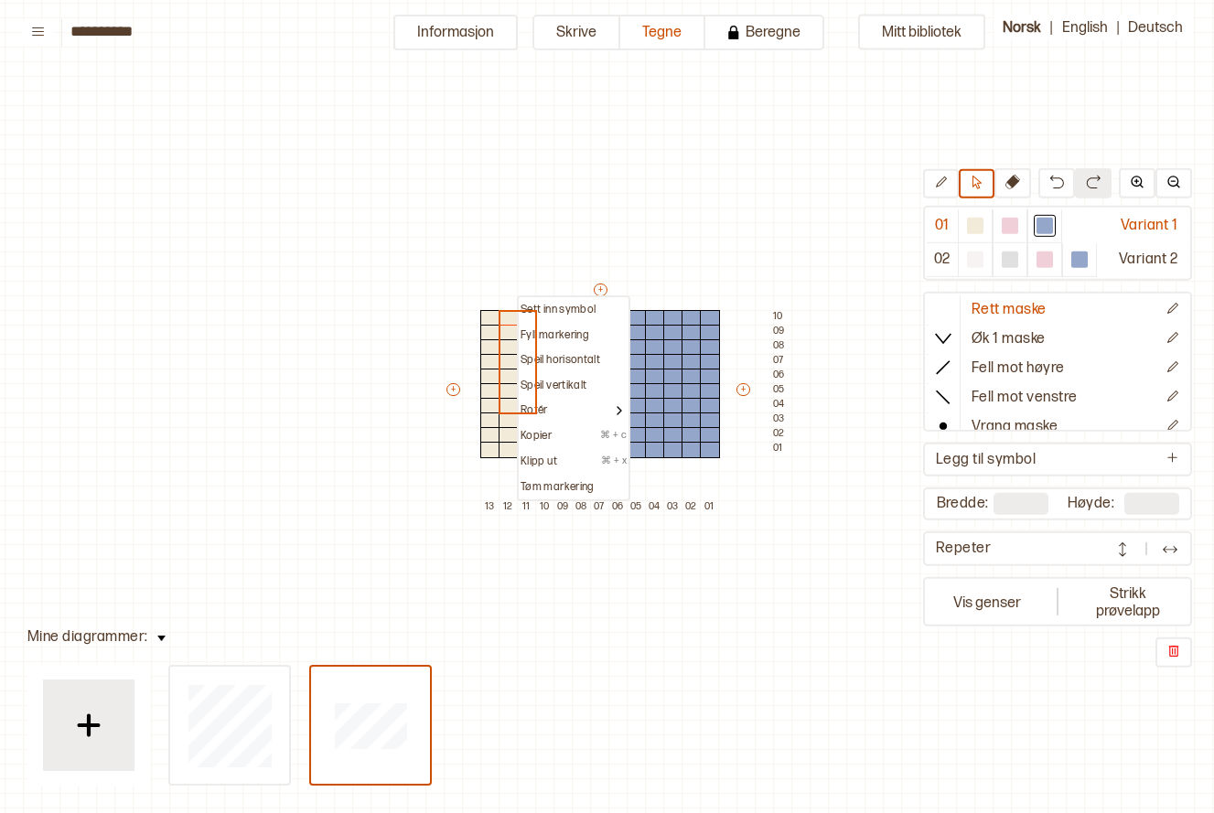
click at [458, 305] on div "Sett inn symbol Fyll markering Speil horisontalt Speil vertikalt Rotér Kopier ⌘…" at bounding box center [618, 398] width 348 height 234
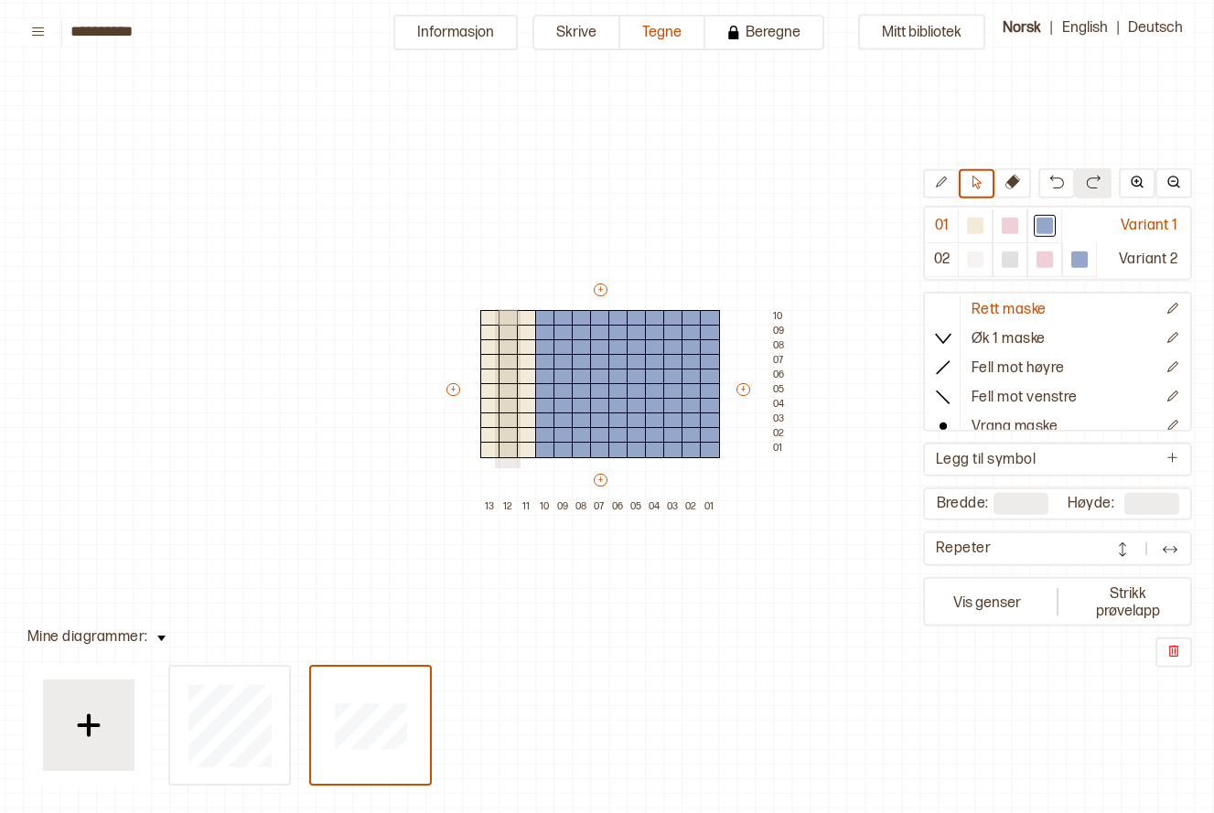
drag, startPoint x: 493, startPoint y: 308, endPoint x: 519, endPoint y: 467, distance: 160.4
click at [519, 467] on div "+ + + + 13 12 11 10 09 08 07 06 05 04 03 02 01 10 09 08 07 06 05 04 03 02 01" at bounding box center [618, 398] width 348 height 234
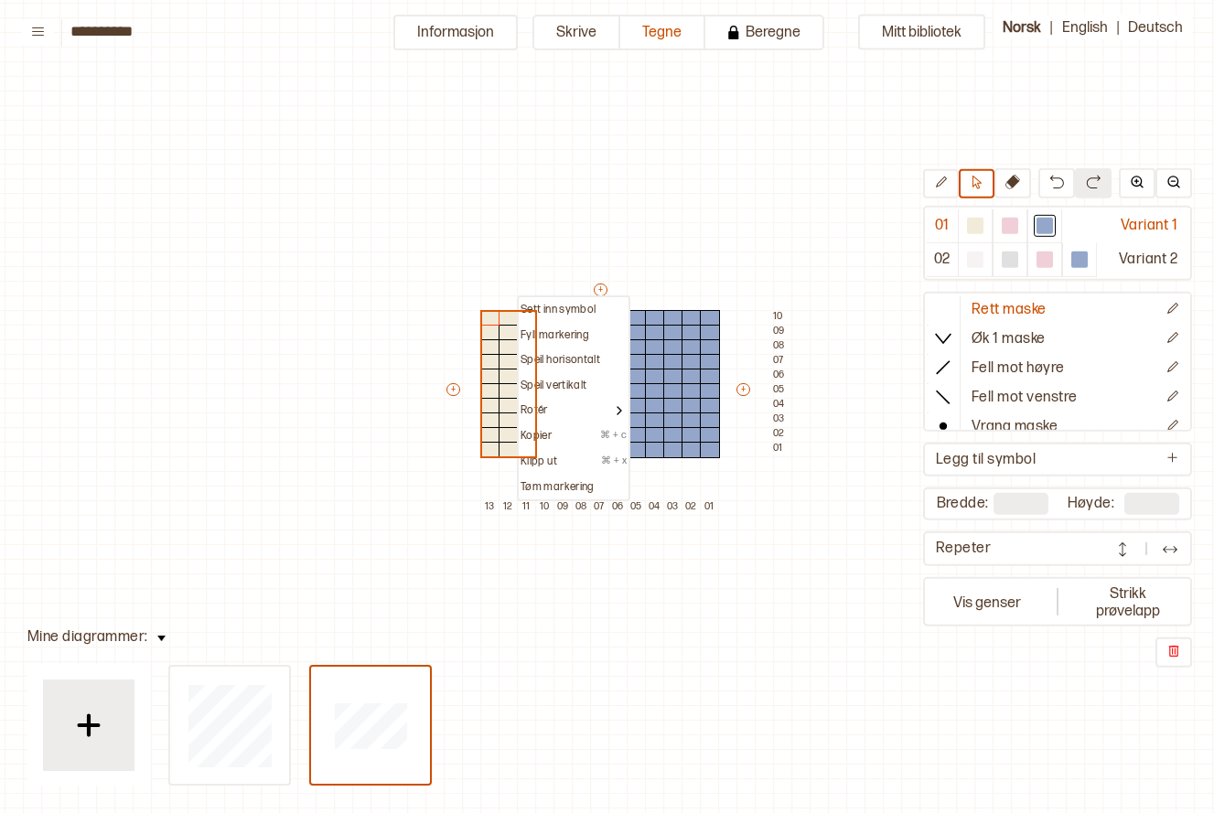
drag, startPoint x: 550, startPoint y: 339, endPoint x: 600, endPoint y: 326, distance: 52.2
click at [552, 338] on p "Fyll markering" at bounding box center [555, 336] width 69 height 15
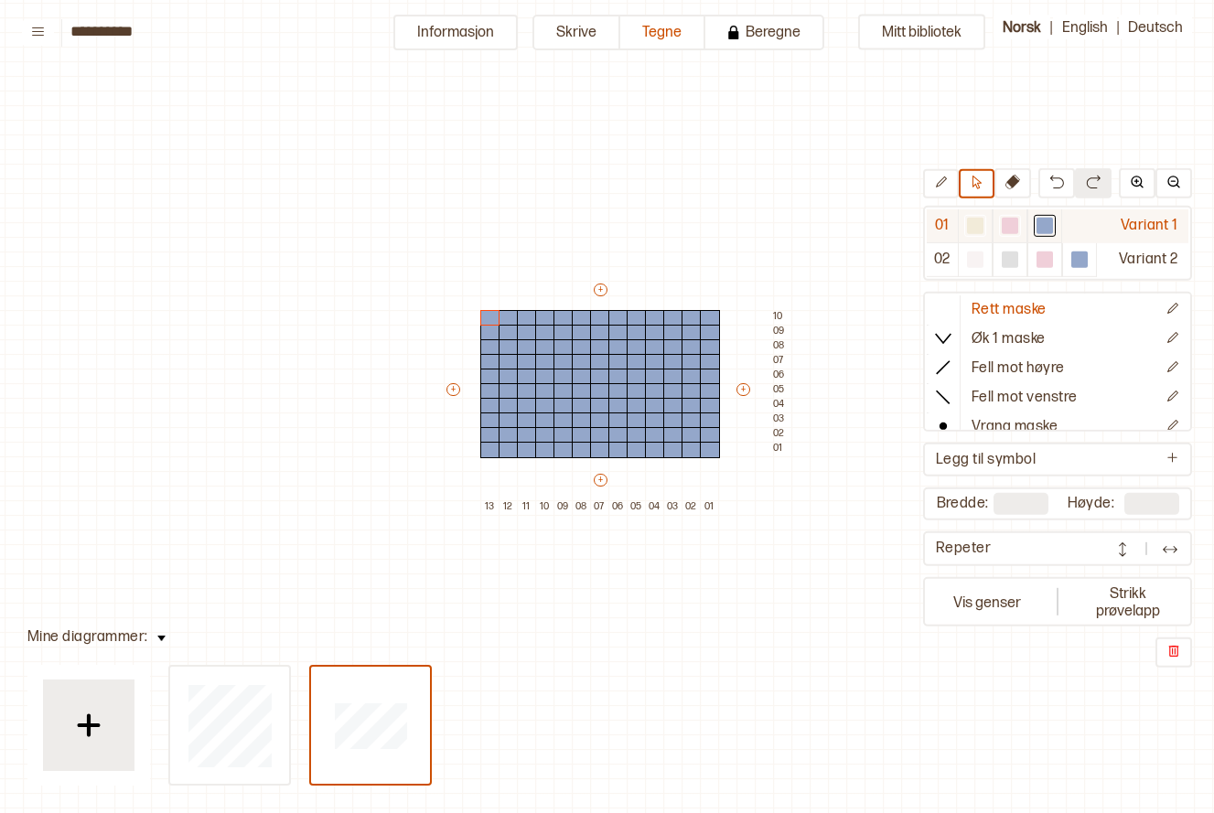
click at [1017, 228] on div at bounding box center [1010, 226] width 16 height 16
click at [594, 447] on div at bounding box center [600, 450] width 20 height 16
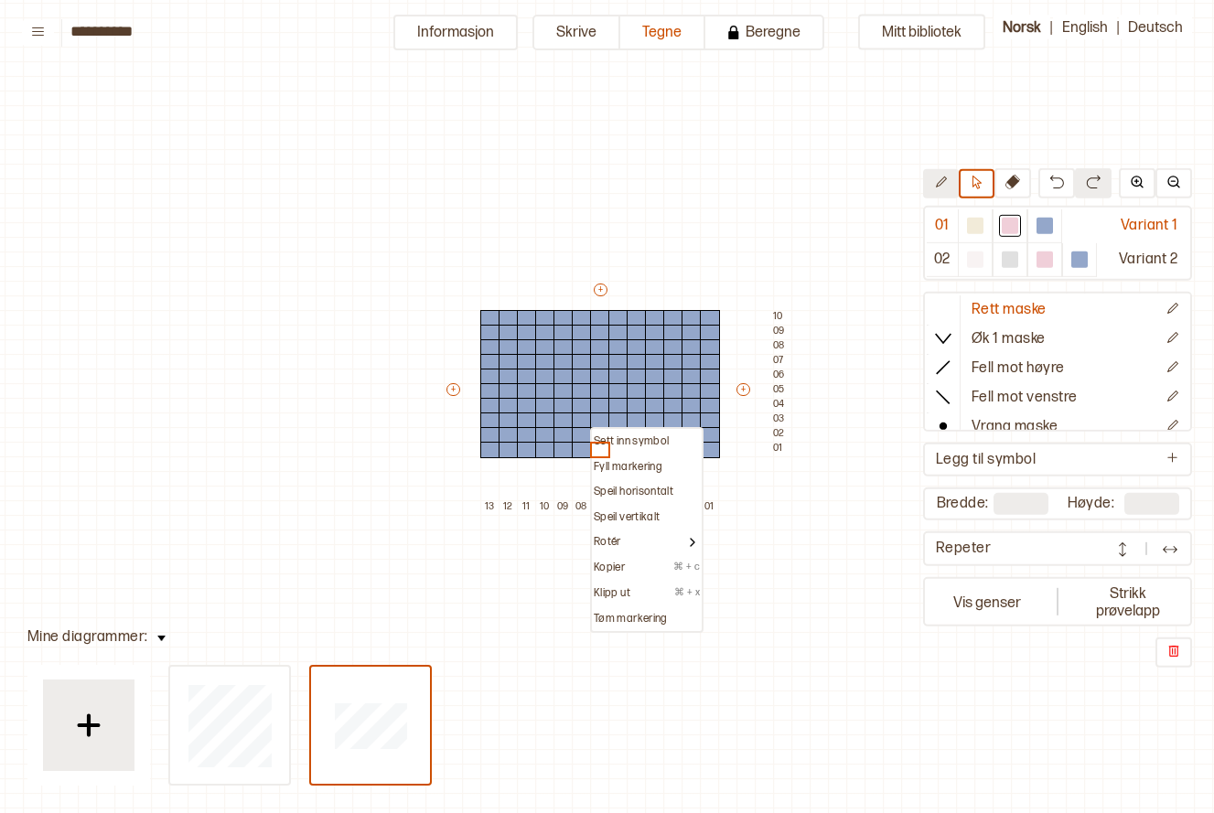
click at [934, 184] on icon at bounding box center [941, 183] width 14 height 14
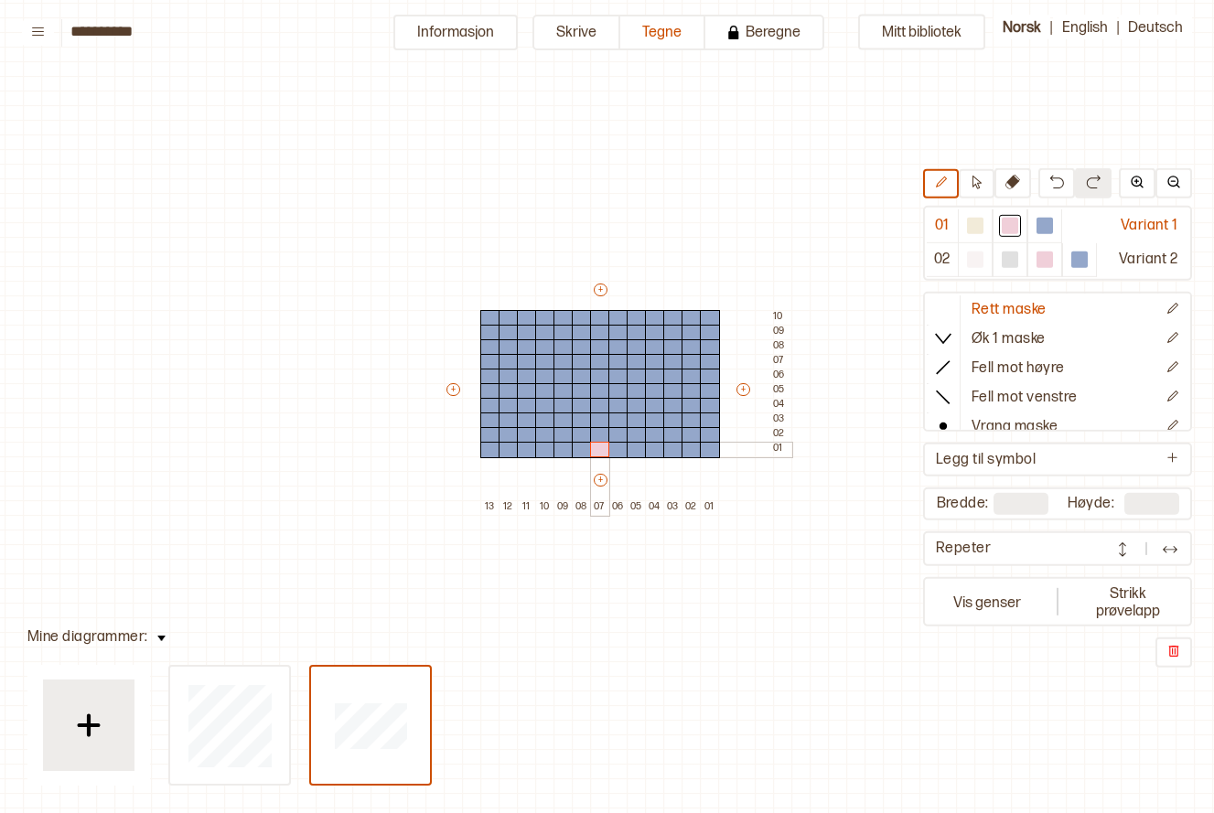
click at [598, 443] on div at bounding box center [600, 450] width 20 height 16
drag, startPoint x: 576, startPoint y: 431, endPoint x: 617, endPoint y: 431, distance: 41.2
click at [617, 431] on div "+ + + + 13 12 11 10 09 08 07 06 05 04 03 02 01 10 09 08 07 06 05 04 03 02 01" at bounding box center [618, 398] width 348 height 234
drag, startPoint x: 556, startPoint y: 415, endPoint x: 630, endPoint y: 425, distance: 73.8
click at [630, 425] on div "+ + + + 13 12 11 10 09 08 07 06 05 04 03 02 01 10 09 08 07 06 05 04 03 02 01" at bounding box center [618, 398] width 348 height 234
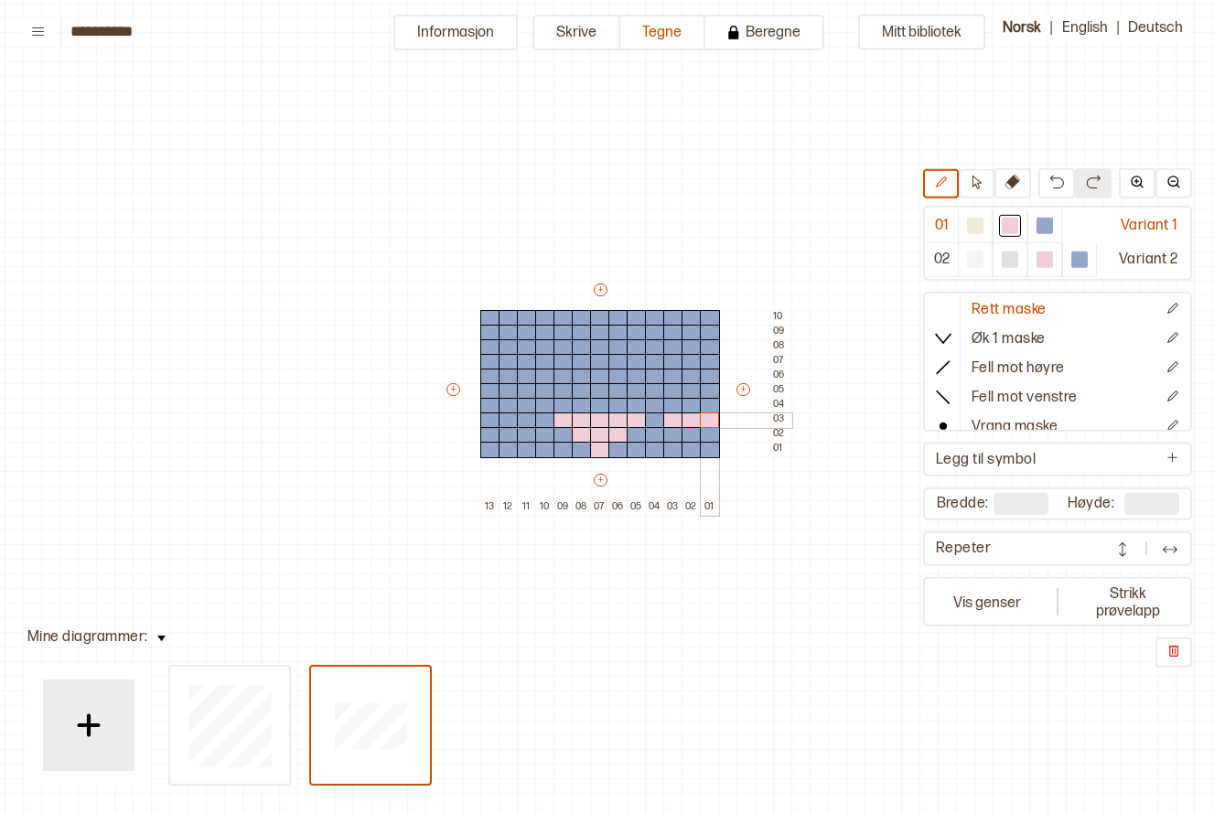
drag, startPoint x: 668, startPoint y: 418, endPoint x: 702, endPoint y: 419, distance: 33.9
click at [702, 419] on div "+ + + + 13 12 11 10 09 08 07 06 05 04 03 02 01 10 09 08 07 06 05 04 03 02 01" at bounding box center [618, 398] width 348 height 234
drag, startPoint x: 692, startPoint y: 436, endPoint x: 706, endPoint y: 434, distance: 14.8
click at [706, 434] on div "+ + + + 13 12 11 10 09 08 07 06 05 04 03 02 01 10 09 08 07 06 05 04 03 02 01" at bounding box center [618, 398] width 348 height 234
click at [706, 457] on div at bounding box center [710, 450] width 20 height 16
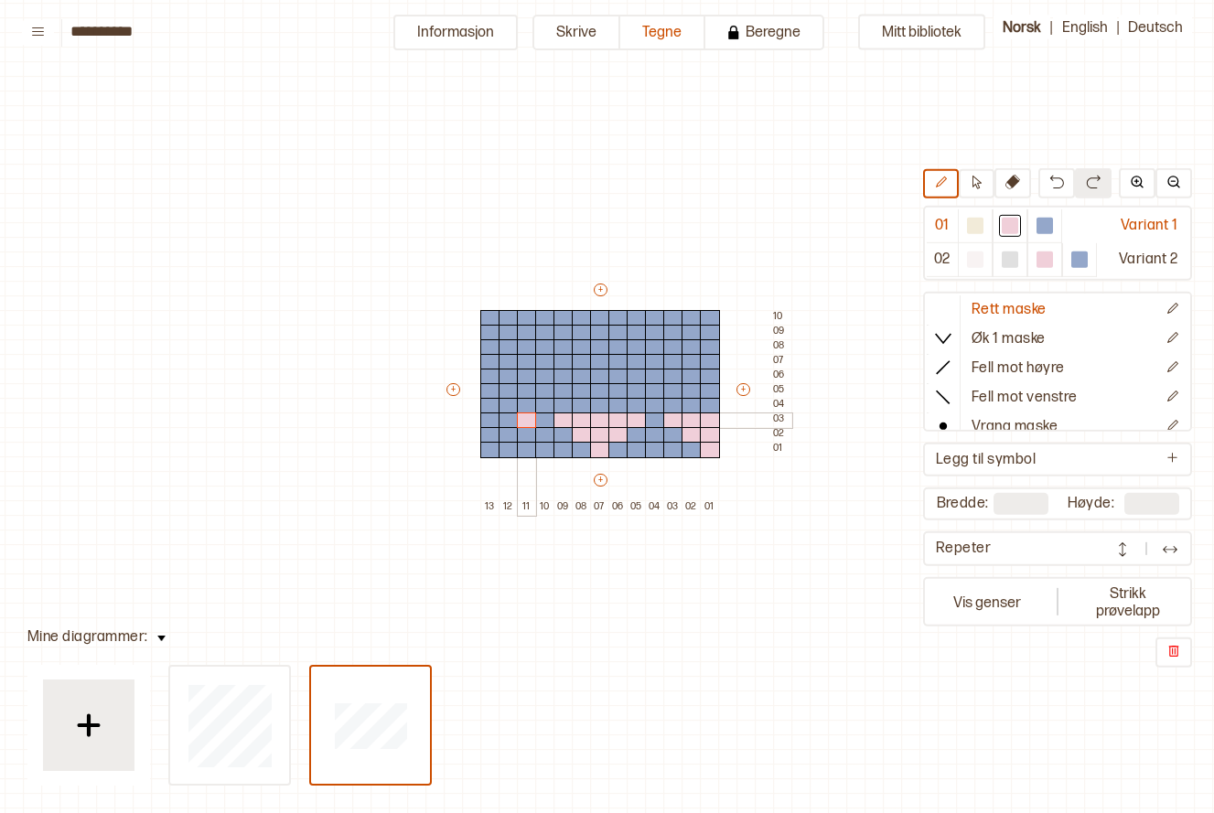
click at [529, 419] on div at bounding box center [527, 421] width 20 height 16
click at [507, 417] on div at bounding box center [509, 421] width 20 height 16
click at [509, 433] on div at bounding box center [509, 435] width 20 height 16
type input "**"
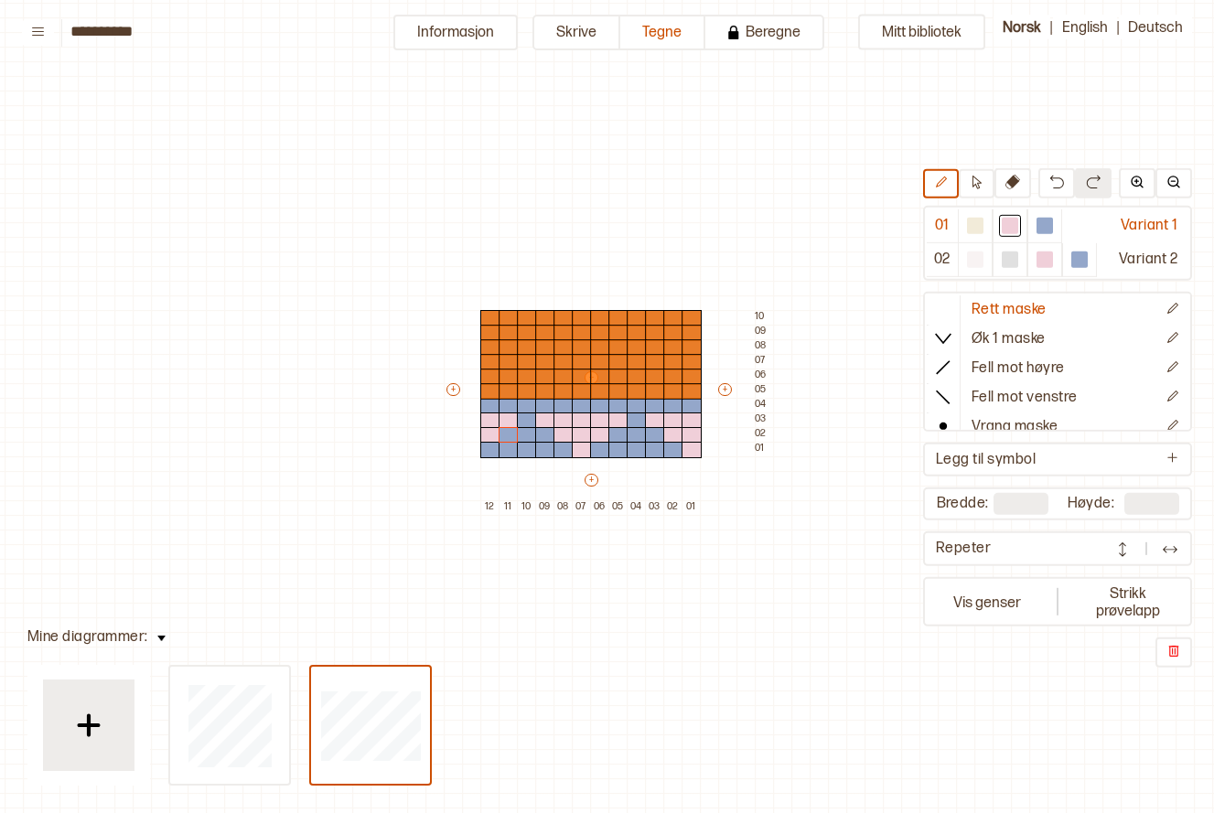
type input "*"
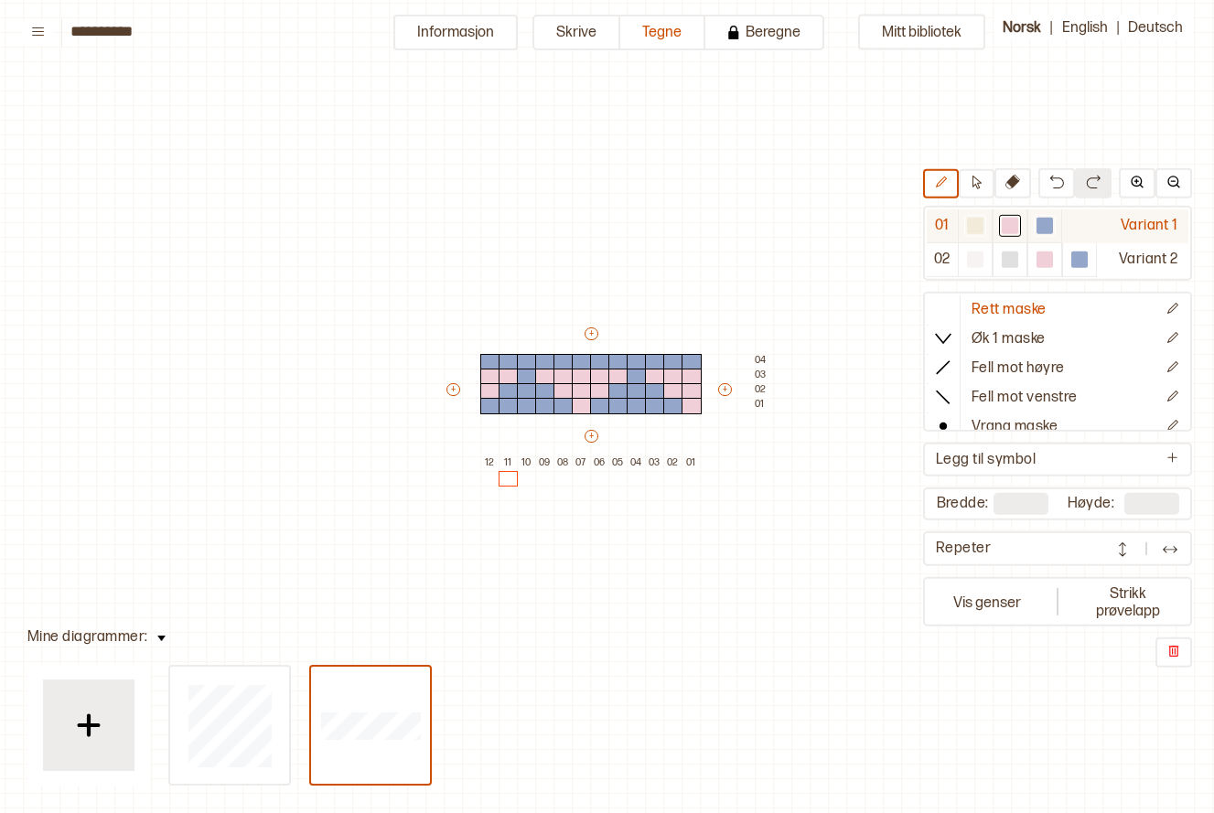
click at [1044, 228] on div at bounding box center [1045, 226] width 16 height 16
click at [113, 716] on div at bounding box center [89, 726] width 92 height 92
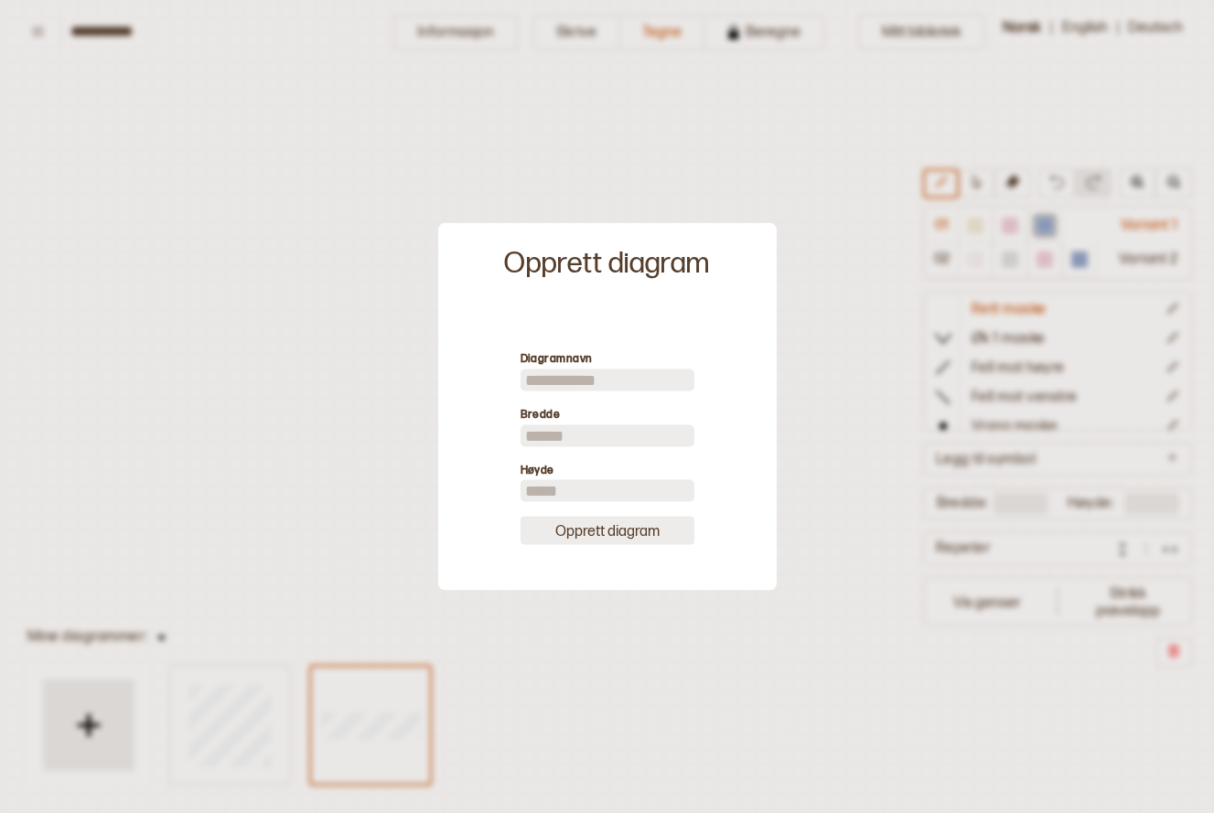
click at [568, 527] on button "Opprett diagram" at bounding box center [608, 531] width 174 height 28
type input "**"
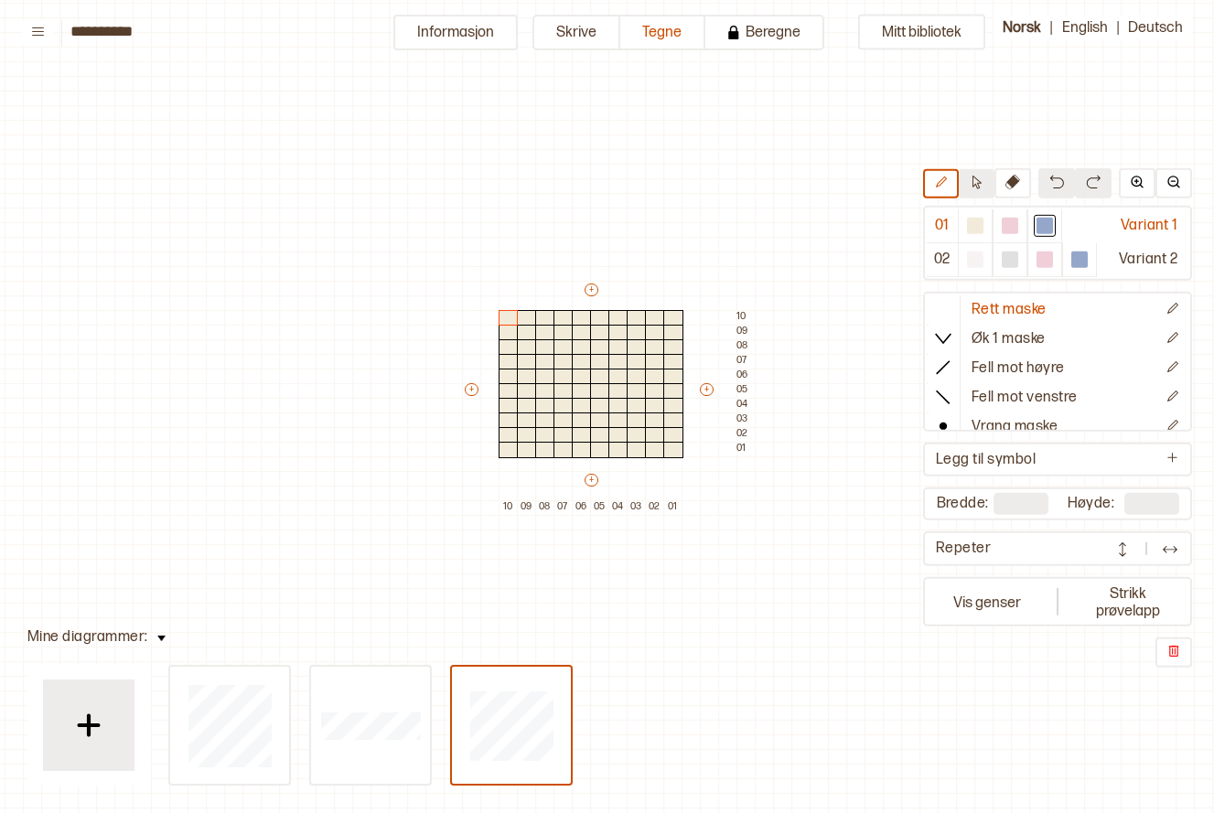
click at [975, 186] on icon at bounding box center [977, 183] width 14 height 14
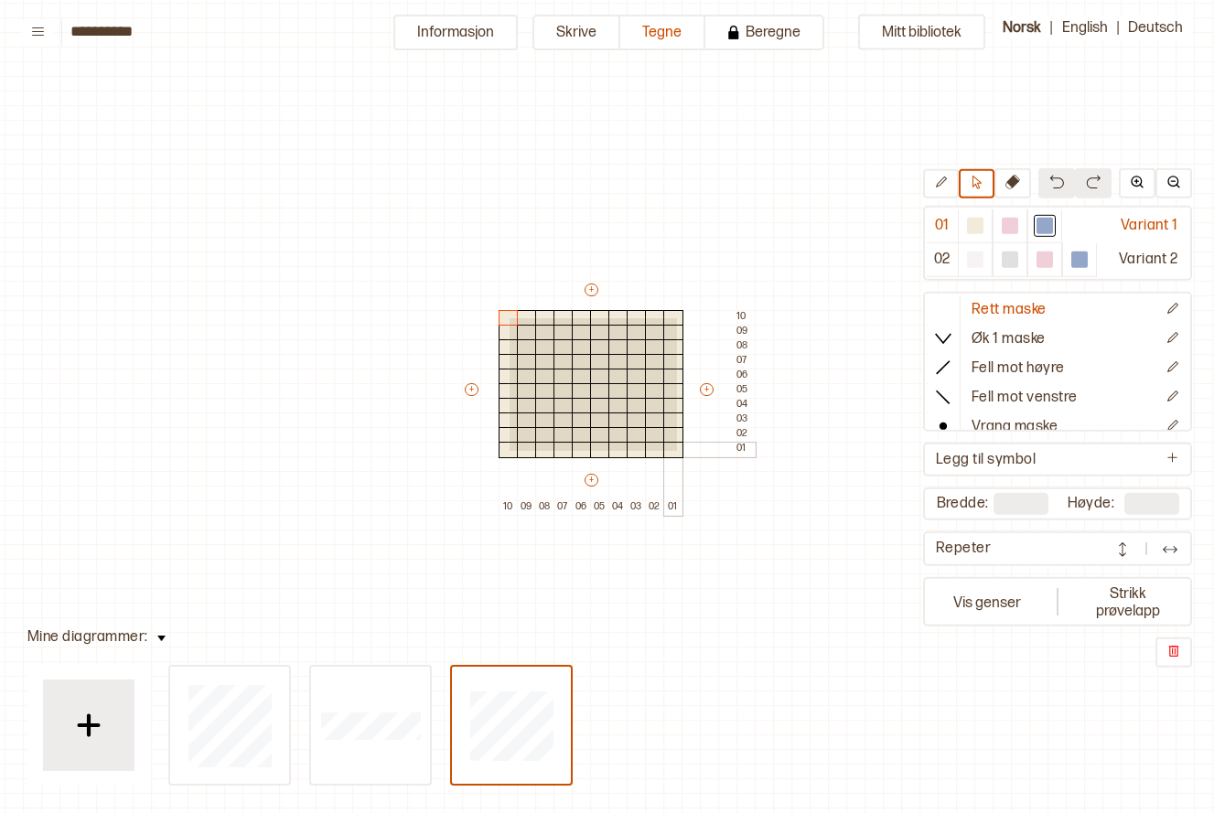
drag, startPoint x: 508, startPoint y: 317, endPoint x: 675, endPoint y: 449, distance: 213.7
click at [675, 449] on div "+ + + + 10 09 08 07 06 05 04 03 02 01 10 09 08 07 06 05 04 03 02 01" at bounding box center [608, 398] width 293 height 234
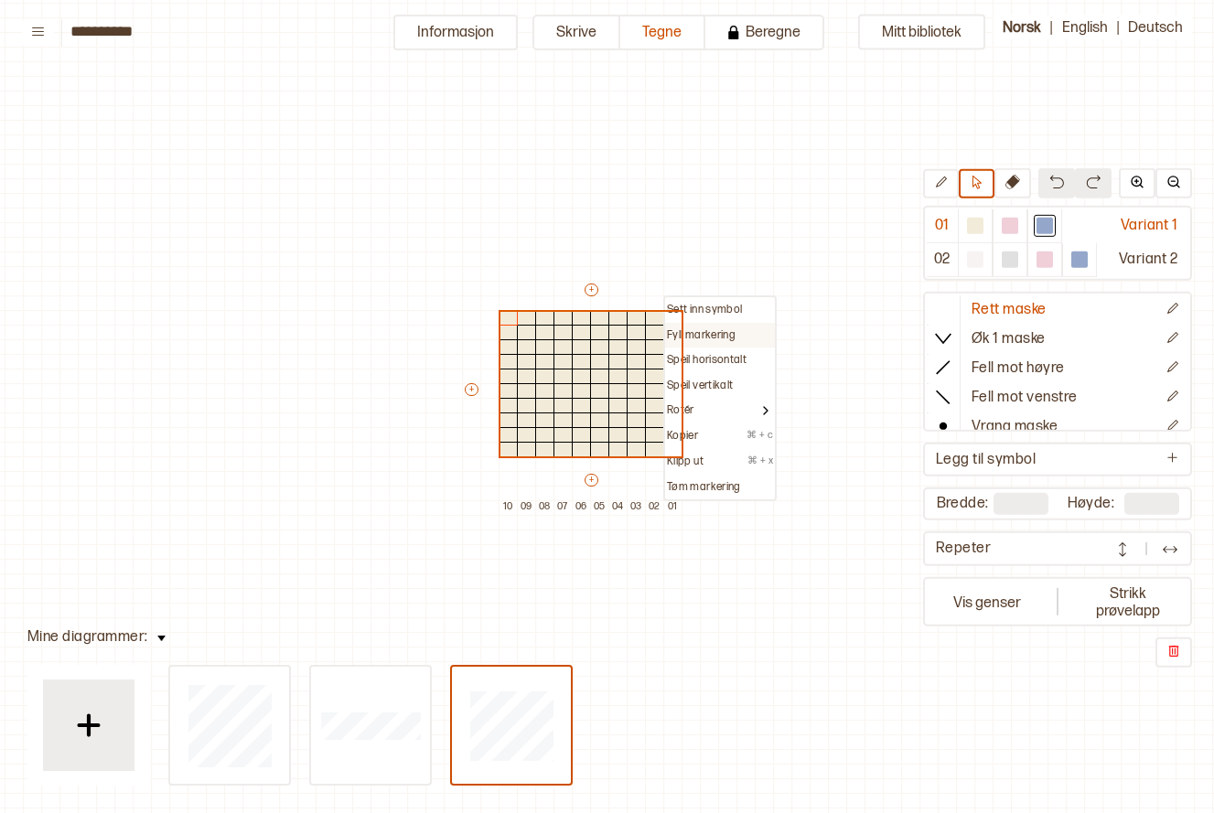
click at [738, 336] on div "Fyll markering" at bounding box center [720, 336] width 106 height 15
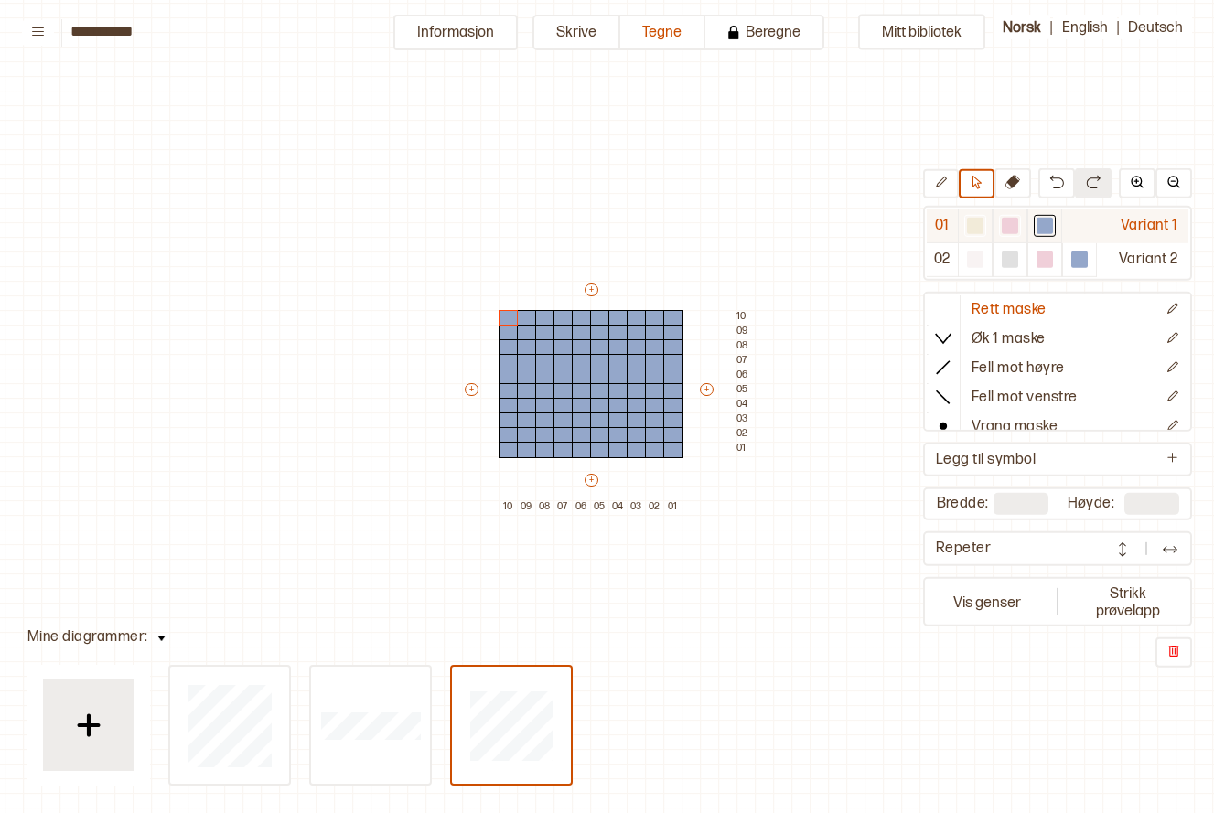
click at [1007, 228] on div at bounding box center [1010, 226] width 16 height 16
click at [972, 225] on div at bounding box center [975, 226] width 16 height 16
click at [943, 177] on icon at bounding box center [941, 183] width 14 height 14
click at [653, 451] on div at bounding box center [655, 450] width 20 height 16
click at [640, 434] on div at bounding box center [637, 435] width 20 height 16
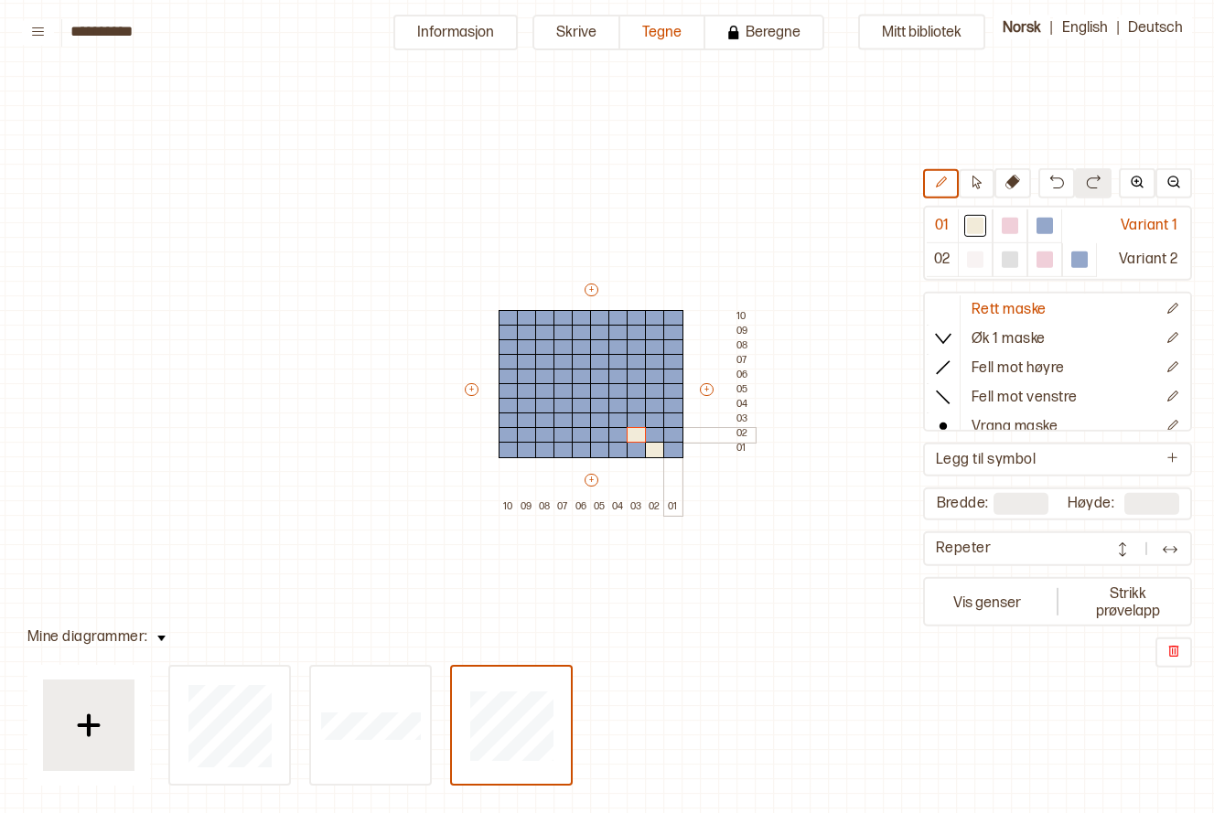
click at [673, 430] on div at bounding box center [673, 435] width 20 height 16
click at [566, 431] on div at bounding box center [564, 435] width 20 height 16
click at [519, 432] on div at bounding box center [527, 435] width 20 height 16
click at [540, 449] on div at bounding box center [545, 450] width 20 height 16
type input "**"
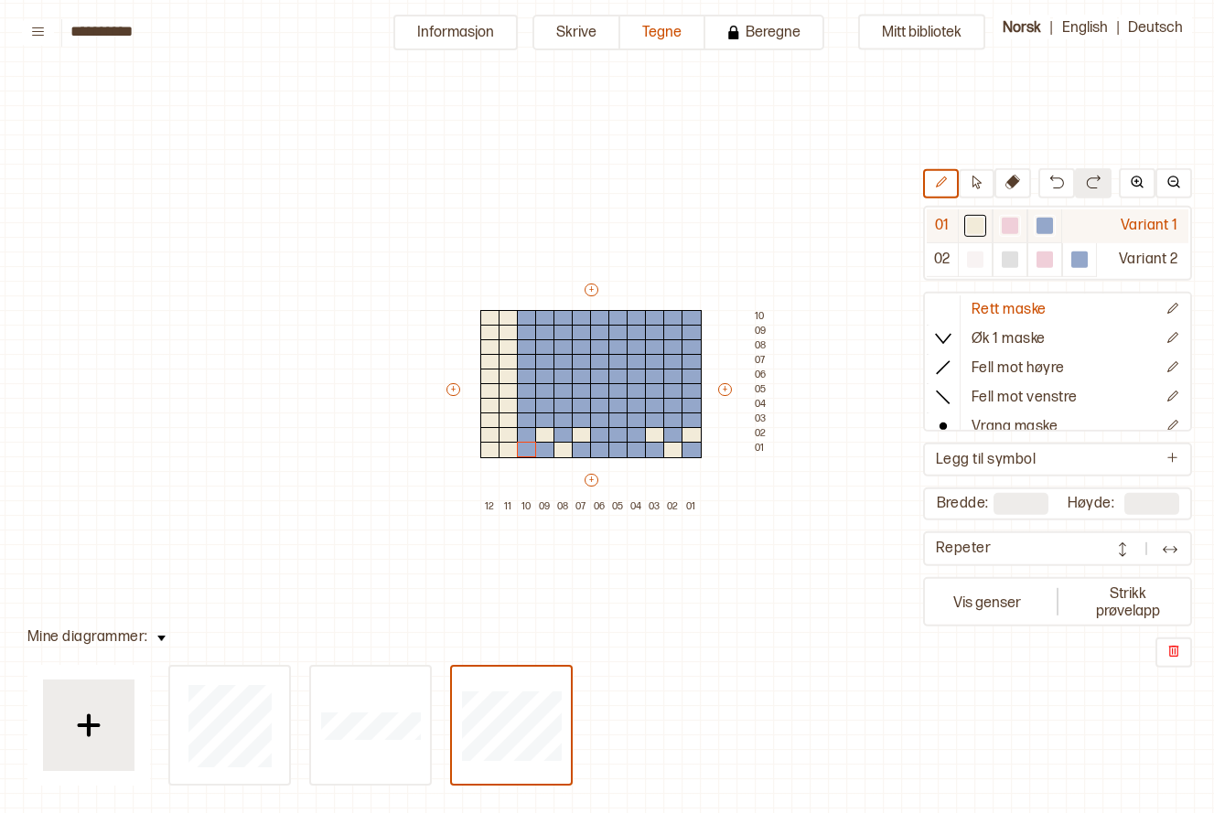
click at [1042, 223] on div at bounding box center [1045, 226] width 16 height 16
drag, startPoint x: 507, startPoint y: 315, endPoint x: 501, endPoint y: 447, distance: 131.9
click at [501, 446] on div "+ + + + 12 11 10 09 08 07 06 05 04 03 02 01 10 09 08 07 06 05 04 03 02 01" at bounding box center [608, 398] width 329 height 234
drag, startPoint x: 495, startPoint y: 449, endPoint x: 491, endPoint y: 318, distance: 130.9
click at [491, 318] on div "+ + + + 12 11 10 09 08 07 06 05 04 03 02 01 10 09 08 07 06 05 04 03 02 01" at bounding box center [608, 398] width 329 height 234
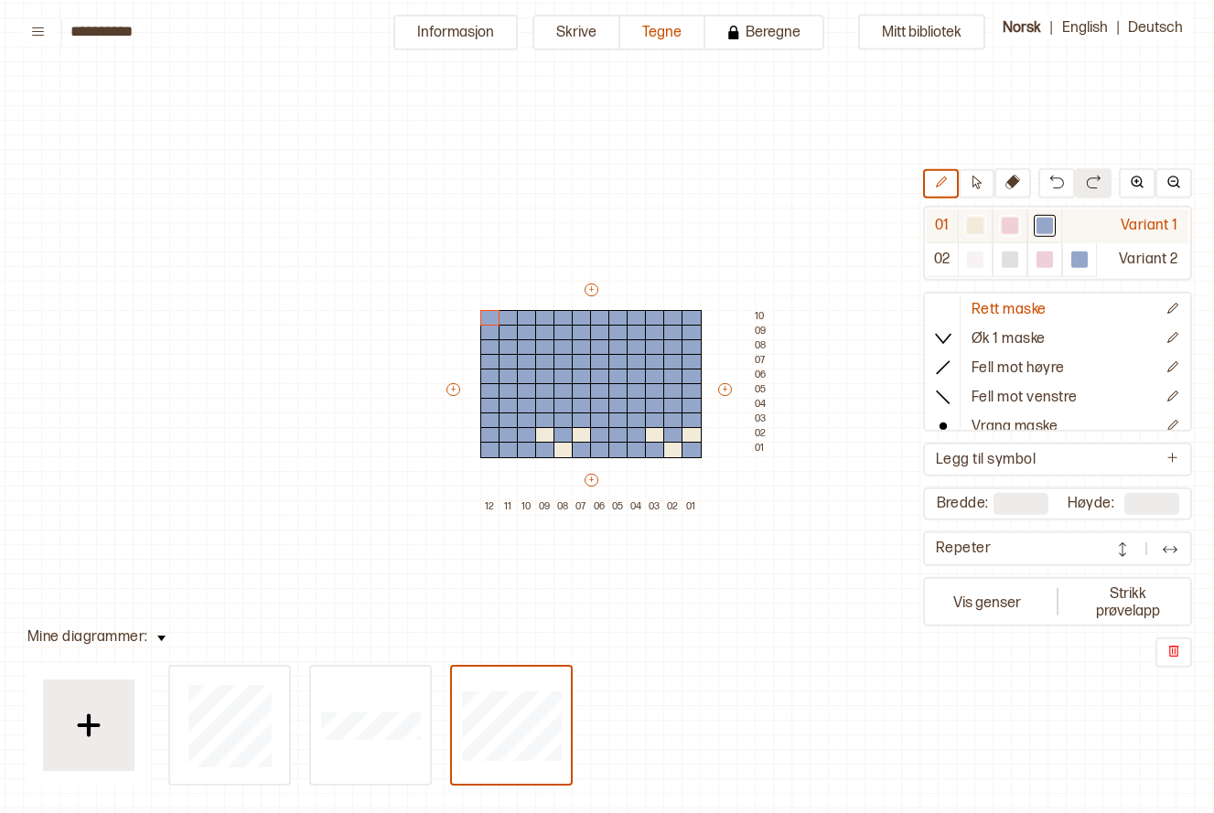
click at [983, 232] on div at bounding box center [975, 226] width 16 height 16
click at [618, 392] on div at bounding box center [619, 391] width 20 height 16
click at [602, 373] on div at bounding box center [600, 377] width 20 height 16
click at [641, 372] on div at bounding box center [637, 377] width 20 height 16
click at [524, 379] on div at bounding box center [527, 377] width 20 height 16
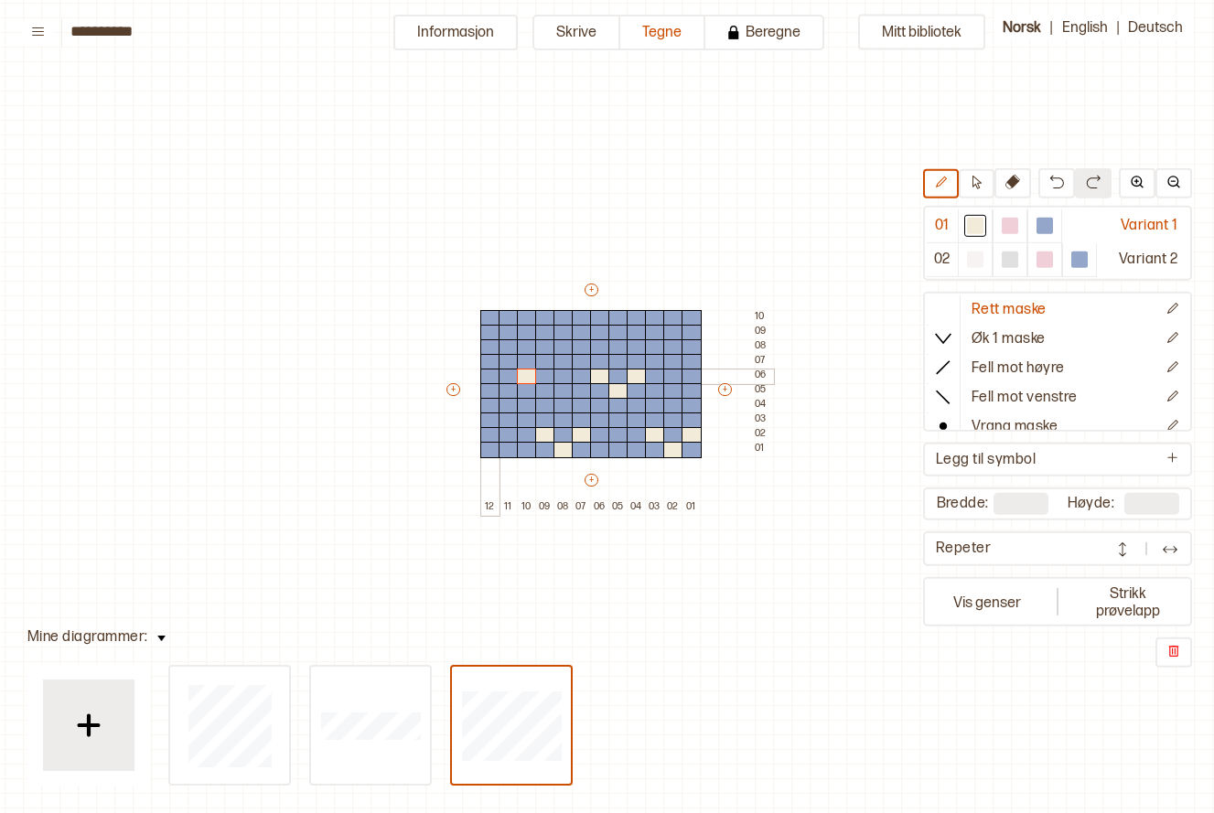
click at [490, 378] on div at bounding box center [490, 377] width 20 height 16
click at [504, 389] on div at bounding box center [509, 391] width 20 height 16
type input "**"
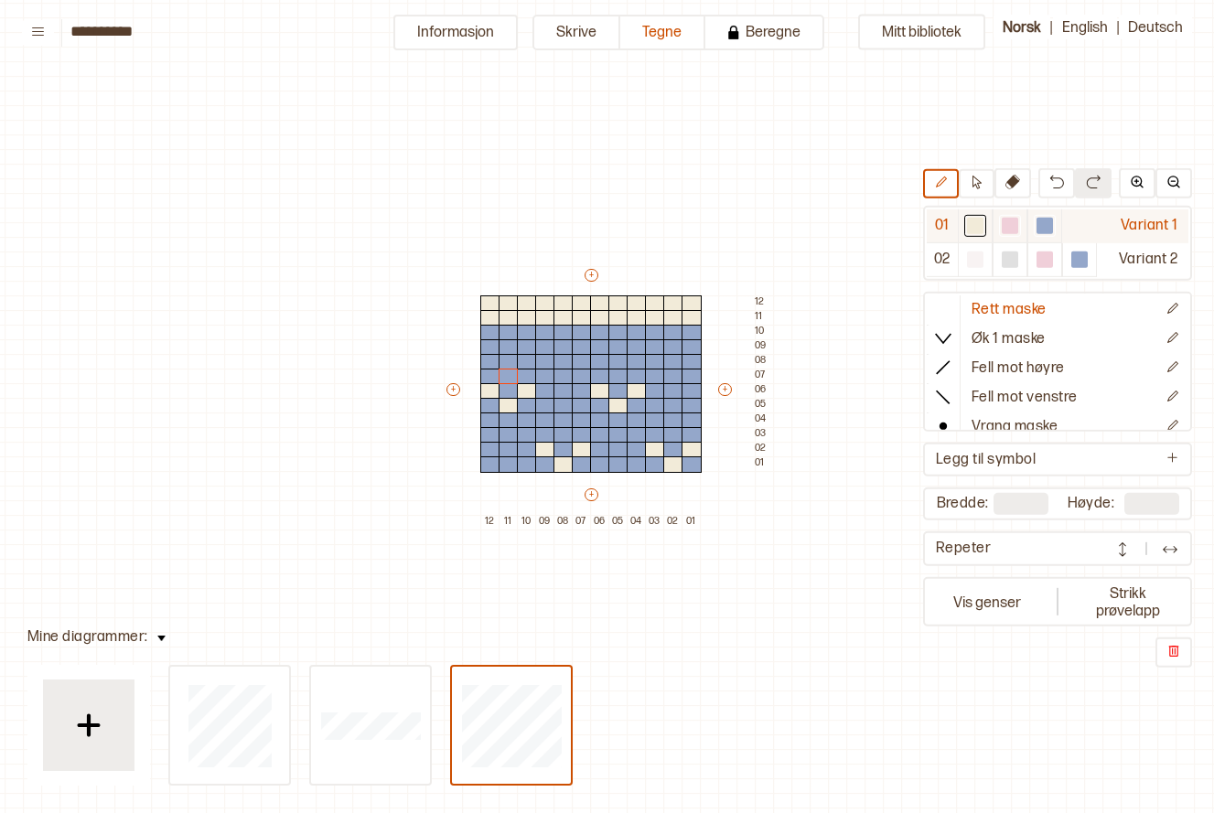
click at [1034, 216] on div at bounding box center [1045, 226] width 22 height 22
drag, startPoint x: 489, startPoint y: 292, endPoint x: 655, endPoint y: 302, distance: 166.8
click at [655, 302] on div "+ + + + 12 11 10 09 08 07 06 05 04 03 02 01 12 11 10 09 08 07 06 05 04 03 02 01" at bounding box center [608, 398] width 329 height 264
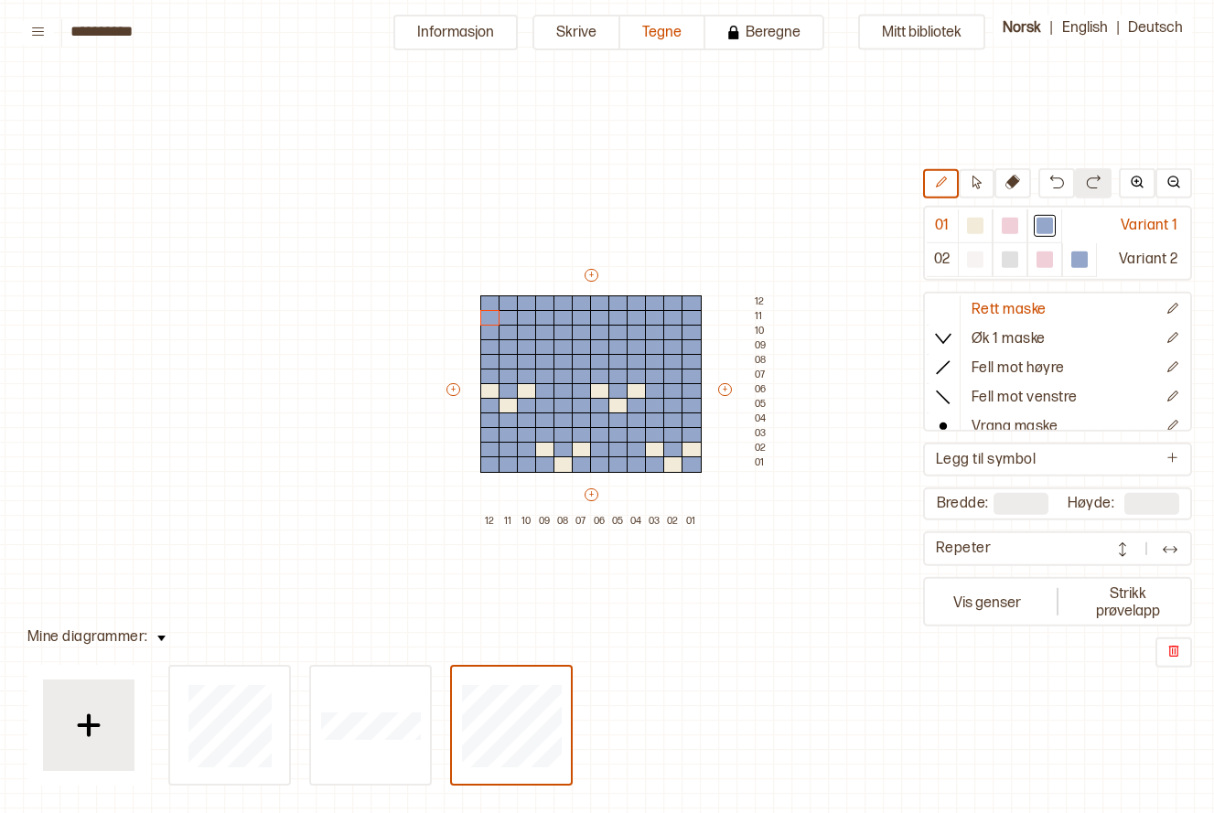
drag, startPoint x: 686, startPoint y: 304, endPoint x: 478, endPoint y: 322, distance: 209.4
click at [478, 322] on div "+ + + + 12 11 10 09 08 07 06 05 04 03 02 01 12 11 10 09 08 07 06 05 04 03 02 01" at bounding box center [608, 398] width 329 height 264
click at [975, 221] on div at bounding box center [975, 226] width 16 height 16
click at [563, 330] on div at bounding box center [564, 333] width 20 height 16
drag, startPoint x: 545, startPoint y: 313, endPoint x: 551, endPoint y: 327, distance: 14.8
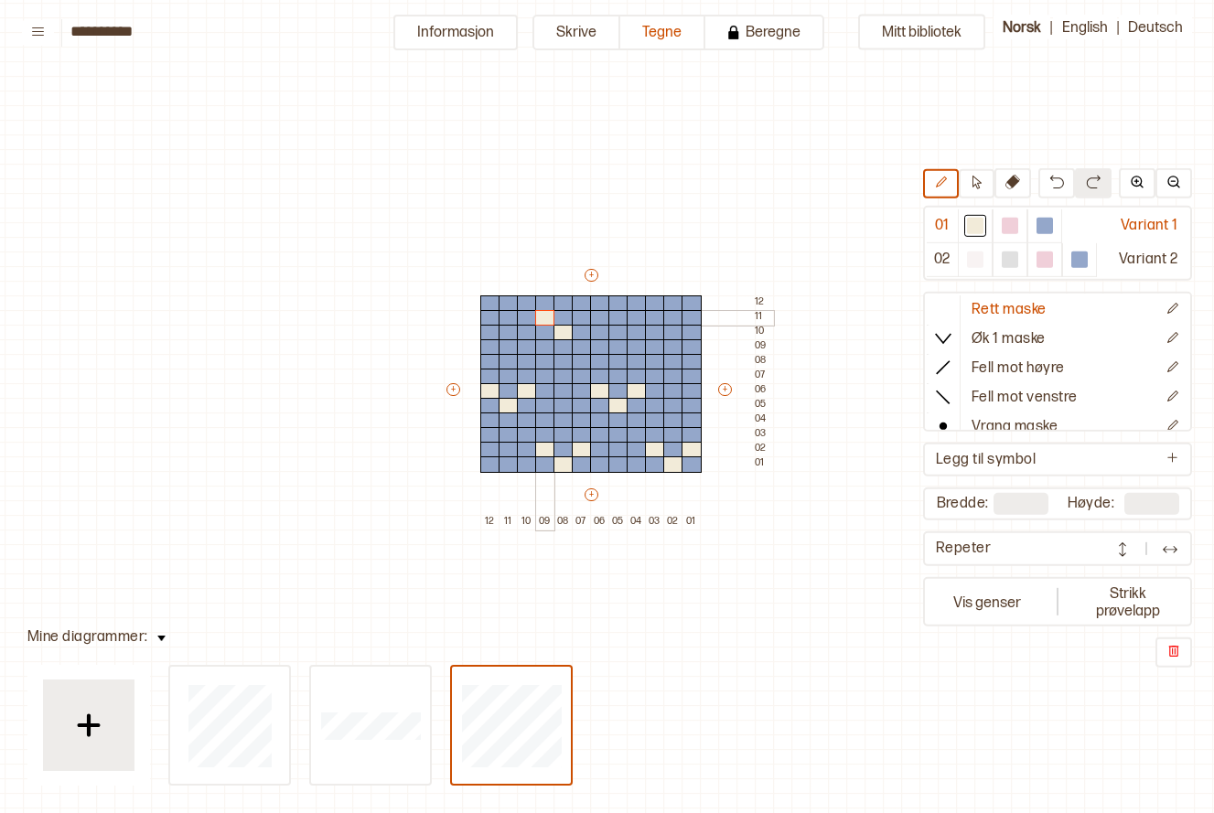
click at [544, 321] on div at bounding box center [545, 318] width 20 height 16
click at [582, 319] on div at bounding box center [582, 318] width 20 height 16
click at [658, 318] on div at bounding box center [655, 318] width 20 height 16
click at [686, 315] on div at bounding box center [692, 318] width 20 height 16
click at [673, 329] on div at bounding box center [673, 333] width 20 height 16
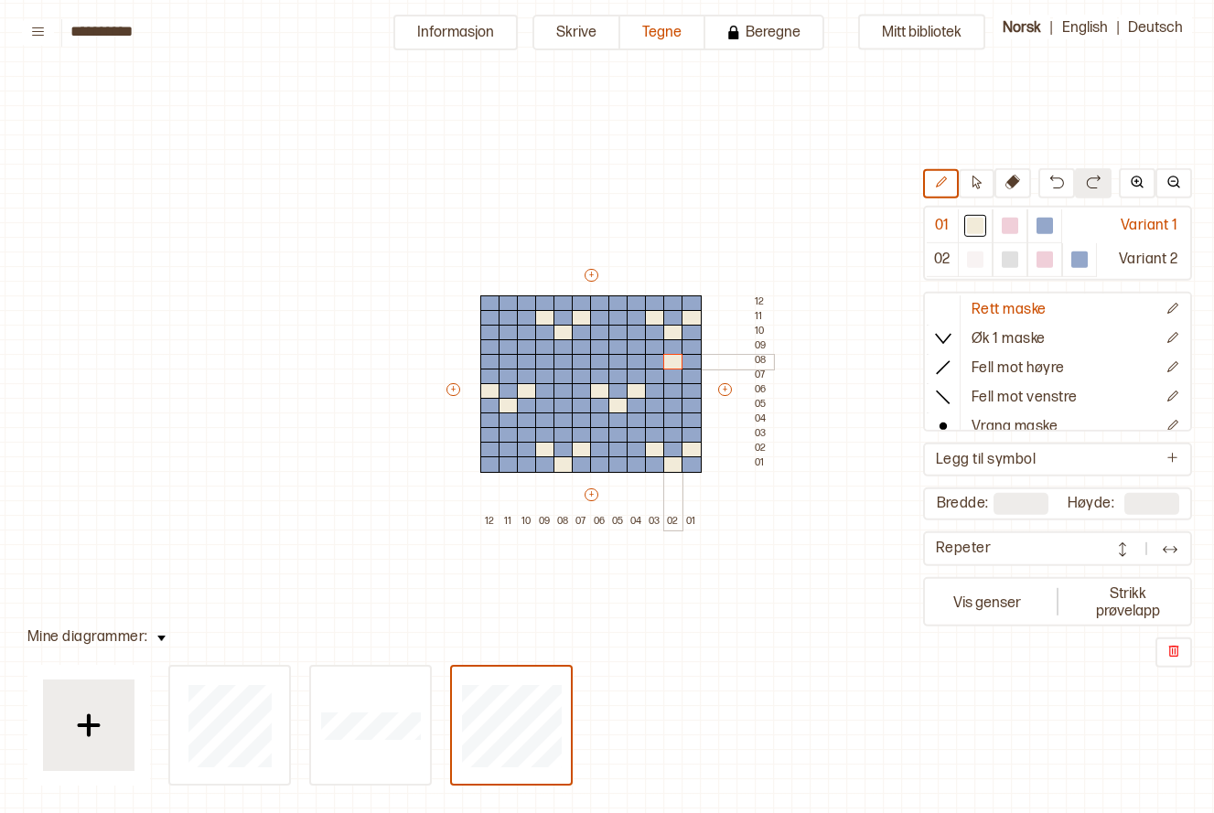
click at [670, 354] on div at bounding box center [673, 362] width 20 height 16
click at [669, 362] on div at bounding box center [673, 362] width 20 height 16
click at [1047, 227] on div at bounding box center [1045, 226] width 16 height 16
click at [680, 357] on div at bounding box center [673, 362] width 20 height 16
click at [970, 226] on div at bounding box center [975, 226] width 16 height 16
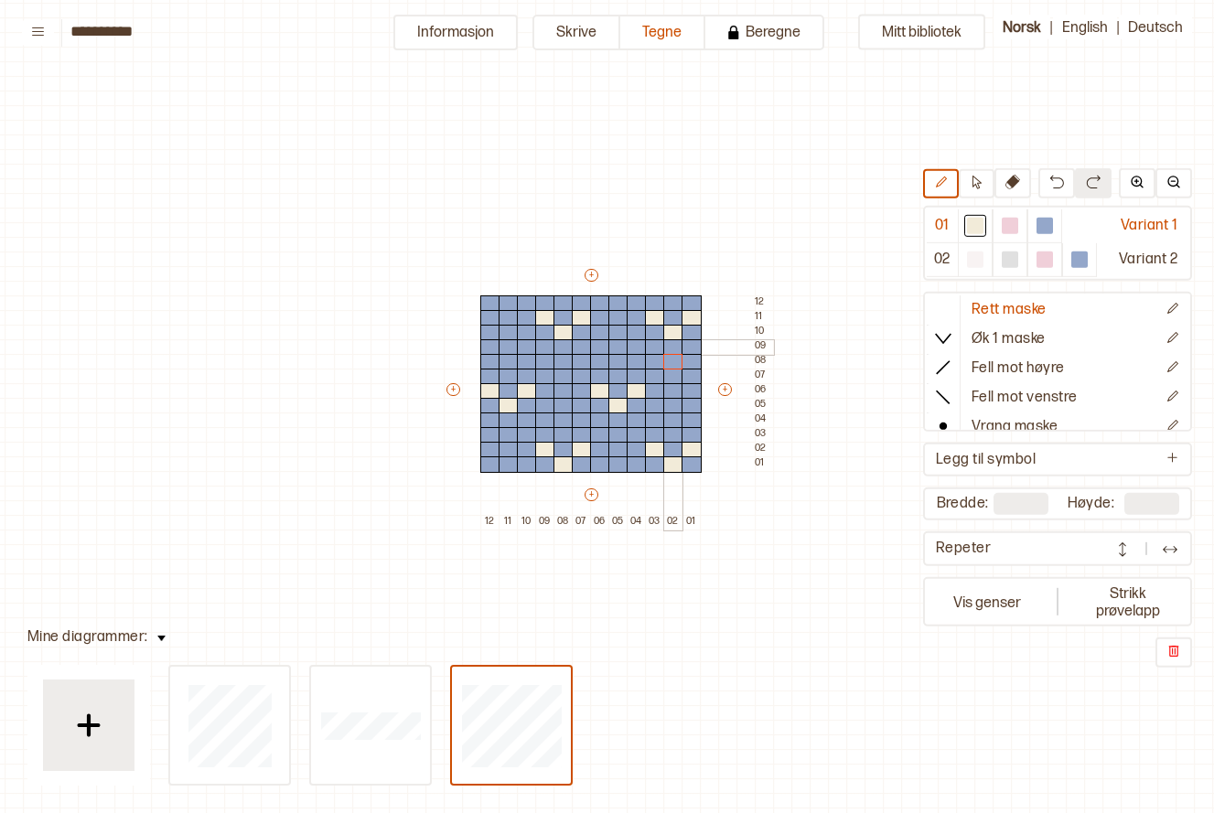
click at [673, 346] on div at bounding box center [673, 347] width 20 height 16
click at [674, 334] on div at bounding box center [673, 333] width 20 height 16
click at [1040, 220] on div at bounding box center [1045, 226] width 16 height 16
click at [670, 333] on div at bounding box center [673, 333] width 20 height 16
drag, startPoint x: 679, startPoint y: 313, endPoint x: 709, endPoint y: 314, distance: 30.2
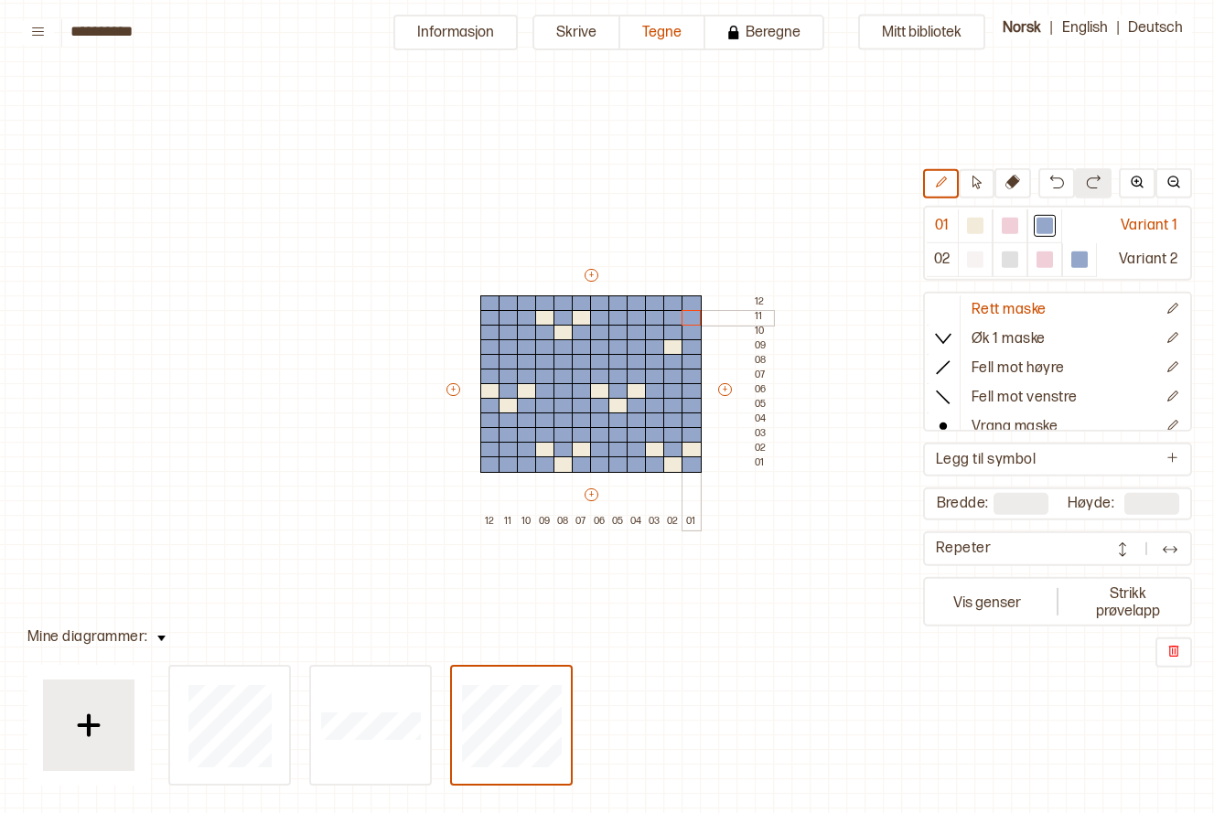
click at [709, 314] on div "+ + + + 12 11 10 09 08 07 06 05 04 03 02 01 12 11 10 09 08 07 06 05 04 03 02 01" at bounding box center [608, 398] width 329 height 264
drag, startPoint x: 536, startPoint y: 311, endPoint x: 555, endPoint y: 328, distance: 24.6
click at [555, 328] on div "+ + + + 12 11 10 09 08 07 06 05 04 03 02 01 12 11 10 09 08 07 06 05 04 03 02 01" at bounding box center [608, 398] width 329 height 264
click at [975, 221] on div at bounding box center [975, 226] width 16 height 16
click at [652, 330] on div at bounding box center [655, 333] width 20 height 16
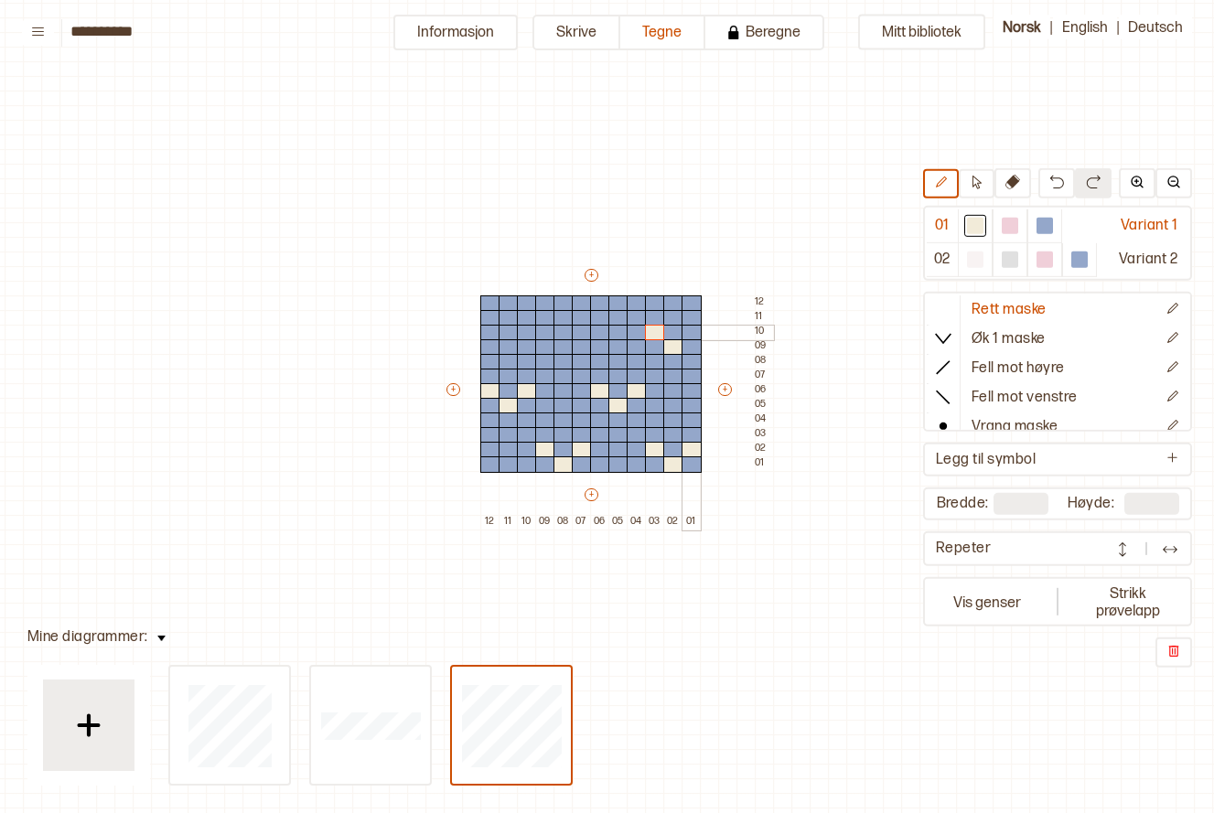
click at [695, 332] on div at bounding box center [692, 333] width 20 height 16
click at [558, 345] on div at bounding box center [564, 347] width 20 height 16
click at [574, 329] on div at bounding box center [582, 333] width 20 height 16
click at [547, 335] on div at bounding box center [545, 333] width 20 height 16
click at [126, 725] on div at bounding box center [89, 726] width 92 height 92
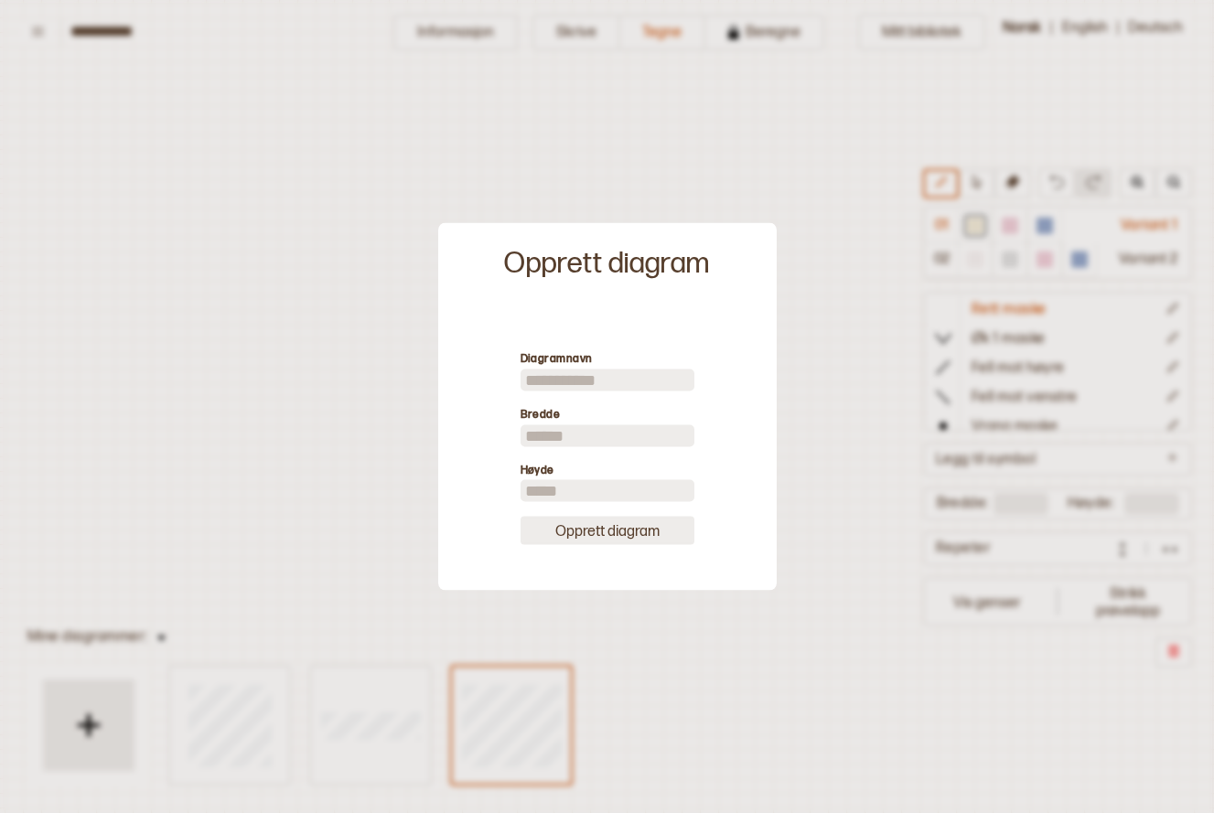
click at [589, 524] on button "Opprett diagram" at bounding box center [608, 531] width 174 height 28
type input "**"
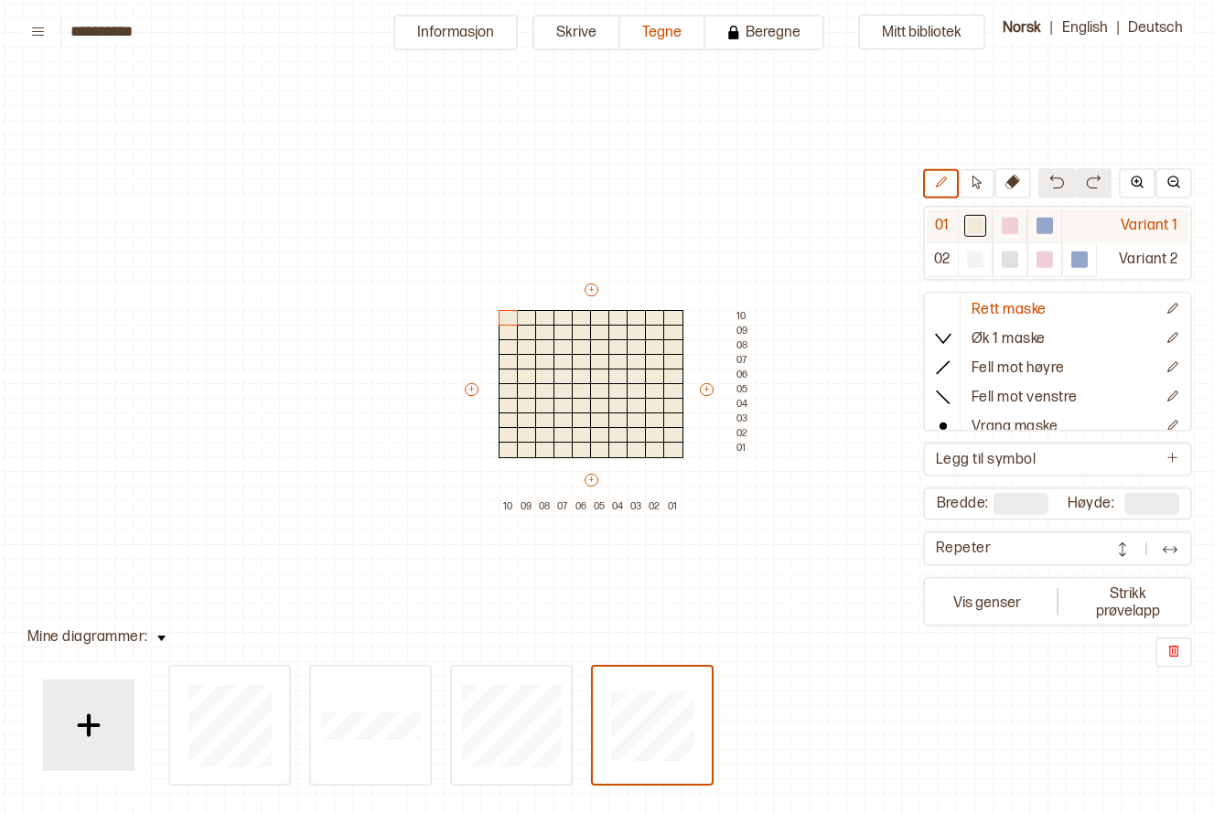
click at [1010, 228] on div at bounding box center [1010, 226] width 16 height 16
click at [981, 180] on icon at bounding box center [977, 183] width 14 height 14
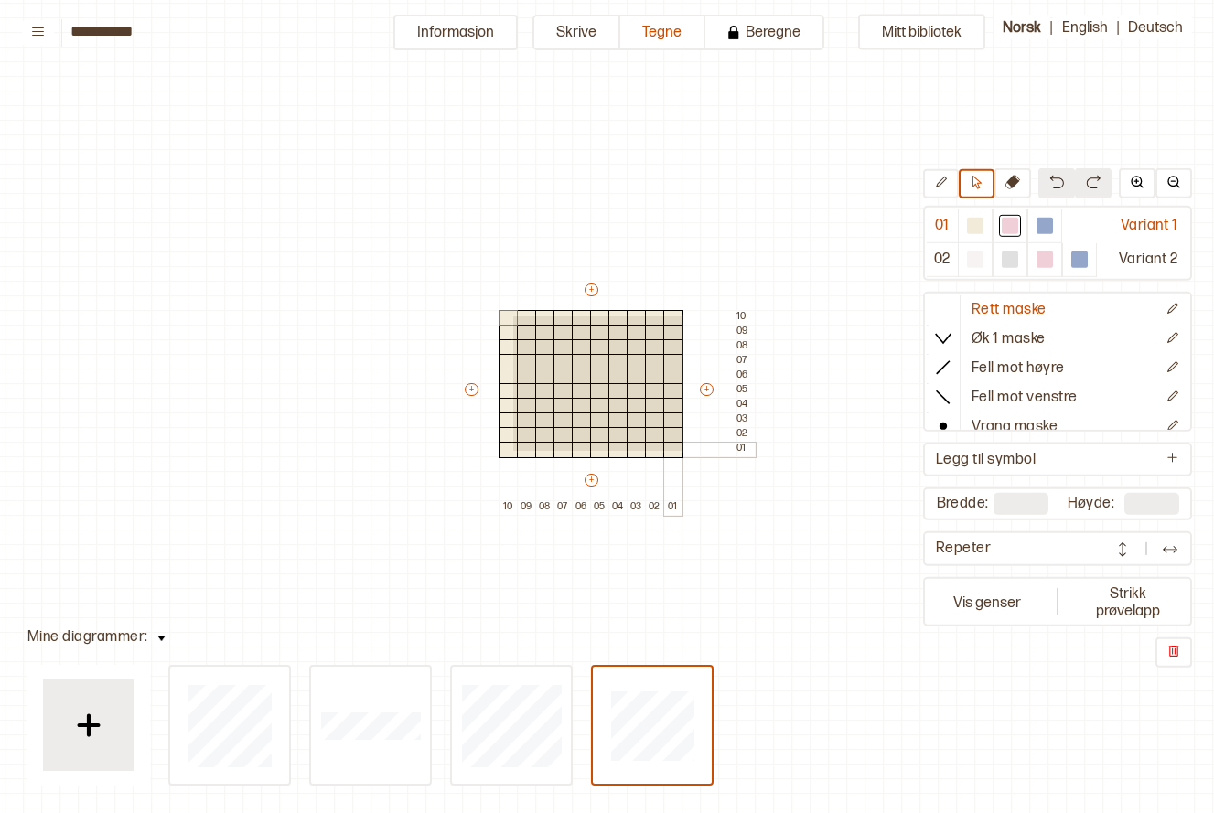
drag, startPoint x: 512, startPoint y: 315, endPoint x: 680, endPoint y: 449, distance: 215.5
click at [680, 449] on div "+ + + + 10 09 08 07 06 05 04 03 02 01 10 09 08 07 06 05 04 03 02 01" at bounding box center [608, 398] width 293 height 234
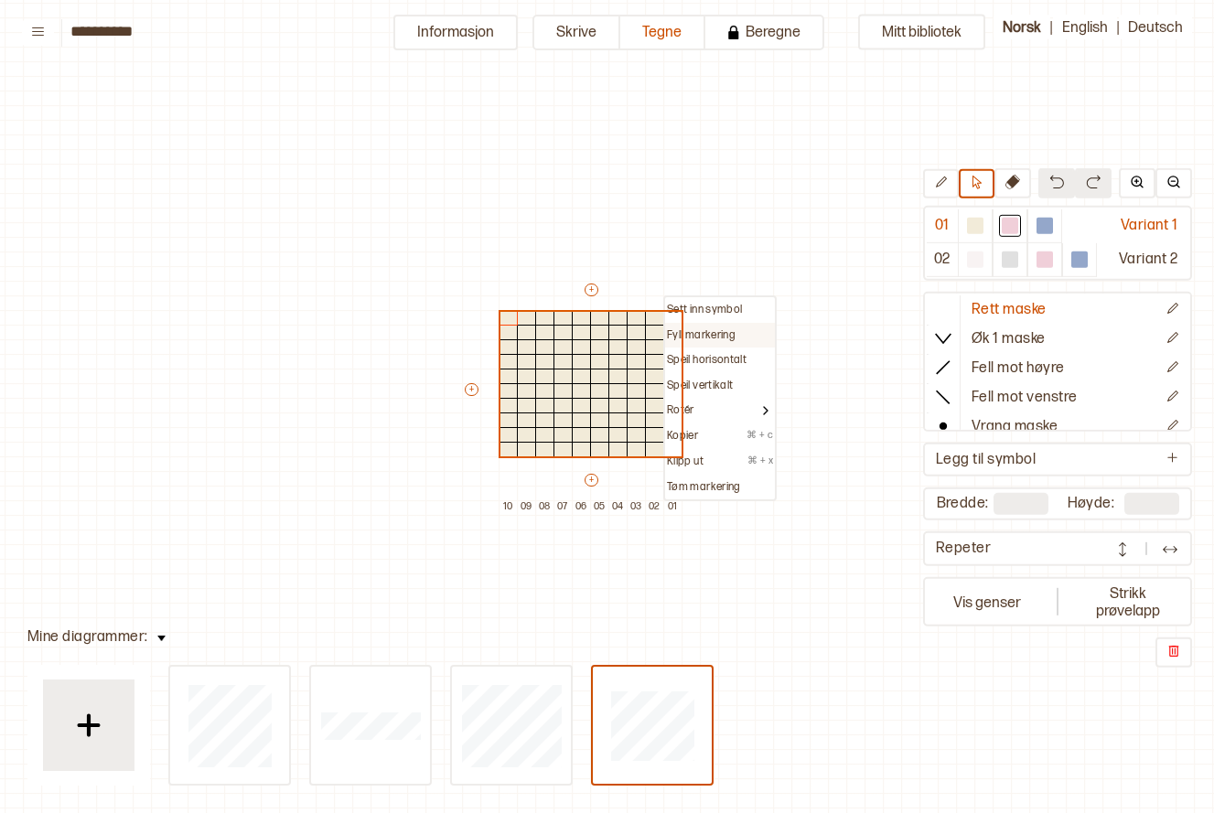
click at [714, 330] on p "Fyll markering" at bounding box center [701, 336] width 69 height 15
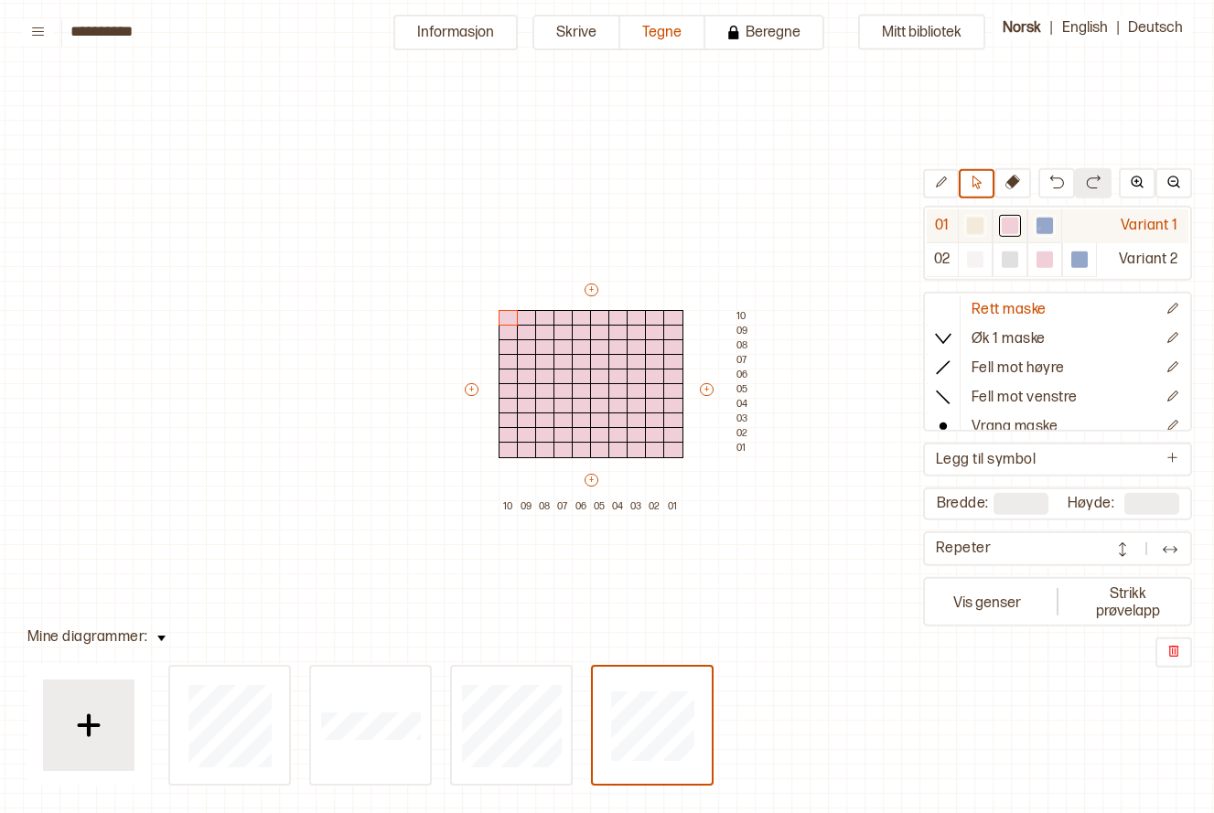
click at [1038, 227] on div at bounding box center [1045, 226] width 16 height 16
click at [579, 448] on div at bounding box center [582, 450] width 20 height 16
click at [1040, 222] on div at bounding box center [1045, 226] width 16 height 16
click at [950, 187] on button at bounding box center [941, 183] width 36 height 29
click at [575, 445] on div at bounding box center [582, 450] width 20 height 16
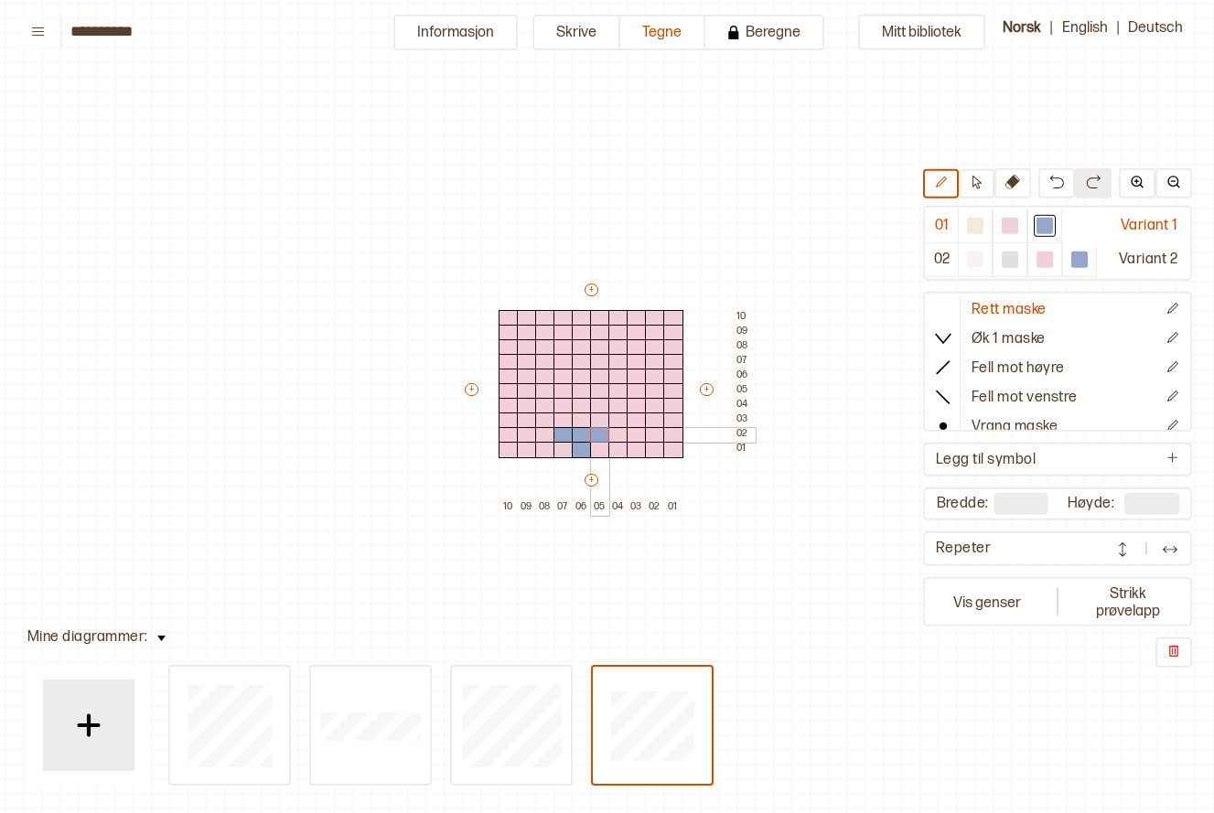
drag, startPoint x: 560, startPoint y: 431, endPoint x: 593, endPoint y: 431, distance: 32.9
click at [593, 431] on div "+ + + + 10 09 08 07 06 05 04 03 02 01 10 09 08 07 06 05 04 03 02 01" at bounding box center [608, 398] width 293 height 234
drag, startPoint x: 596, startPoint y: 424, endPoint x: 634, endPoint y: 419, distance: 38.7
click at [634, 419] on div "+ + + + 10 09 08 07 06 05 04 03 02 01 10 09 08 07 06 05 04 03 02 01" at bounding box center [608, 398] width 293 height 234
click at [1008, 229] on div at bounding box center [1010, 226] width 16 height 16
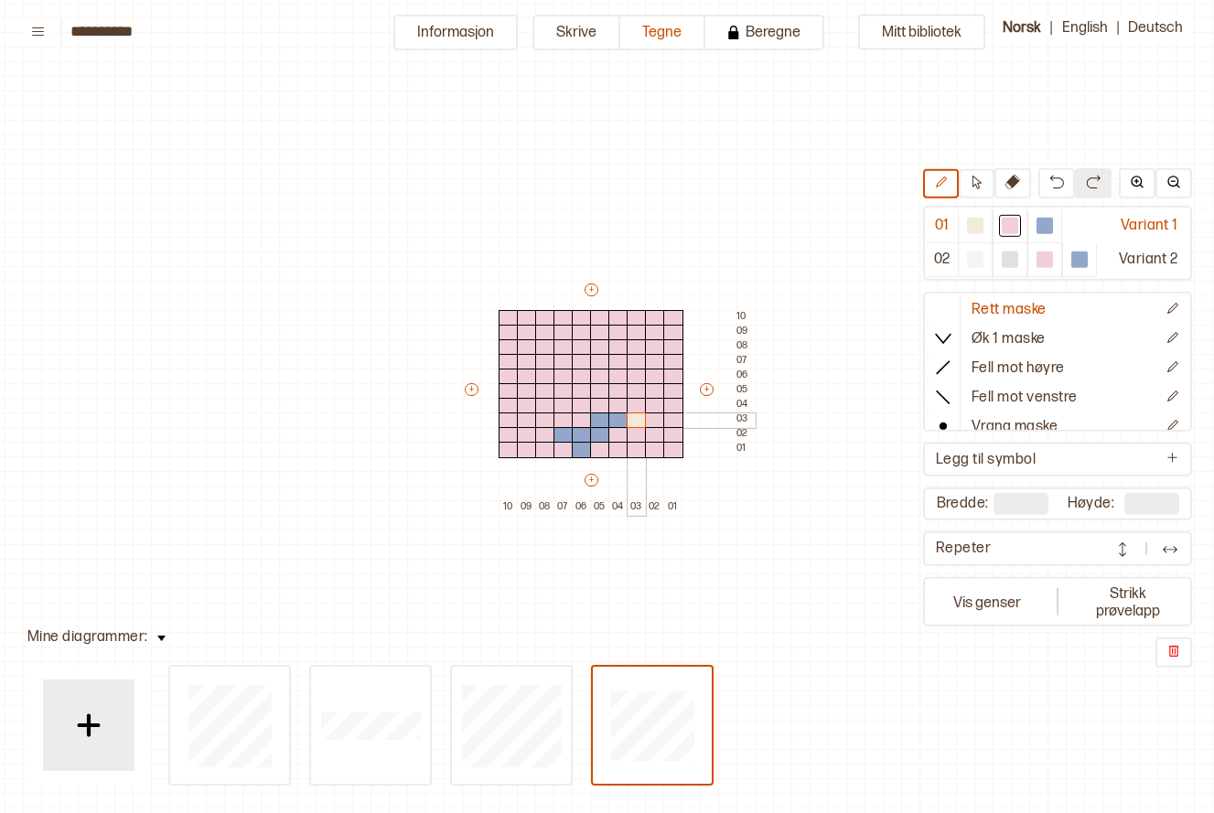
click at [641, 421] on div at bounding box center [637, 421] width 20 height 16
click at [1042, 226] on div at bounding box center [1045, 226] width 16 height 16
click at [558, 420] on div at bounding box center [564, 421] width 20 height 16
click at [544, 422] on div at bounding box center [545, 421] width 20 height 16
click at [621, 411] on div at bounding box center [619, 406] width 20 height 16
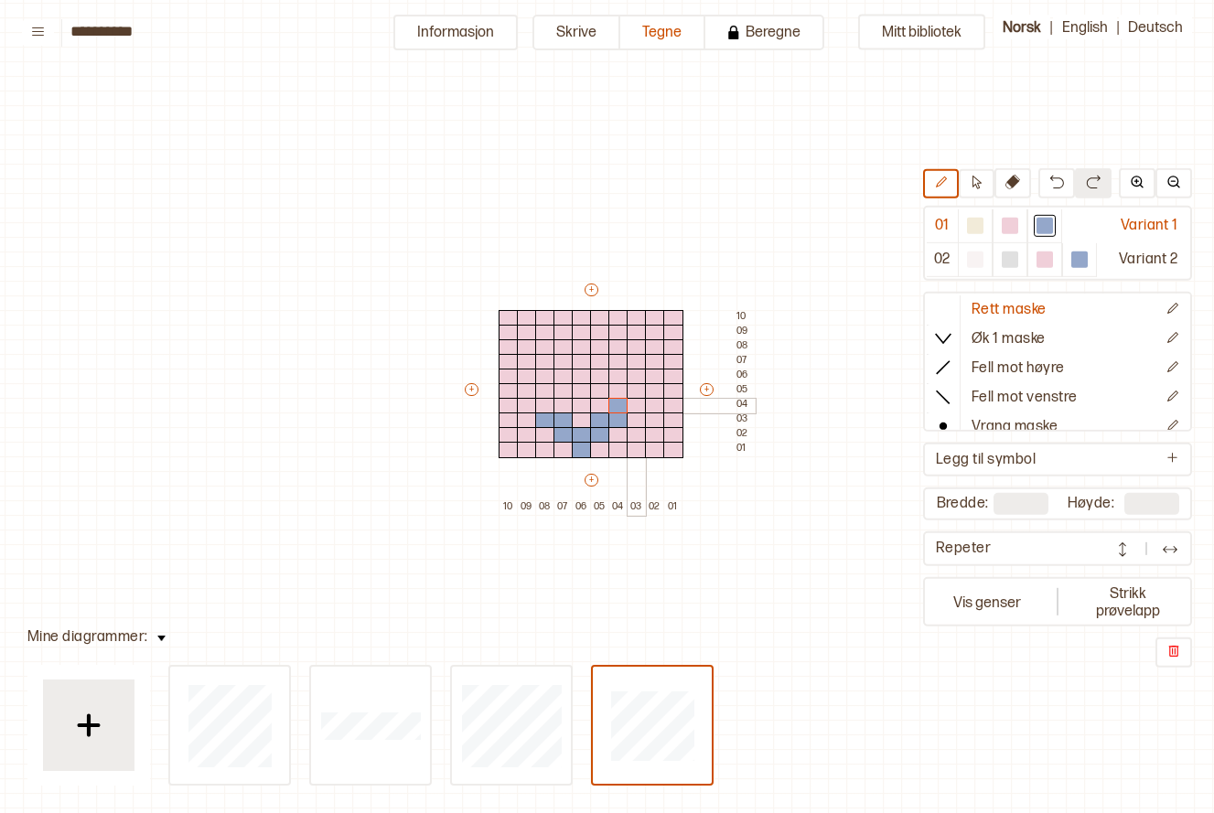
click at [630, 407] on div at bounding box center [637, 406] width 20 height 16
click at [652, 401] on div at bounding box center [655, 406] width 20 height 16
click at [630, 389] on div at bounding box center [637, 391] width 20 height 16
click at [648, 418] on div at bounding box center [655, 421] width 20 height 16
click at [673, 418] on div at bounding box center [673, 421] width 20 height 16
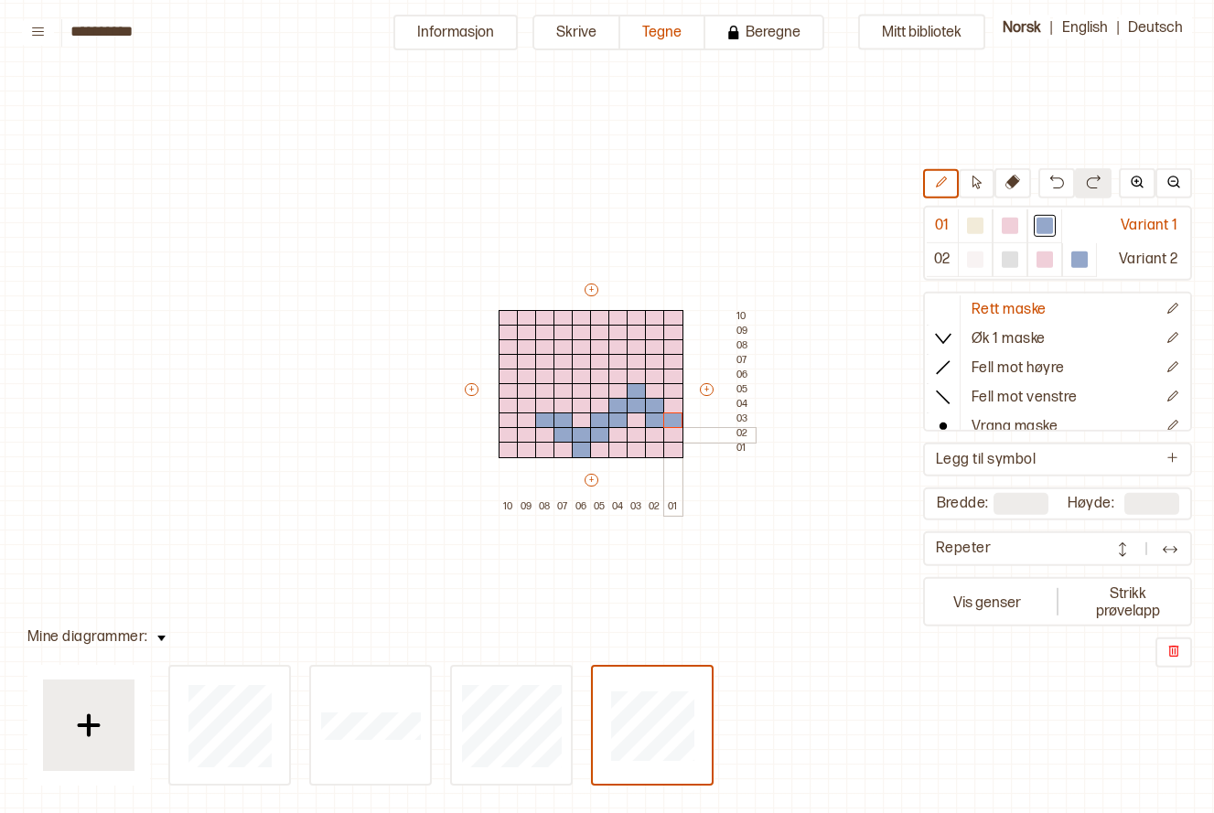
click at [673, 436] on div at bounding box center [673, 435] width 20 height 16
click at [542, 404] on div at bounding box center [545, 406] width 20 height 16
click at [524, 411] on div at bounding box center [527, 406] width 20 height 16
click at [508, 407] on div at bounding box center [509, 406] width 20 height 16
click at [527, 392] on div at bounding box center [527, 391] width 20 height 16
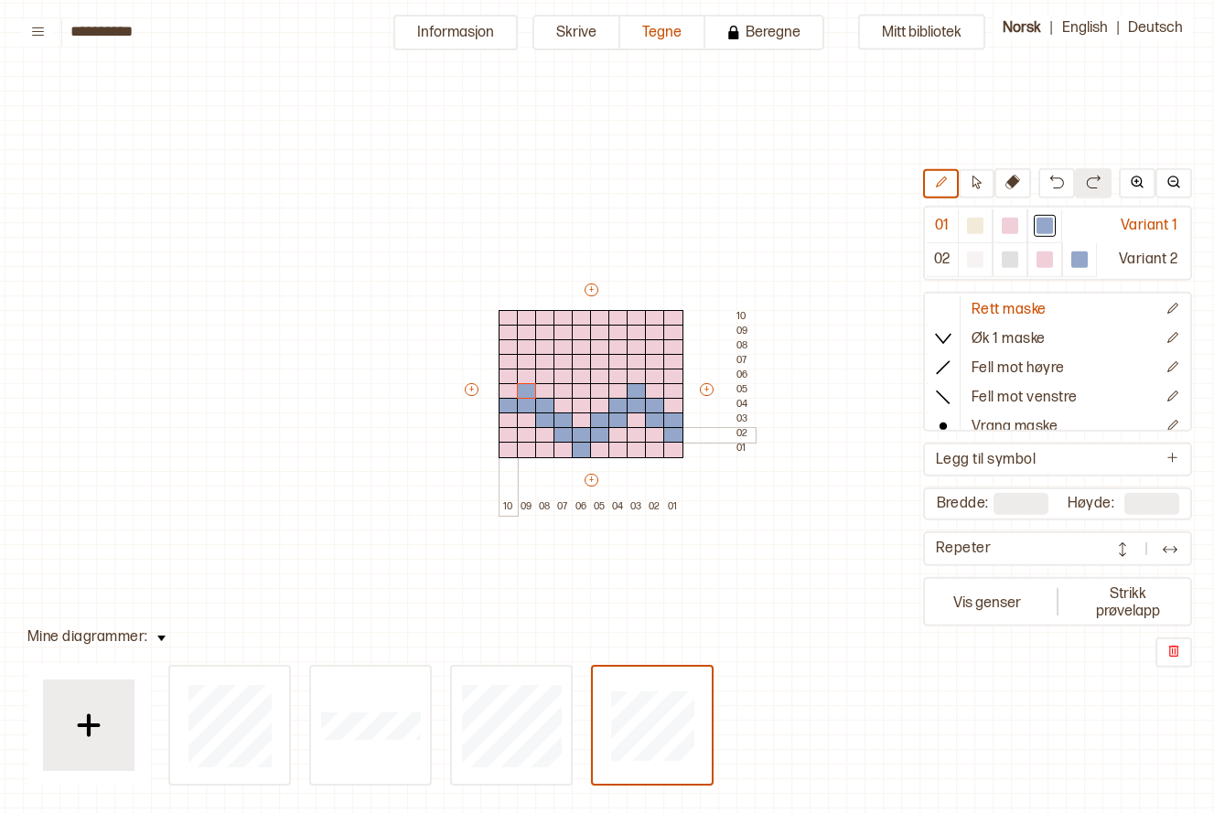
click at [509, 427] on div at bounding box center [509, 435] width 20 height 16
click at [510, 421] on div at bounding box center [509, 421] width 20 height 16
click at [501, 440] on div at bounding box center [509, 435] width 20 height 16
click at [1011, 228] on div at bounding box center [1010, 226] width 16 height 16
click at [513, 426] on div at bounding box center [509, 421] width 20 height 16
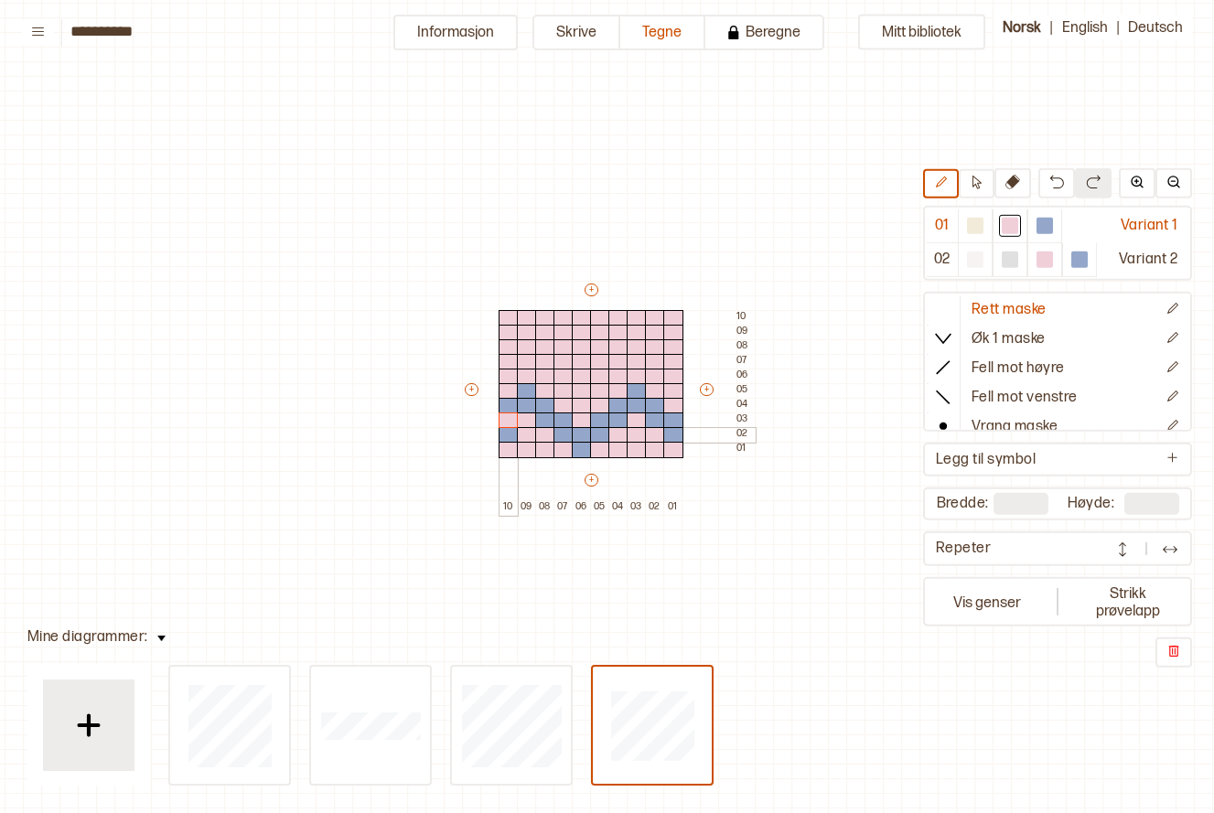
click at [513, 435] on div at bounding box center [509, 435] width 20 height 16
drag, startPoint x: 1055, startPoint y: 229, endPoint x: 1035, endPoint y: 224, distance: 20.6
click at [1052, 230] on div at bounding box center [1045, 226] width 22 height 22
click at [509, 423] on div at bounding box center [509, 421] width 20 height 16
click at [467, 397] on div "+ + + + 10 09 08 07 06 05 04 03 02 01 10 09 08 07 06 05 04 03 02 01" at bounding box center [608, 398] width 293 height 234
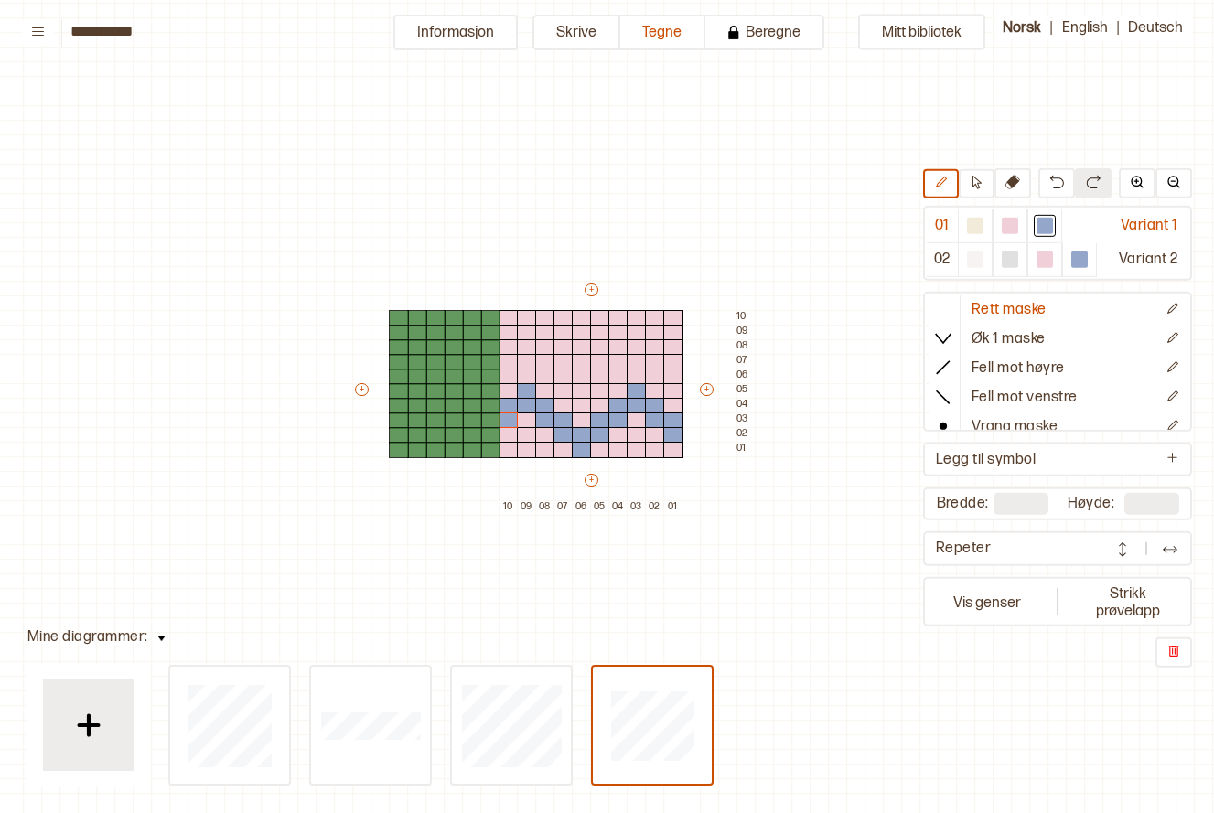
type input "**"
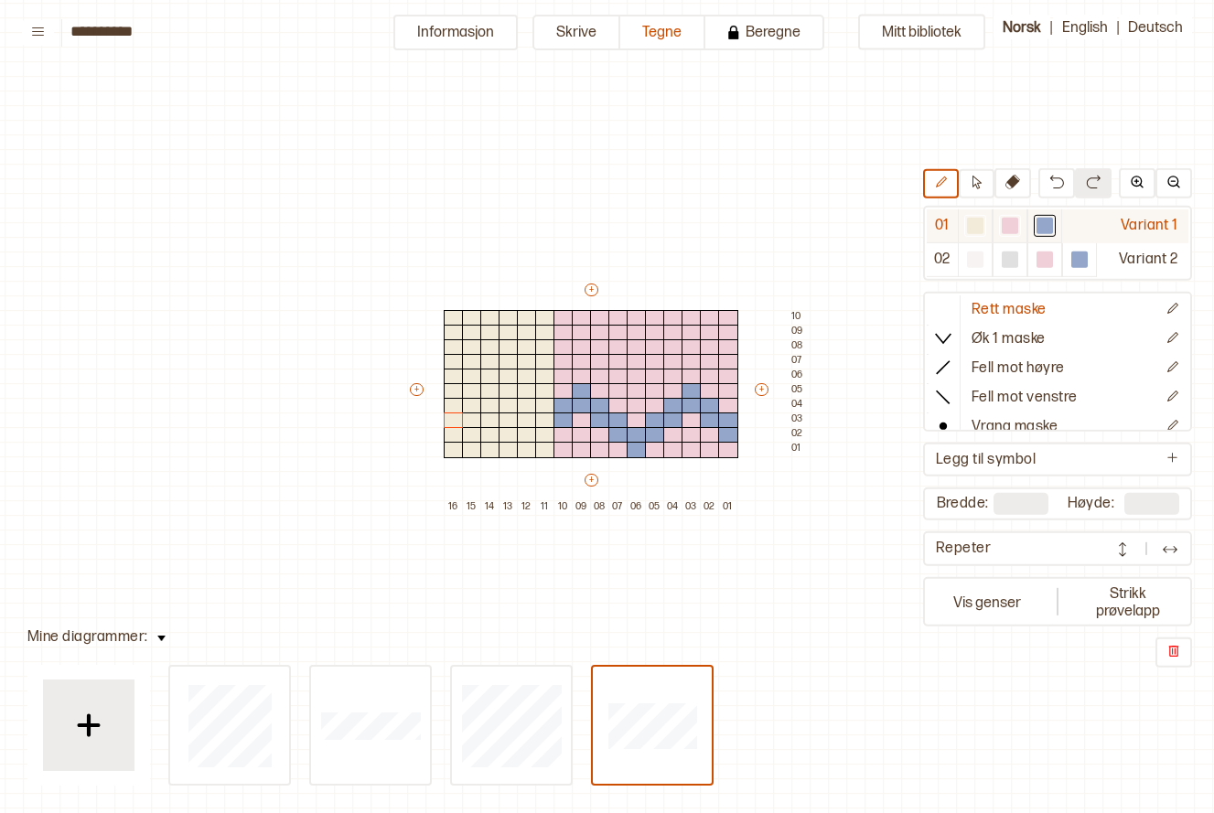
drag, startPoint x: 1017, startPoint y: 223, endPoint x: 928, endPoint y: 220, distance: 88.8
click at [1015, 223] on div at bounding box center [1010, 226] width 16 height 16
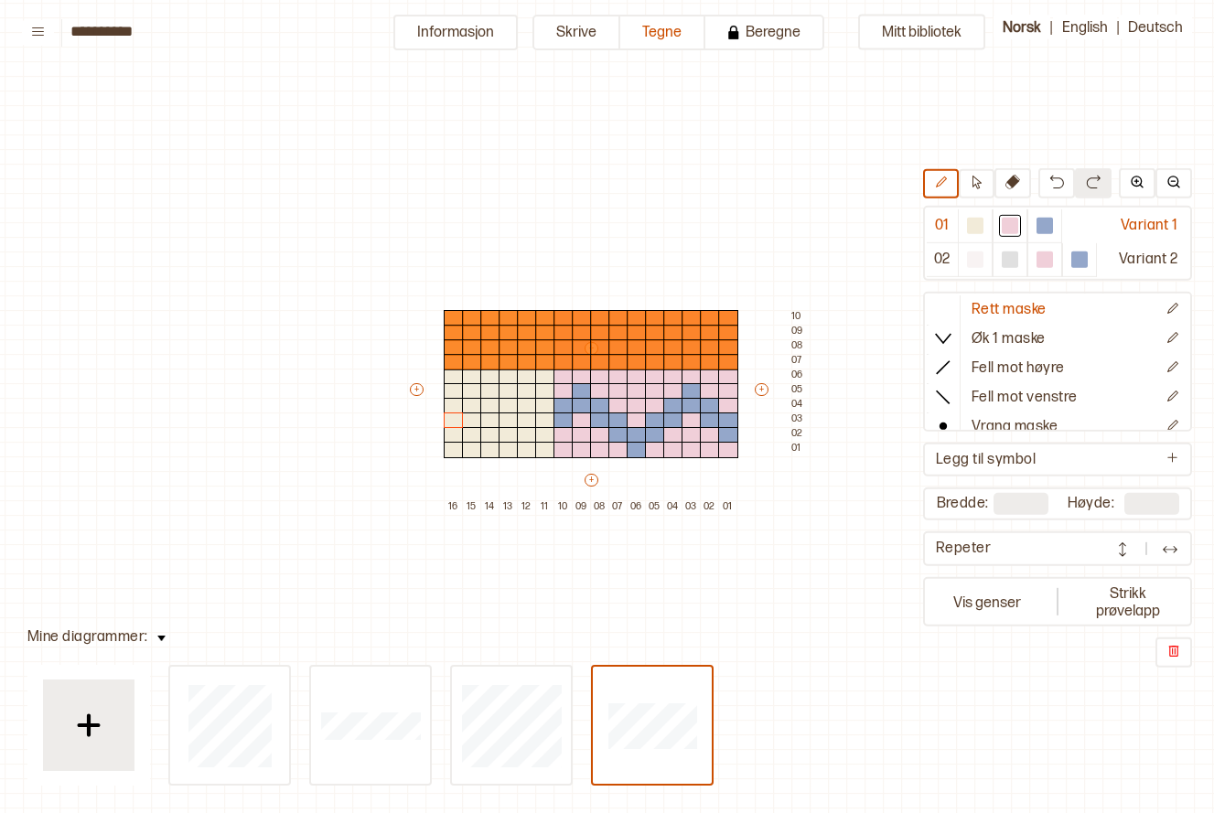
type input "*"
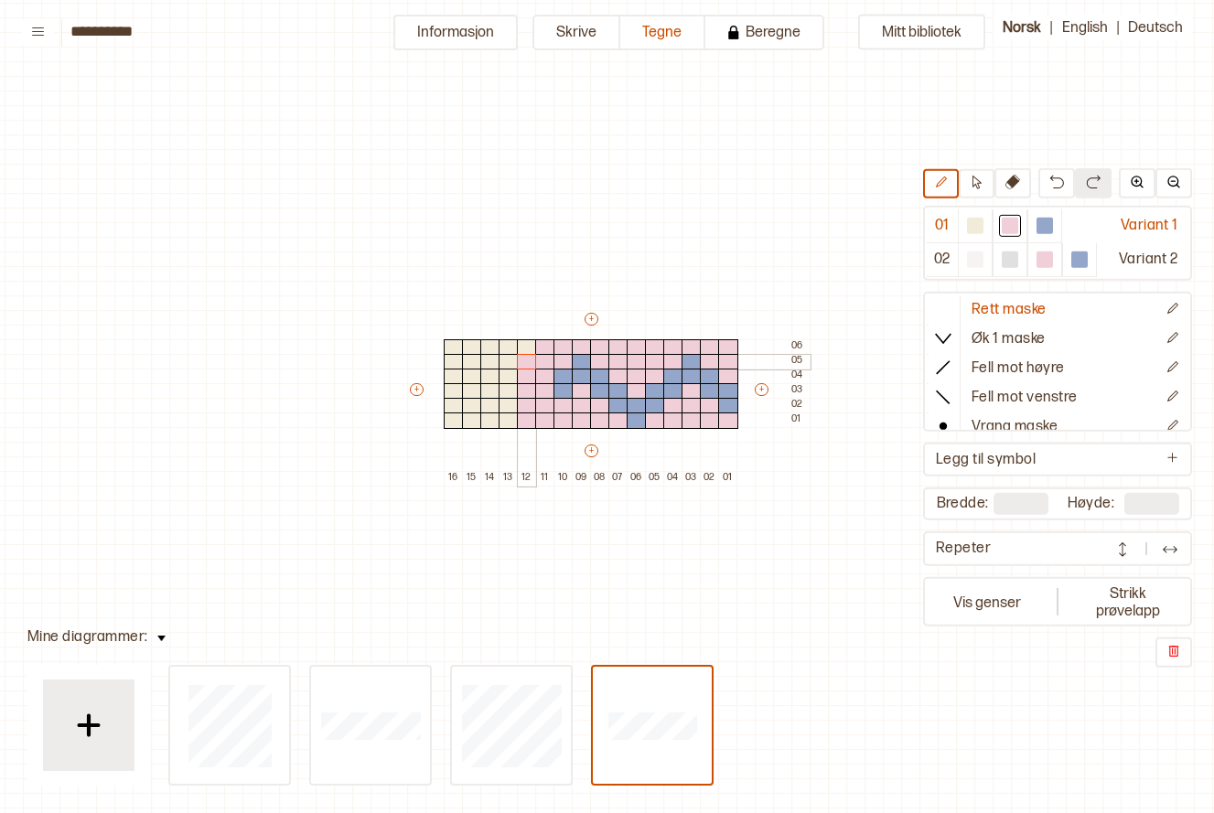
drag, startPoint x: 543, startPoint y: 347, endPoint x: 532, endPoint y: 347, distance: 11.0
click at [532, 347] on div "+ + + + 16 15 14 13 12 11 10 09 08 07 06 05 04 03 02 01 06 05 04 03 02 01" at bounding box center [608, 398] width 403 height 176
drag, startPoint x: 510, startPoint y: 339, endPoint x: 506, endPoint y: 420, distance: 80.6
click at [506, 420] on div "+ + + + 16 15 14 13 12 11 10 09 08 07 06 05 04 03 02 01 06 05 04 03 02 01" at bounding box center [608, 398] width 403 height 176
click at [1039, 224] on div at bounding box center [1045, 226] width 16 height 16
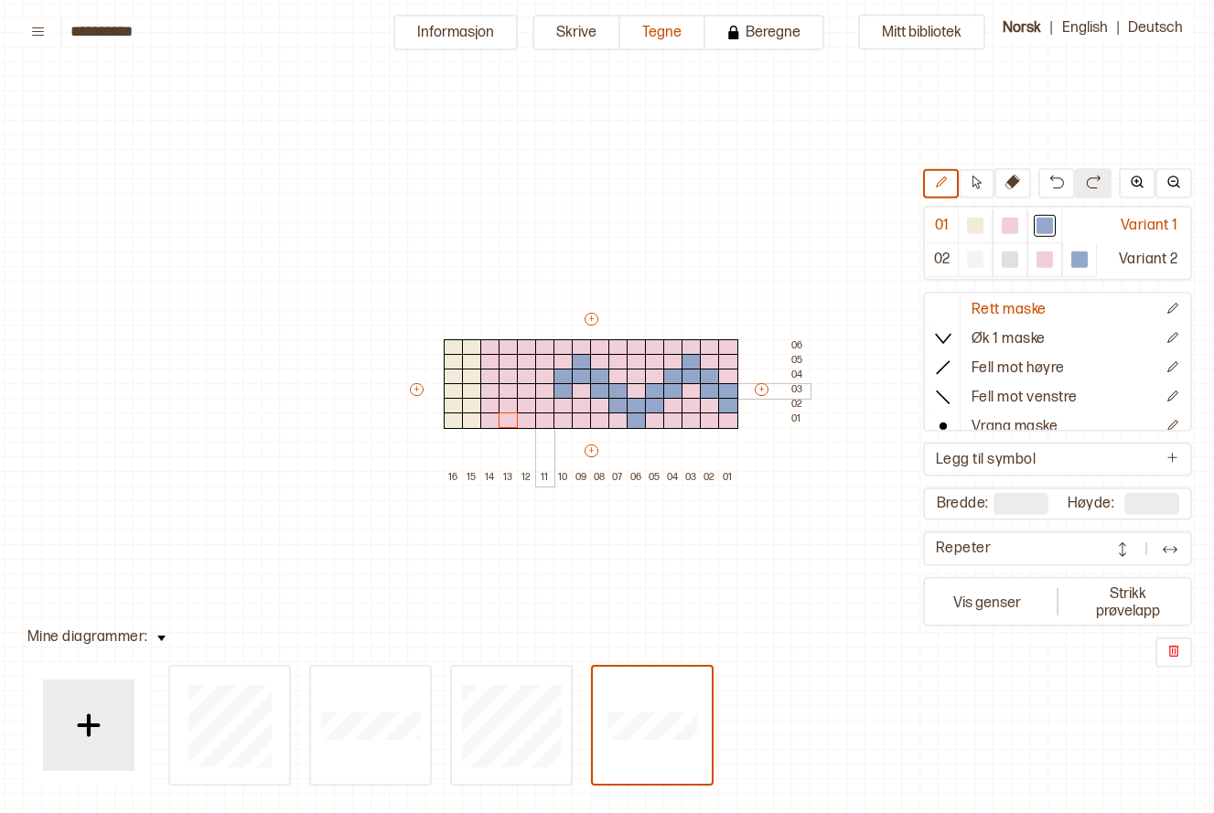
click at [543, 390] on div at bounding box center [545, 391] width 20 height 16
click at [542, 403] on div at bounding box center [545, 406] width 20 height 16
click at [525, 404] on div at bounding box center [527, 406] width 20 height 16
click at [520, 416] on div at bounding box center [527, 421] width 20 height 16
type input "**"
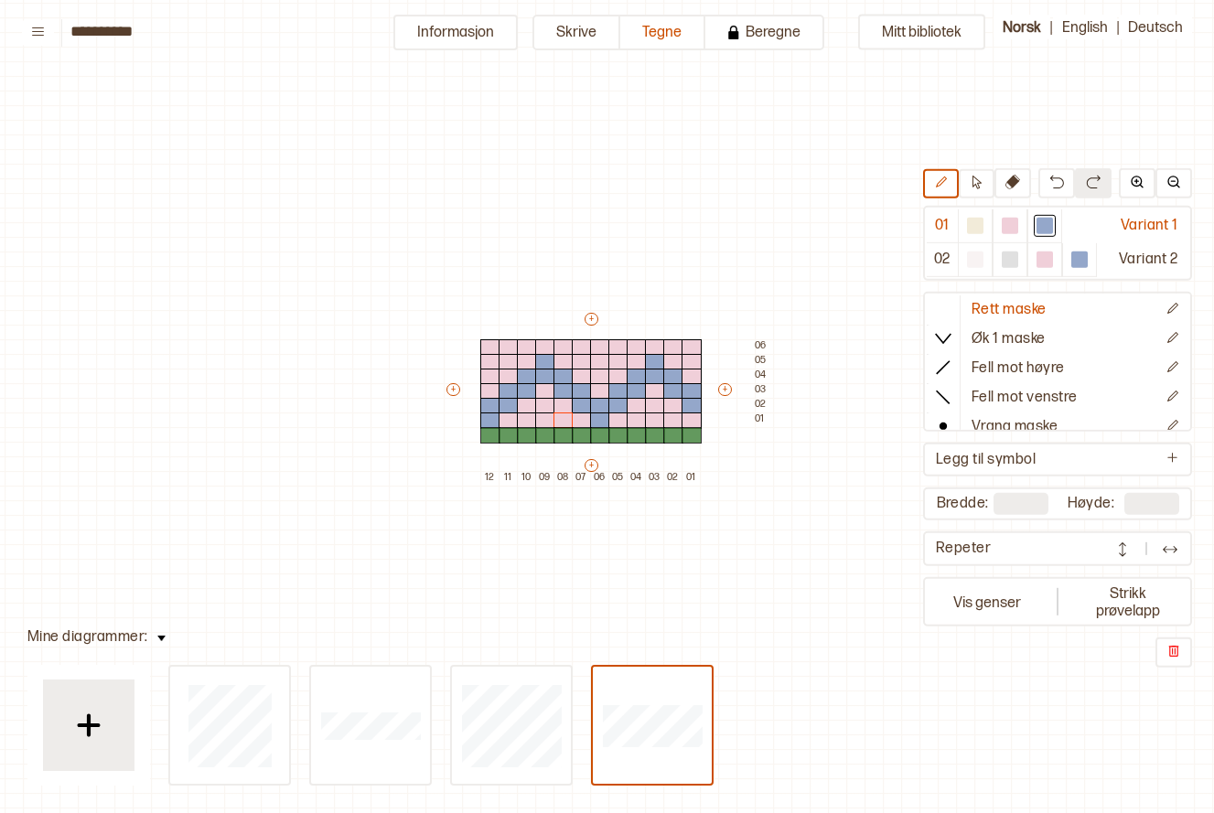
type input "*"
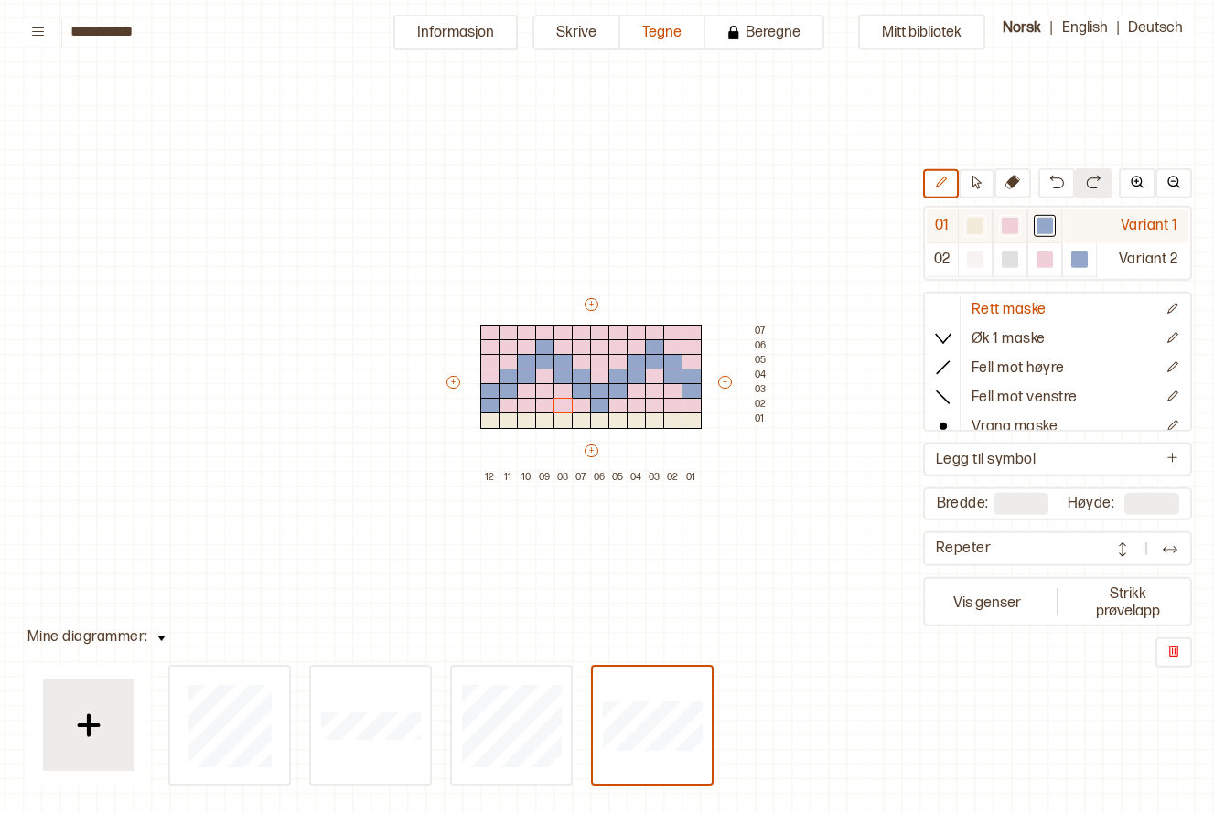
click at [1012, 233] on div at bounding box center [1010, 226] width 16 height 16
drag, startPoint x: 490, startPoint y: 423, endPoint x: 507, endPoint y: 426, distance: 16.7
click at [507, 426] on div "+ + + + 12 11 10 09 08 07 06 05 04 03 02 01 07 06 05 04 03 02 01" at bounding box center [608, 391] width 329 height 190
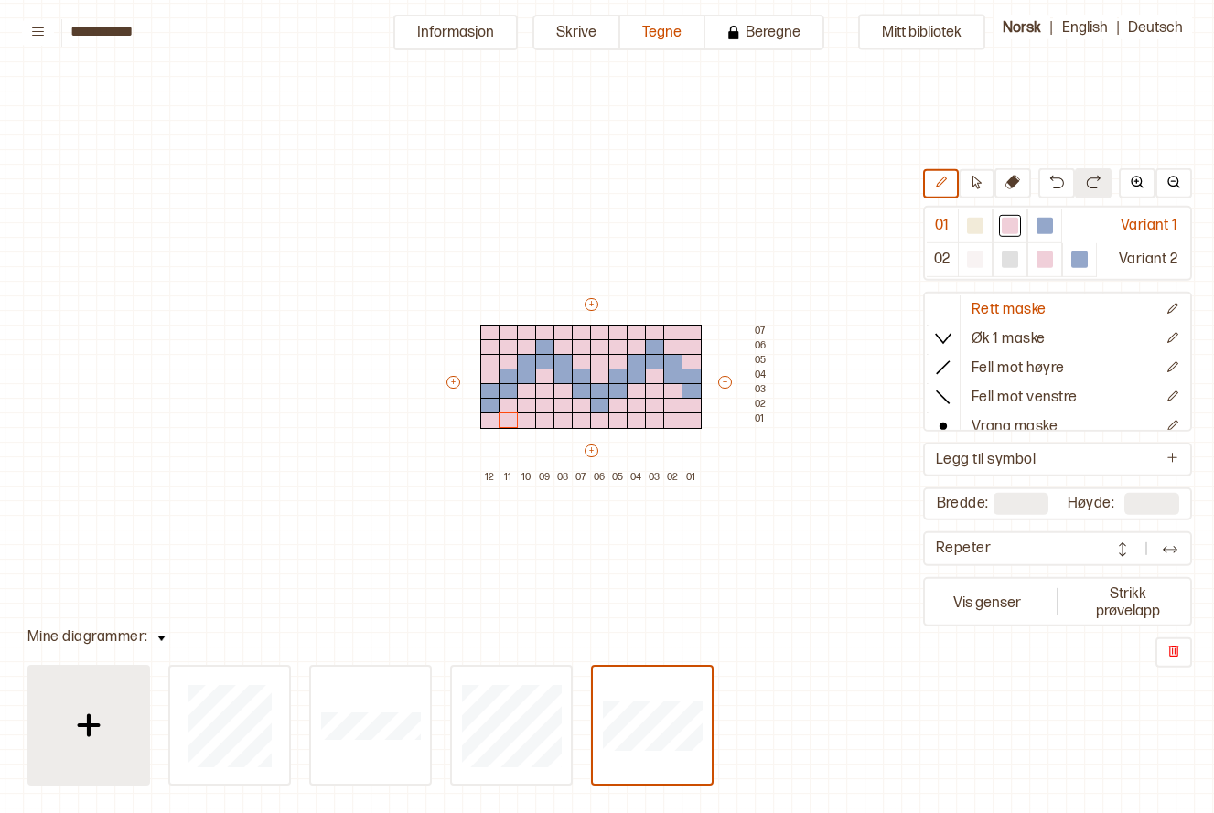
click at [70, 714] on img at bounding box center [89, 726] width 46 height 46
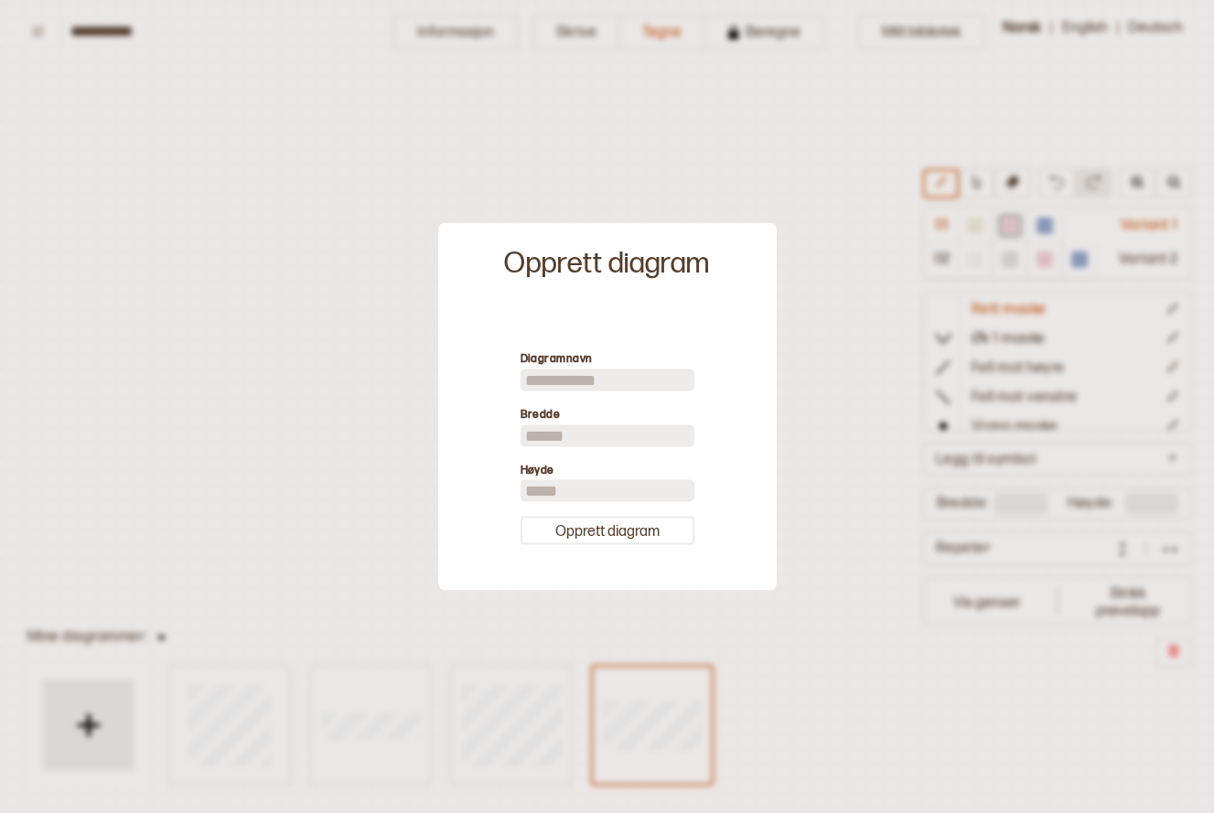
drag, startPoint x: 612, startPoint y: 518, endPoint x: 608, endPoint y: 469, distance: 49.6
click at [612, 520] on button "Opprett diagram" at bounding box center [608, 531] width 174 height 28
type input "**"
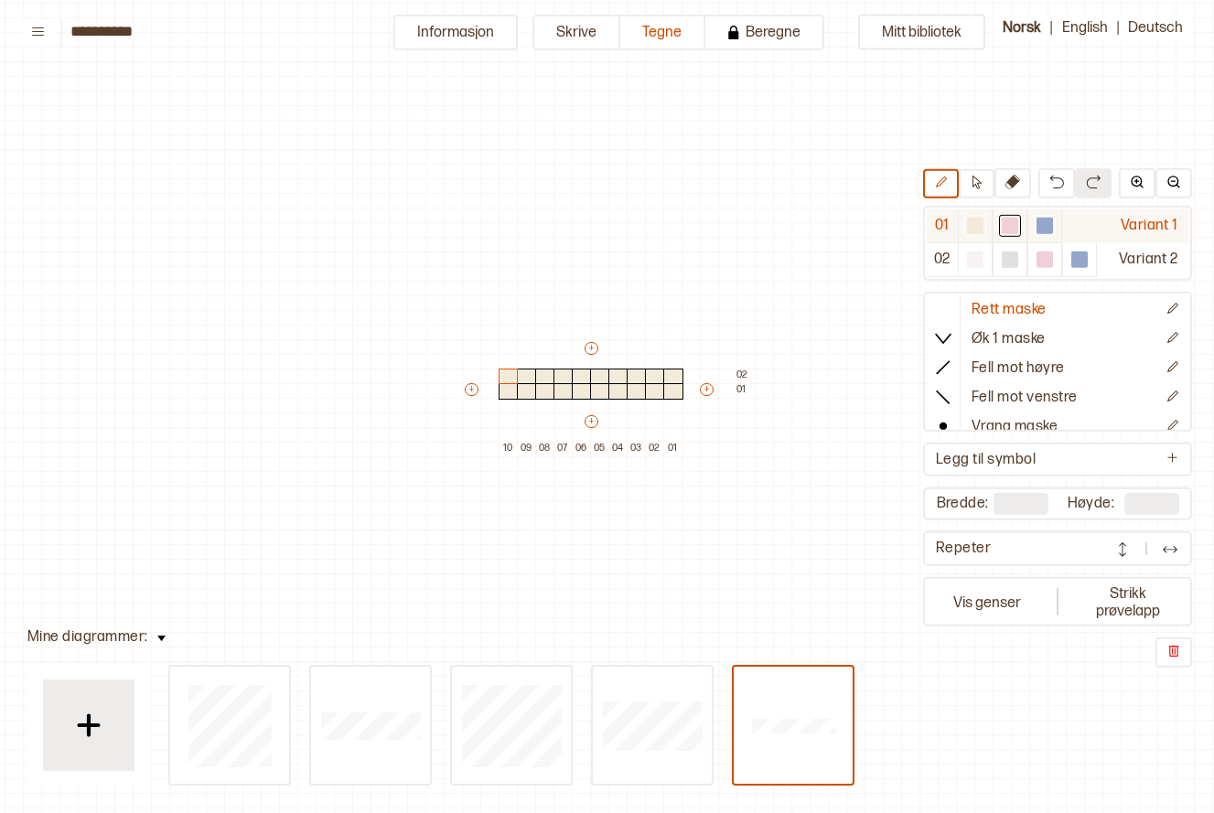
click at [1039, 229] on div at bounding box center [1045, 226] width 16 height 16
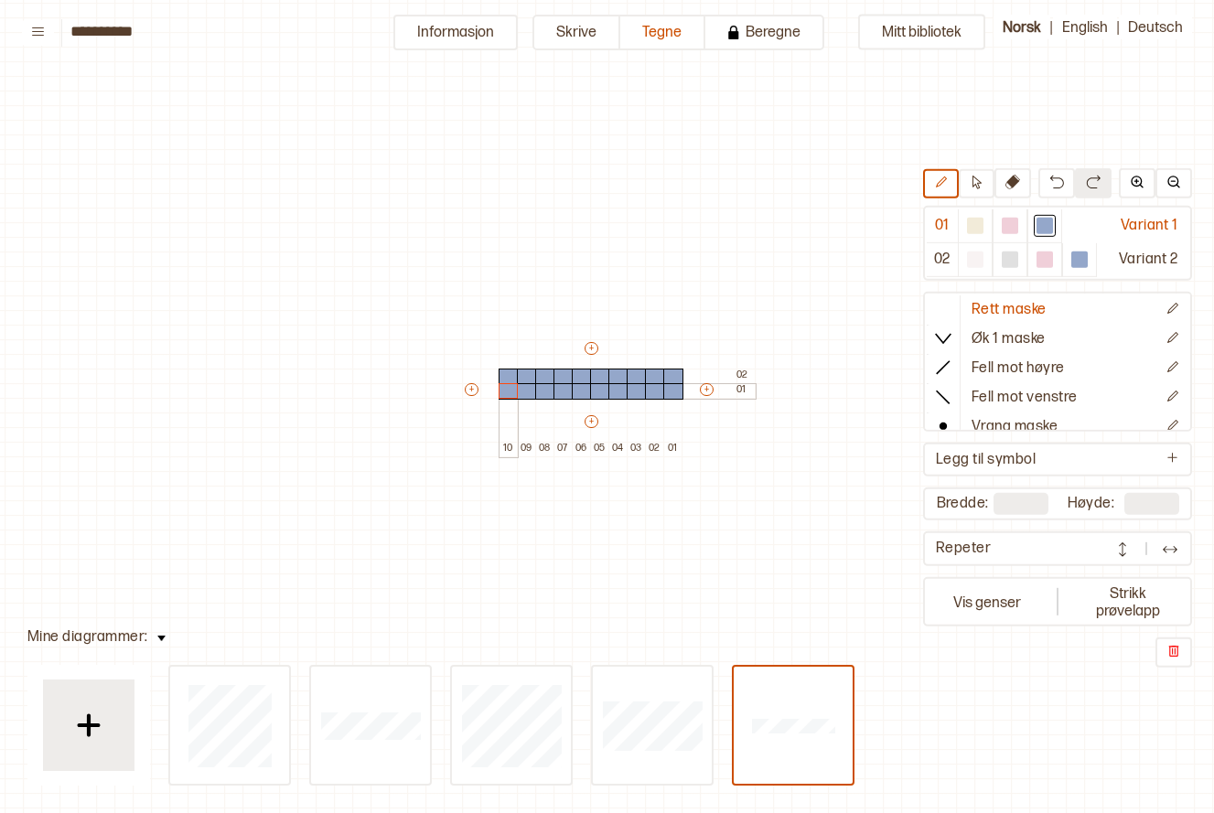
drag, startPoint x: 510, startPoint y: 376, endPoint x: 508, endPoint y: 391, distance: 14.8
click at [508, 391] on div "+ + + + 10 09 08 07 06 05 04 03 02 01 02 01" at bounding box center [608, 397] width 293 height 117
click at [91, 710] on img at bounding box center [89, 726] width 46 height 46
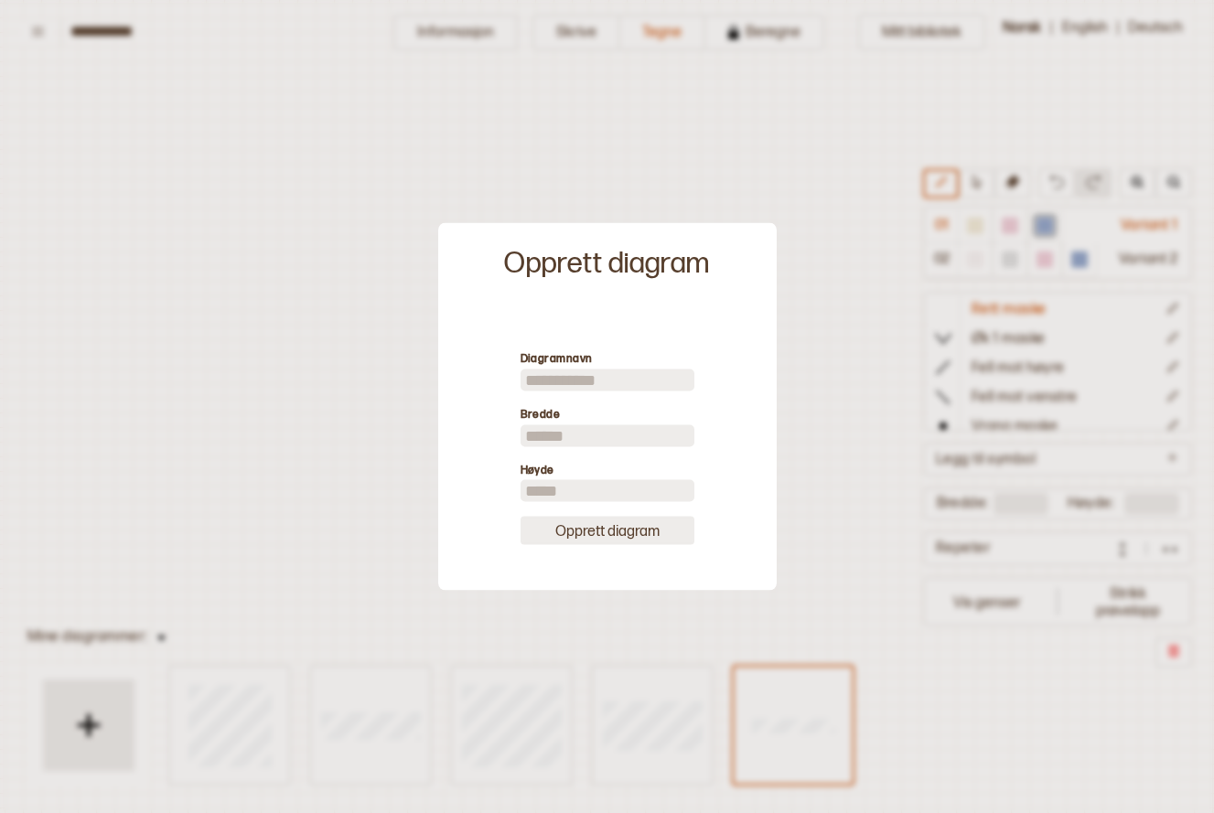
click at [594, 537] on button "Opprett diagram" at bounding box center [608, 531] width 174 height 28
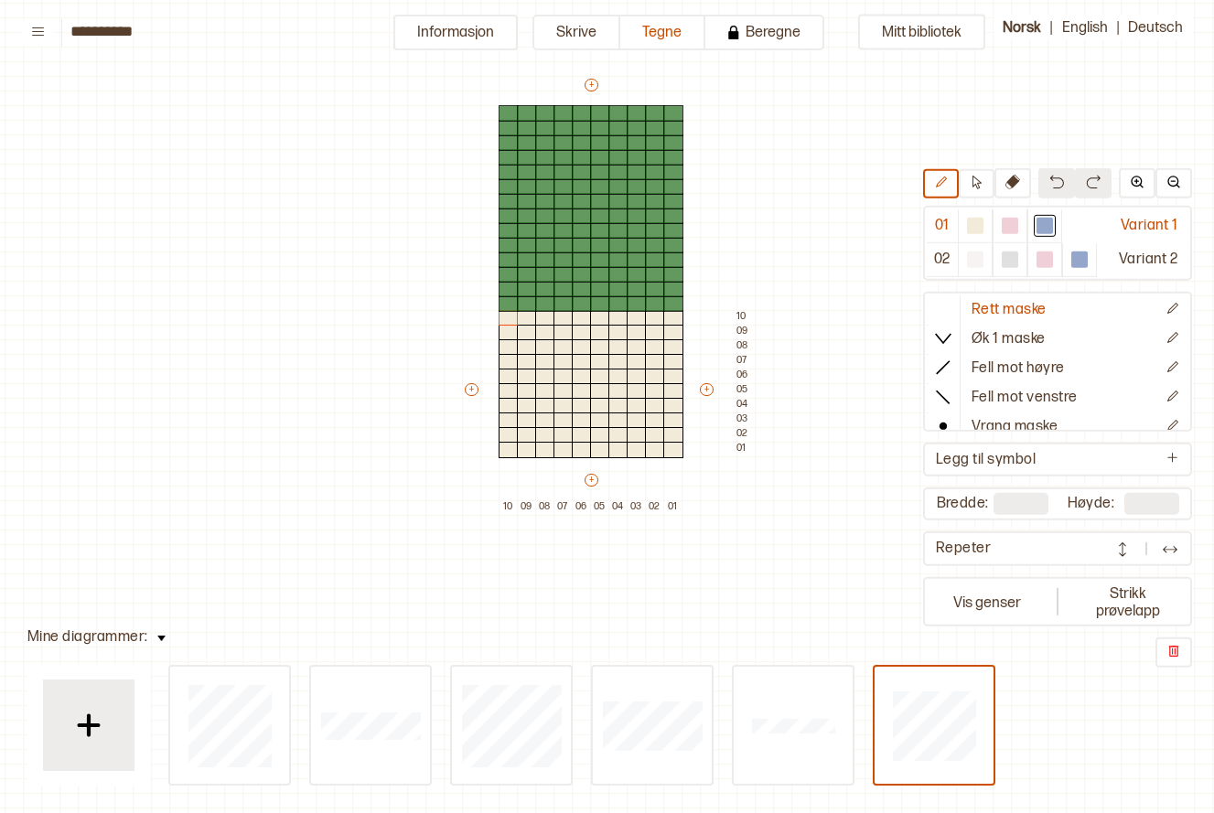
type input "**"
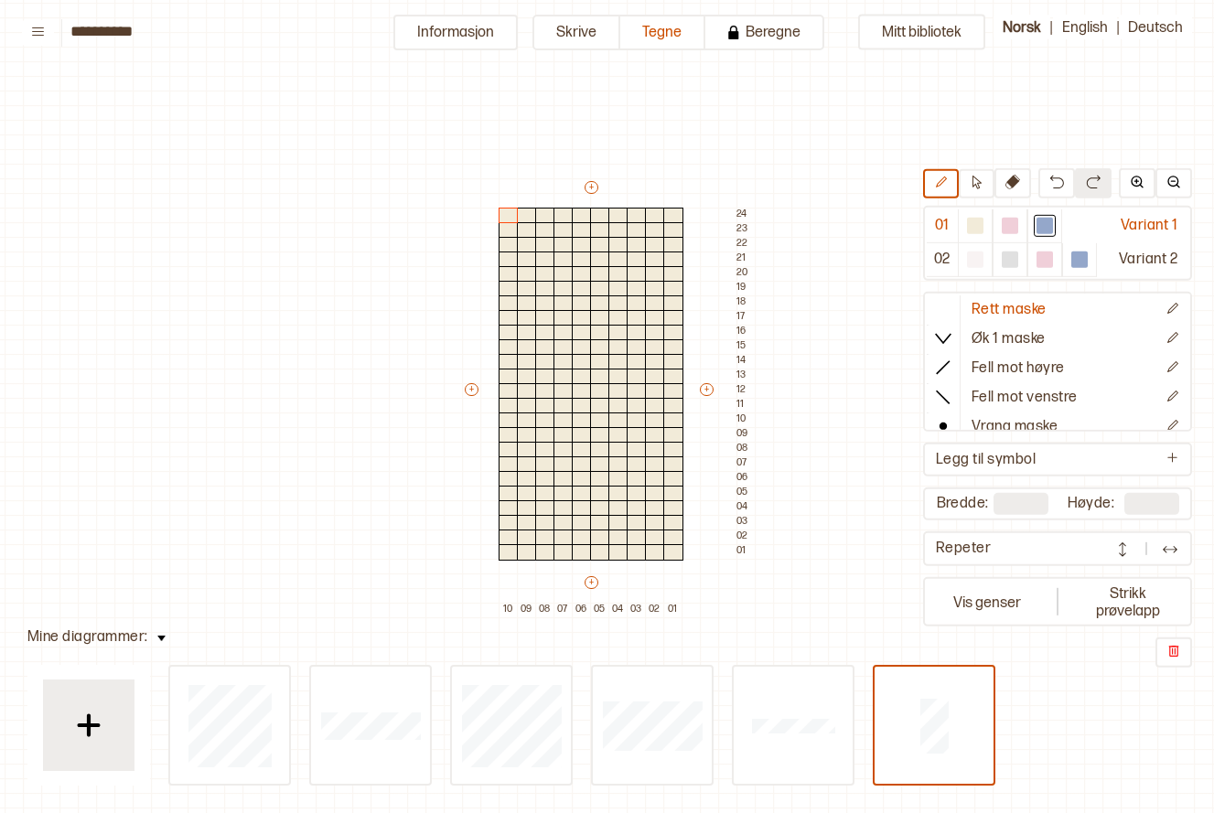
drag, startPoint x: 469, startPoint y: 381, endPoint x: 441, endPoint y: 382, distance: 28.4
click at [441, 382] on div "Mitt bibliotek 01 Variant 1 02 Variant 2 Rett maske Øk 1 maske Fell mot høyre F…" at bounding box center [1200, 757] width 2429 height 1627
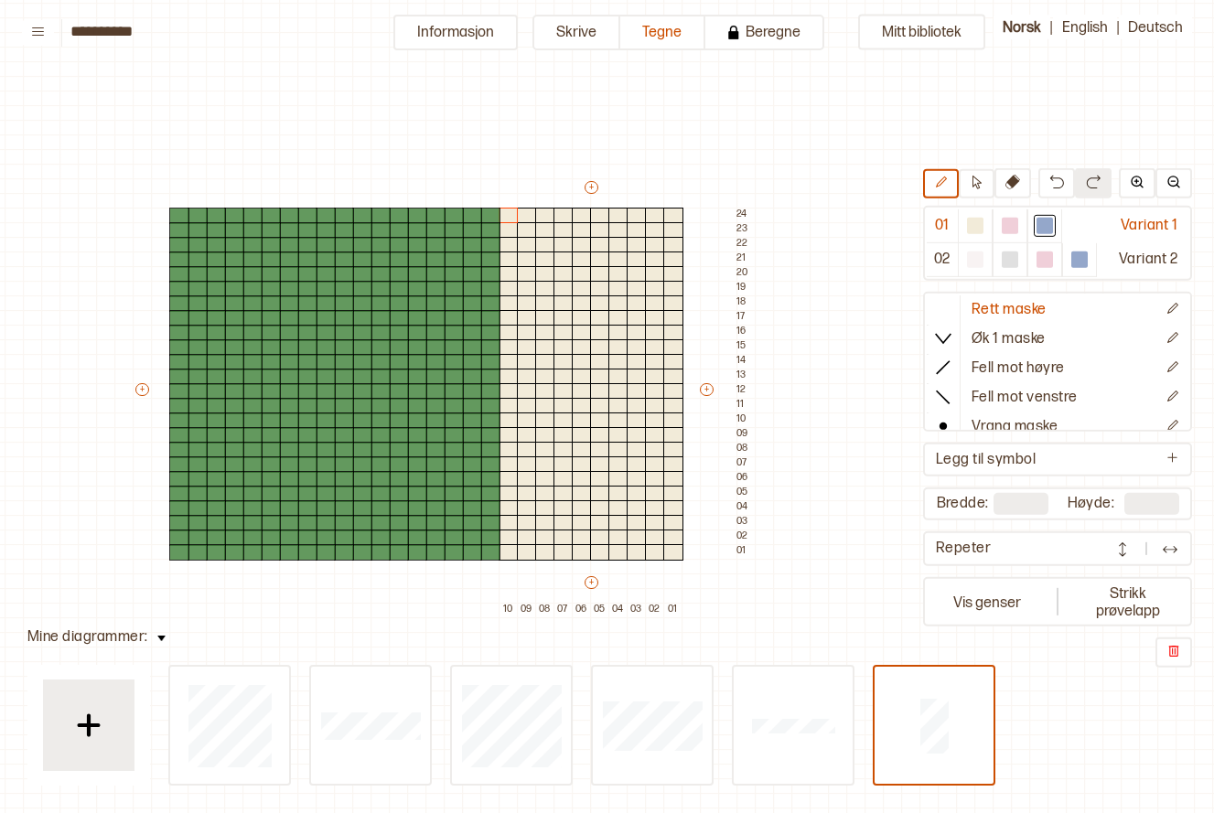
type input "**"
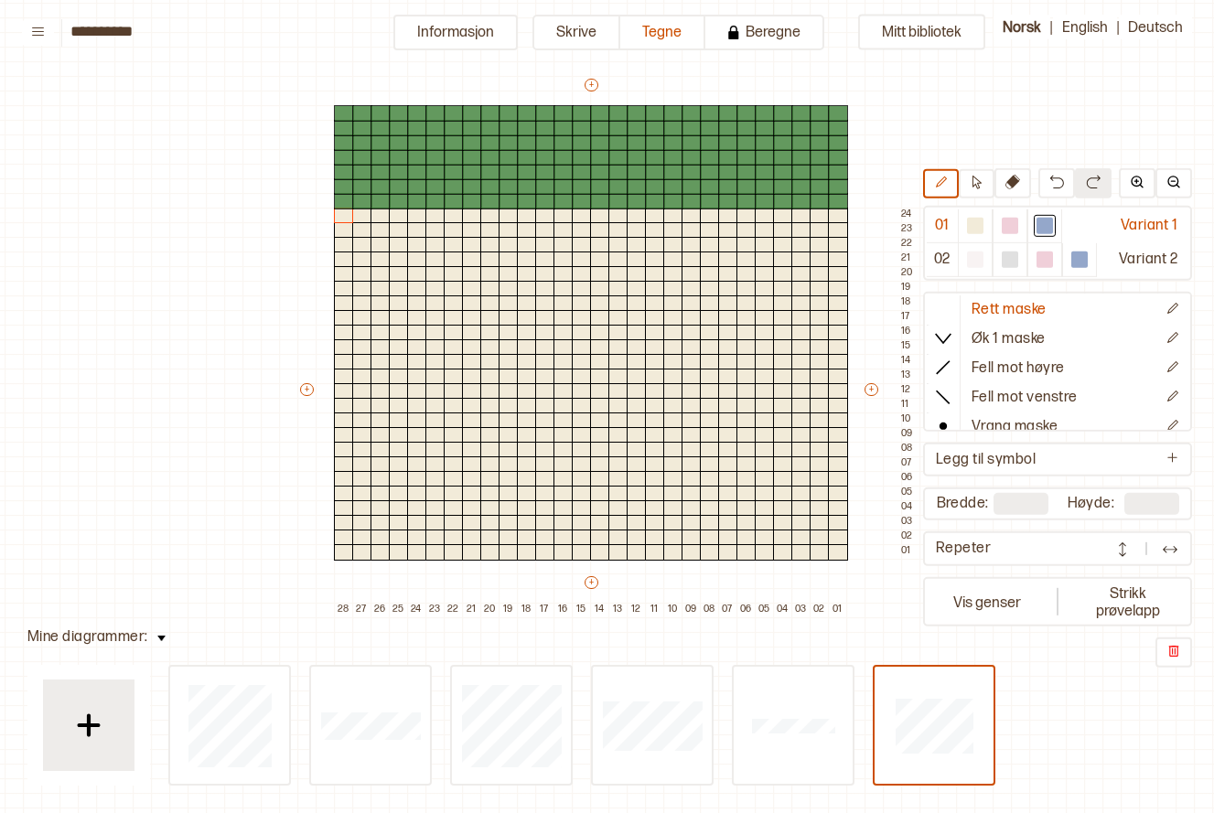
type input "**"
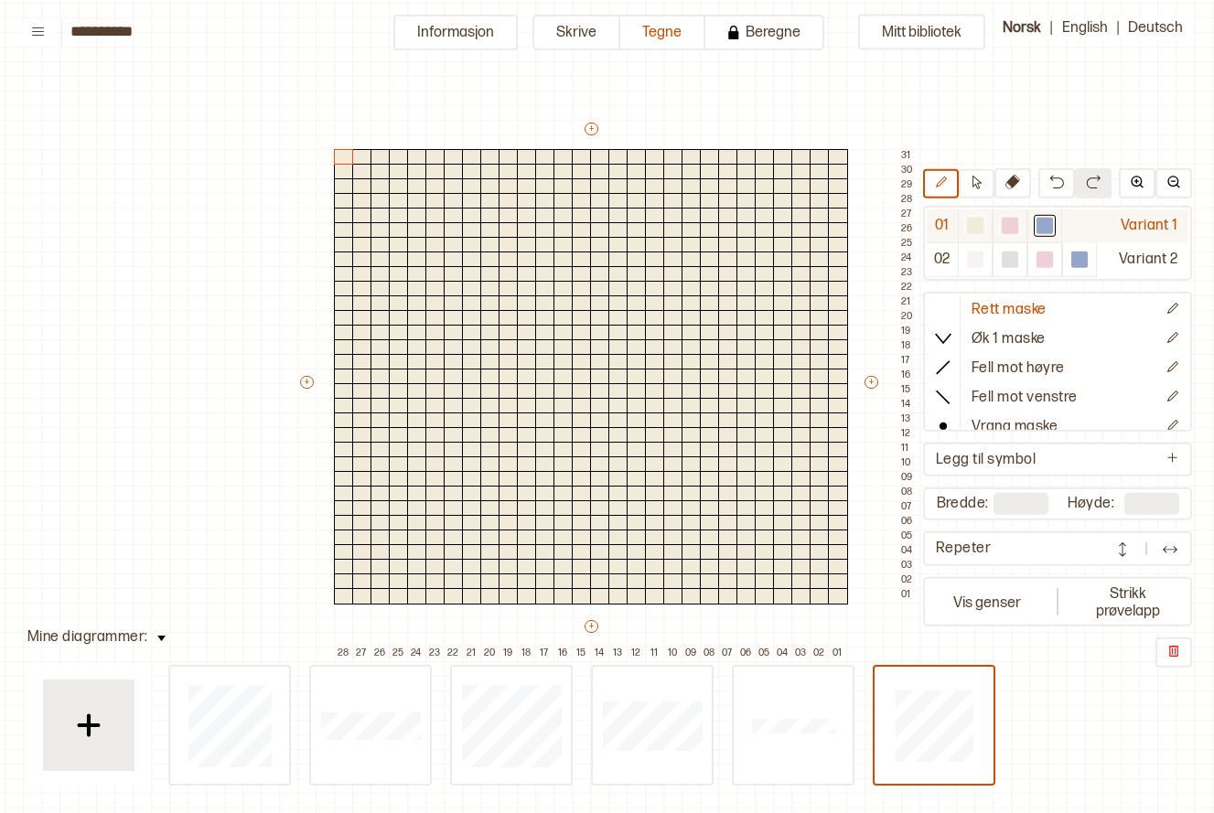
click at [1016, 219] on div at bounding box center [1010, 226] width 16 height 16
drag, startPoint x: 978, startPoint y: 179, endPoint x: 894, endPoint y: 173, distance: 84.4
click at [976, 179] on icon at bounding box center [977, 183] width 14 height 14
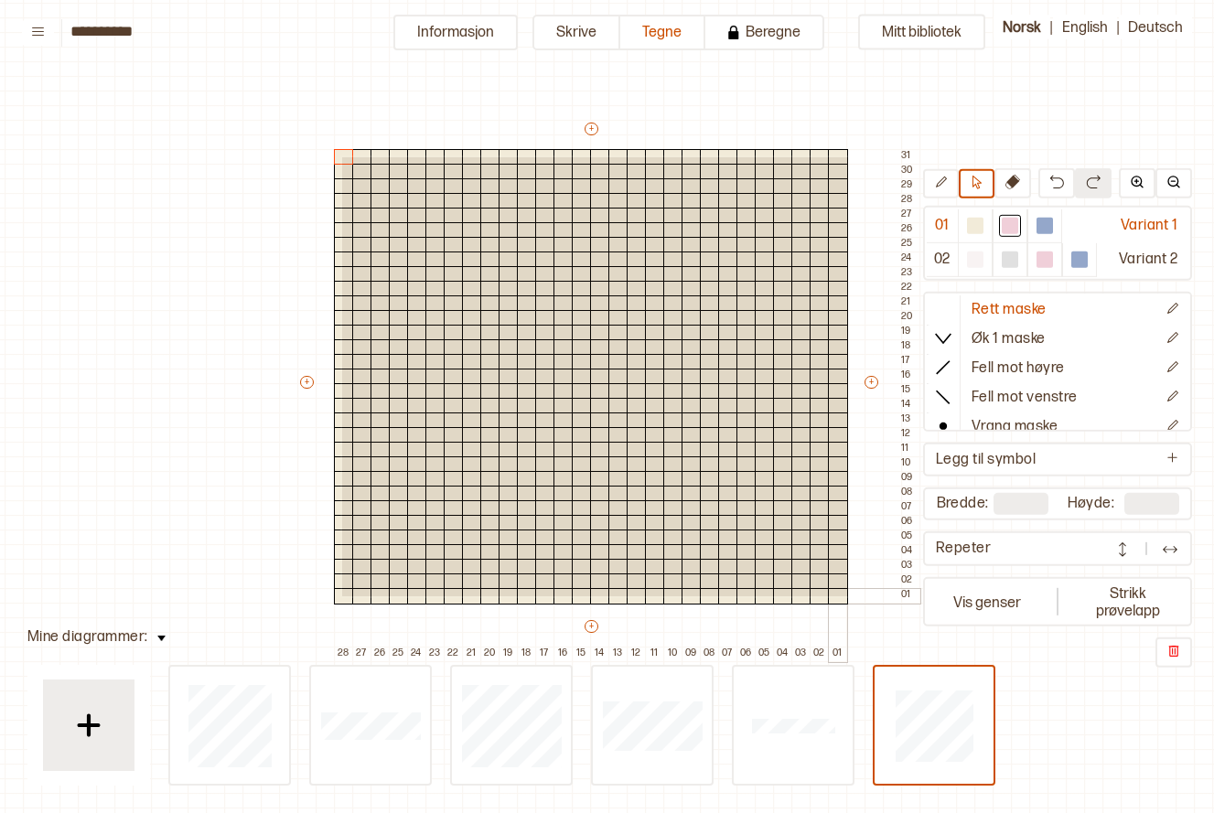
drag, startPoint x: 340, startPoint y: 156, endPoint x: 846, endPoint y: 595, distance: 670.1
click at [846, 595] on div "+ + + + 28 27 26 25 24 23 22 21 20 19 18 17 16 15 14 13 12 11 10 09 08 07 06 05…" at bounding box center [608, 391] width 622 height 542
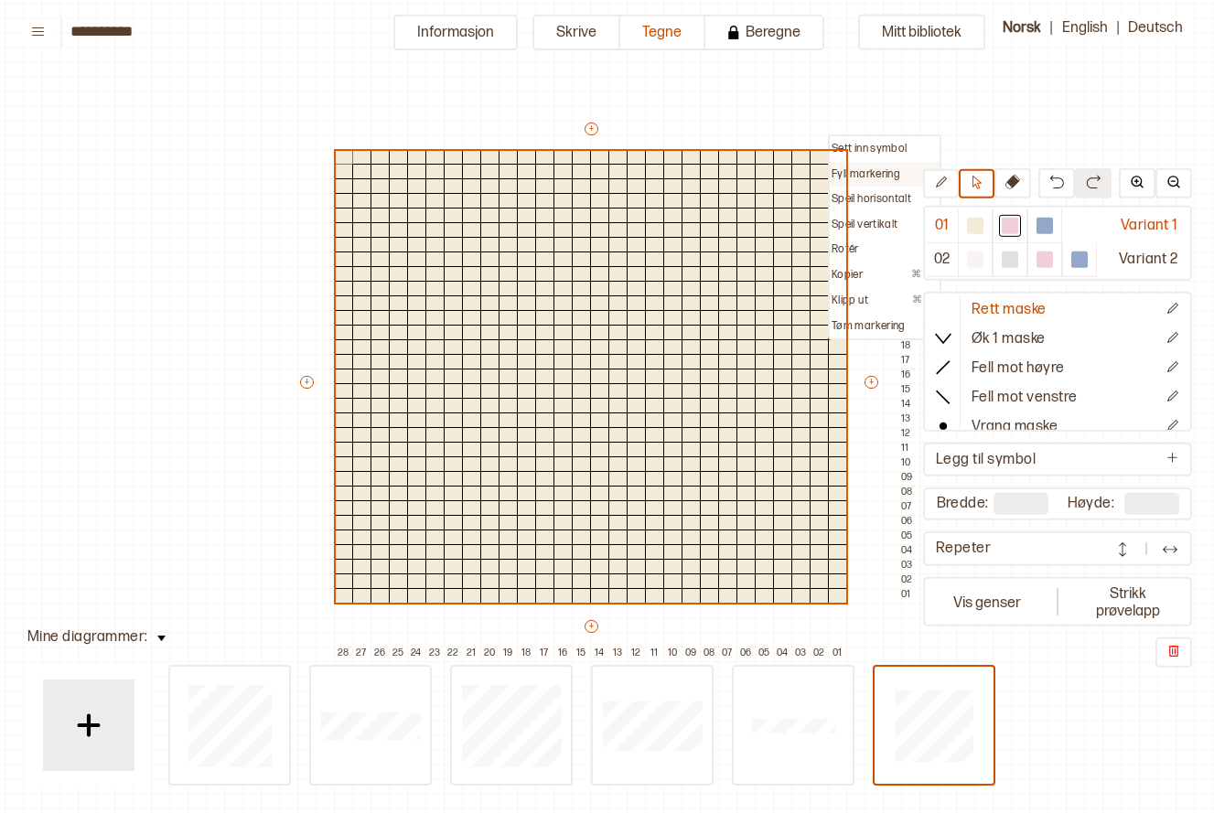
click at [854, 172] on p "Fyll markering" at bounding box center [866, 174] width 69 height 15
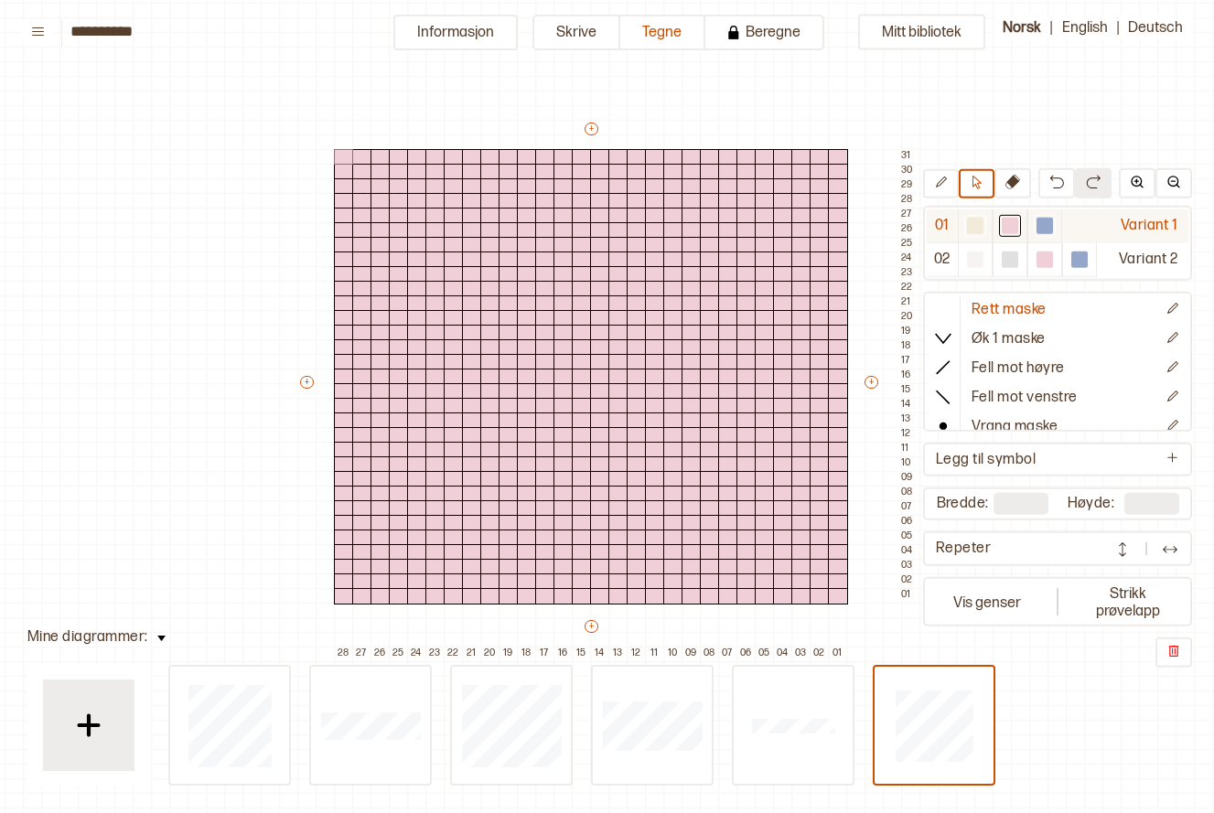
click at [978, 228] on div at bounding box center [975, 226] width 16 height 16
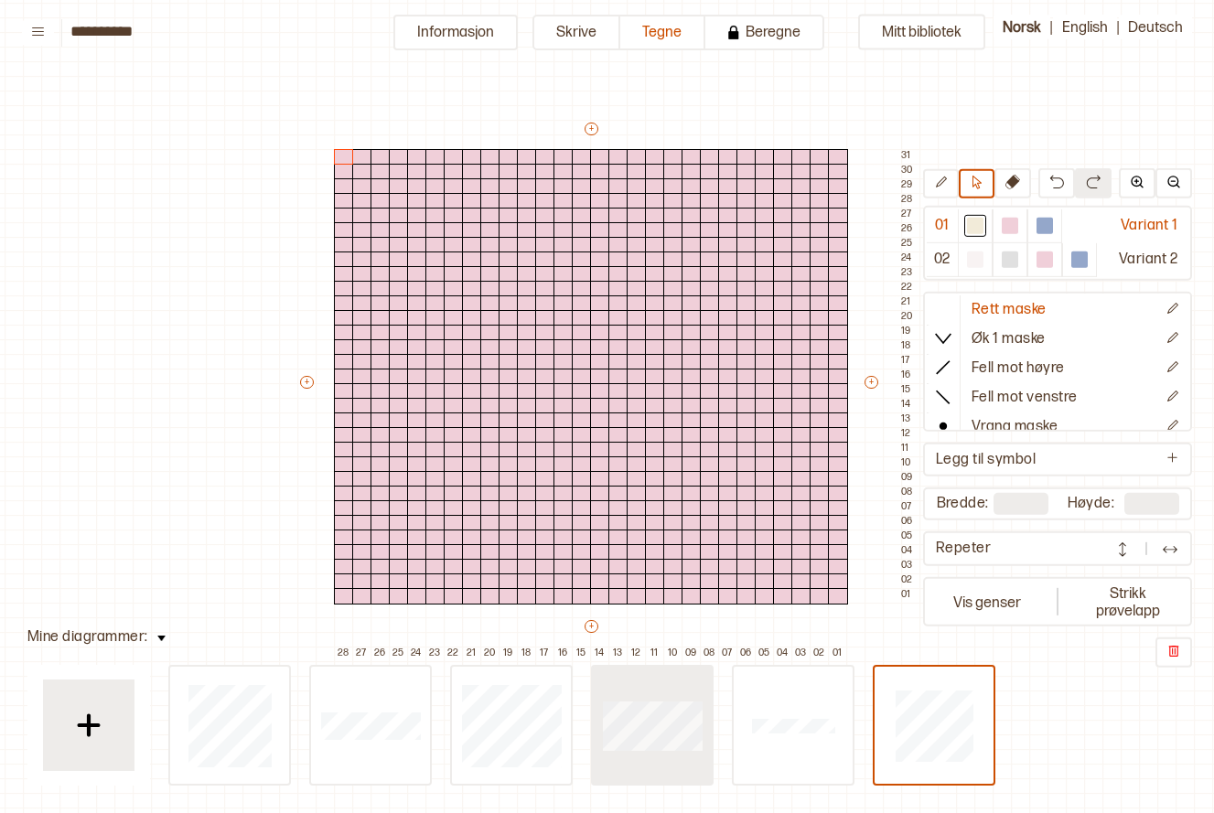
click at [289, 771] on div at bounding box center [229, 725] width 119 height 117
type input "**"
type input "*"
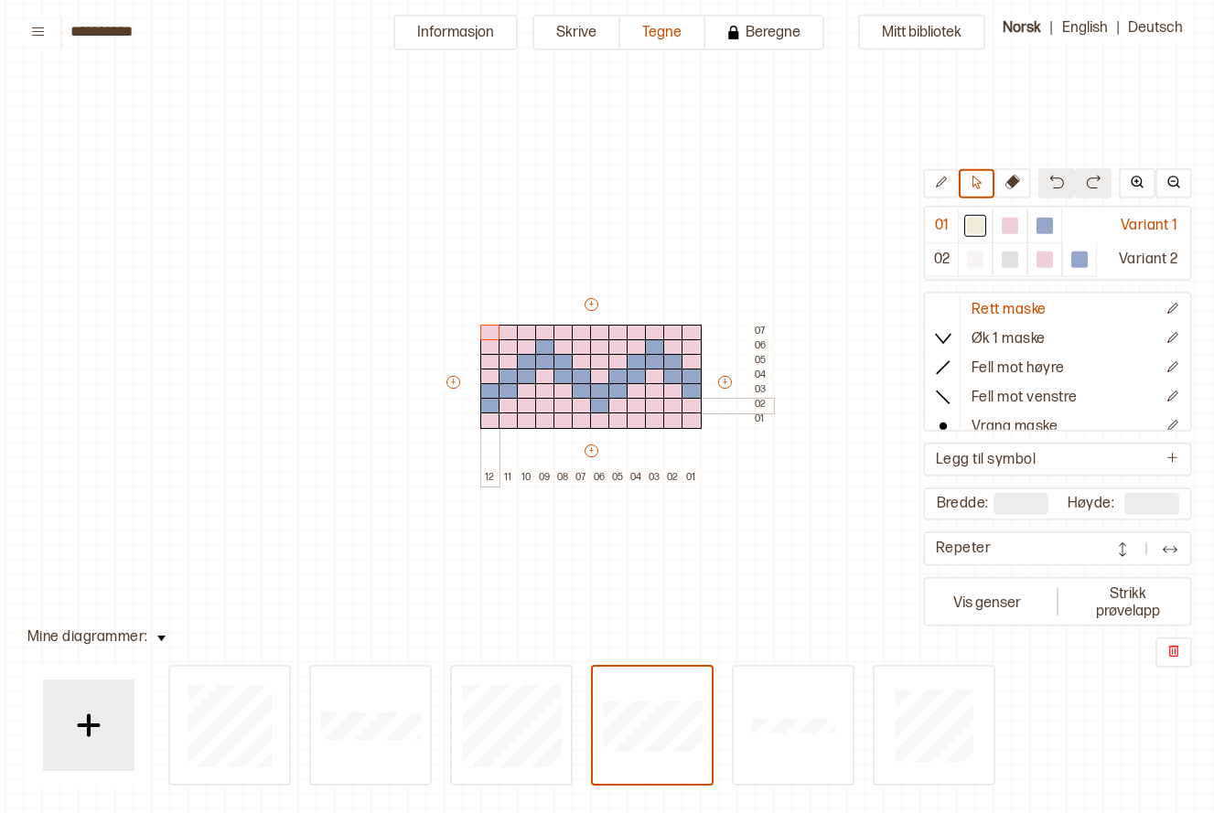
click at [487, 404] on div at bounding box center [490, 406] width 20 height 16
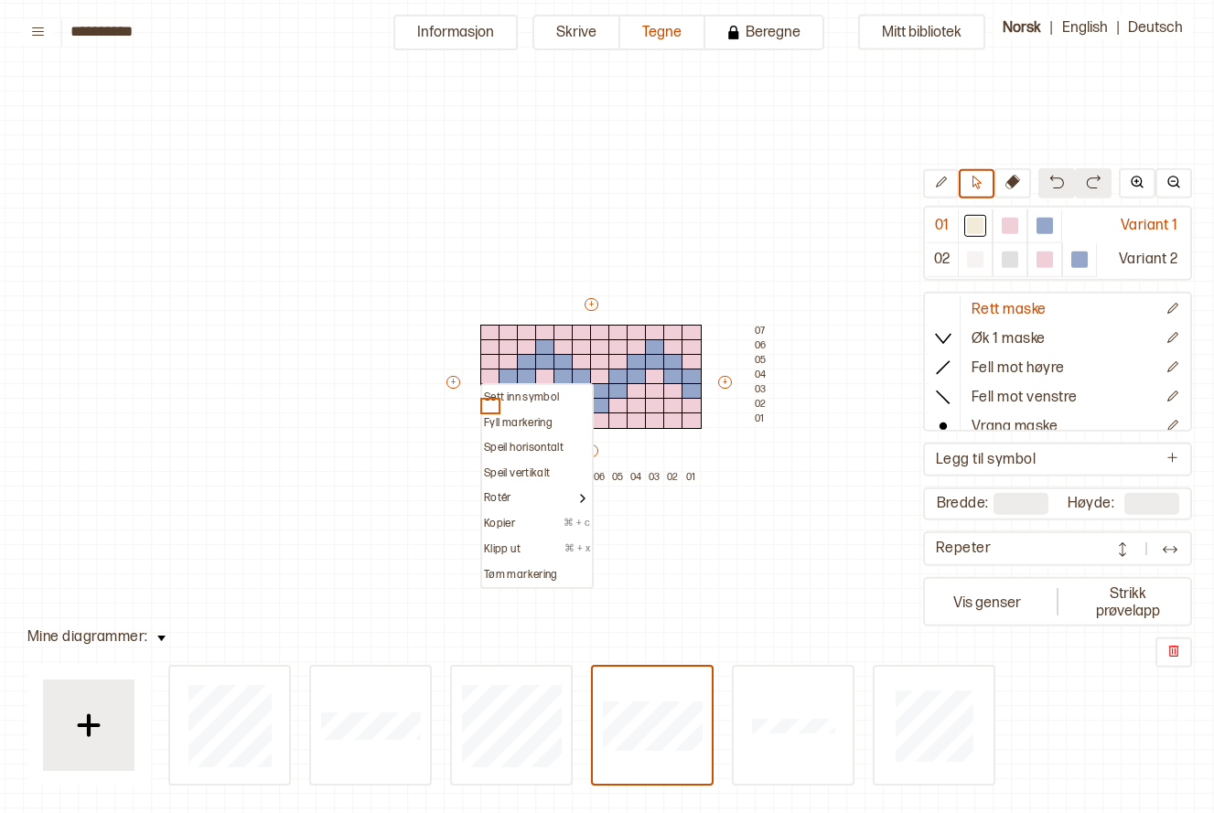
click at [488, 392] on p "Sett inn symbol" at bounding box center [521, 398] width 75 height 15
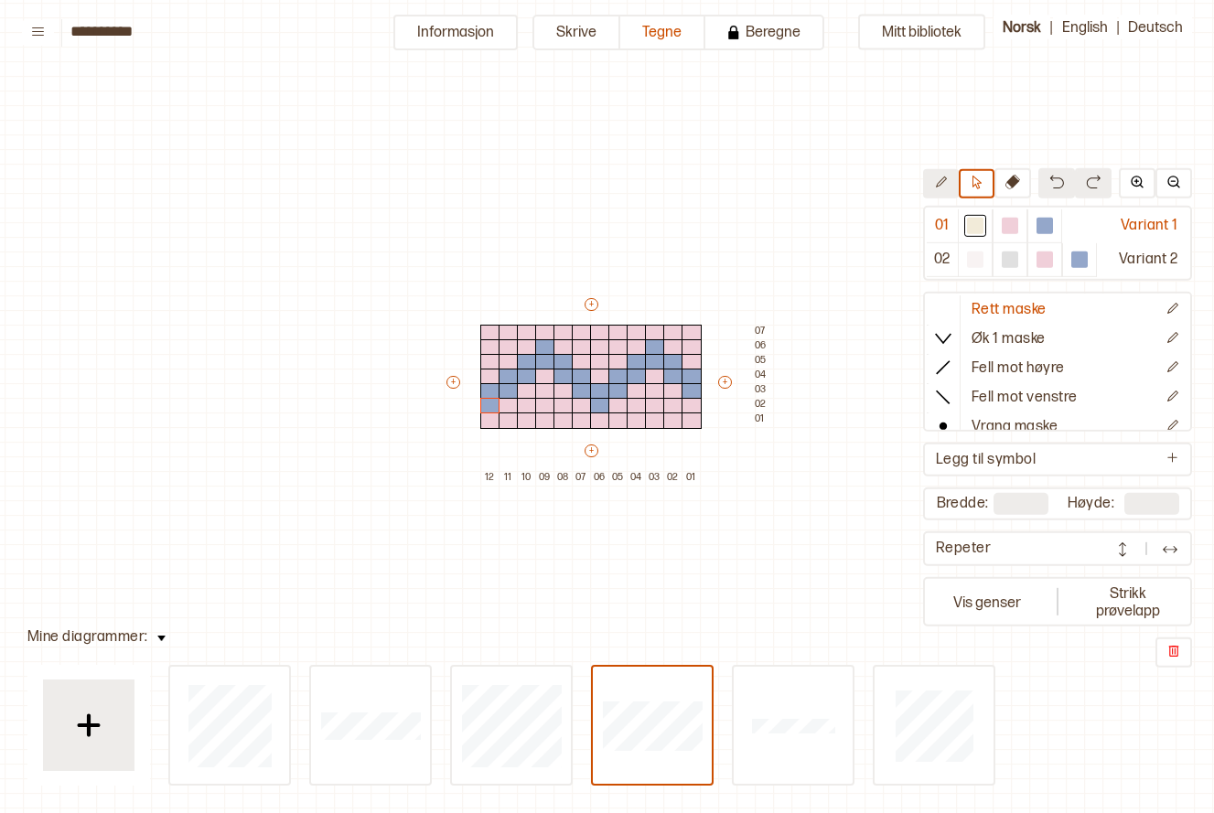
click at [935, 182] on icon at bounding box center [941, 183] width 14 height 14
drag, startPoint x: 540, startPoint y: 346, endPoint x: 563, endPoint y: 362, distance: 28.2
click at [563, 362] on div "+ + + + 12 11 10 09 08 07 06 05 04 03 02 01 07 06 05 04 03 02 01" at bounding box center [608, 391] width 329 height 190
click at [525, 362] on div at bounding box center [527, 362] width 20 height 16
click at [523, 370] on div at bounding box center [527, 377] width 20 height 16
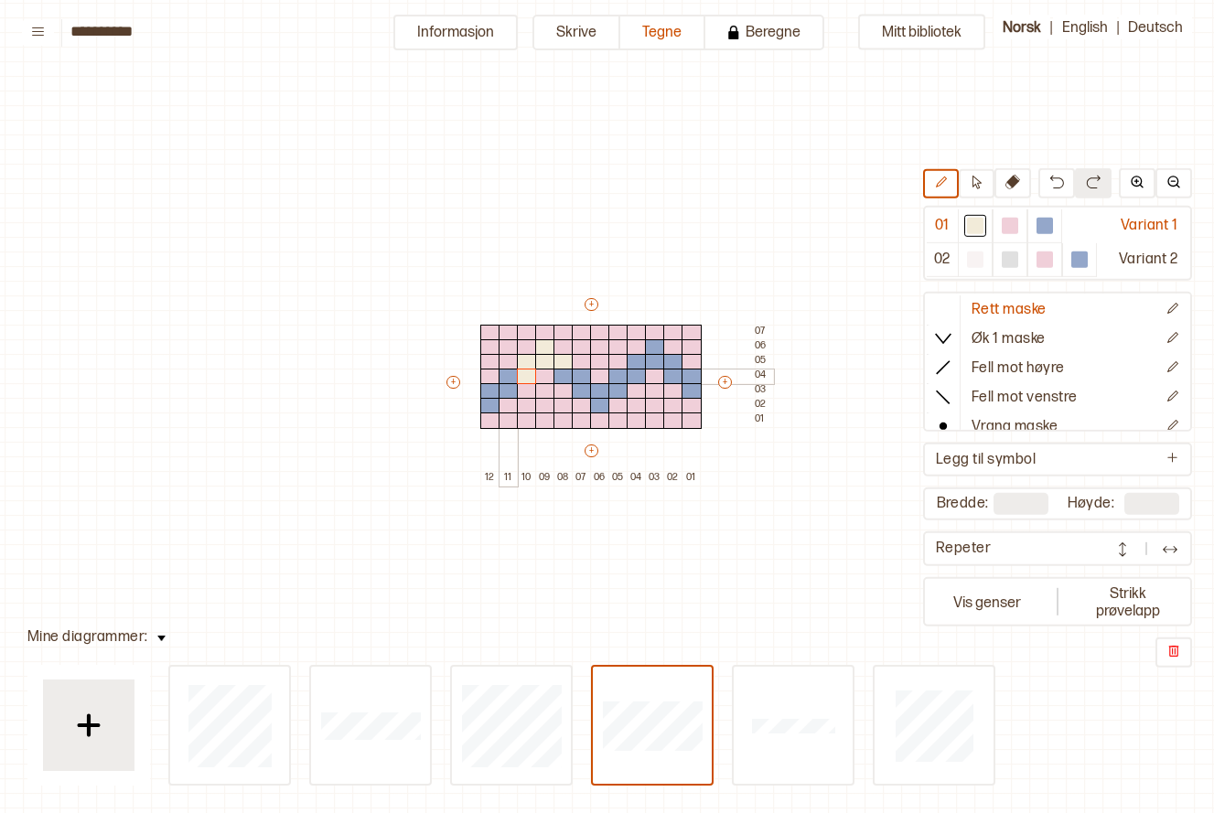
click at [510, 374] on div at bounding box center [509, 377] width 20 height 16
click at [508, 391] on div at bounding box center [509, 391] width 20 height 16
click at [496, 391] on div at bounding box center [490, 391] width 20 height 16
drag, startPoint x: 486, startPoint y: 410, endPoint x: 554, endPoint y: 386, distance: 71.8
click at [486, 412] on div "+ + + + 12 11 10 09 08 07 06 05 04 03 02 01 07 06 05 04 03 02 01" at bounding box center [608, 391] width 329 height 190
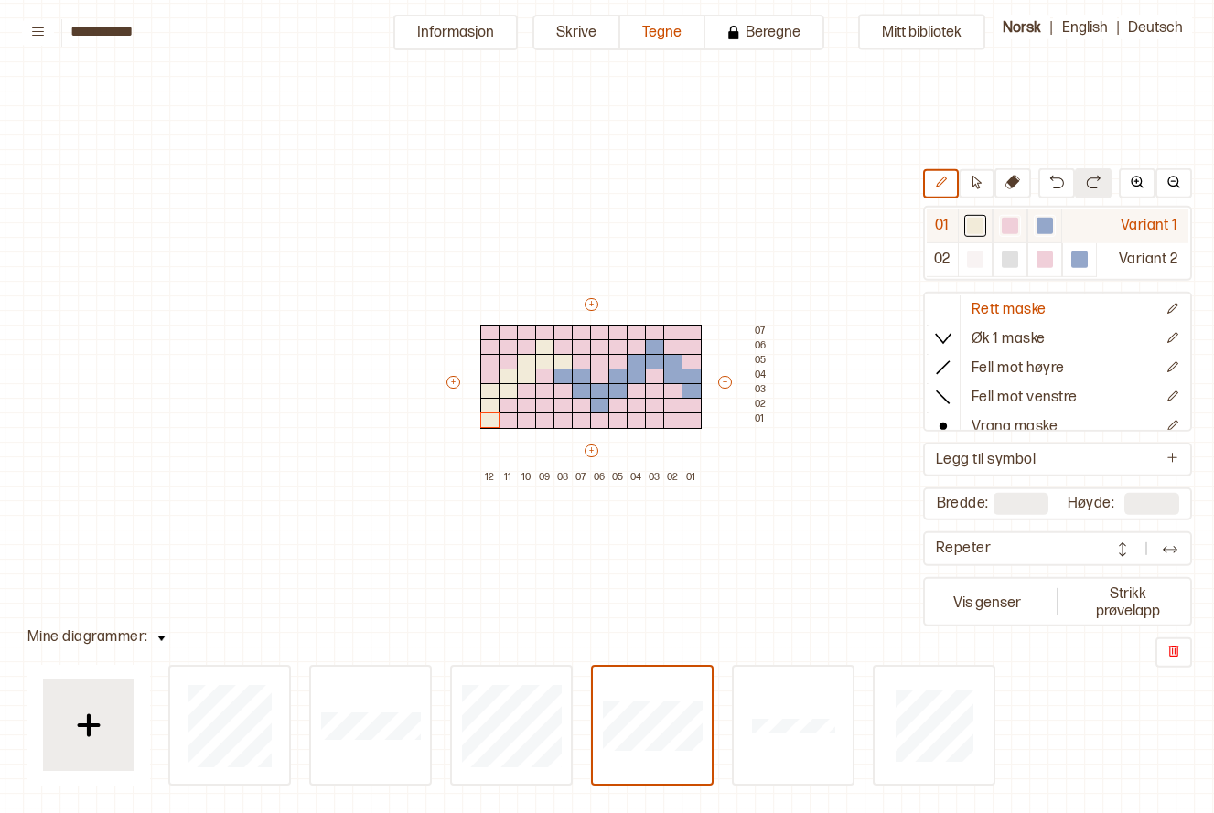
click at [1008, 226] on div at bounding box center [1010, 226] width 16 height 16
click at [480, 420] on div at bounding box center [490, 421] width 20 height 16
drag, startPoint x: 973, startPoint y: 226, endPoint x: 890, endPoint y: 235, distance: 82.9
click at [972, 226] on div at bounding box center [975, 226] width 16 height 16
click at [565, 380] on div at bounding box center [564, 377] width 20 height 16
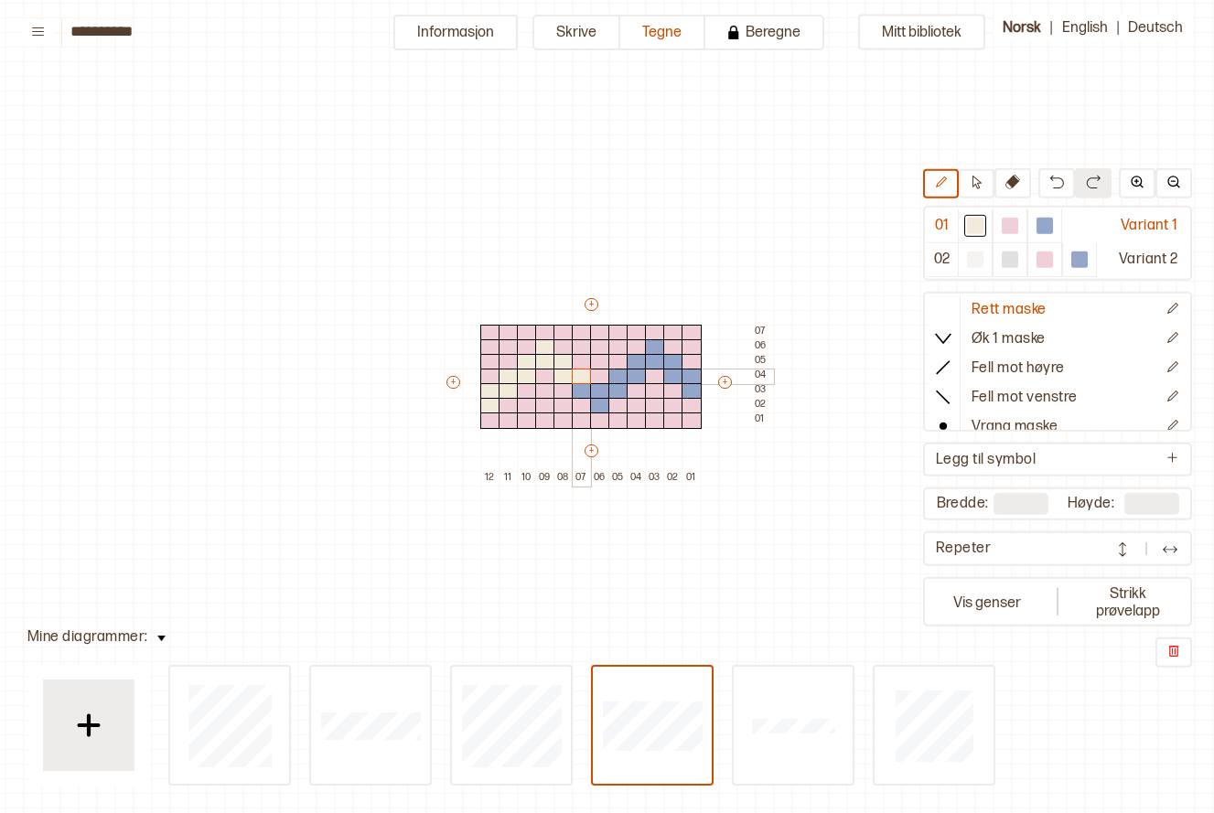
click at [573, 376] on div at bounding box center [582, 377] width 20 height 16
click at [584, 391] on div at bounding box center [582, 391] width 20 height 16
drag, startPoint x: 590, startPoint y: 391, endPoint x: 598, endPoint y: 413, distance: 23.5
click at [591, 391] on div at bounding box center [600, 391] width 20 height 16
click at [598, 395] on div at bounding box center [600, 391] width 20 height 16
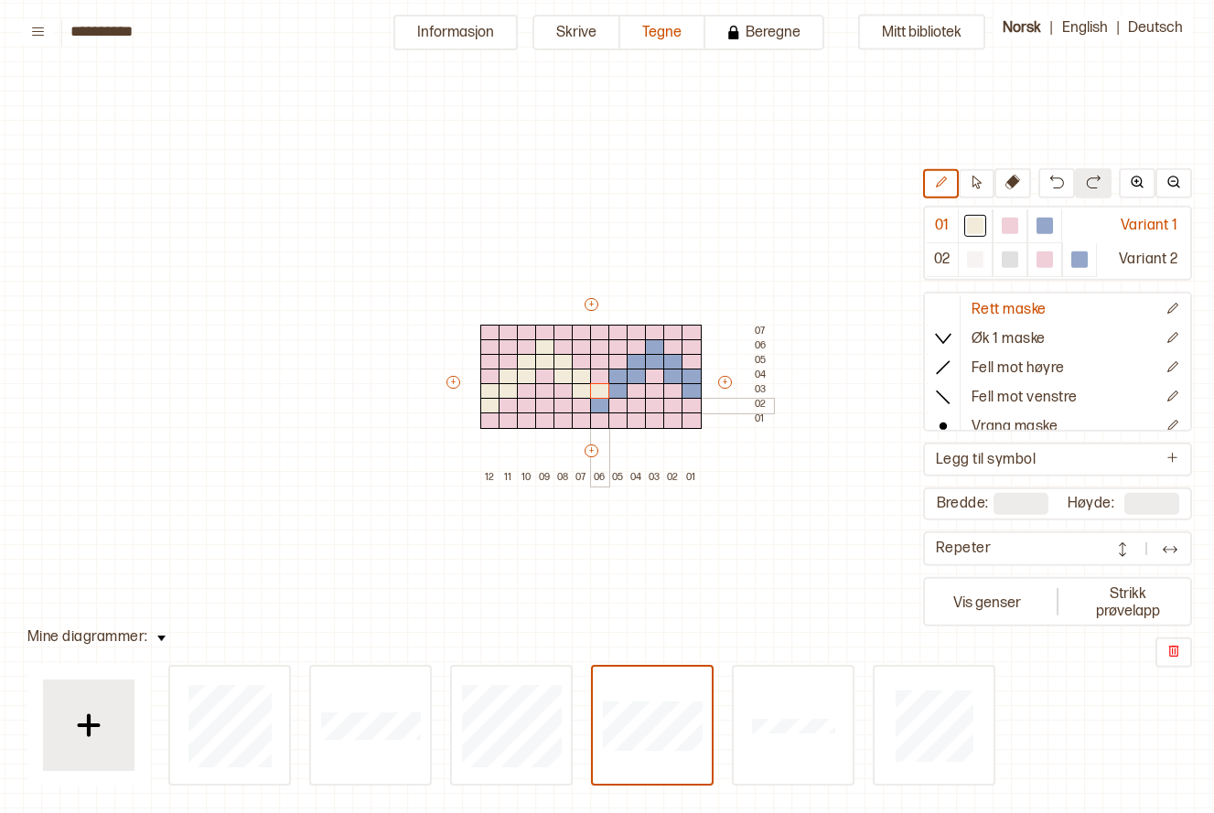
click at [604, 404] on div at bounding box center [600, 406] width 20 height 16
click at [619, 383] on div at bounding box center [619, 391] width 20 height 16
click at [619, 374] on div at bounding box center [619, 377] width 20 height 16
click at [631, 374] on div at bounding box center [637, 377] width 20 height 16
click at [633, 361] on div at bounding box center [637, 362] width 20 height 16
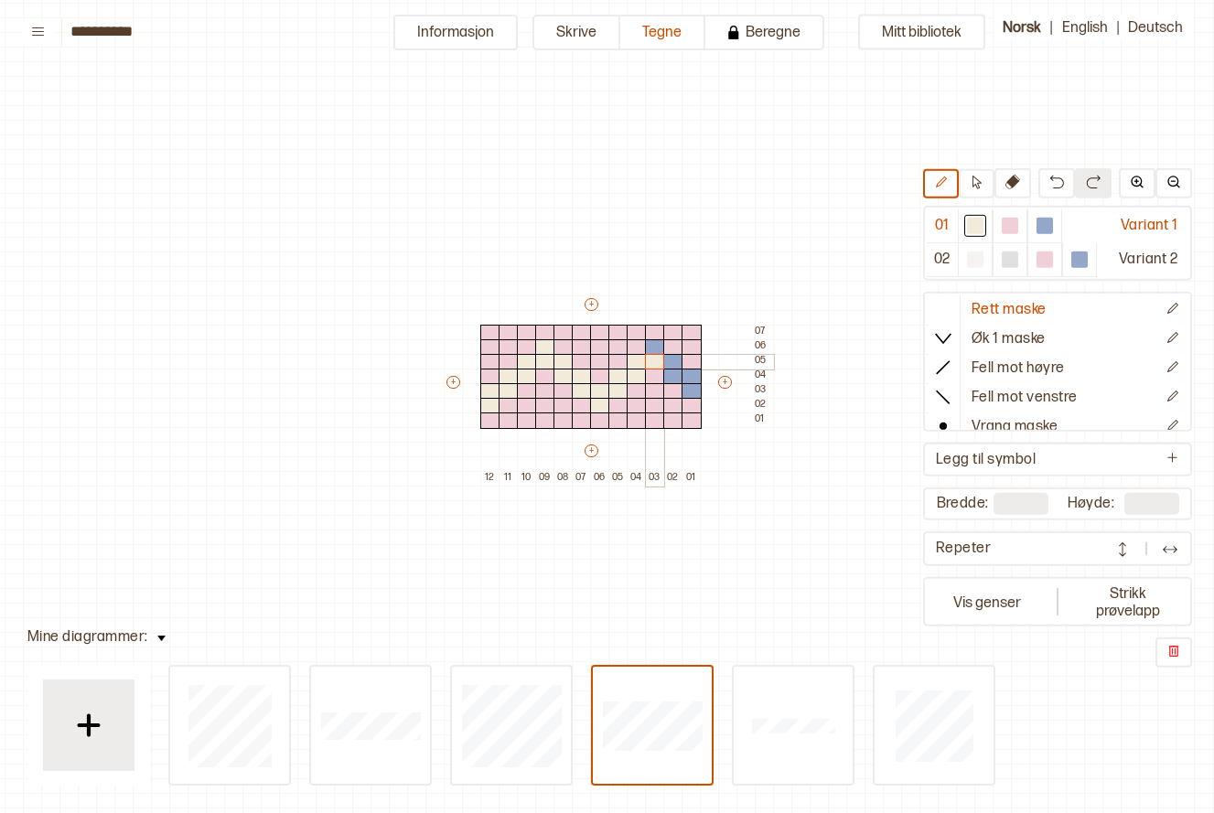
click at [652, 361] on div at bounding box center [655, 362] width 20 height 16
click at [652, 348] on div at bounding box center [655, 347] width 20 height 16
click at [672, 369] on div at bounding box center [673, 377] width 20 height 16
click at [671, 357] on div at bounding box center [673, 362] width 20 height 16
click at [695, 381] on div at bounding box center [692, 377] width 20 height 16
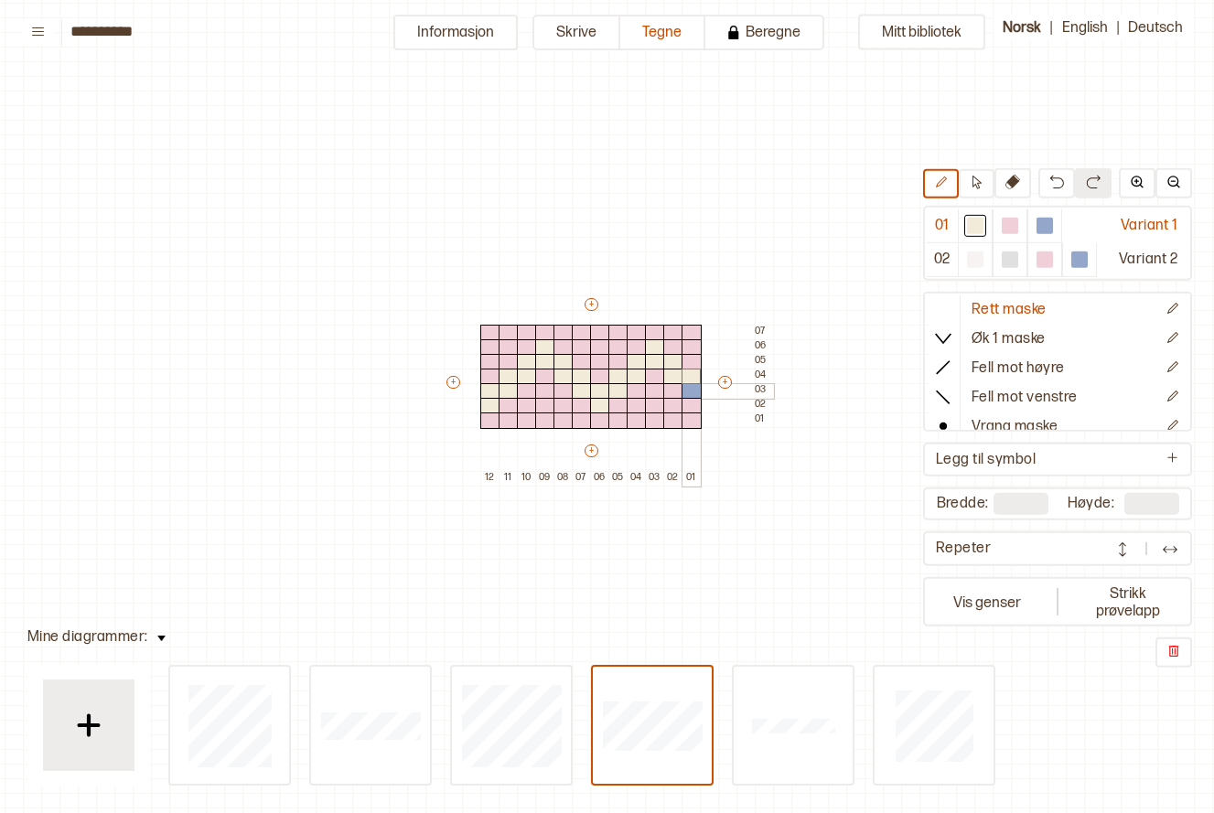
click at [694, 393] on div at bounding box center [692, 391] width 20 height 16
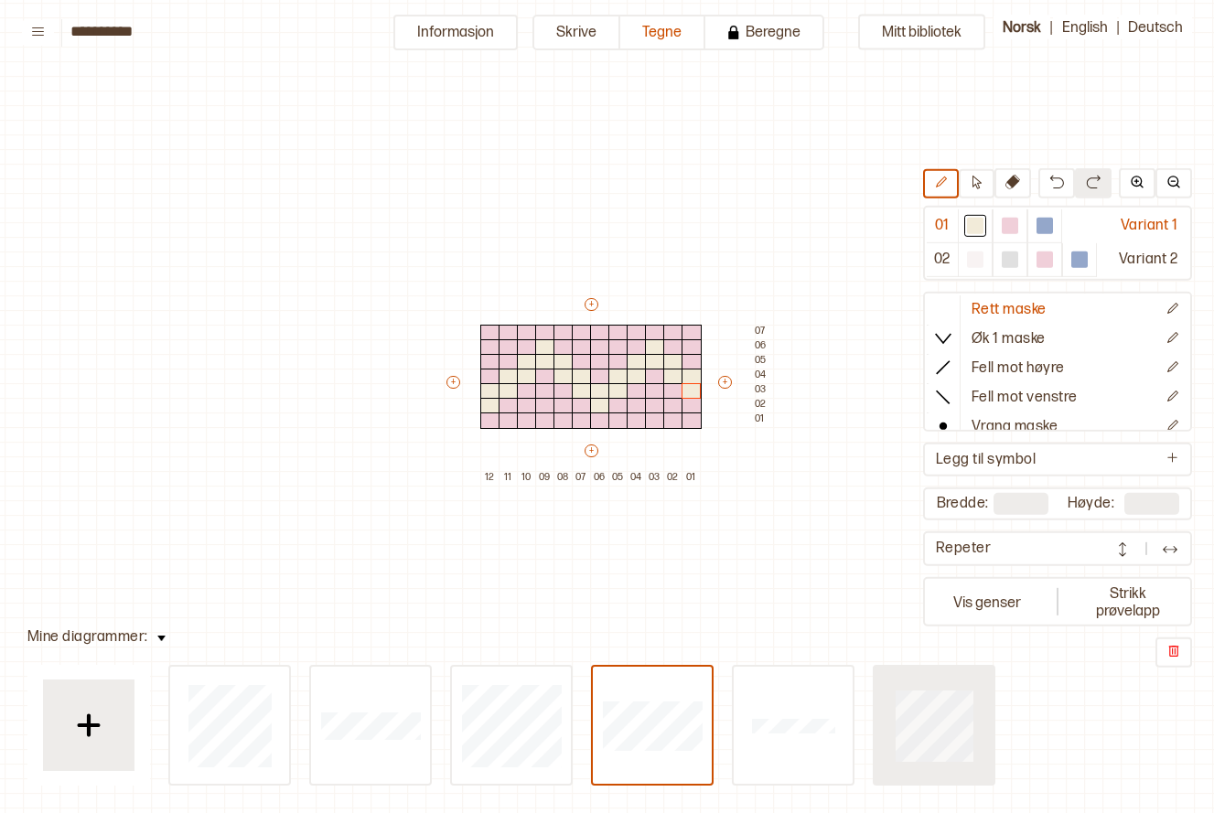
type input "**"
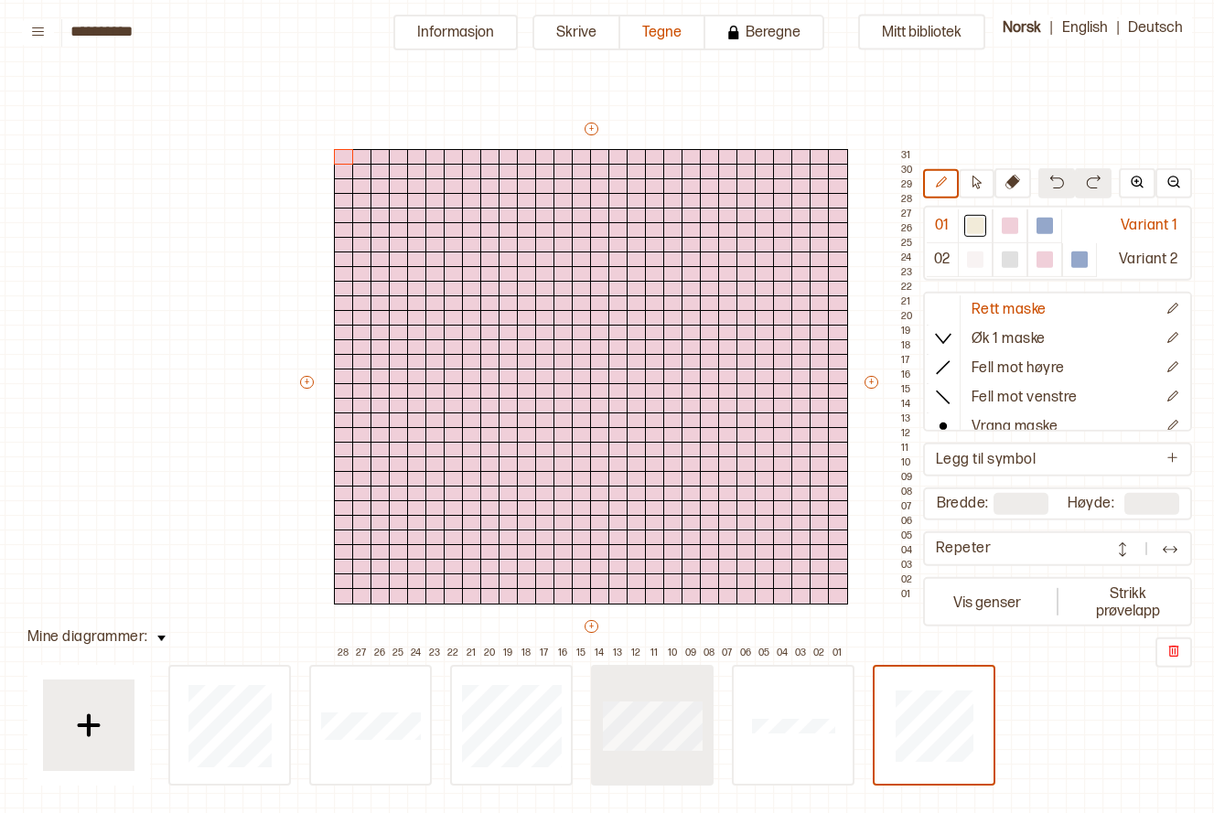
type input "**"
type input "*"
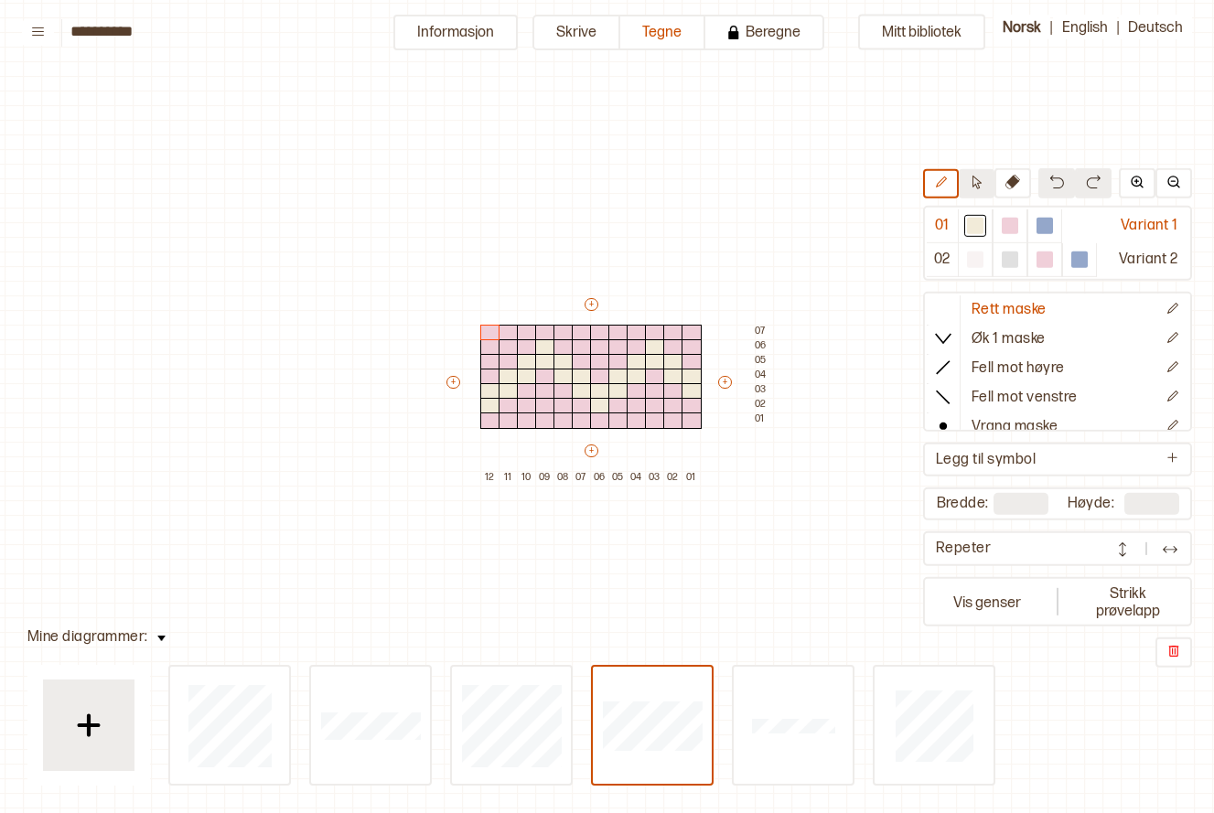
click at [986, 188] on button at bounding box center [977, 183] width 36 height 29
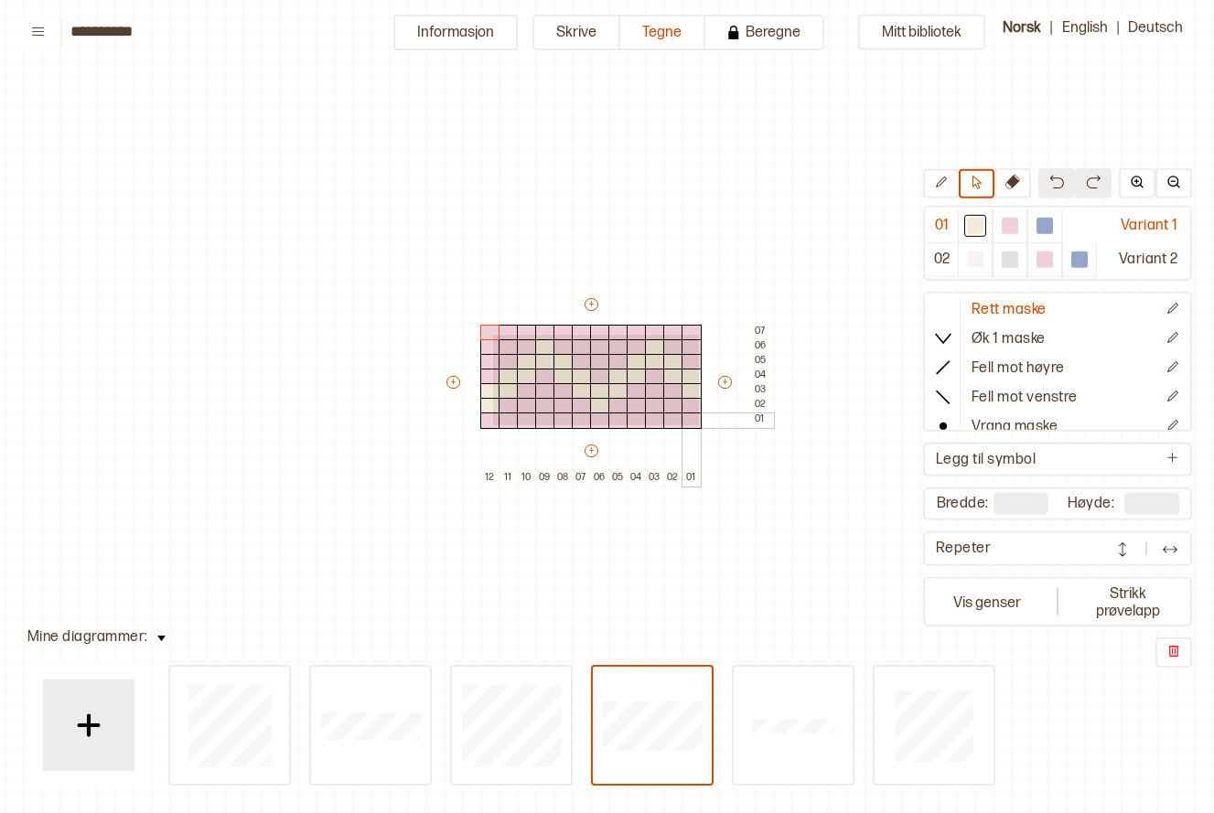
drag, startPoint x: 491, startPoint y: 333, endPoint x: 697, endPoint y: 424, distance: 224.9
click at [697, 424] on div "+ + + + 12 11 10 09 08 07 06 05 04 03 02 01 07 06 05 04 03 02 01" at bounding box center [608, 391] width 329 height 190
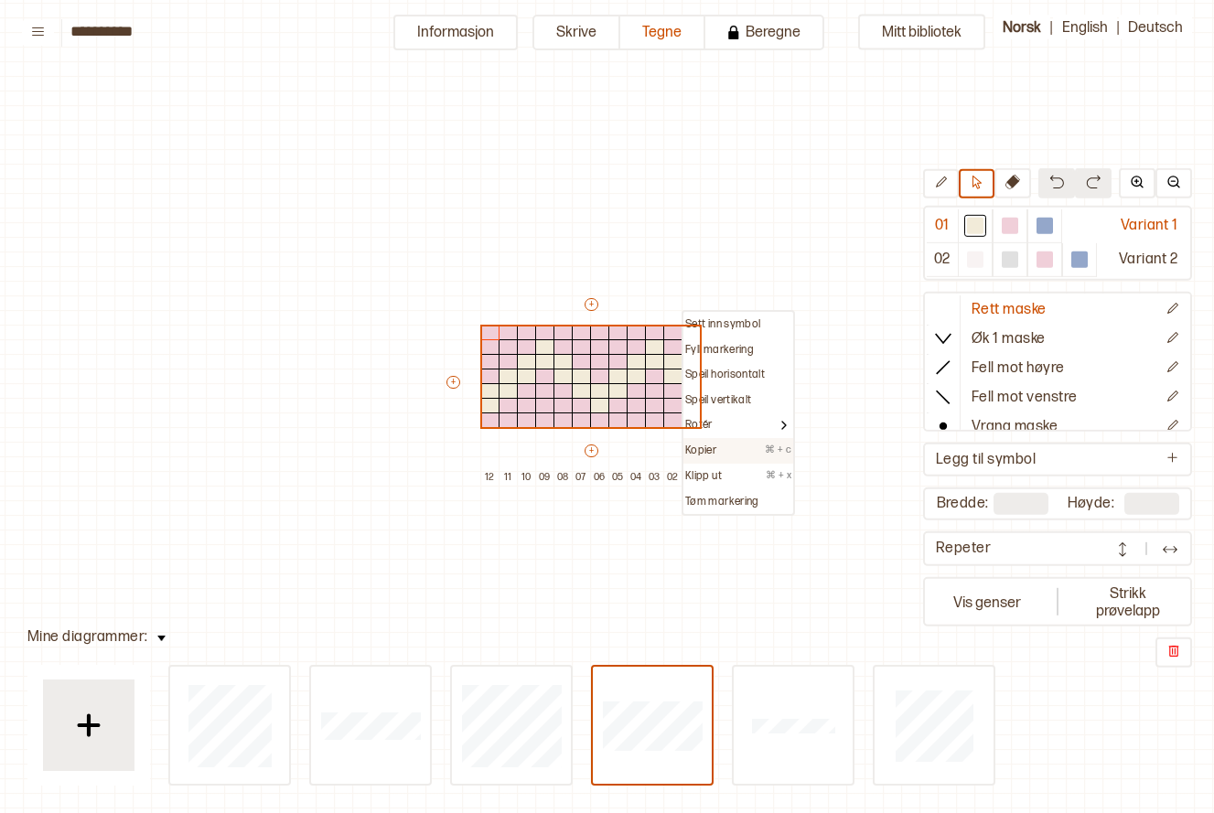
click at [727, 453] on div "Kopier ⌘ + c" at bounding box center [738, 451] width 106 height 15
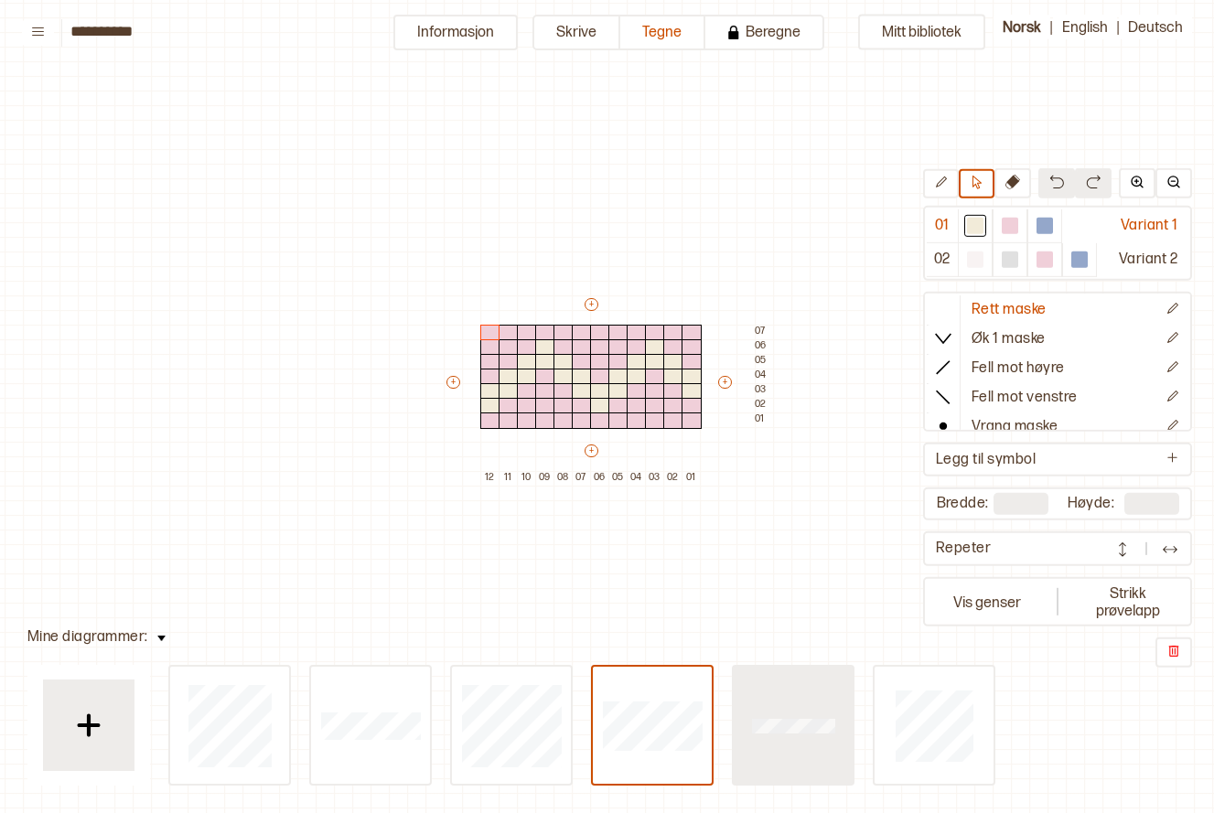
drag, startPoint x: 891, startPoint y: 719, endPoint x: 830, endPoint y: 684, distance: 70.5
click at [289, 719] on div at bounding box center [229, 725] width 119 height 117
type input "**"
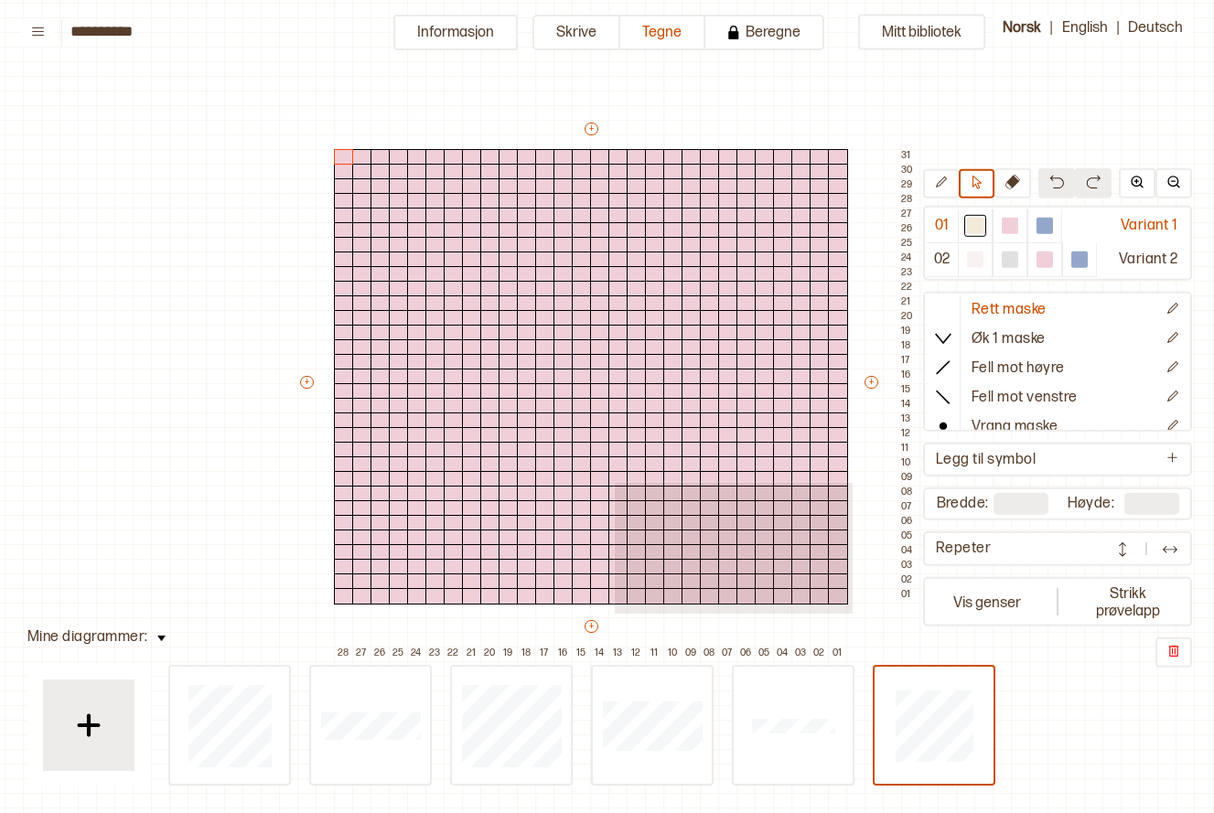
drag, startPoint x: 613, startPoint y: 481, endPoint x: 853, endPoint y: 611, distance: 272.7
click at [852, 612] on div "+ + + + 28 27 26 25 24 23 22 21 20 19 18 17 16 15 14 13 12 11 10 09 08 07 06 05…" at bounding box center [608, 391] width 622 height 542
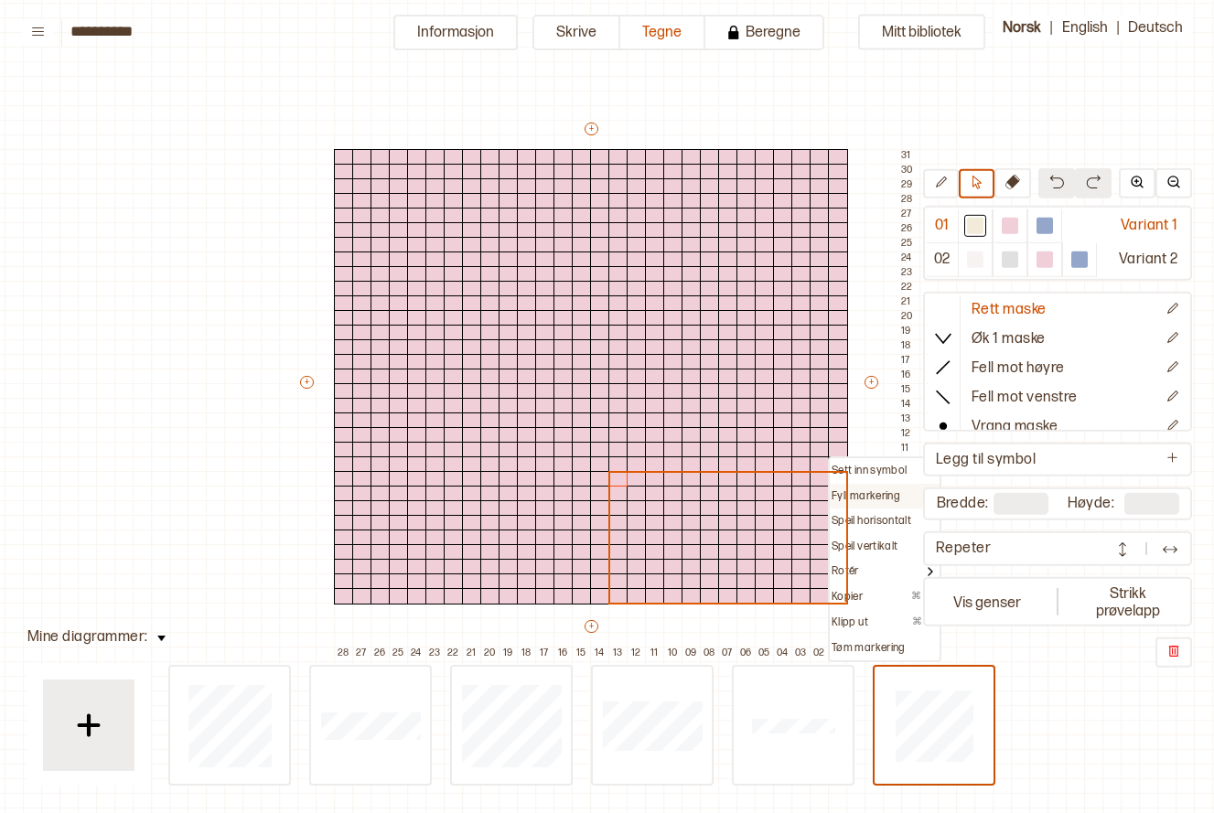
click at [893, 491] on p "Fyll markering" at bounding box center [866, 497] width 69 height 15
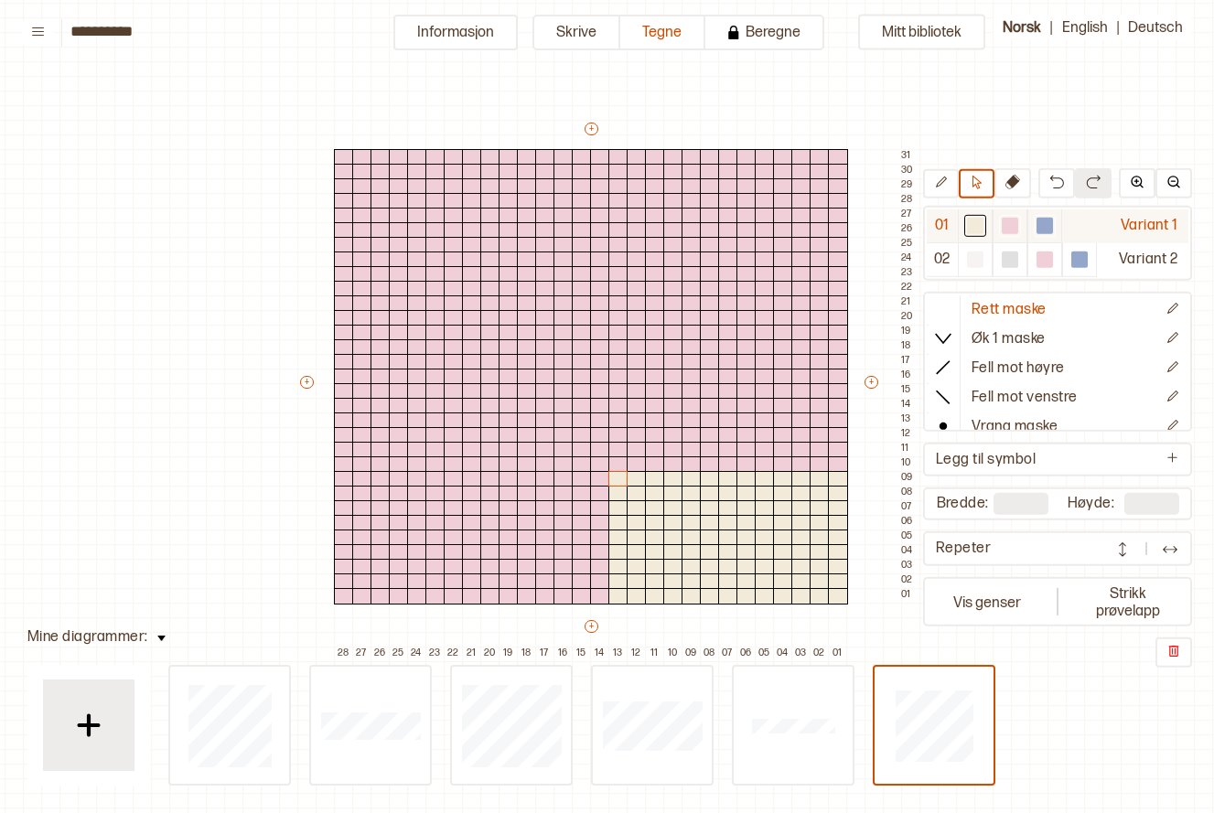
click at [1006, 228] on div at bounding box center [1010, 226] width 16 height 16
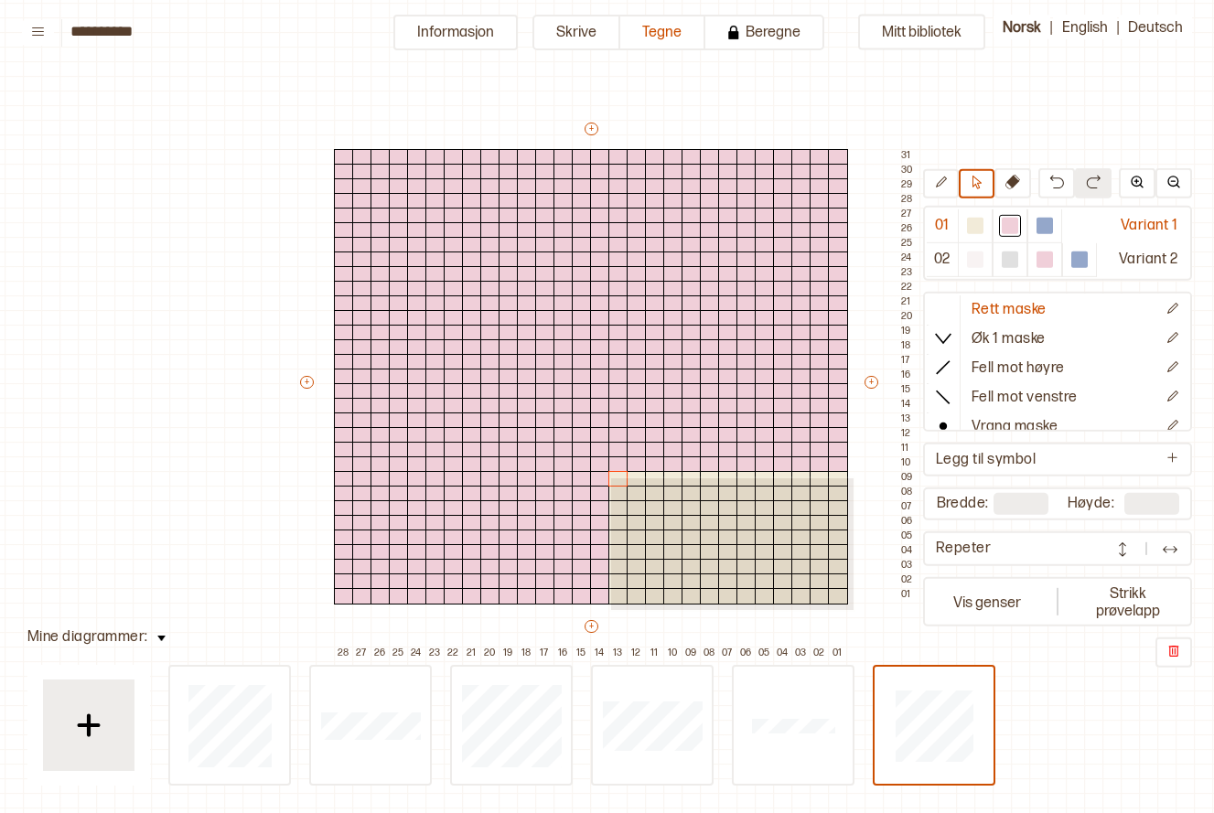
drag, startPoint x: 609, startPoint y: 477, endPoint x: 854, endPoint y: 606, distance: 276.3
click at [853, 608] on div "+ + + + 28 27 26 25 24 23 22 21 20 19 18 17 16 15 14 13 12 11 10 09 08 07 06 05…" at bounding box center [608, 391] width 622 height 542
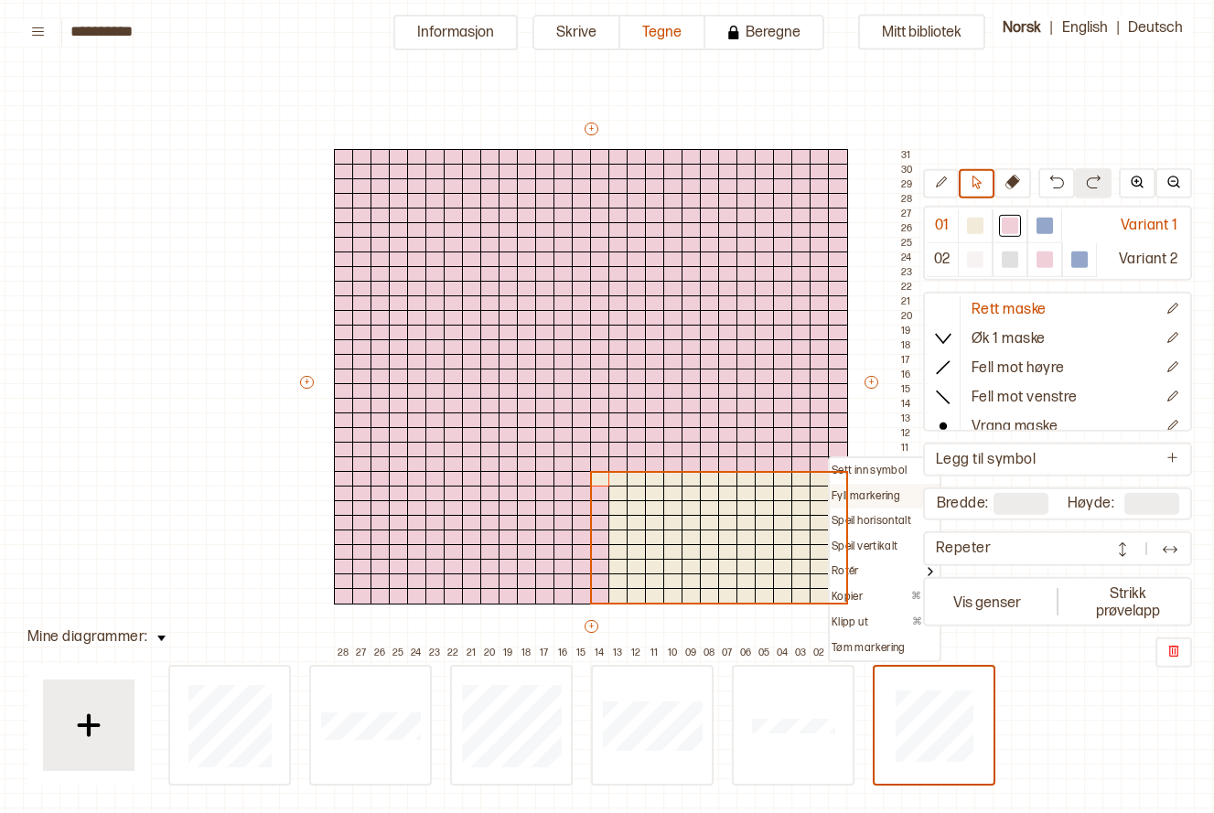
click at [878, 490] on p "Fyll markering" at bounding box center [866, 497] width 69 height 15
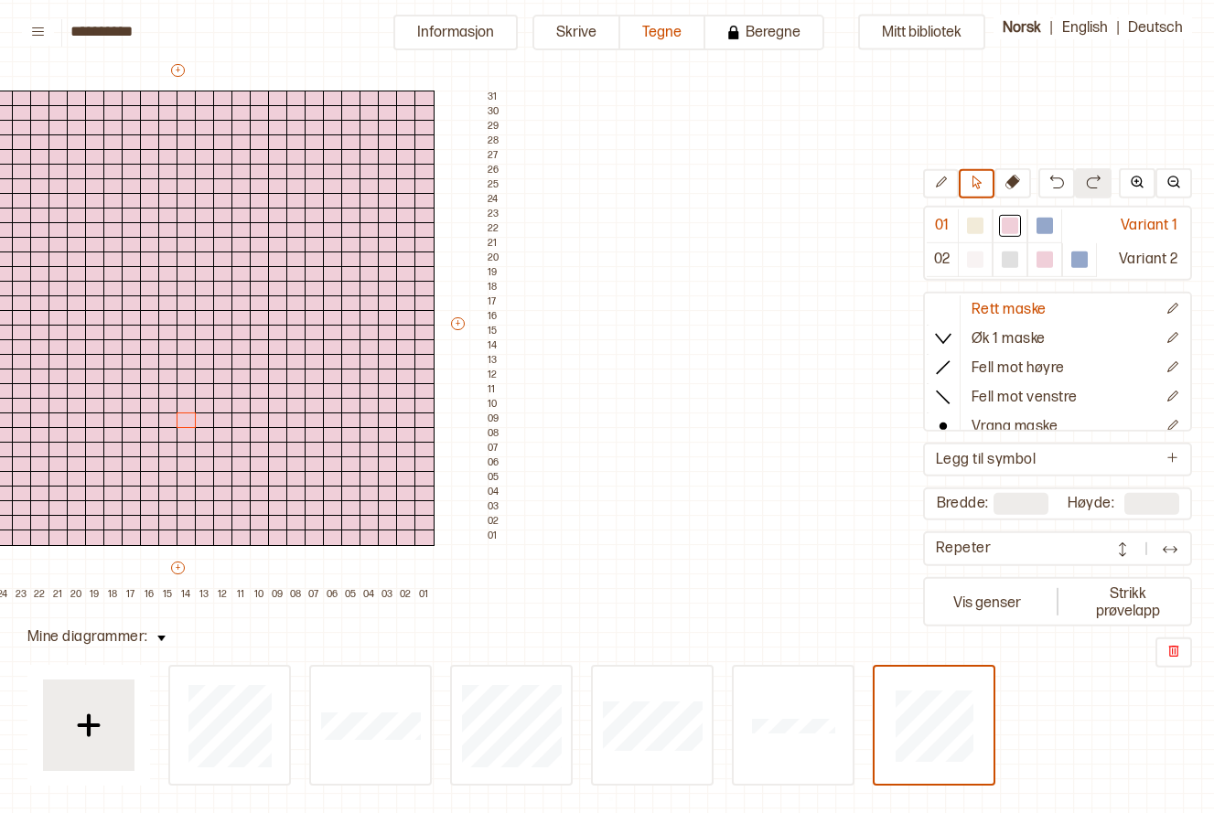
scroll to position [114, 276]
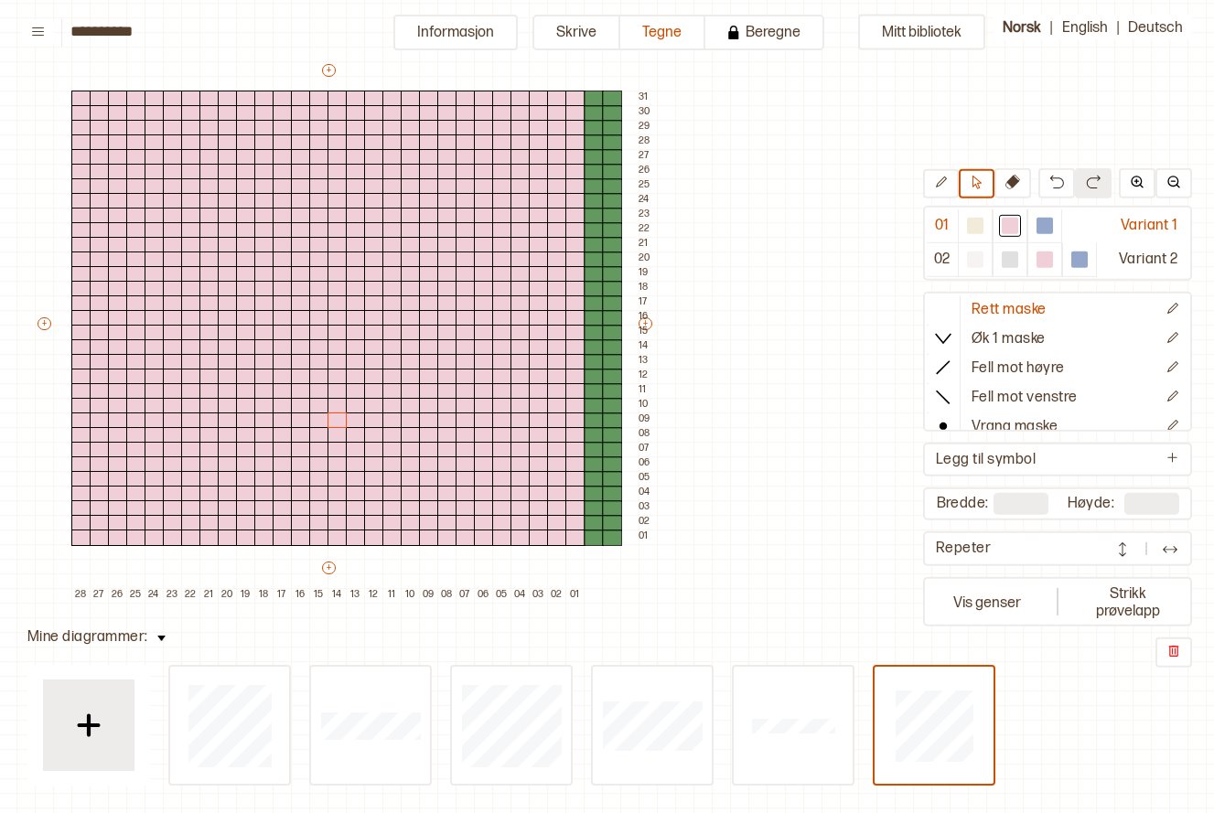
type input "**"
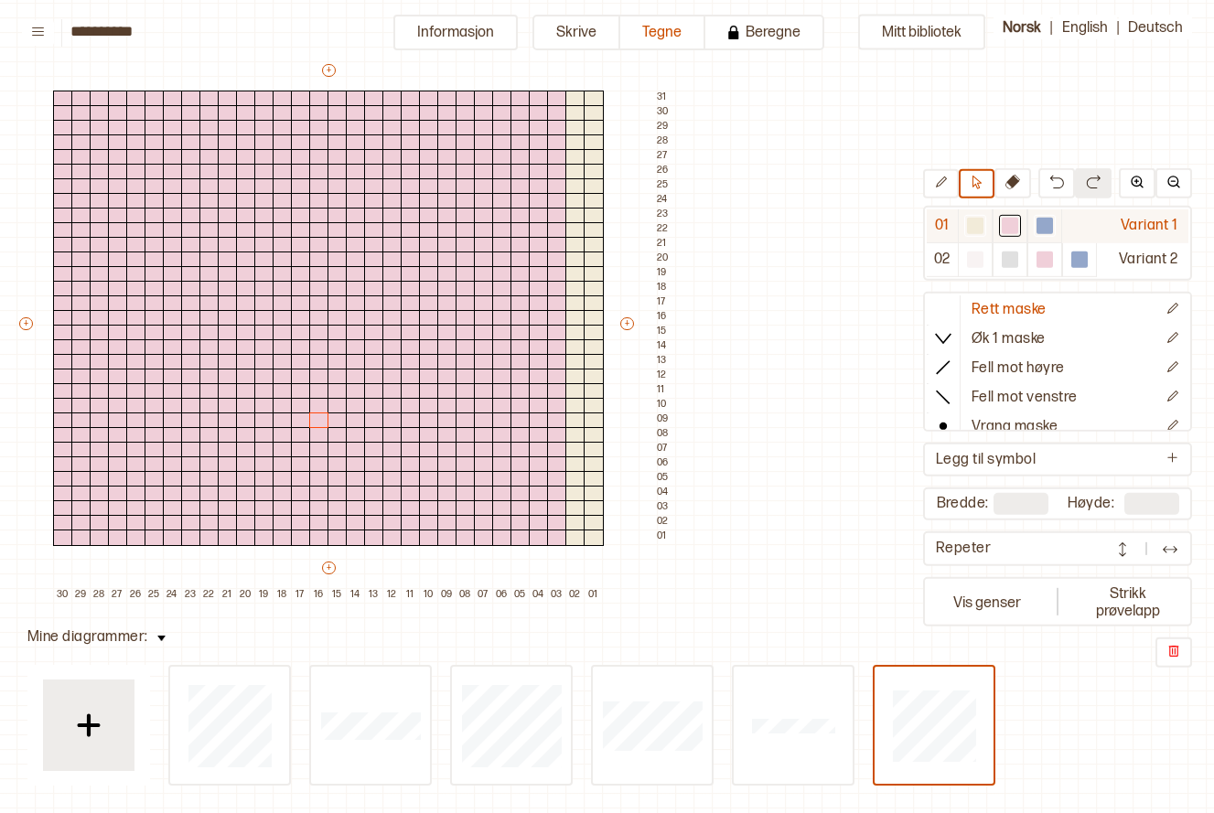
click at [1007, 223] on div at bounding box center [1010, 226] width 16 height 16
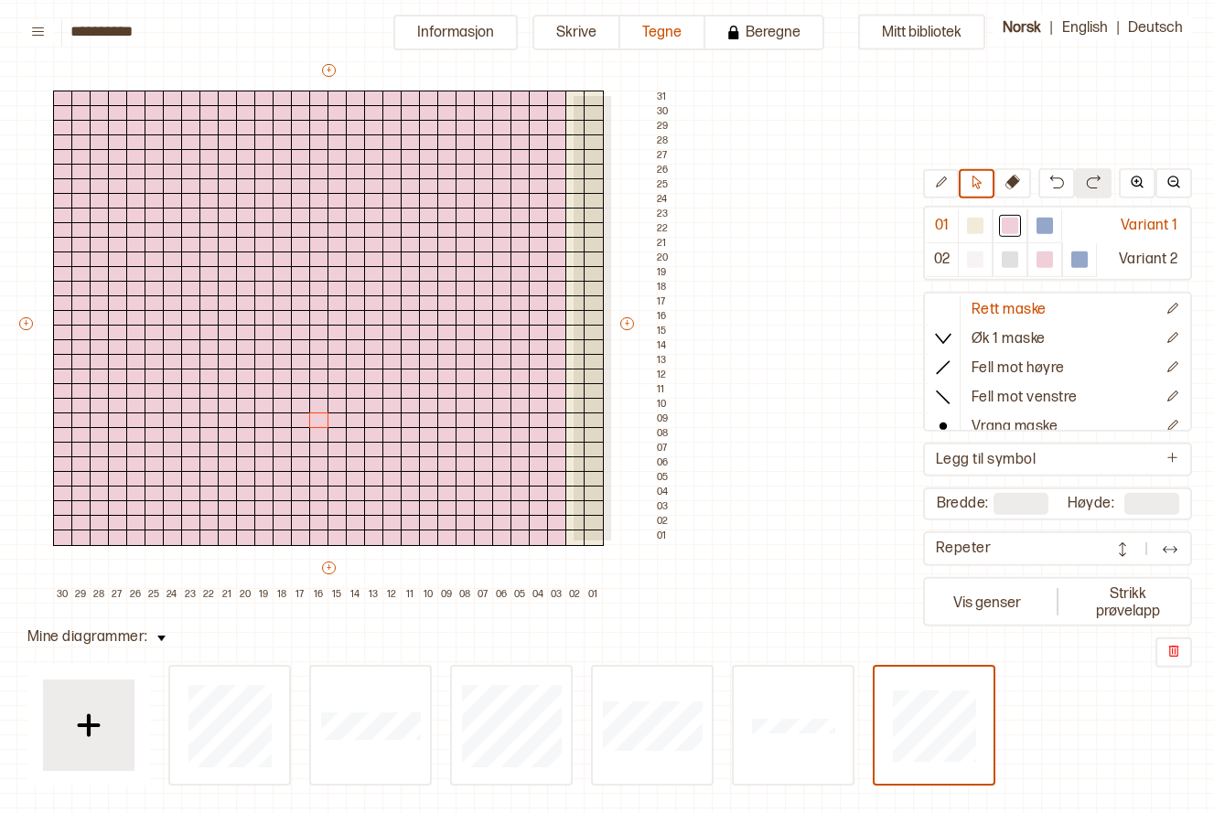
drag, startPoint x: 572, startPoint y: 94, endPoint x: 620, endPoint y: 477, distance: 385.6
click at [609, 542] on div "+ + + + 30 29 28 27 26 25 24 23 22 21 20 19 18 17 16 15 14 13 12 11 10 09 08 07…" at bounding box center [345, 332] width 659 height 542
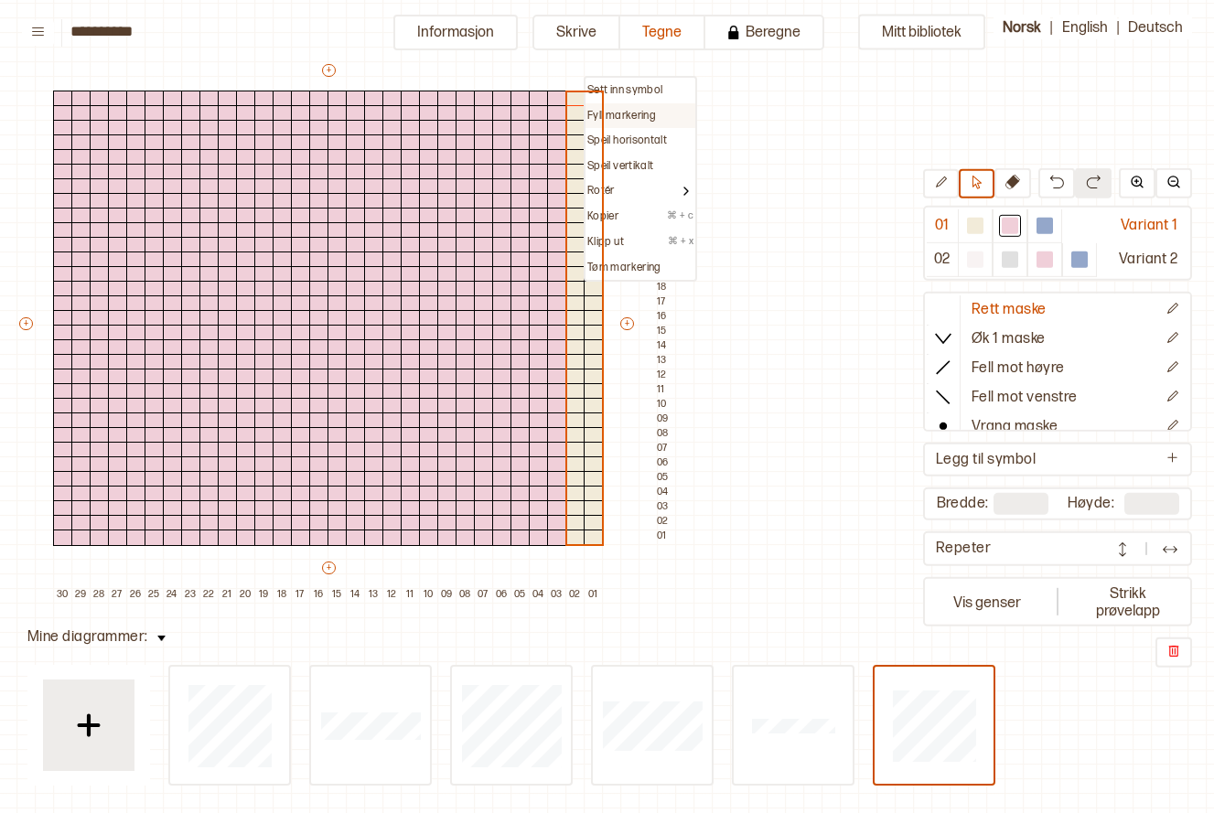
click at [638, 118] on p "Fyll markering" at bounding box center [621, 116] width 69 height 15
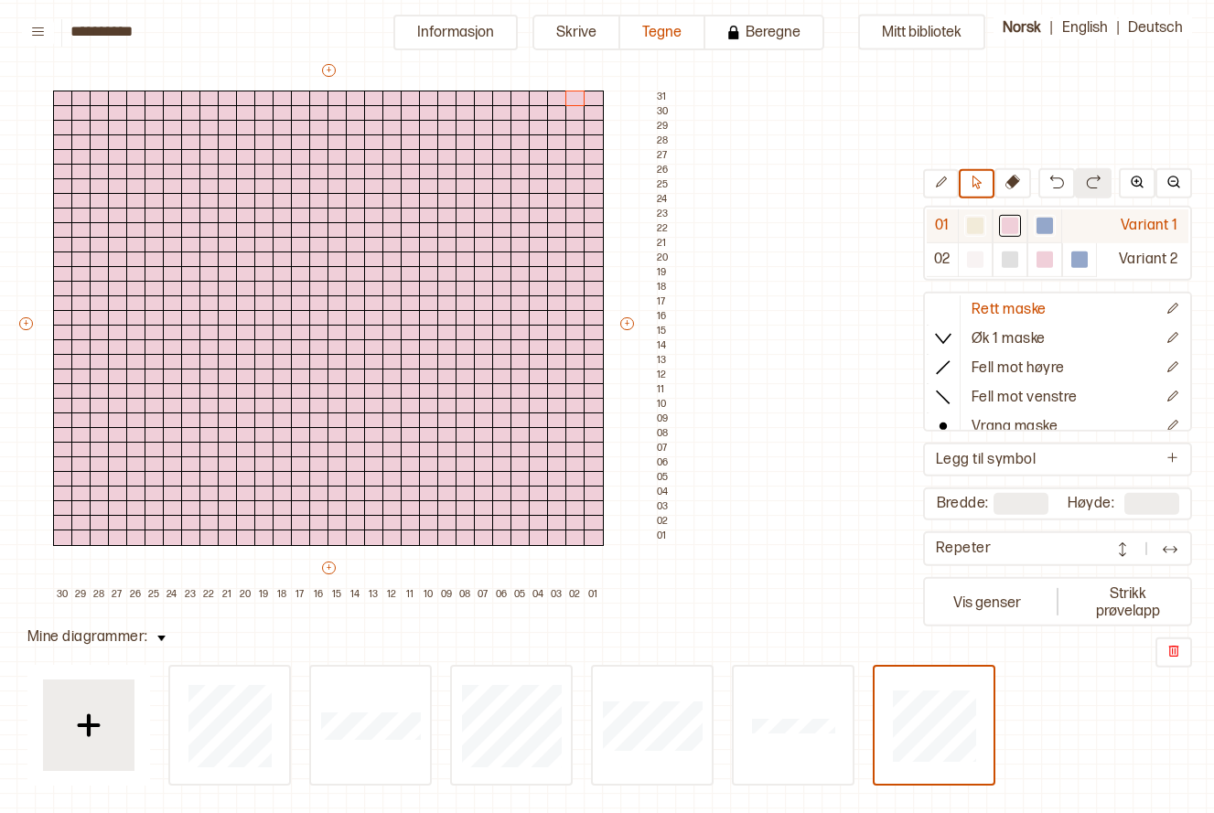
click at [976, 232] on div at bounding box center [975, 226] width 16 height 16
click at [336, 317] on div at bounding box center [338, 318] width 20 height 16
click at [946, 187] on icon at bounding box center [941, 183] width 14 height 14
click at [341, 318] on div at bounding box center [338, 318] width 20 height 16
click at [357, 287] on div at bounding box center [356, 289] width 20 height 16
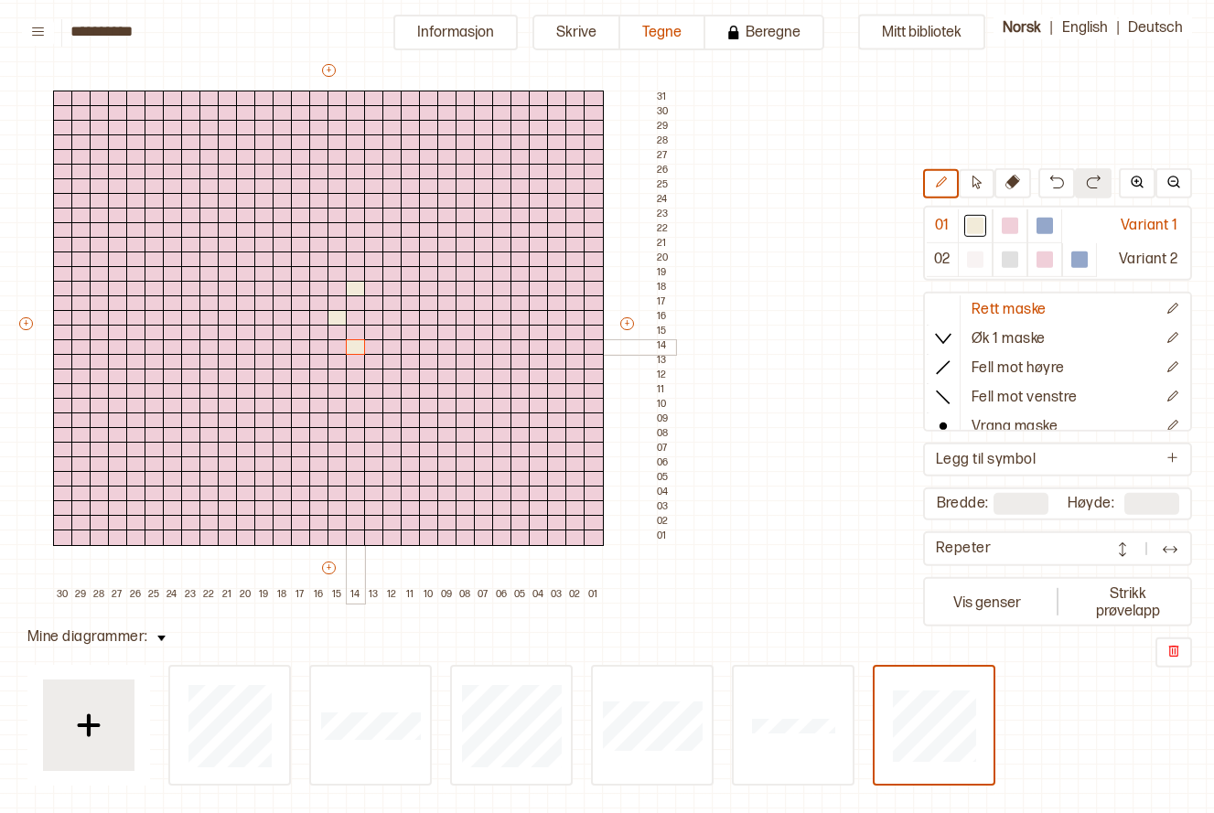
click at [349, 340] on div at bounding box center [356, 347] width 20 height 16
click at [319, 286] on div at bounding box center [319, 289] width 20 height 16
click at [313, 346] on div at bounding box center [319, 347] width 20 height 16
drag, startPoint x: 360, startPoint y: 242, endPoint x: 346, endPoint y: 268, distance: 29.9
click at [351, 276] on div "+ + + + 30 29 28 27 26 25 24 23 22 21 20 19 18 17 16 15 14 13 12 11 10 09 08 07…" at bounding box center [345, 332] width 659 height 542
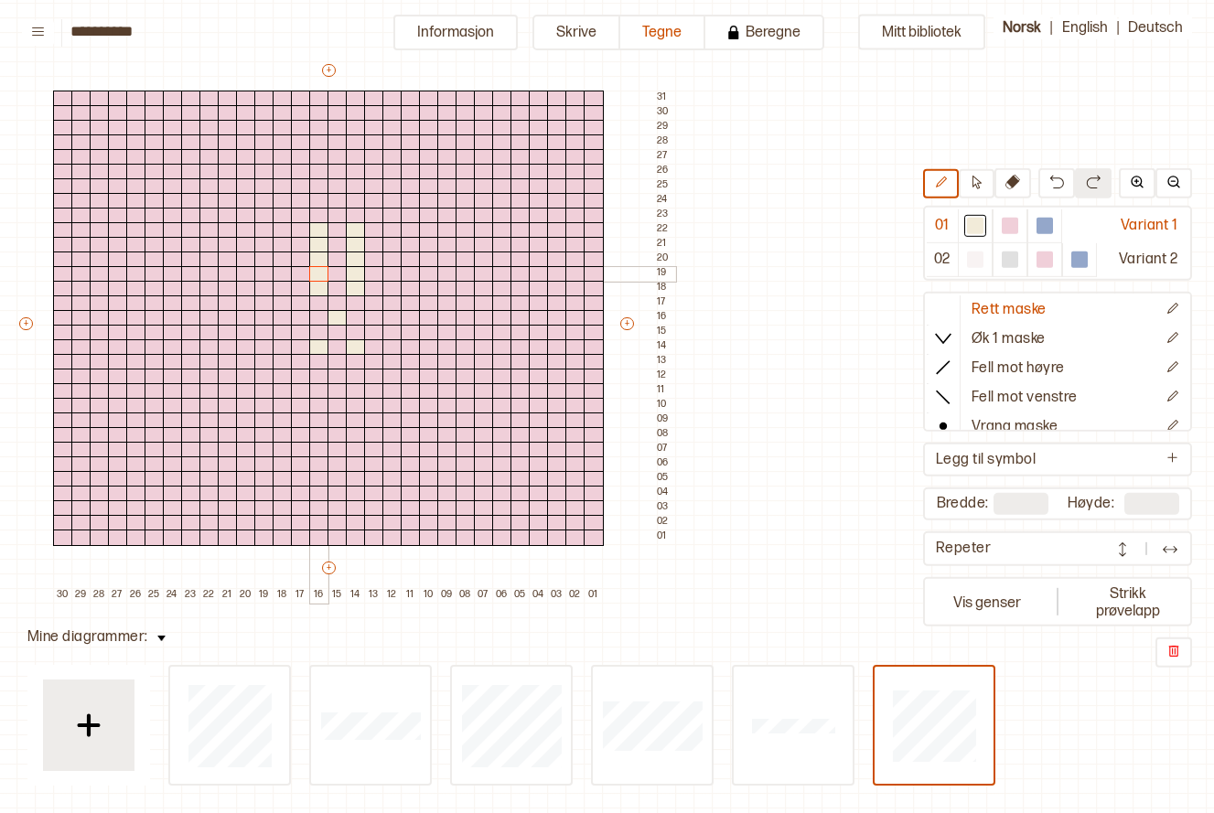
drag, startPoint x: 318, startPoint y: 229, endPoint x: 310, endPoint y: 278, distance: 50.1
click at [310, 278] on div "+ + + + 30 29 28 27 26 25 24 23 22 21 20 19 18 17 16 15 14 13 12 11 10 09 08 07…" at bounding box center [345, 332] width 659 height 542
drag, startPoint x: 317, startPoint y: 350, endPoint x: 317, endPoint y: 402, distance: 51.2
click at [317, 402] on div "+ + + + 30 29 28 27 26 25 24 23 22 21 20 19 18 17 16 15 14 13 12 11 10 09 08 07…" at bounding box center [345, 332] width 659 height 542
drag, startPoint x: 351, startPoint y: 347, endPoint x: 351, endPoint y: 401, distance: 54.0
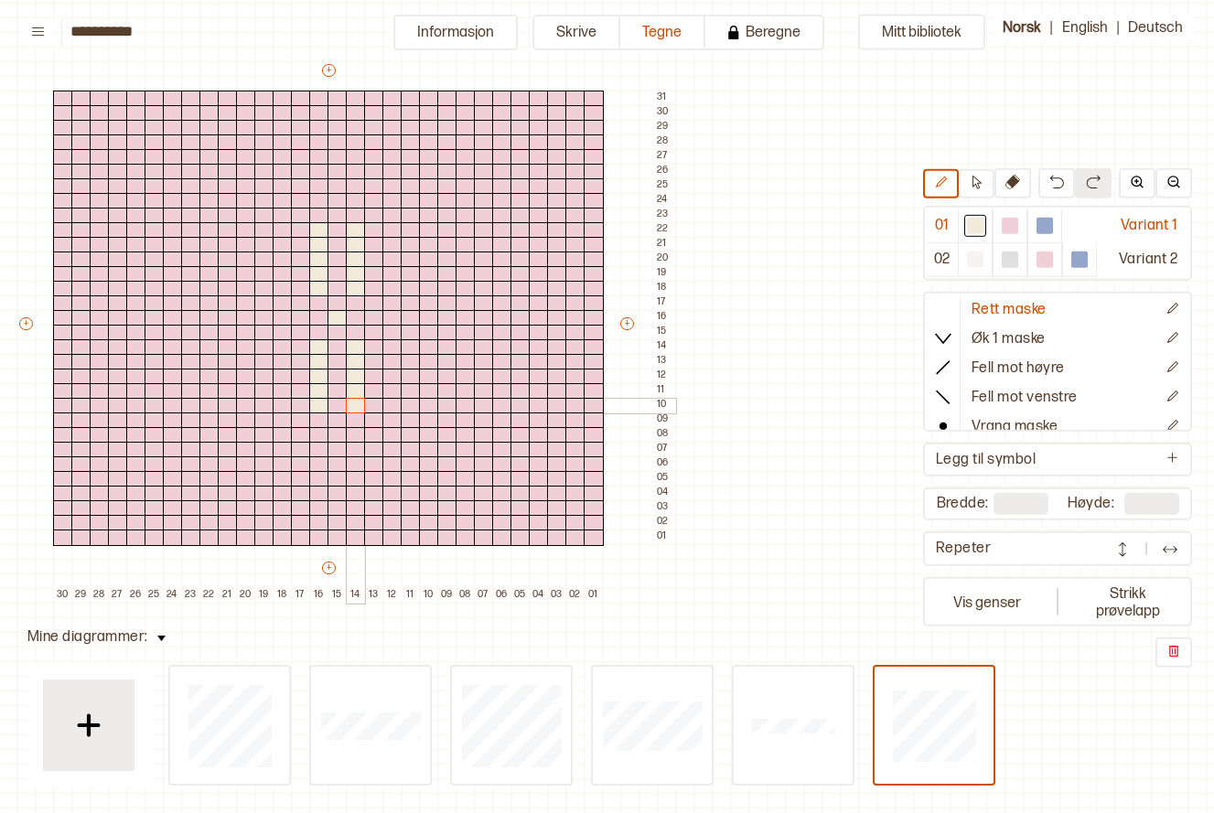
click at [351, 401] on div "+ + + + 30 29 28 27 26 25 24 23 22 21 20 19 18 17 16 15 14 13 12 11 10 09 08 07…" at bounding box center [345, 332] width 659 height 542
click at [368, 419] on div at bounding box center [374, 421] width 20 height 16
click at [387, 436] on div at bounding box center [392, 435] width 20 height 16
click at [404, 447] on div at bounding box center [411, 450] width 20 height 16
drag, startPoint x: 303, startPoint y: 418, endPoint x: 298, endPoint y: 428, distance: 11.1
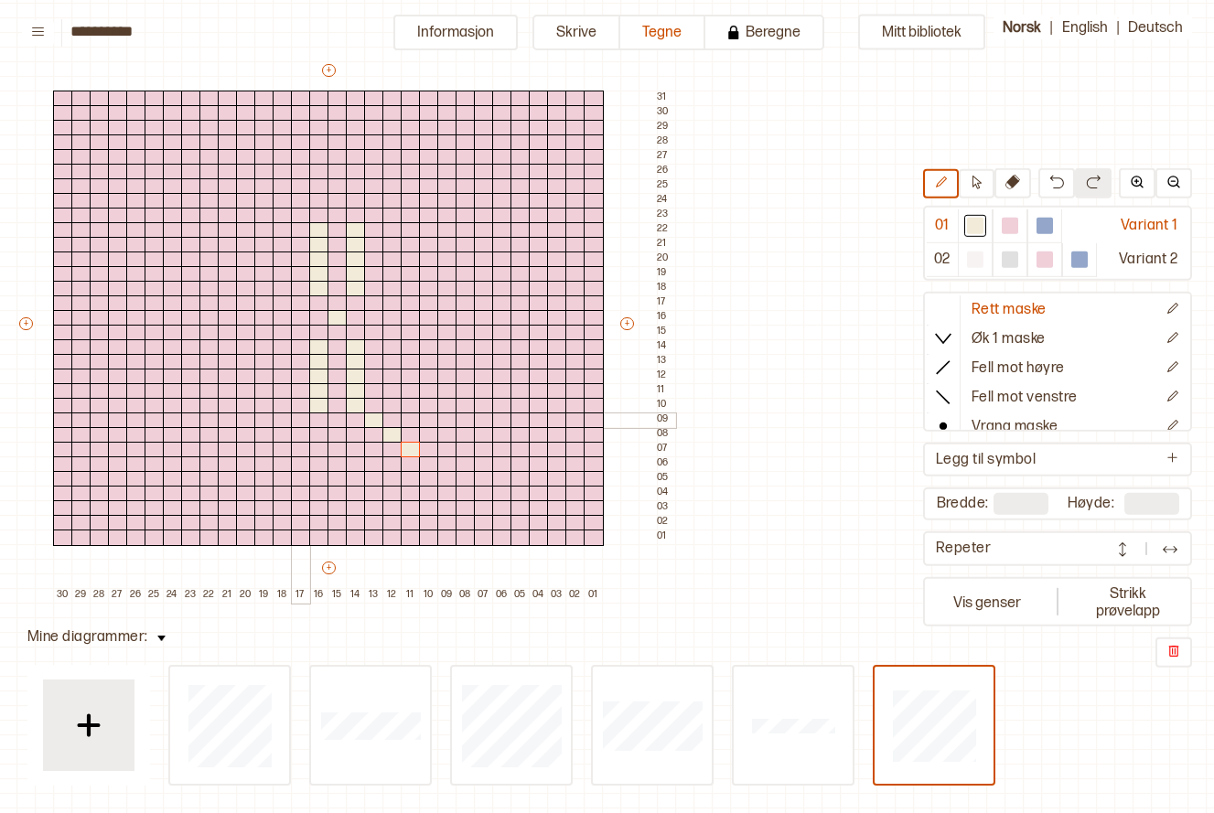
click at [303, 418] on div at bounding box center [301, 421] width 20 height 16
click at [280, 435] on div at bounding box center [283, 435] width 20 height 16
click at [262, 448] on div at bounding box center [264, 450] width 20 height 16
drag, startPoint x: 375, startPoint y: 306, endPoint x: 415, endPoint y: 310, distance: 39.6
click at [415, 310] on div "+ + + + 30 29 28 27 26 25 24 23 22 21 20 19 18 17 16 15 14 13 12 11 10 09 08 07…" at bounding box center [345, 332] width 659 height 542
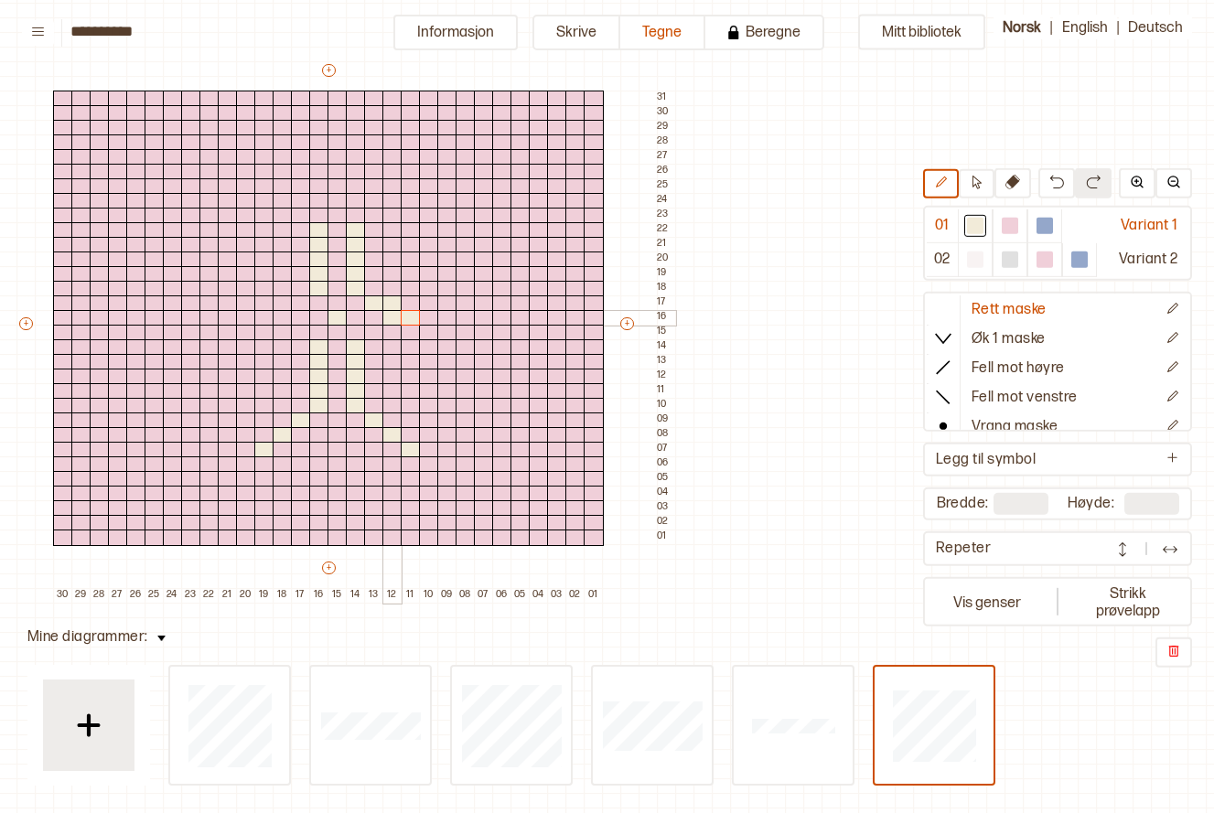
click at [385, 316] on div at bounding box center [392, 318] width 20 height 16
click at [413, 305] on div at bounding box center [411, 304] width 20 height 16
click at [428, 305] on div at bounding box center [429, 304] width 20 height 16
click at [448, 302] on div at bounding box center [447, 304] width 20 height 16
click at [1009, 223] on div at bounding box center [1010, 226] width 16 height 16
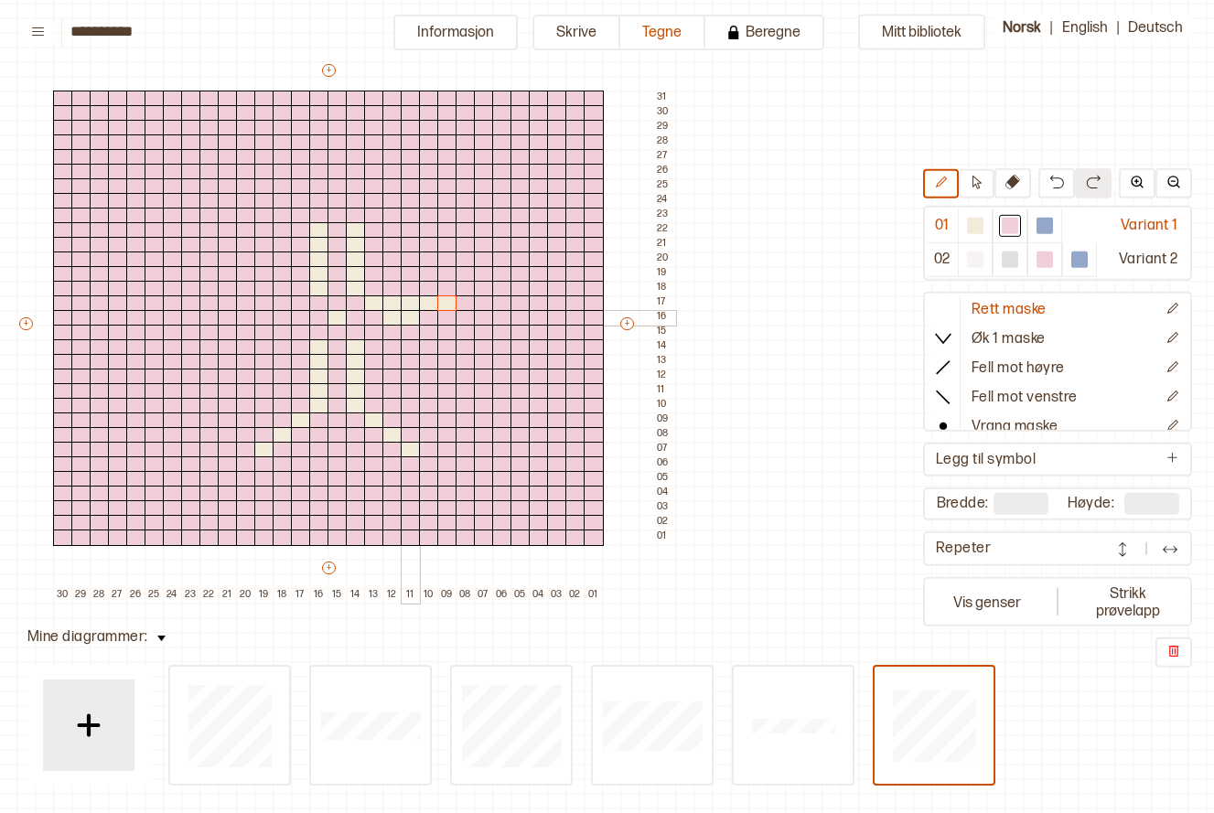
click at [411, 319] on div at bounding box center [411, 318] width 20 height 16
click at [388, 318] on div at bounding box center [392, 318] width 20 height 16
click at [971, 226] on div at bounding box center [975, 226] width 16 height 16
click at [372, 332] on div at bounding box center [374, 333] width 20 height 16
drag, startPoint x: 395, startPoint y: 331, endPoint x: 419, endPoint y: 335, distance: 24.1
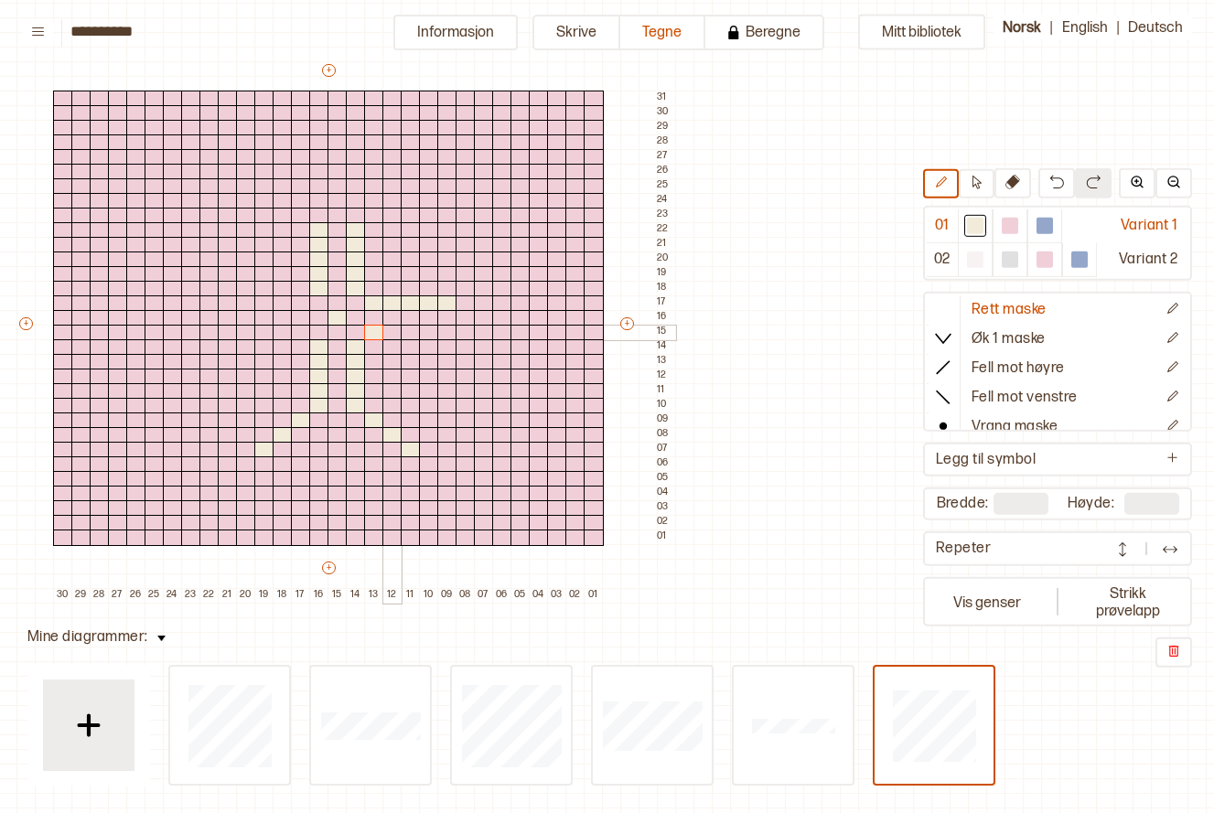
click at [396, 331] on div at bounding box center [392, 333] width 20 height 16
drag, startPoint x: 404, startPoint y: 334, endPoint x: 415, endPoint y: 332, distance: 10.2
click at [446, 333] on div "+ + + + 30 29 28 27 26 25 24 23 22 21 20 19 18 17 16 15 14 13 12 11 10 09 08 07…" at bounding box center [345, 332] width 659 height 542
drag, startPoint x: 296, startPoint y: 329, endPoint x: 232, endPoint y: 329, distance: 64.1
click at [232, 329] on div "+ + + + 30 29 28 27 26 25 24 23 22 21 20 19 18 17 16 15 14 13 12 11 10 09 08 07…" at bounding box center [345, 332] width 659 height 542
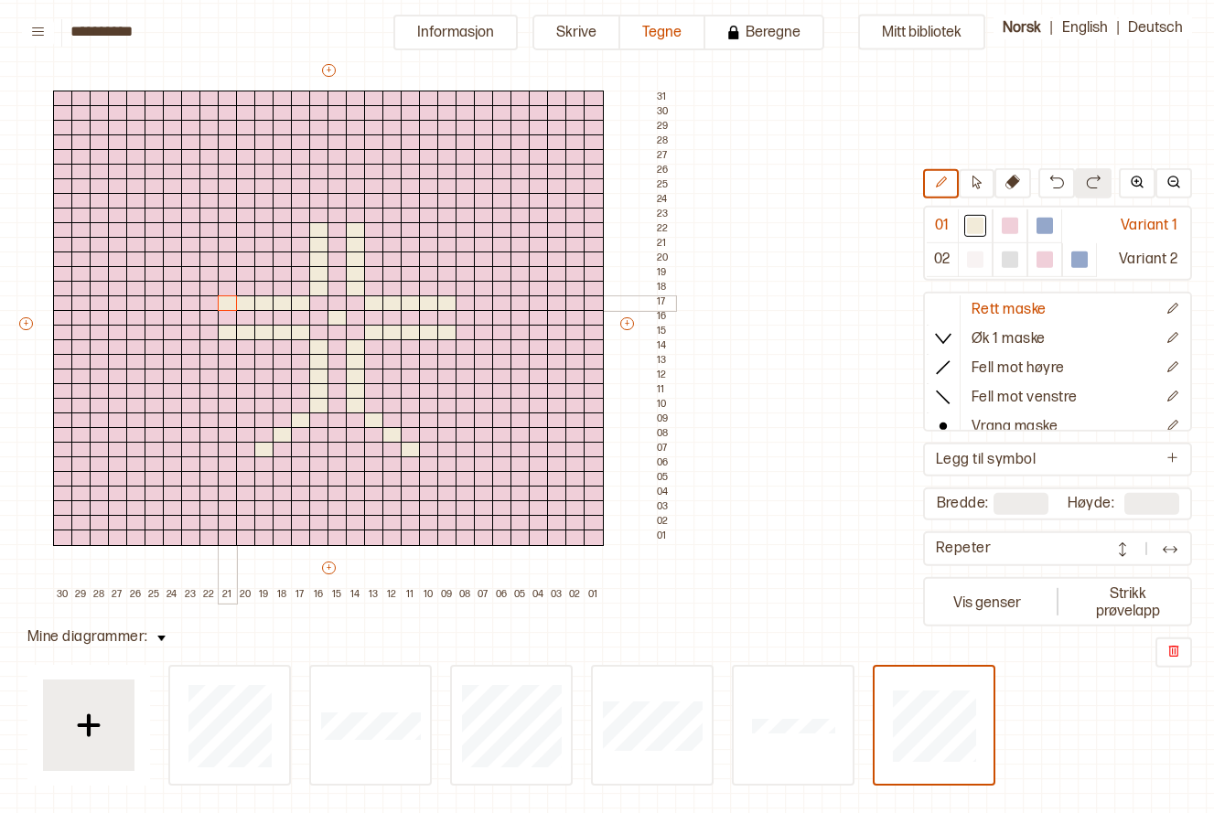
drag, startPoint x: 296, startPoint y: 303, endPoint x: 229, endPoint y: 300, distance: 66.9
click at [229, 300] on div "+ + + + 30 29 28 27 26 25 24 23 22 21 20 19 18 17 16 15 14 13 12 11 10 09 08 07…" at bounding box center [345, 332] width 659 height 542
click at [205, 287] on div at bounding box center [209, 289] width 20 height 16
click at [193, 274] on div at bounding box center [191, 274] width 20 height 16
click at [172, 256] on div at bounding box center [173, 260] width 20 height 16
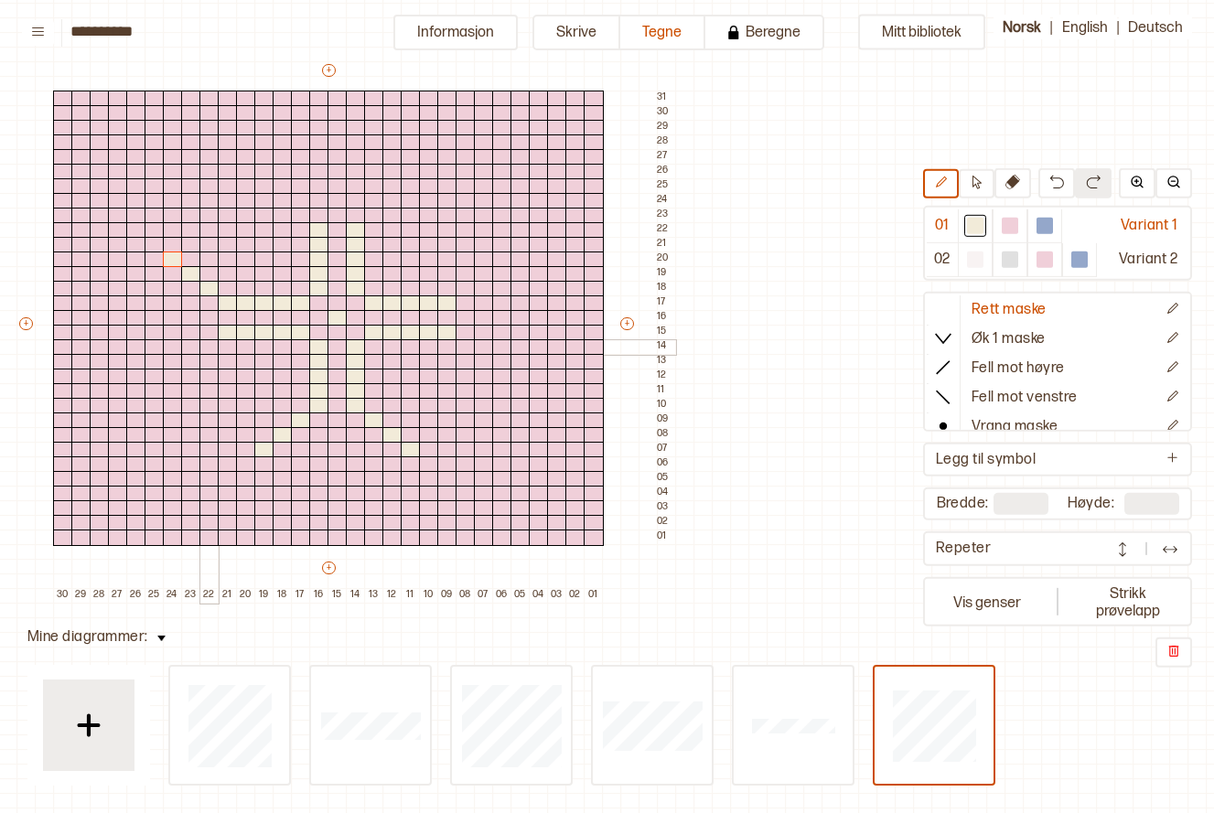
click at [211, 344] on div at bounding box center [209, 347] width 20 height 16
click at [179, 370] on div at bounding box center [173, 377] width 20 height 16
click at [198, 361] on div at bounding box center [191, 362] width 20 height 16
click at [239, 461] on div at bounding box center [246, 465] width 20 height 16
click at [160, 390] on div at bounding box center [155, 391] width 20 height 16
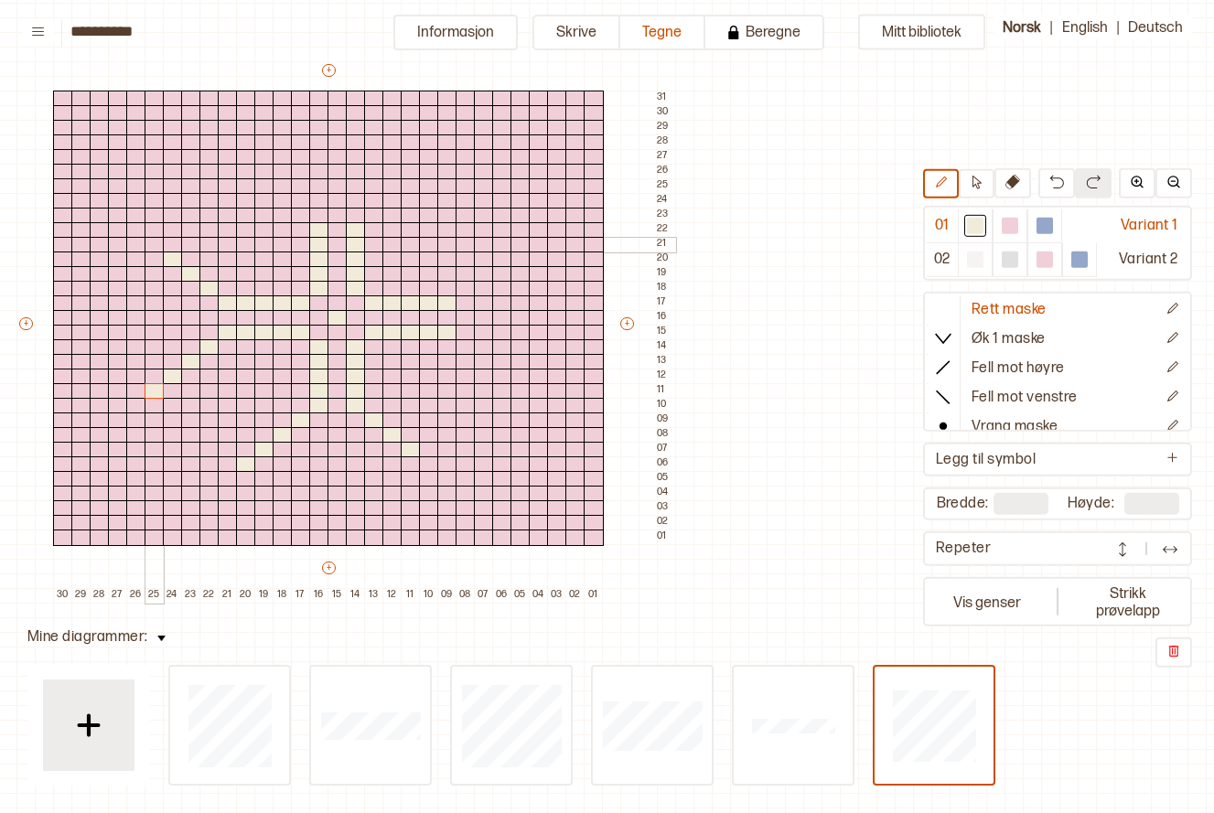
click at [153, 245] on div at bounding box center [155, 245] width 20 height 16
click at [295, 209] on div at bounding box center [301, 216] width 20 height 16
click at [278, 199] on div at bounding box center [283, 201] width 20 height 16
drag, startPoint x: 257, startPoint y: 183, endPoint x: 242, endPoint y: 173, distance: 18.5
click at [257, 182] on div at bounding box center [264, 186] width 20 height 16
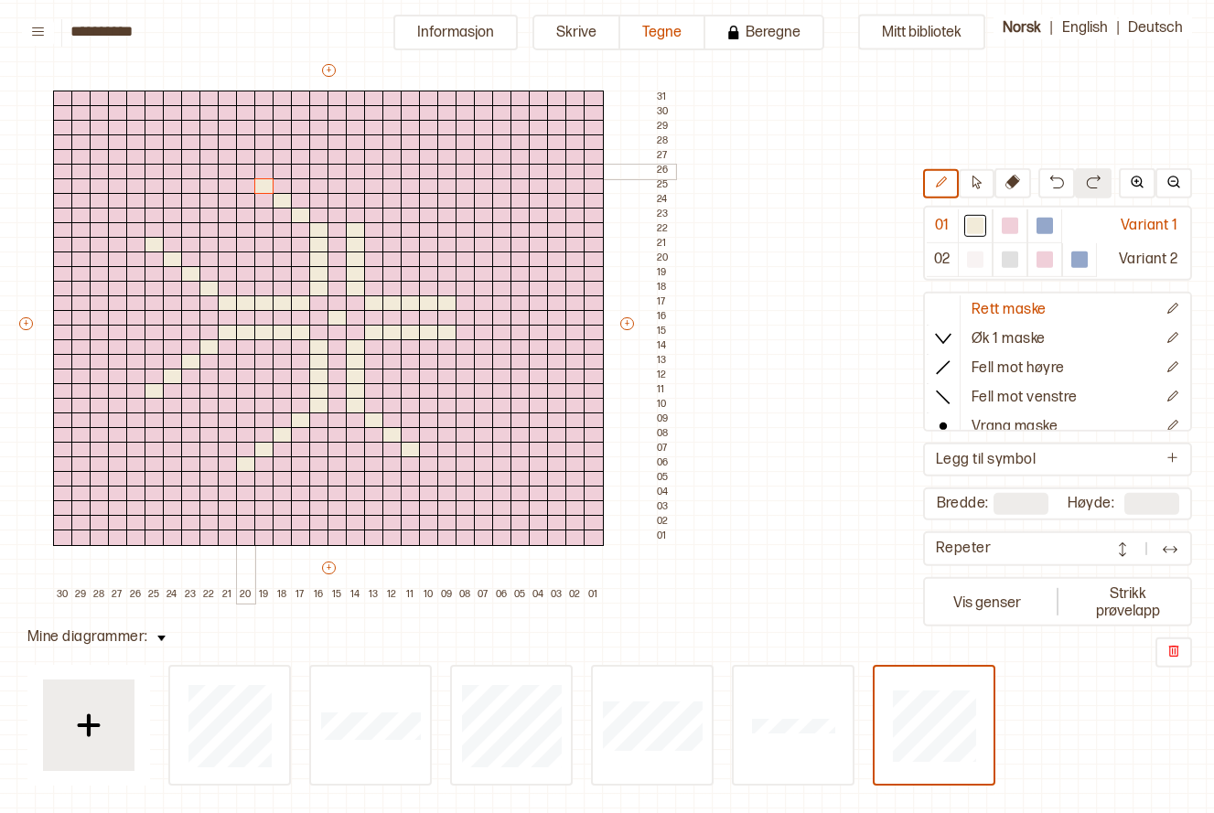
click at [238, 169] on div at bounding box center [246, 172] width 20 height 16
click at [368, 213] on div at bounding box center [374, 216] width 20 height 16
click at [391, 201] on div at bounding box center [392, 201] width 20 height 16
click at [407, 188] on div at bounding box center [411, 186] width 20 height 16
click at [425, 171] on div at bounding box center [429, 172] width 20 height 16
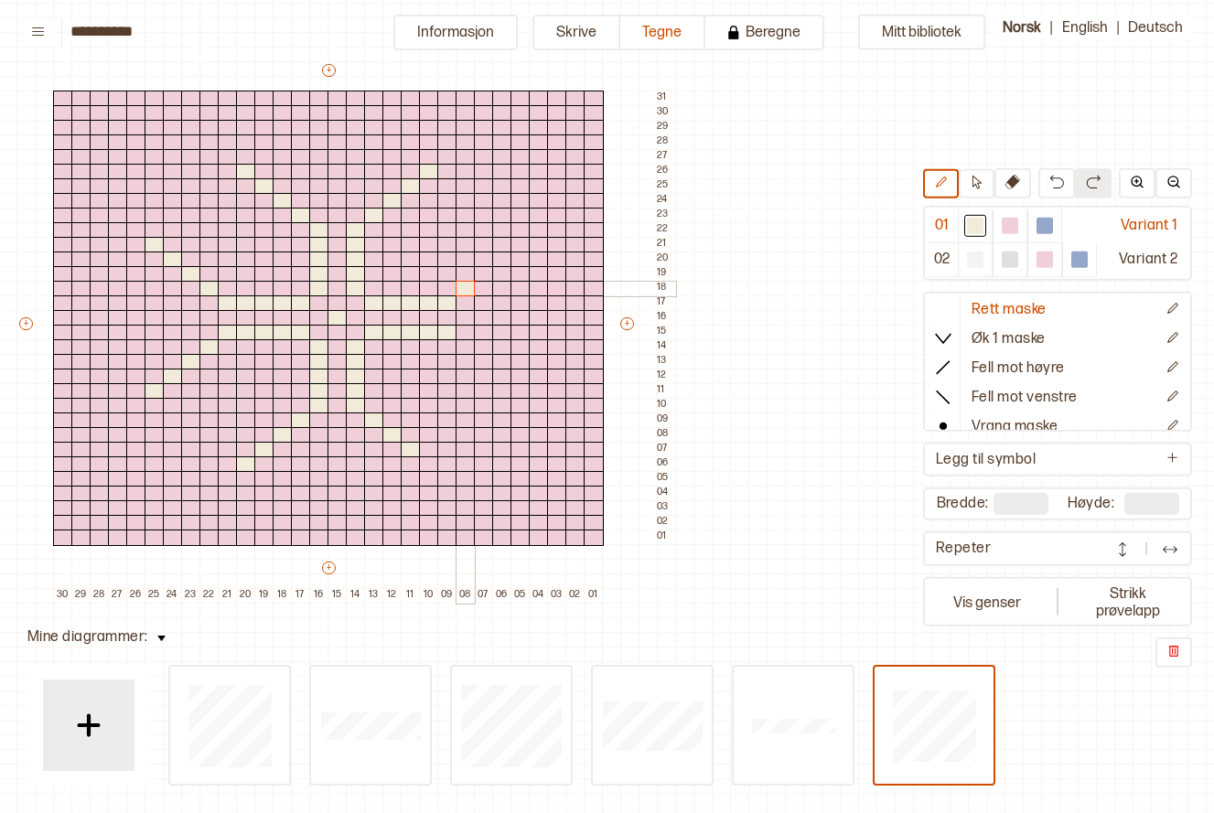
drag, startPoint x: 465, startPoint y: 289, endPoint x: 483, endPoint y: 269, distance: 27.2
click at [465, 287] on div at bounding box center [466, 289] width 20 height 16
click at [484, 269] on div at bounding box center [484, 274] width 20 height 16
click at [491, 263] on div at bounding box center [484, 260] width 20 height 16
click at [1005, 235] on div at bounding box center [1010, 226] width 22 height 22
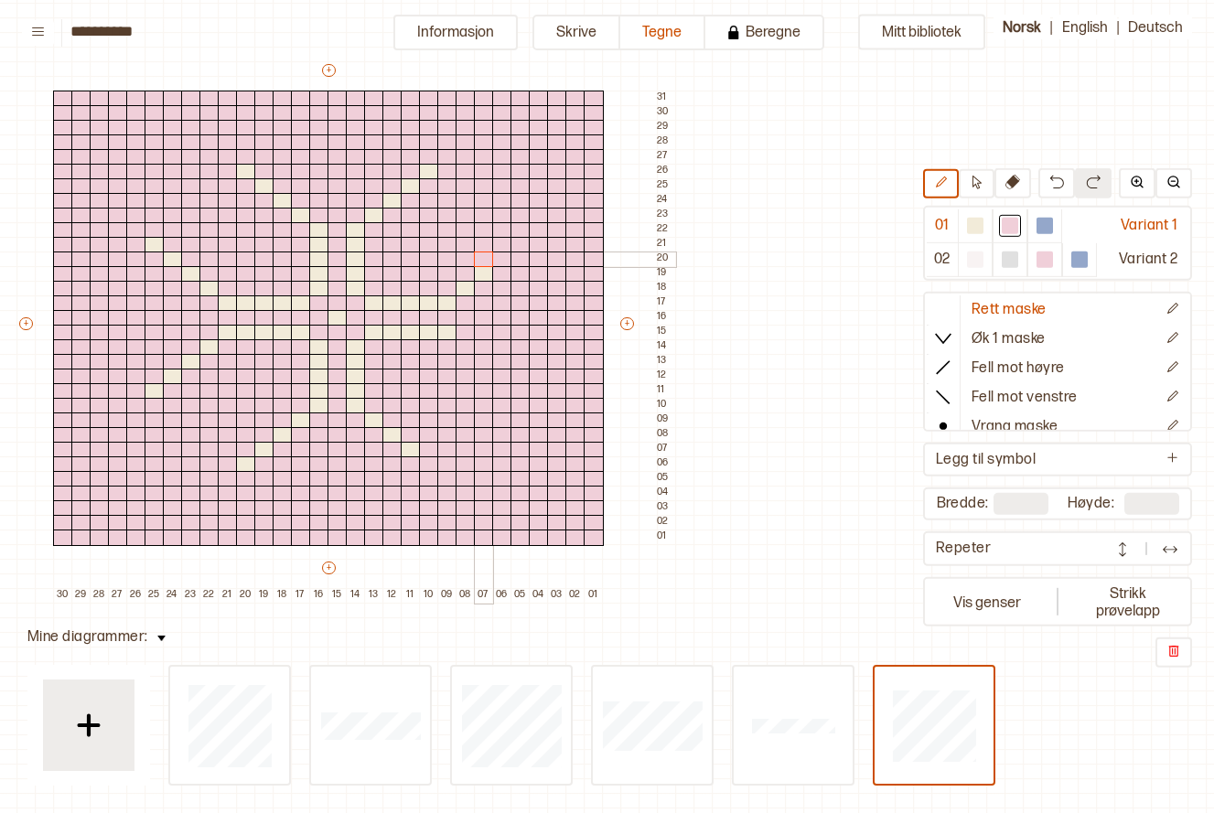
click at [488, 263] on div at bounding box center [484, 260] width 20 height 16
drag, startPoint x: 980, startPoint y: 228, endPoint x: 959, endPoint y: 229, distance: 21.1
click at [980, 226] on div at bounding box center [975, 226] width 16 height 16
click at [504, 266] on div at bounding box center [502, 274] width 20 height 16
click at [1010, 233] on div at bounding box center [1010, 226] width 16 height 16
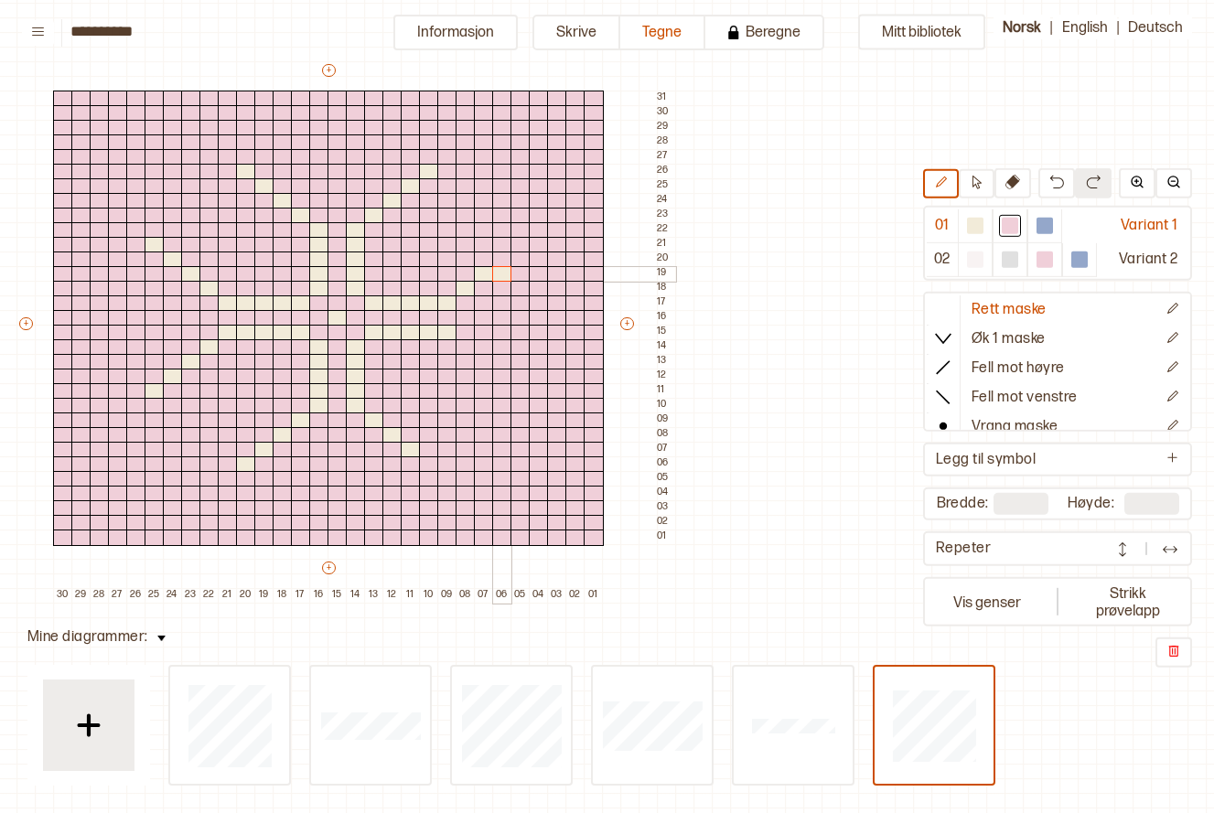
click at [498, 272] on div at bounding box center [502, 274] width 20 height 16
click at [975, 222] on div at bounding box center [975, 226] width 16 height 16
click at [501, 261] on div at bounding box center [502, 260] width 20 height 16
click at [516, 246] on div at bounding box center [521, 245] width 20 height 16
click at [458, 346] on div at bounding box center [466, 347] width 20 height 16
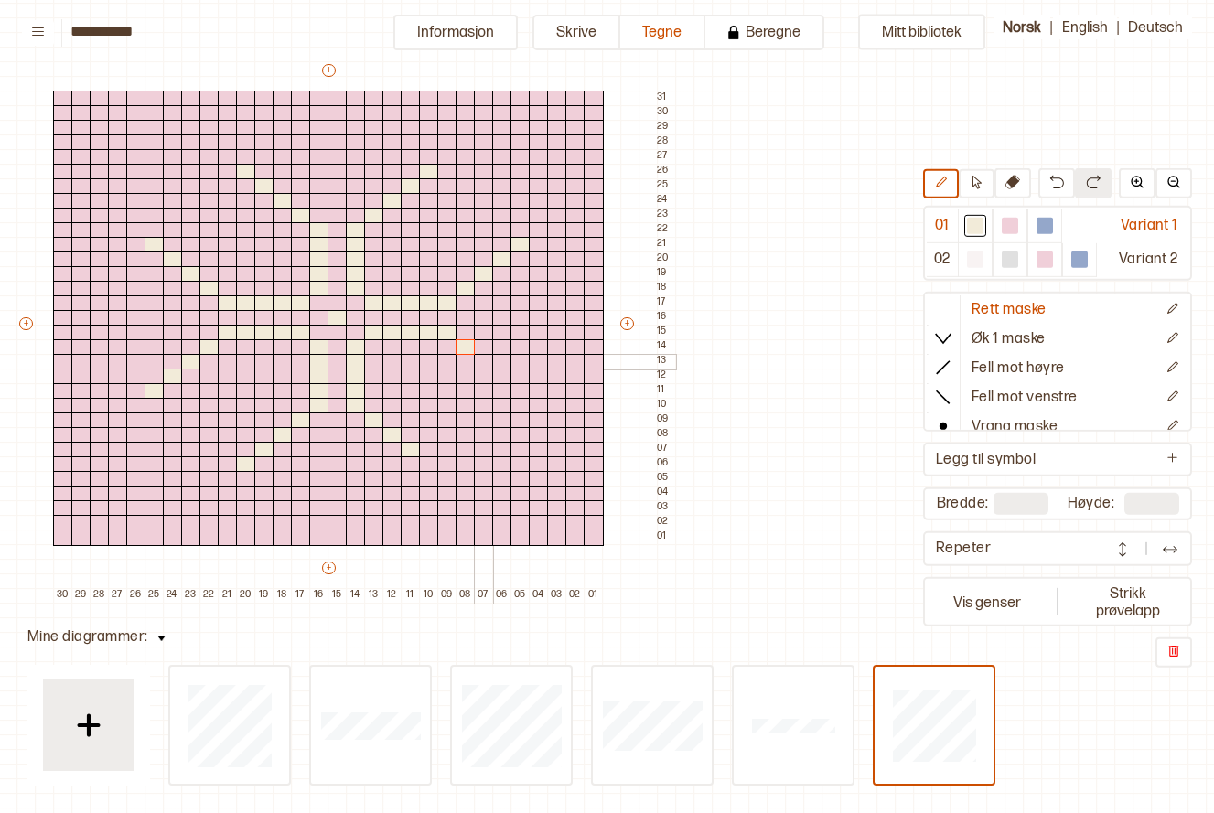
click at [479, 361] on div at bounding box center [484, 362] width 20 height 16
click at [491, 374] on div at bounding box center [484, 377] width 20 height 16
click at [1012, 230] on div at bounding box center [1010, 226] width 16 height 16
click at [969, 220] on div at bounding box center [975, 226] width 22 height 22
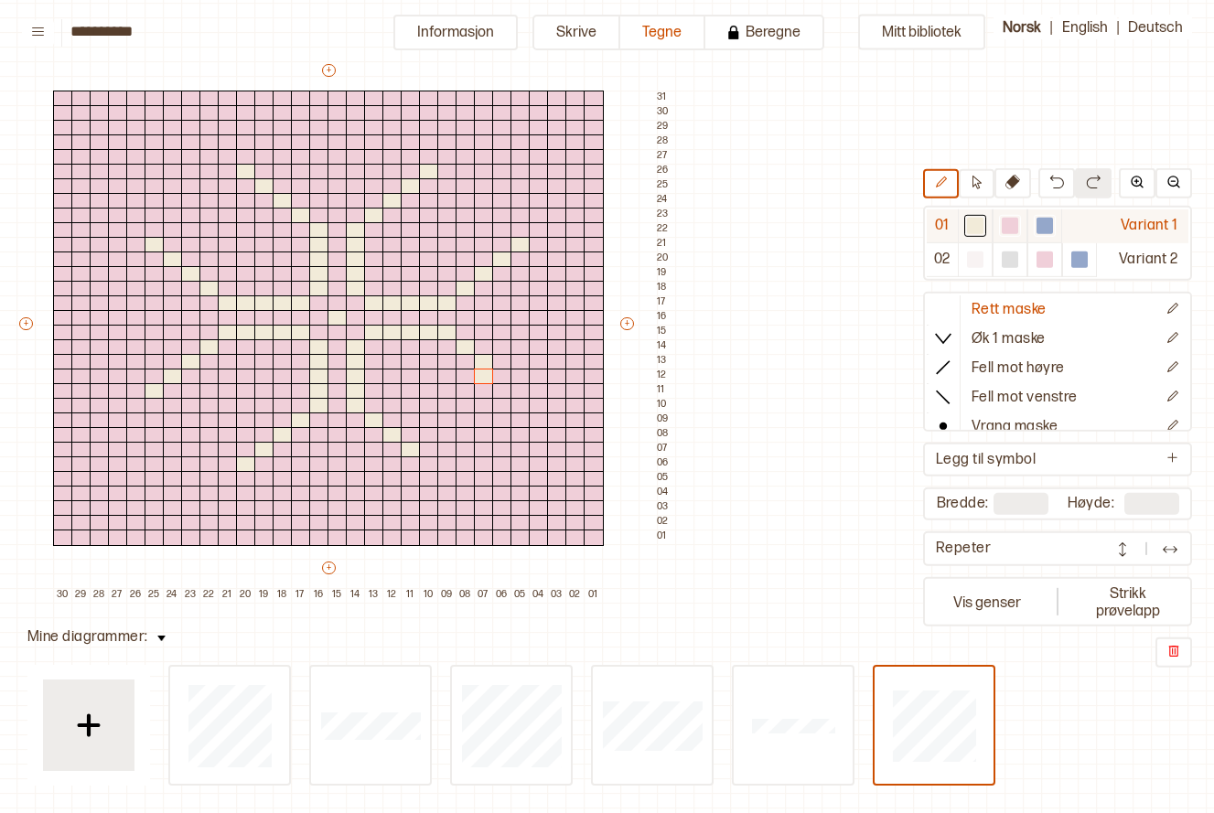
click at [970, 221] on div at bounding box center [975, 226] width 16 height 16
click at [1005, 223] on div at bounding box center [1010, 226] width 16 height 16
click at [480, 374] on div at bounding box center [484, 377] width 20 height 16
click at [978, 221] on div at bounding box center [975, 226] width 16 height 16
click at [501, 379] on div at bounding box center [502, 377] width 20 height 16
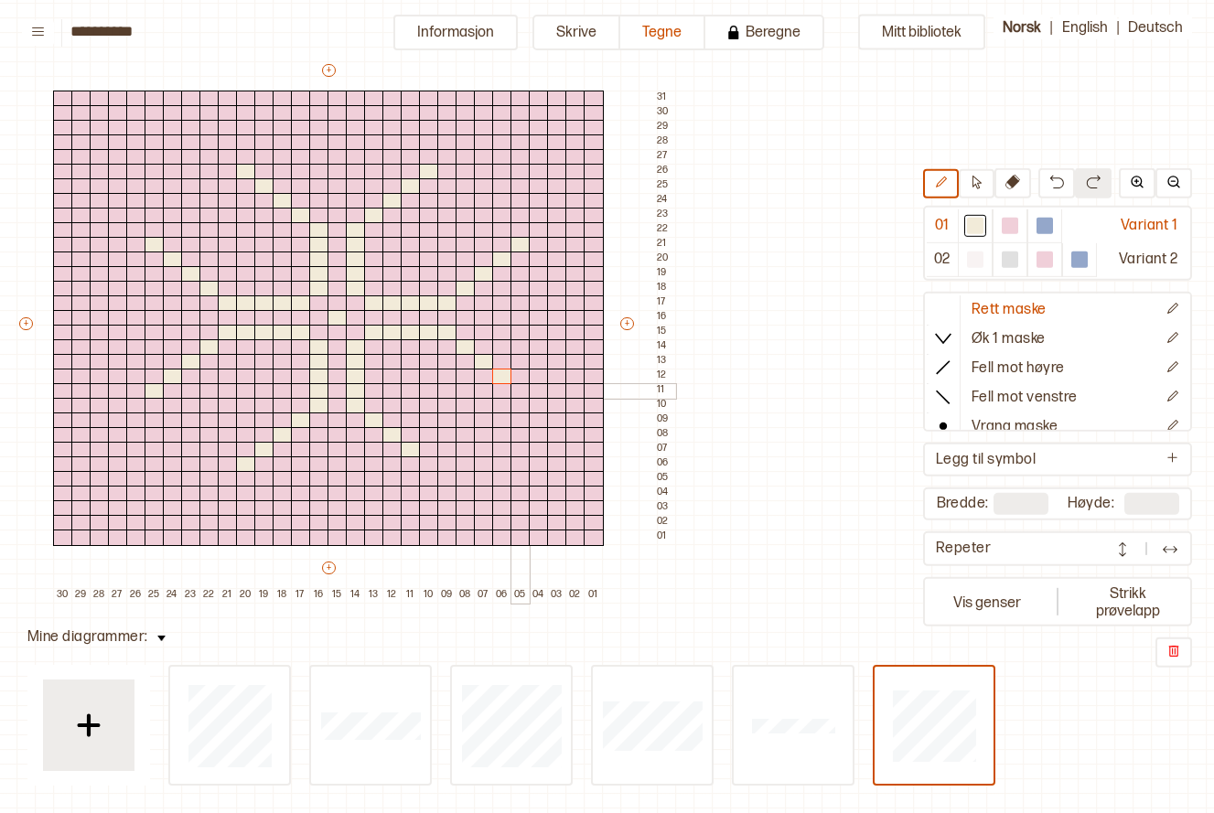
click at [522, 392] on div at bounding box center [521, 391] width 20 height 16
click at [244, 187] on div at bounding box center [246, 186] width 20 height 16
click at [243, 202] on div at bounding box center [246, 201] width 20 height 16
click at [242, 216] on div at bounding box center [246, 216] width 20 height 16
click at [242, 228] on div at bounding box center [246, 230] width 20 height 16
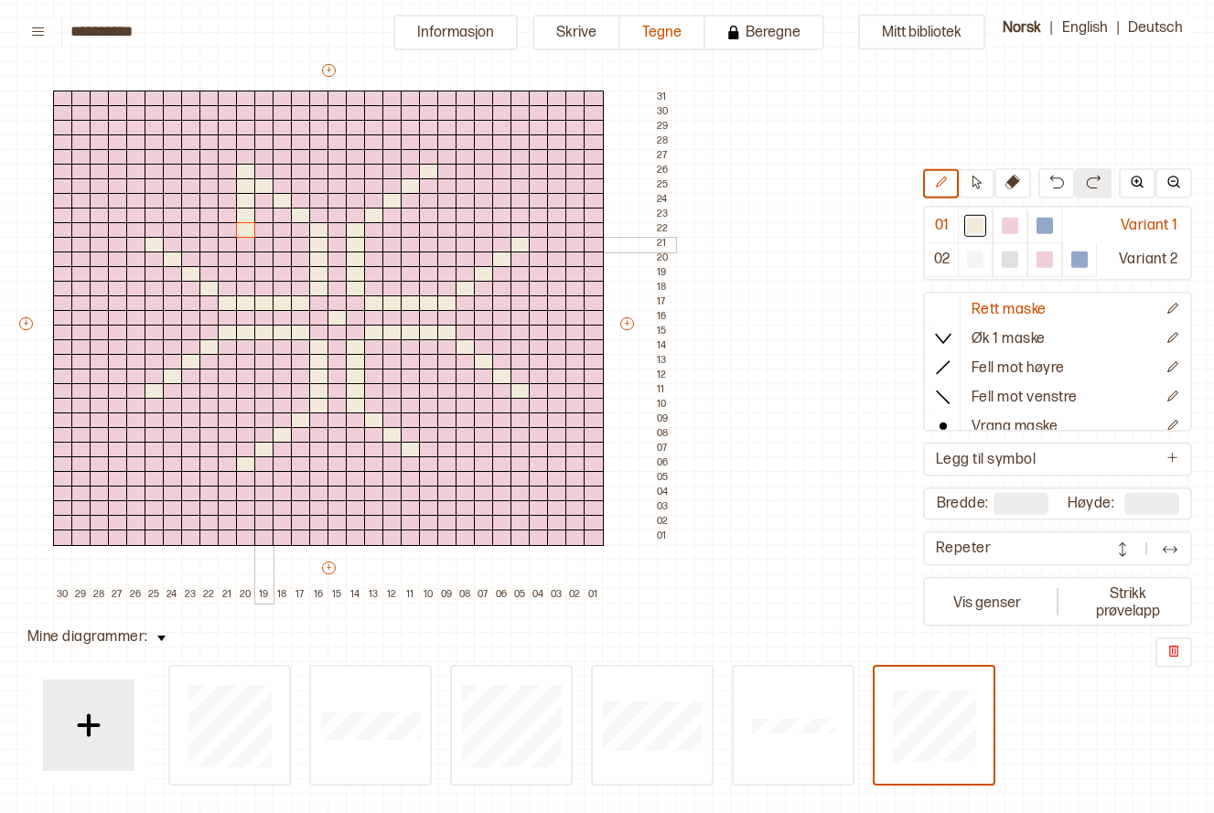
click at [268, 239] on div at bounding box center [264, 245] width 20 height 16
click at [275, 252] on div at bounding box center [283, 260] width 20 height 16
click at [298, 279] on div at bounding box center [301, 274] width 20 height 16
click at [1009, 212] on div at bounding box center [1010, 227] width 35 height 34
click at [1009, 221] on div at bounding box center [1010, 226] width 16 height 16
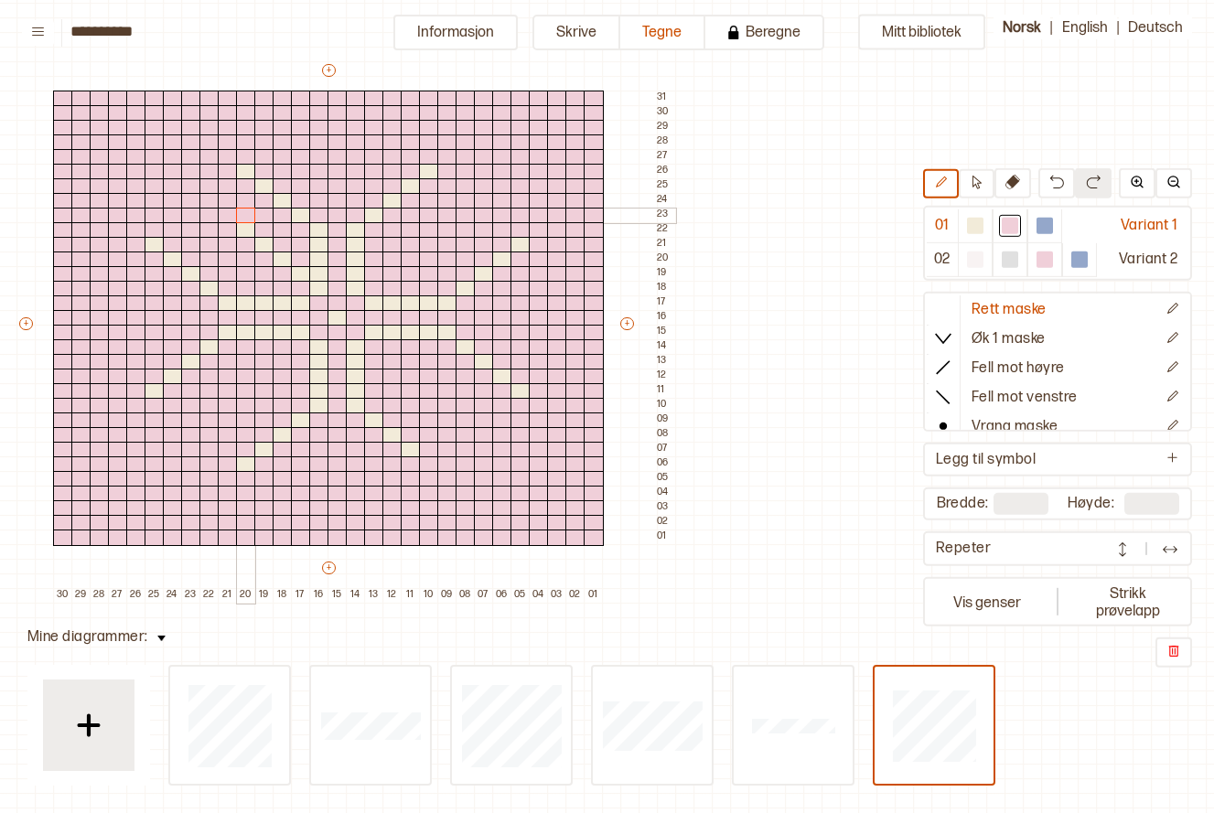
drag, startPoint x: 246, startPoint y: 187, endPoint x: 245, endPoint y: 212, distance: 25.6
click at [245, 212] on div "+ + + + 30 29 28 27 26 25 24 23 22 21 20 19 18 17 16 15 14 13 12 11 10 09 08 07…" at bounding box center [345, 332] width 659 height 542
click at [967, 225] on div at bounding box center [975, 226] width 16 height 16
click at [227, 215] on div at bounding box center [228, 216] width 20 height 16
drag, startPoint x: 227, startPoint y: 198, endPoint x: 227, endPoint y: 188, distance: 10.1
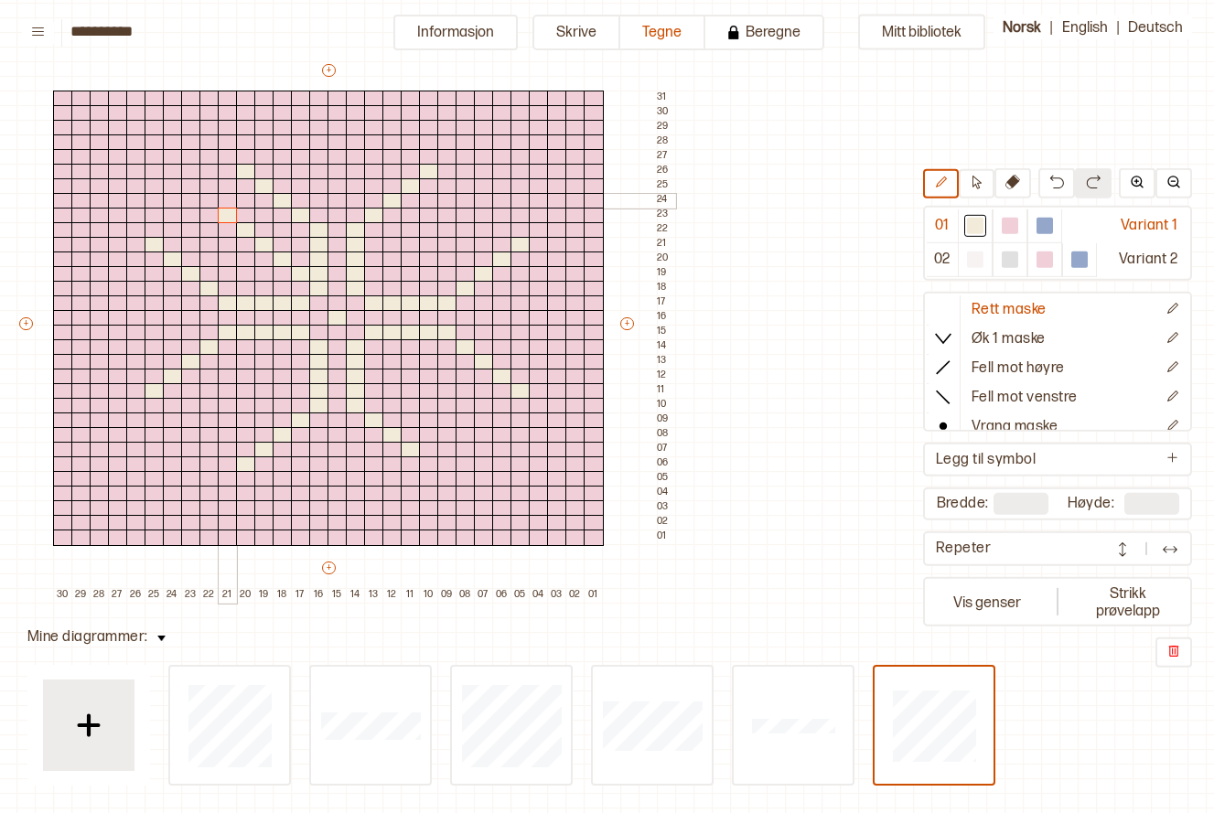
click at [227, 194] on div at bounding box center [228, 201] width 20 height 16
click at [227, 181] on div at bounding box center [228, 186] width 20 height 16
click at [228, 170] on div at bounding box center [228, 172] width 20 height 16
click at [232, 156] on div at bounding box center [228, 157] width 20 height 16
drag, startPoint x: 454, startPoint y: 155, endPoint x: 446, endPoint y: 223, distance: 69.1
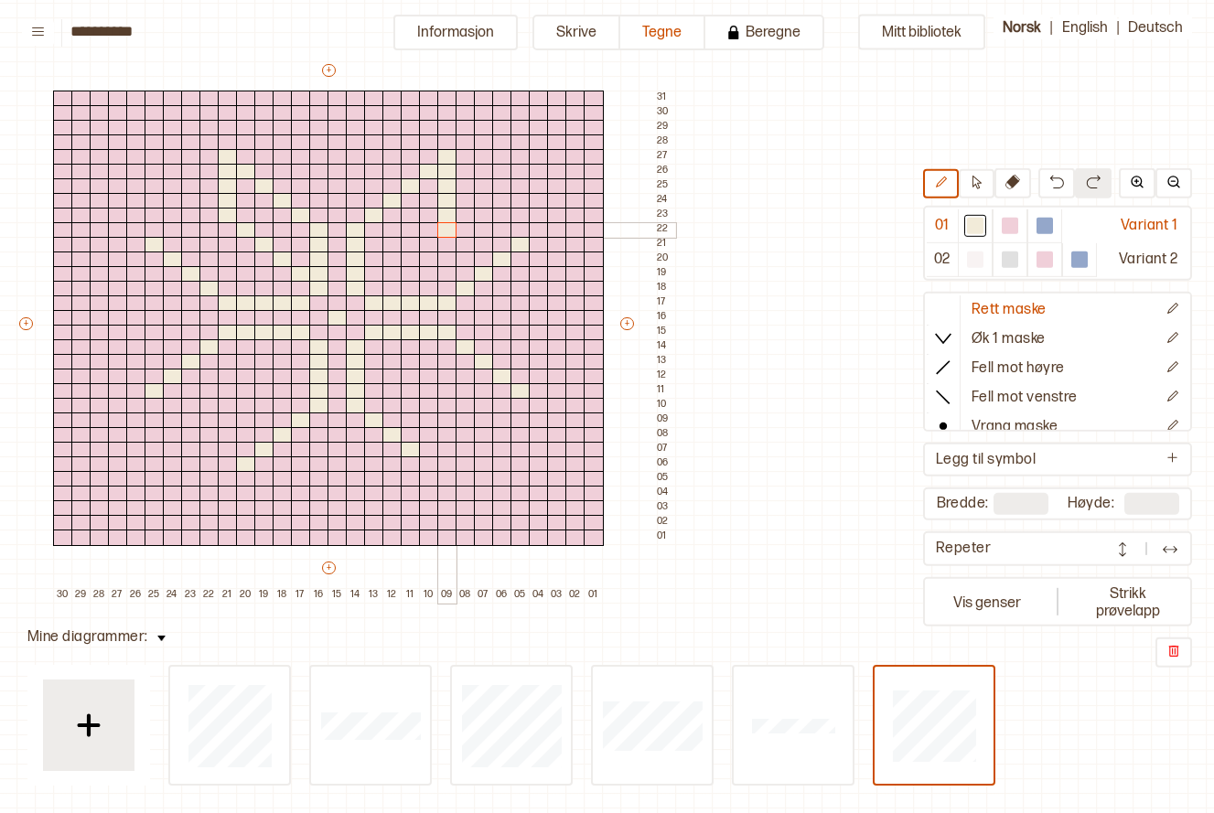
click at [446, 223] on div "+ + + + 30 29 28 27 26 25 24 23 22 21 20 19 18 17 16 15 14 13 12 11 10 09 08 07…" at bounding box center [345, 332] width 659 height 542
click at [1007, 226] on div at bounding box center [1010, 226] width 16 height 16
click at [446, 225] on div at bounding box center [447, 230] width 20 height 16
click at [982, 230] on div at bounding box center [975, 226] width 16 height 16
click at [424, 232] on div at bounding box center [429, 230] width 20 height 16
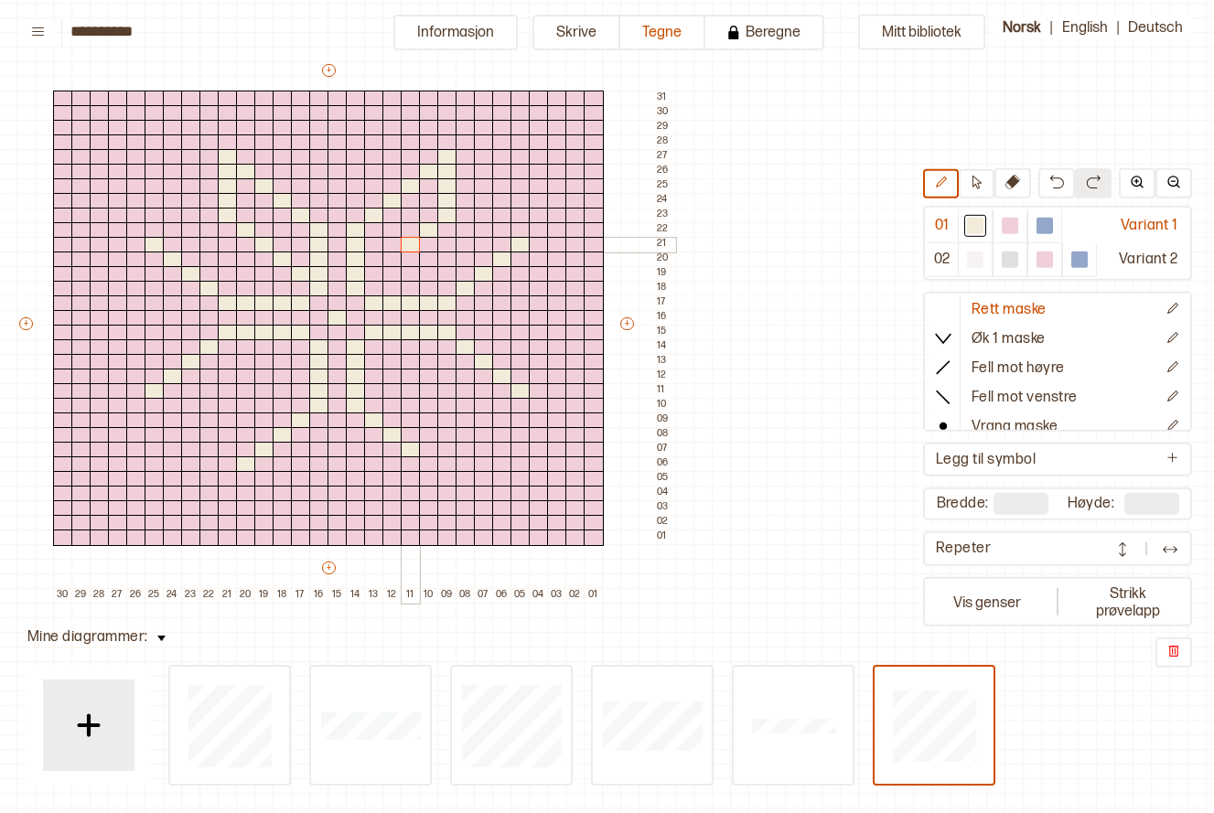
click at [412, 245] on div at bounding box center [411, 245] width 20 height 16
click at [395, 256] on div at bounding box center [392, 260] width 20 height 16
click at [376, 268] on div at bounding box center [374, 274] width 20 height 16
drag, startPoint x: 377, startPoint y: 260, endPoint x: 428, endPoint y: 211, distance: 70.6
click at [428, 211] on div "+ + + + 30 29 28 27 26 25 24 23 22 21 20 19 18 17 16 15 14 13 12 11 10 09 08 07…" at bounding box center [345, 332] width 659 height 542
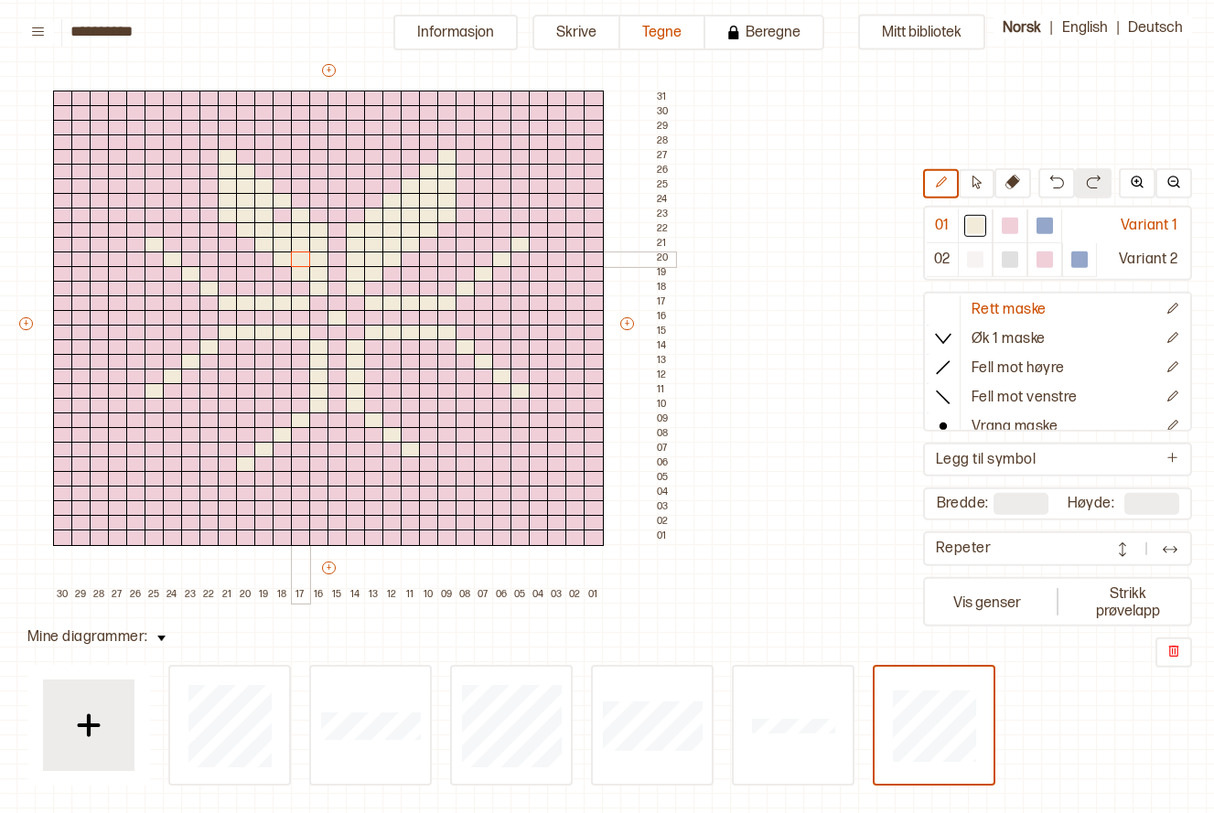
drag, startPoint x: 243, startPoint y: 187, endPoint x: 298, endPoint y: 242, distance: 77.6
click at [298, 260] on div "+ + + + 30 29 28 27 26 25 24 23 22 21 20 19 18 17 16 15 14 13 12 11 10 09 08 07…" at bounding box center [345, 332] width 659 height 542
click at [272, 208] on div at bounding box center [264, 216] width 20 height 16
click at [285, 210] on div at bounding box center [283, 216] width 20 height 16
drag, startPoint x: 140, startPoint y: 231, endPoint x: 201, endPoint y: 227, distance: 61.4
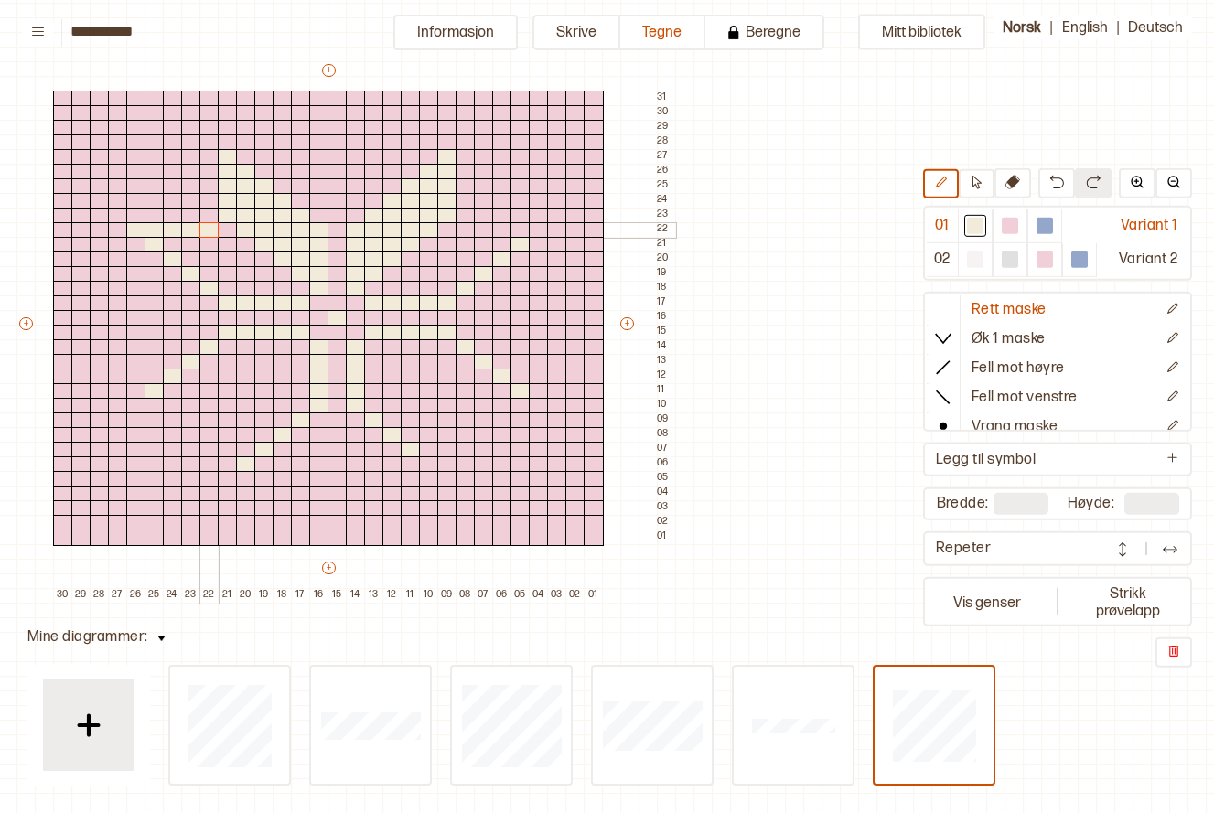
click at [201, 227] on div "+ + + + 30 29 28 27 26 25 24 23 22 21 20 19 18 17 16 15 14 13 12 11 10 09 08 07…" at bounding box center [345, 332] width 659 height 542
click at [224, 243] on div at bounding box center [228, 245] width 20 height 16
click at [249, 264] on div at bounding box center [246, 260] width 20 height 16
click at [254, 268] on div at bounding box center [264, 274] width 20 height 16
drag, startPoint x: 275, startPoint y: 288, endPoint x: 196, endPoint y: 271, distance: 80.6
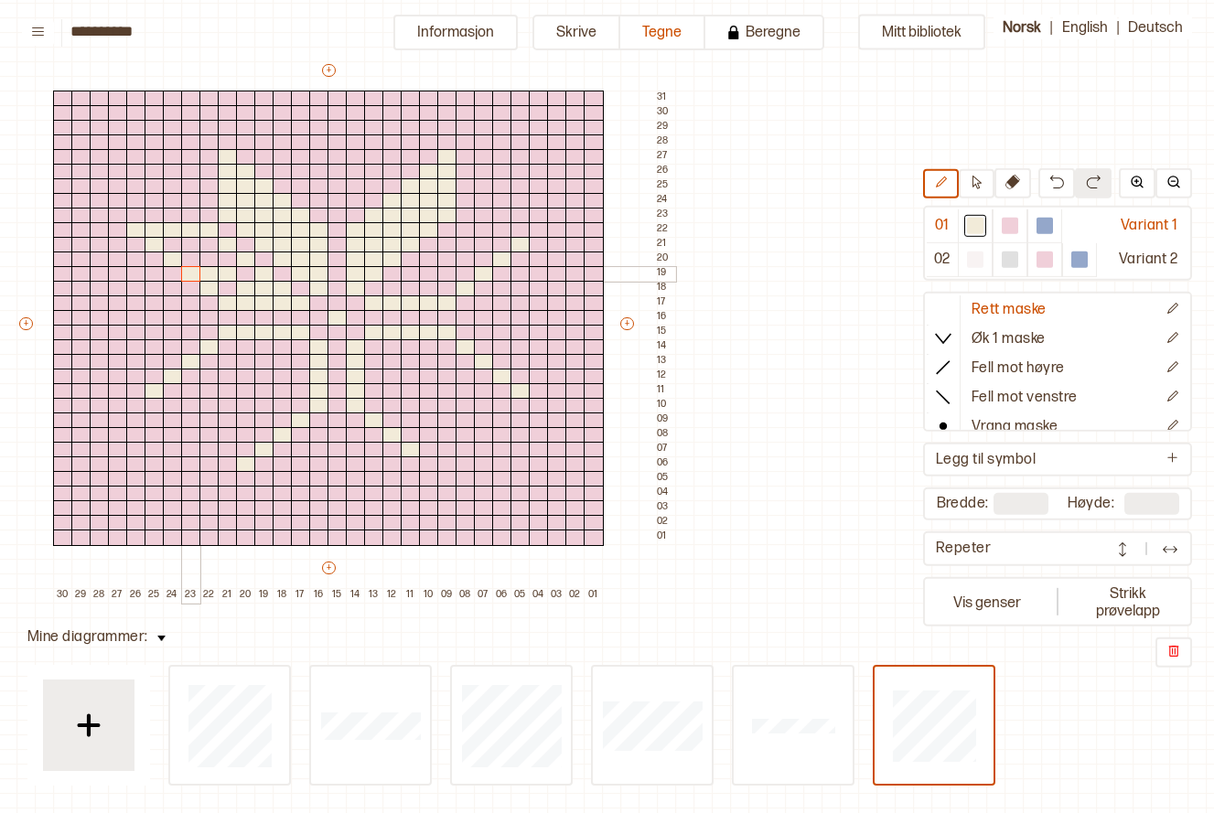
click at [196, 271] on div "+ + + + 30 29 28 27 26 25 24 23 22 21 20 19 18 17 16 15 14 13 12 11 10 09 08 07…" at bounding box center [345, 332] width 659 height 542
drag, startPoint x: 205, startPoint y: 274, endPoint x: 237, endPoint y: 293, distance: 37.3
click at [205, 275] on div "+ + + + 30 29 28 27 26 25 24 23 22 21 20 19 18 17 16 15 14 13 12 11 10 09 08 07…" at bounding box center [345, 332] width 659 height 542
click at [222, 285] on div at bounding box center [228, 289] width 20 height 16
drag, startPoint x: 221, startPoint y: 257, endPoint x: 193, endPoint y: 259, distance: 28.4
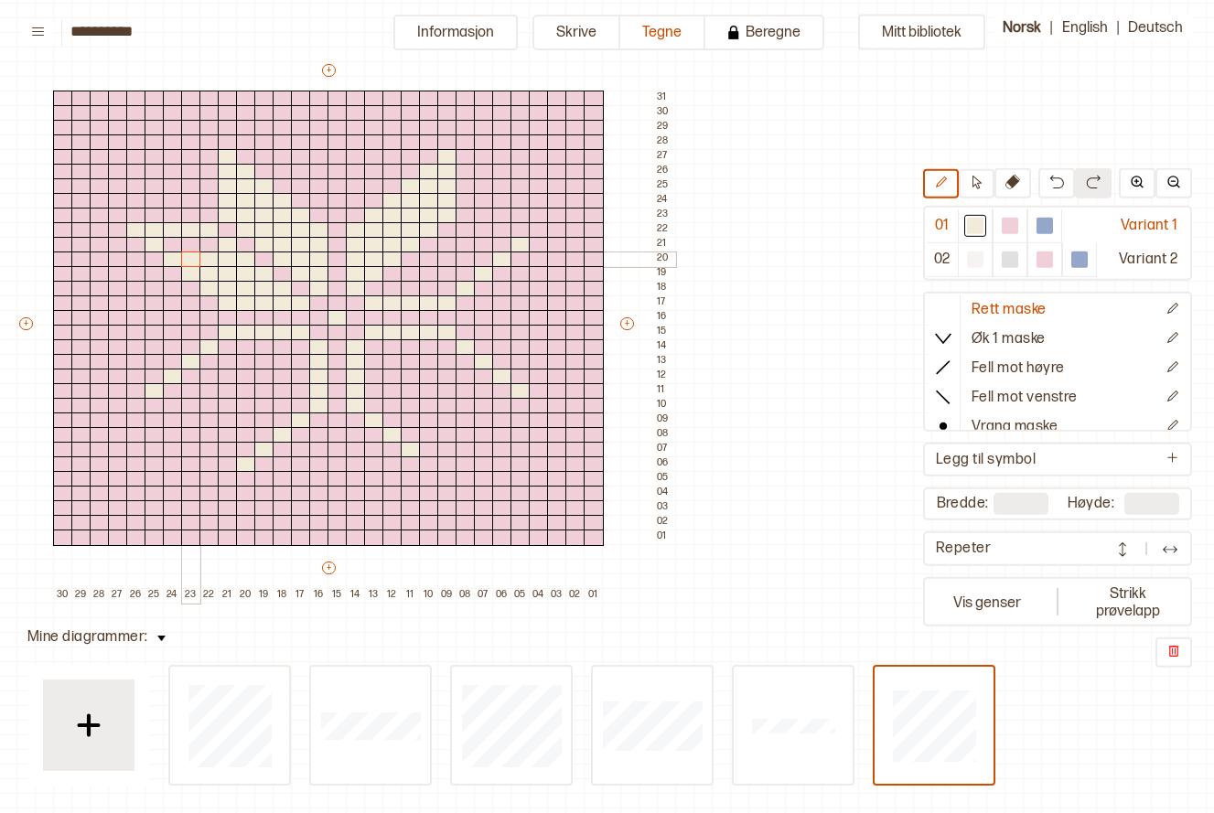
click at [193, 259] on div "+ + + + 30 29 28 27 26 25 24 23 22 21 20 19 18 17 16 15 14 13 12 11 10 09 08 07…" at bounding box center [345, 332] width 659 height 542
drag, startPoint x: 206, startPoint y: 245, endPoint x: 176, endPoint y: 243, distance: 30.3
click at [176, 243] on div "+ + + + 30 29 28 27 26 25 24 23 22 21 20 19 18 17 16 15 14 13 12 11 10 09 08 07…" at bounding box center [345, 332] width 659 height 542
drag, startPoint x: 531, startPoint y: 229, endPoint x: 470, endPoint y: 227, distance: 60.4
click at [470, 227] on div "+ + + + 30 29 28 27 26 25 24 23 22 21 20 19 18 17 16 15 14 13 12 11 10 09 08 07…" at bounding box center [345, 332] width 659 height 542
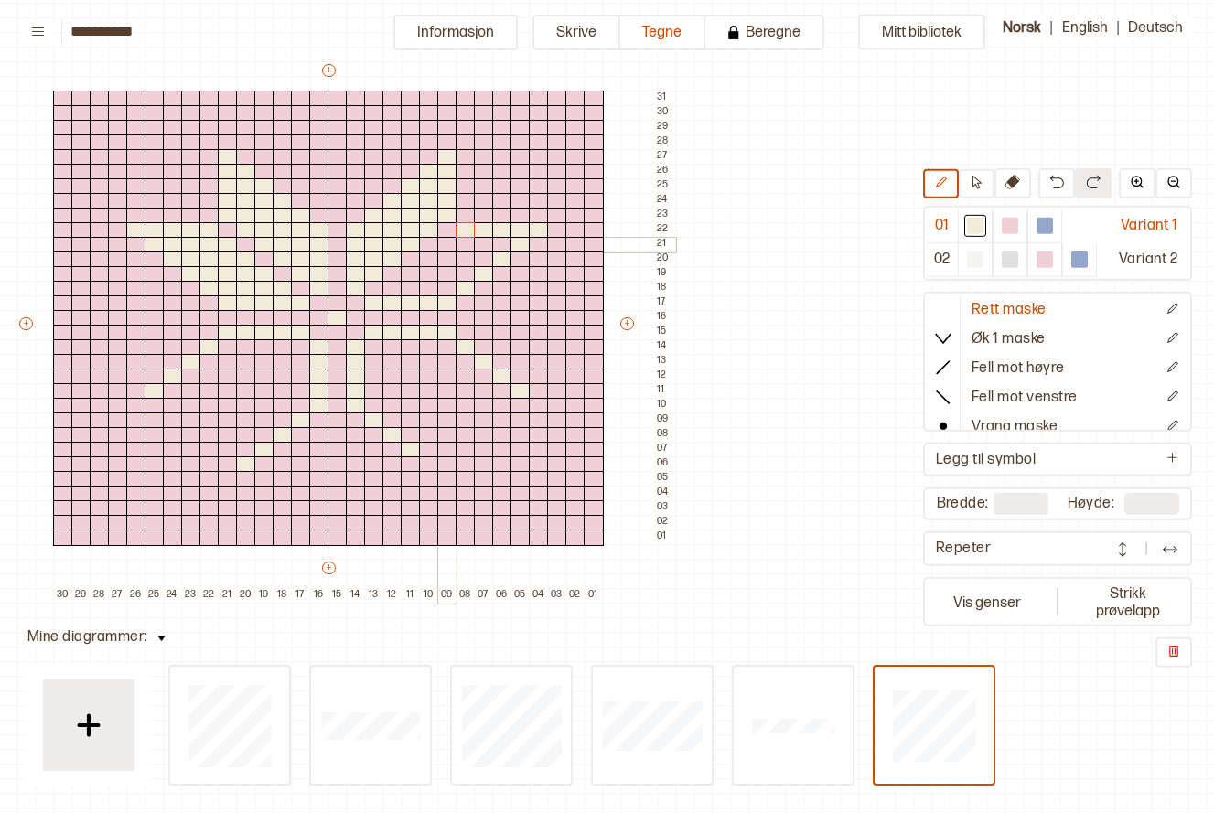
click at [454, 242] on div at bounding box center [447, 245] width 20 height 16
click at [417, 267] on div at bounding box center [411, 274] width 20 height 16
click at [426, 259] on div at bounding box center [429, 260] width 20 height 16
click at [395, 289] on div at bounding box center [392, 289] width 20 height 16
drag, startPoint x: 426, startPoint y: 287, endPoint x: 447, endPoint y: 262, distance: 33.2
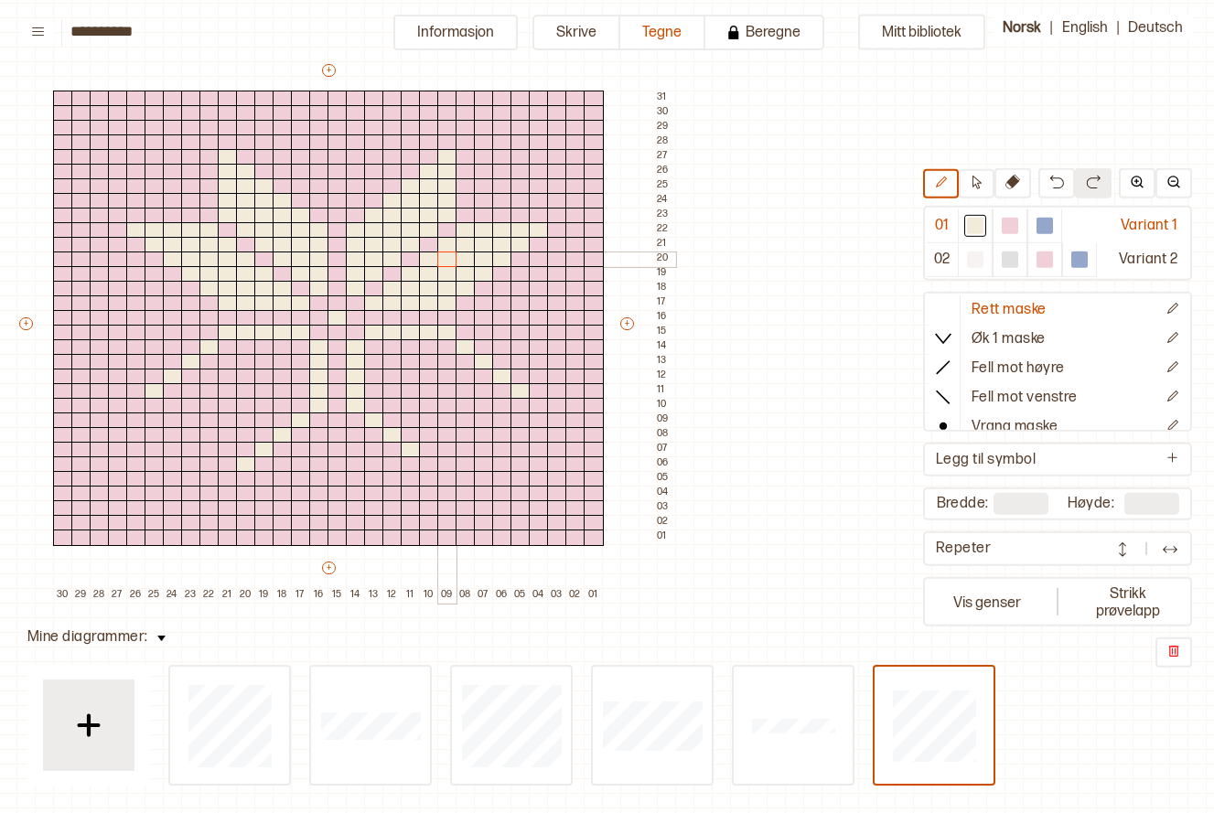
click at [447, 262] on div "+ + + + 30 29 28 27 26 25 24 23 22 21 20 19 18 17 16 15 14 13 12 11 10 09 08 07…" at bounding box center [345, 332] width 659 height 542
click at [432, 459] on div at bounding box center [429, 465] width 20 height 16
drag, startPoint x: 135, startPoint y: 403, endPoint x: 207, endPoint y: 400, distance: 71.4
click at [207, 400] on div "+ + + + 30 29 28 27 26 25 24 23 22 21 20 19 18 17 16 15 14 13 12 11 10 09 08 07…" at bounding box center [345, 332] width 659 height 542
click at [220, 390] on div "+ + + + 30 29 28 27 26 25 24 23 22 21 20 19 18 17 16 15 14 13 12 11 10 09 08 07…" at bounding box center [345, 332] width 659 height 542
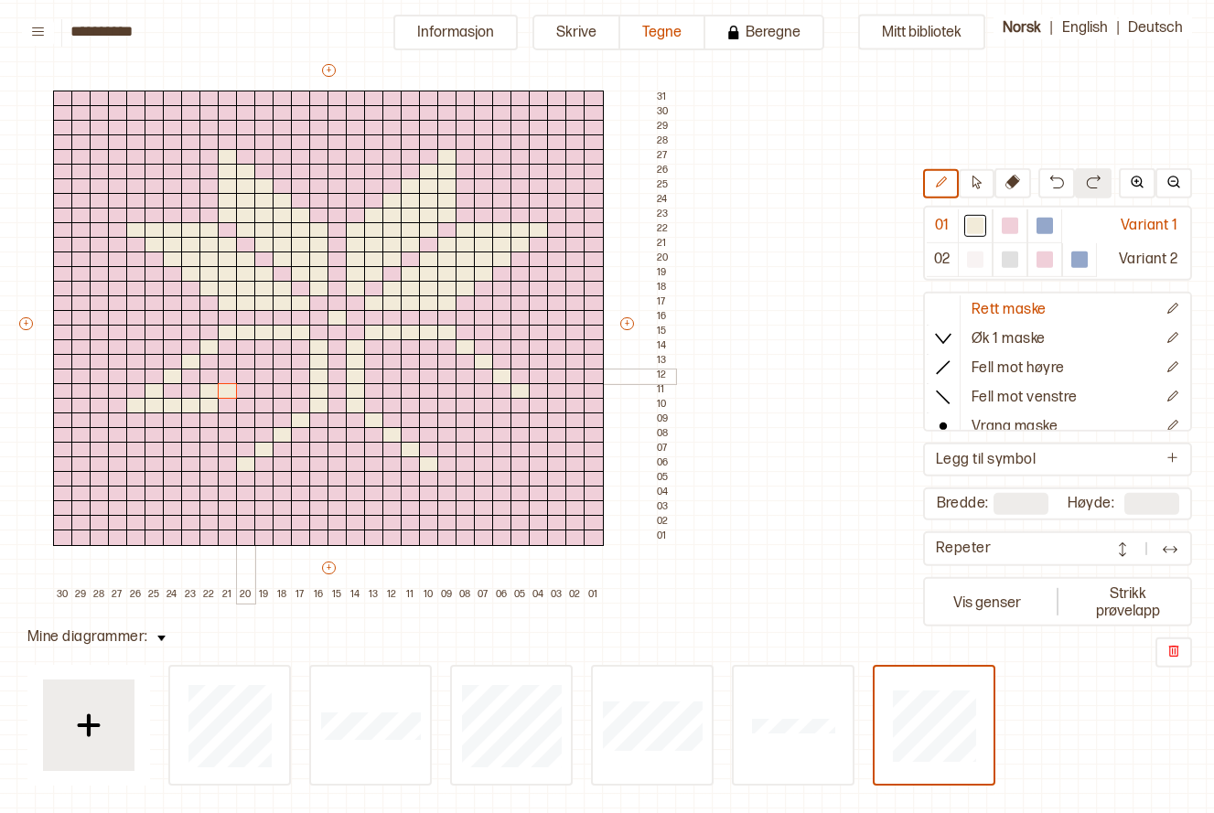
click at [243, 374] on div at bounding box center [246, 377] width 20 height 16
click at [261, 358] on div at bounding box center [264, 362] width 20 height 16
click at [281, 344] on div at bounding box center [283, 347] width 20 height 16
drag, startPoint x: 260, startPoint y: 344, endPoint x: 216, endPoint y: 342, distance: 44.0
click at [216, 342] on div "+ + + + 30 29 28 27 26 25 24 23 22 21 20 19 18 17 16 15 14 13 12 11 10 09 08 07…" at bounding box center [345, 332] width 659 height 542
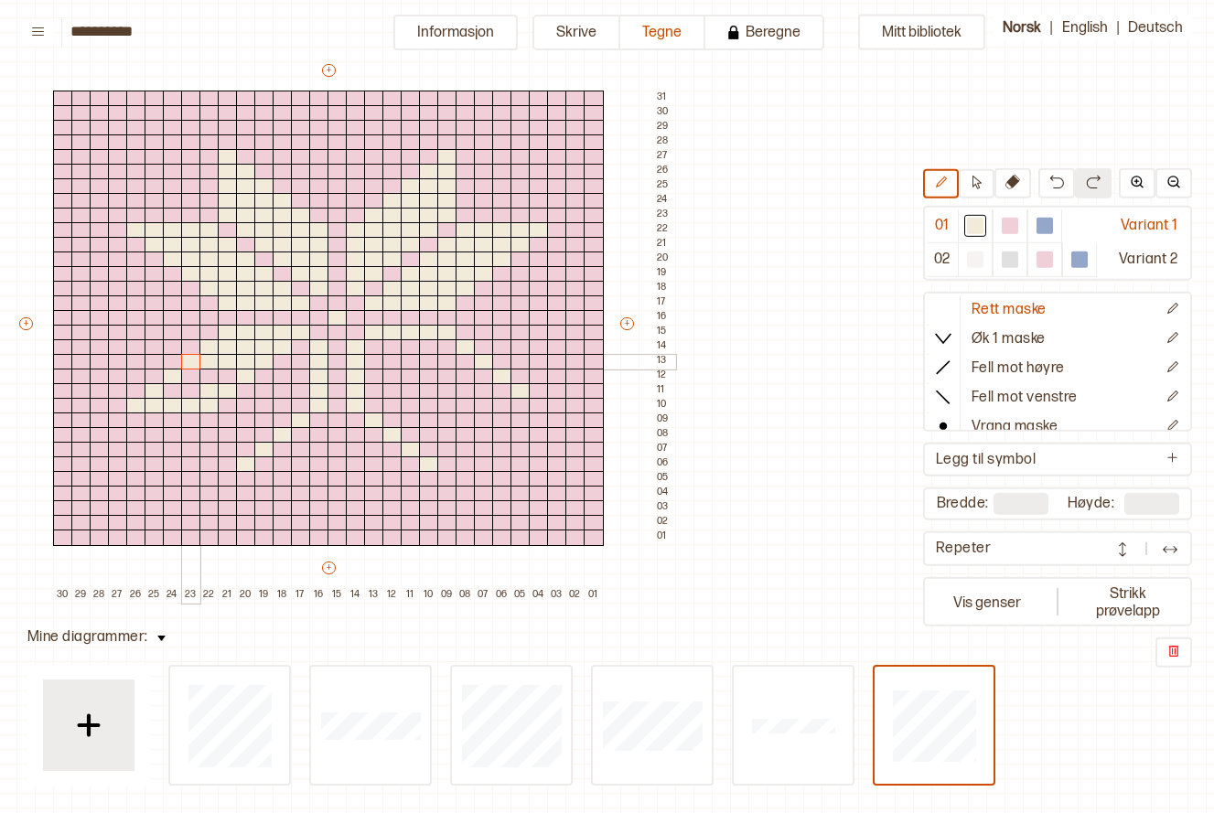
drag, startPoint x: 227, startPoint y: 354, endPoint x: 198, endPoint y: 355, distance: 29.3
click at [198, 355] on div "+ + + + 30 29 28 27 26 25 24 23 22 21 20 19 18 17 16 15 14 13 12 11 10 09 08 07…" at bounding box center [345, 332] width 659 height 542
drag, startPoint x: 182, startPoint y: 377, endPoint x: 239, endPoint y: 377, distance: 56.7
click at [239, 377] on div "+ + + + 30 29 28 27 26 25 24 23 22 21 20 19 18 17 16 15 14 13 12 11 10 09 08 07…" at bounding box center [345, 332] width 659 height 542
drag, startPoint x: 167, startPoint y: 389, endPoint x: 185, endPoint y: 389, distance: 18.3
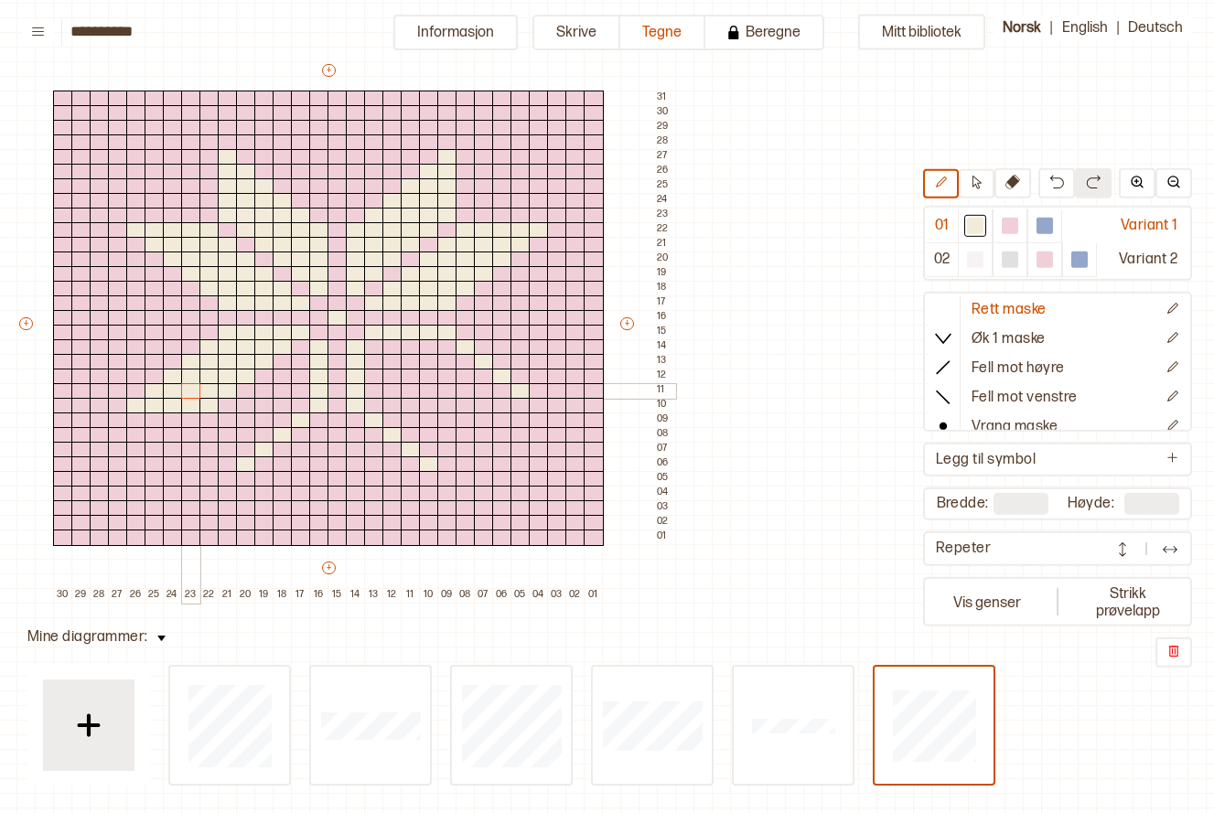
click at [185, 389] on div "+ + + + 30 29 28 27 26 25 24 23 22 21 20 19 18 17 16 15 14 13 12 11 10 09 08 07…" at bounding box center [345, 332] width 659 height 542
drag, startPoint x: 221, startPoint y: 415, endPoint x: 223, endPoint y: 473, distance: 58.6
click at [223, 473] on div "+ + + + 30 29 28 27 26 25 24 23 22 21 20 19 18 17 16 15 14 13 12 11 10 09 08 07…" at bounding box center [345, 332] width 659 height 542
click at [242, 406] on div at bounding box center [246, 406] width 20 height 16
click at [261, 389] on div at bounding box center [264, 391] width 20 height 16
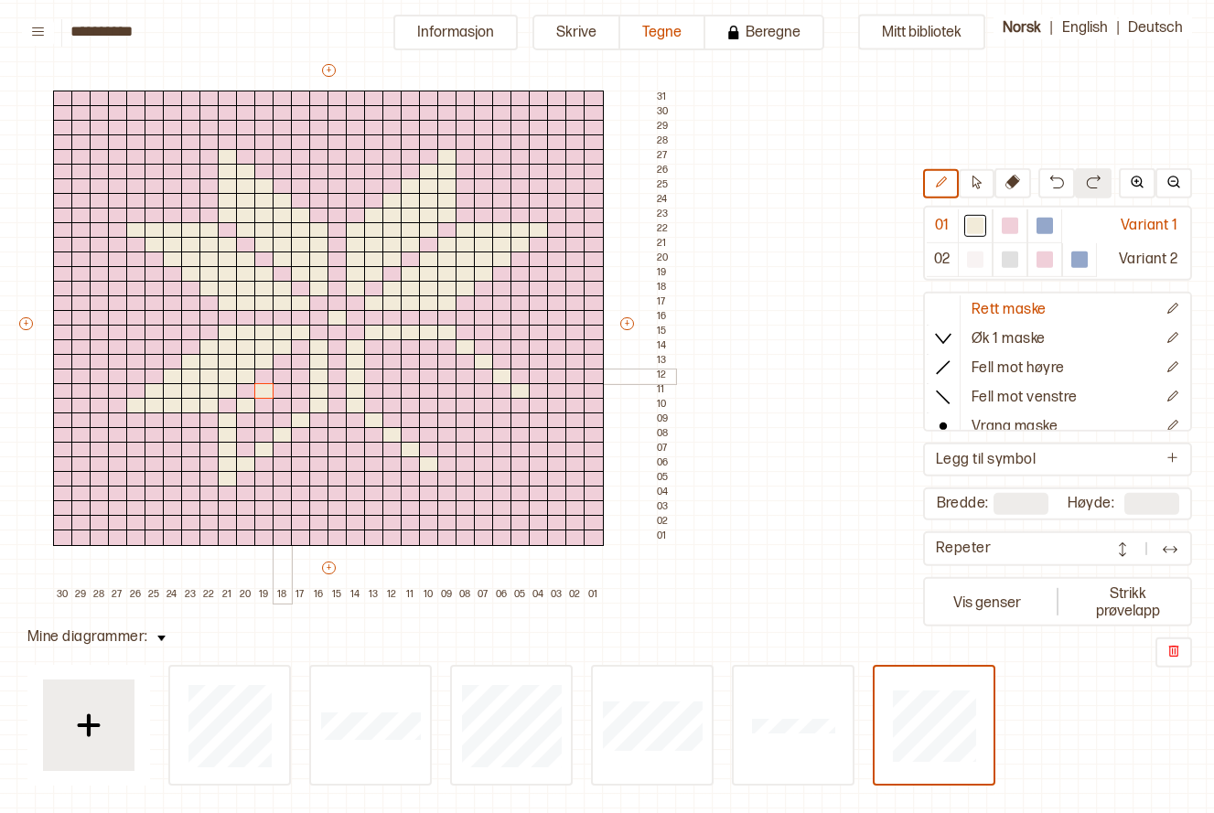
click at [283, 373] on div at bounding box center [283, 377] width 20 height 16
click at [304, 354] on div at bounding box center [301, 362] width 20 height 16
drag, startPoint x: 295, startPoint y: 387, endPoint x: 244, endPoint y: 421, distance: 60.7
click at [244, 421] on div "+ + + + 30 29 28 27 26 25 24 23 22 21 20 19 18 17 16 15 14 13 12 11 10 09 08 07…" at bounding box center [345, 332] width 659 height 542
drag, startPoint x: 451, startPoint y: 477, endPoint x: 446, endPoint y: 411, distance: 66.1
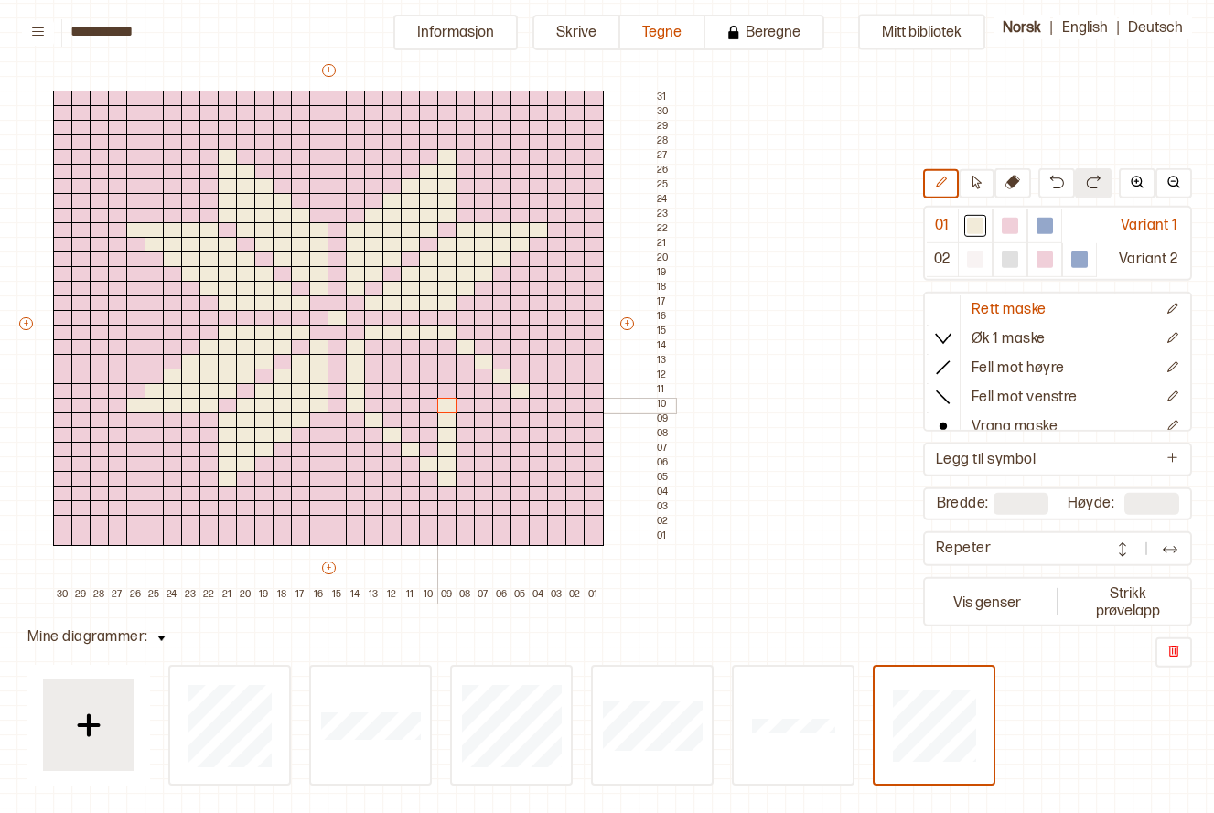
click at [446, 411] on div "+ + + + 30 29 28 27 26 25 24 23 22 21 20 19 18 17 16 15 14 13 12 11 10 09 08 07…" at bounding box center [345, 332] width 659 height 542
click at [1014, 225] on div at bounding box center [1010, 226] width 16 height 16
click at [441, 399] on div at bounding box center [447, 406] width 20 height 16
click at [985, 222] on div at bounding box center [975, 226] width 22 height 22
click at [425, 404] on div at bounding box center [429, 406] width 20 height 16
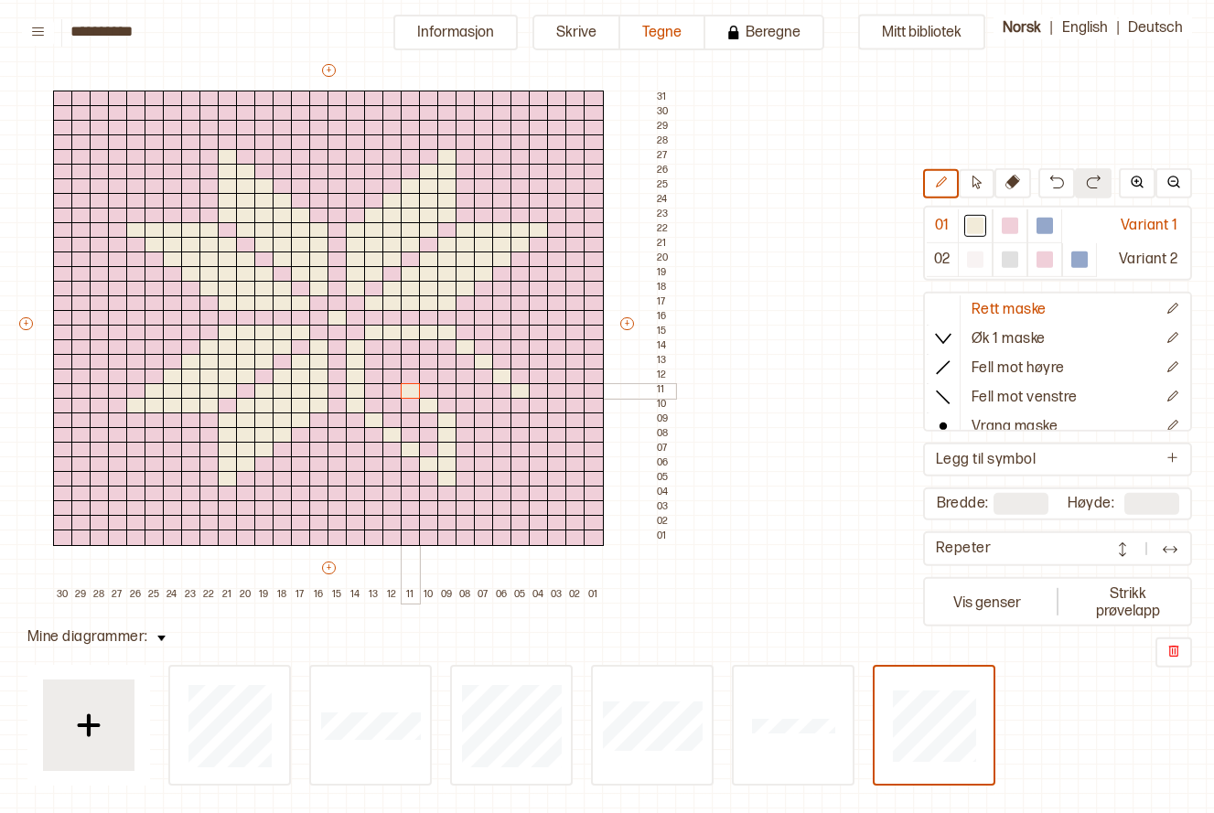
click at [407, 384] on div at bounding box center [411, 391] width 20 height 16
click at [395, 374] on div at bounding box center [392, 377] width 20 height 16
click at [375, 361] on div at bounding box center [374, 362] width 20 height 16
drag, startPoint x: 374, startPoint y: 364, endPoint x: 429, endPoint y: 418, distance: 77.0
click at [429, 418] on div "+ + + + 30 29 28 27 26 25 24 23 22 21 20 19 18 17 16 15 14 13 12 11 10 09 08 07…" at bounding box center [345, 332] width 659 height 542
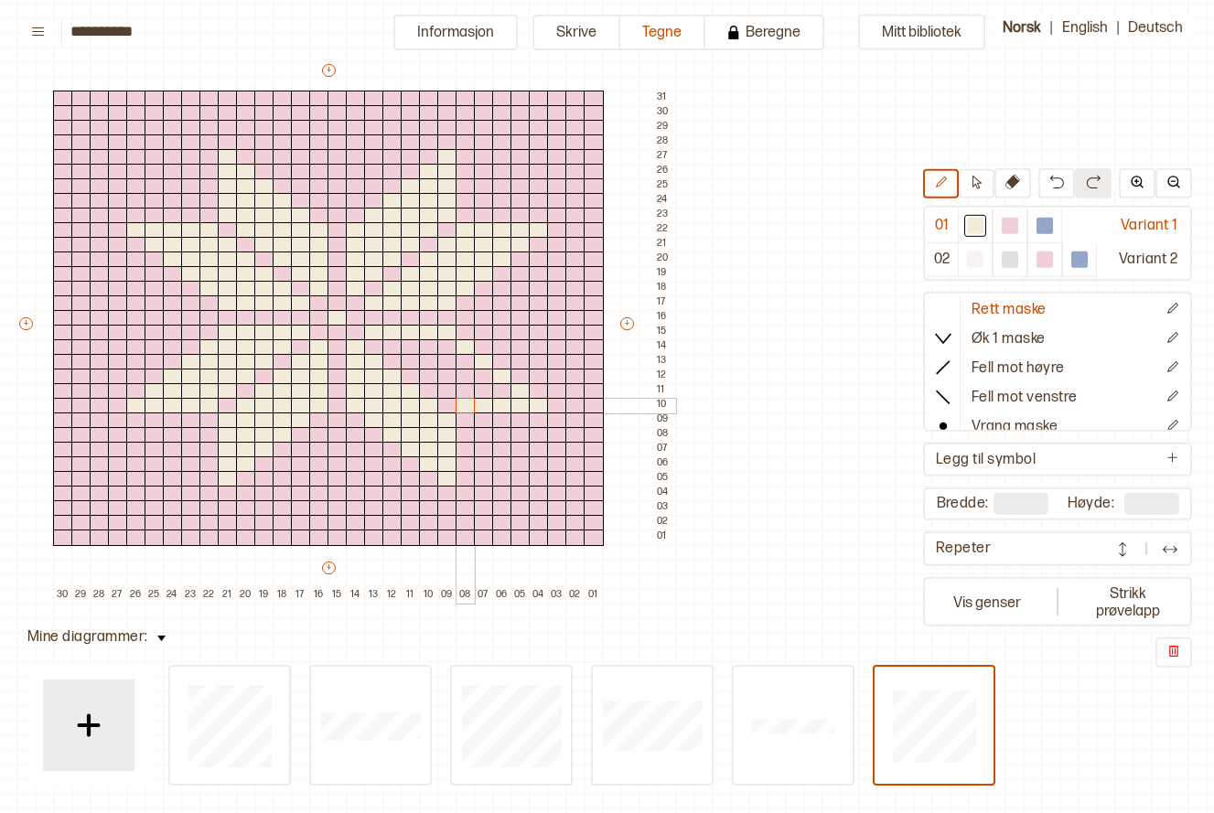
drag, startPoint x: 539, startPoint y: 408, endPoint x: 470, endPoint y: 401, distance: 69.0
click at [470, 401] on div "+ + + + 30 29 28 27 26 25 24 23 22 21 20 19 18 17 16 15 14 13 12 11 10 09 08 07…" at bounding box center [345, 332] width 659 height 542
click at [452, 391] on div at bounding box center [447, 391] width 20 height 16
click at [432, 378] on div at bounding box center [429, 377] width 20 height 16
click at [410, 362] on div at bounding box center [411, 362] width 20 height 16
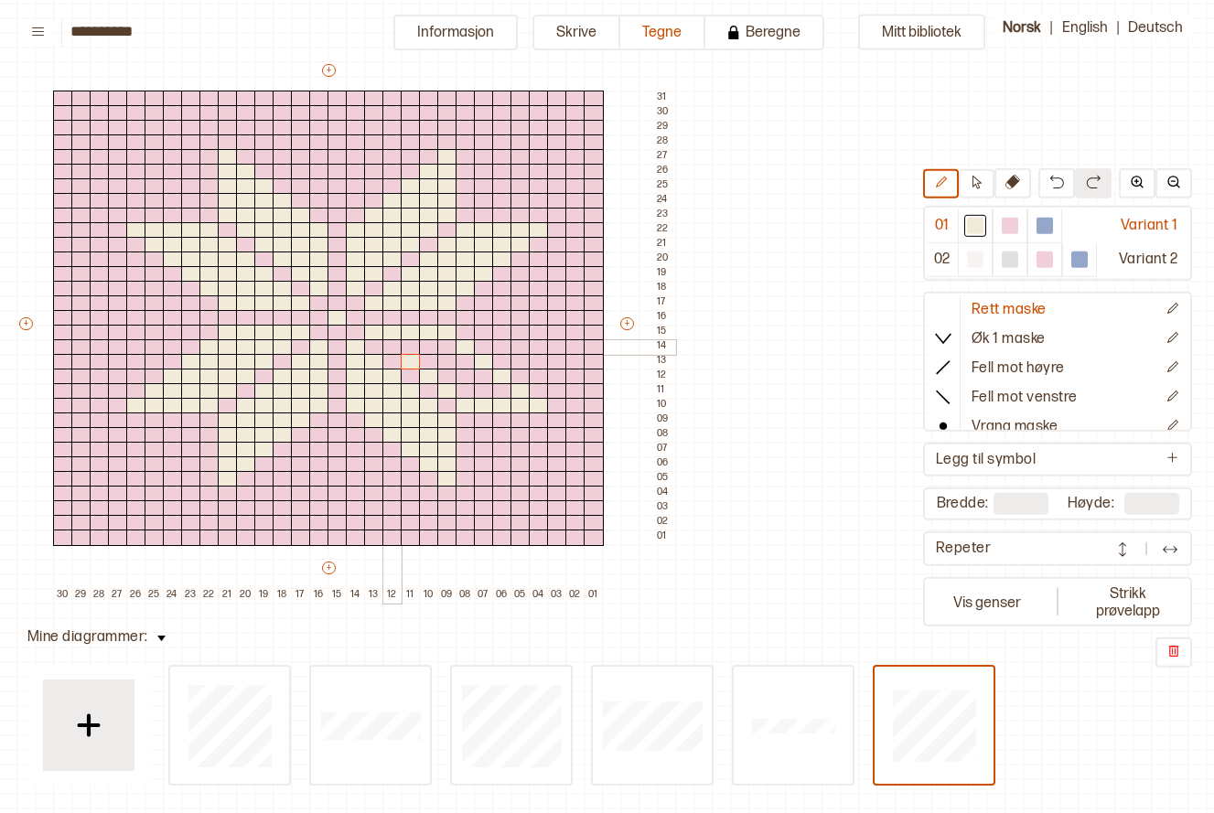
click at [394, 346] on div at bounding box center [392, 347] width 20 height 16
drag, startPoint x: 420, startPoint y: 350, endPoint x: 469, endPoint y: 390, distance: 63.0
click at [469, 390] on div "+ + + + 30 29 28 27 26 25 24 23 22 21 20 19 18 17 16 15 14 13 12 11 10 09 08 07…" at bounding box center [345, 332] width 659 height 542
click at [41, 22] on button at bounding box center [38, 33] width 32 height 26
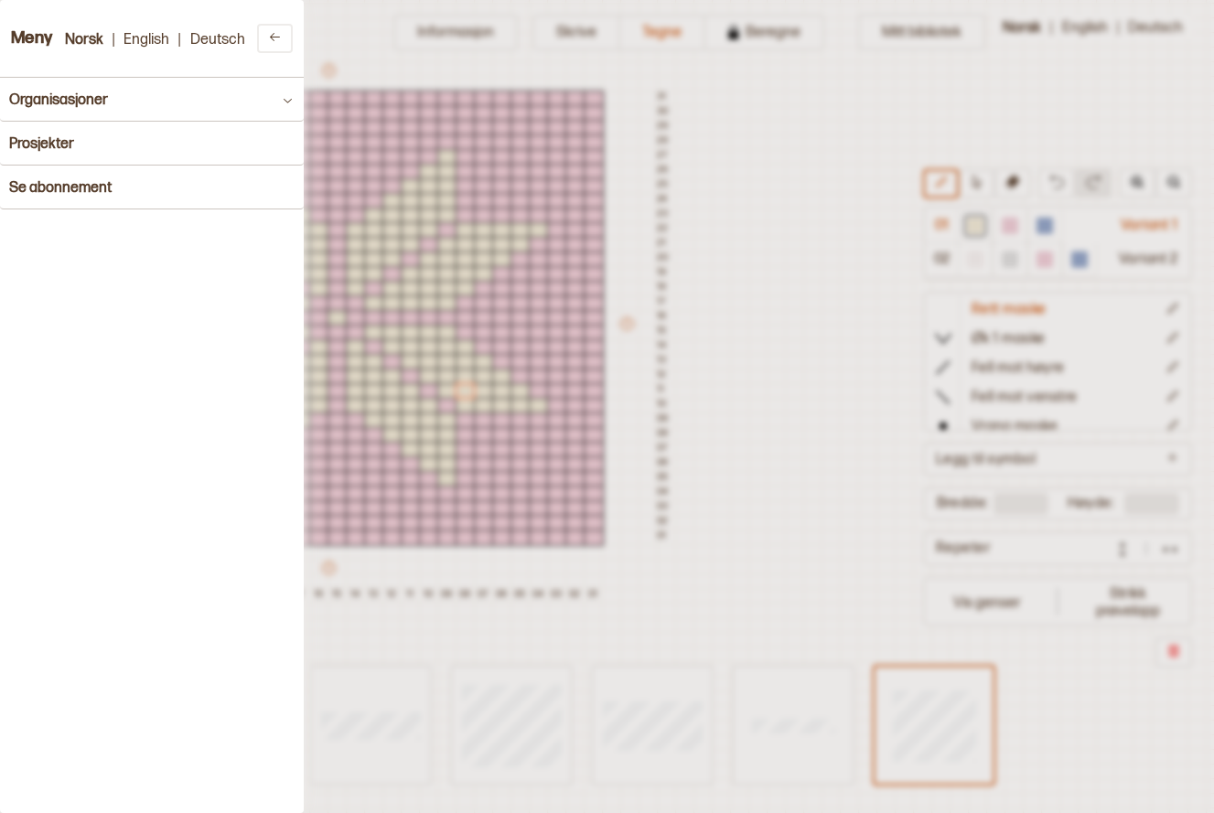
click at [20, 29] on h3 "Meny" at bounding box center [32, 38] width 42 height 19
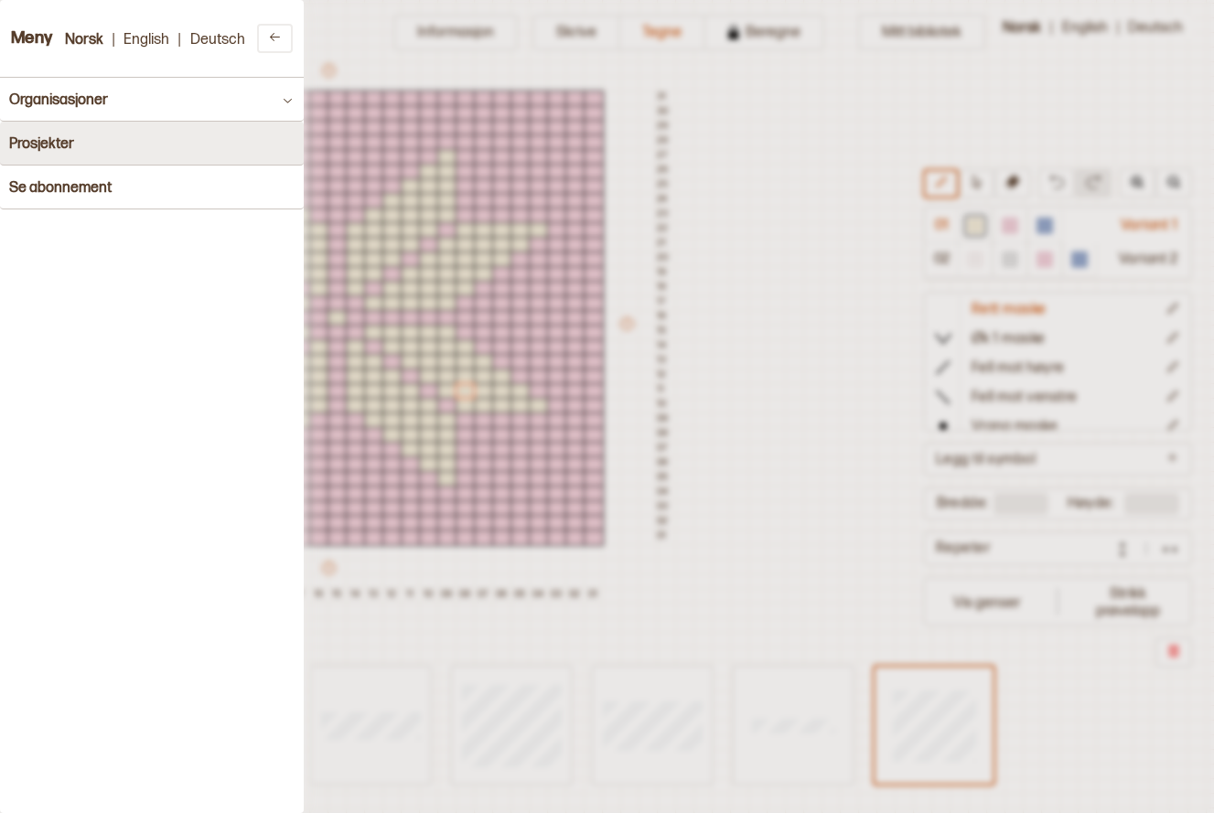
click at [79, 135] on button "Prosjekter" at bounding box center [152, 144] width 304 height 44
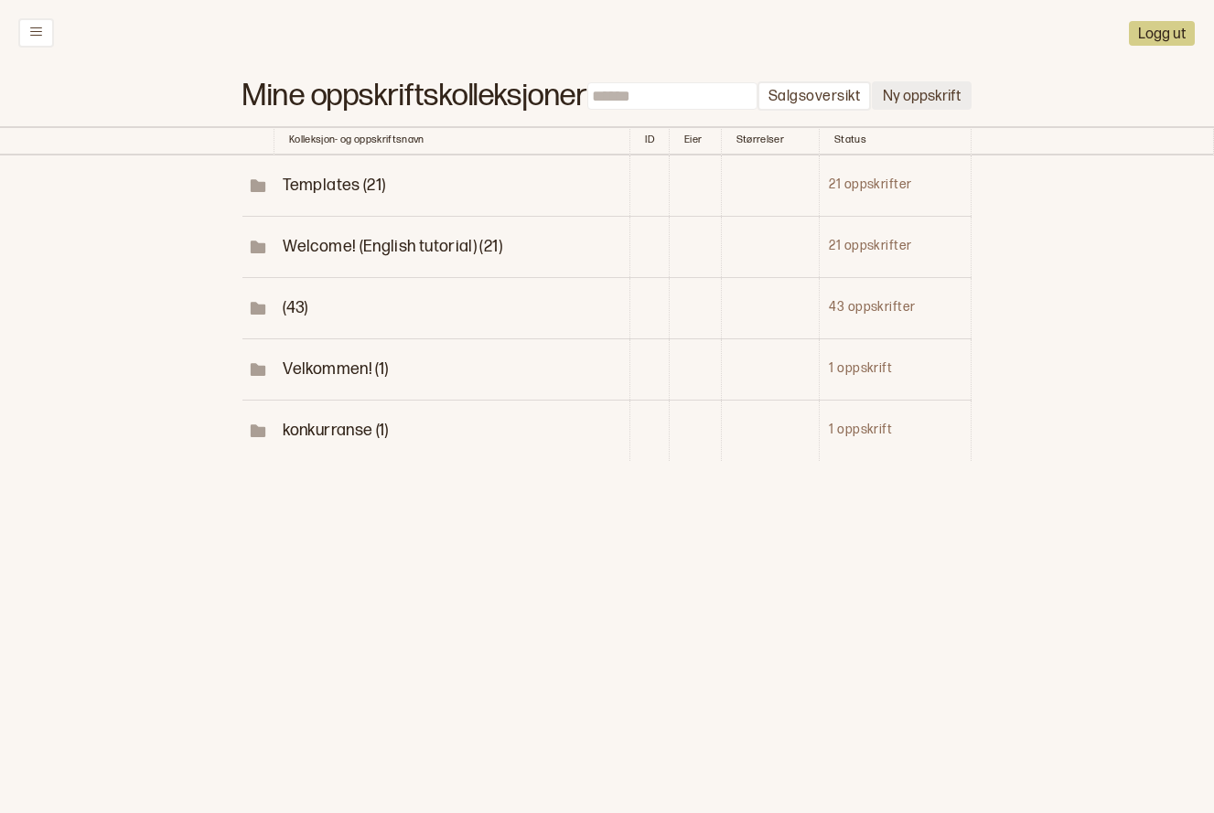
click at [907, 86] on button "Ny oppskrift" at bounding box center [922, 95] width 100 height 28
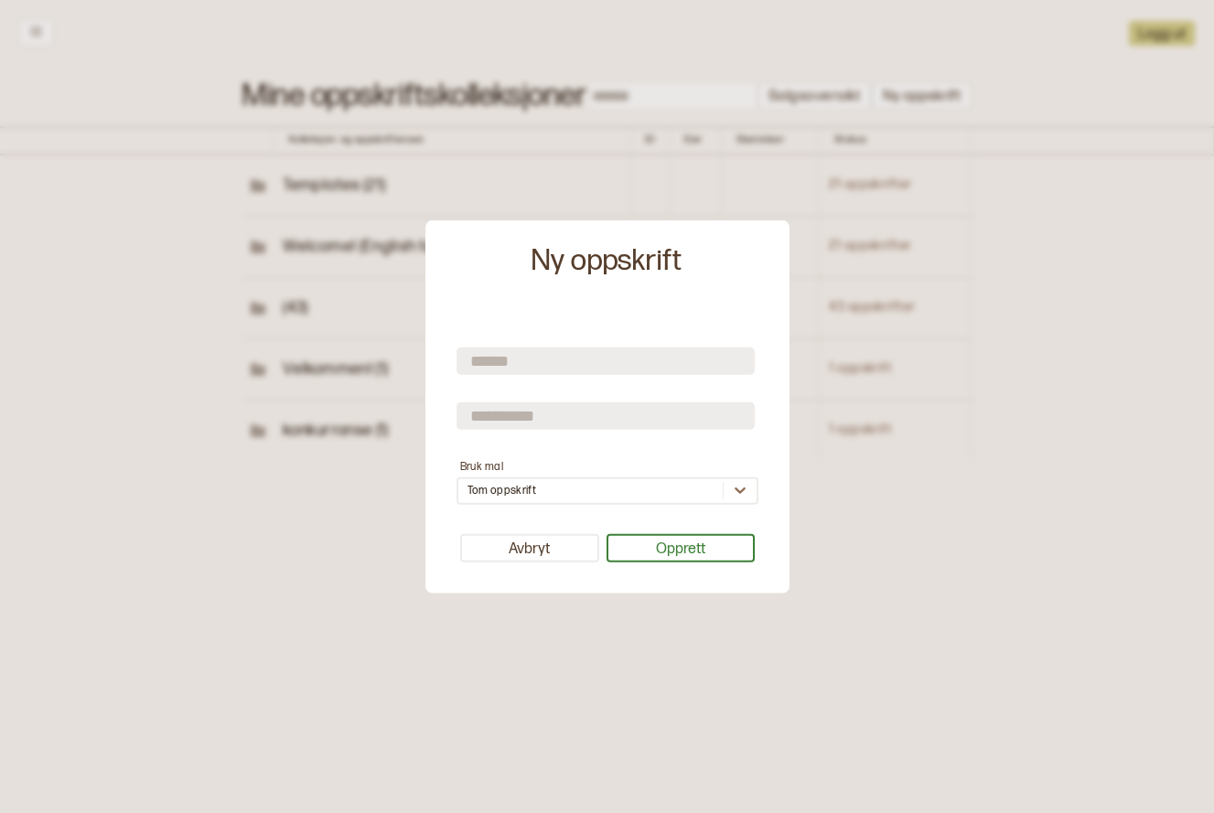
click at [582, 345] on form "Bruk mal Tom oppskrift" at bounding box center [608, 412] width 302 height 185
click at [581, 350] on input "text" at bounding box center [606, 361] width 298 height 27
type input "*********"
click at [708, 544] on button "Opprett" at bounding box center [681, 548] width 148 height 28
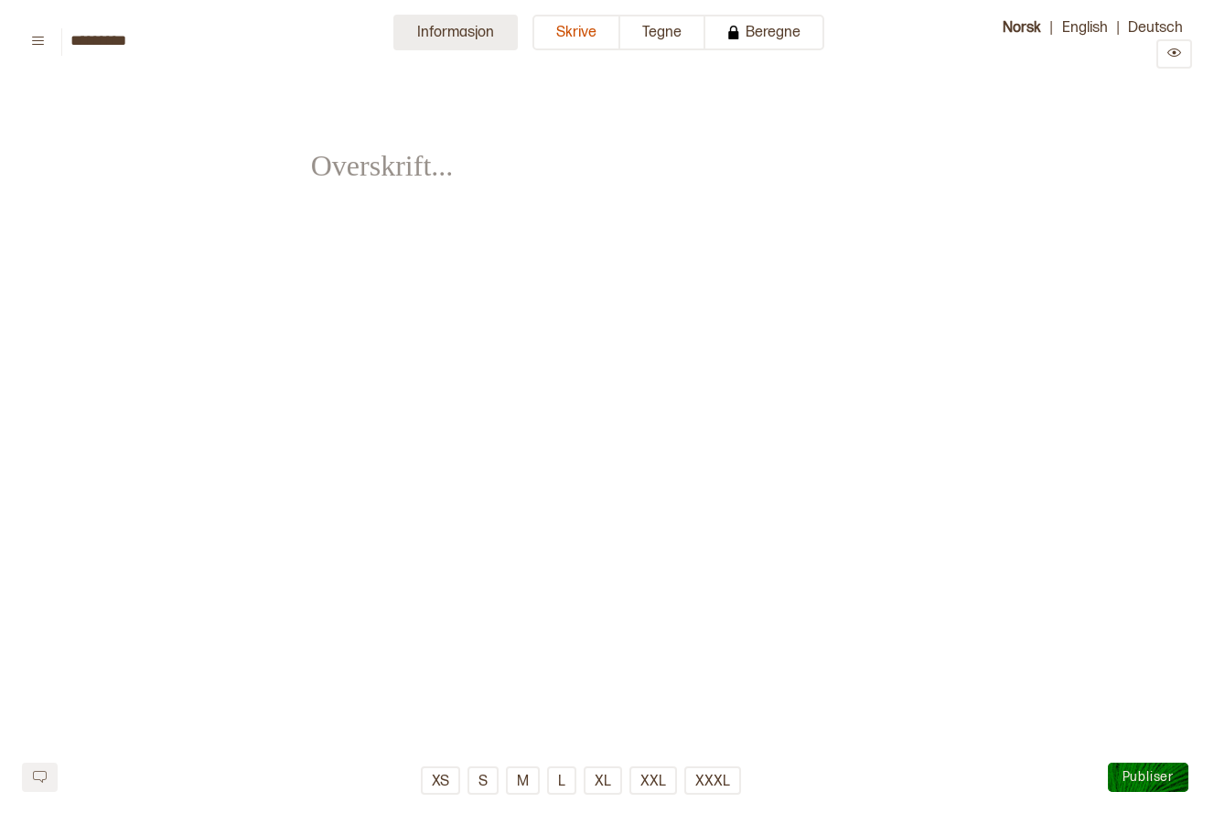
click at [486, 16] on button "Informasjon" at bounding box center [455, 33] width 124 height 36
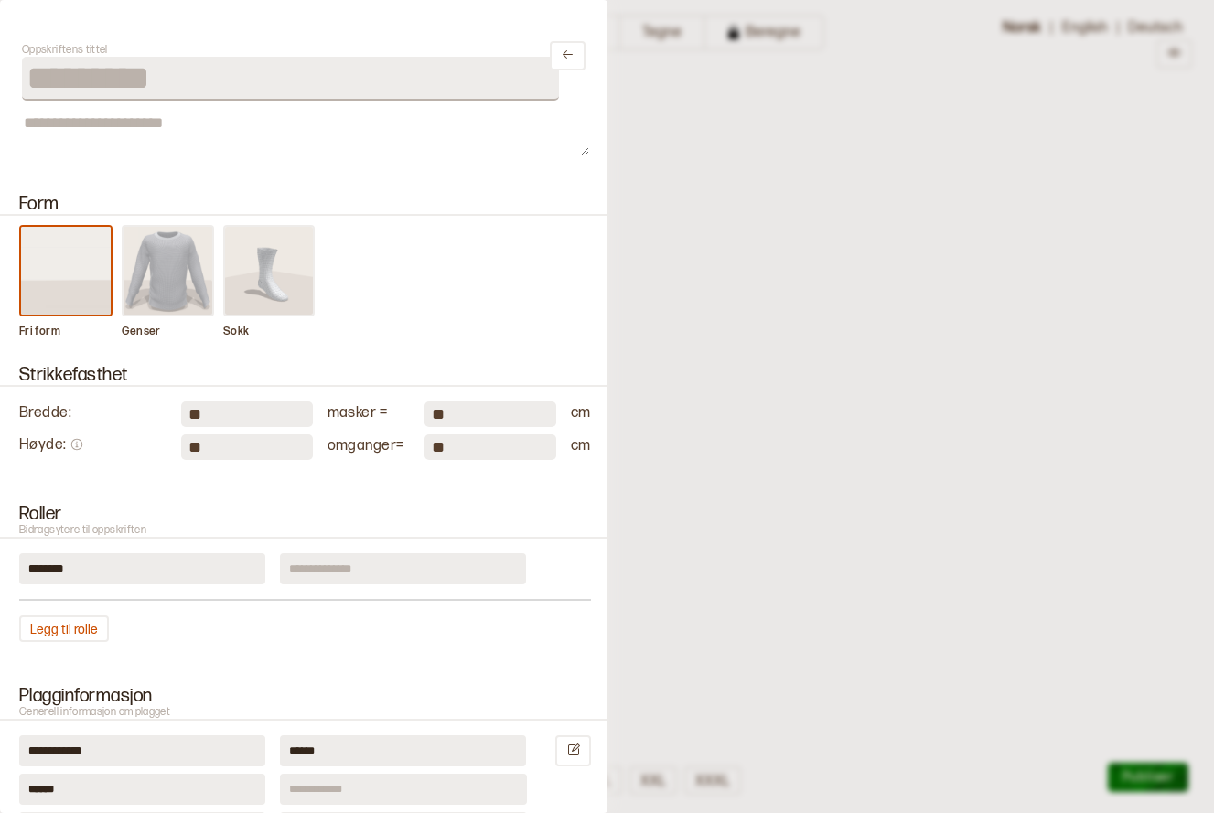
click at [188, 281] on img at bounding box center [169, 271] width 90 height 88
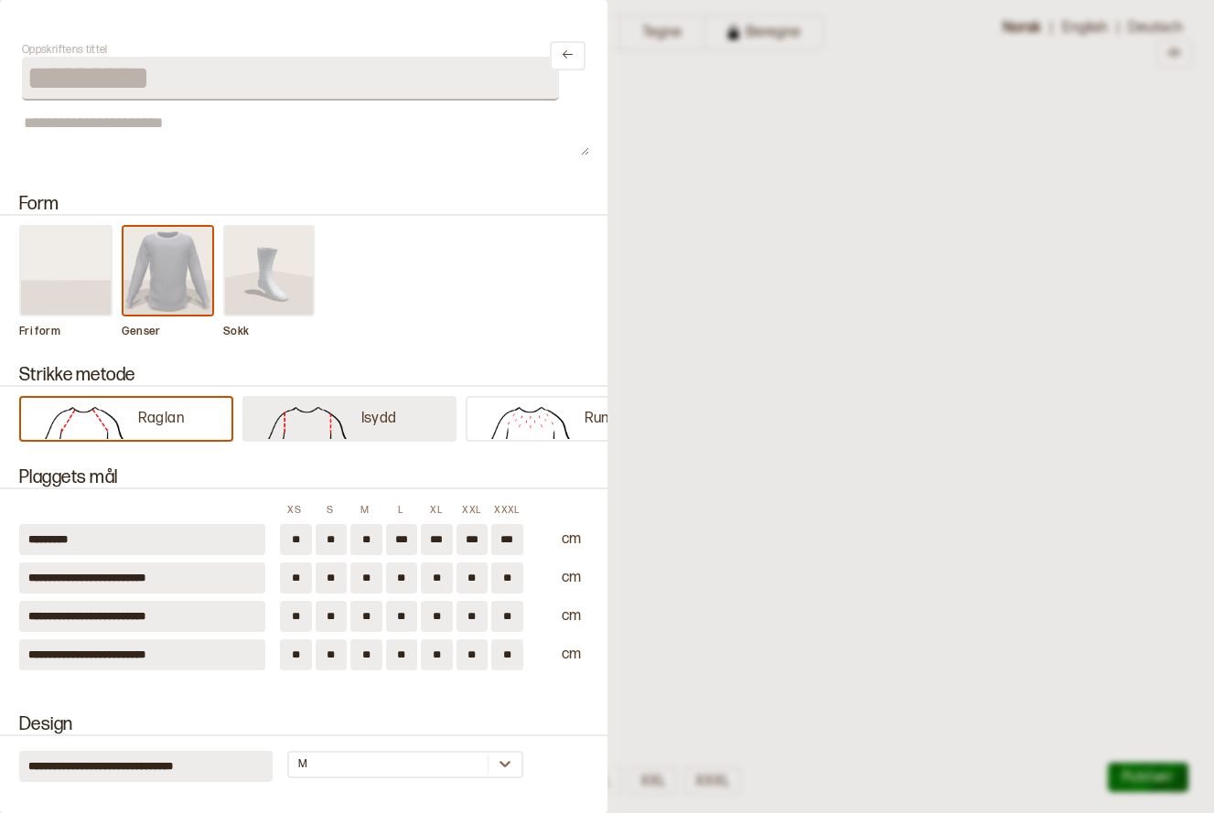
click at [319, 419] on img at bounding box center [307, 421] width 108 height 37
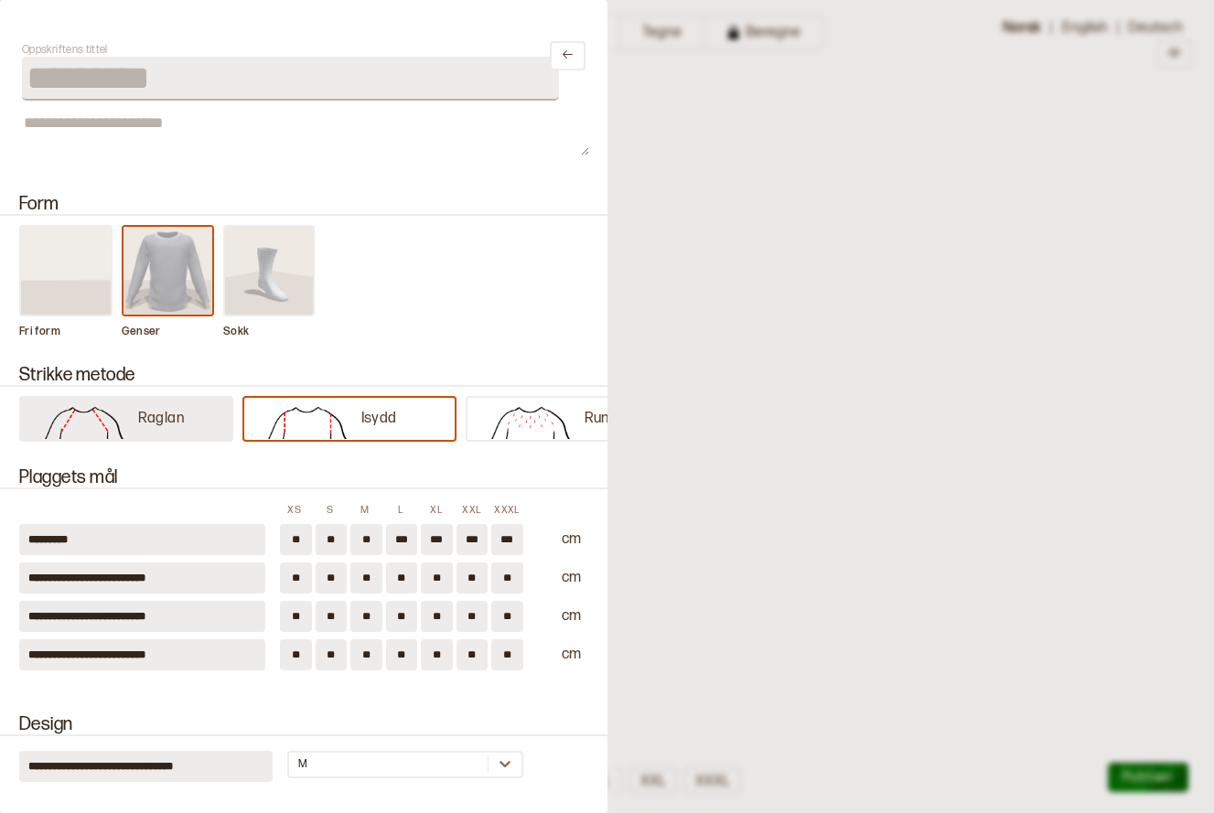
click at [178, 416] on p "Raglan" at bounding box center [161, 419] width 47 height 19
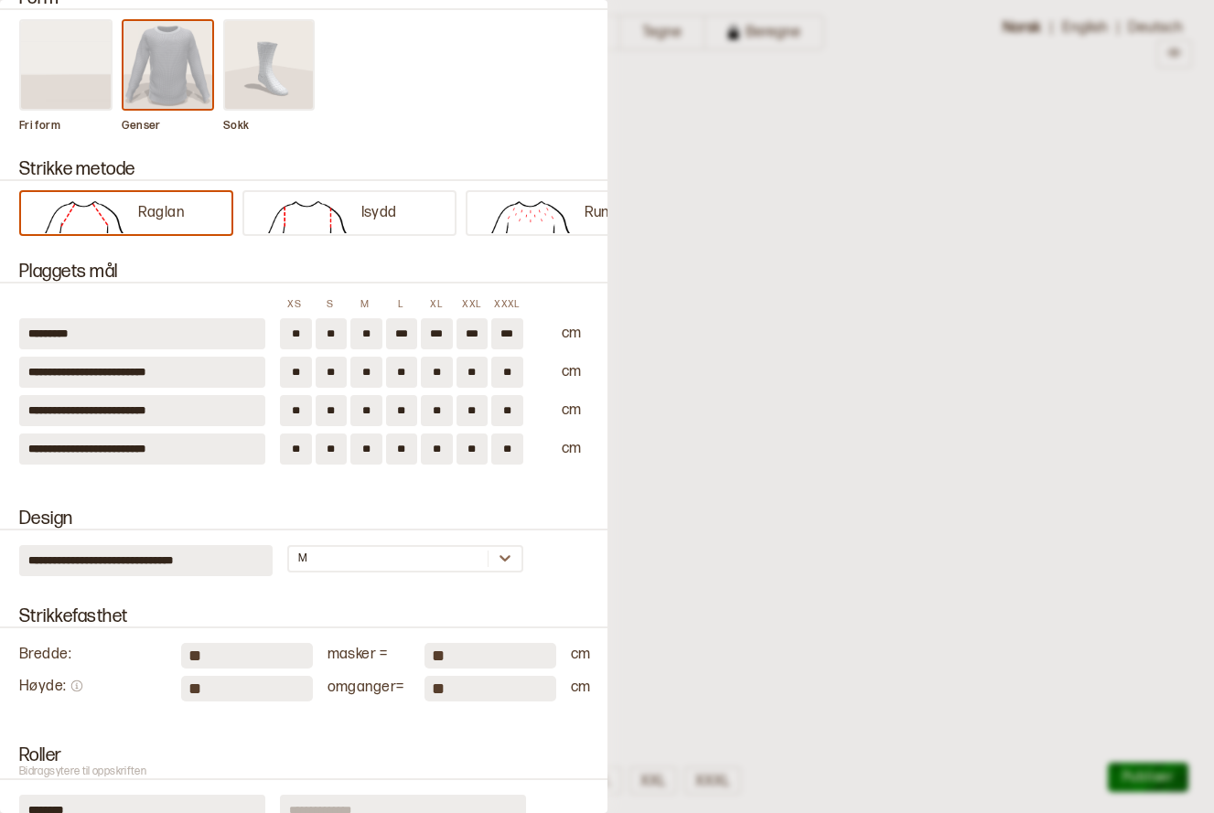
scroll to position [343, 0]
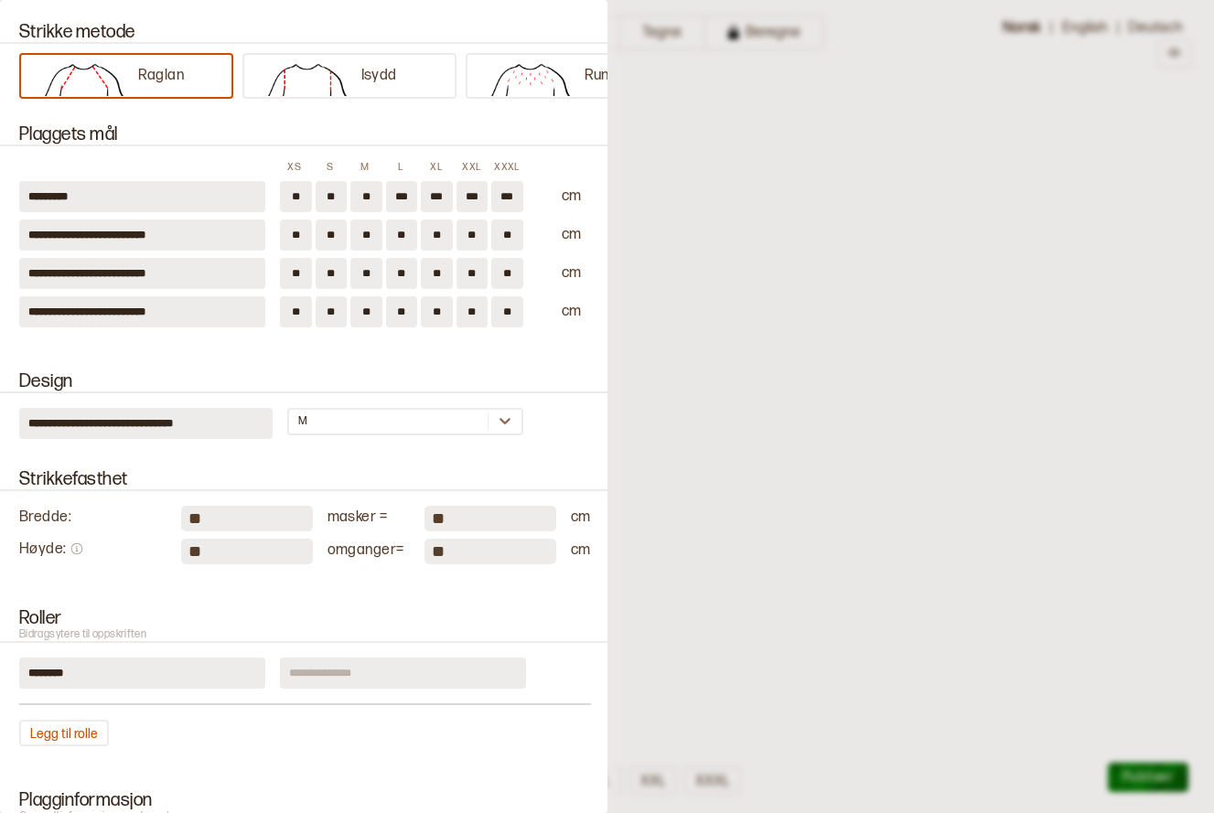
click at [237, 512] on input "**" at bounding box center [247, 519] width 132 height 26
type input "*"
type input "**"
click at [226, 562] on input "**" at bounding box center [247, 552] width 132 height 26
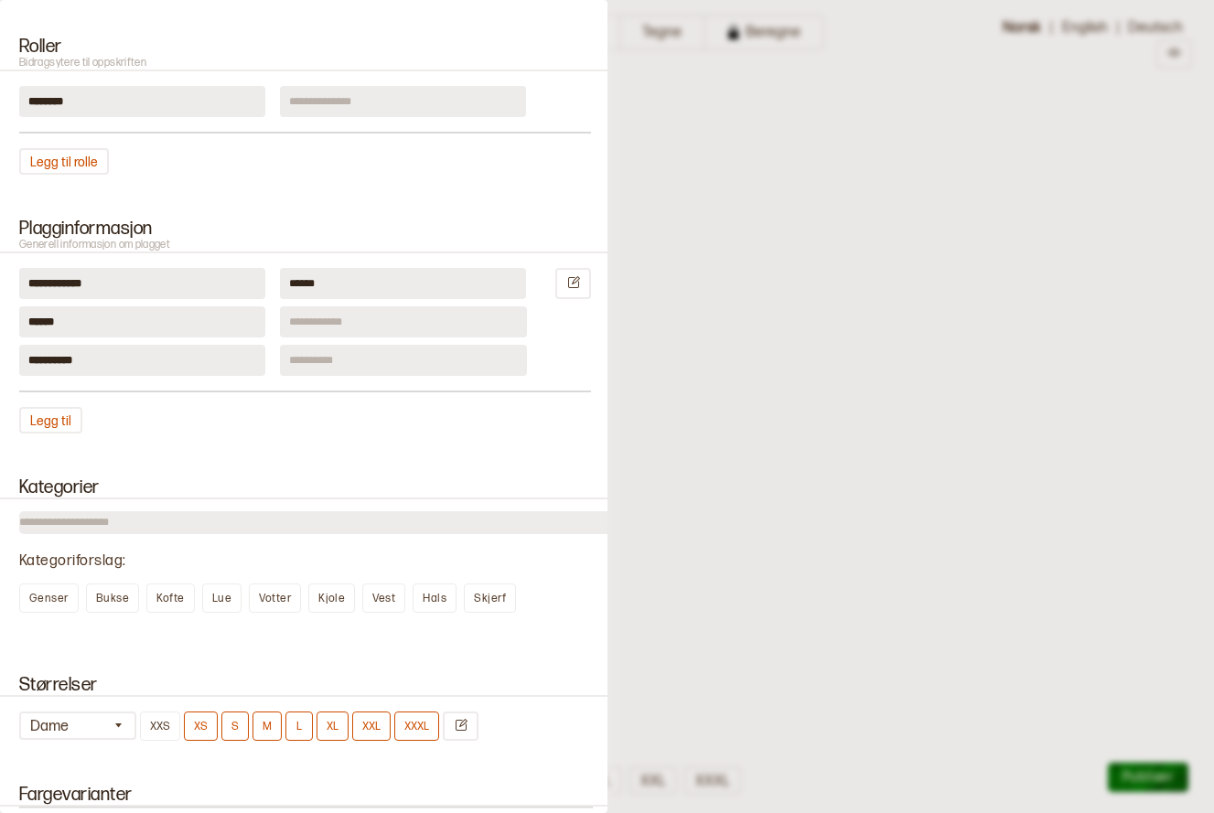
scroll to position [1258, 0]
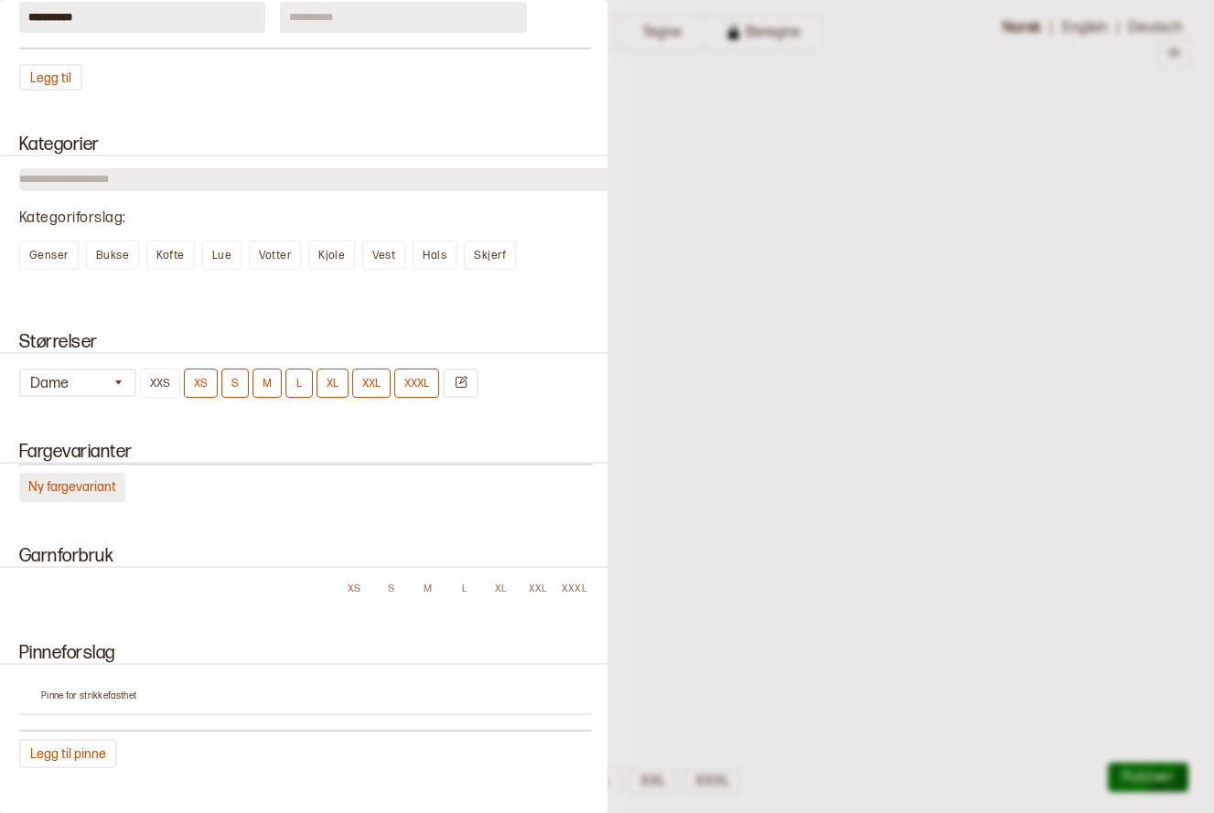
type input "**"
click at [92, 494] on button "Ny fargevariant" at bounding box center [72, 487] width 106 height 29
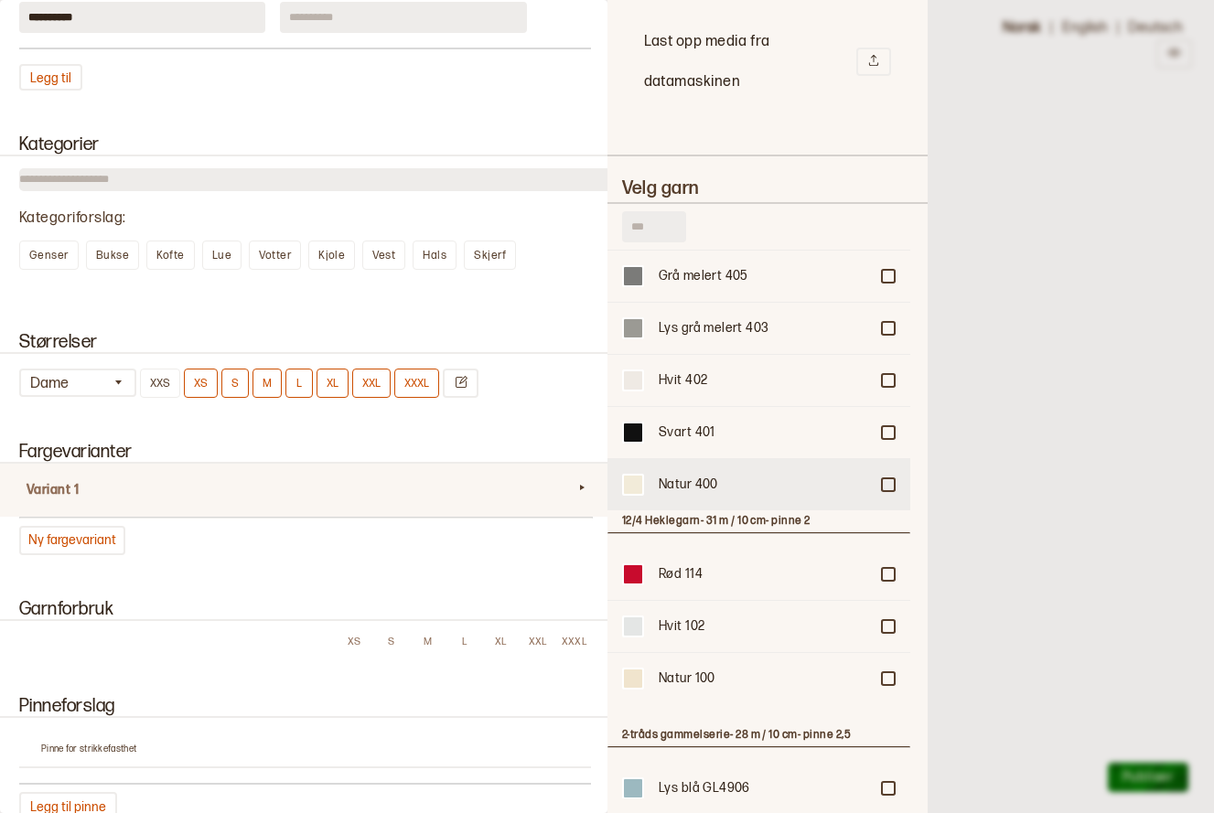
scroll to position [1144, 0]
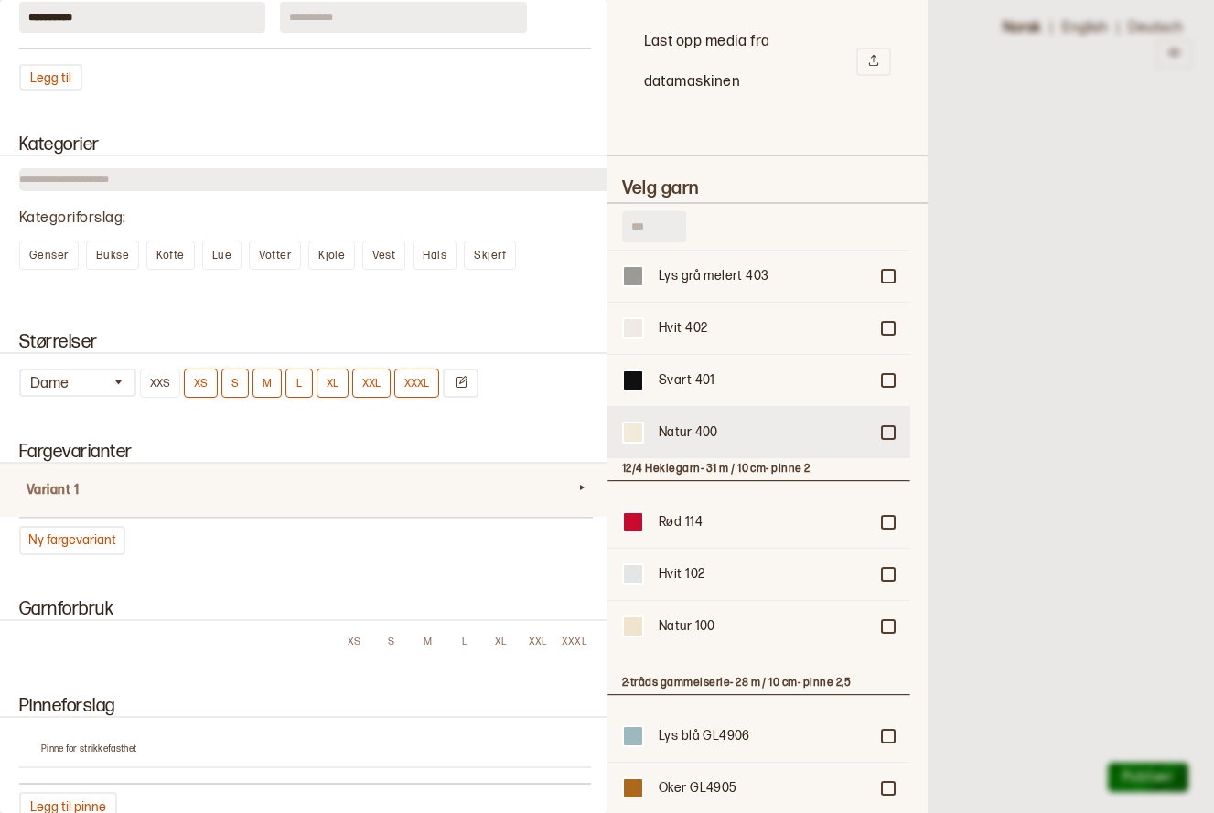
click at [691, 432] on div "Natur 400" at bounding box center [764, 433] width 210 height 18
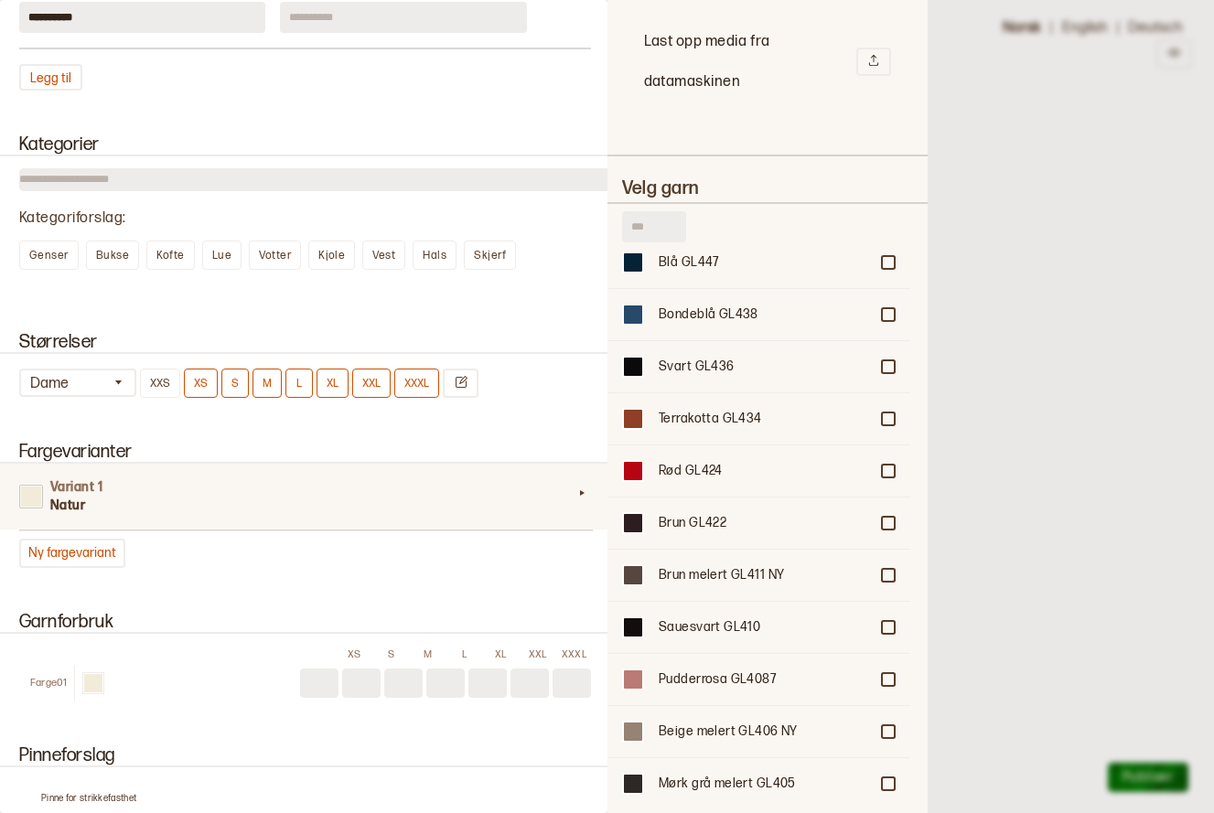
scroll to position [2173, 0]
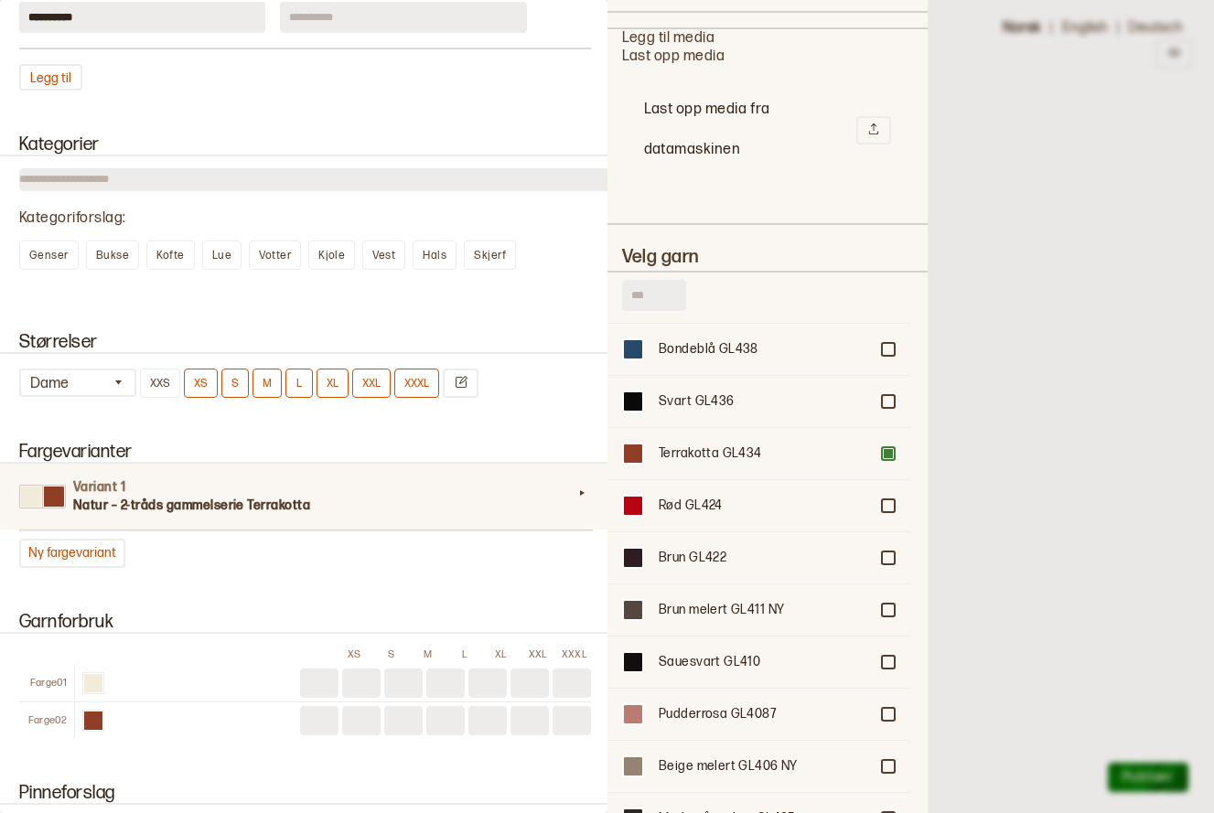
scroll to position [449, 0]
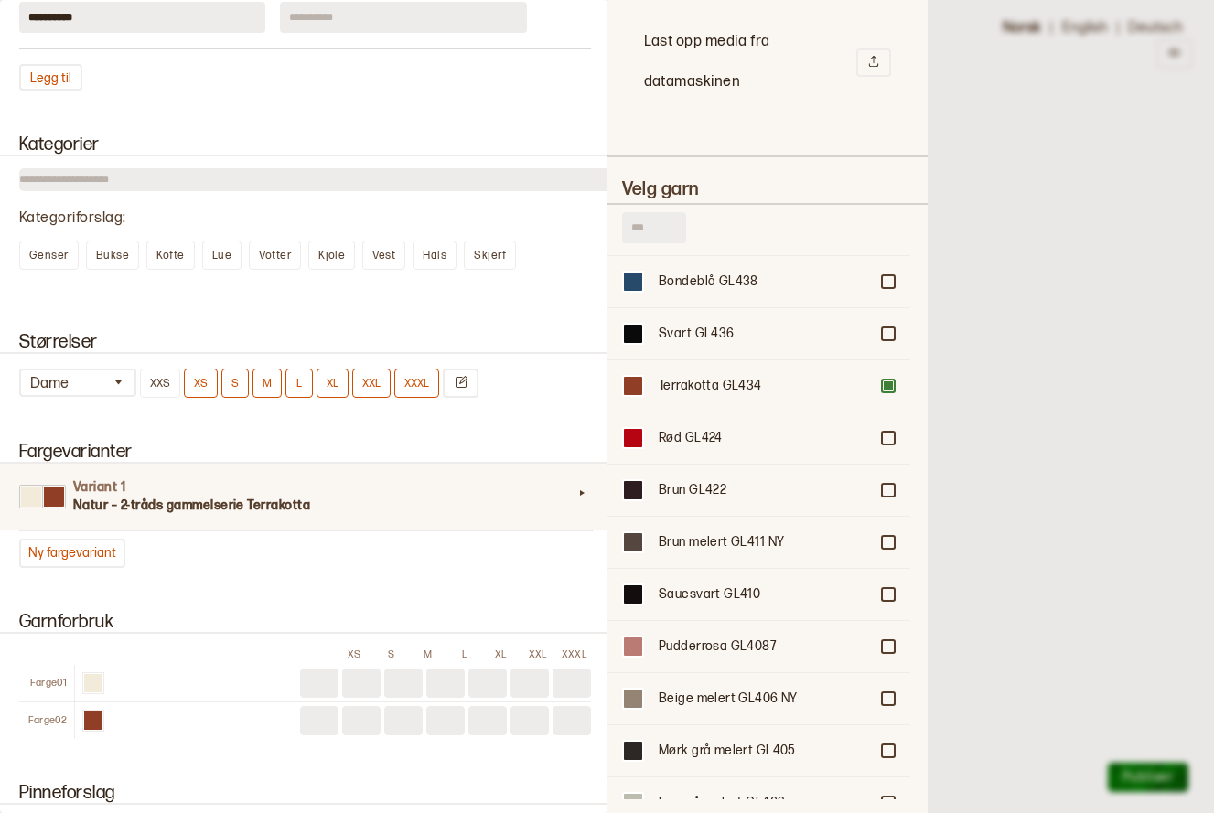
click at [975, 116] on div at bounding box center [607, 406] width 1214 height 813
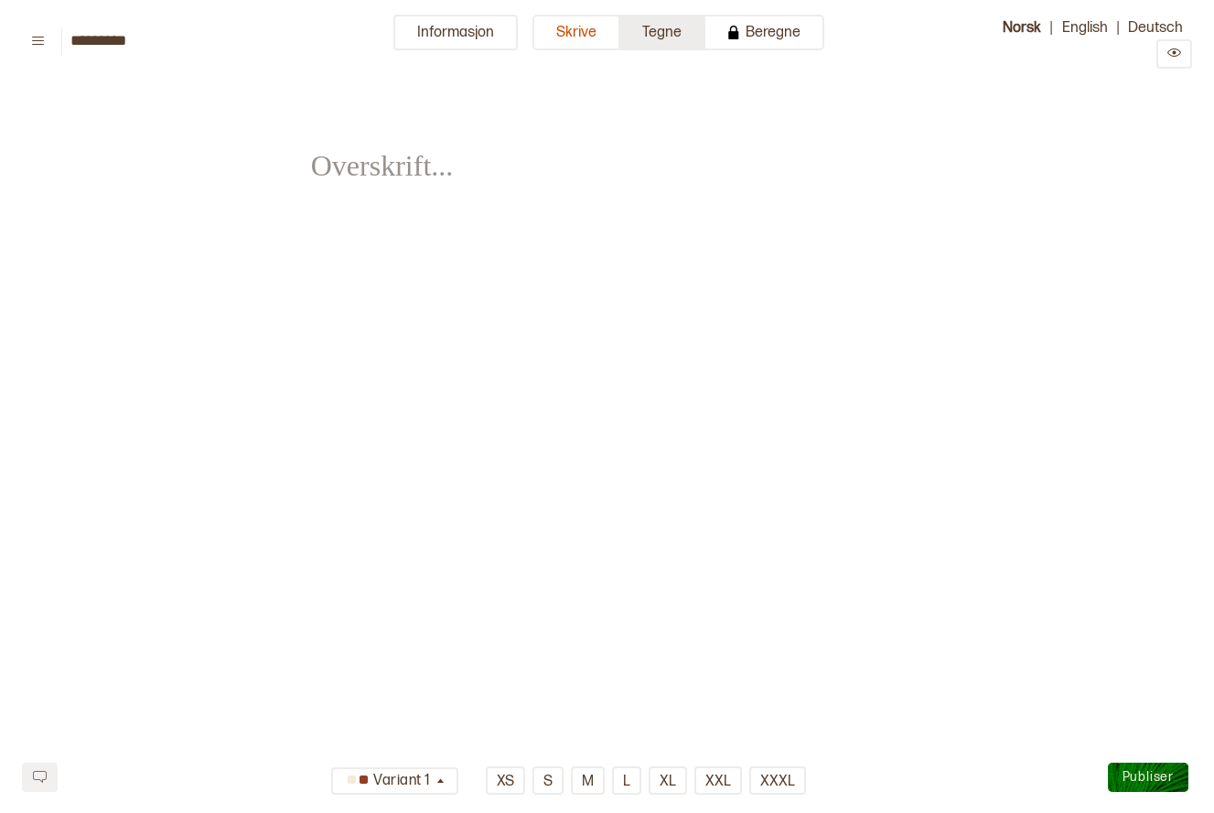
click at [674, 30] on button "Tegne" at bounding box center [662, 33] width 85 height 36
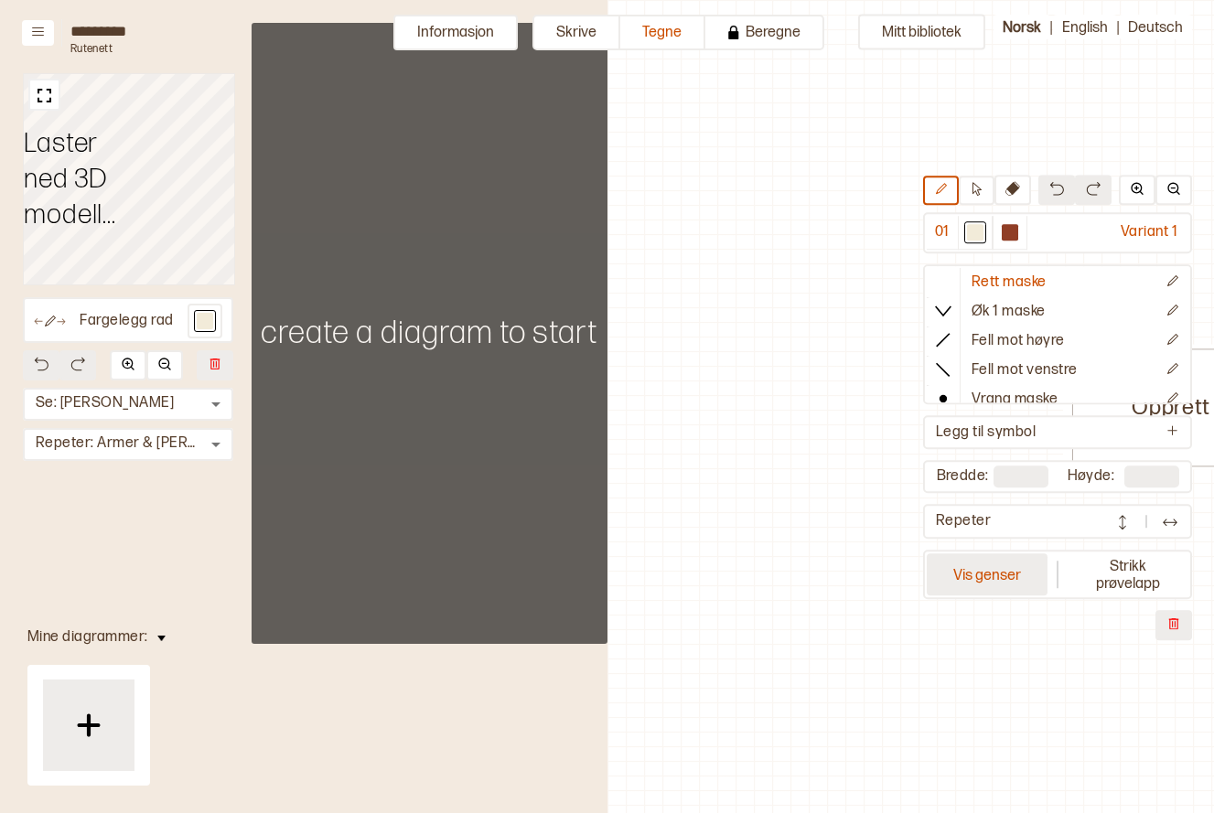
click at [950, 581] on button "Vis genser" at bounding box center [987, 575] width 121 height 42
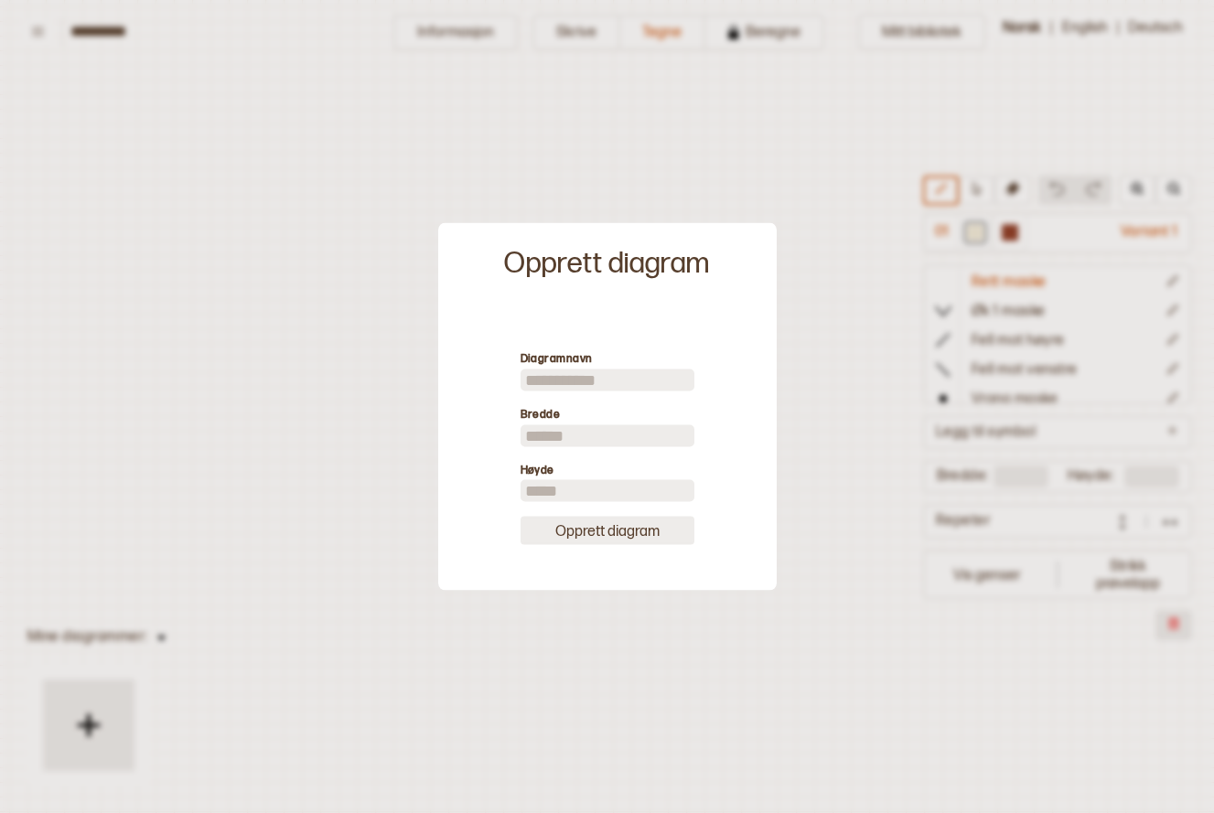
click at [631, 534] on button "Opprett diagram" at bounding box center [608, 531] width 174 height 28
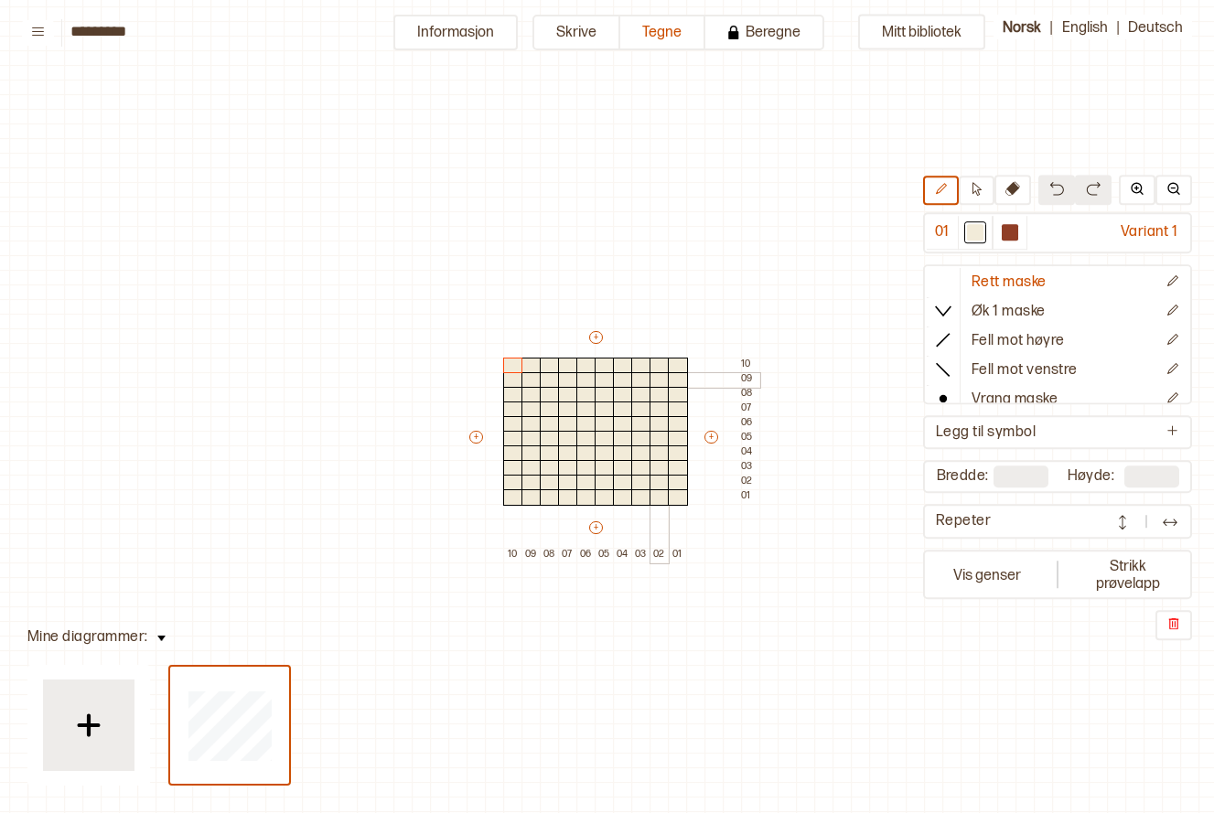
scroll to position [57, 25]
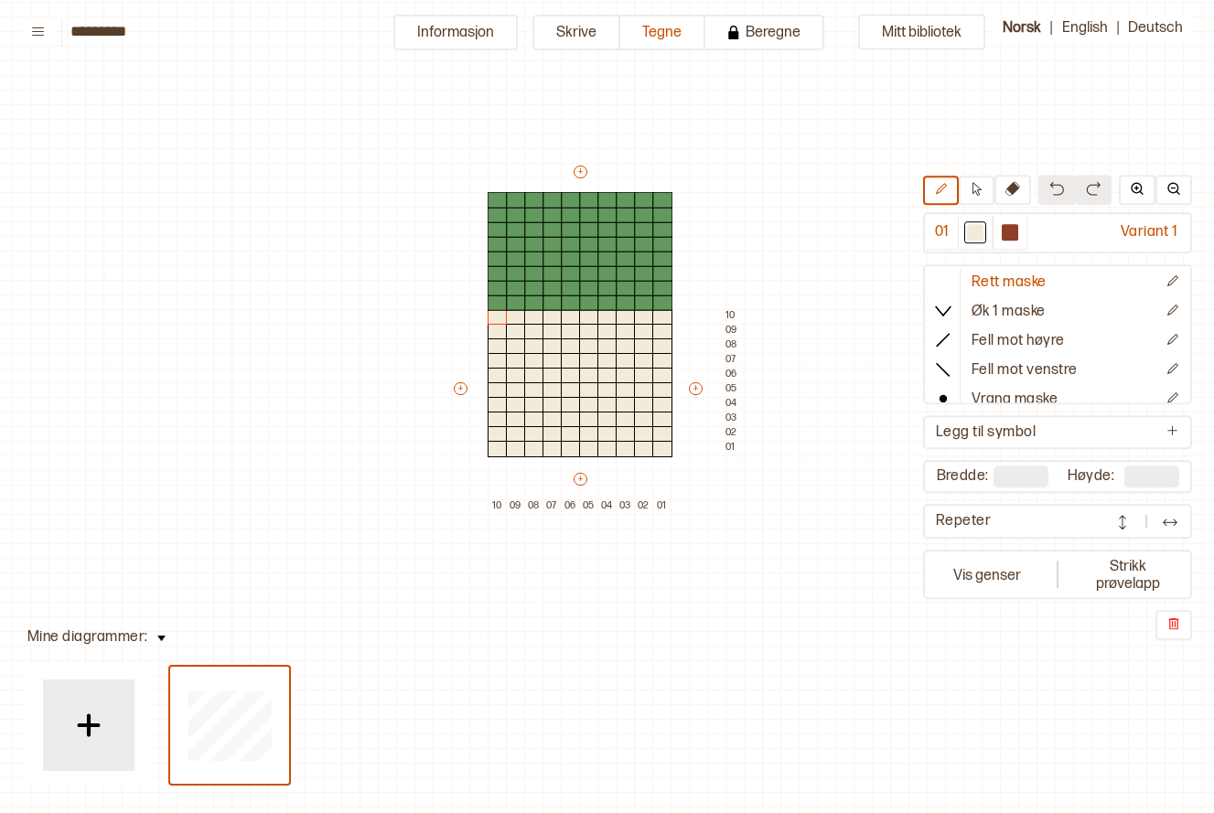
type input "**"
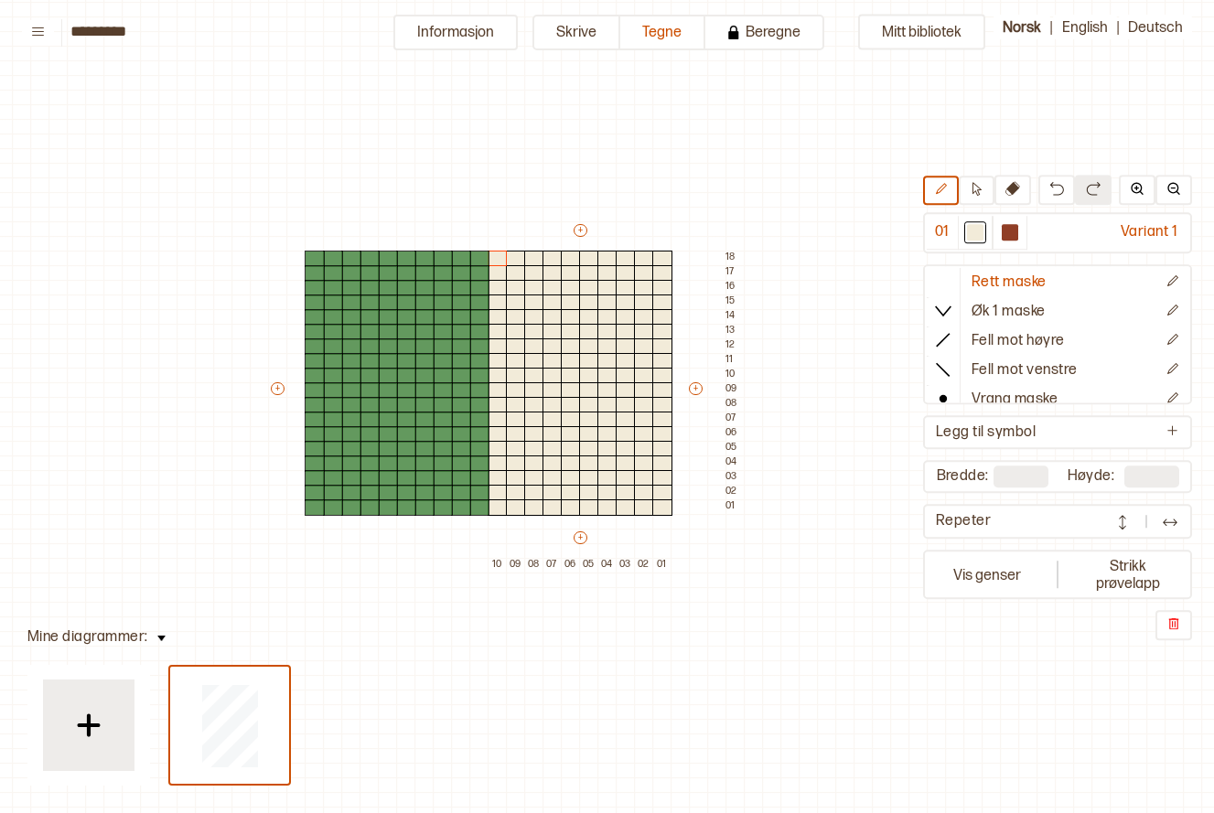
type input "**"
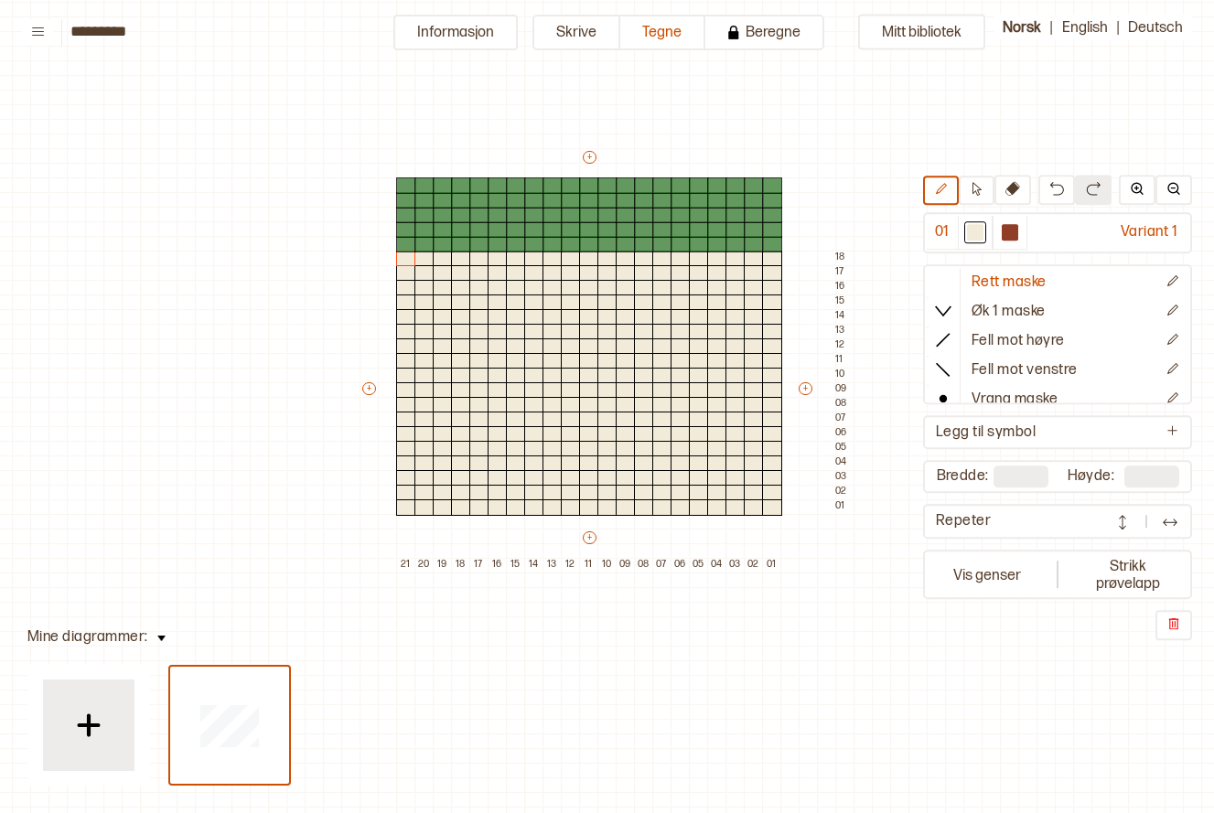
type input "**"
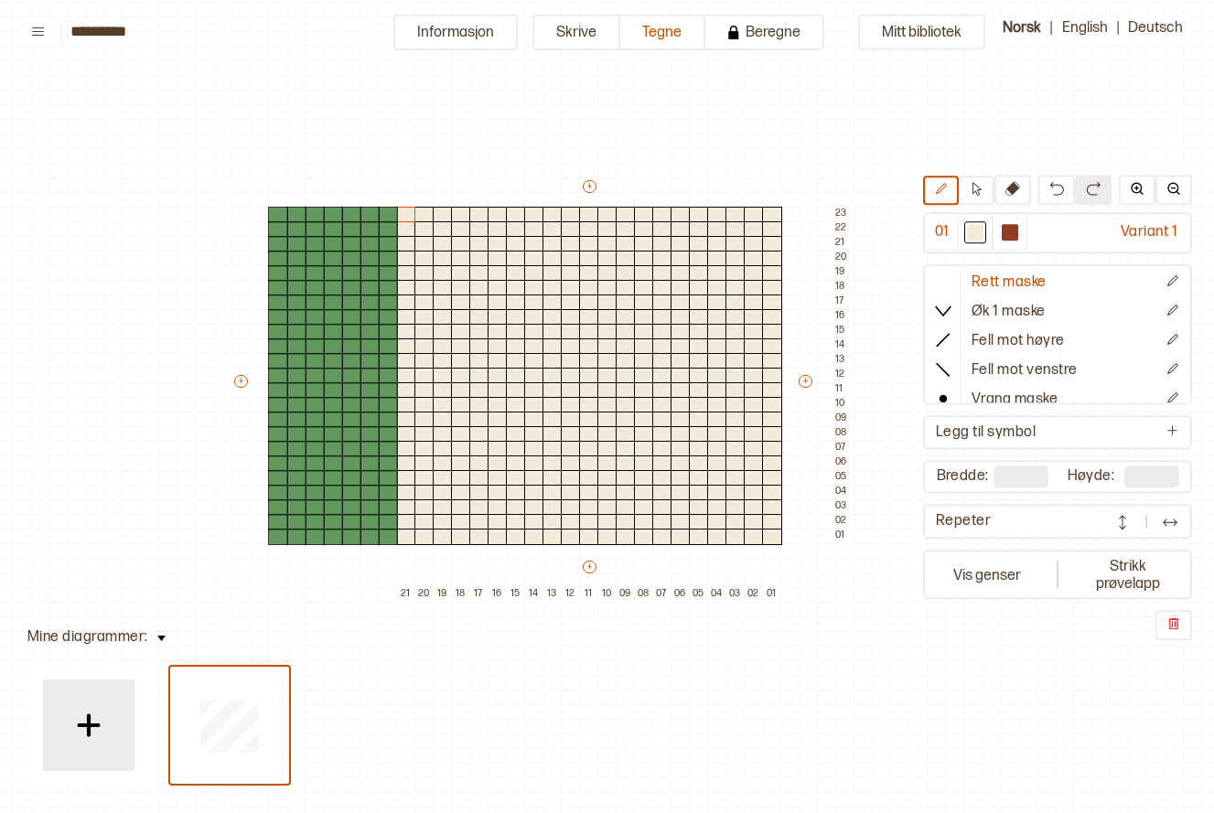
type input "**"
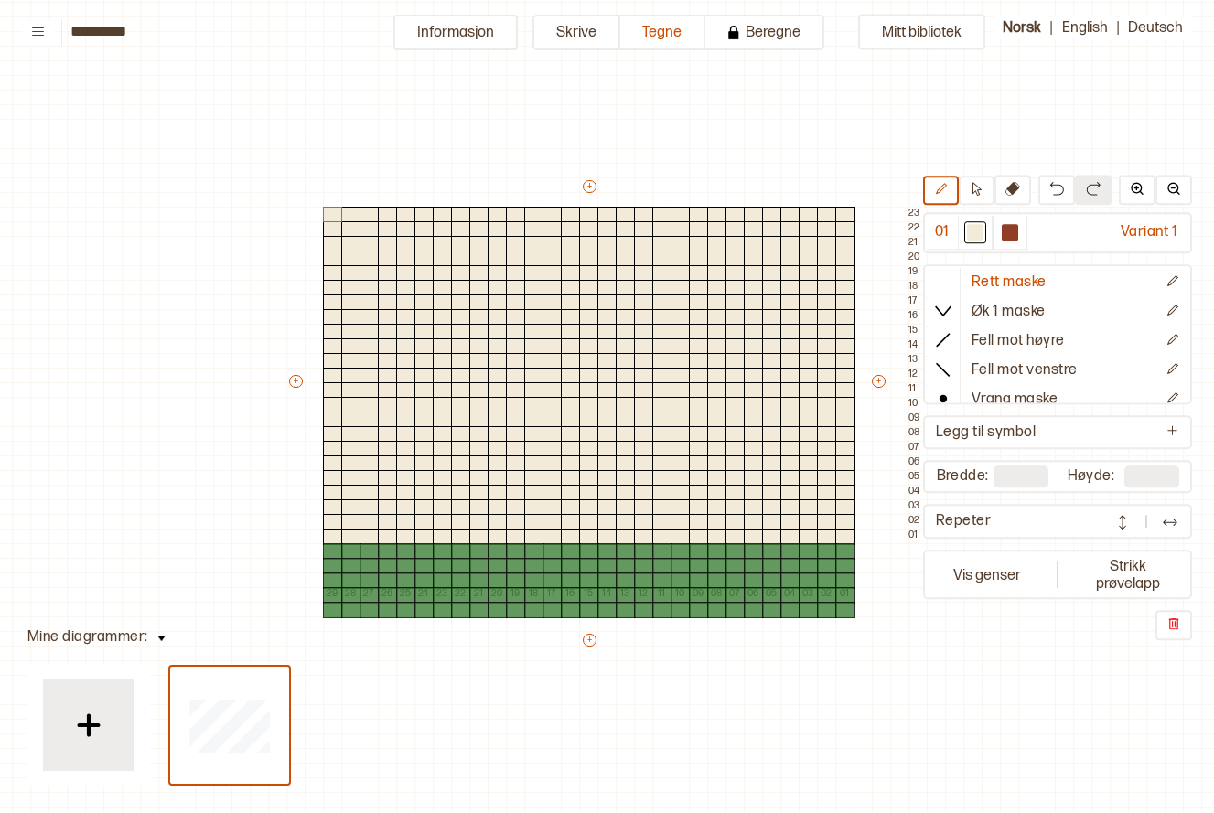
type input "**"
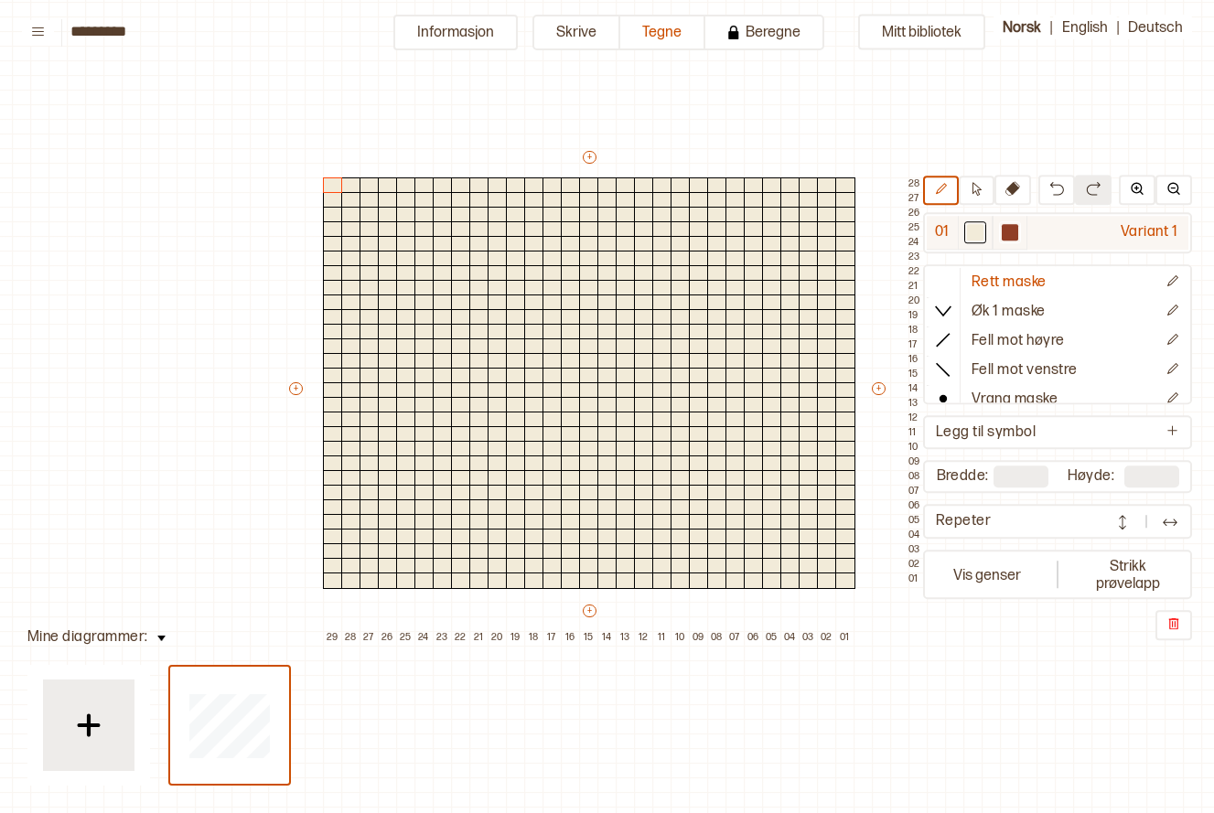
click at [1004, 239] on div at bounding box center [1010, 233] width 16 height 16
drag, startPoint x: 516, startPoint y: 284, endPoint x: 550, endPoint y: 282, distance: 33.9
click at [550, 282] on div "+ + + + 29 28 27 26 25 24 23 22 21 20 19 18 17 16 15 14 13 12 11 10 09 08 07 06…" at bounding box center [606, 397] width 641 height 498
drag, startPoint x: 514, startPoint y: 302, endPoint x: 482, endPoint y: 301, distance: 32.0
click at [482, 301] on div "+ + + + 29 28 27 26 25 24 23 22 21 20 19 18 17 16 15 14 13 12 11 10 09 08 07 06…" at bounding box center [606, 397] width 641 height 498
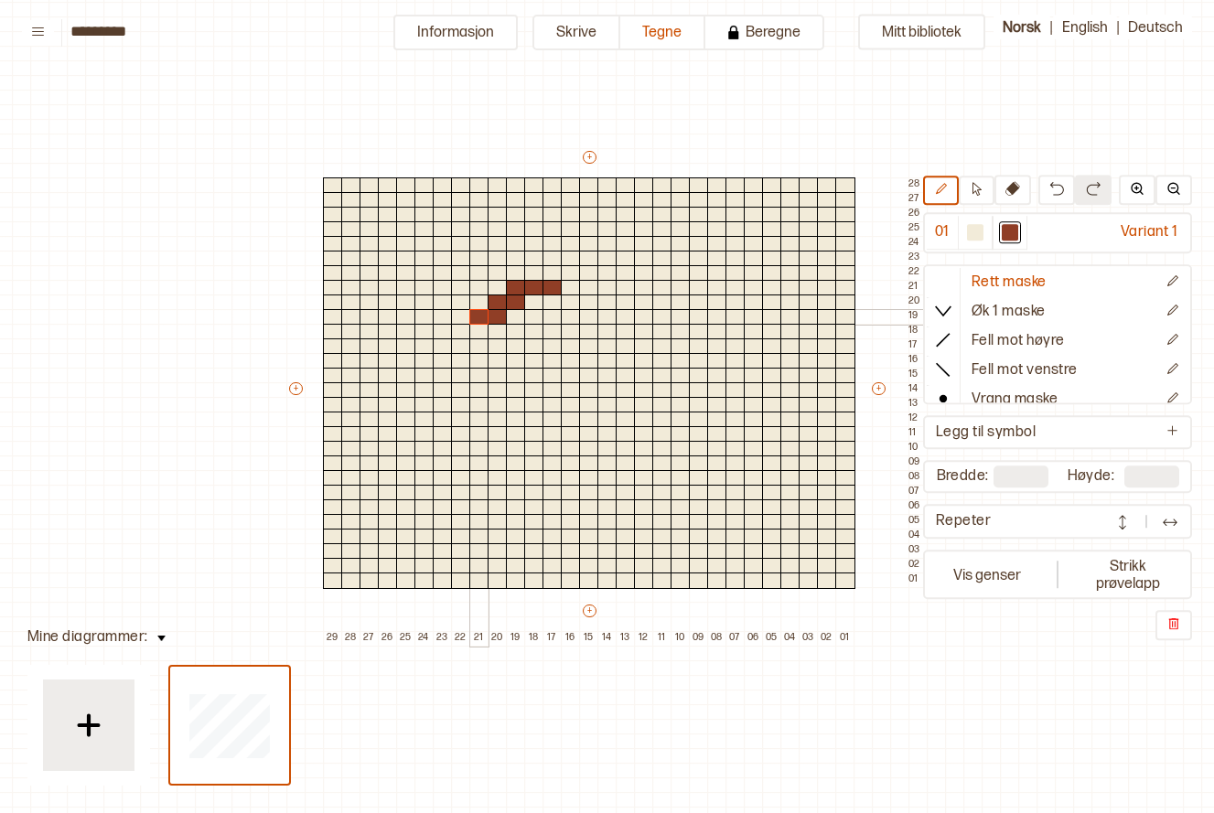
drag, startPoint x: 501, startPoint y: 315, endPoint x: 481, endPoint y: 316, distance: 19.2
click at [481, 316] on div "+ + + + 29 28 27 26 25 24 23 22 21 20 19 18 17 16 15 14 13 12 11 10 09 08 07 06…" at bounding box center [606, 397] width 641 height 498
drag, startPoint x: 551, startPoint y: 304, endPoint x: 566, endPoint y: 300, distance: 15.1
click at [566, 300] on div "+ + + + 29 28 27 26 25 24 23 22 21 20 19 18 17 16 15 14 13 12 11 10 09 08 07 06…" at bounding box center [606, 397] width 641 height 498
click at [552, 318] on div at bounding box center [553, 317] width 20 height 16
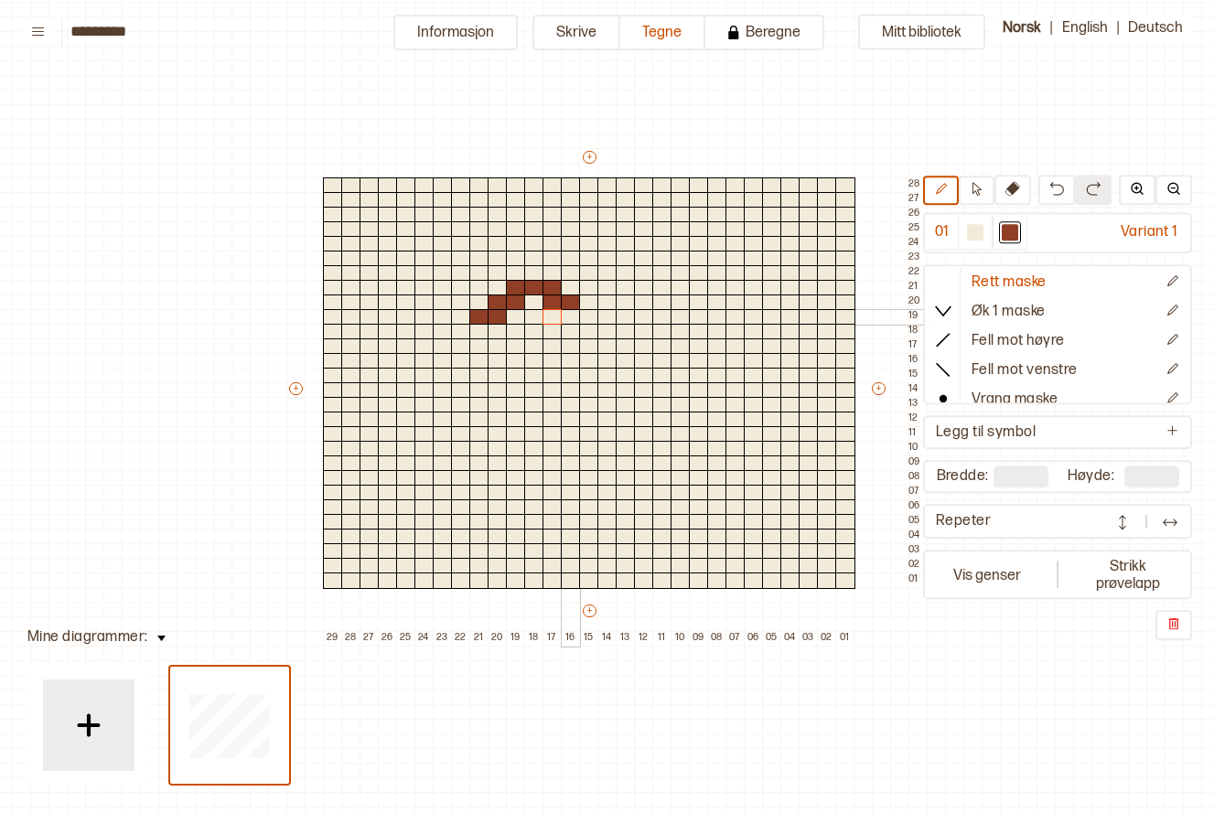
click at [564, 316] on div at bounding box center [571, 317] width 20 height 16
click at [580, 313] on div at bounding box center [589, 317] width 20 height 16
click at [585, 327] on div at bounding box center [589, 332] width 20 height 16
click at [606, 327] on div at bounding box center [608, 332] width 20 height 16
click at [585, 328] on div at bounding box center [589, 332] width 20 height 16
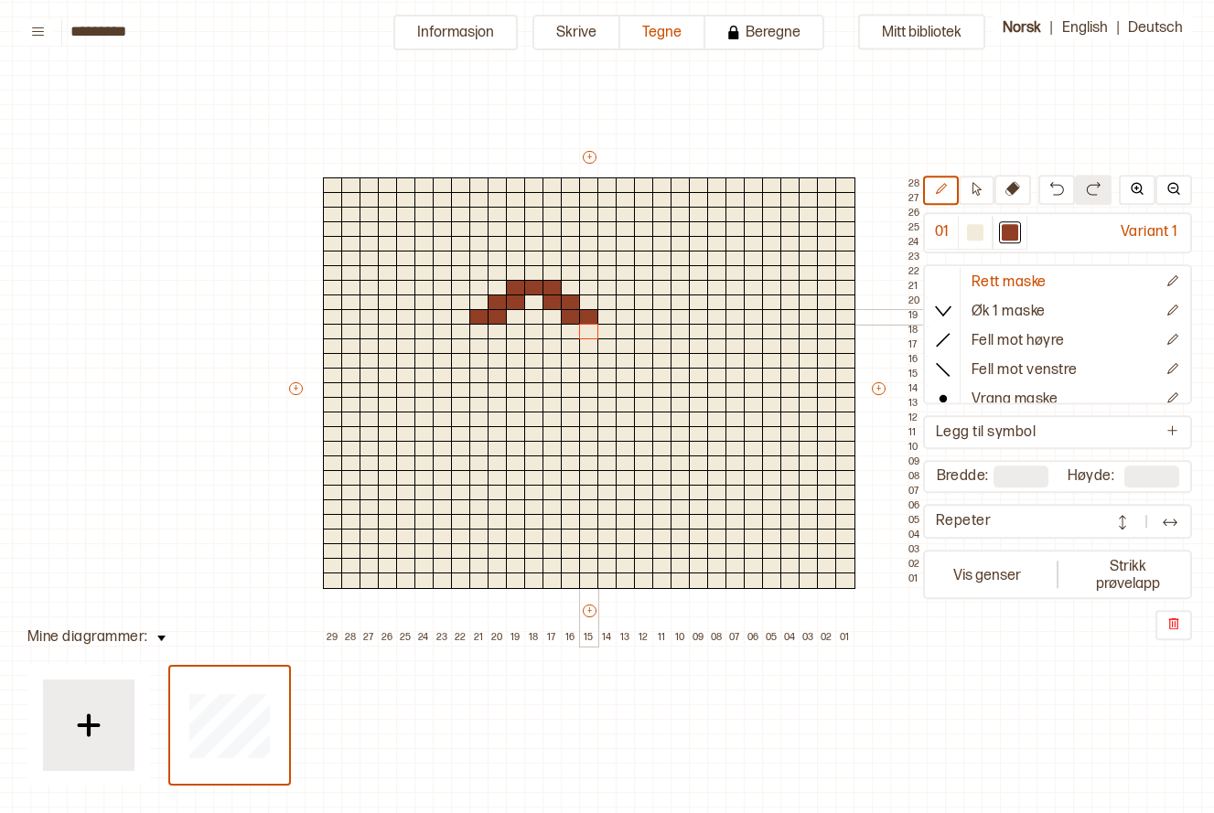
click at [589, 312] on div at bounding box center [589, 317] width 20 height 16
click at [568, 316] on div at bounding box center [571, 317] width 20 height 16
drag, startPoint x: 555, startPoint y: 316, endPoint x: 568, endPoint y: 315, distance: 12.8
click at [568, 315] on div "+ + + + 29 28 27 26 25 24 23 22 21 20 19 18 17 16 15 14 13 12 11 10 09 08 07 06…" at bounding box center [606, 397] width 641 height 498
click at [476, 320] on div at bounding box center [479, 317] width 20 height 16
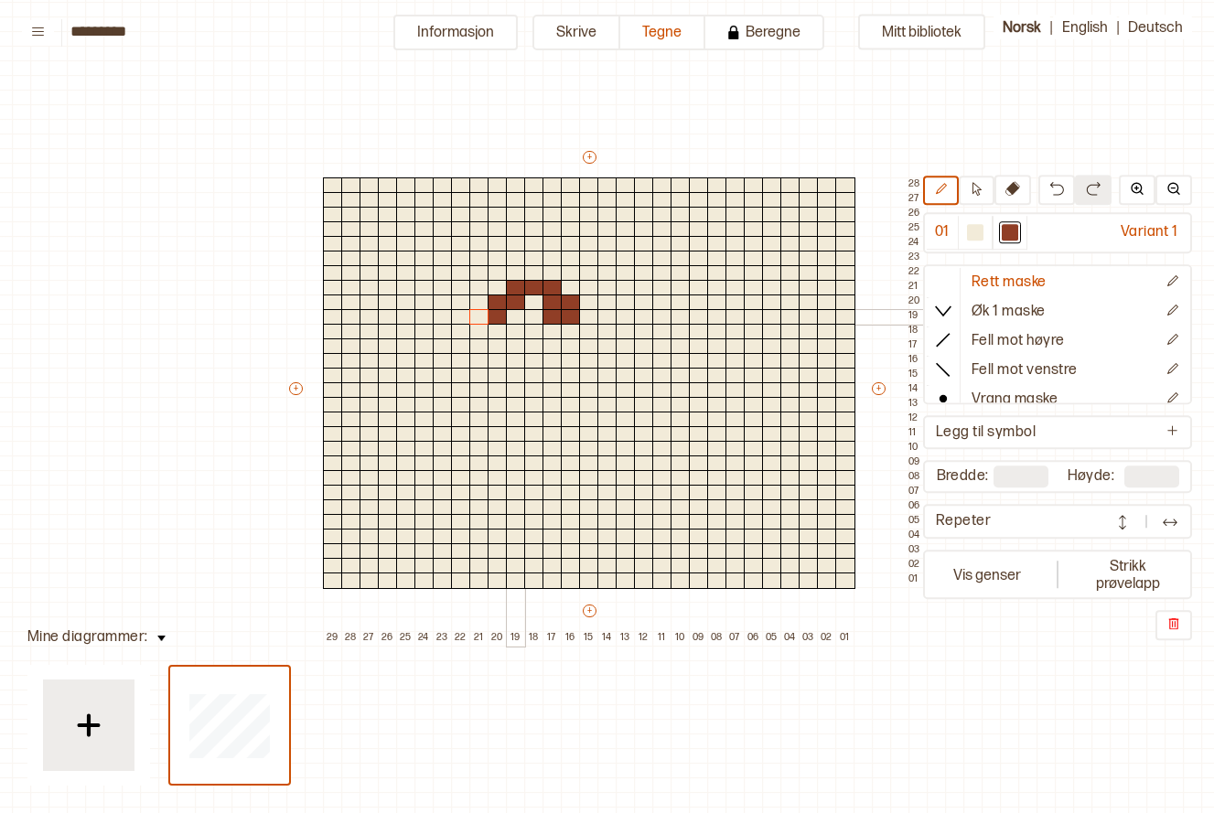
click at [509, 312] on div at bounding box center [516, 317] width 20 height 16
drag, startPoint x: 496, startPoint y: 332, endPoint x: 482, endPoint y: 333, distance: 13.8
click at [482, 333] on div "+ + + + 29 28 27 26 25 24 23 22 21 20 19 18 17 16 15 14 13 12 11 10 09 08 07 06…" at bounding box center [606, 397] width 641 height 498
drag, startPoint x: 494, startPoint y: 342, endPoint x: 480, endPoint y: 344, distance: 13.8
click at [480, 344] on div "+ + + + 29 28 27 26 25 24 23 22 21 20 19 18 17 16 15 14 13 12 11 10 09 08 07 06…" at bounding box center [606, 397] width 641 height 498
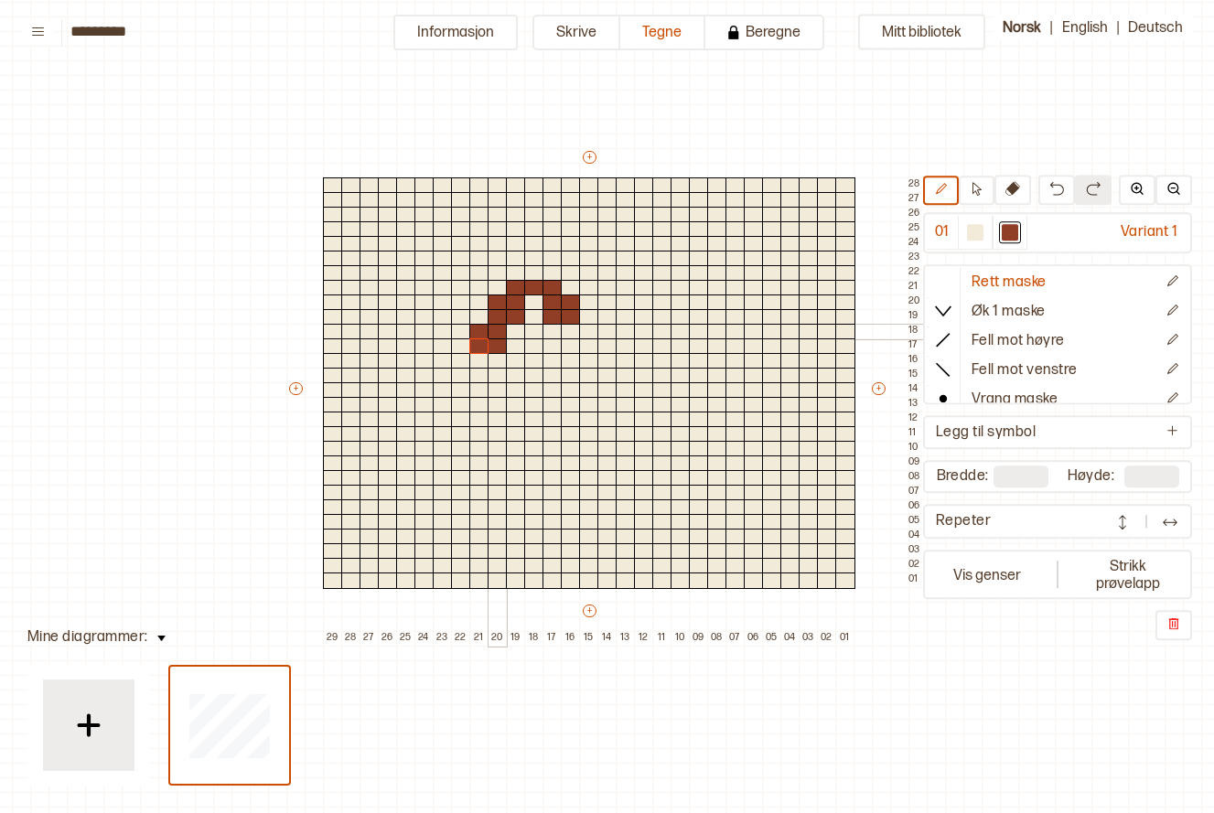
click at [501, 332] on div at bounding box center [498, 332] width 20 height 16
click at [498, 347] on div at bounding box center [498, 347] width 20 height 16
click at [576, 332] on div at bounding box center [571, 332] width 20 height 16
click at [574, 343] on div at bounding box center [571, 347] width 20 height 16
drag, startPoint x: 466, startPoint y: 359, endPoint x: 463, endPoint y: 372, distance: 13.1
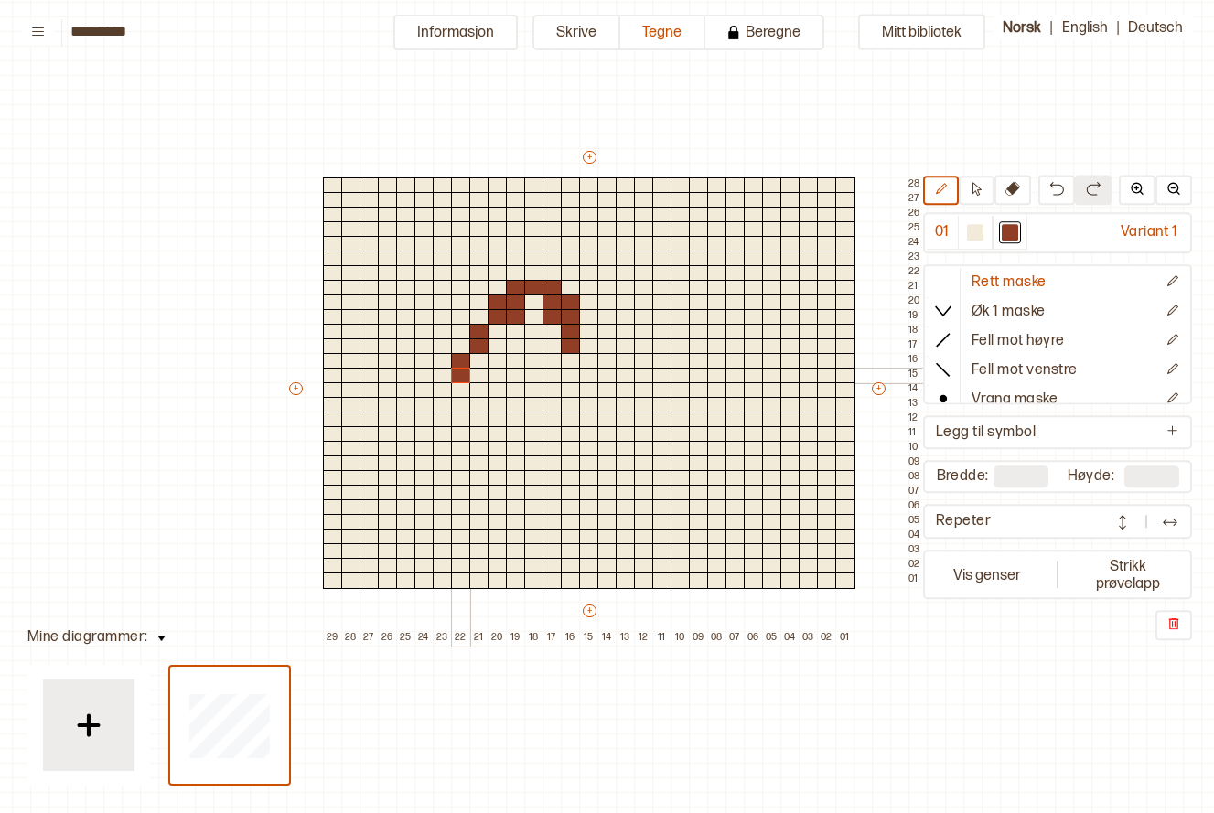
click at [463, 372] on div "+ + + + 29 28 27 26 25 24 23 22 21 20 19 18 17 16 15 14 13 12 11 10 09 08 07 06…" at bounding box center [606, 397] width 641 height 498
drag, startPoint x: 581, startPoint y: 358, endPoint x: 583, endPoint y: 378, distance: 20.2
click at [583, 378] on div "+ + + + 29 28 27 26 25 24 23 22 21 20 19 18 17 16 15 14 13 12 11 10 09 08 07 06…" at bounding box center [606, 397] width 641 height 498
click at [576, 332] on div at bounding box center [571, 332] width 20 height 16
click at [569, 343] on div at bounding box center [571, 347] width 20 height 16
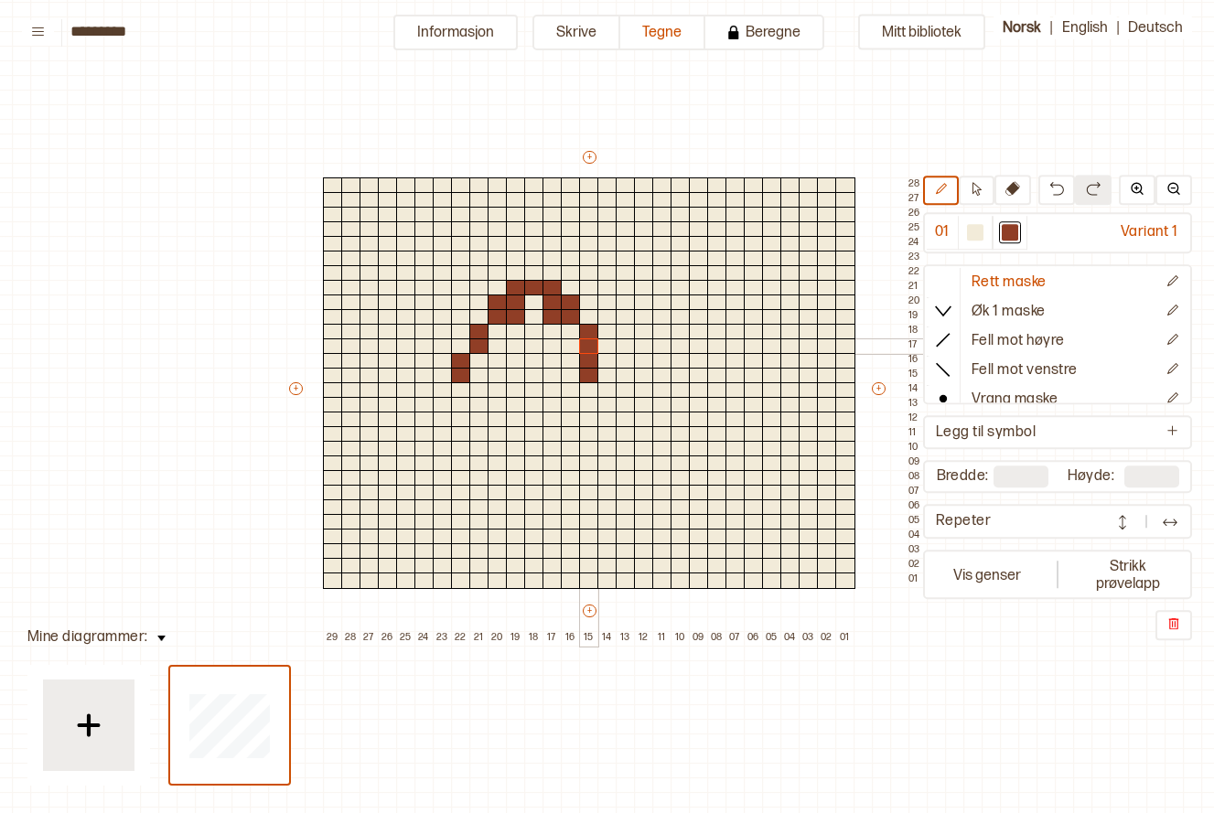
drag, startPoint x: 587, startPoint y: 332, endPoint x: 589, endPoint y: 347, distance: 14.8
click at [586, 342] on div "+ + + + 29 28 27 26 25 24 23 22 21 20 19 18 17 16 15 14 13 12 11 10 09 08 07 06…" at bounding box center [606, 397] width 641 height 498
click at [589, 356] on div at bounding box center [589, 361] width 20 height 16
click at [589, 374] on div at bounding box center [589, 376] width 20 height 16
drag, startPoint x: 609, startPoint y: 343, endPoint x: 606, endPoint y: 356, distance: 13.3
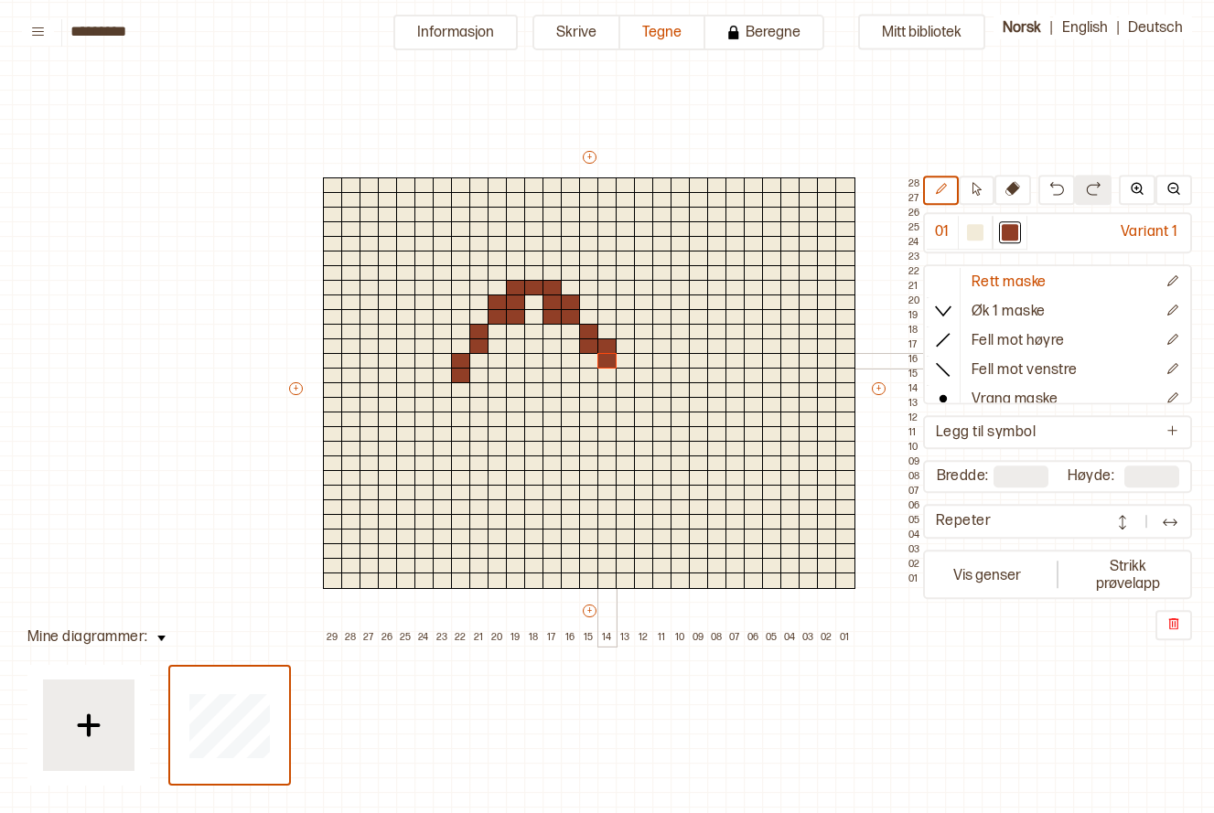
click at [606, 356] on div "+ + + + 29 28 27 26 25 24 23 22 21 20 19 18 17 16 15 14 13 12 11 10 09 08 07 06…" at bounding box center [606, 397] width 641 height 498
click at [606, 341] on div at bounding box center [608, 347] width 20 height 16
click at [604, 370] on div at bounding box center [608, 376] width 20 height 16
click at [476, 392] on div at bounding box center [479, 390] width 20 height 16
click at [479, 401] on div at bounding box center [479, 405] width 20 height 16
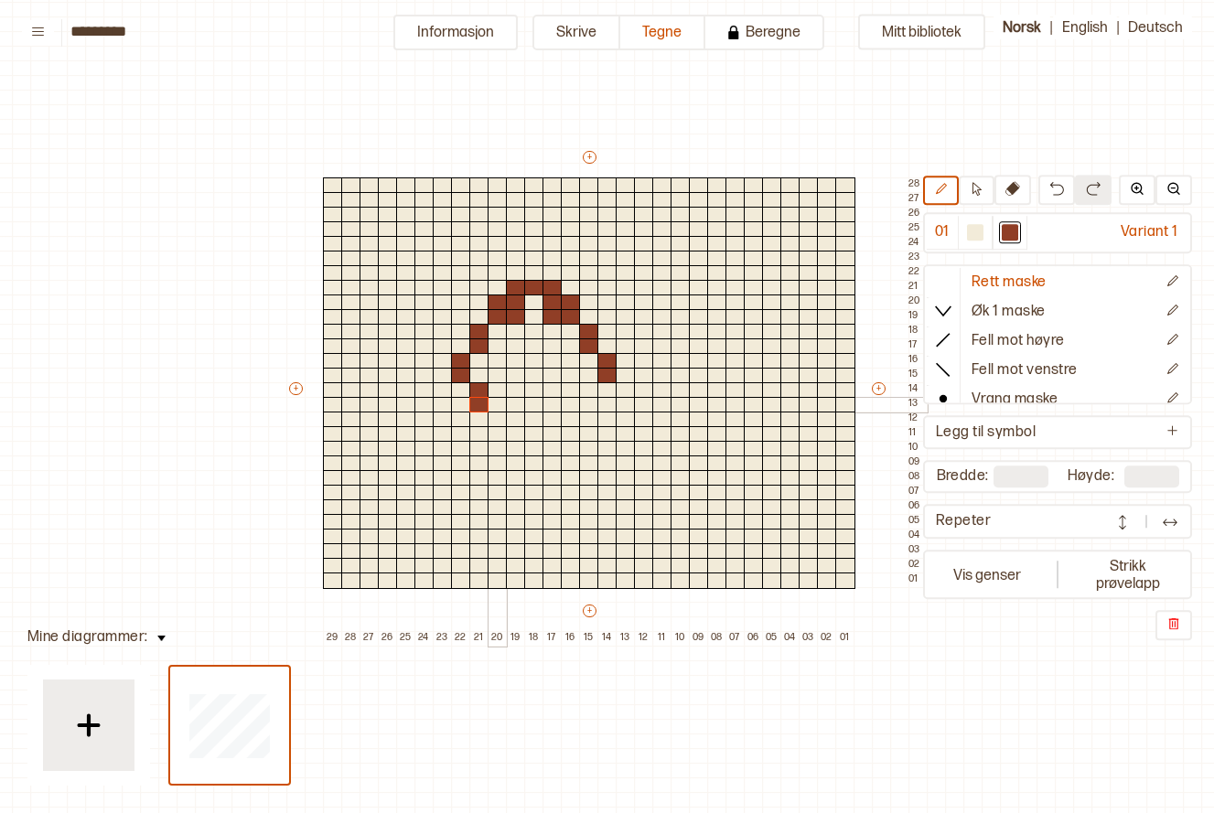
click at [496, 398] on div at bounding box center [498, 405] width 20 height 16
click at [498, 412] on div at bounding box center [498, 420] width 20 height 16
click at [500, 414] on div at bounding box center [498, 420] width 20 height 16
click at [500, 426] on div "+ + + + 29 28 27 26 25 24 23 22 21 20 19 18 17 16 15 14 13 12 11 10 09 08 07 06…" at bounding box center [606, 397] width 641 height 498
click at [594, 392] on div at bounding box center [589, 390] width 20 height 16
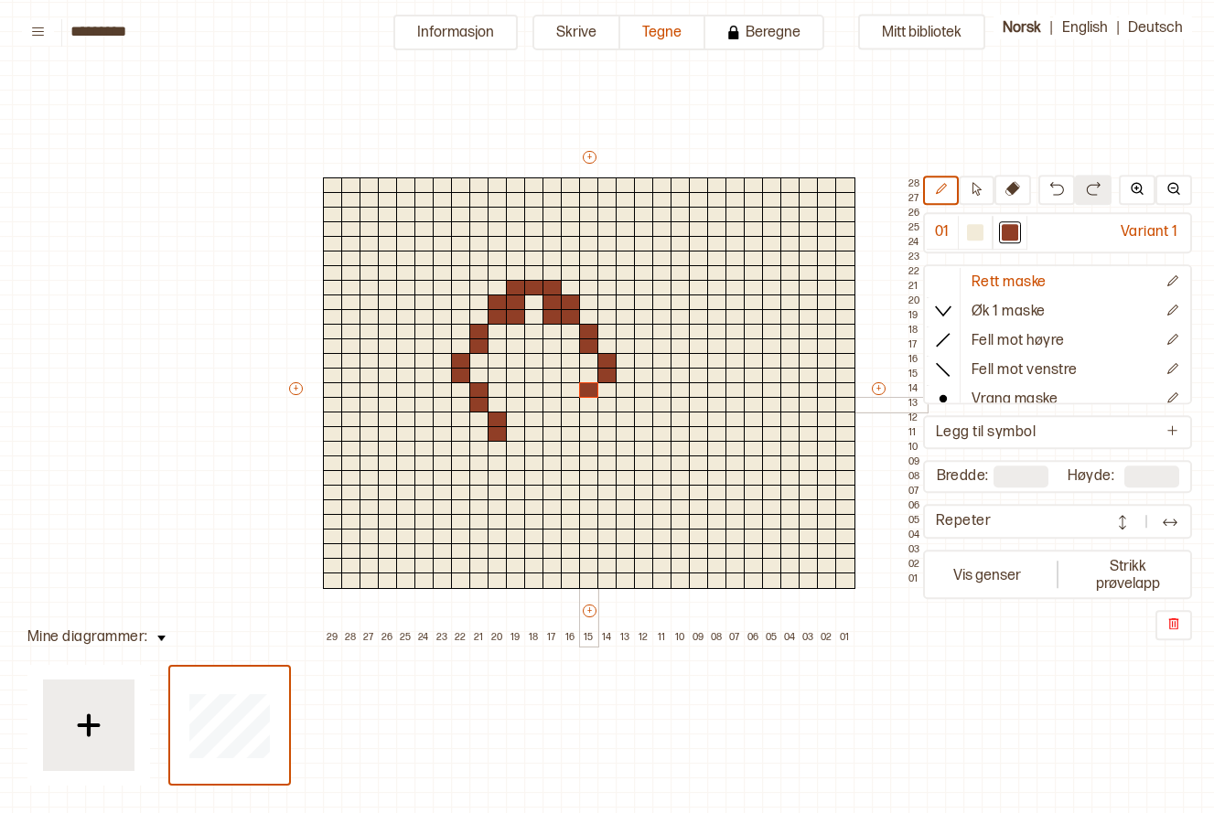
click at [592, 401] on div at bounding box center [589, 405] width 20 height 16
drag, startPoint x: 572, startPoint y: 422, endPoint x: 572, endPoint y: 436, distance: 14.6
click at [572, 425] on div at bounding box center [571, 420] width 20 height 16
click at [572, 437] on div at bounding box center [571, 434] width 20 height 16
click at [555, 423] on div at bounding box center [553, 420] width 20 height 16
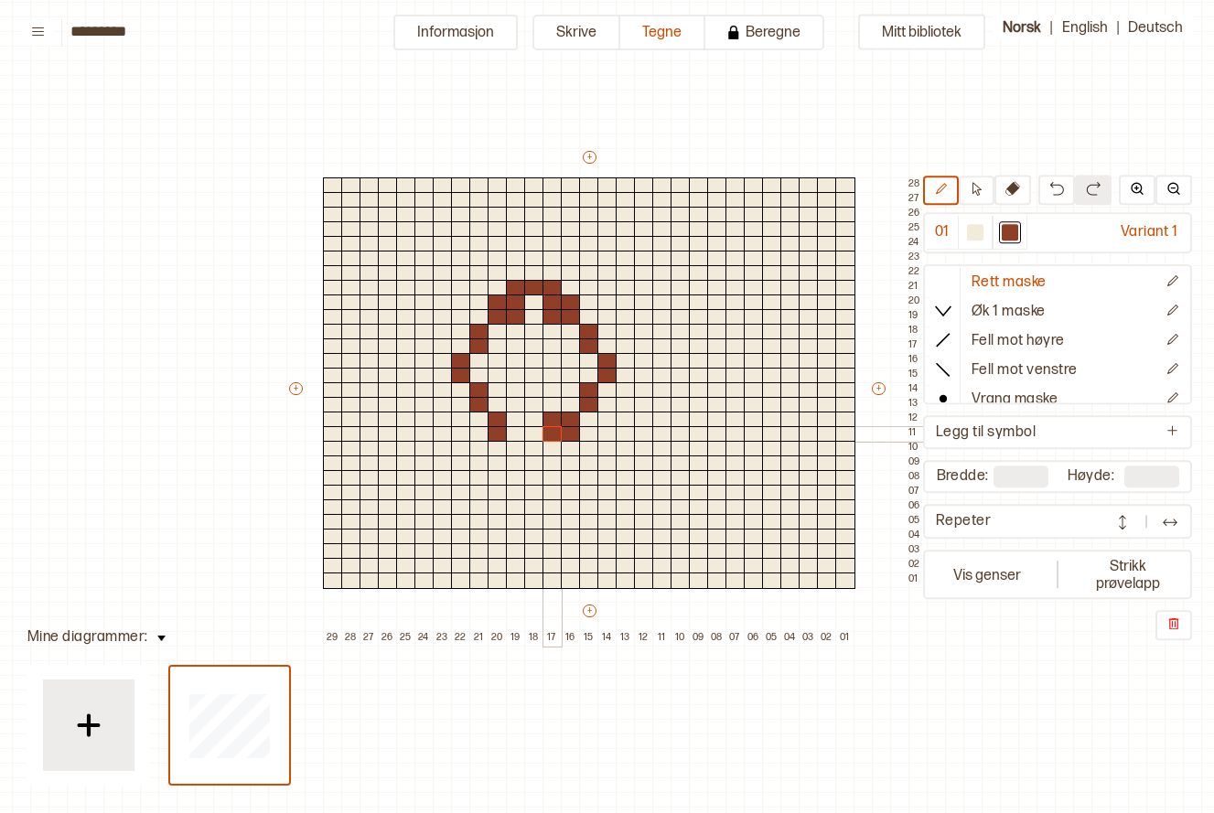
click at [555, 433] on div at bounding box center [553, 434] width 20 height 16
click at [520, 421] on div at bounding box center [516, 420] width 20 height 16
click at [519, 432] on div at bounding box center [516, 434] width 20 height 16
drag, startPoint x: 516, startPoint y: 448, endPoint x: 548, endPoint y: 449, distance: 32.0
click at [548, 449] on div "+ + + + 29 28 27 26 25 24 23 22 21 20 19 18 17 16 15 14 13 12 11 10 09 08 07 06…" at bounding box center [606, 397] width 641 height 498
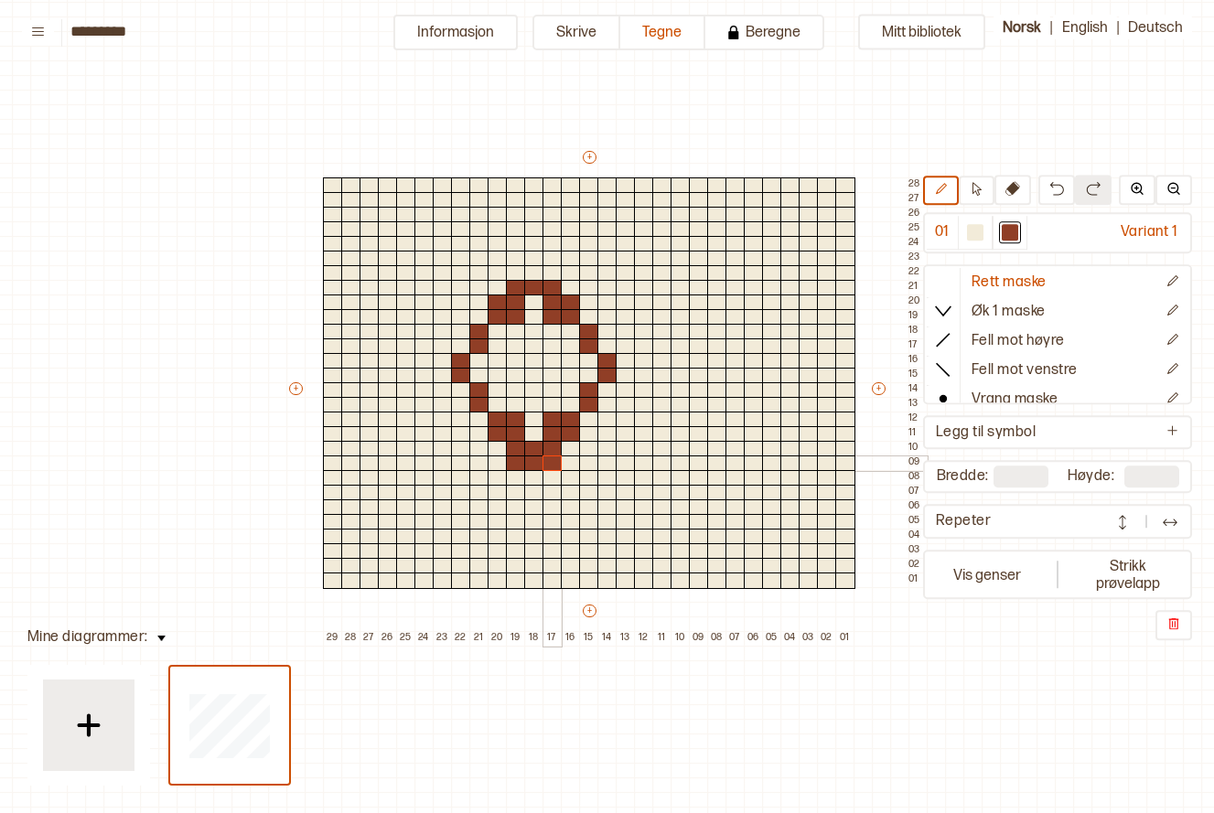
drag, startPoint x: 519, startPoint y: 458, endPoint x: 548, endPoint y: 460, distance: 29.3
click at [548, 460] on div "+ + + + 29 28 27 26 25 24 23 22 21 20 19 18 17 16 15 14 13 12 11 10 09 08 07 06…" at bounding box center [606, 397] width 641 height 498
drag, startPoint x: 513, startPoint y: 272, endPoint x: 541, endPoint y: 276, distance: 27.8
click at [541, 276] on div "+ + + + 29 28 27 26 25 24 23 22 21 20 19 18 17 16 15 14 13 12 11 10 09 08 07 06…" at bounding box center [606, 397] width 641 height 498
drag, startPoint x: 608, startPoint y: 330, endPoint x: 608, endPoint y: 344, distance: 13.7
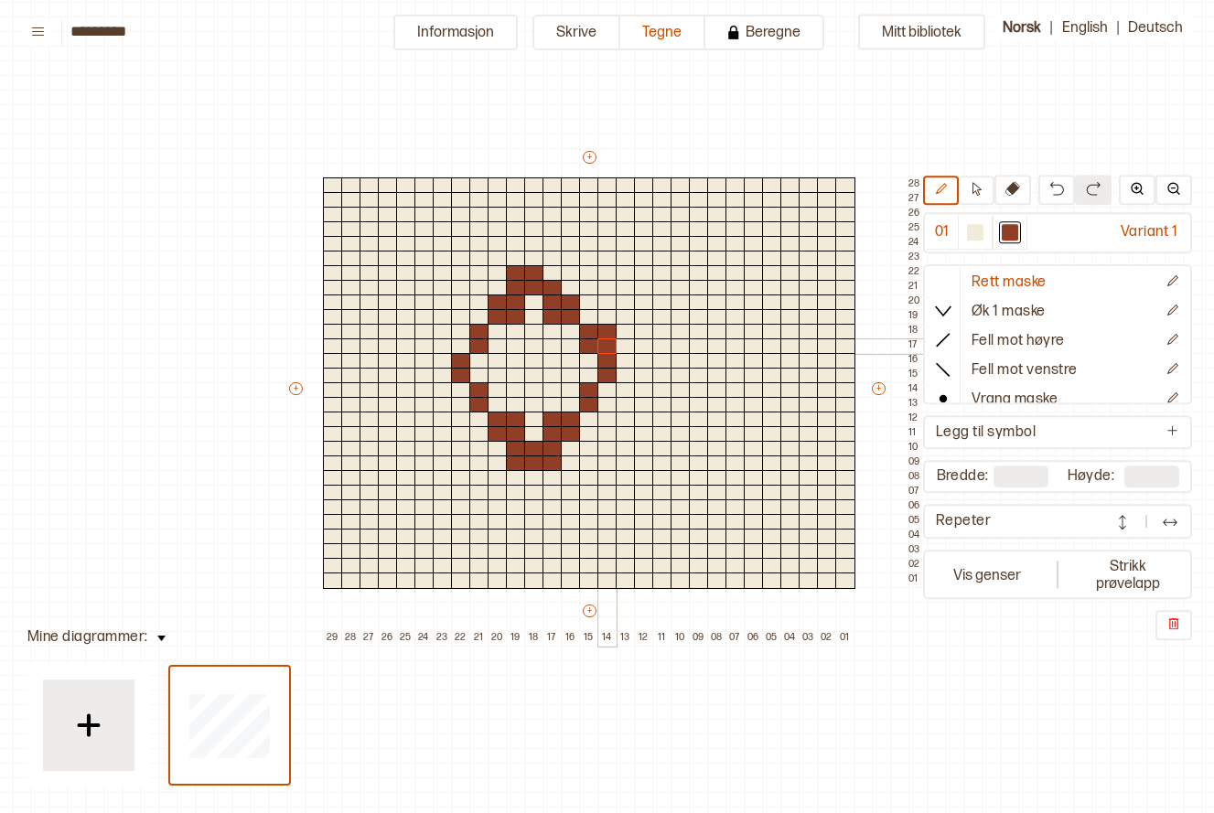
click at [608, 344] on div "+ + + + 29 28 27 26 25 24 23 22 21 20 19 18 17 16 15 14 13 12 11 10 09 08 07 06…" at bounding box center [606, 397] width 641 height 498
drag, startPoint x: 628, startPoint y: 362, endPoint x: 624, endPoint y: 378, distance: 16.0
click at [624, 378] on div "+ + + + 29 28 27 26 25 24 23 22 21 20 19 18 17 16 15 14 13 12 11 10 09 08 07 06…" at bounding box center [606, 397] width 641 height 498
drag, startPoint x: 600, startPoint y: 387, endPoint x: 596, endPoint y: 414, distance: 26.9
click at [604, 404] on div "+ + + + 29 28 27 26 25 24 23 22 21 20 19 18 17 16 15 14 13 12 11 10 09 08 07 06…" at bounding box center [606, 397] width 641 height 498
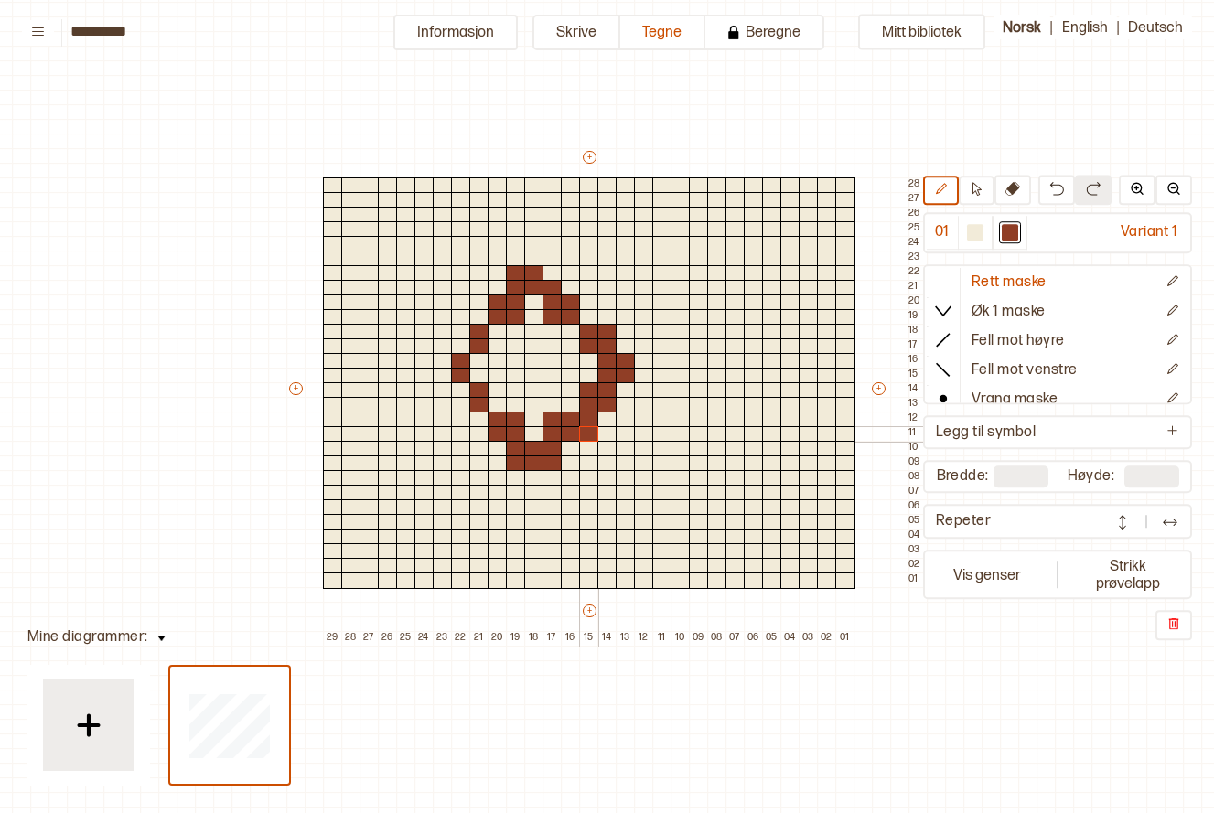
drag, startPoint x: 592, startPoint y: 420, endPoint x: 591, endPoint y: 436, distance: 15.6
click at [591, 436] on div "+ + + + 29 28 27 26 25 24 23 22 21 20 19 18 17 16 15 14 13 12 11 10 09 08 07 06…" at bounding box center [606, 397] width 641 height 498
click at [590, 416] on div at bounding box center [589, 420] width 20 height 16
drag, startPoint x: 459, startPoint y: 389, endPoint x: 459, endPoint y: 405, distance: 16.5
click at [459, 405] on div "+ + + + 29 28 27 26 25 24 23 22 21 20 19 18 17 16 15 14 13 12 11 10 09 08 07 06…" at bounding box center [606, 397] width 641 height 498
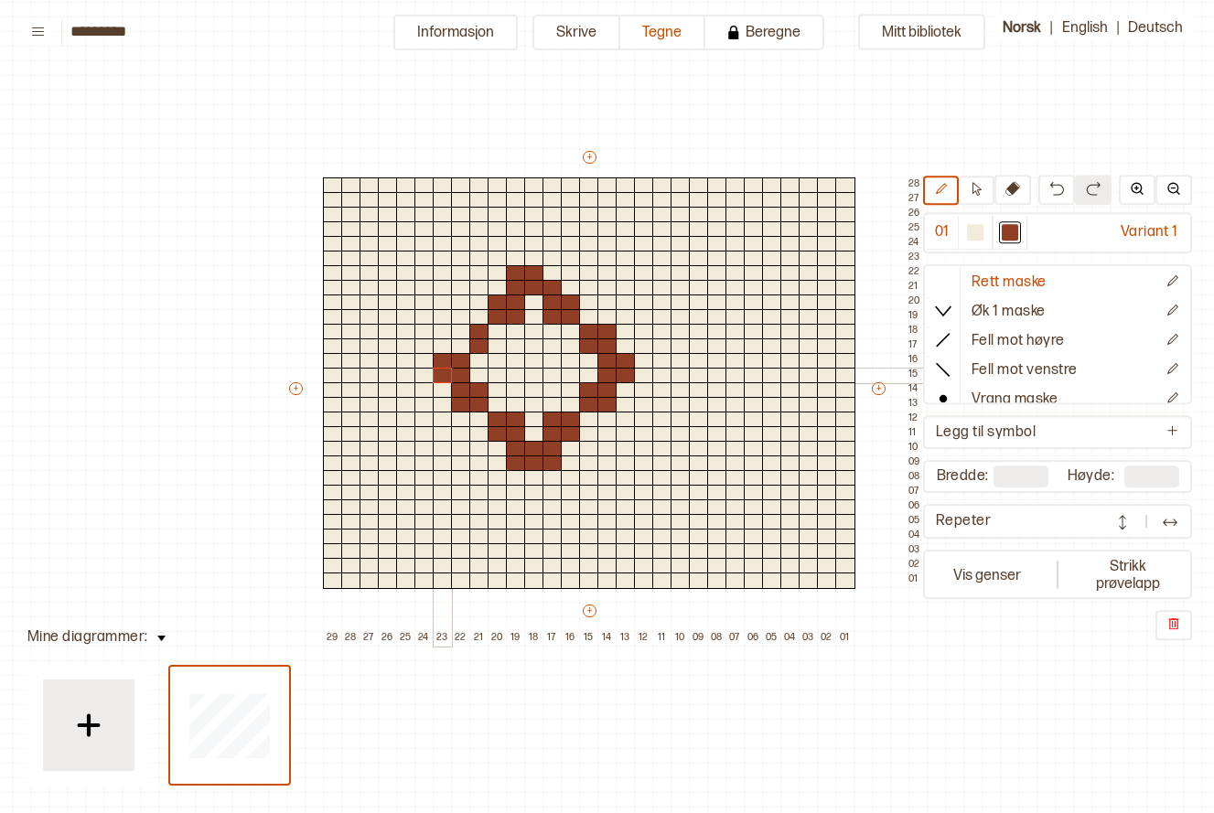
click at [437, 381] on div "+ + + + 29 28 27 26 25 24 23 22 21 20 19 18 17 16 15 14 13 12 11 10 09 08 07 06…" at bounding box center [606, 397] width 641 height 498
drag, startPoint x: 458, startPoint y: 334, endPoint x: 455, endPoint y: 347, distance: 13.1
click at [455, 347] on div "+ + + + 29 28 27 26 25 24 23 22 21 20 19 18 17 16 15 14 13 12 11 10 09 08 07 06…" at bounding box center [606, 397] width 641 height 498
click at [573, 478] on div at bounding box center [571, 478] width 20 height 16
click at [587, 490] on div at bounding box center [589, 493] width 20 height 16
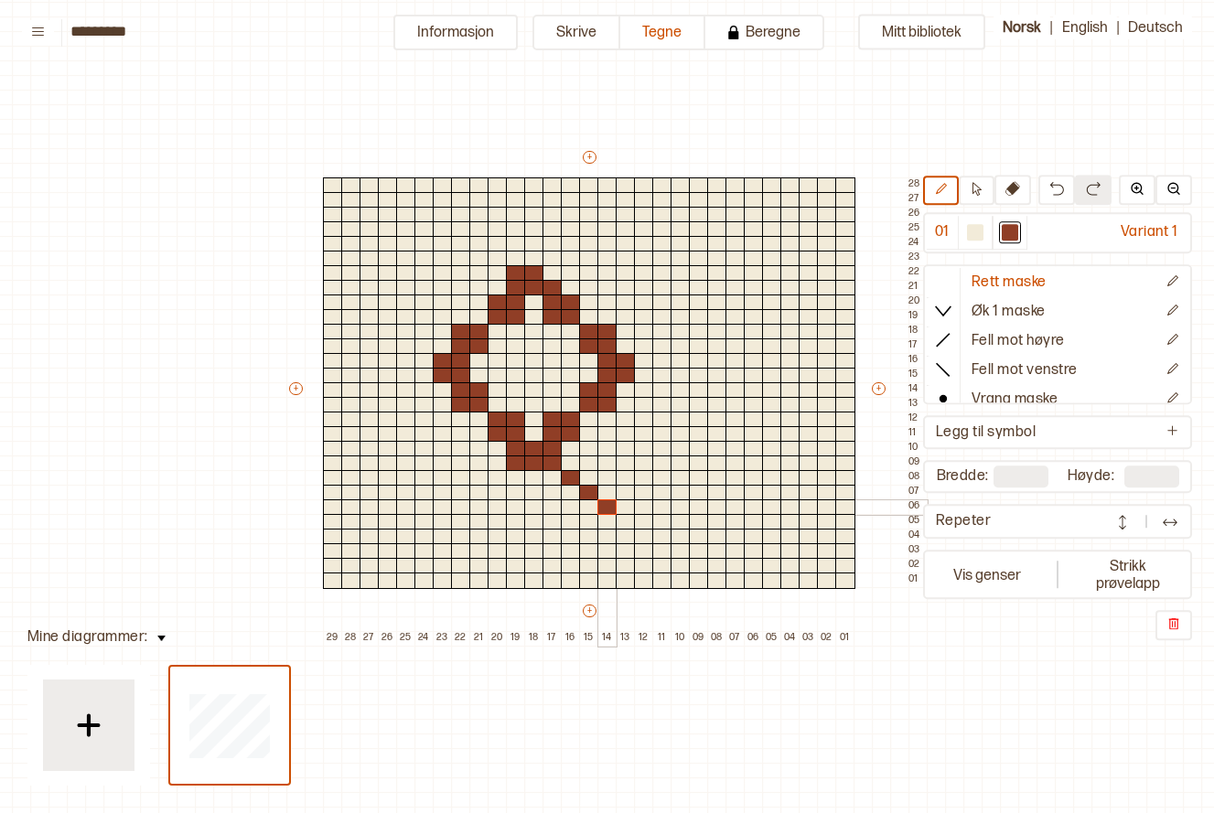
click at [600, 503] on div at bounding box center [608, 508] width 20 height 16
click at [630, 521] on div at bounding box center [626, 522] width 20 height 16
click at [544, 273] on div "+ + + + 29 28 27 26 25 24 23 22 21 20 19 18 17 16 15 14 13 12 11 10 09 08 07 06…" at bounding box center [606, 397] width 641 height 498
drag, startPoint x: 629, startPoint y: 552, endPoint x: 667, endPoint y: 552, distance: 38.4
click at [664, 552] on div "+ + + + 29 28 27 26 25 24 23 22 21 20 19 18 17 16 15 14 13 12 11 10 09 08 07 06…" at bounding box center [606, 397] width 641 height 498
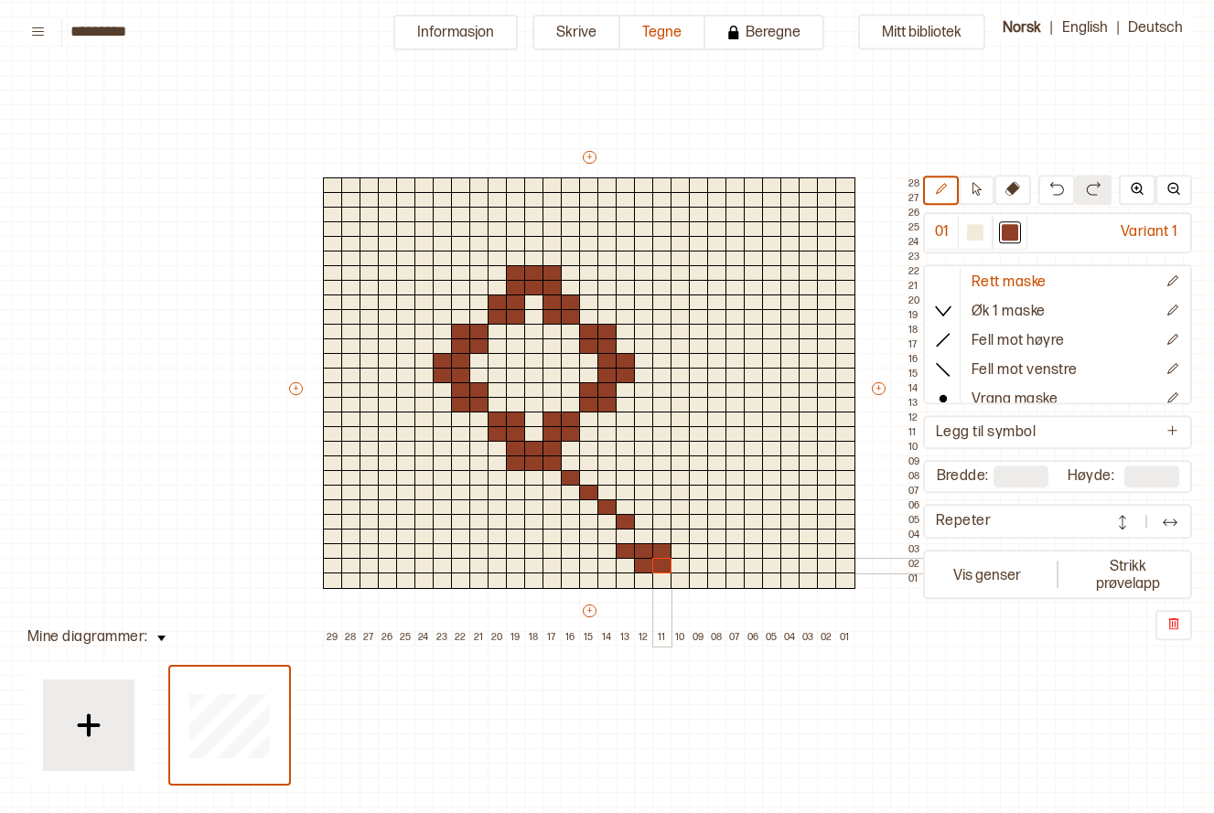
click at [662, 566] on div at bounding box center [662, 566] width 20 height 16
click at [647, 566] on div at bounding box center [644, 566] width 20 height 16
click at [644, 535] on div at bounding box center [644, 537] width 20 height 16
click at [647, 565] on div at bounding box center [644, 566] width 20 height 16
click at [661, 523] on div at bounding box center [662, 522] width 20 height 16
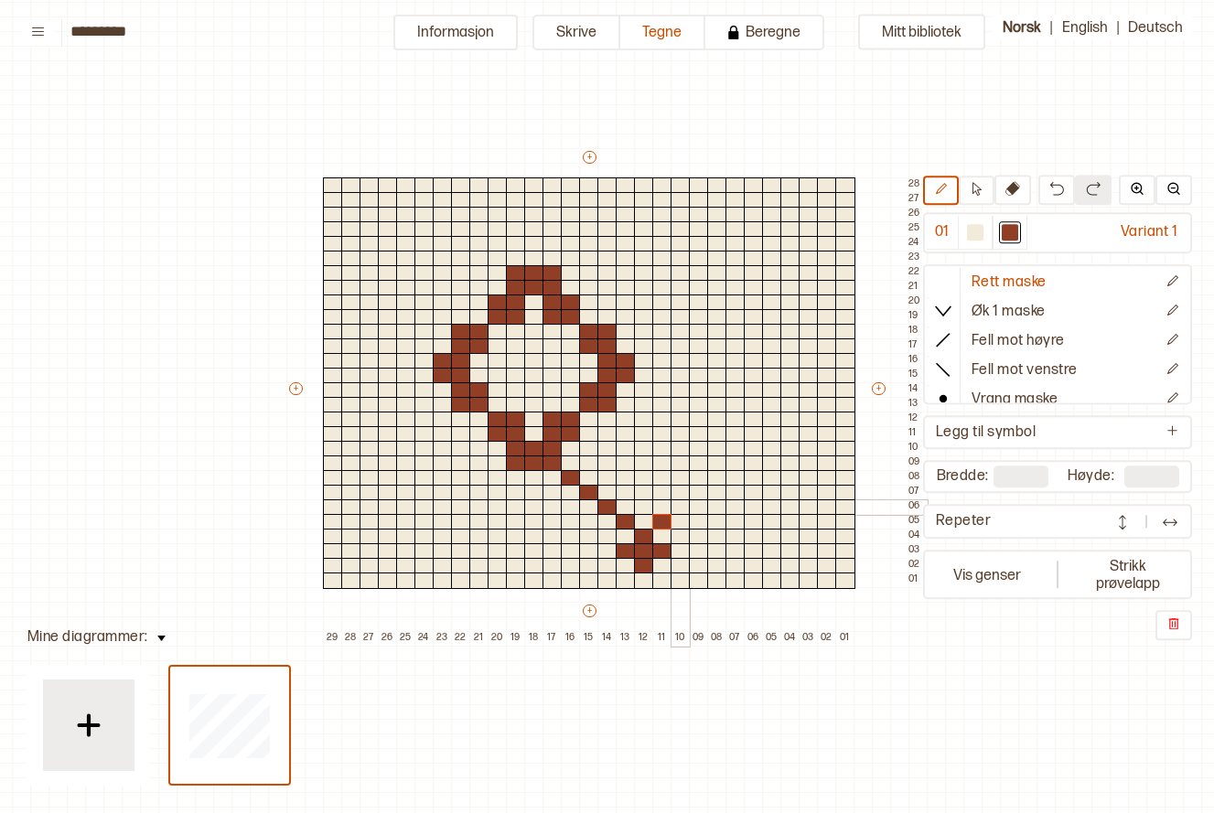
click at [675, 511] on div at bounding box center [681, 508] width 20 height 16
click at [697, 493] on div at bounding box center [699, 493] width 20 height 16
click at [717, 479] on div at bounding box center [717, 478] width 20 height 16
click at [609, 566] on div at bounding box center [608, 566] width 20 height 16
click at [593, 579] on div at bounding box center [589, 581] width 20 height 16
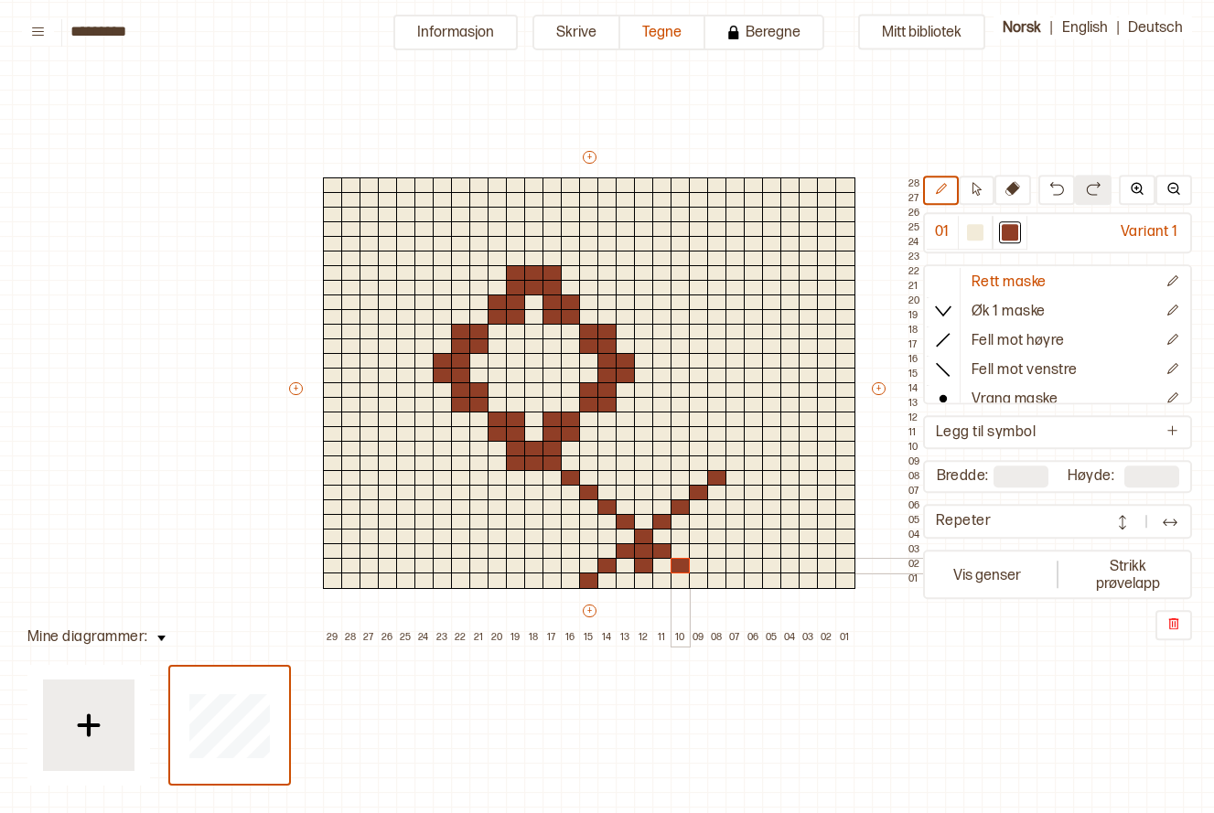
click at [677, 564] on div at bounding box center [681, 566] width 20 height 16
click at [700, 586] on div at bounding box center [699, 581] width 20 height 16
click at [738, 462] on div at bounding box center [736, 464] width 20 height 16
click at [748, 462] on div at bounding box center [754, 464] width 20 height 16
click at [771, 459] on div at bounding box center [772, 464] width 20 height 16
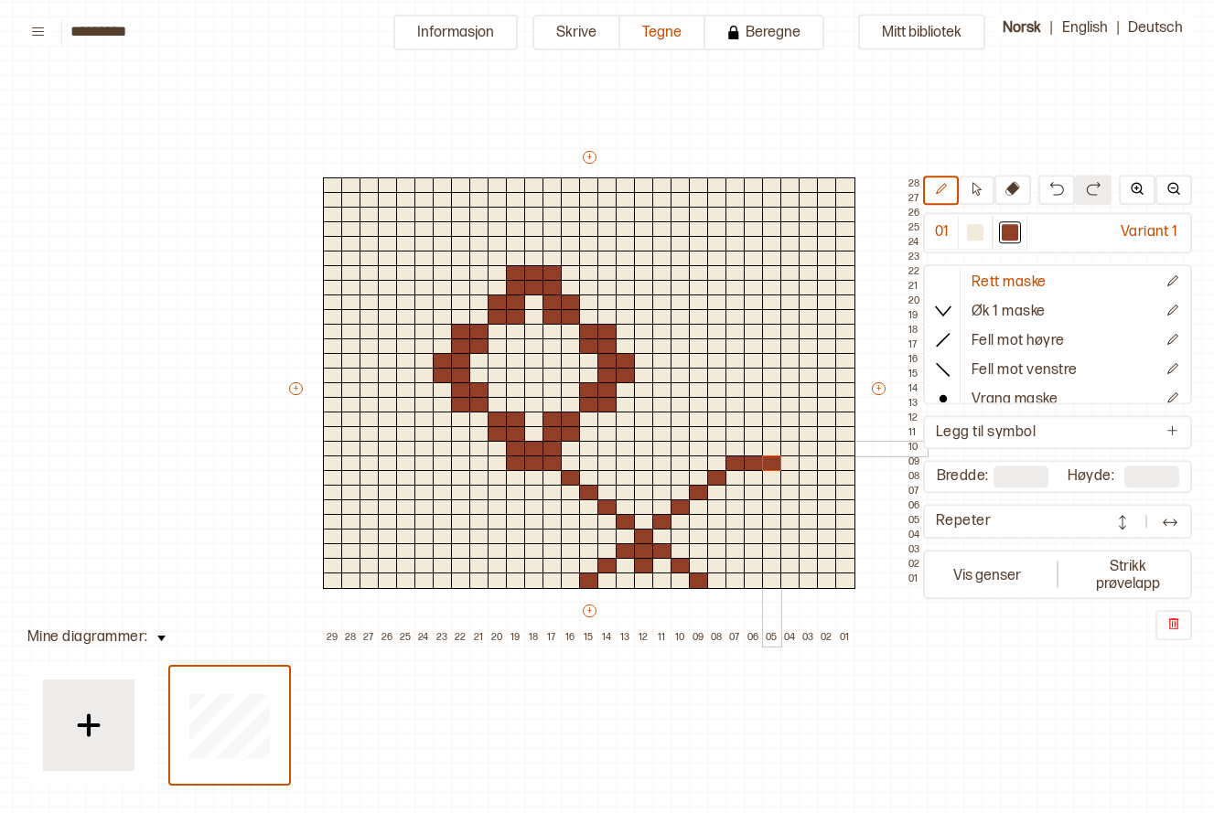
click at [770, 447] on div at bounding box center [772, 449] width 20 height 16
click at [752, 447] on div at bounding box center [754, 449] width 20 height 16
click at [734, 448] on div at bounding box center [736, 449] width 20 height 16
click at [731, 432] on div at bounding box center [736, 434] width 20 height 16
click at [716, 436] on div at bounding box center [717, 434] width 20 height 16
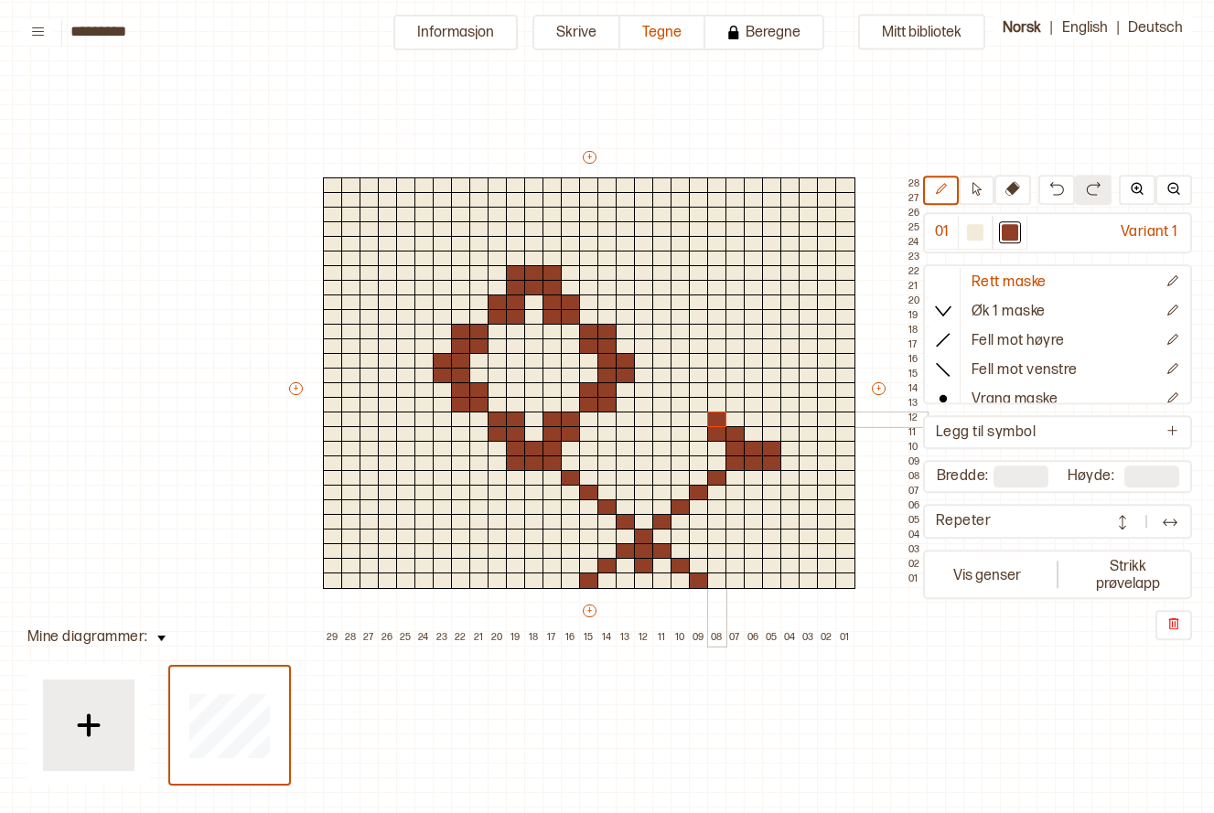
drag, startPoint x: 715, startPoint y: 421, endPoint x: 727, endPoint y: 418, distance: 12.2
click at [716, 419] on div at bounding box center [717, 420] width 20 height 16
click at [727, 418] on div at bounding box center [736, 420] width 20 height 16
click at [770, 421] on div at bounding box center [772, 420] width 20 height 16
click at [770, 429] on div at bounding box center [772, 434] width 20 height 16
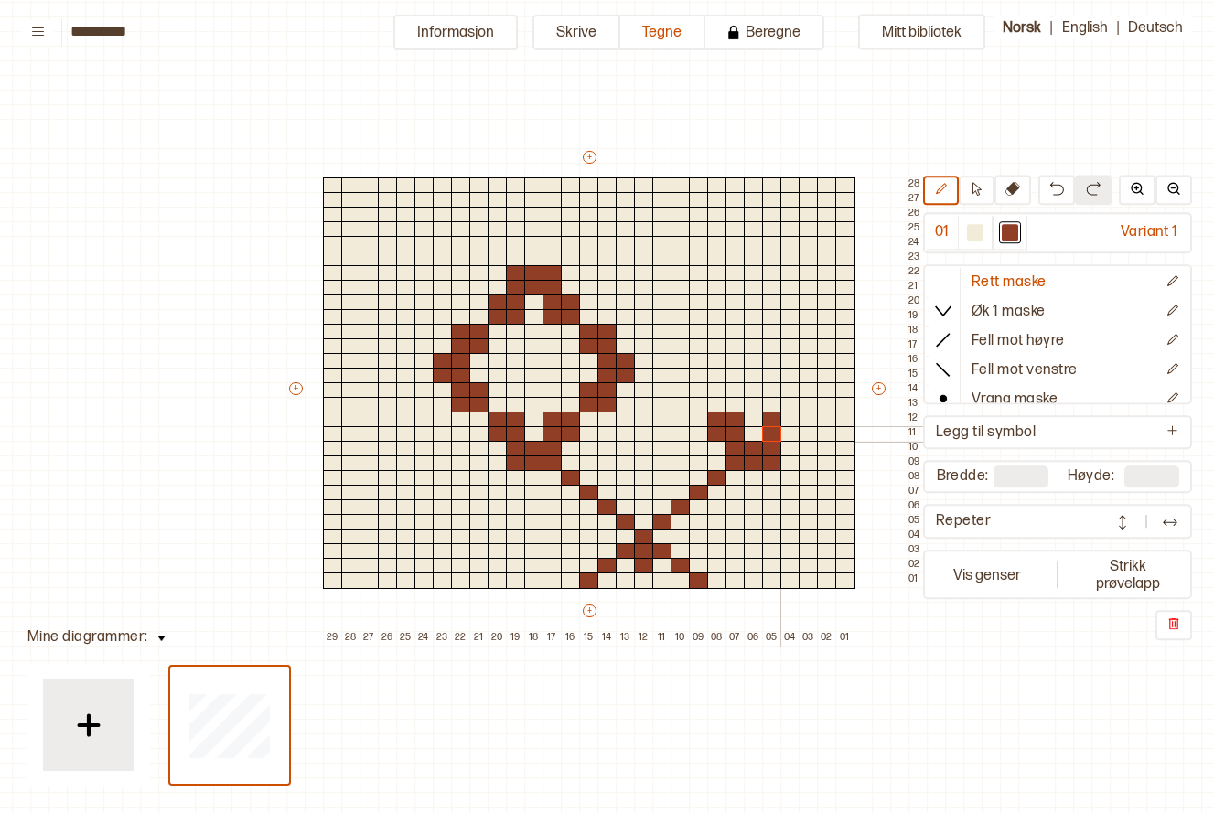
click at [795, 432] on div at bounding box center [791, 434] width 20 height 16
click at [790, 419] on div at bounding box center [791, 420] width 20 height 16
drag, startPoint x: 805, startPoint y: 406, endPoint x: 813, endPoint y: 393, distance: 16.0
click at [813, 393] on div "+ + + + 29 28 27 26 25 24 23 22 21 20 19 18 17 16 15 14 13 12 11 10 09 08 07 06…" at bounding box center [606, 397] width 641 height 498
drag, startPoint x: 703, startPoint y: 406, endPoint x: 695, endPoint y: 389, distance: 18.9
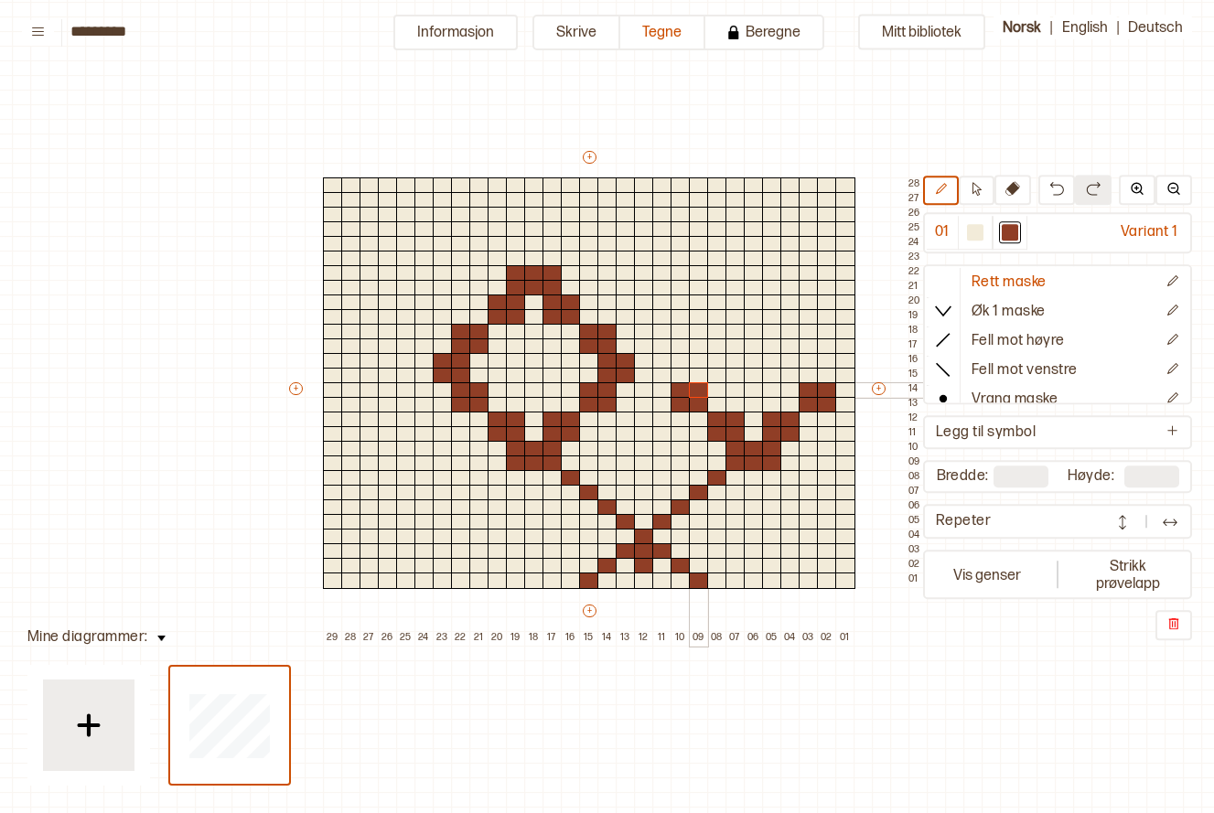
click at [695, 389] on div "+ + + + 29 28 27 26 25 24 23 22 21 20 19 18 17 16 15 14 13 12 11 10 09 08 07 06…" at bounding box center [606, 397] width 641 height 498
